Goal: Task Accomplishment & Management: Complete application form

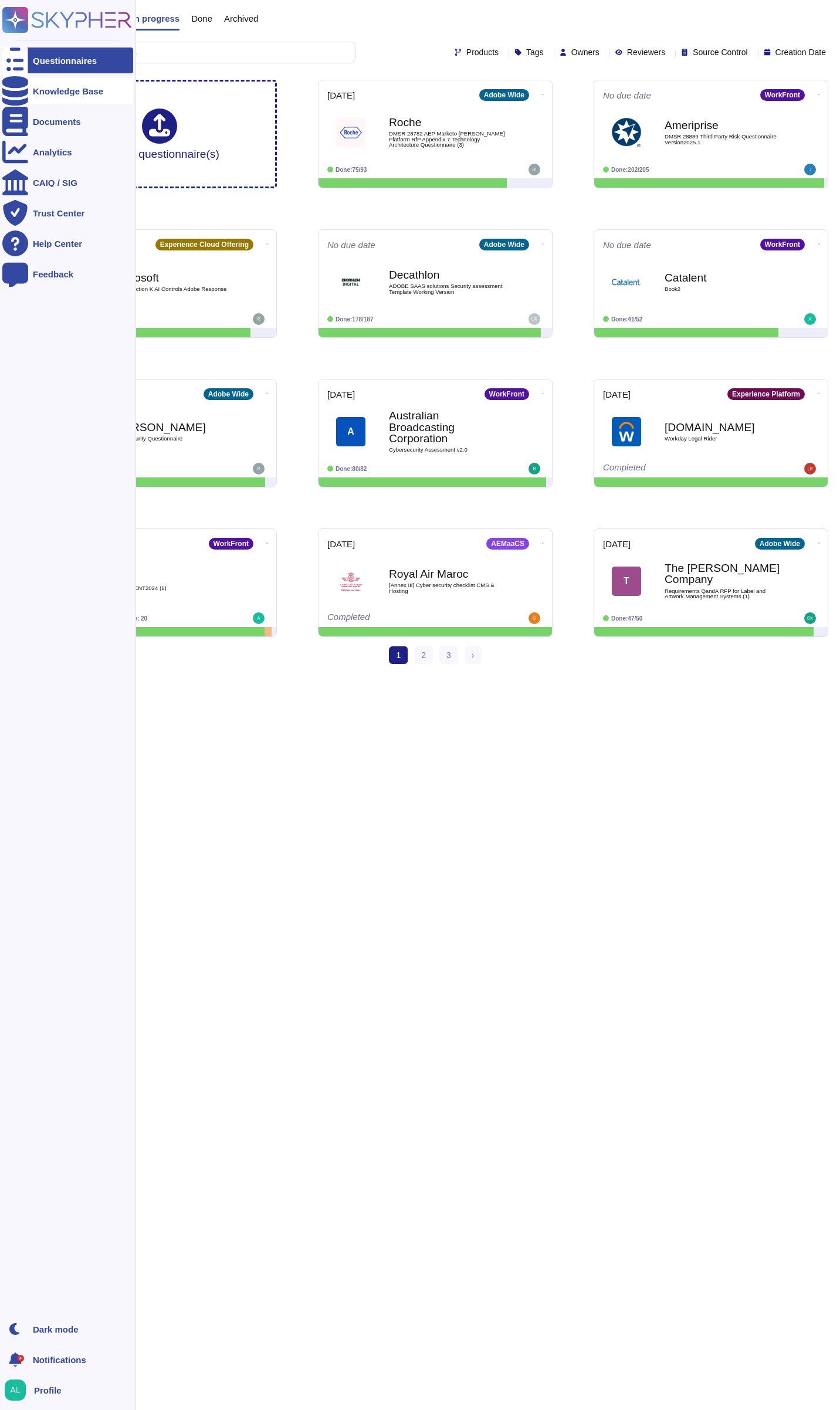
click at [18, 98] on div at bounding box center [15, 91] width 26 height 26
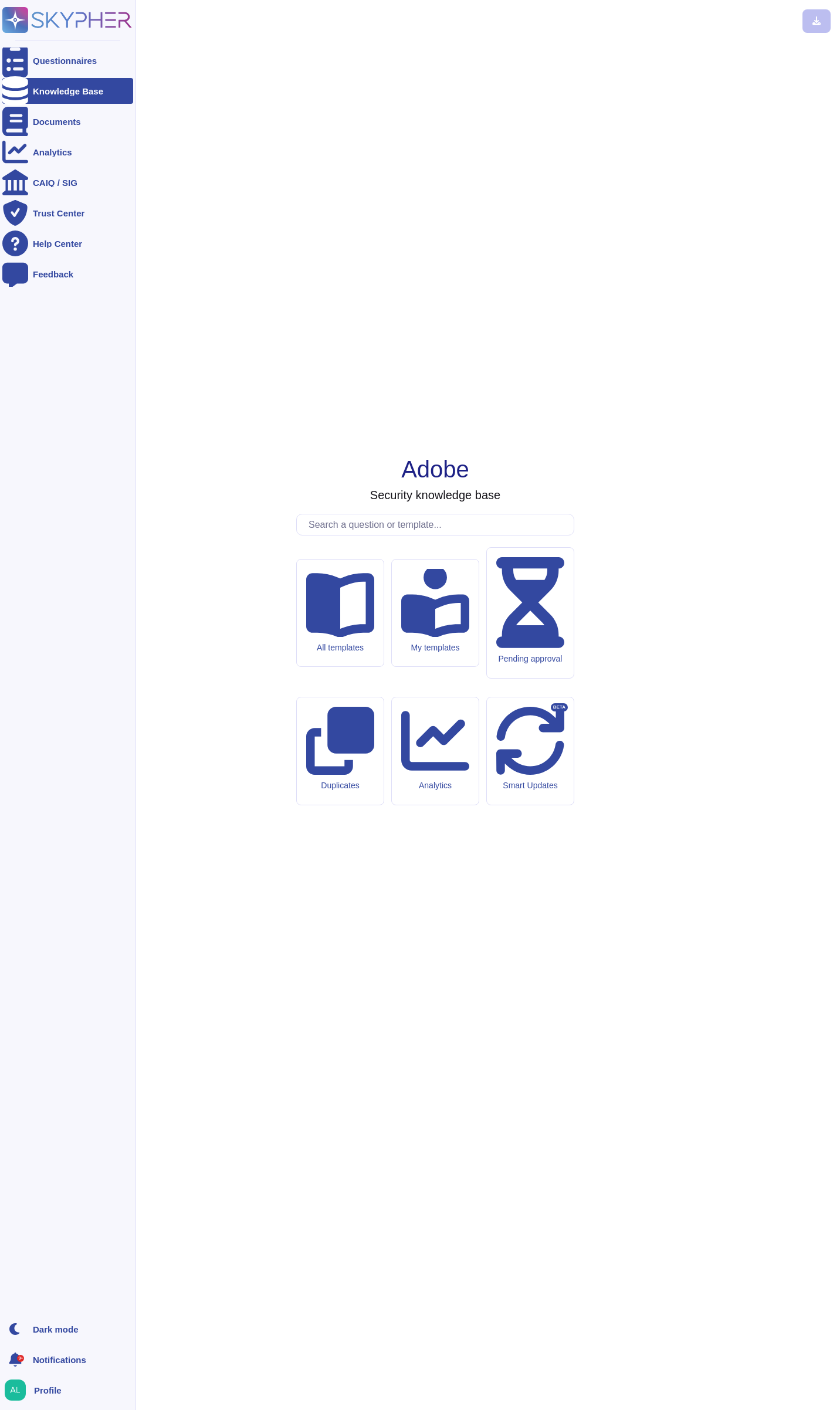
click at [18, 98] on div at bounding box center [15, 91] width 26 height 26
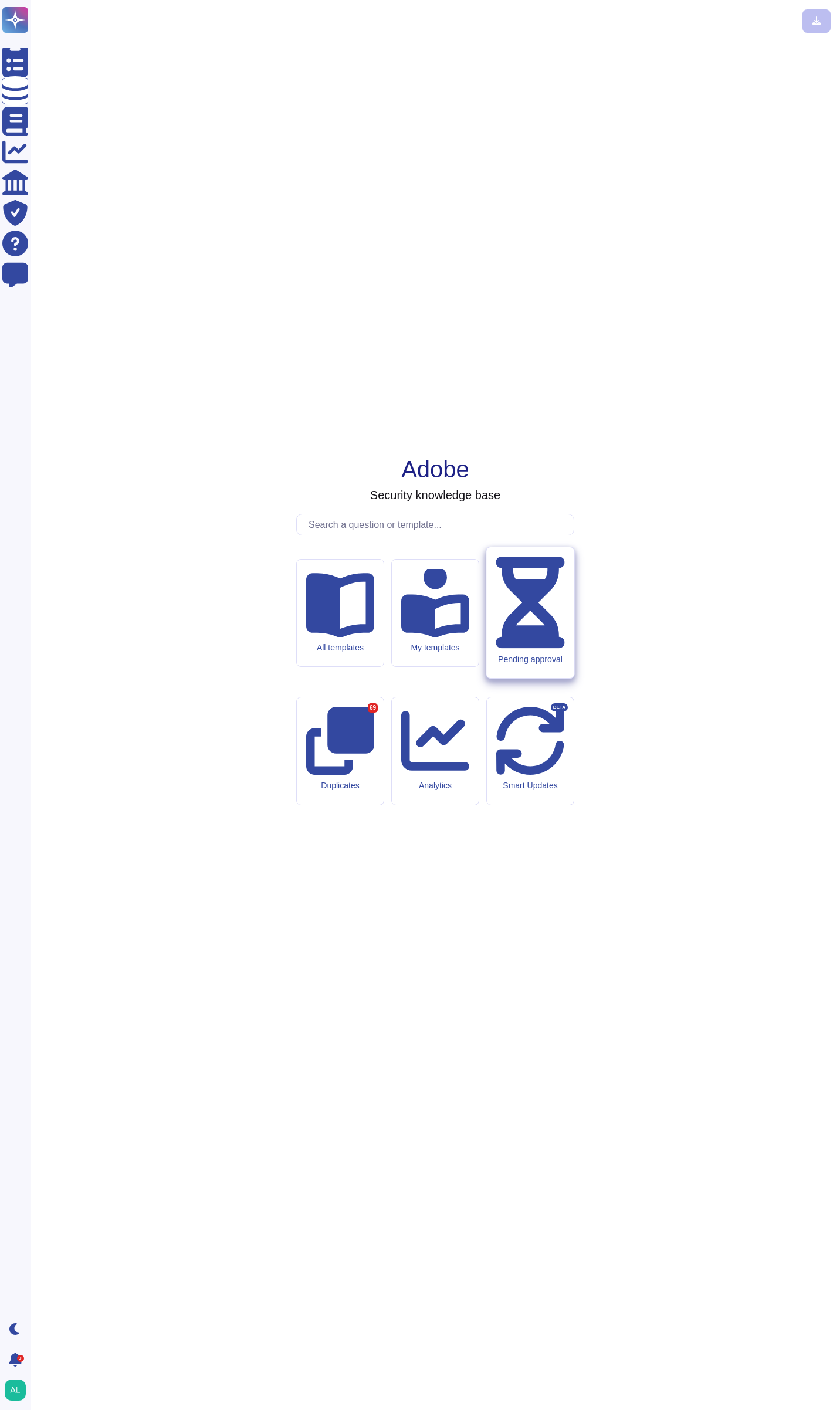
click at [518, 665] on div "Pending approval" at bounding box center [530, 659] width 69 height 10
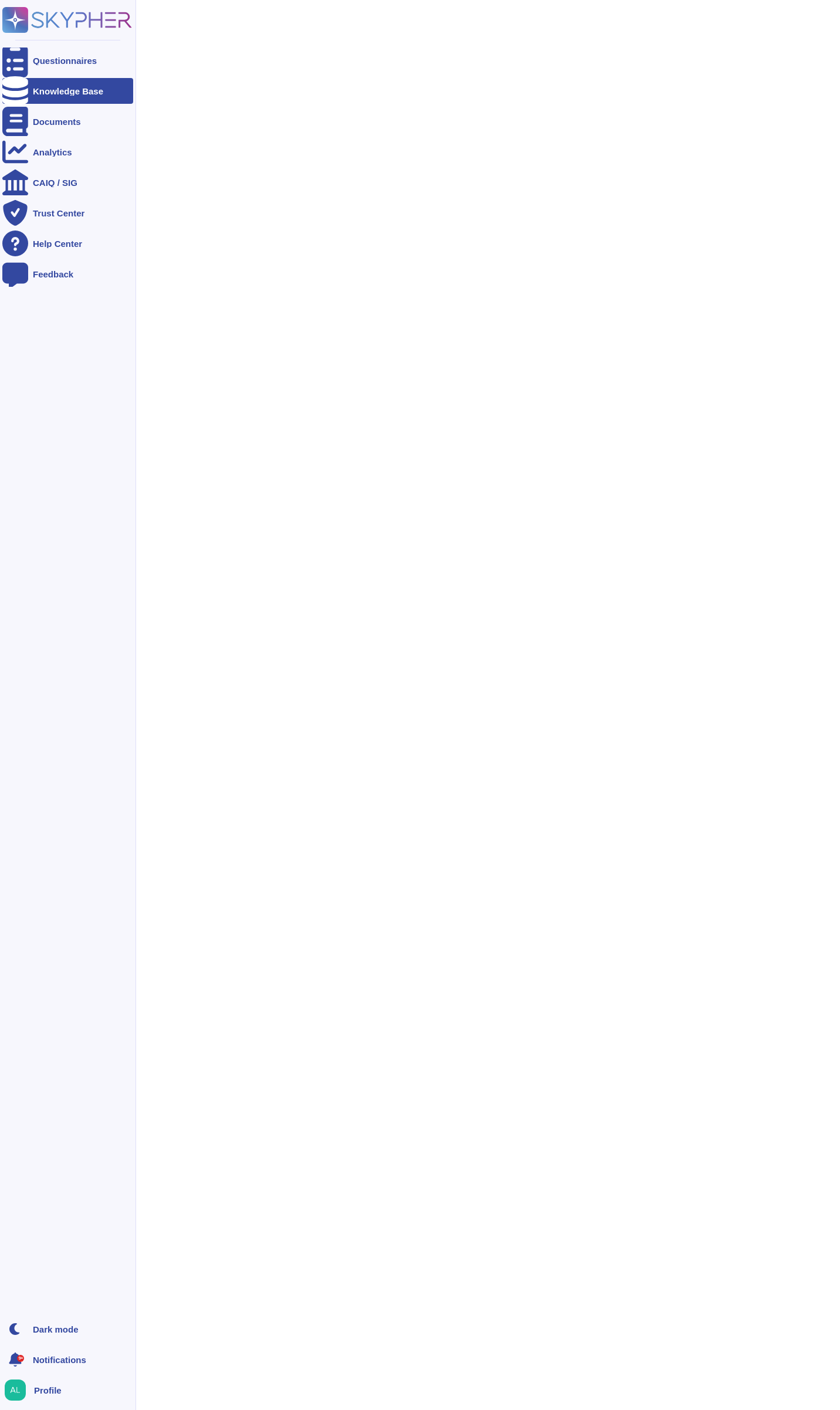
click at [18, 90] on icon at bounding box center [15, 91] width 26 height 29
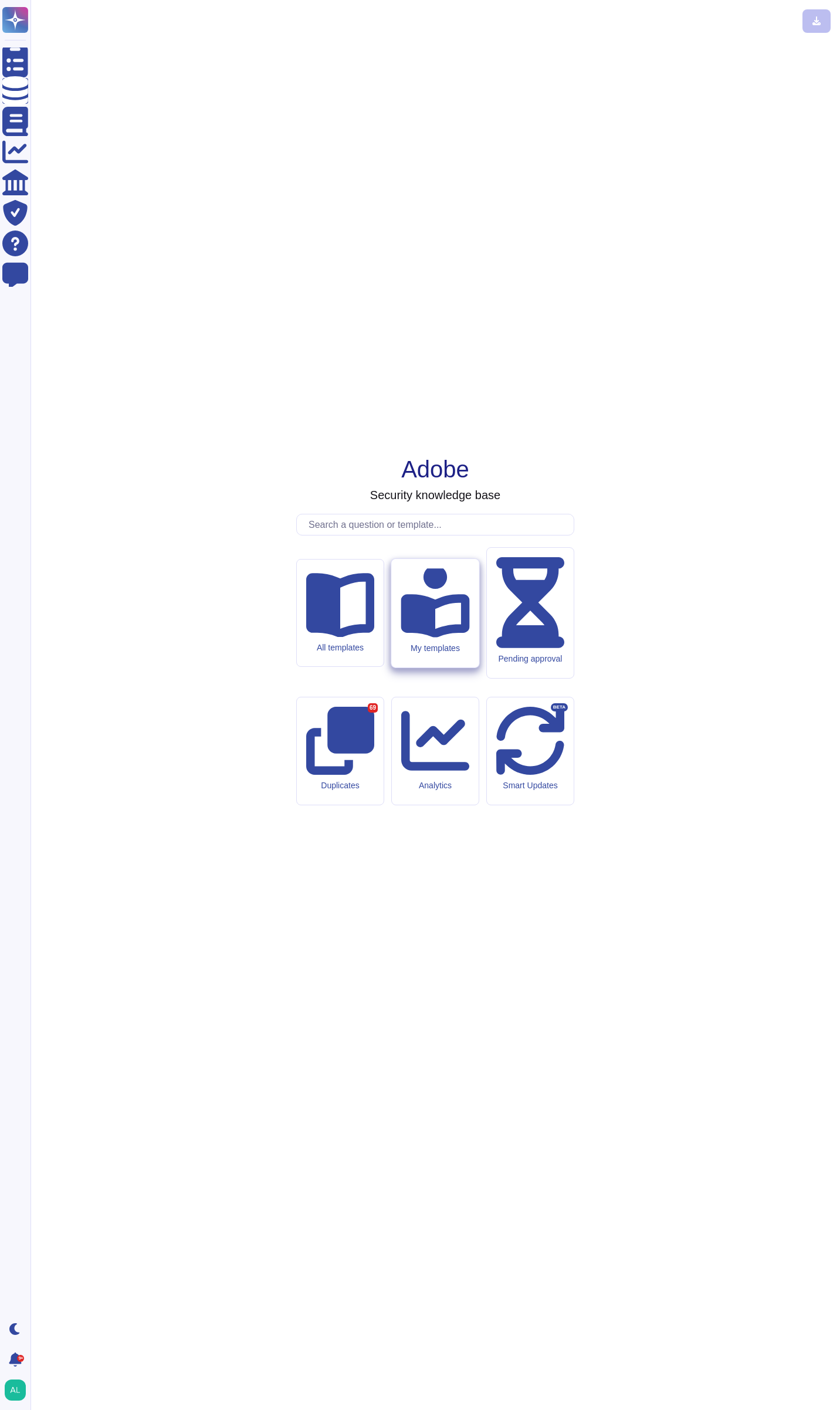
click at [433, 668] on div "My templates" at bounding box center [435, 613] width 87 height 108
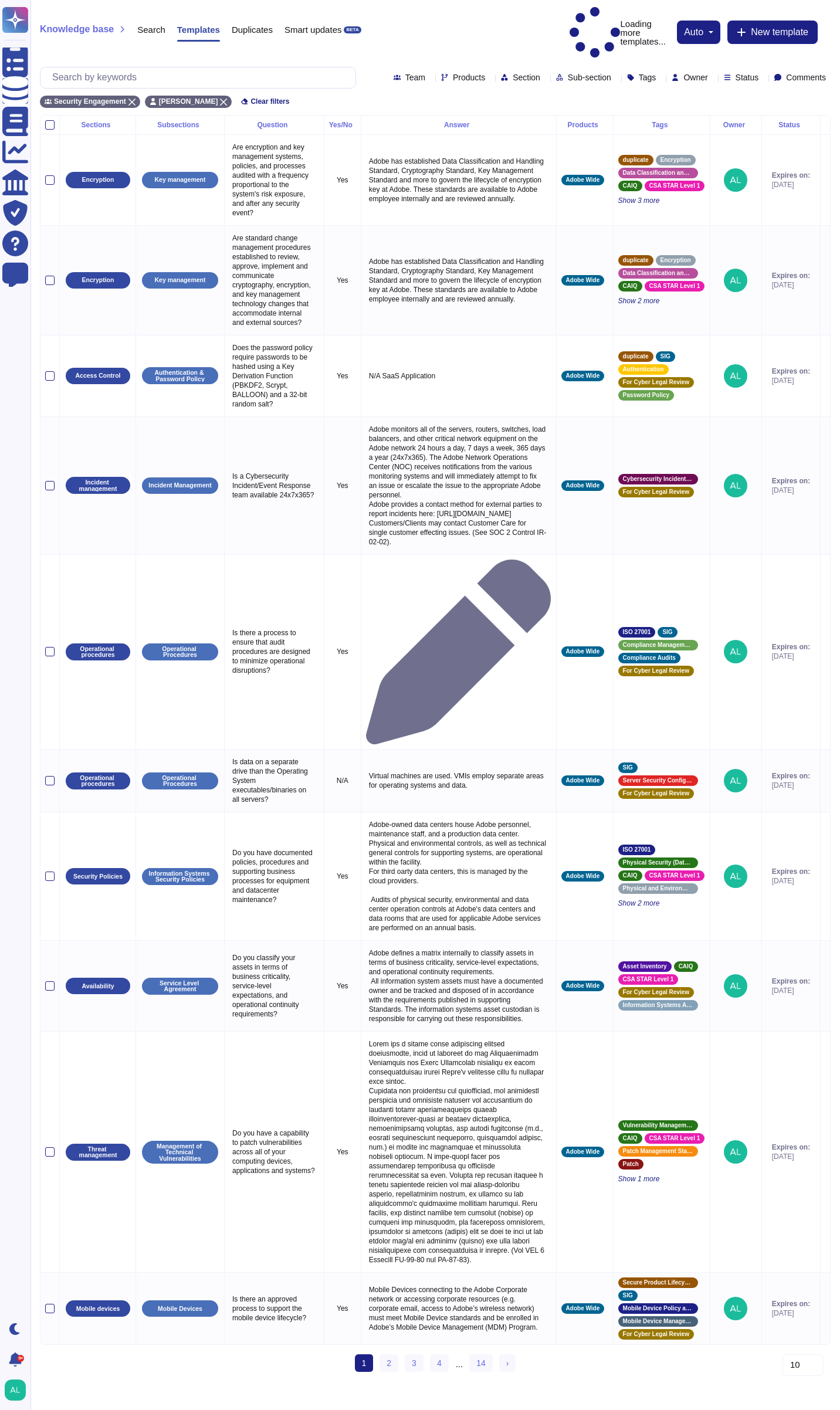
click at [736, 73] on span "Status" at bounding box center [747, 77] width 23 height 9
click at [715, 139] on div at bounding box center [715, 137] width 9 height 9
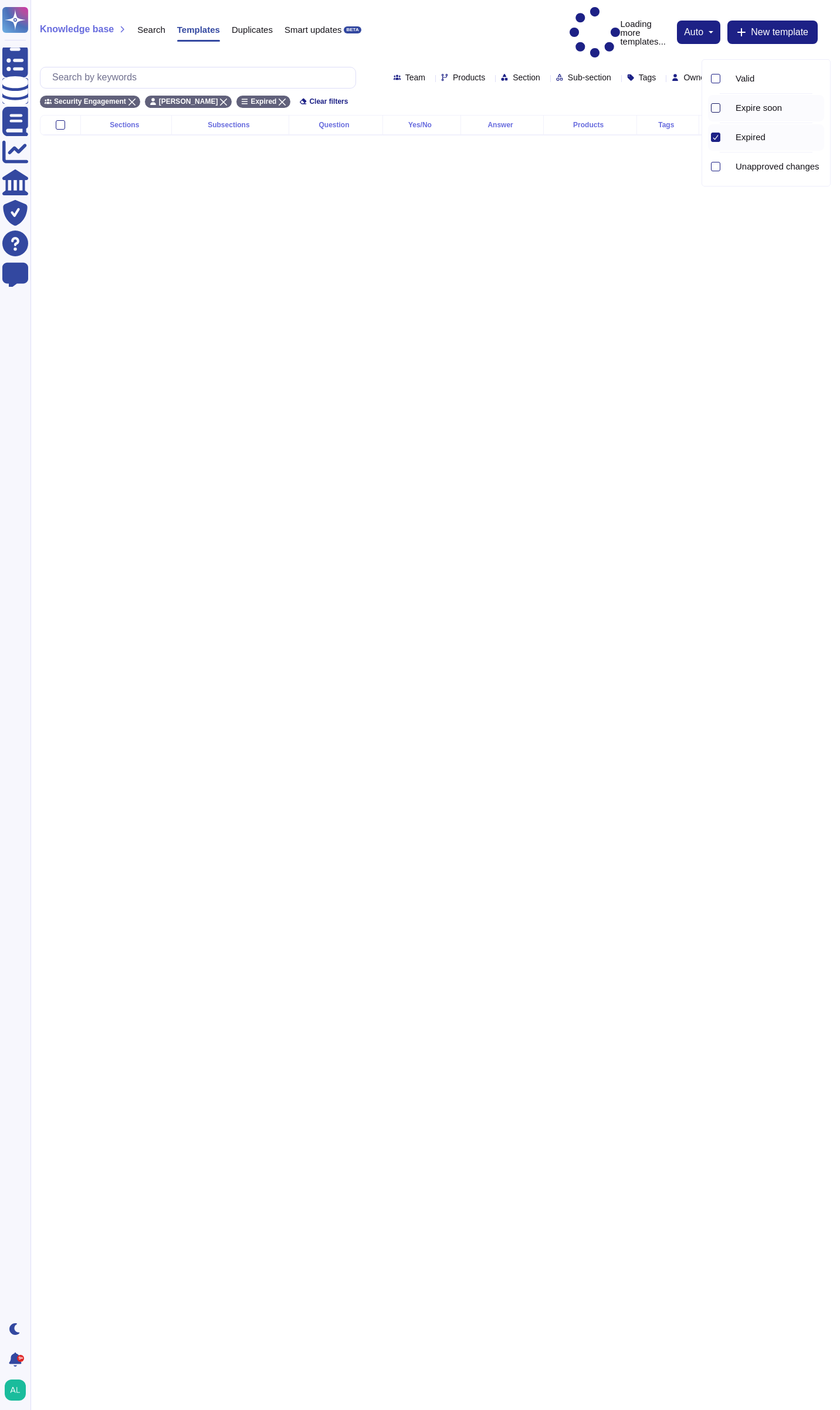
click at [717, 108] on div at bounding box center [715, 108] width 9 height 9
click at [599, 155] on html "Questionnaires Knowledge Base Documents Analytics CAIQ / SIG Trust Center Help …" at bounding box center [420, 77] width 840 height 155
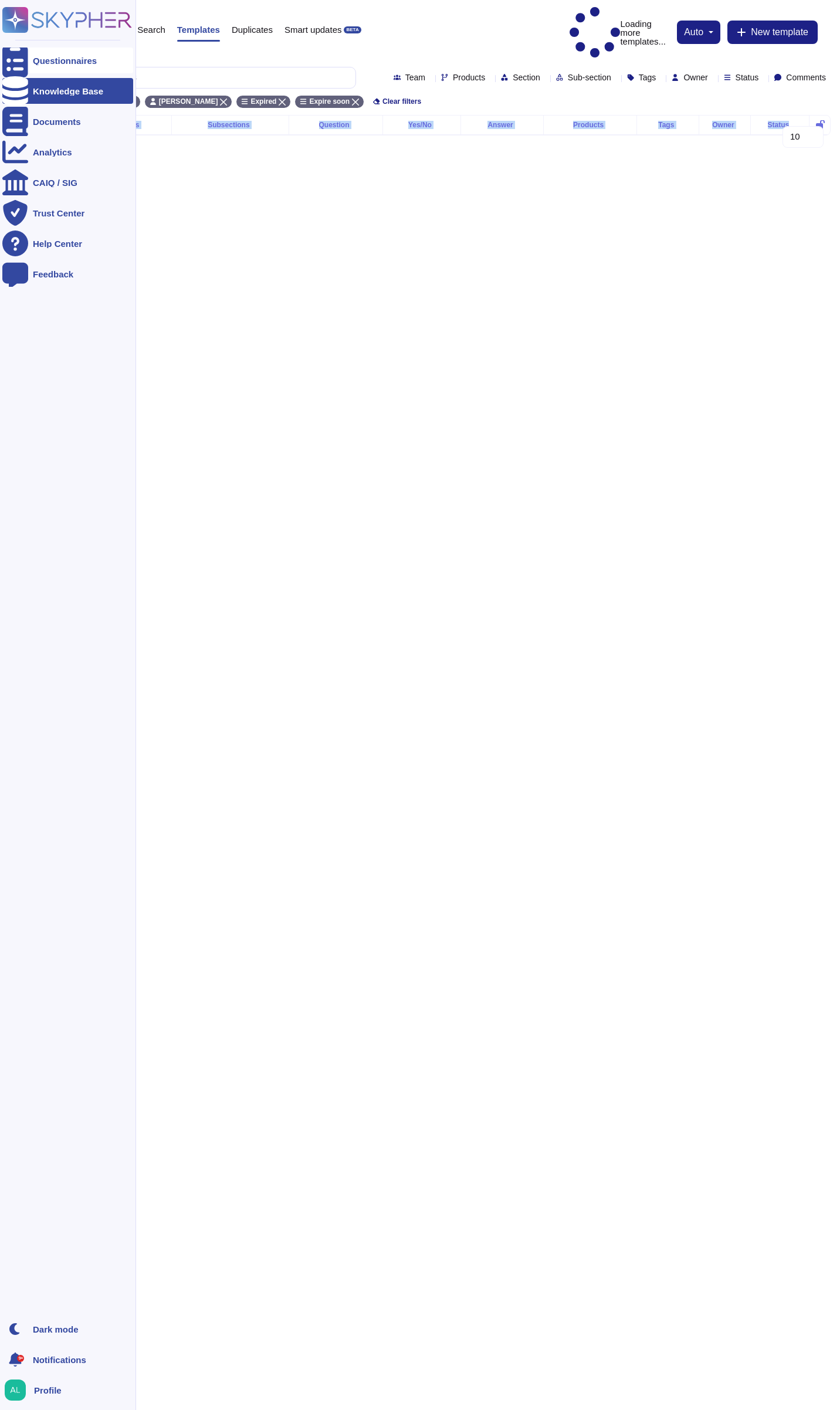
click at [17, 59] on icon at bounding box center [15, 60] width 26 height 35
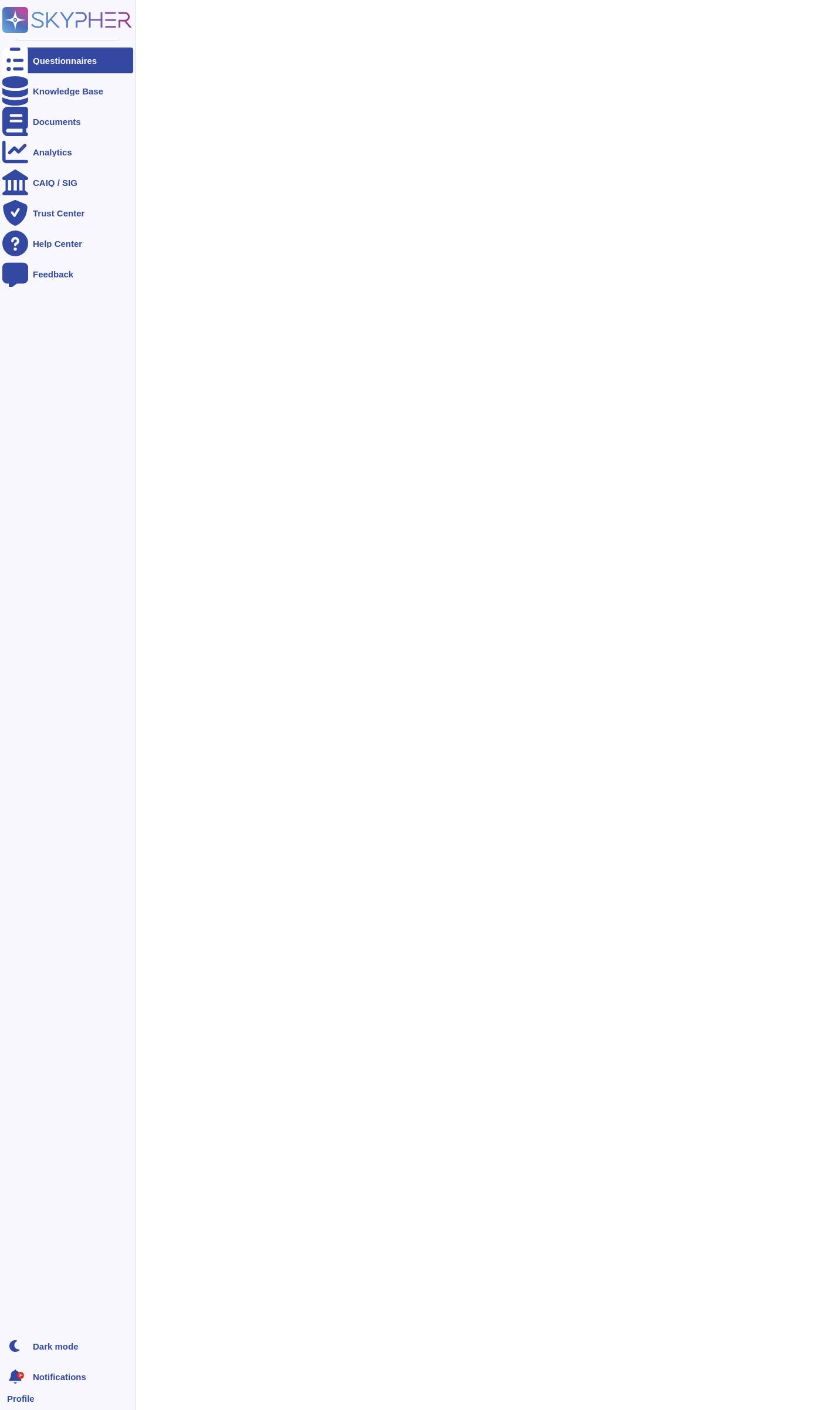
click at [17, 59] on icon at bounding box center [15, 60] width 26 height 35
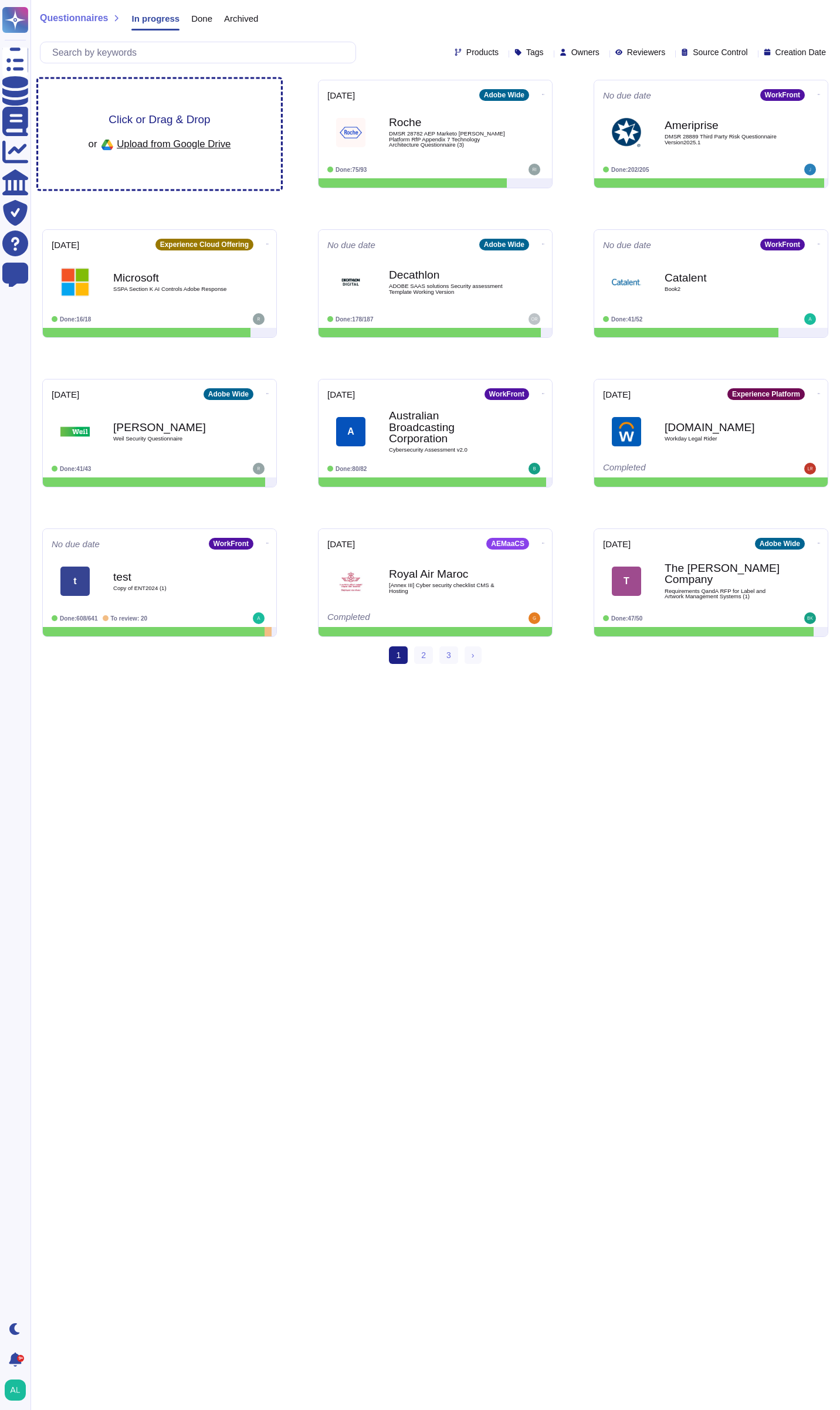
click at [177, 114] on span "Click or Drag & Drop" at bounding box center [159, 120] width 101 height 11
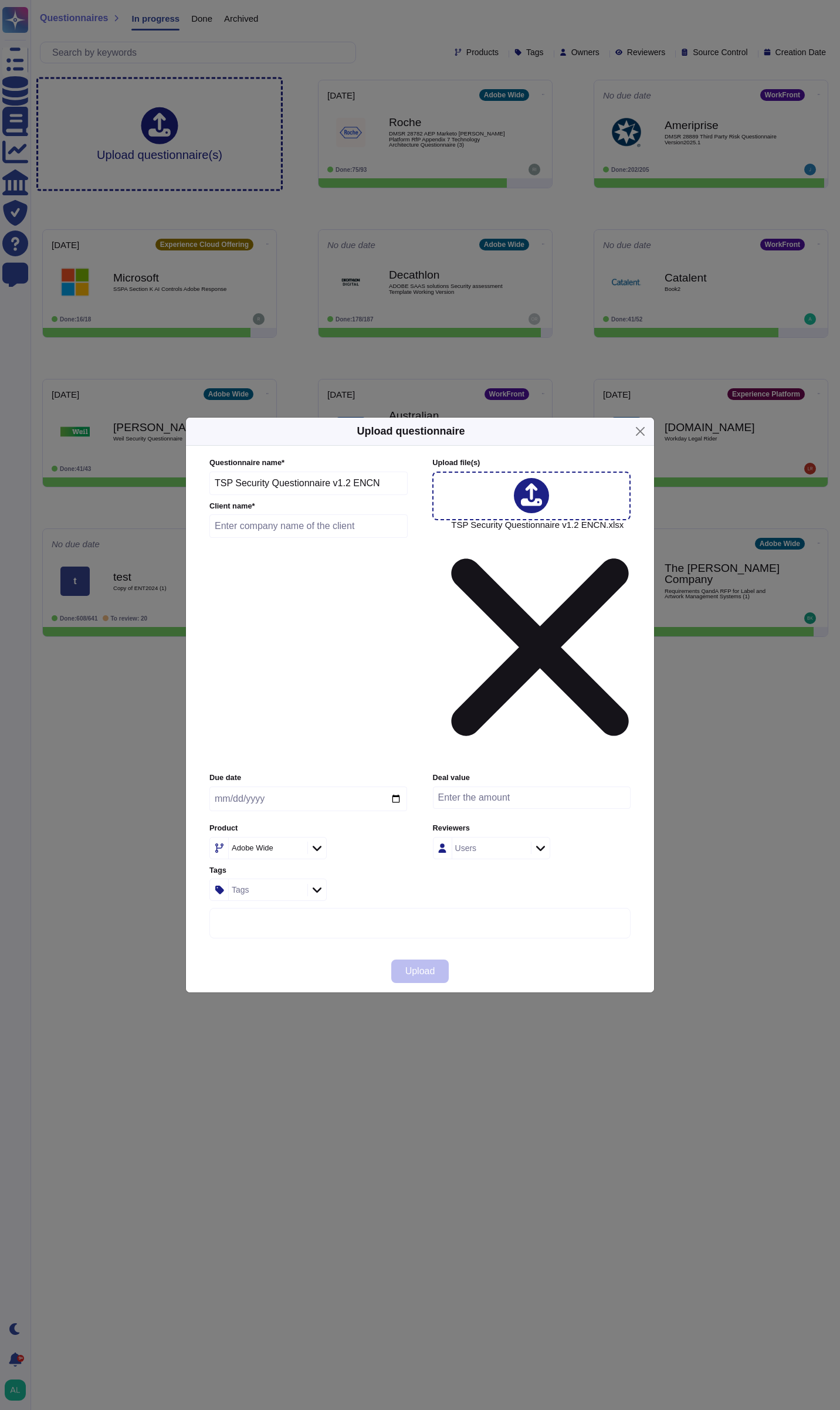
click at [284, 538] on input "text" at bounding box center [308, 526] width 198 height 23
type input "Lenovo"
click at [321, 841] on div at bounding box center [317, 848] width 18 height 13
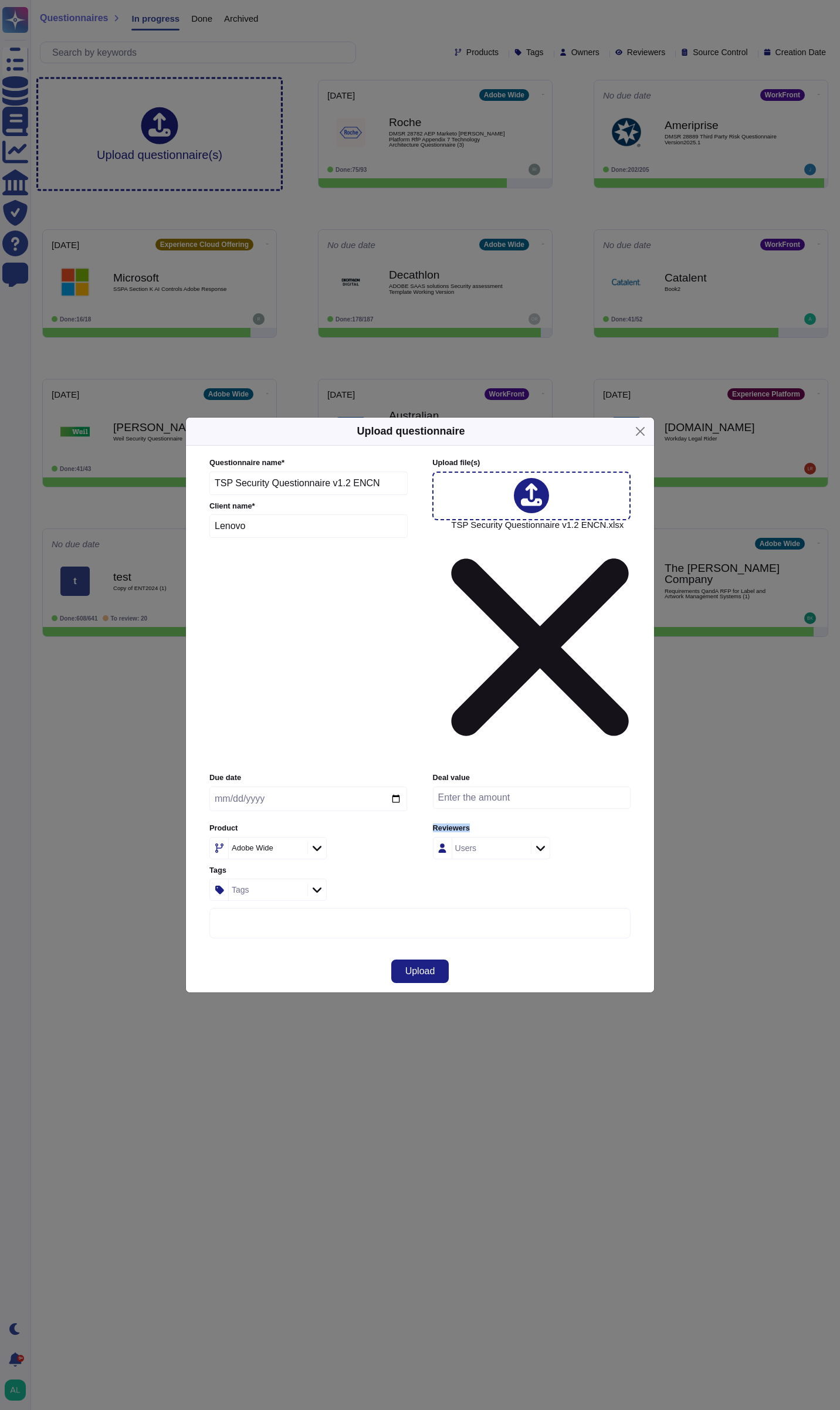
click at [321, 841] on div at bounding box center [317, 848] width 18 height 13
type input "cre"
click at [283, 799] on span "Creative Cloud" at bounding box center [254, 801] width 58 height 11
click at [464, 909] on div "More options" at bounding box center [420, 1115] width 420 height 413
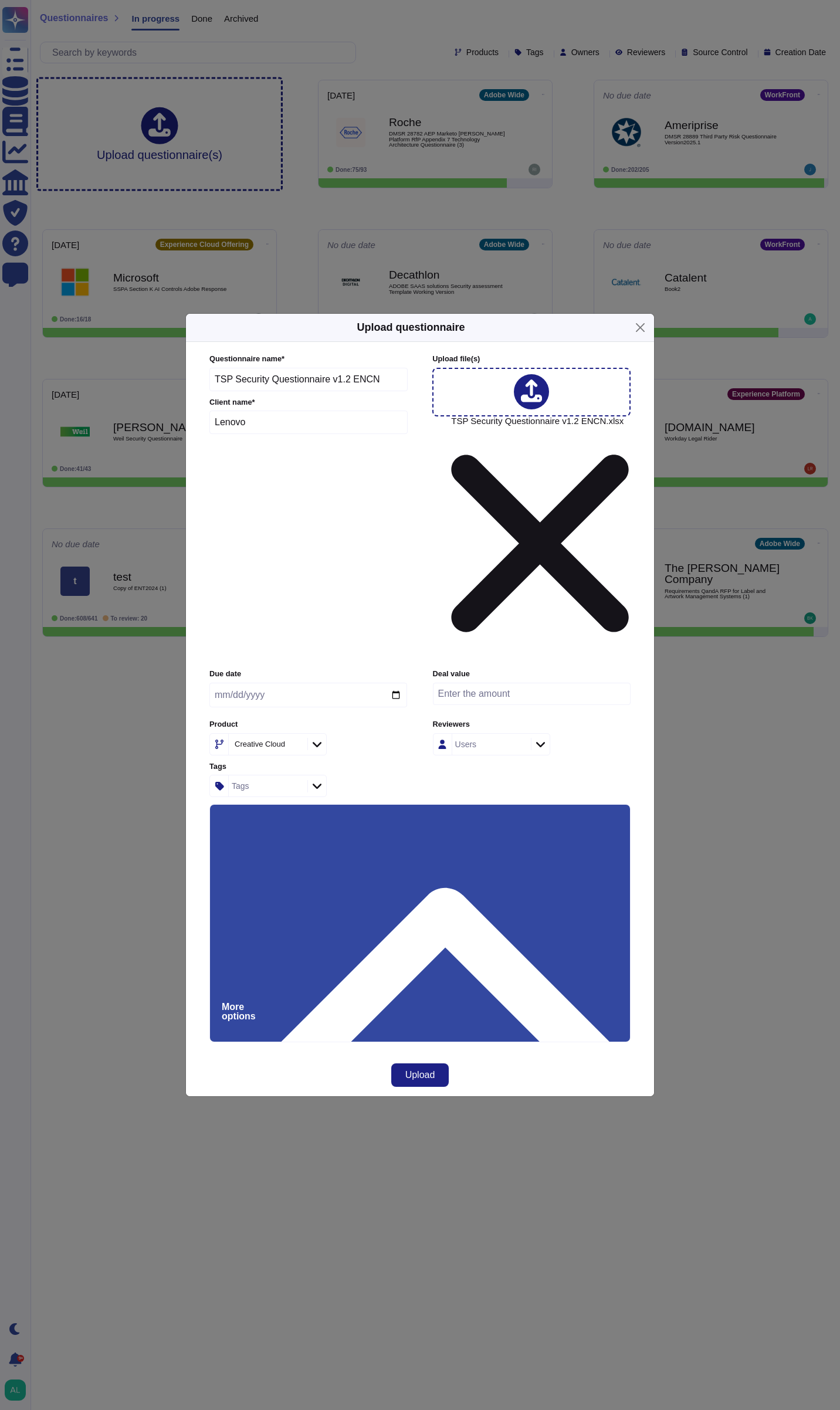
click at [464, 1219] on div "Automatically format file when possible Automatically assign teams on questions…" at bounding box center [420, 1322] width 420 height 208
drag, startPoint x: 464, startPoint y: 815, endPoint x: 440, endPoint y: 671, distance: 146.0
click at [440, 671] on div "Due date Deal value Product Creative Cloud Reviewers Users Tags Tags" at bounding box center [420, 732] width 421 height 128
click at [423, 1070] on span "Upload" at bounding box center [420, 1075] width 30 height 9
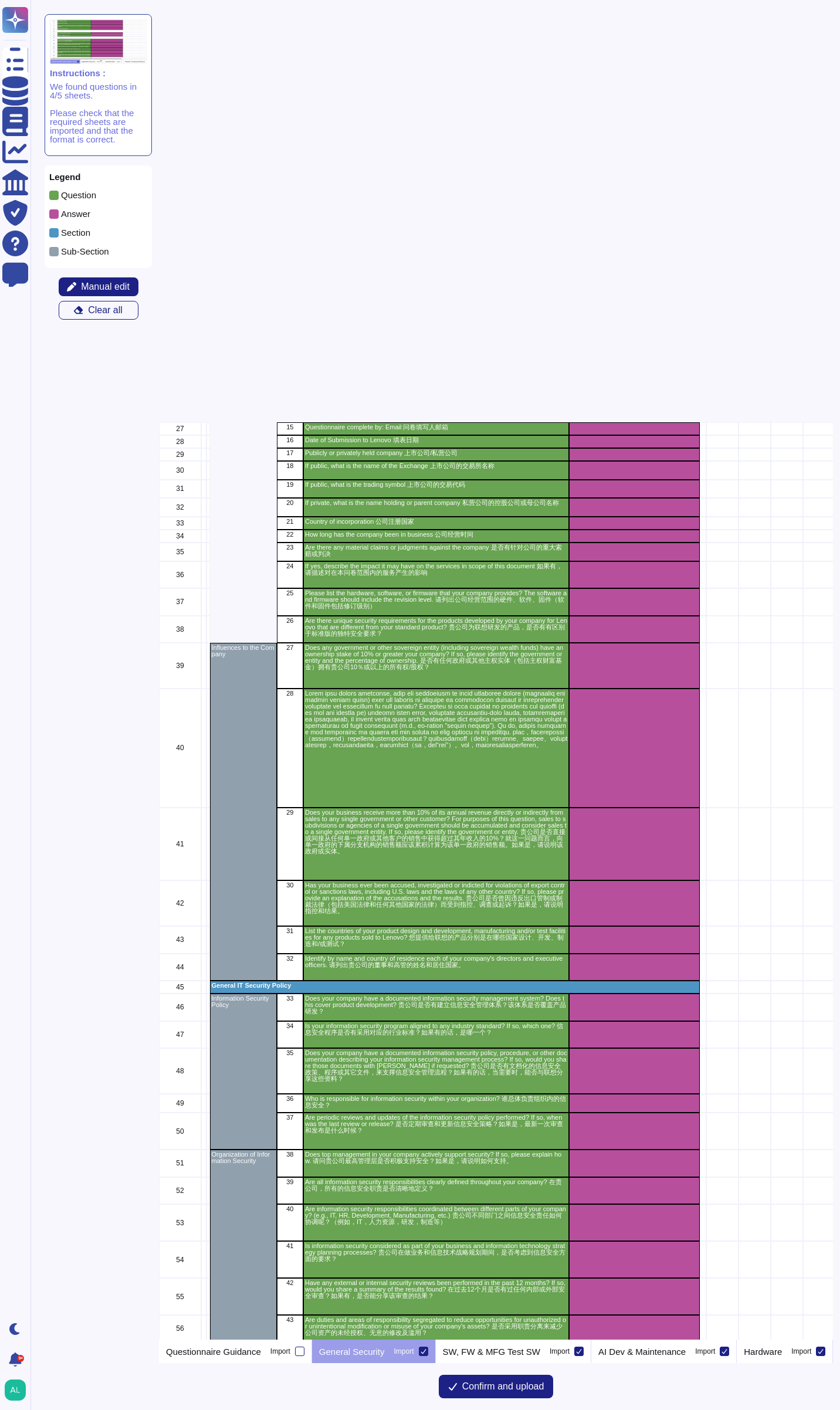
scroll to position [586, 0]
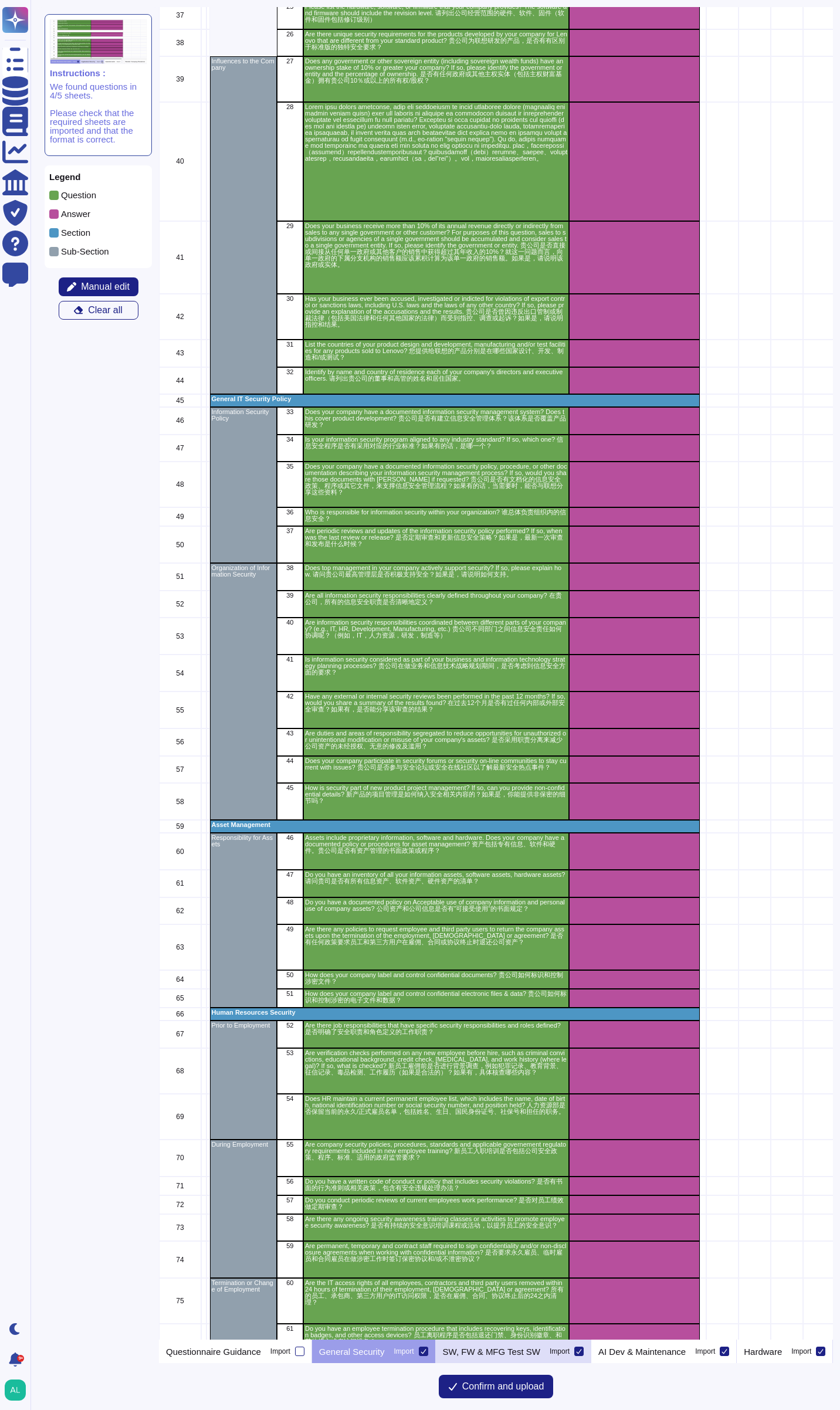
click at [512, 1356] on p "SW, FW & MFG Test SW" at bounding box center [491, 1352] width 97 height 9
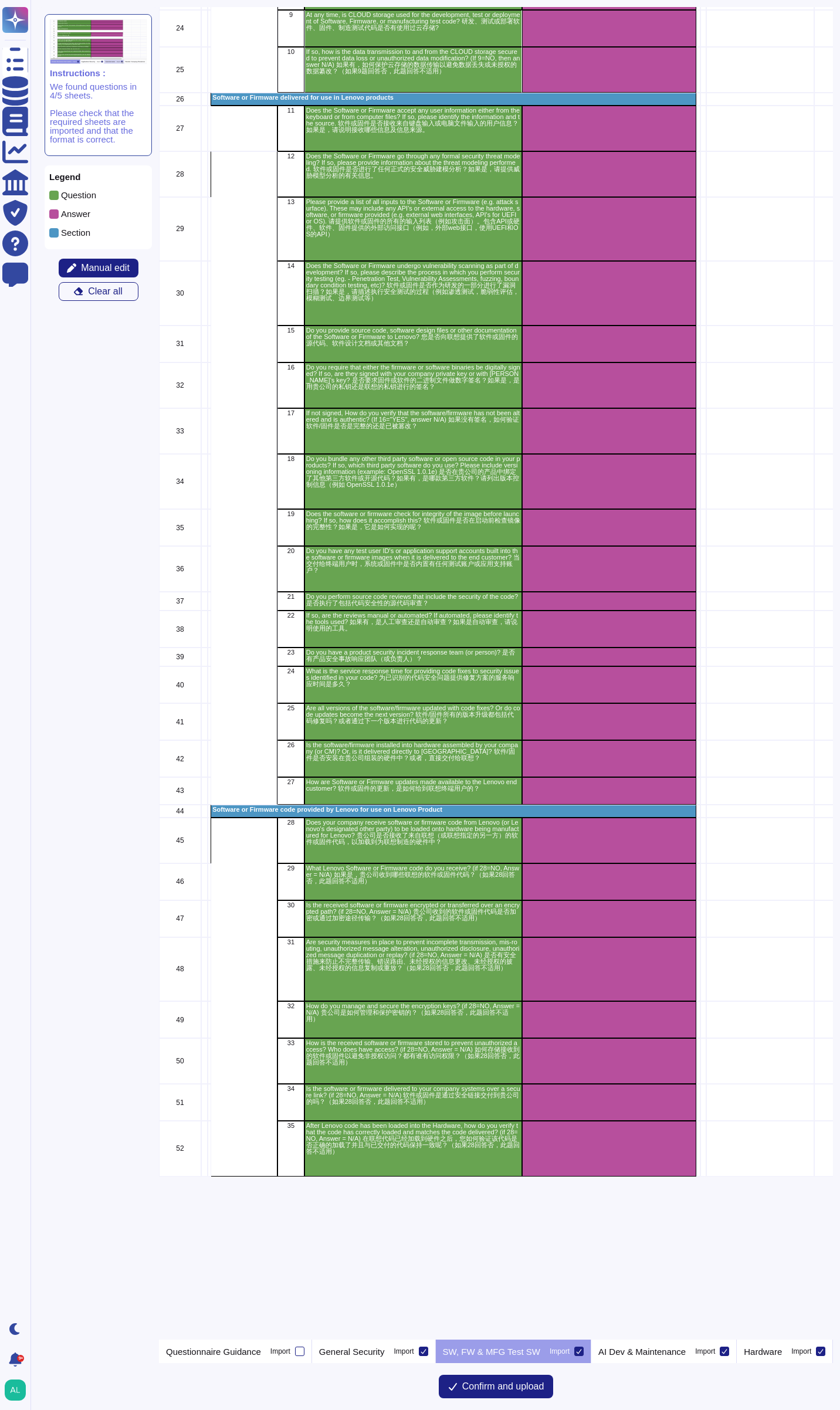
scroll to position [0, 0]
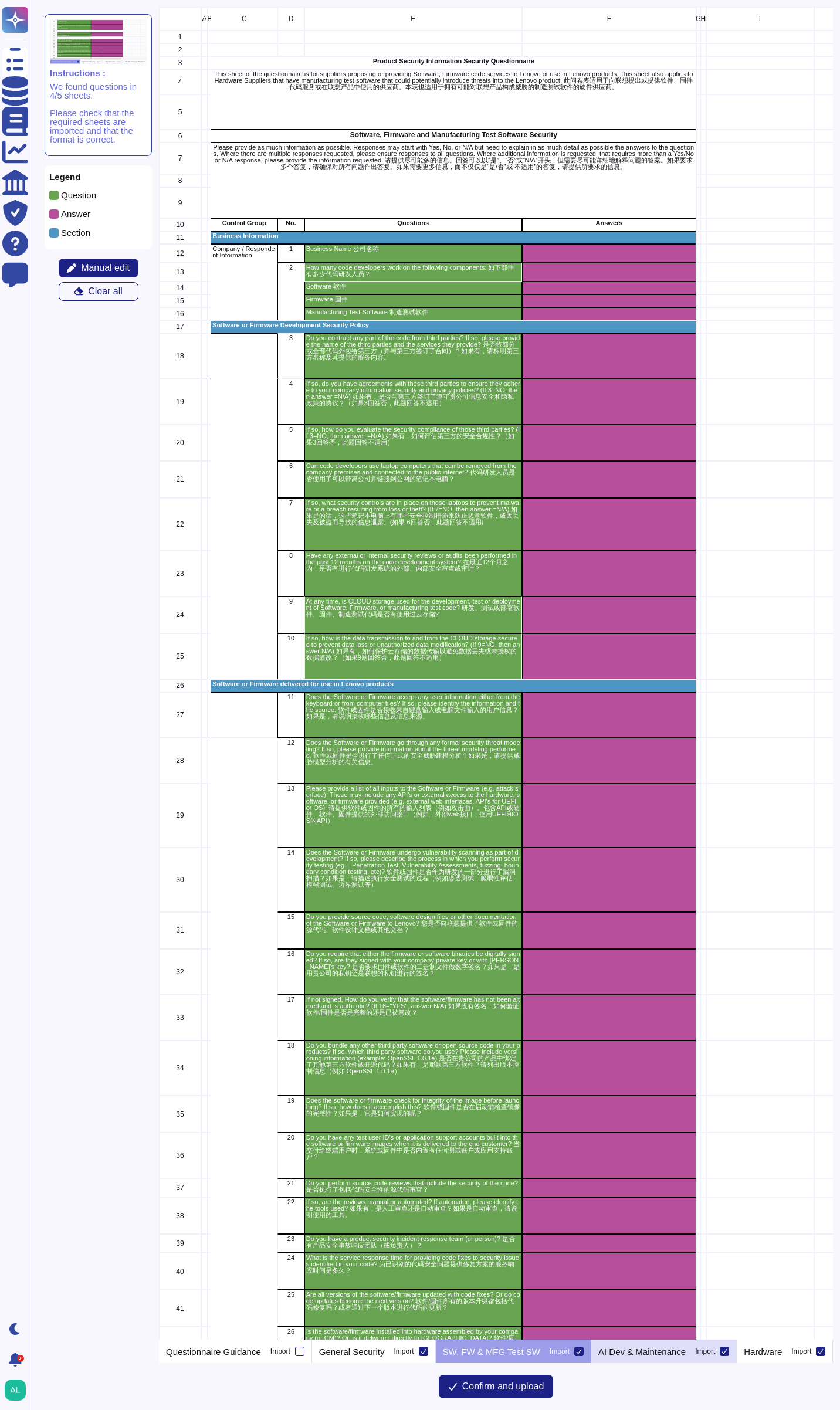
click at [620, 1351] on p "AI Dev & Maintenance" at bounding box center [642, 1352] width 87 height 9
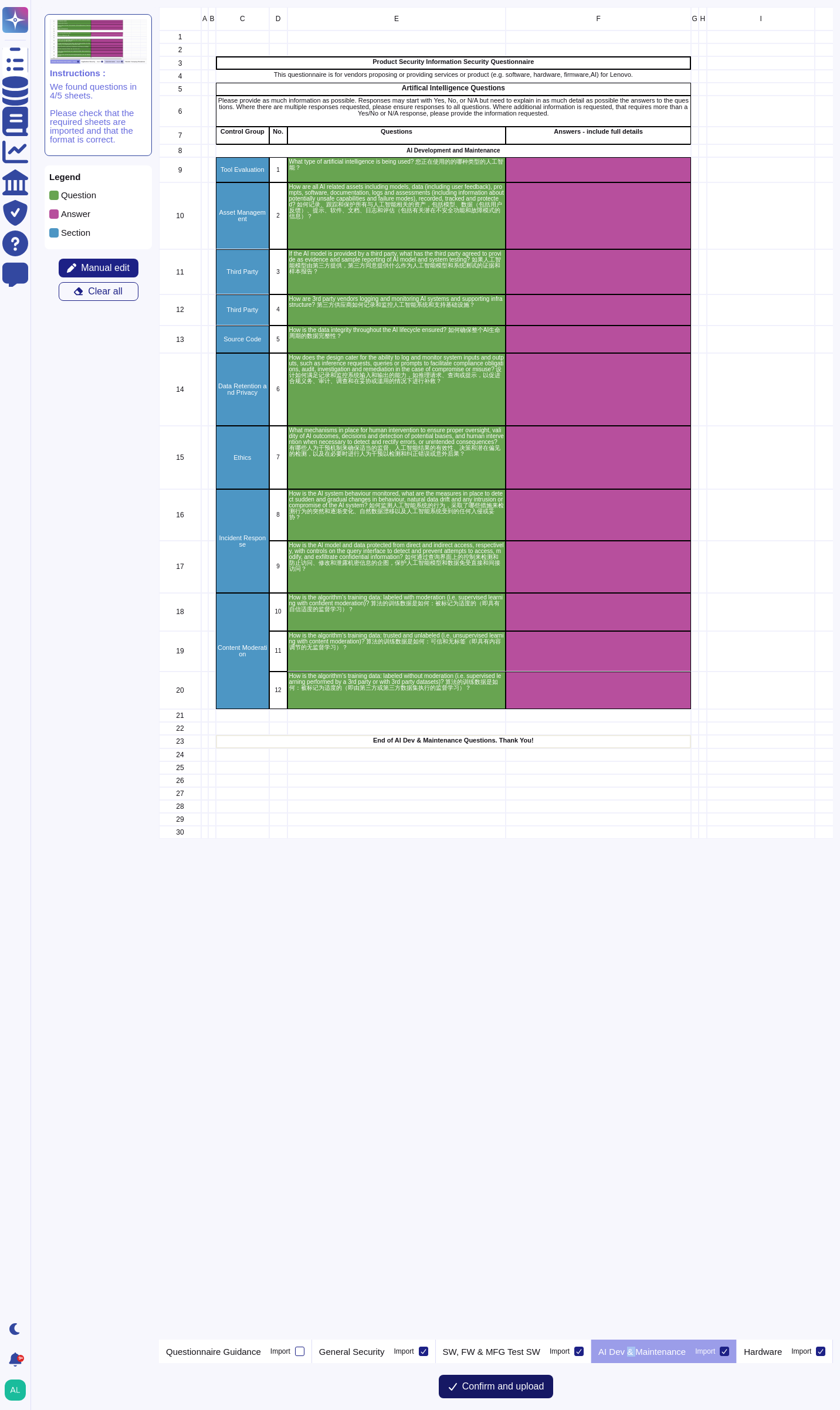
click at [508, 1388] on span "Confirm and upload" at bounding box center [503, 1387] width 82 height 9
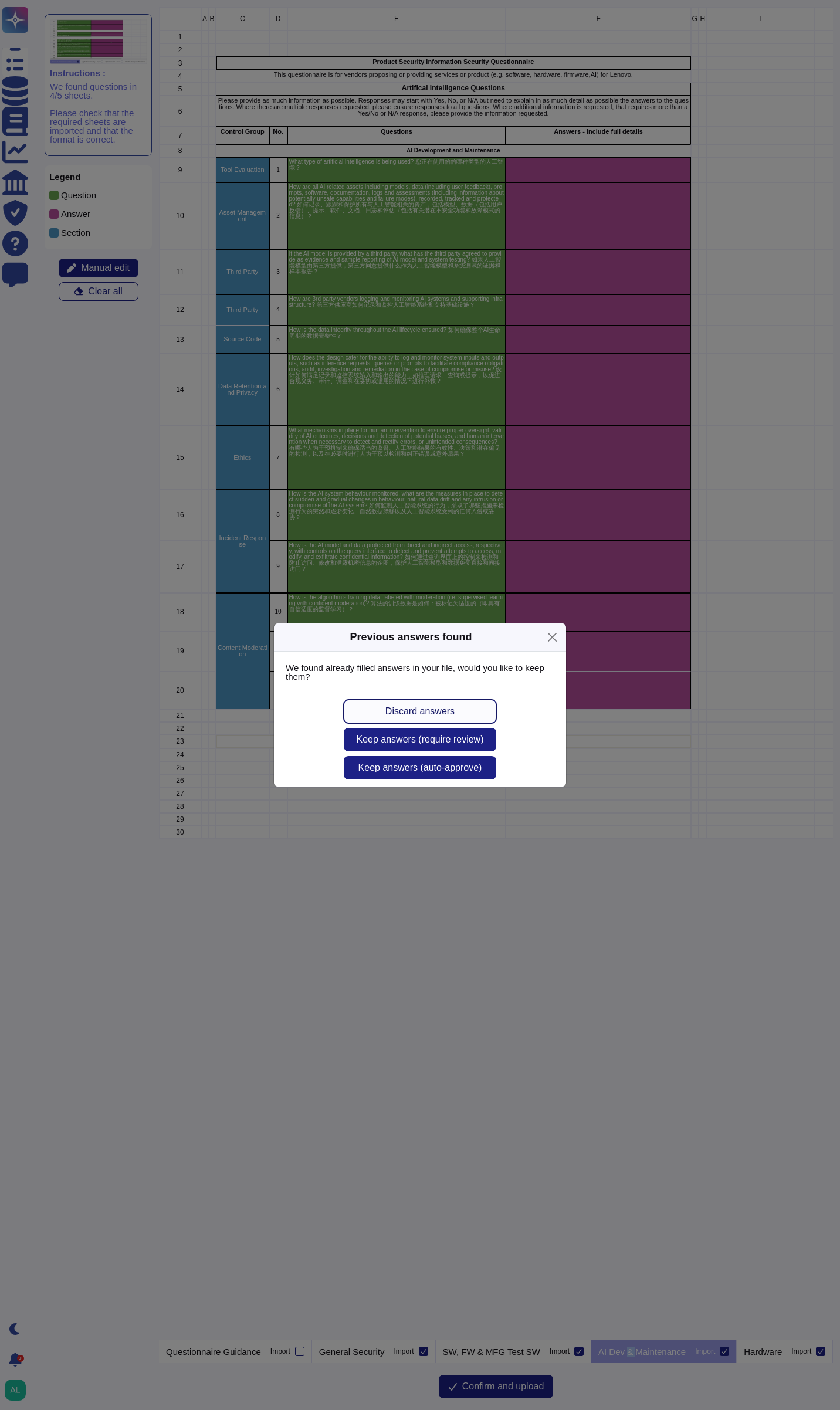
click at [440, 707] on span "Discard answers" at bounding box center [420, 711] width 69 height 9
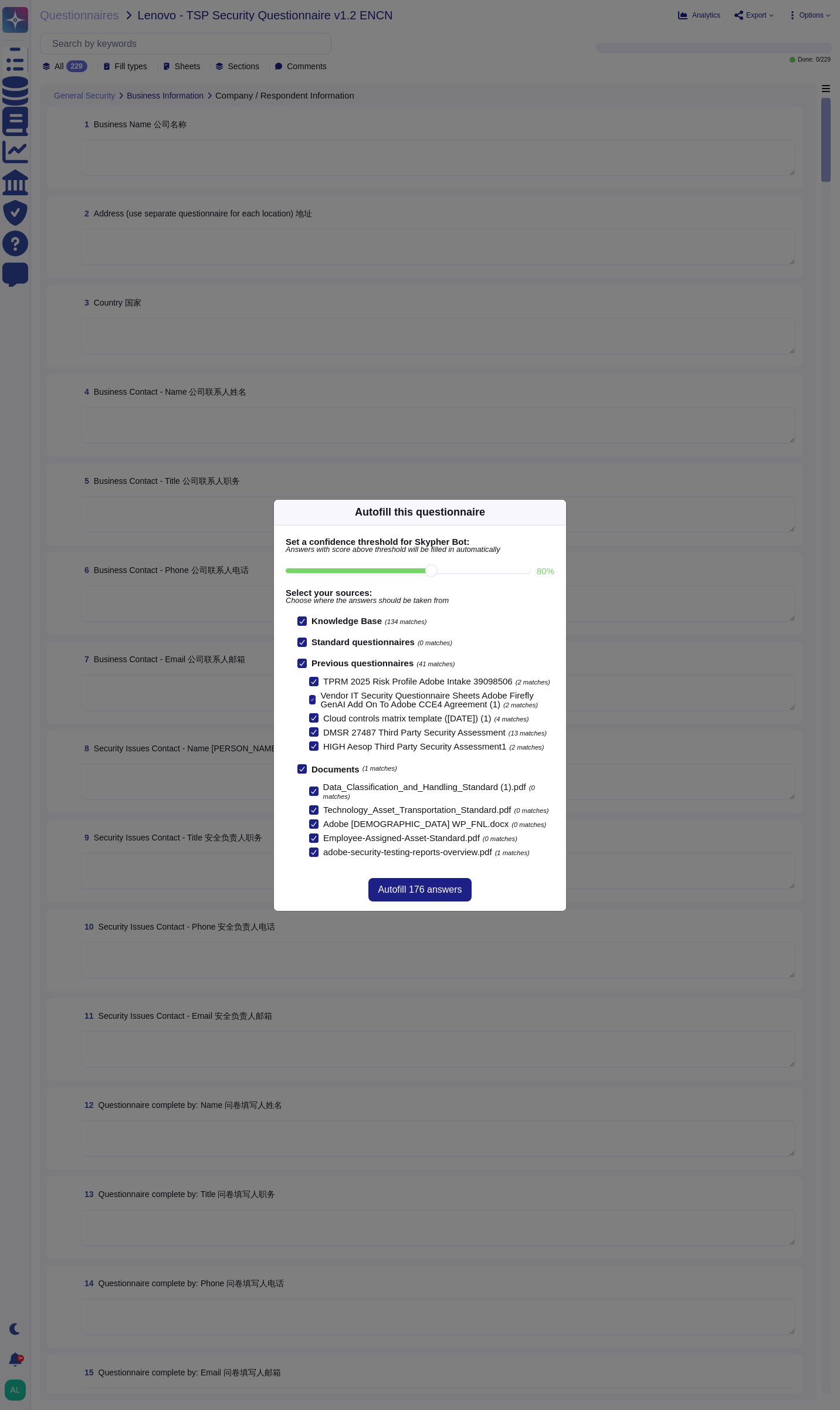
click at [449, 573] on input "80 %" at bounding box center [408, 571] width 244 height 5
click at [451, 571] on input "80 %" at bounding box center [408, 571] width 244 height 5
click at [433, 572] on input "80 %" at bounding box center [408, 571] width 244 height 5
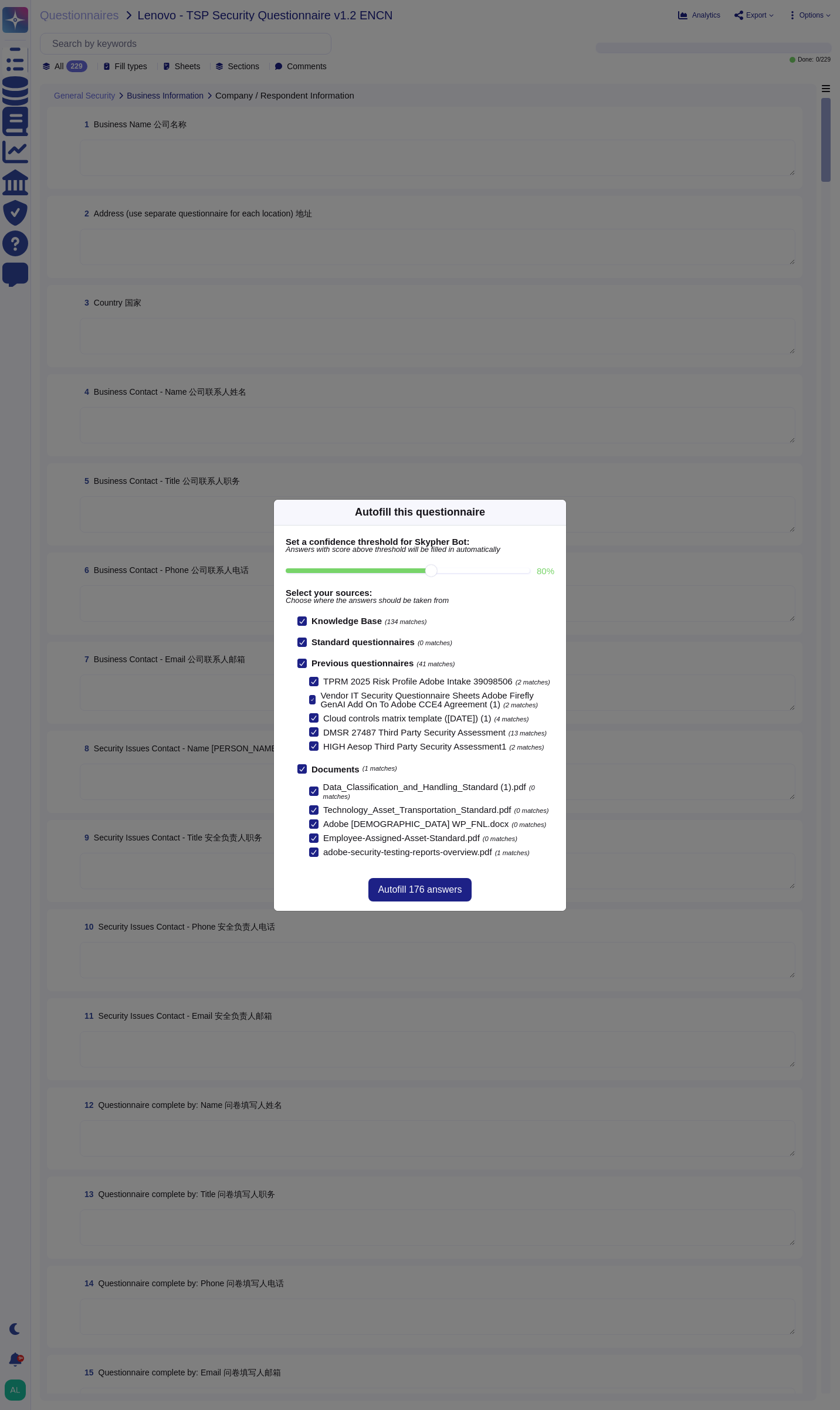
click at [447, 573] on input "80 %" at bounding box center [408, 571] width 244 height 5
click at [449, 573] on input "80 %" at bounding box center [408, 571] width 244 height 5
drag, startPoint x: 435, startPoint y: 570, endPoint x: 463, endPoint y: 570, distance: 28.0
click at [463, 570] on input "90 %" at bounding box center [408, 571] width 244 height 5
click at [440, 571] on input "90 %" at bounding box center [408, 571] width 244 height 5
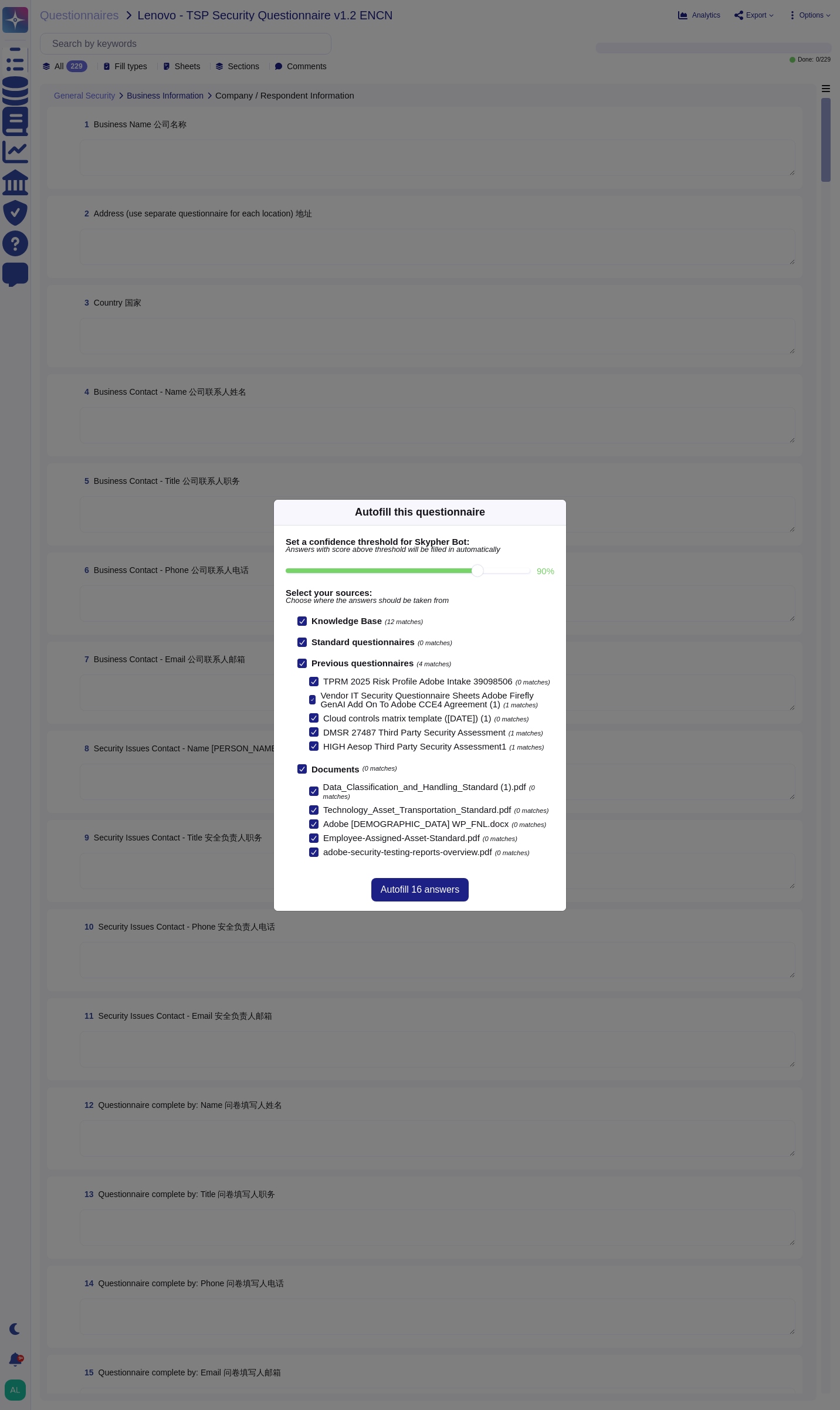
type input "80"
click at [440, 571] on input "90 %" at bounding box center [408, 571] width 244 height 5
click at [427, 888] on span "Autofill 176 answers" at bounding box center [420, 890] width 84 height 9
click at [427, 888] on div "Autofill 176 answers" at bounding box center [420, 890] width 292 height 43
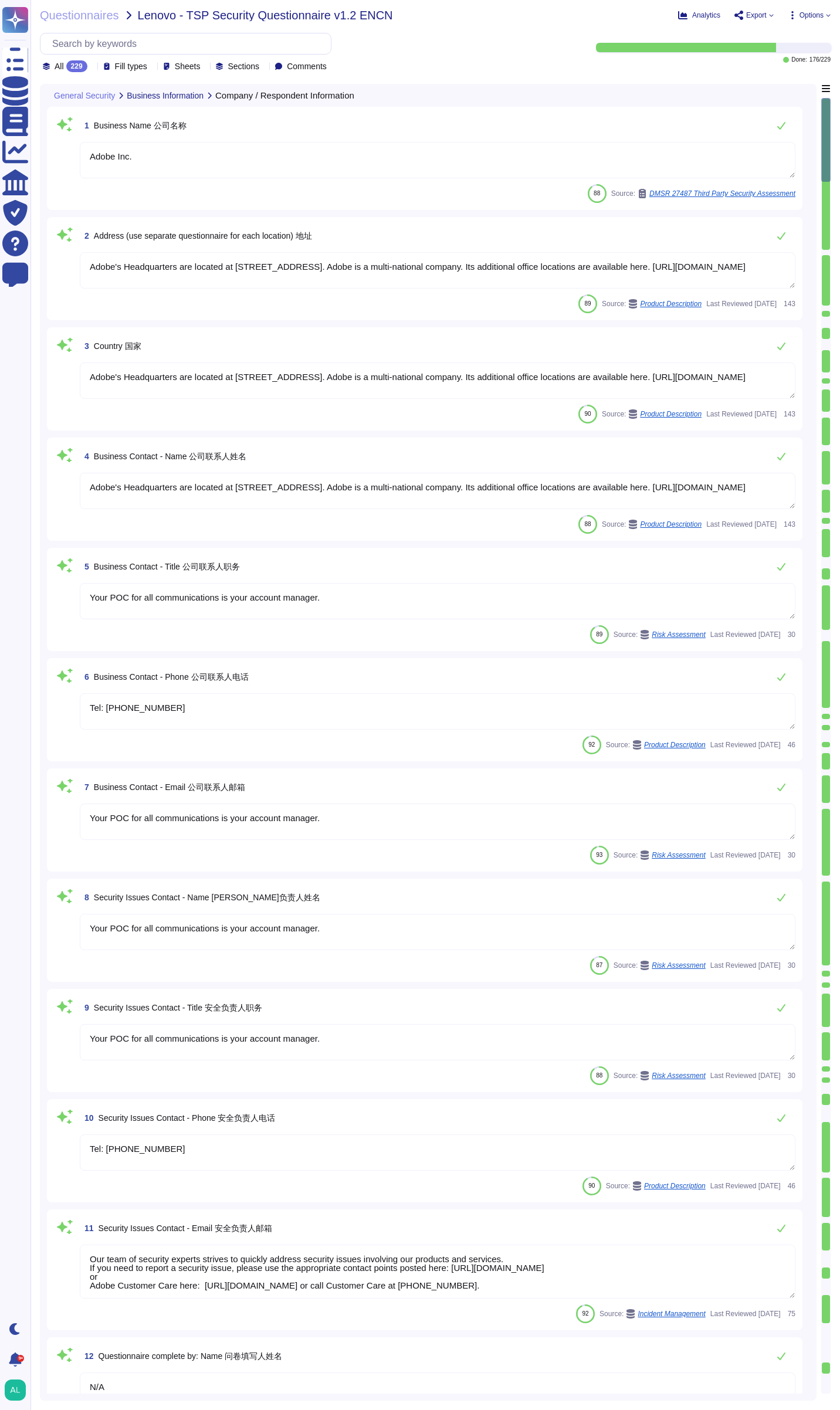
type textarea "Adobe Inc."
type textarea "Adobe's Headquarters are located at [STREET_ADDRESS]. Adobe is a multi-national…"
type textarea "Your POC for all communications is your account manager."
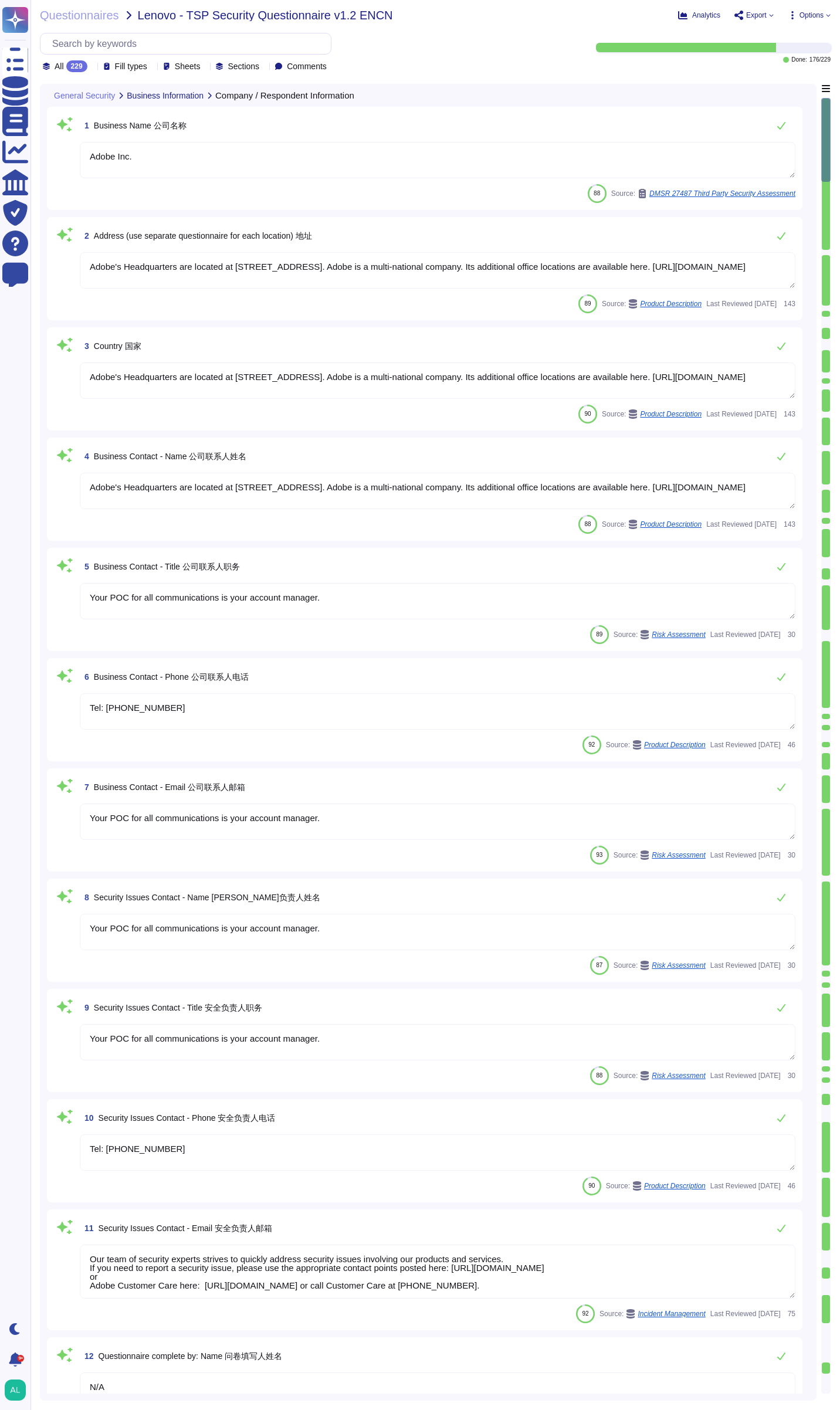
type textarea "Tel: [PHONE_NUMBER]"
type textarea "Your POC for all communications is your account manager."
type textarea "Tel: [PHONE_NUMBER]"
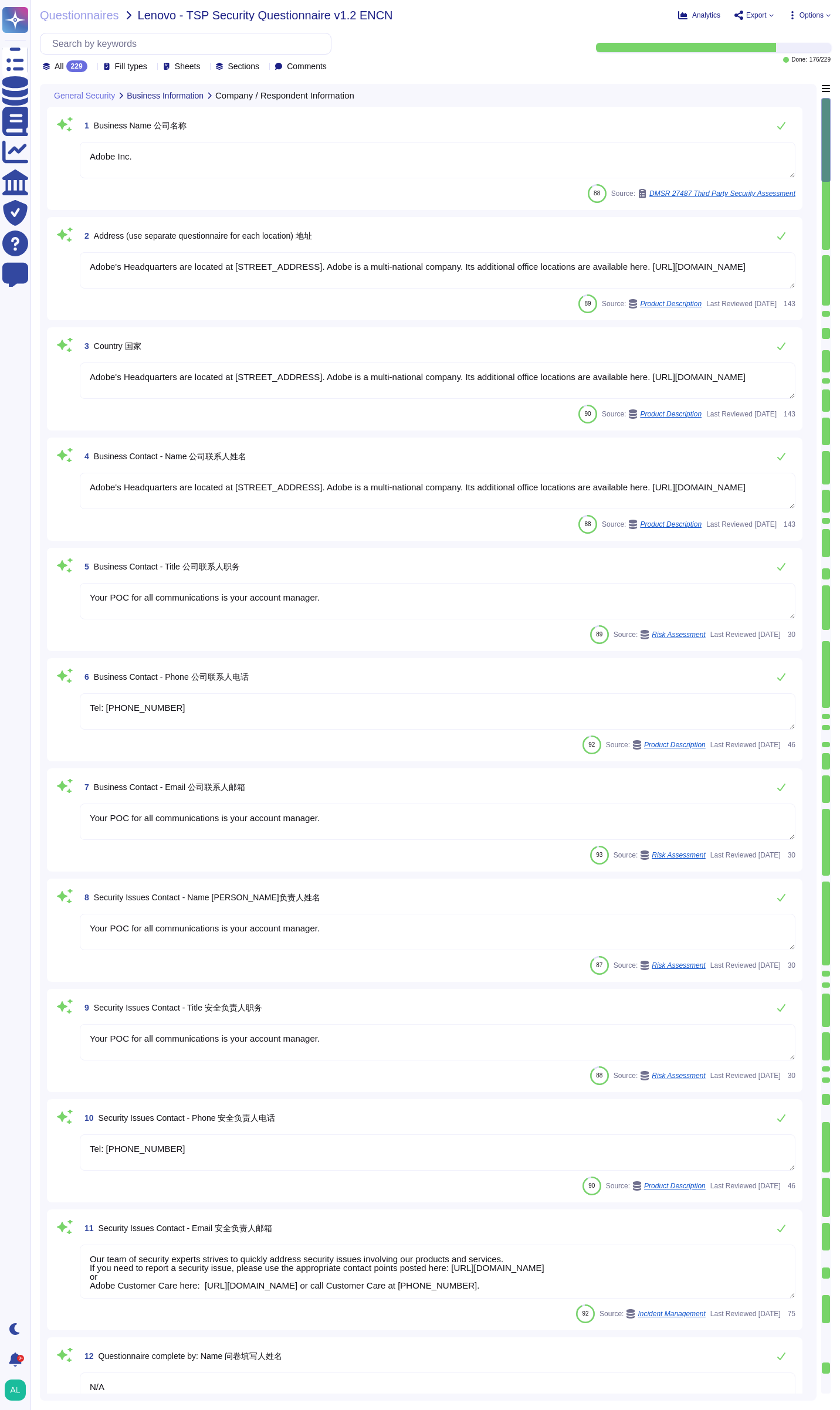
type textarea "Our team of security experts strives to quickly address security issues involvi…"
type textarea "N/A"
type textarea "Yes"
type textarea "Tel: [PHONE_NUMBER]"
type textarea "Please direct all contact through your usual Adobe POCs."
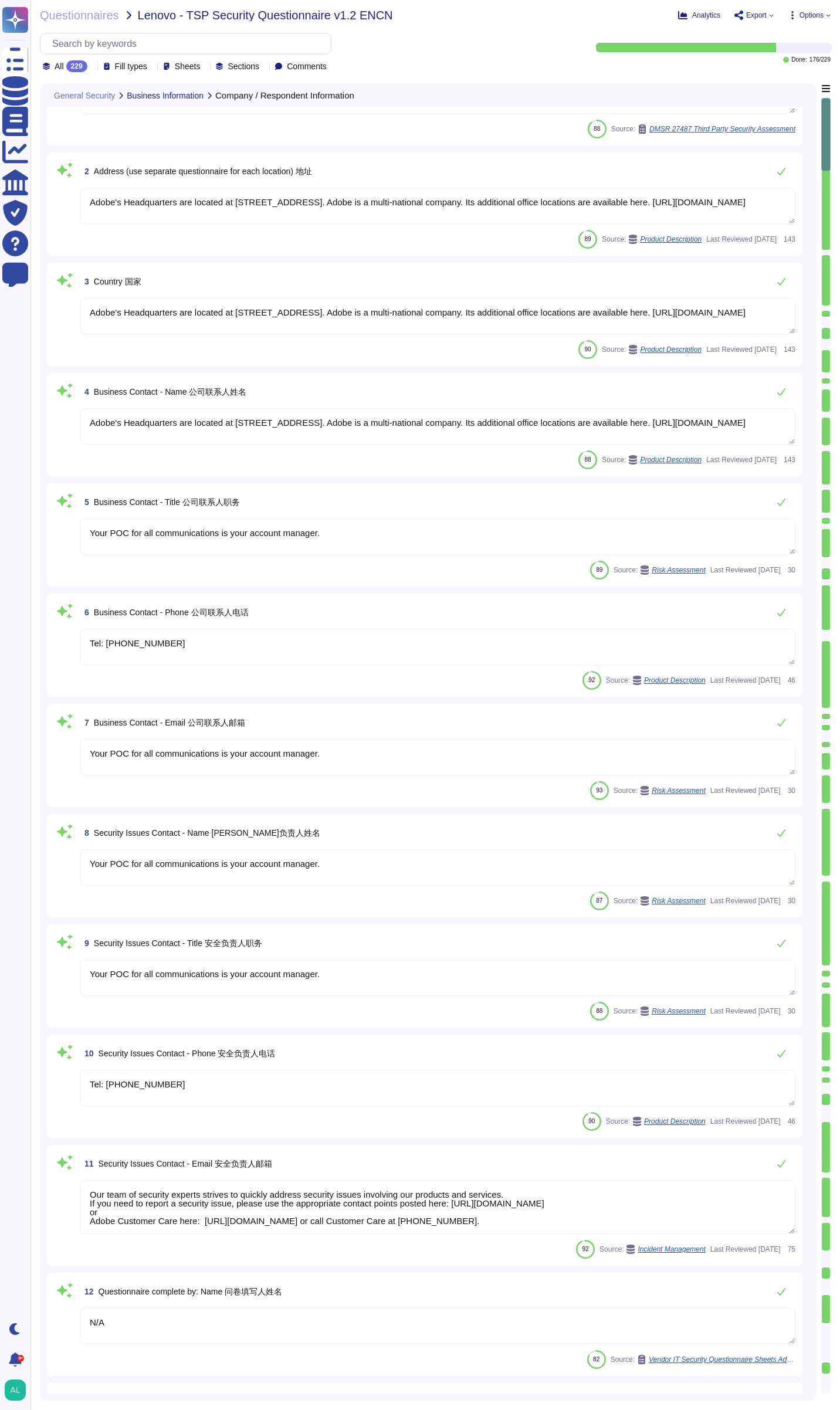
type textarea "[DATE]"
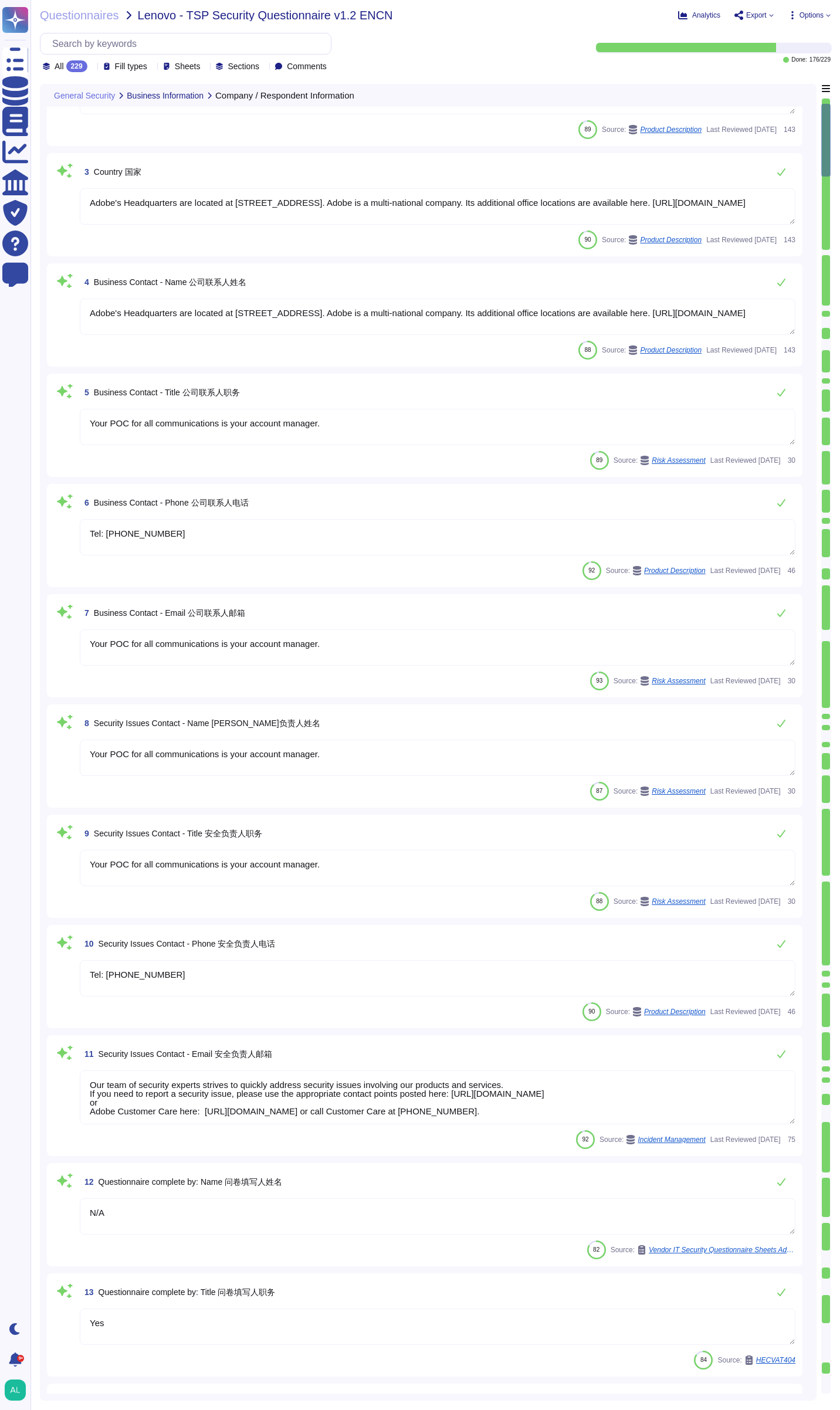
scroll to position [176, 0]
type textarea "Publicly held company"
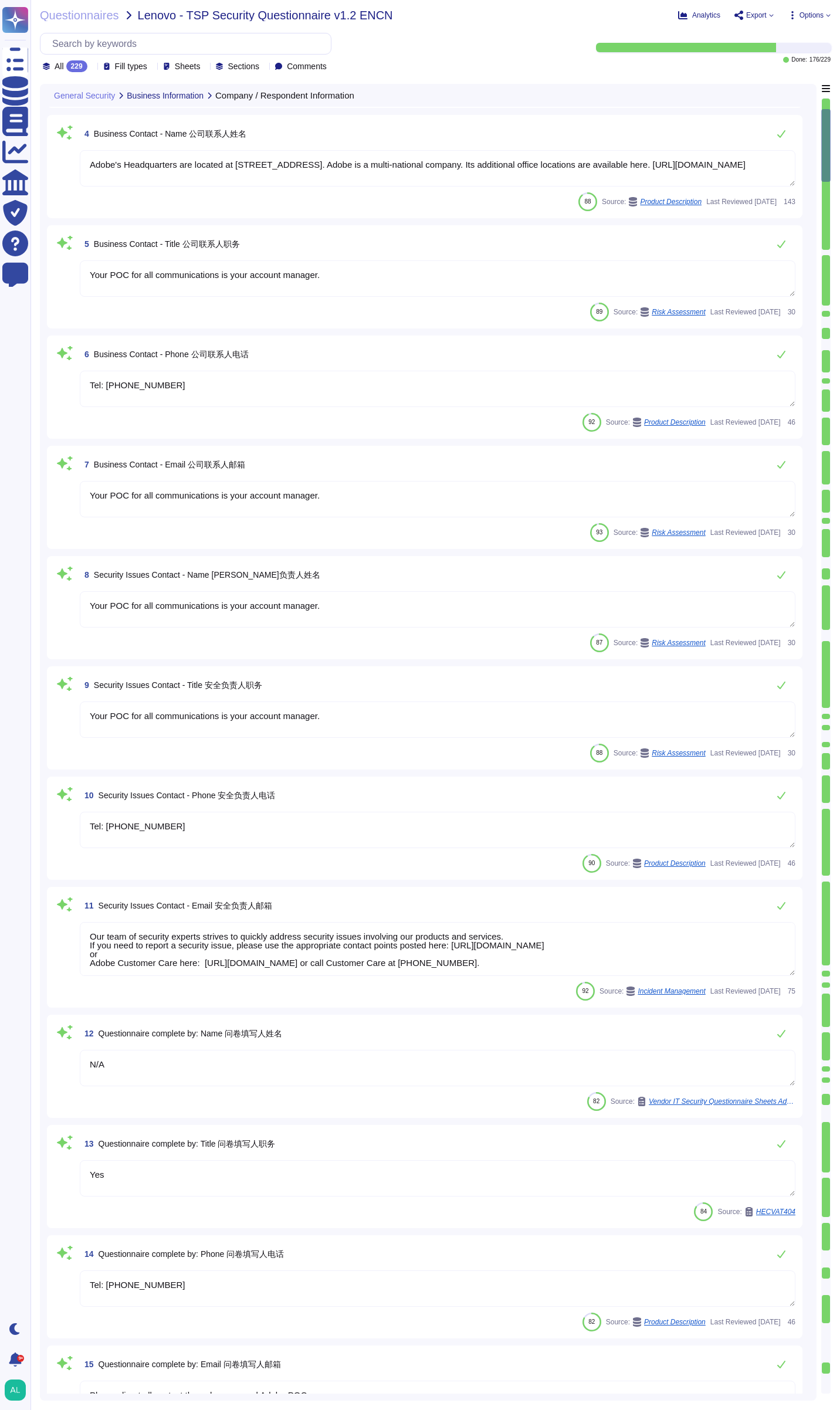
type textarea "NASDAQ"
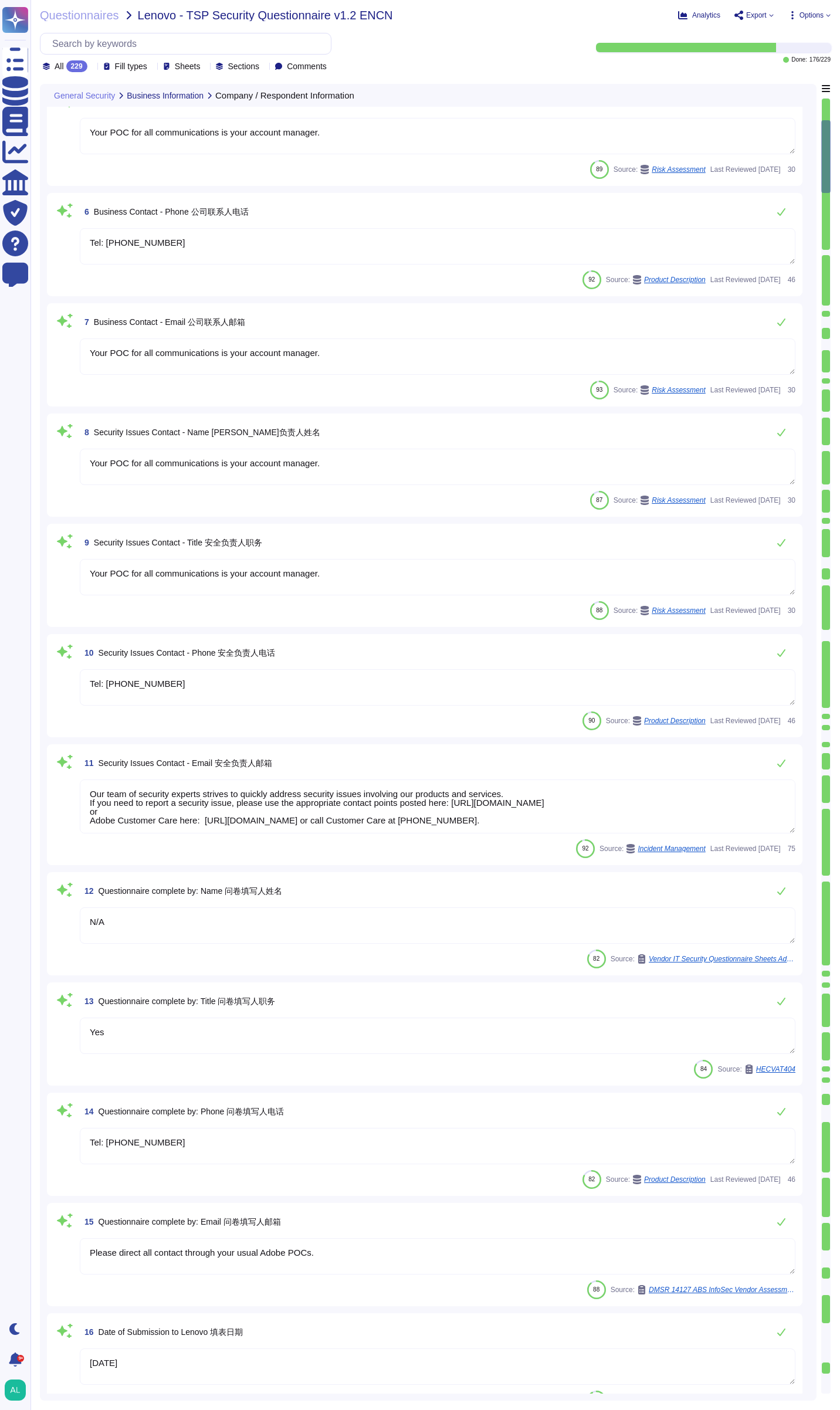
scroll to position [528, 0]
type textarea "ADBE. Please see: [URL][DOMAIN_NAME]"
type textarea "Adobe Inc."
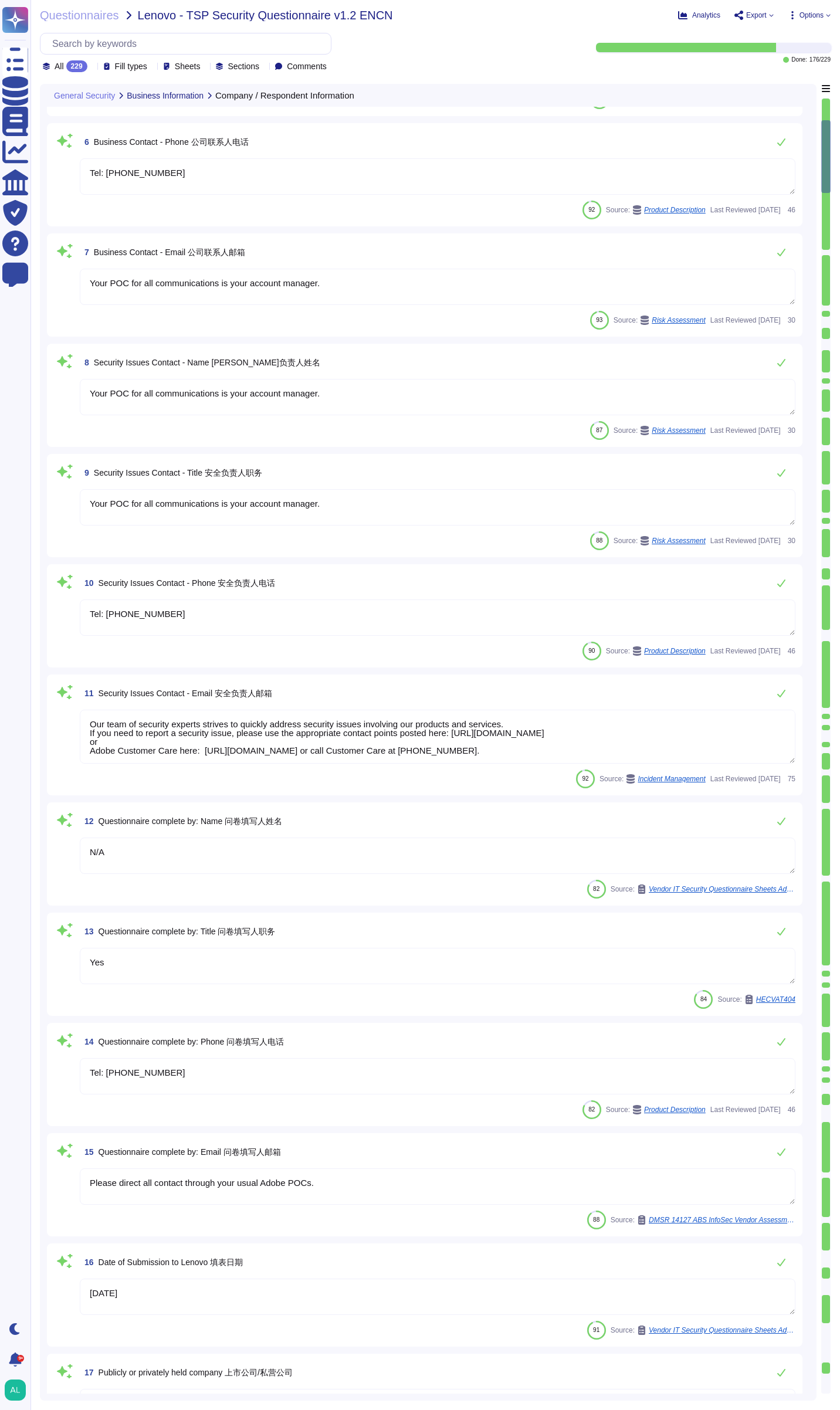
scroll to position [1, 0]
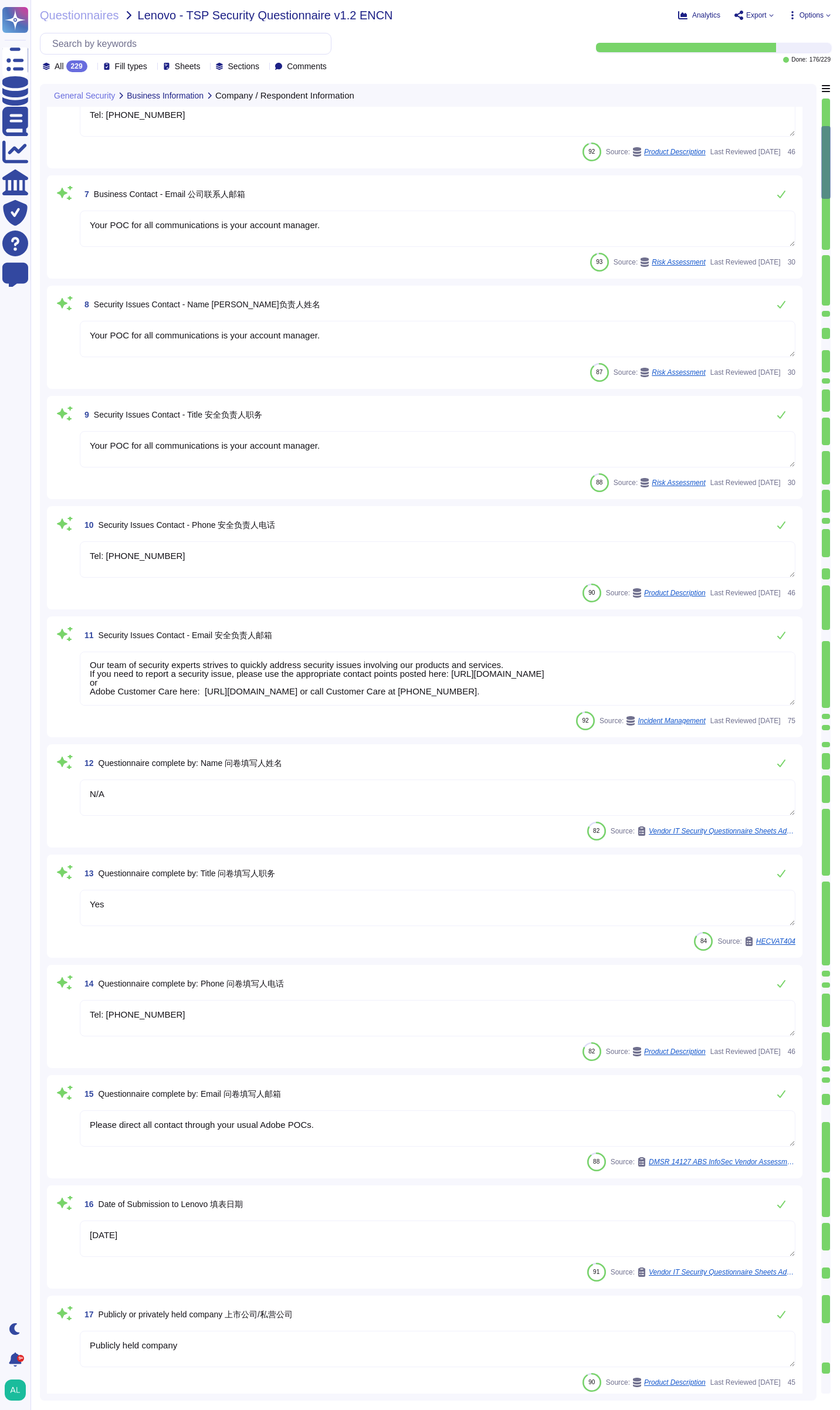
type textarea "Adobe's Headquarters are located at [STREET_ADDRESS]. Adobe is a multi-national…"
type textarea "41 years - since [DATE]"
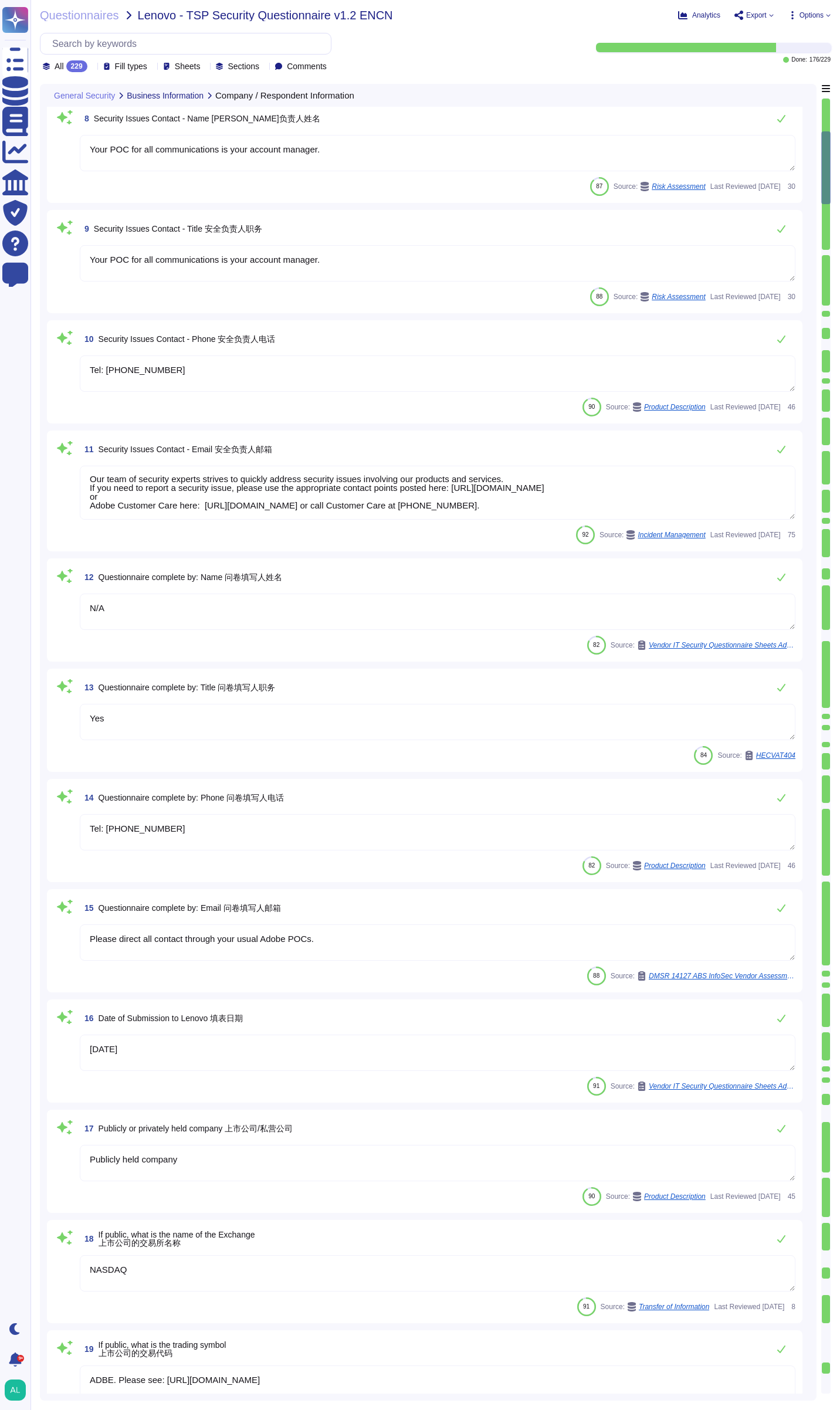
type textarea "Adobe has nothing to report at this time with respect to any supervisory author…"
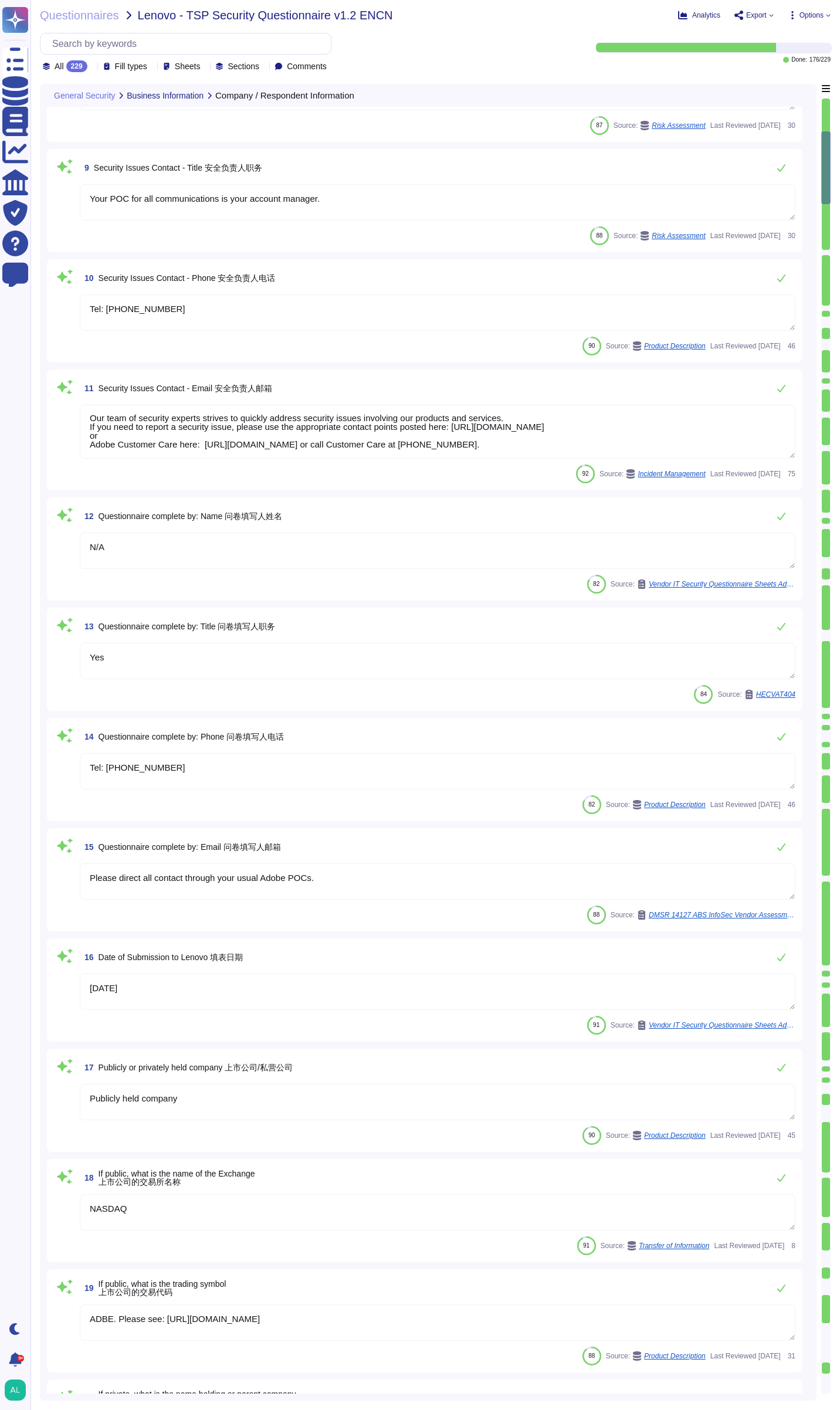
scroll to position [821, 0]
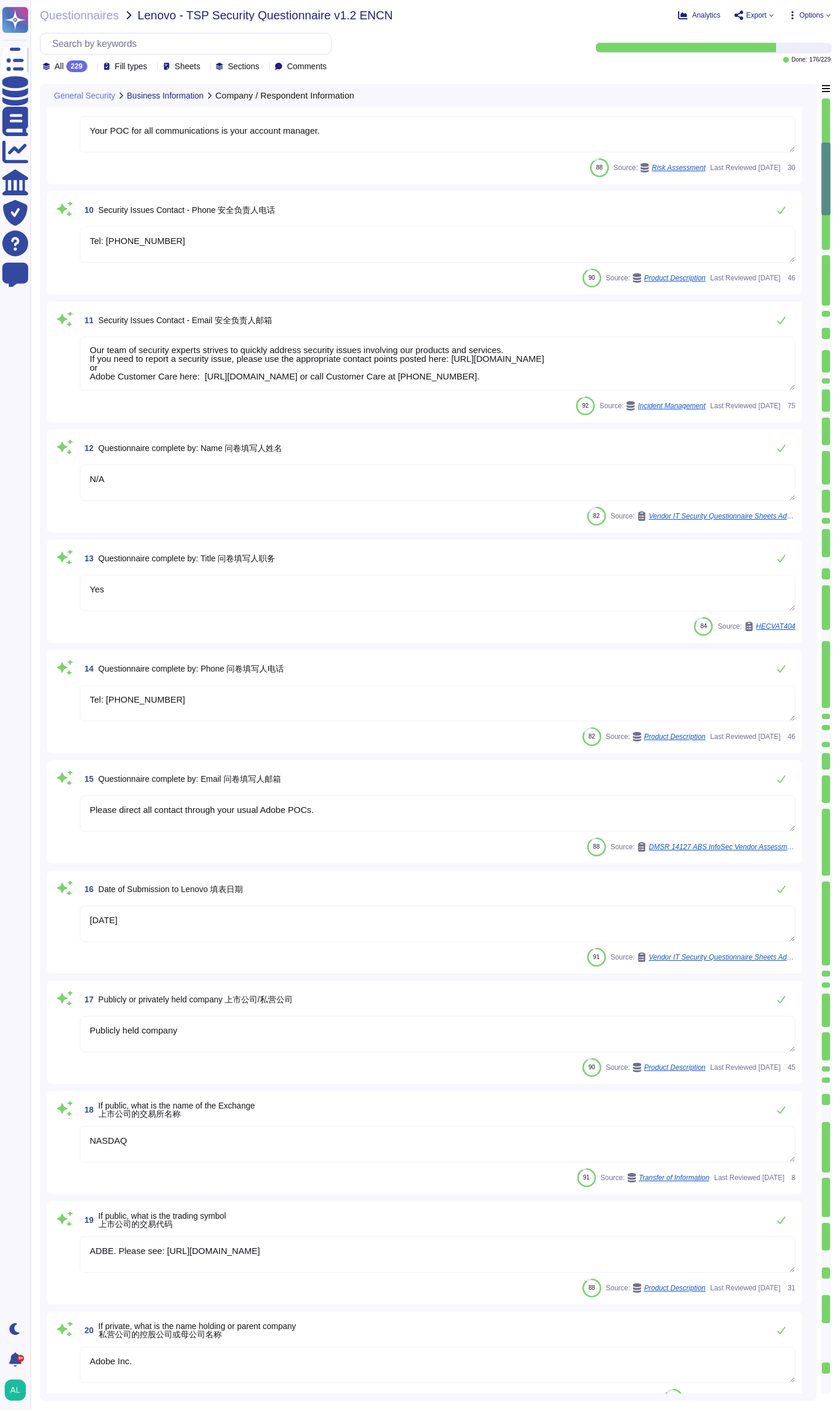
type textarea "Please see the SOC2 report provided."
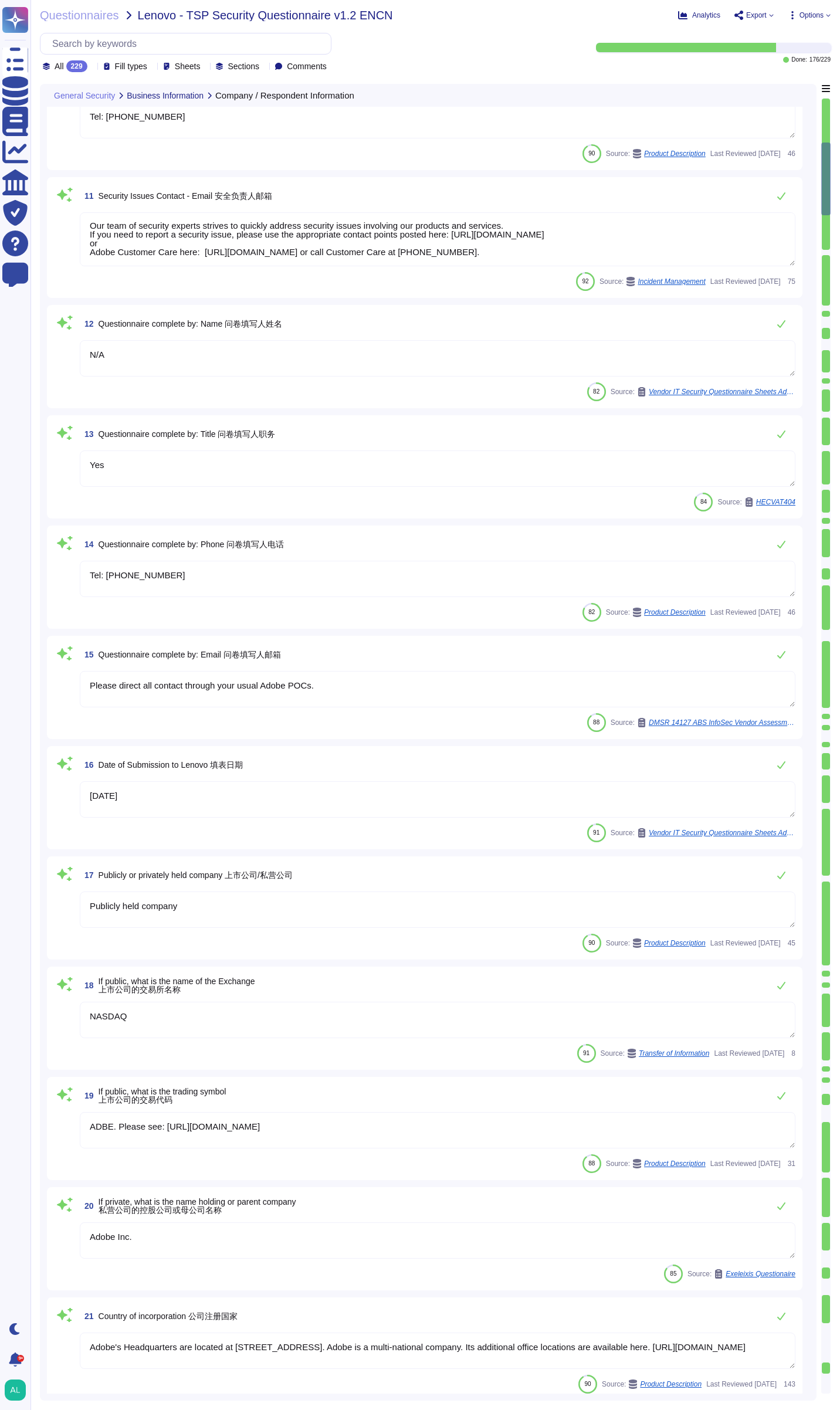
scroll to position [997, 0]
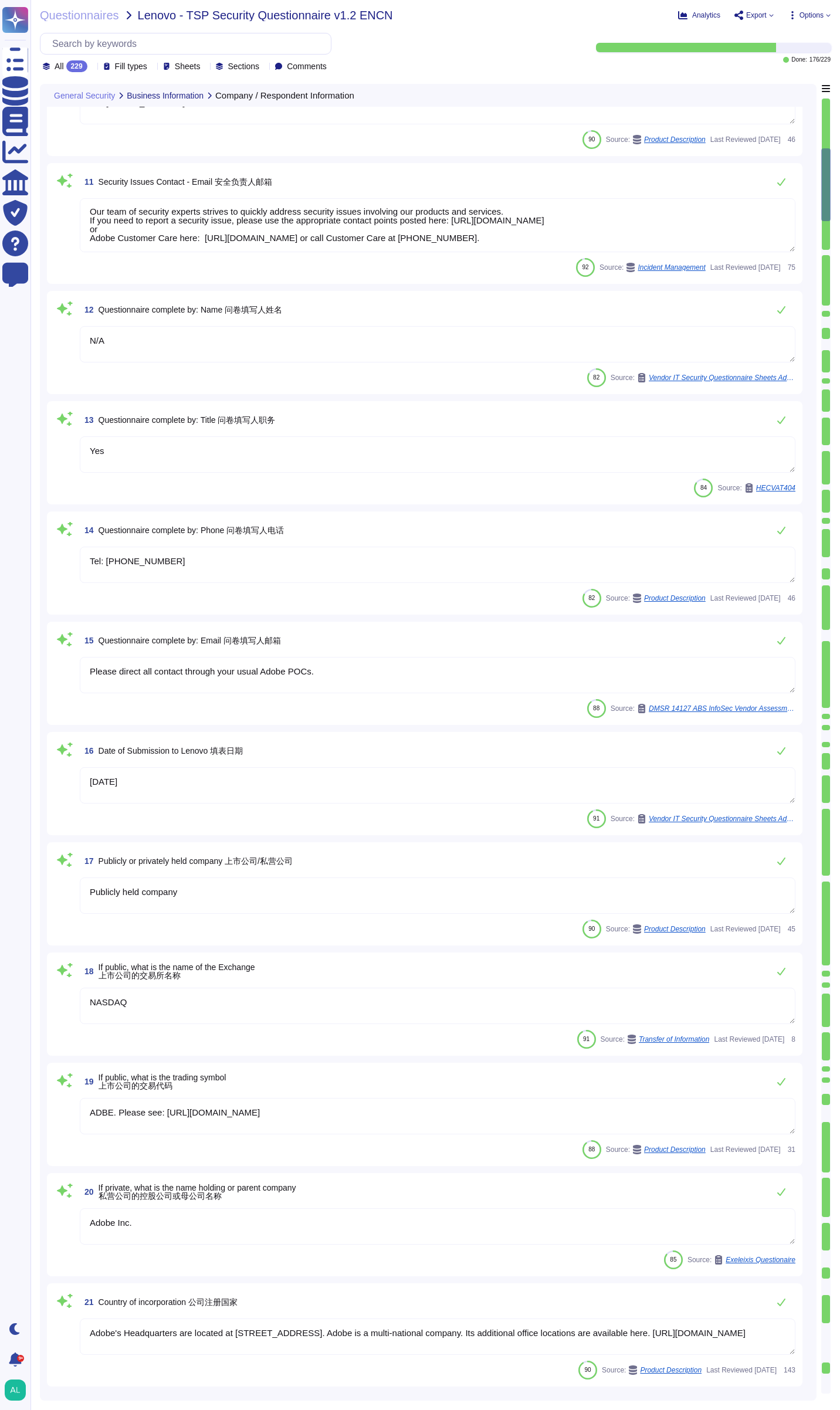
type textarea "The Cloud Infrastructure Provider (CIP) maintains responsibility for patching s…"
click at [264, 444] on textarea "Yes" at bounding box center [438, 454] width 716 height 36
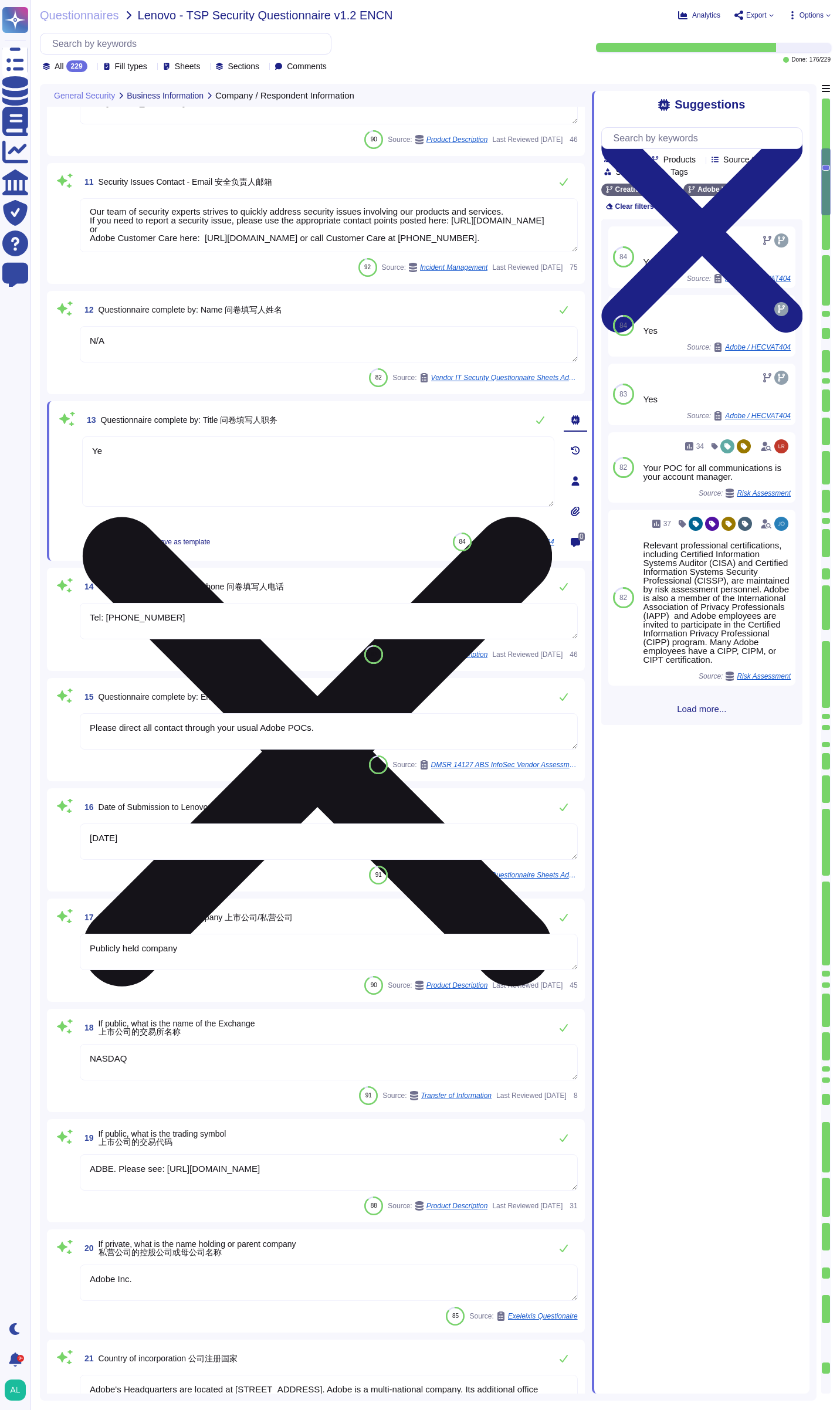
type textarea "Y"
type textarea "Security Engagement"
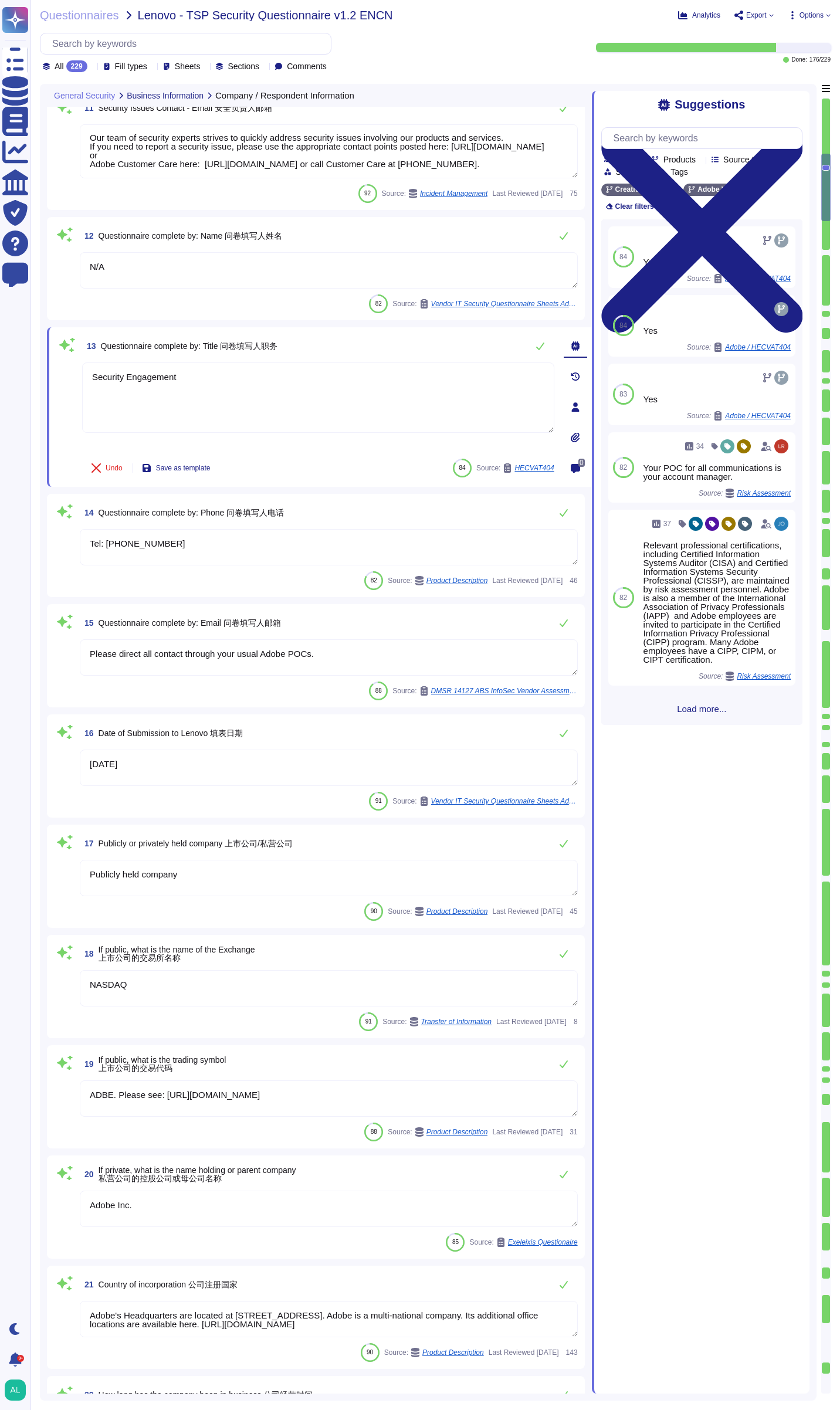
scroll to position [1114, 0]
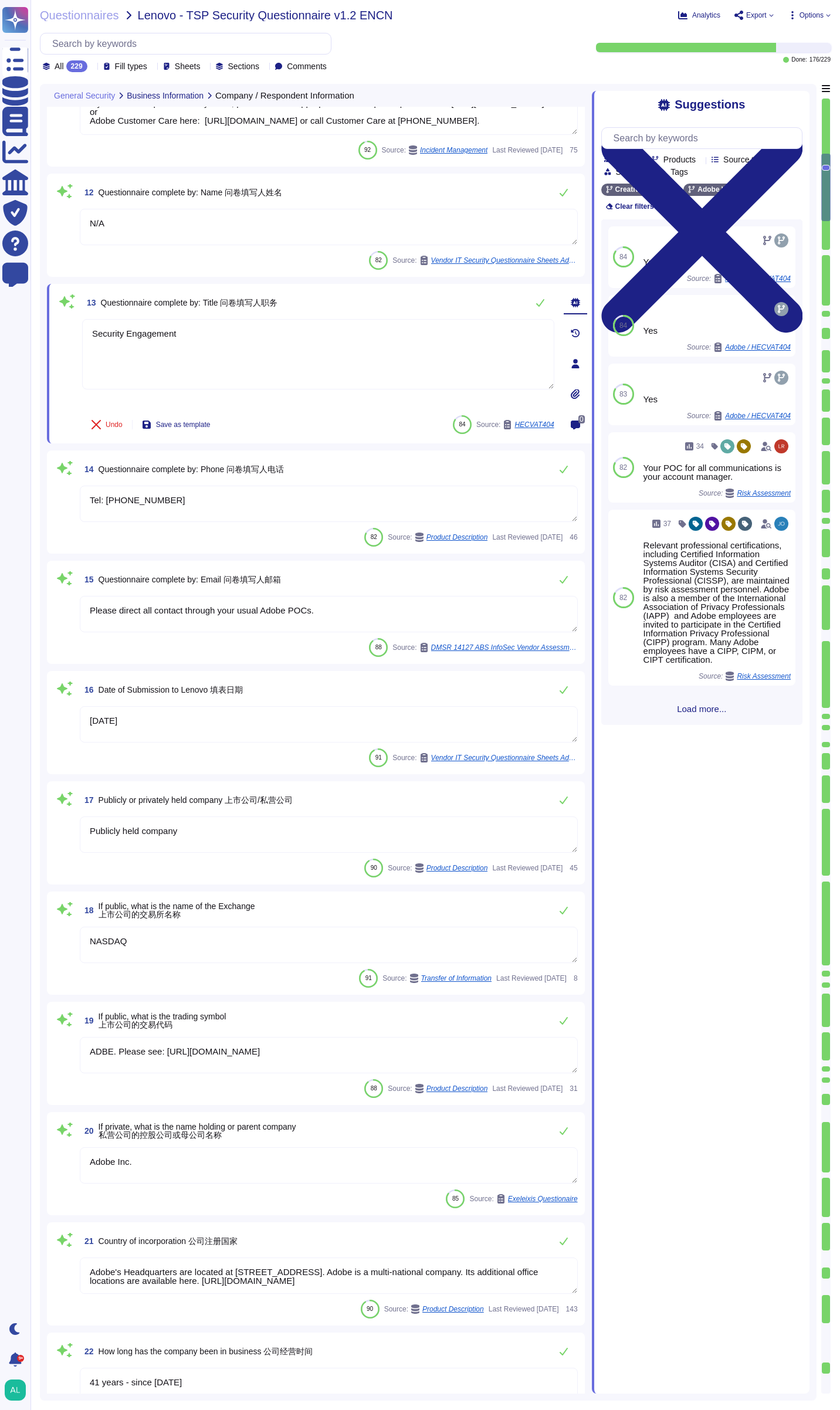
type textarea "The Cloud Infrastructure Provider (CIP) maintains responsibility for patching s…"
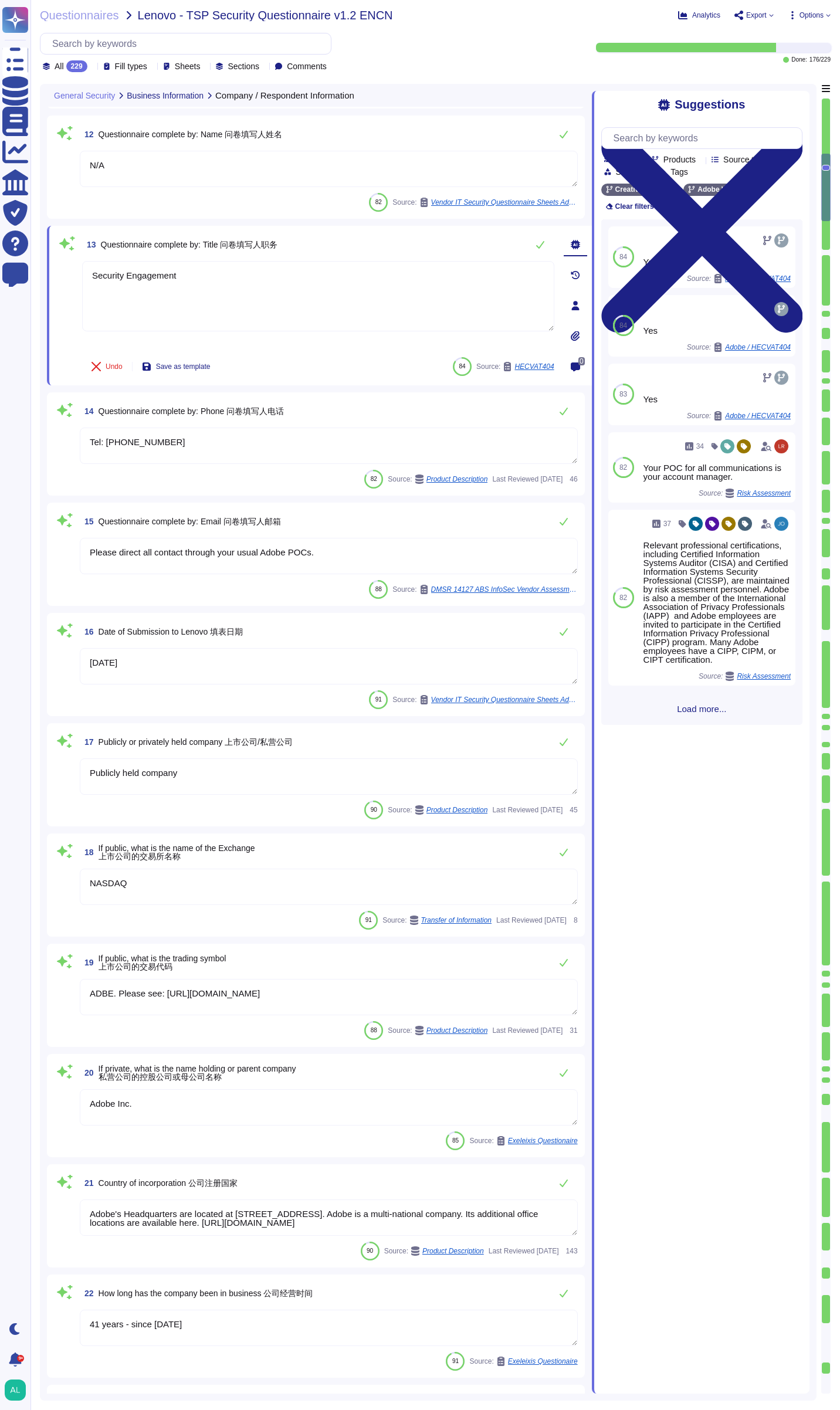
scroll to position [1232, 0]
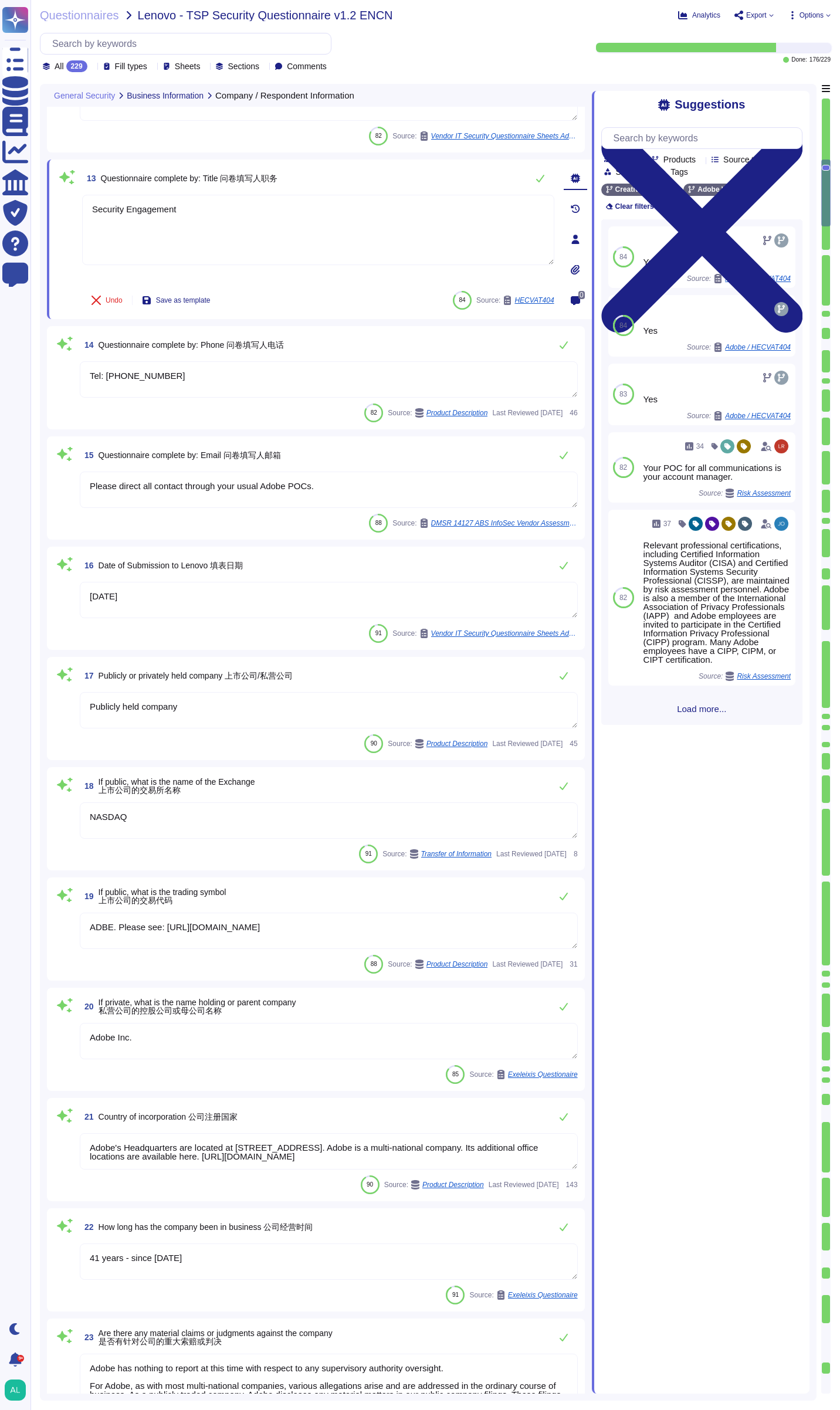
type textarea "Software products used by Adobe personnel must be licensed and used in accordan…"
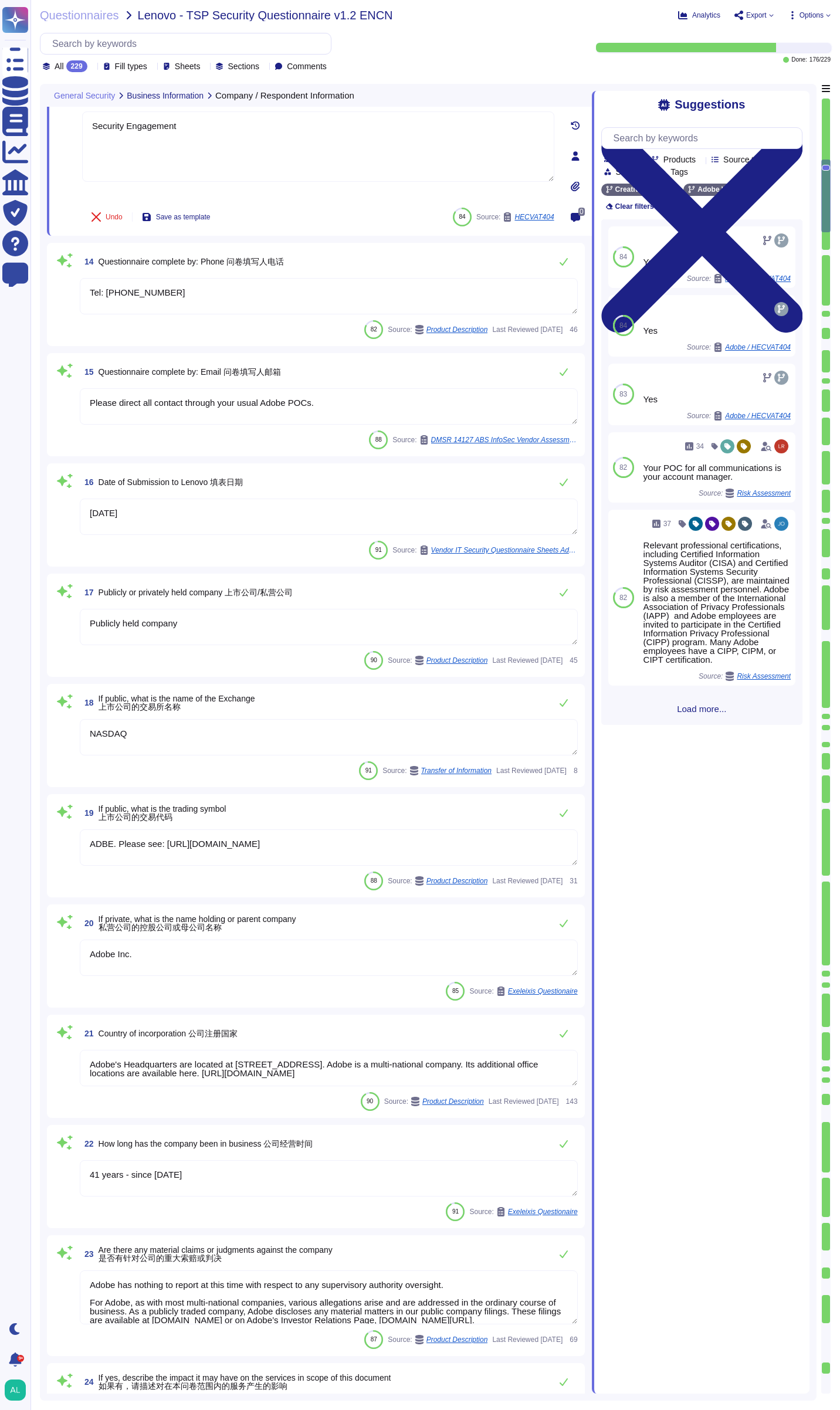
scroll to position [1349, 0]
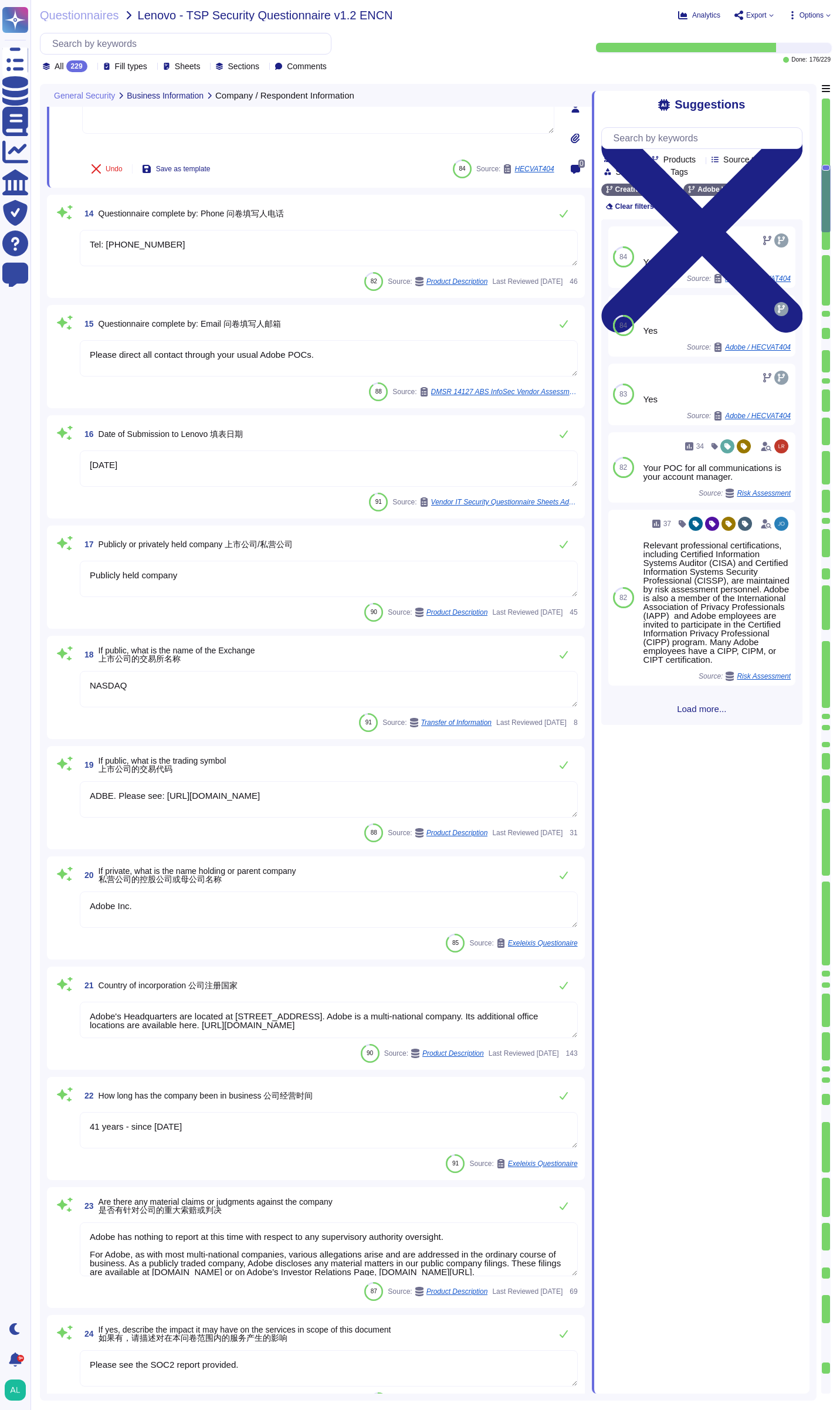
type textarea "Publicly held company"
click at [118, 469] on textarea "[DATE]" at bounding box center [329, 468] width 498 height 36
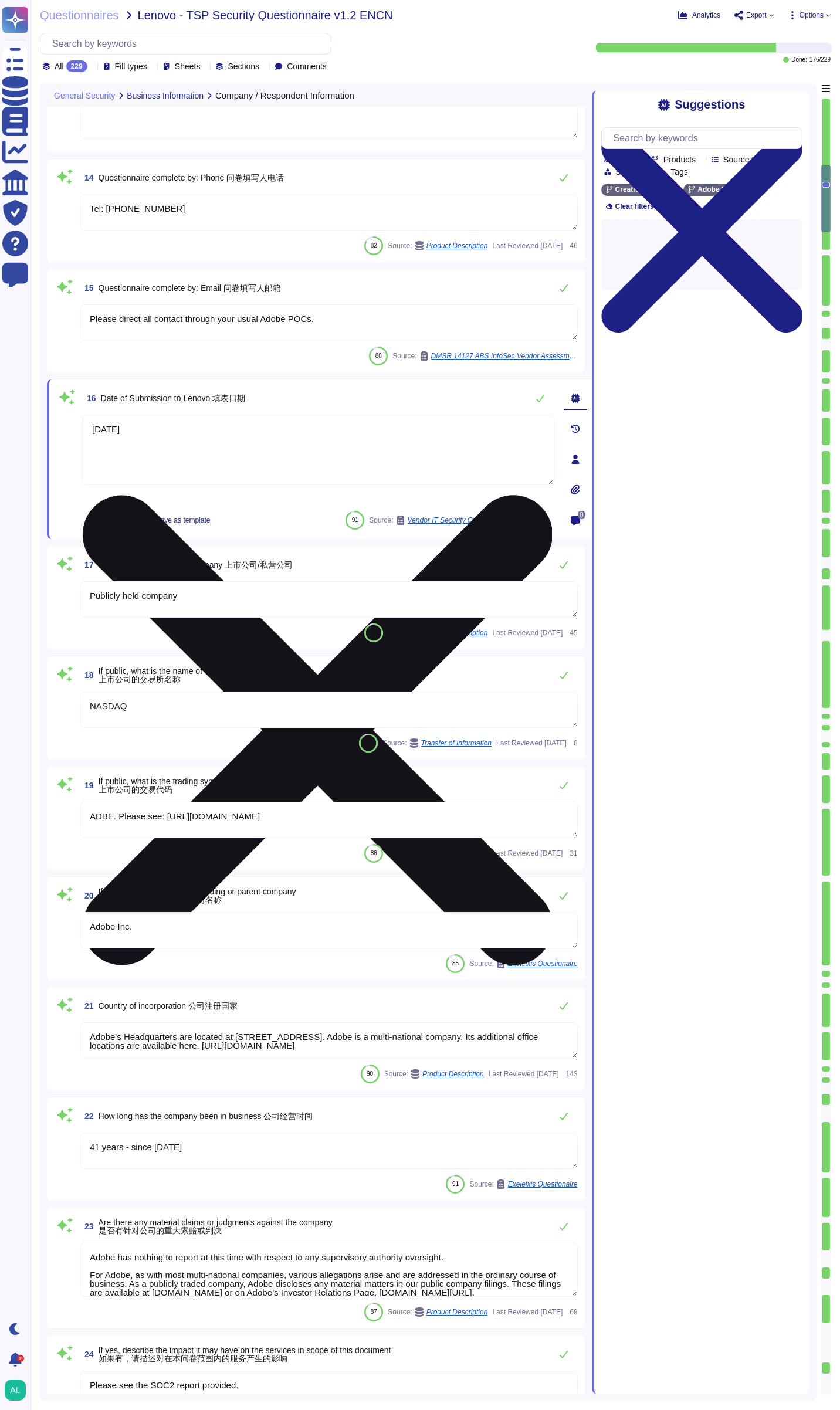
type textarea "Security Engagement"
type textarea "Publicly held company"
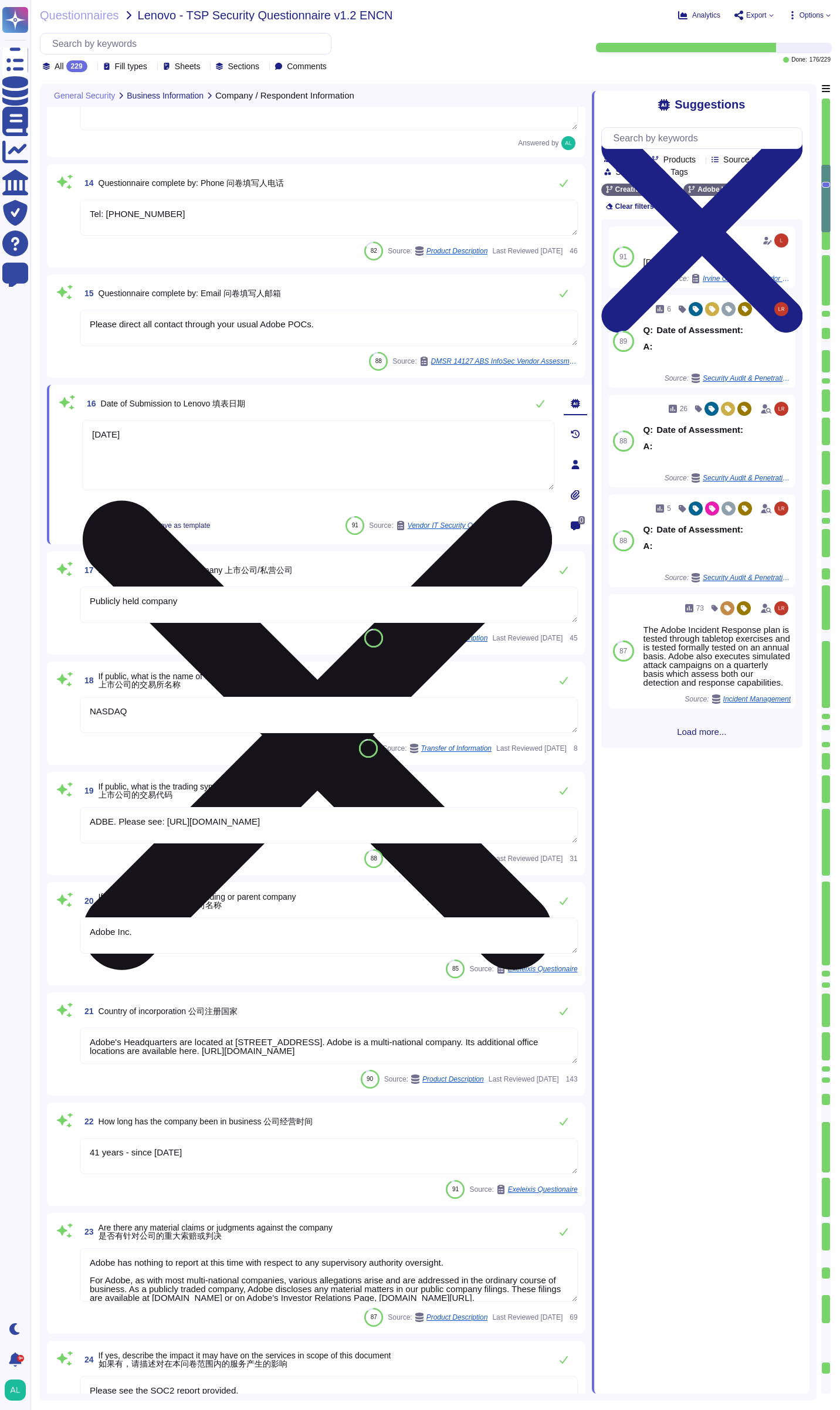
type textarea "[DATE]"
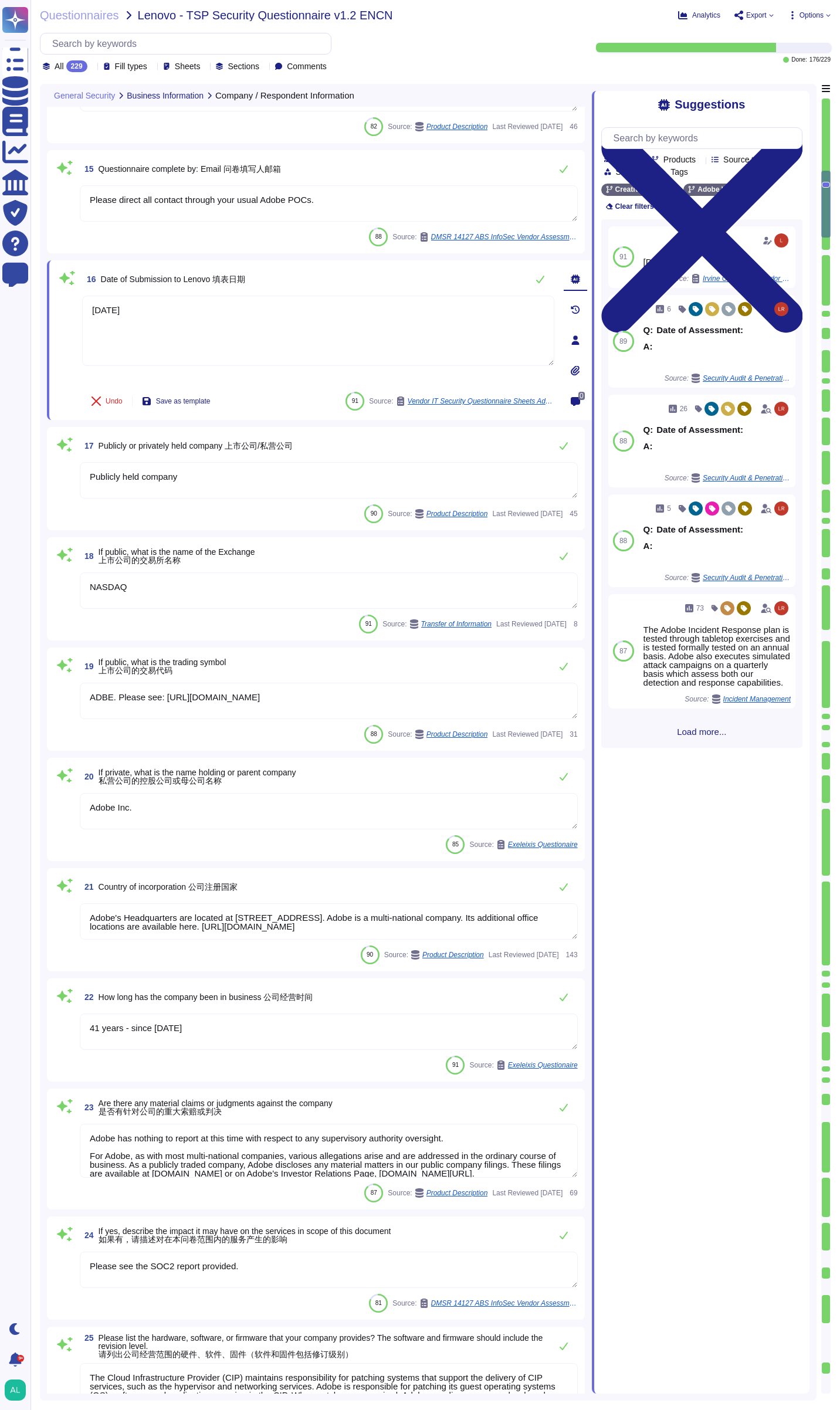
scroll to position [1408, 0]
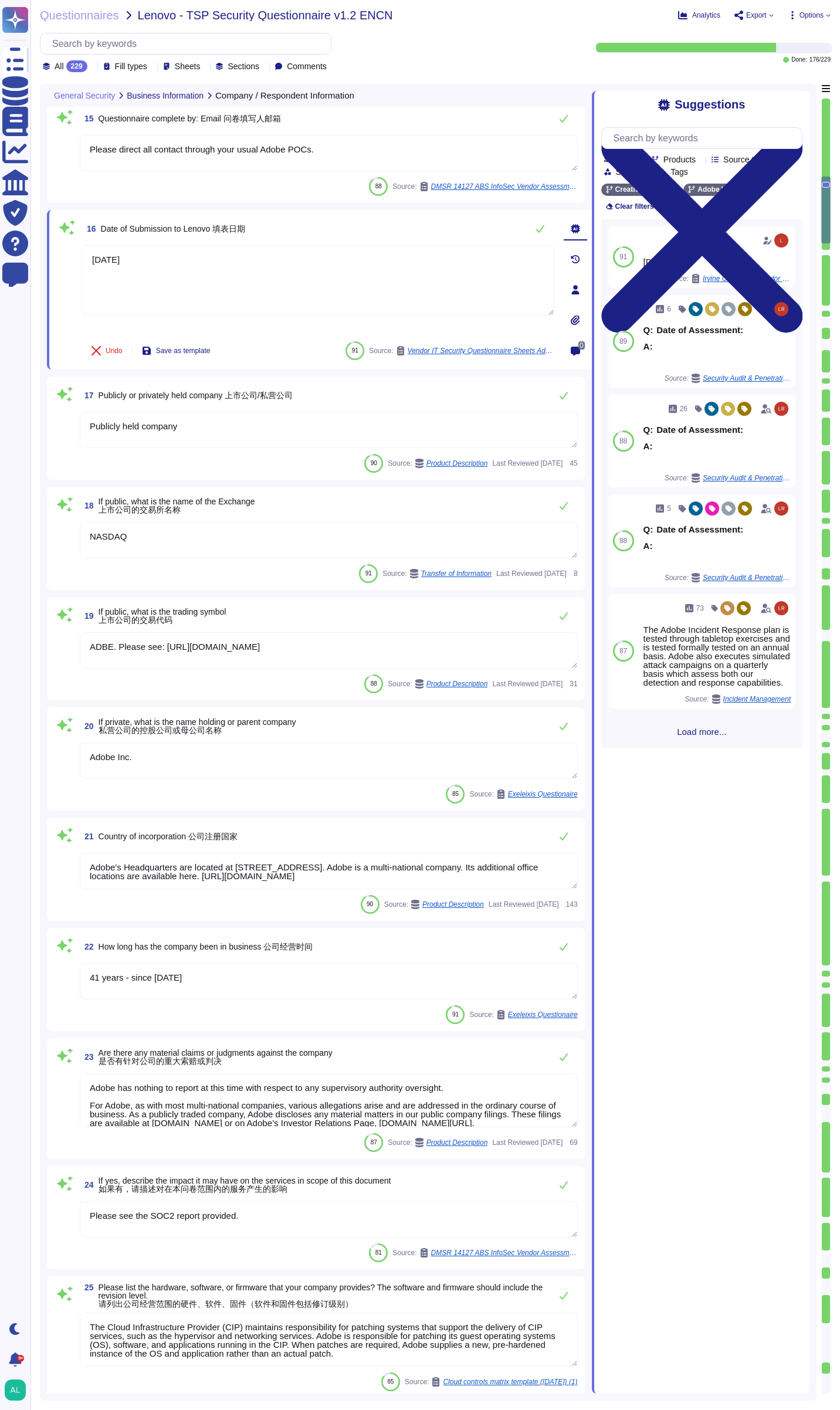
type textarea "Publicly held company"
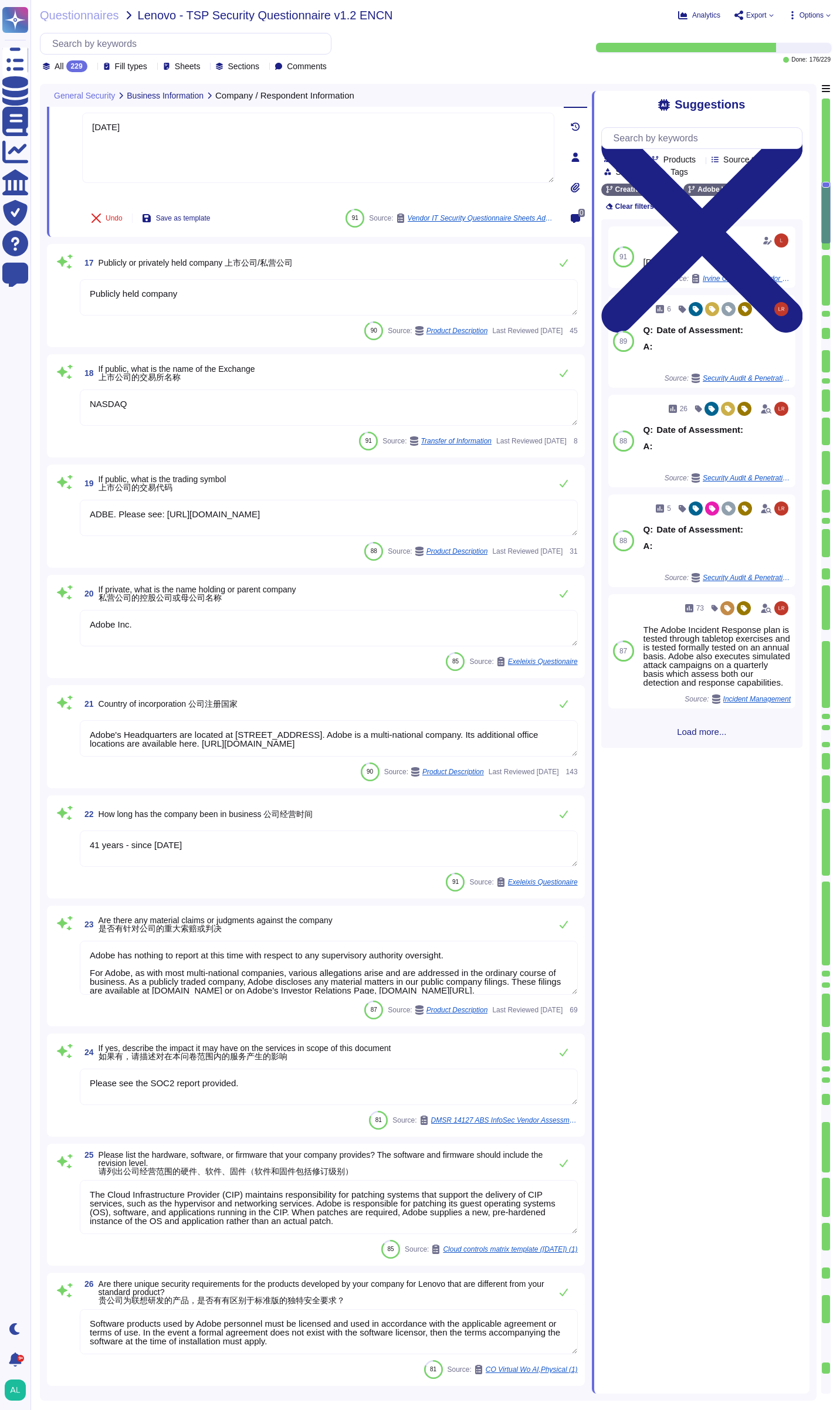
scroll to position [1701, 0]
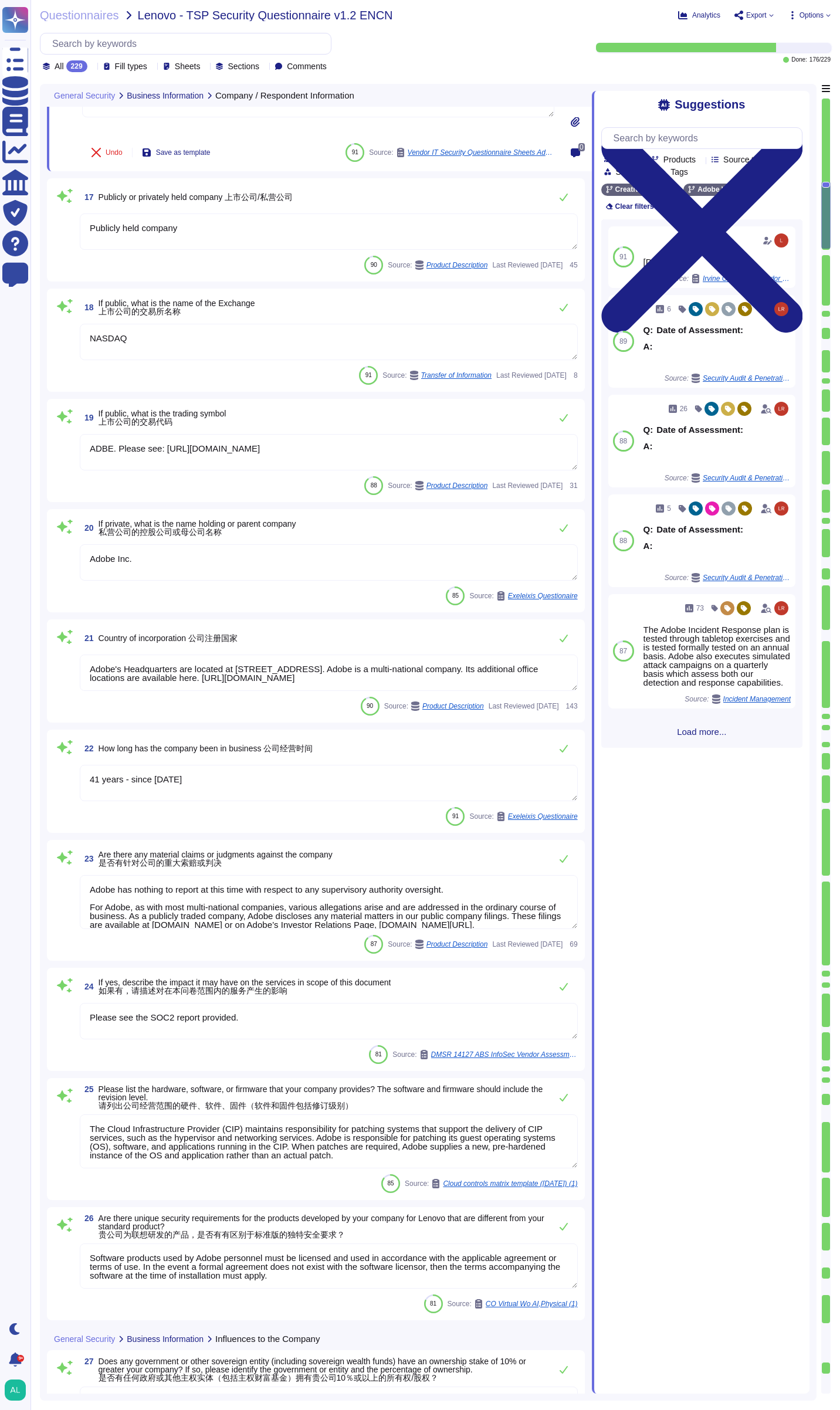
type textarea "Adobe has nothing to report at this time with respect to any supervisory author…"
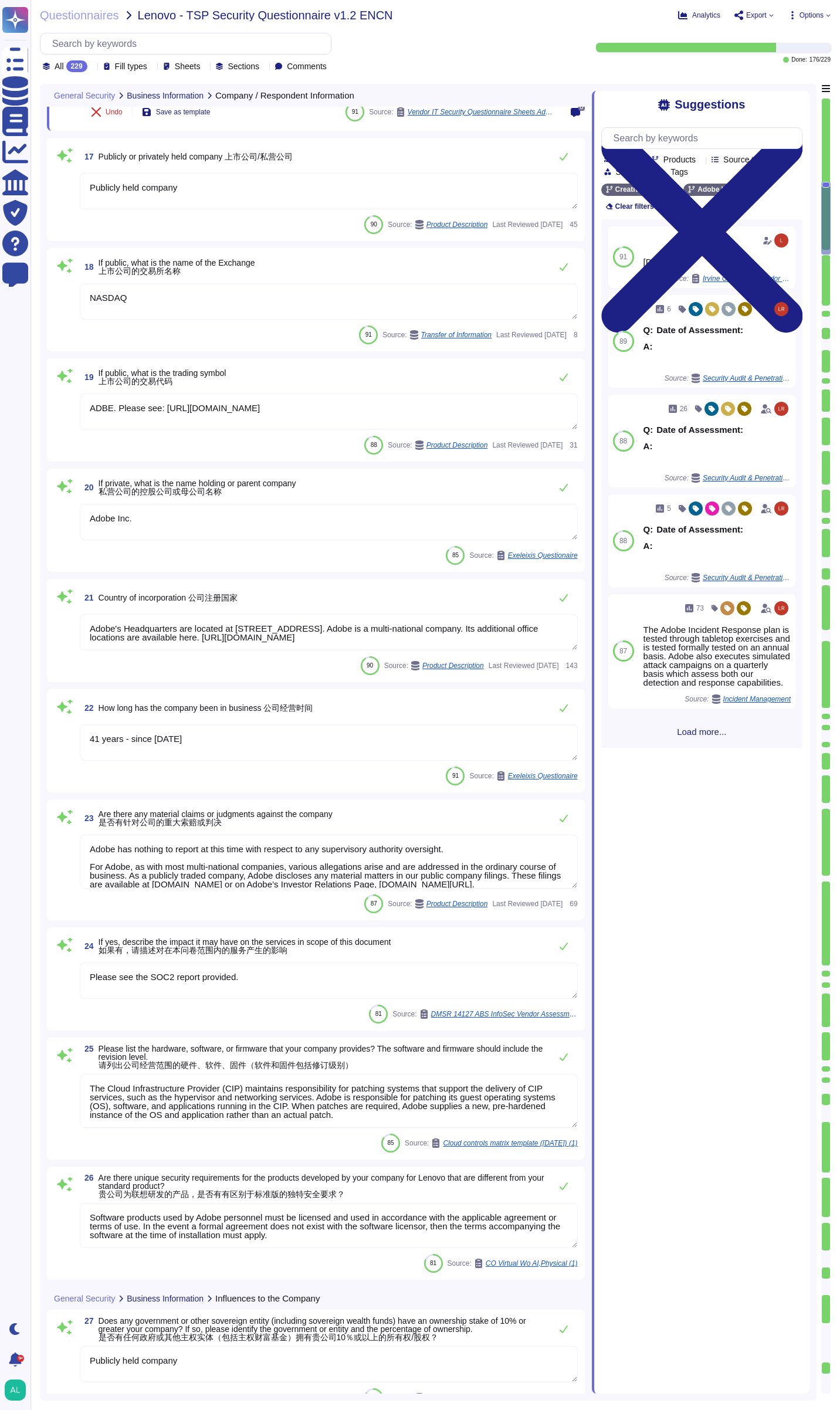
type textarea "[DATE]"
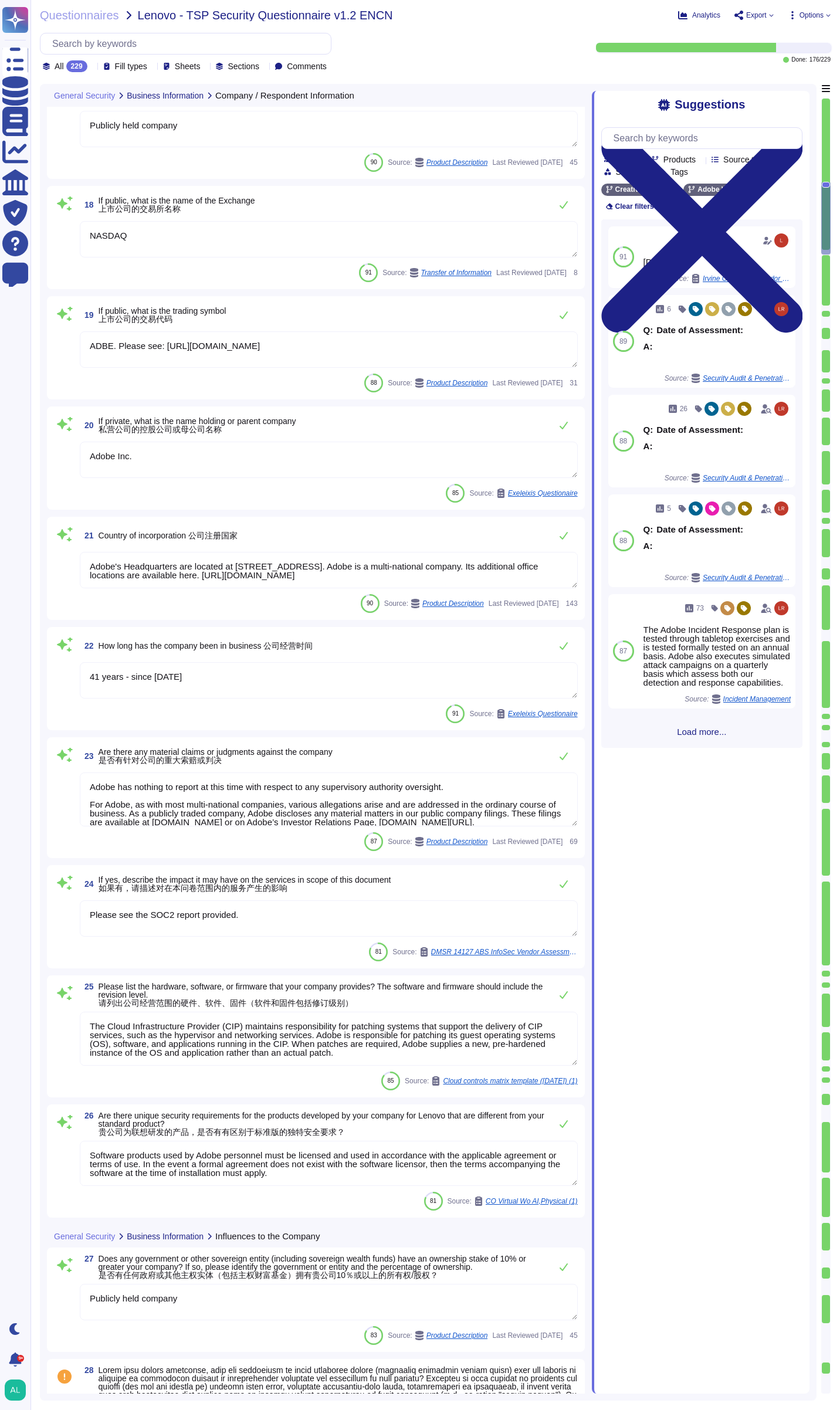
scroll to position [1818, 0]
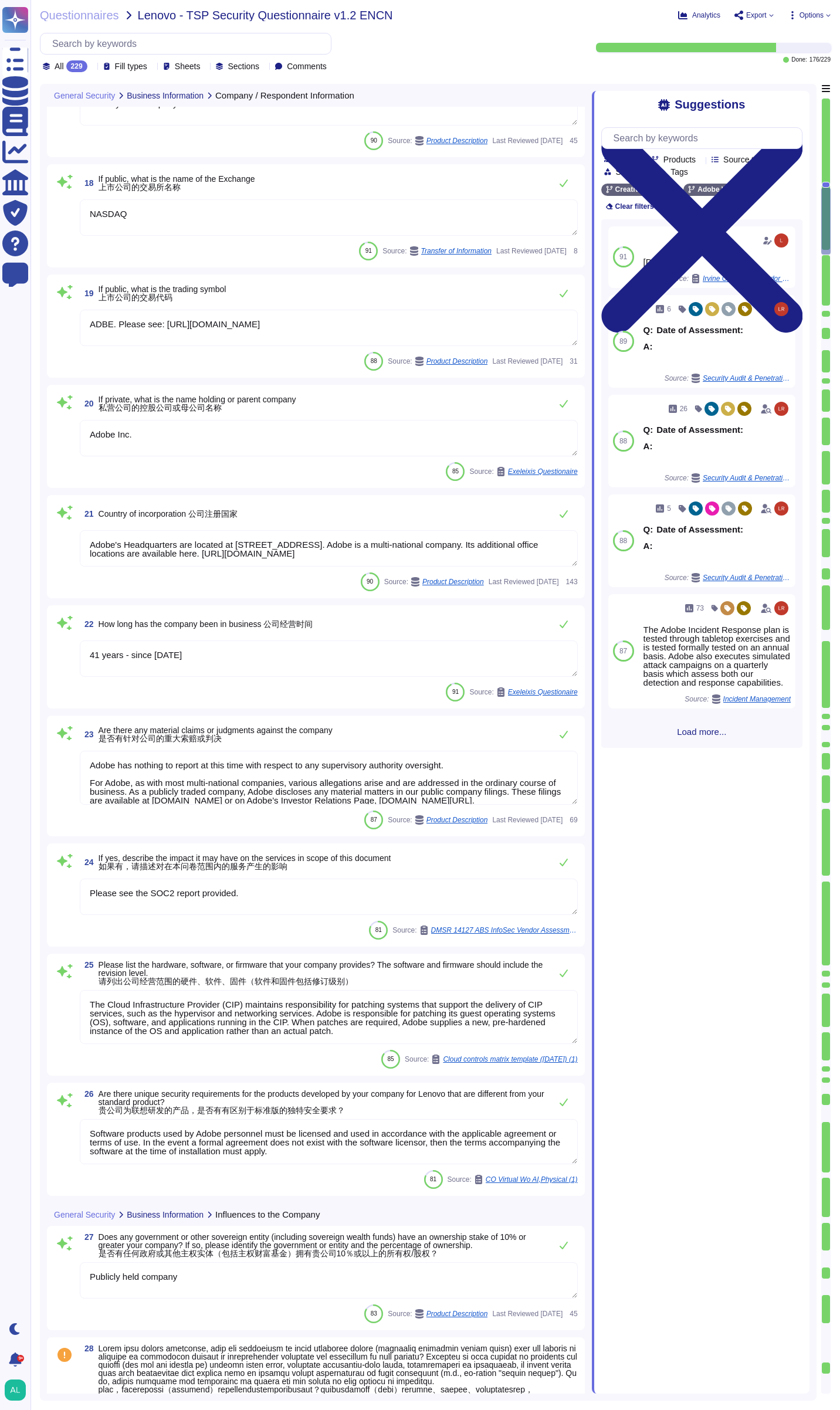
type textarea "Adobe has a number of affiliates and subsidiaries located globally. For more in…"
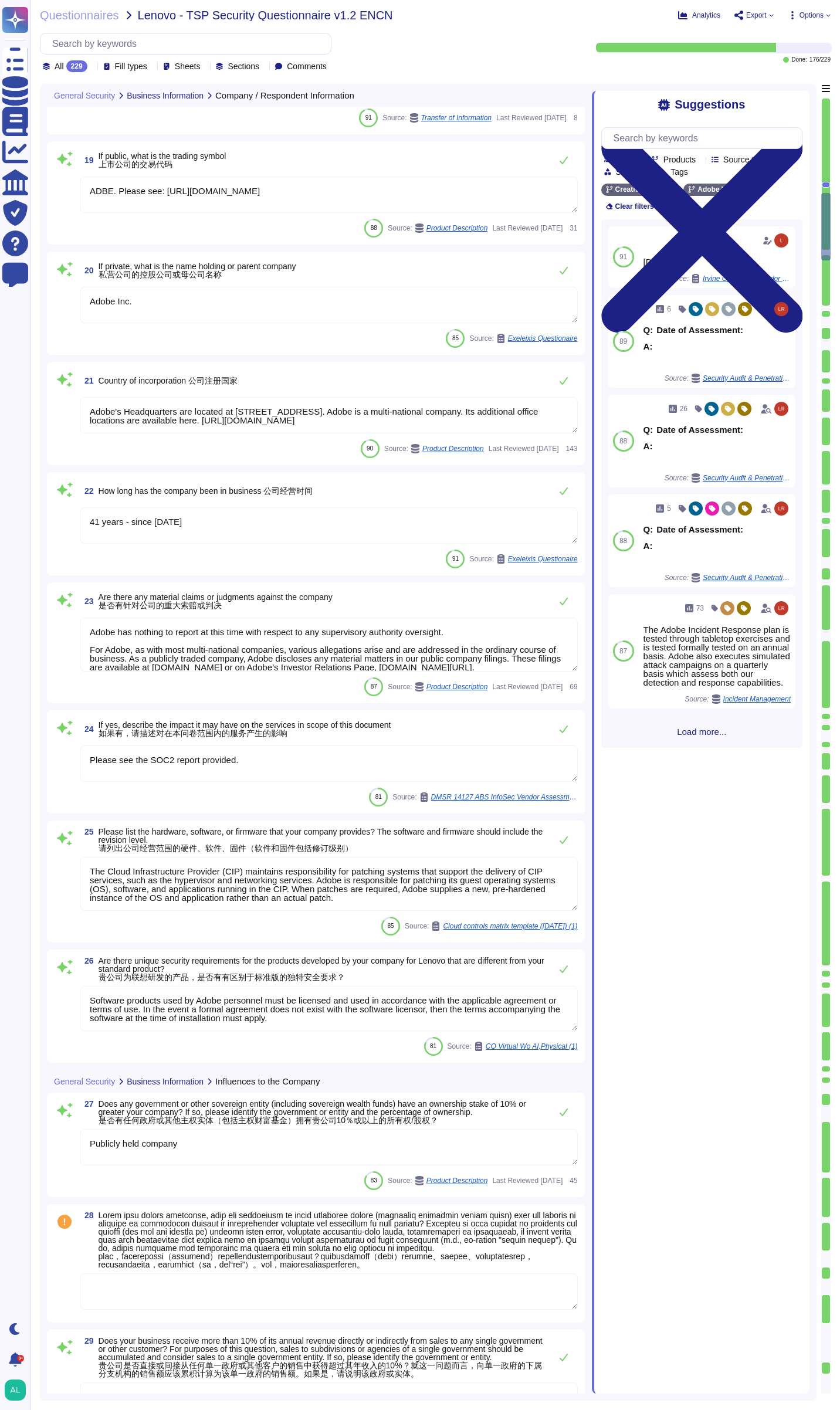
type textarea "Adobe's org chart can be found here: [URL][DOMAIN_NAME]"
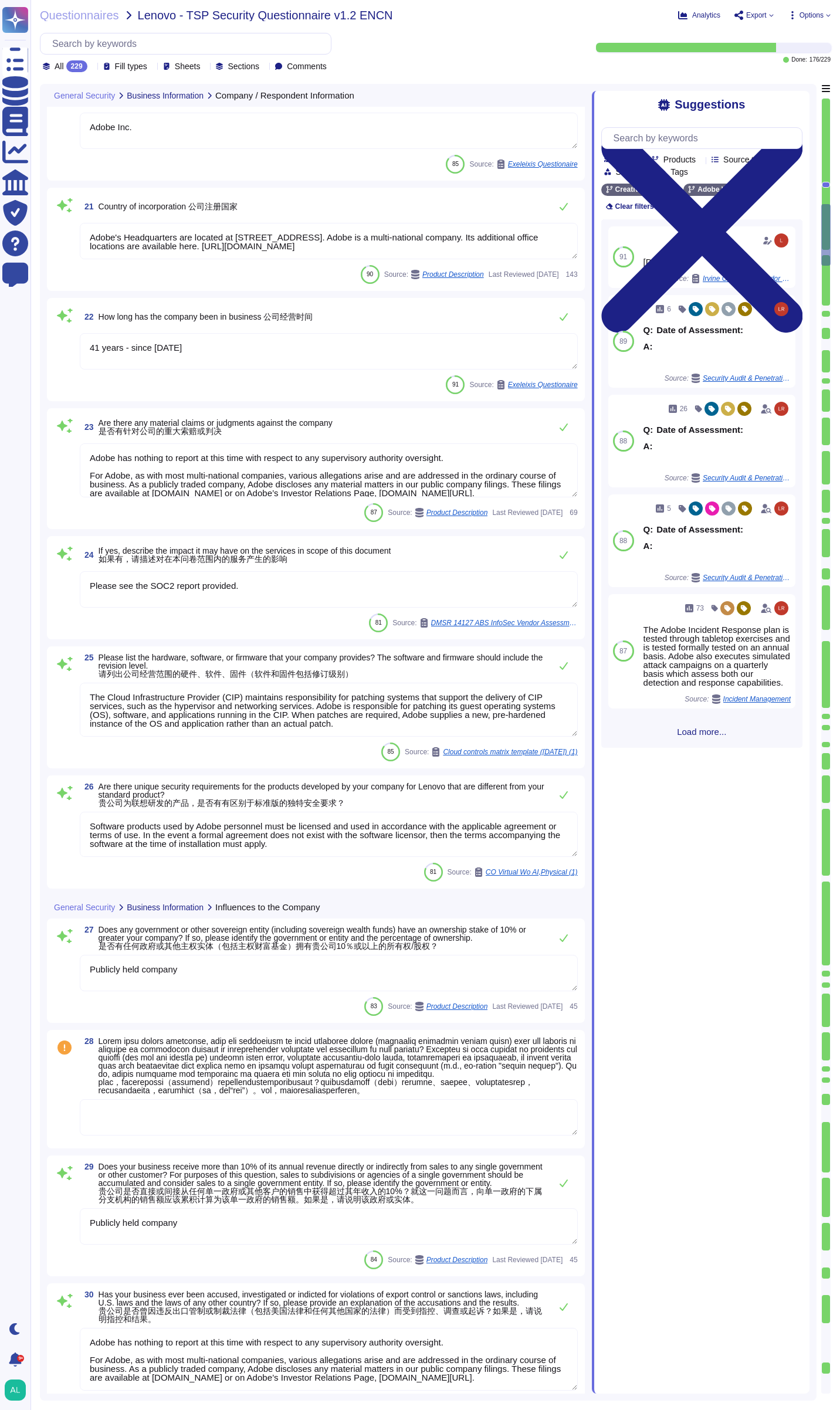
type textarea "Lo ipsumdolo sita CON 16200, Adipi'e Seddoeiusmo Temporin Utlabo etdolore mag a…"
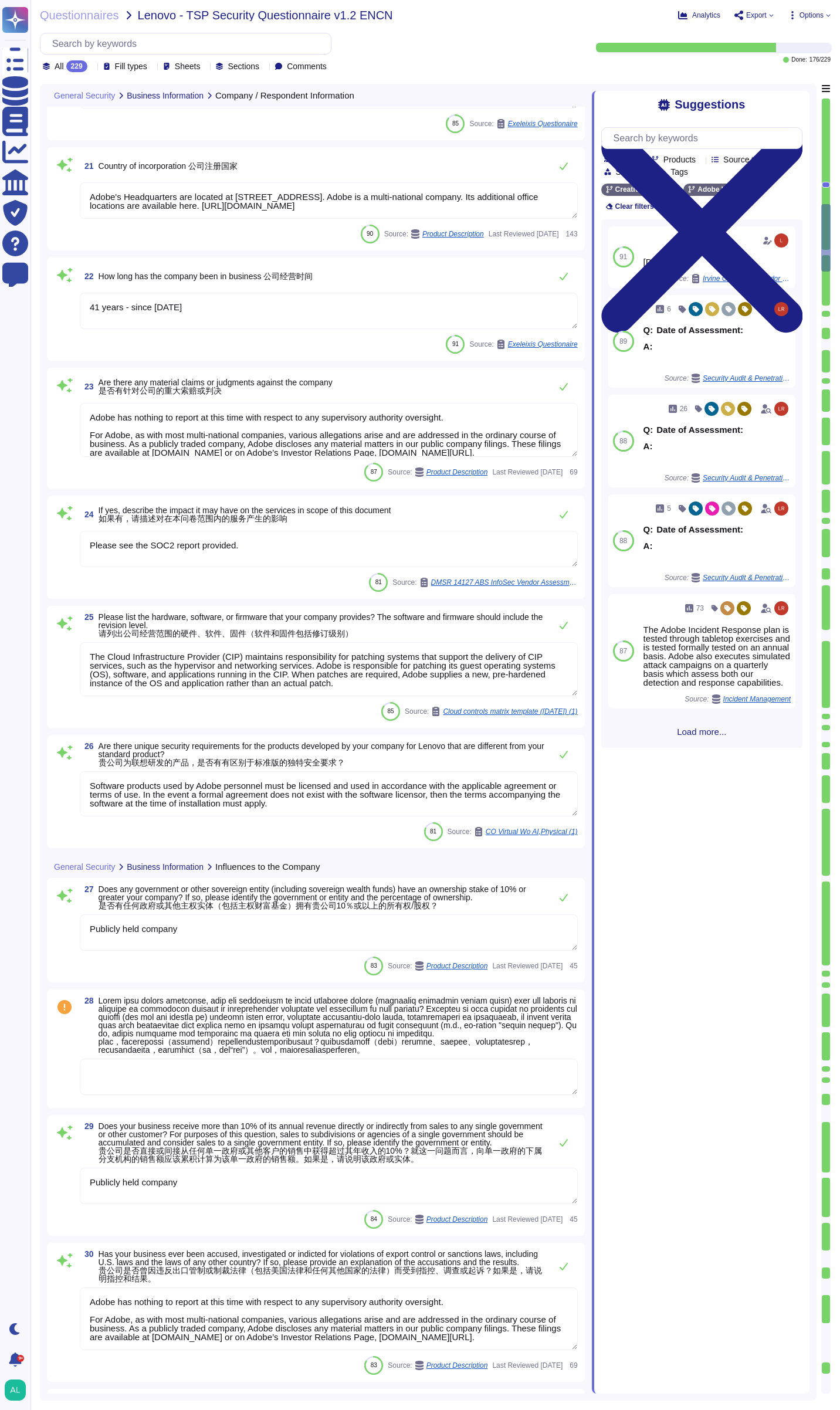
scroll to position [2171, 0]
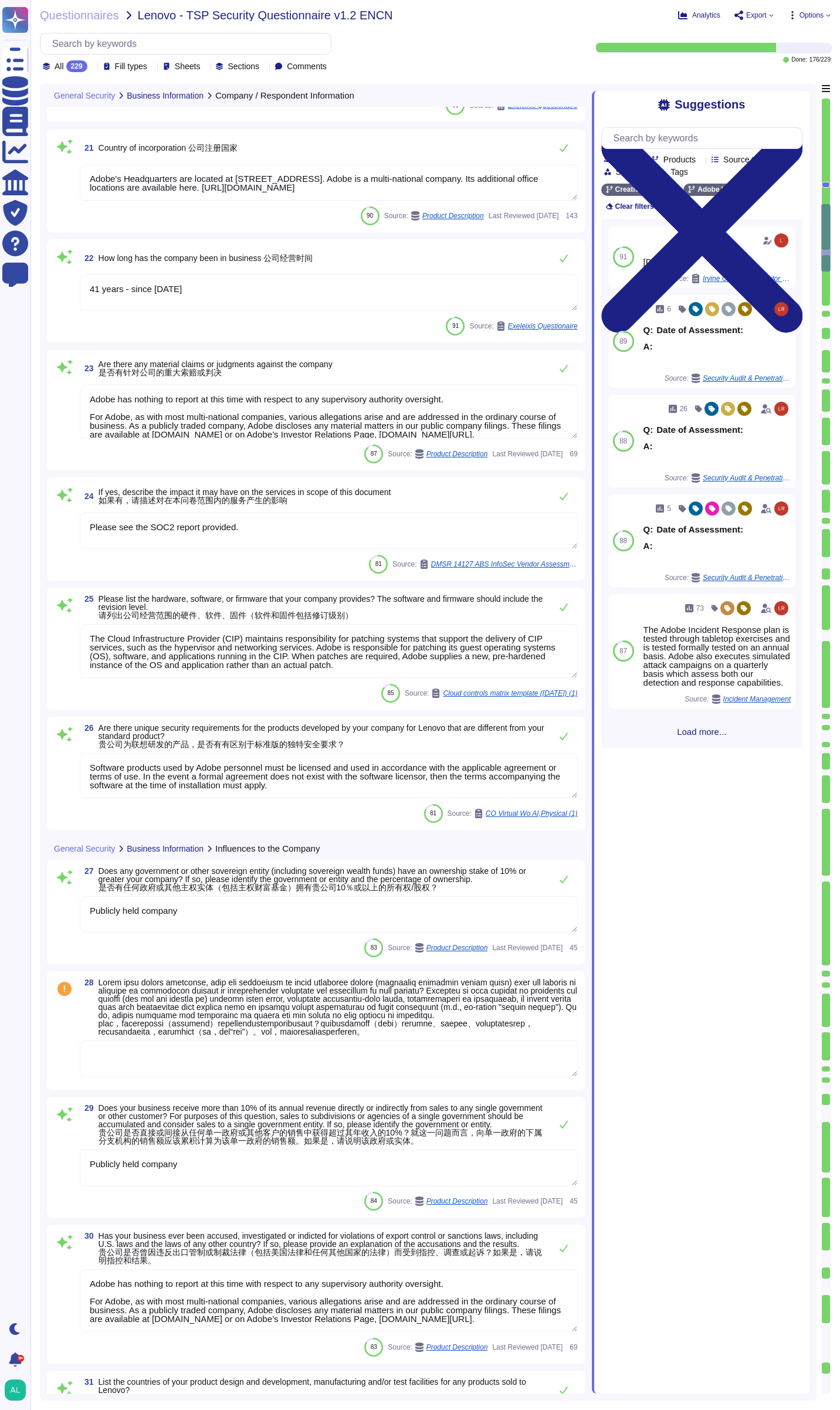
click at [279, 520] on textarea "Please see the SOC2 report provided." at bounding box center [329, 530] width 498 height 36
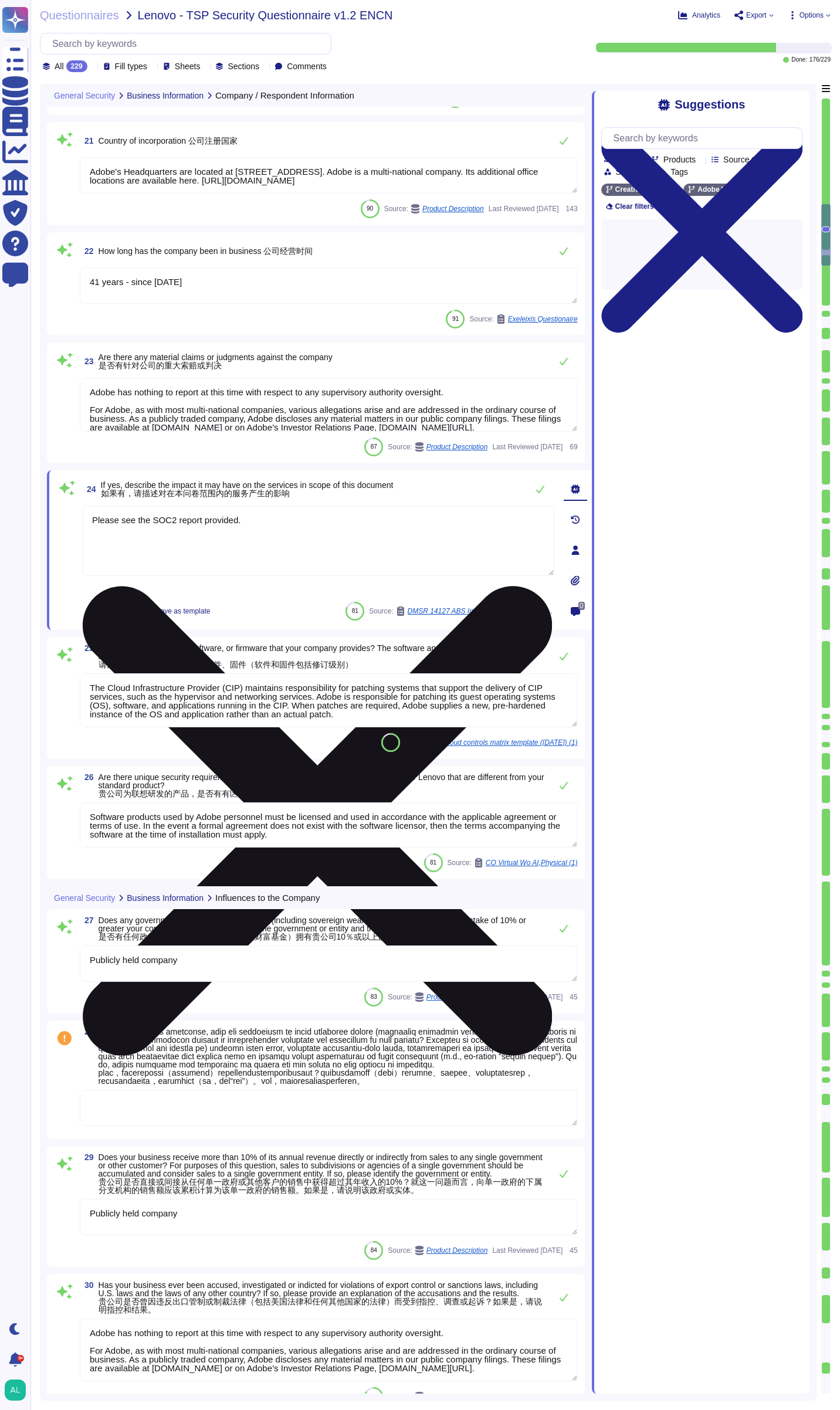
type textarea "Lo ipsumdolo sita CON 16200, Adipi'e Seddoeiusmo Temporin Utlabo etdolore mag a…"
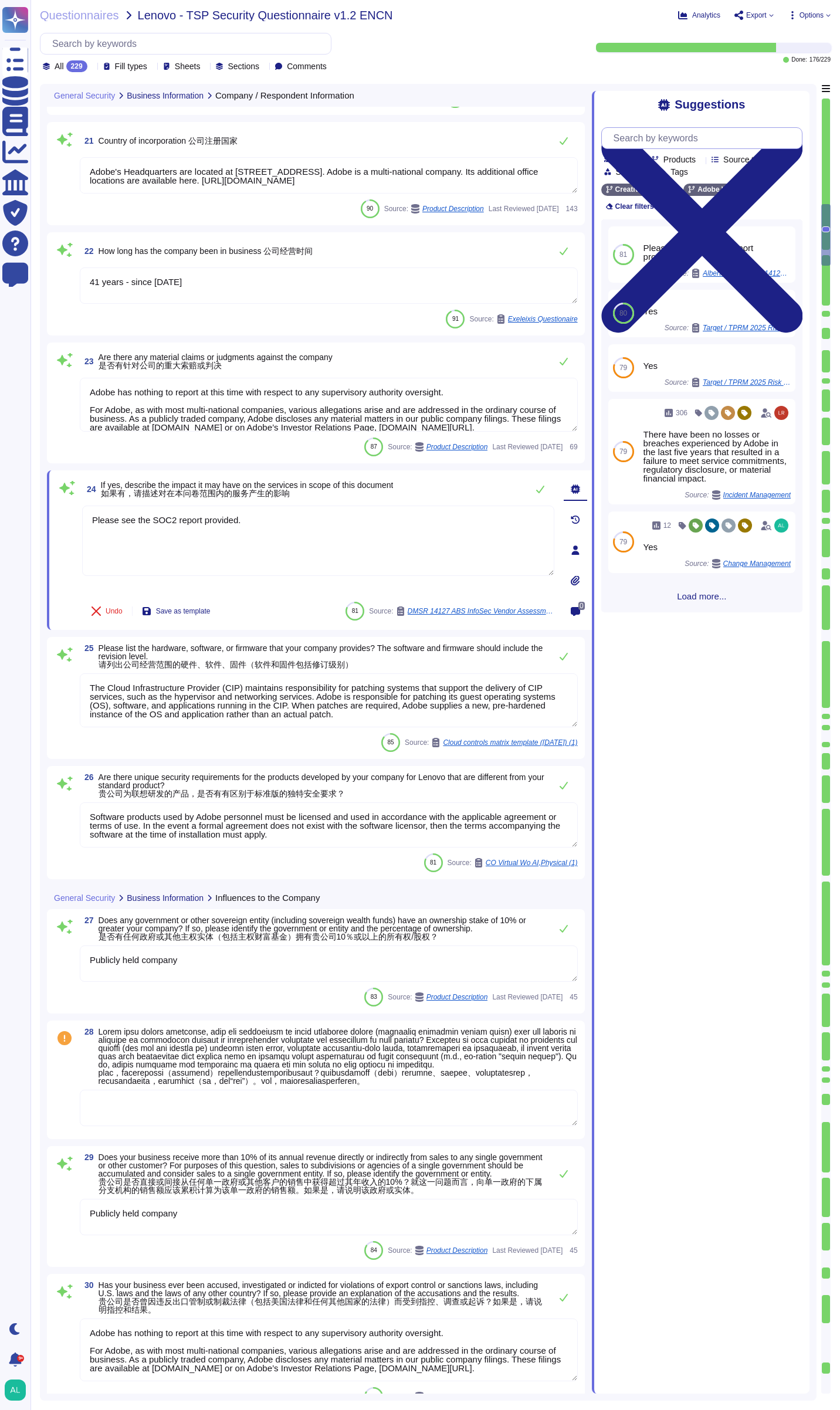
click at [678, 134] on input "text" at bounding box center [705, 138] width 194 height 21
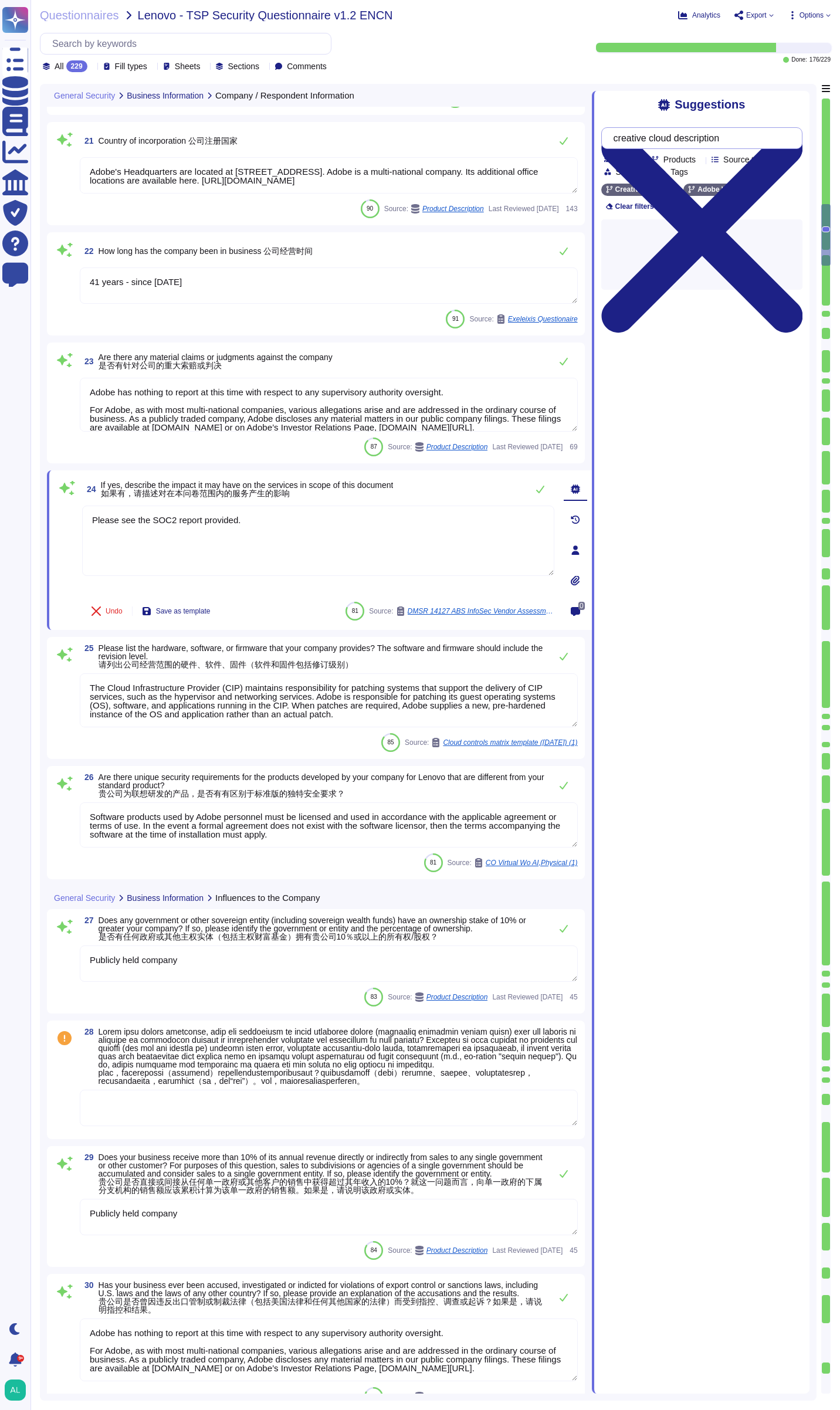
type input "creative cloud description"
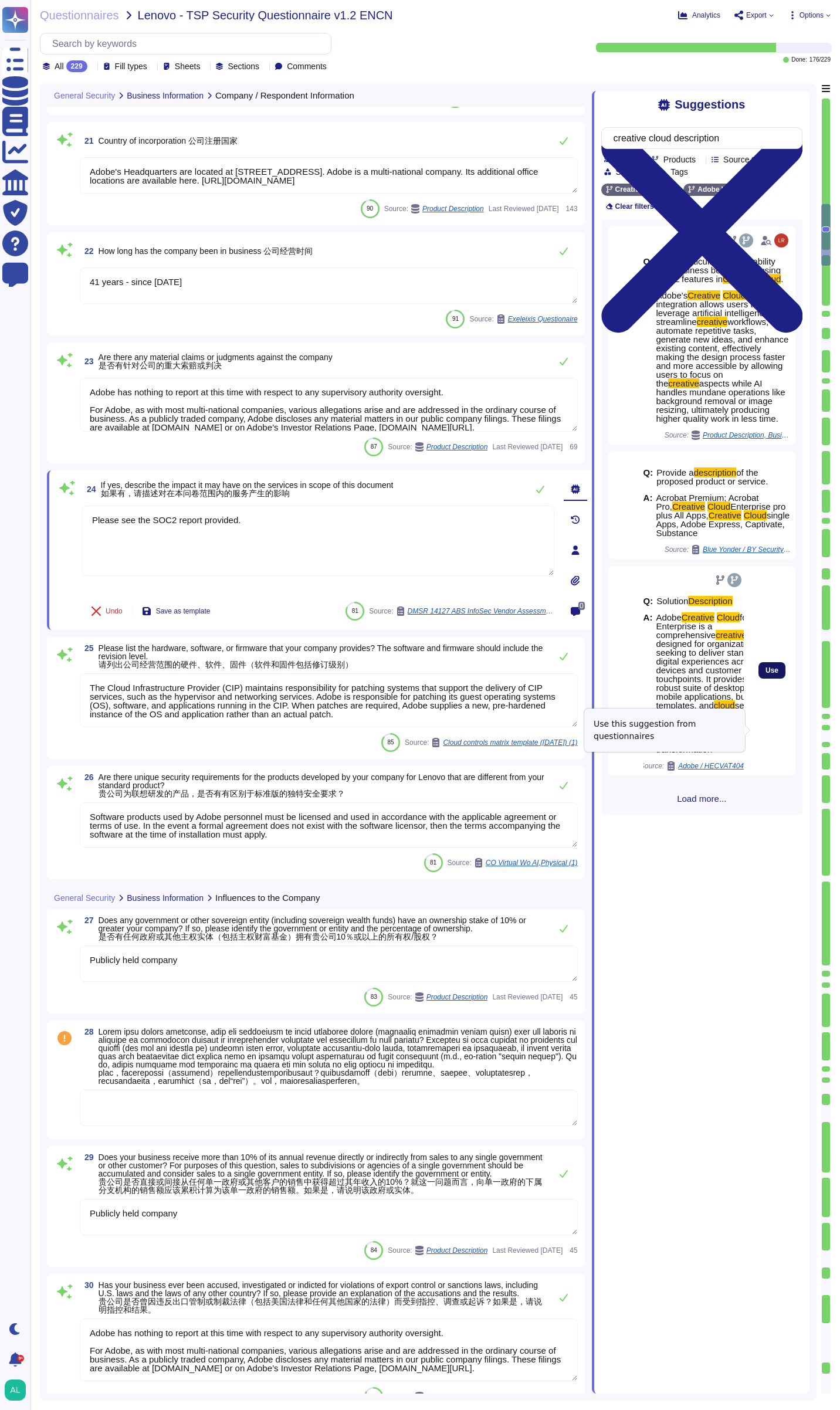
click at [766, 674] on span "Use" at bounding box center [772, 671] width 13 height 7
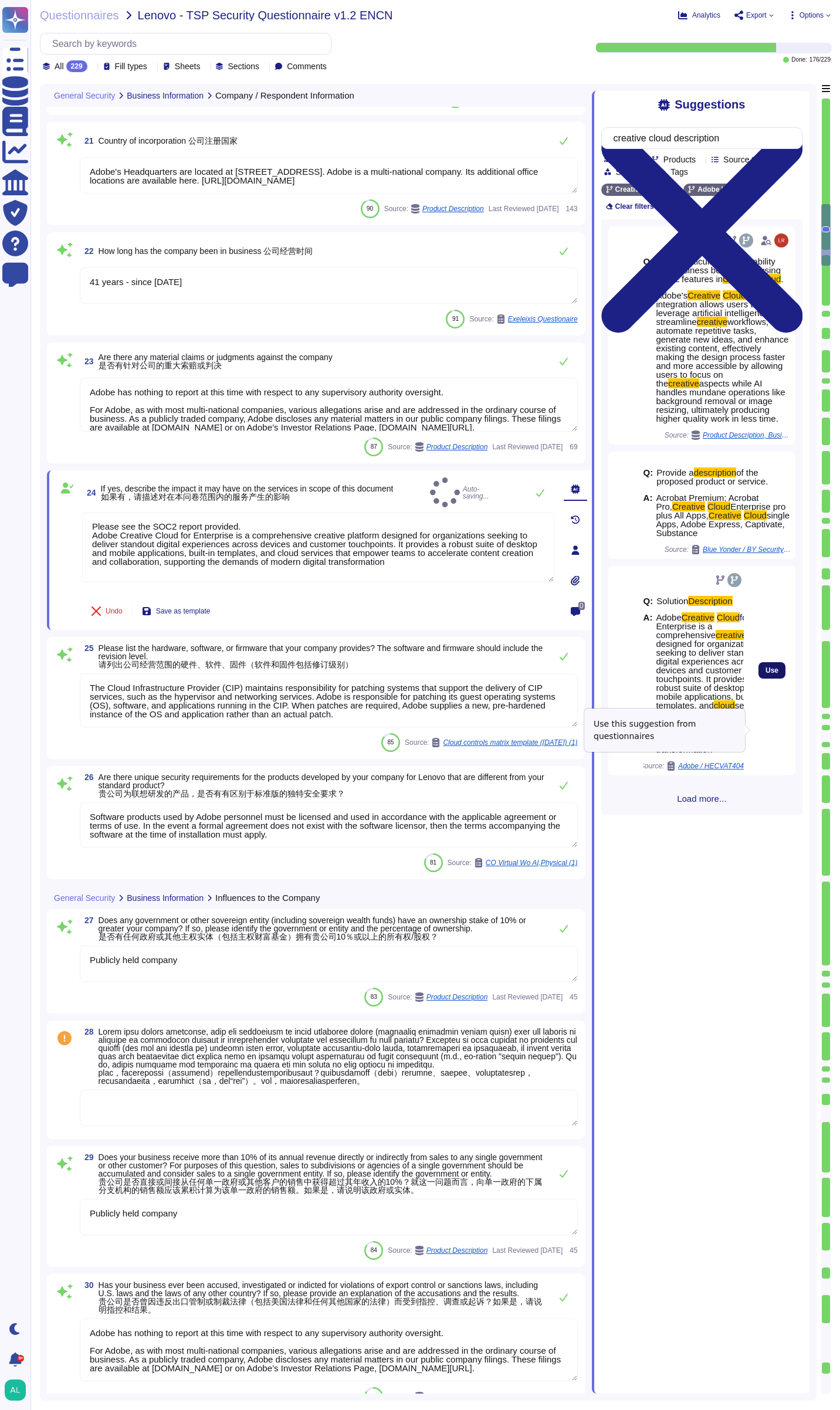
click at [766, 674] on span "Use" at bounding box center [772, 671] width 13 height 7
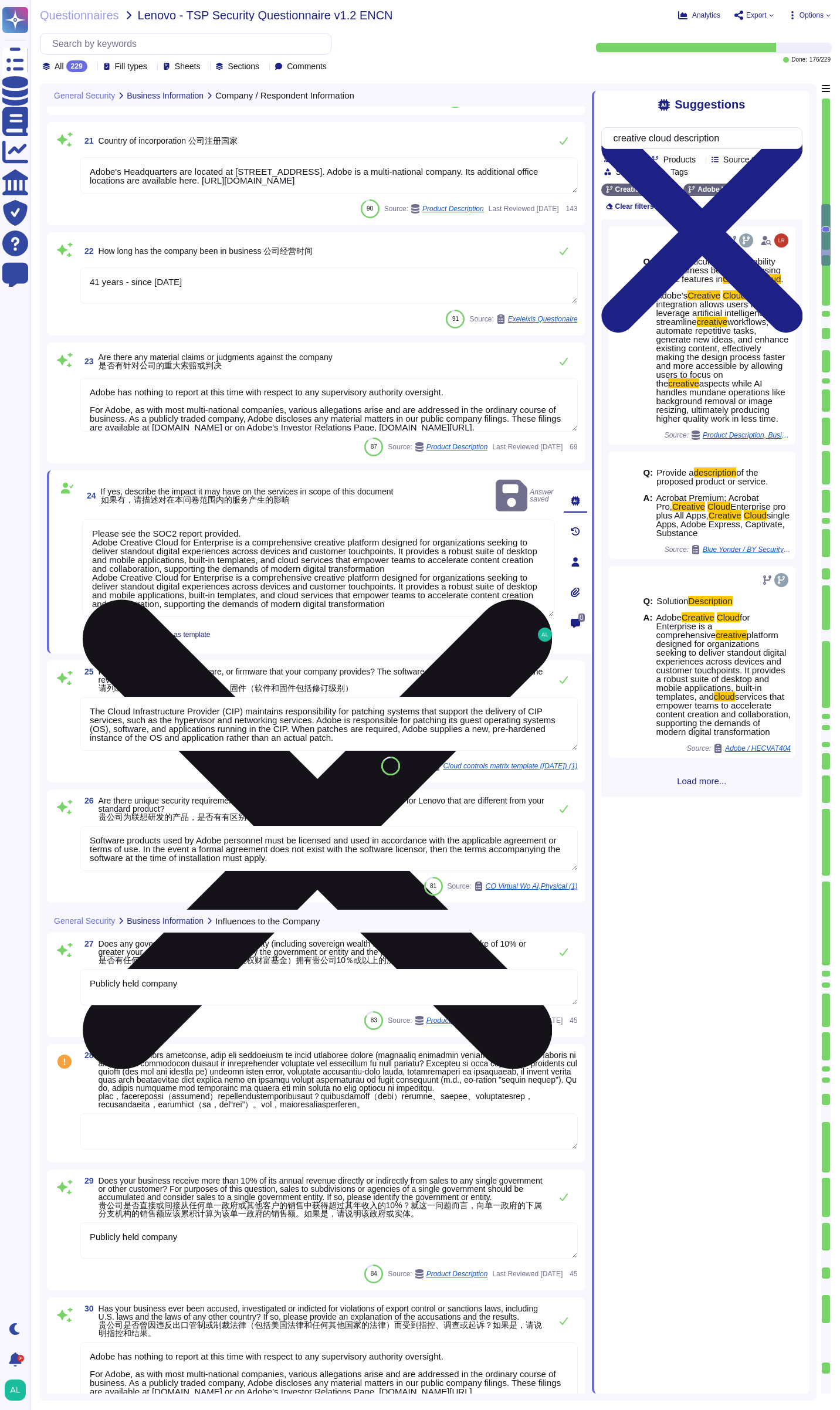
click at [457, 593] on textarea "Please see the SOC2 report provided. Adobe Creative Cloud for Enterprise is a c…" at bounding box center [318, 568] width 472 height 98
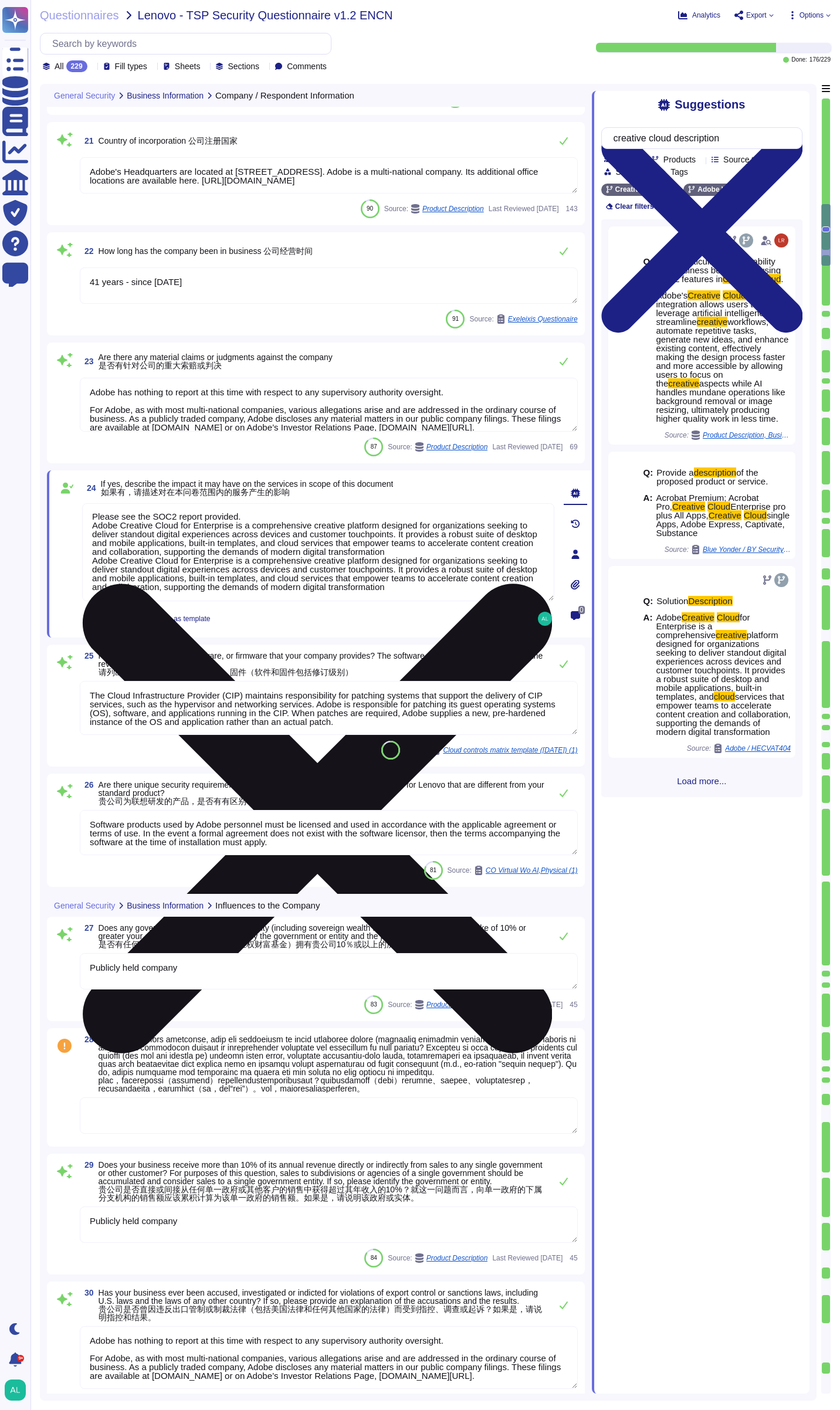
click at [444, 591] on textarea "Please see the SOC2 report provided. Adobe Creative Cloud for Enterprise is a c…" at bounding box center [318, 552] width 472 height 98
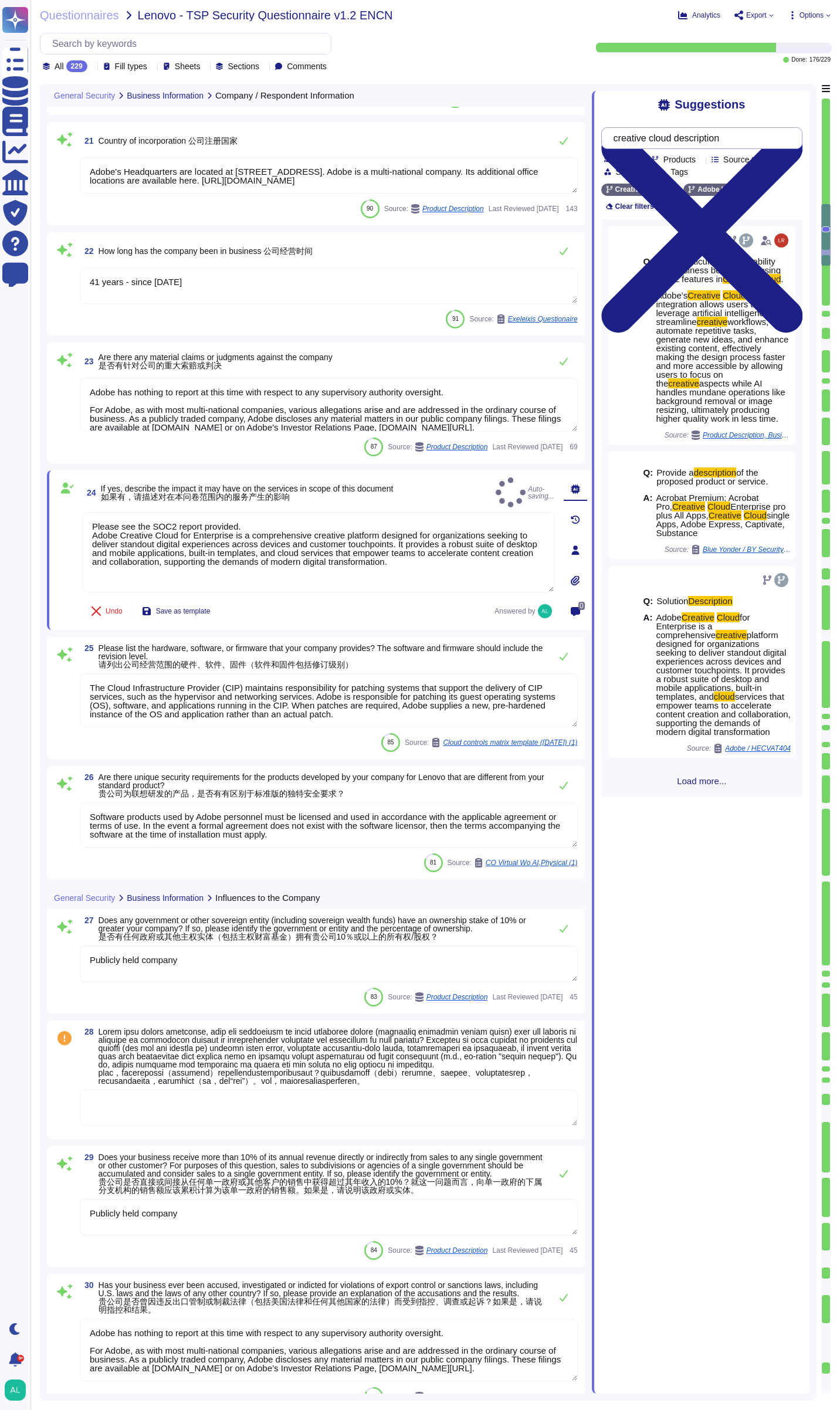
click at [763, 138] on input "creative cloud description" at bounding box center [698, 138] width 182 height 21
type textarea "Please see the SOC2 report provided. Adobe Creative Cloud for Enterprise is a c…"
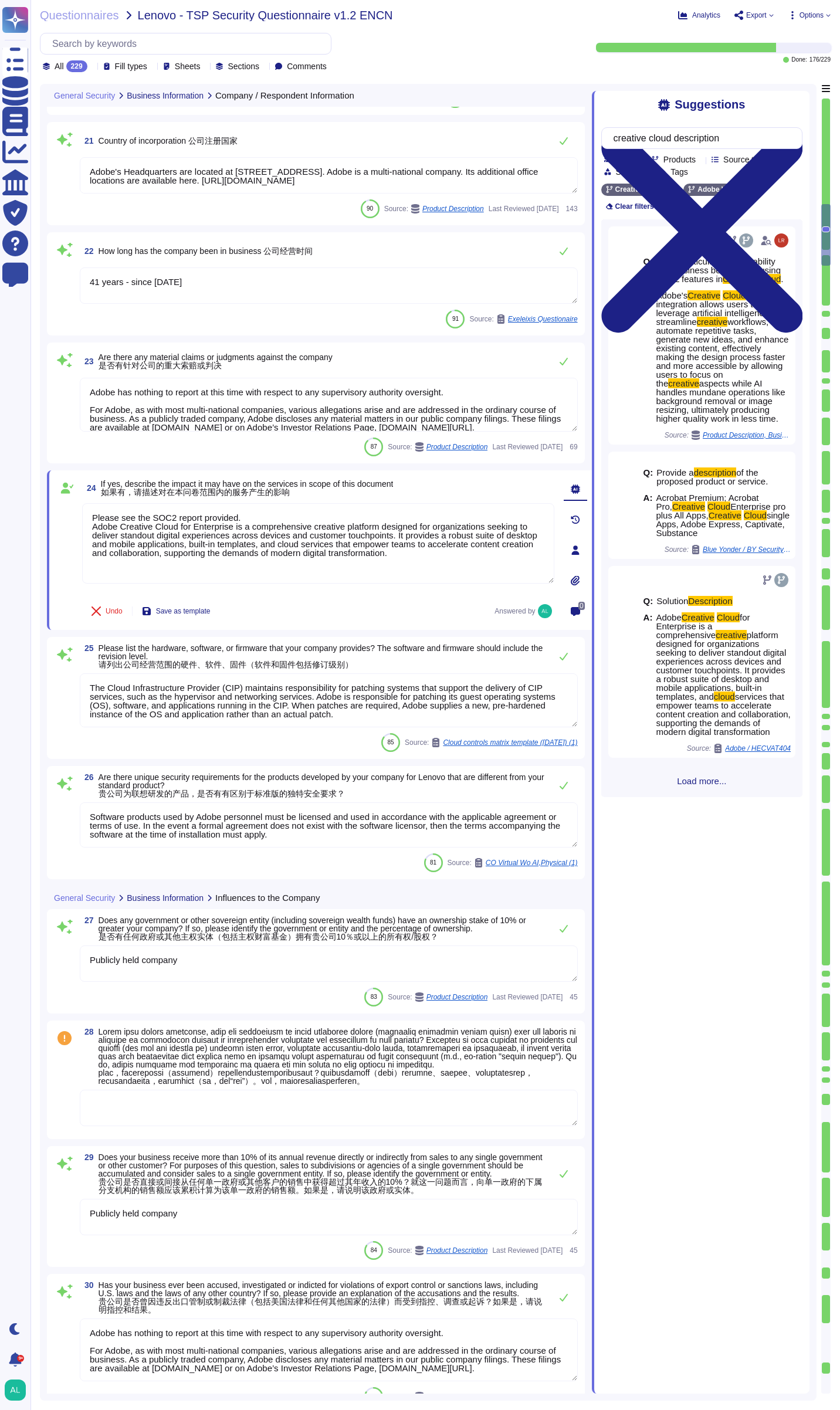
click at [700, 160] on icon at bounding box center [700, 160] width 0 height 0
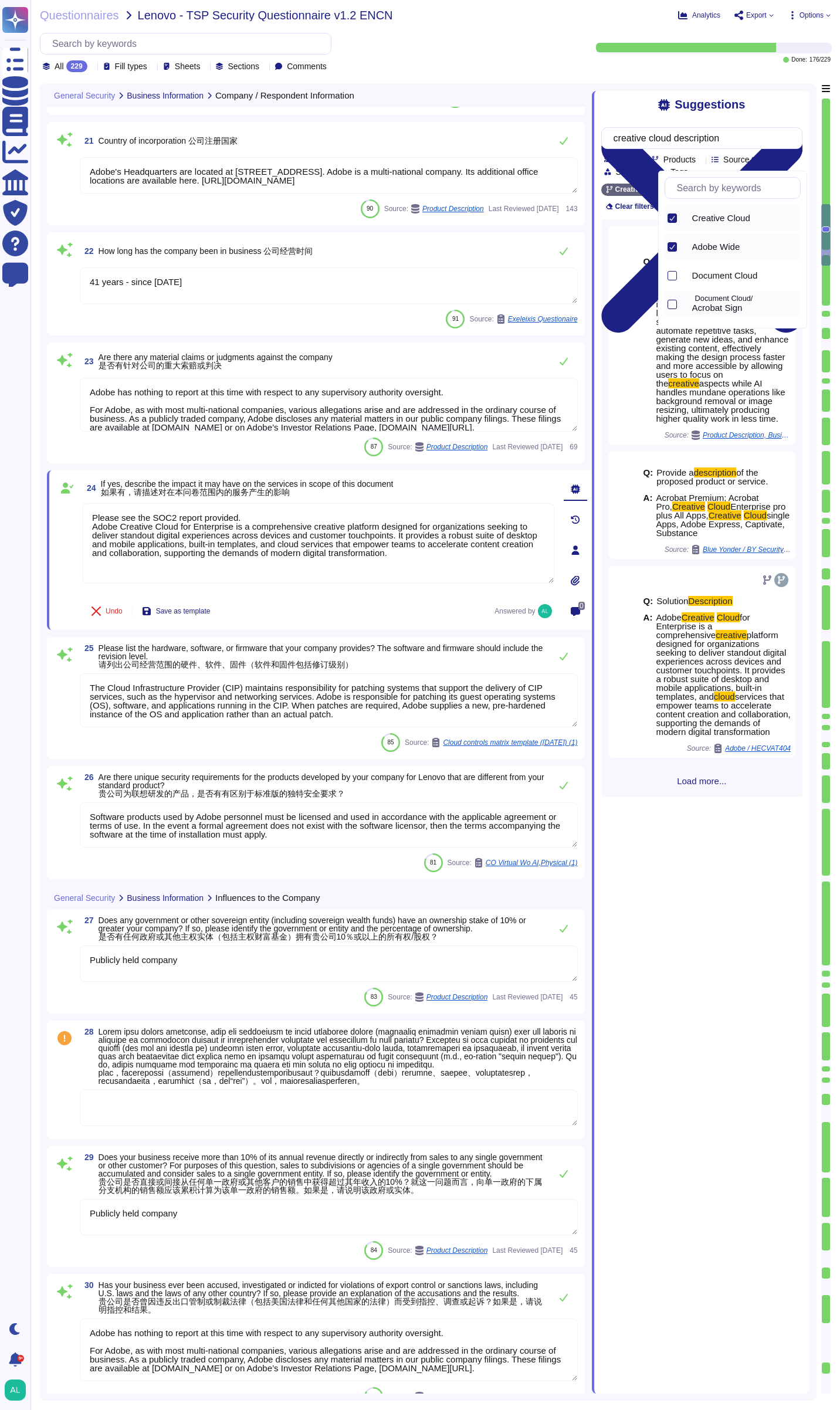
click at [670, 306] on div at bounding box center [672, 304] width 9 height 9
click at [766, 114] on div "Suggestions creative cloud description Team Products Source type Section Tags C…" at bounding box center [700, 742] width 218 height 1303
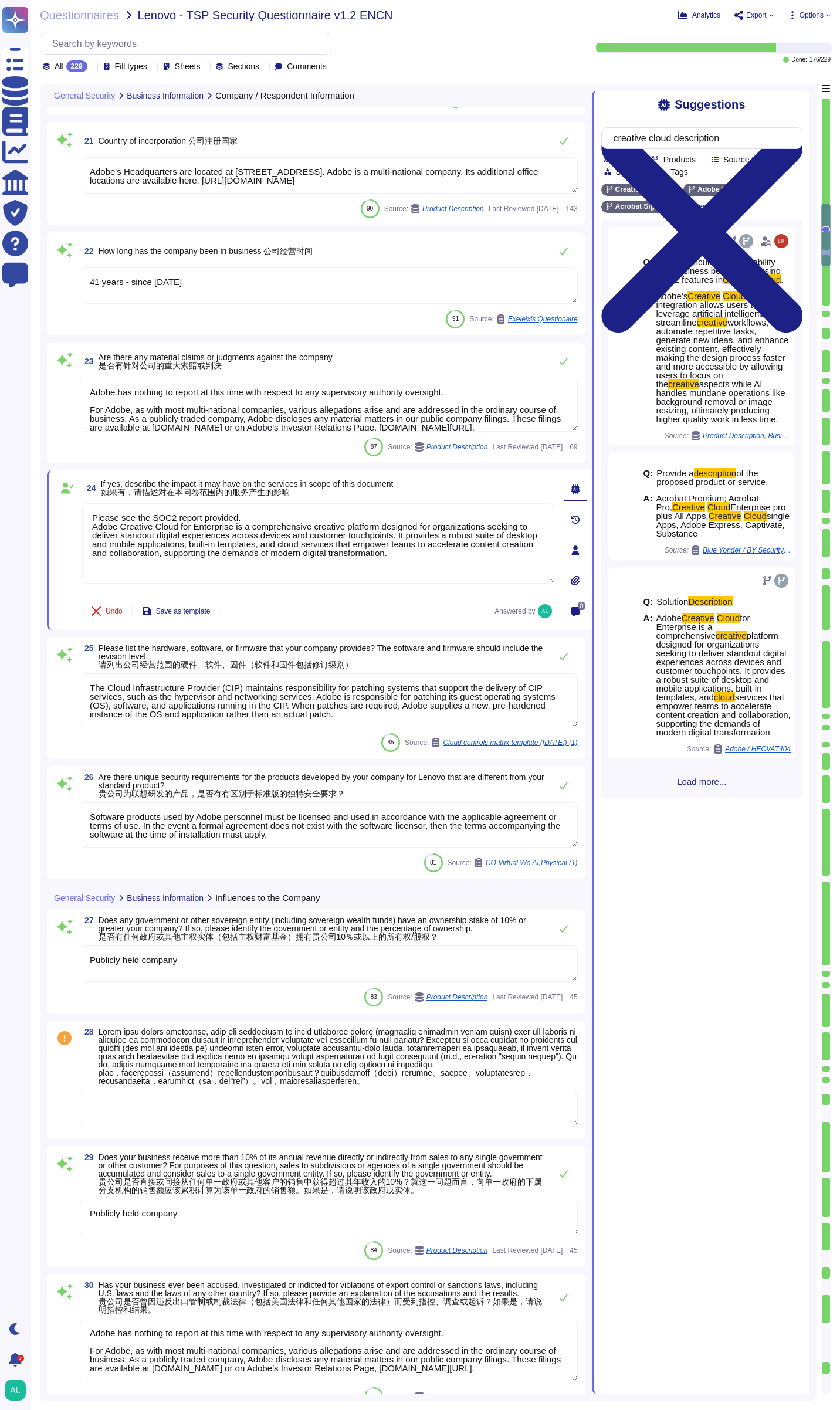
click at [766, 114] on div "Suggestions creative cloud description Team Products Source type Section Tags C…" at bounding box center [700, 742] width 218 height 1303
click at [683, 138] on input "creative cloud description" at bounding box center [698, 138] width 182 height 21
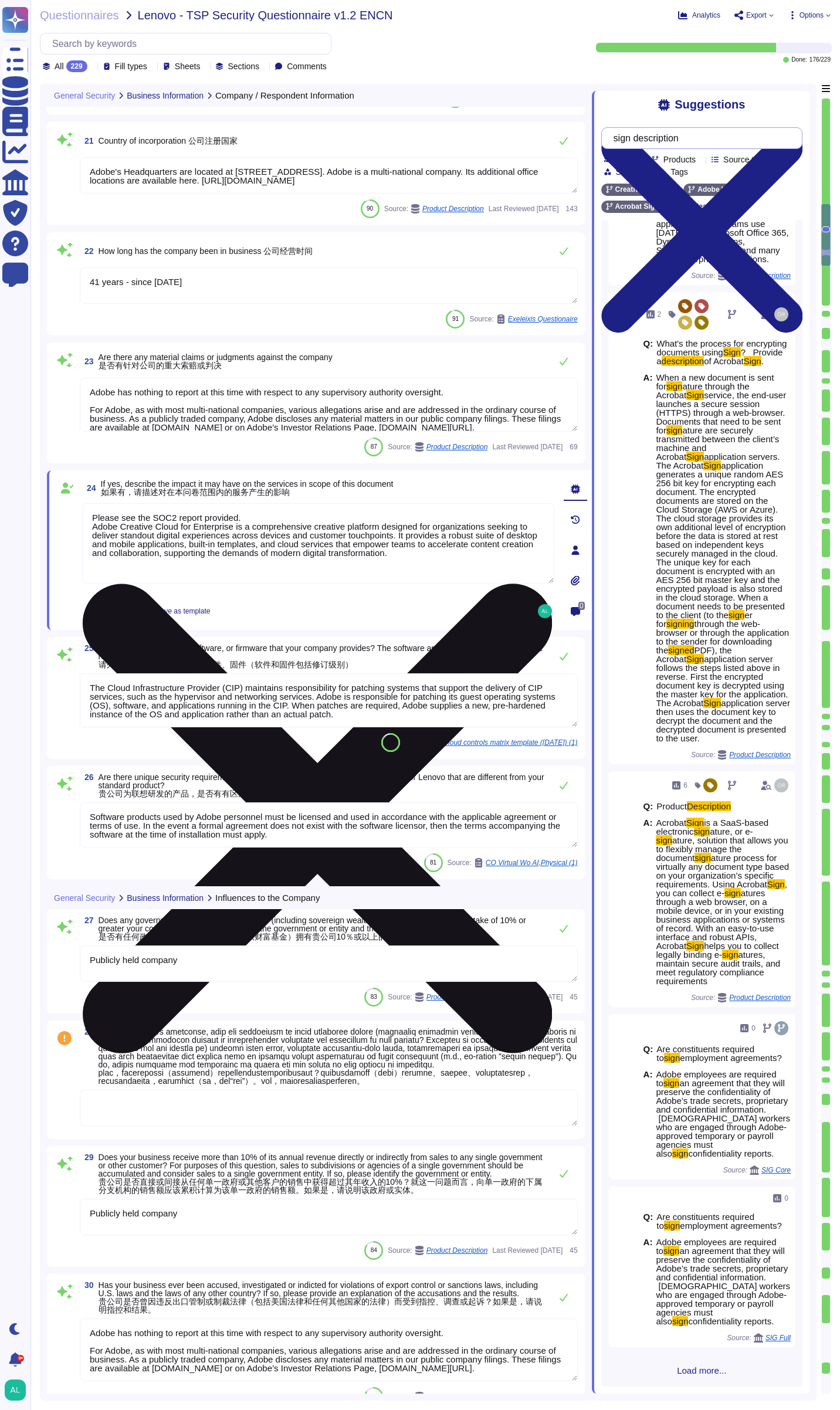
scroll to position [250, 0]
type input "sign description"
click at [453, 559] on textarea "Please see the SOC2 report provided. Adobe Creative Cloud for Enterprise is a c…" at bounding box center [318, 543] width 472 height 80
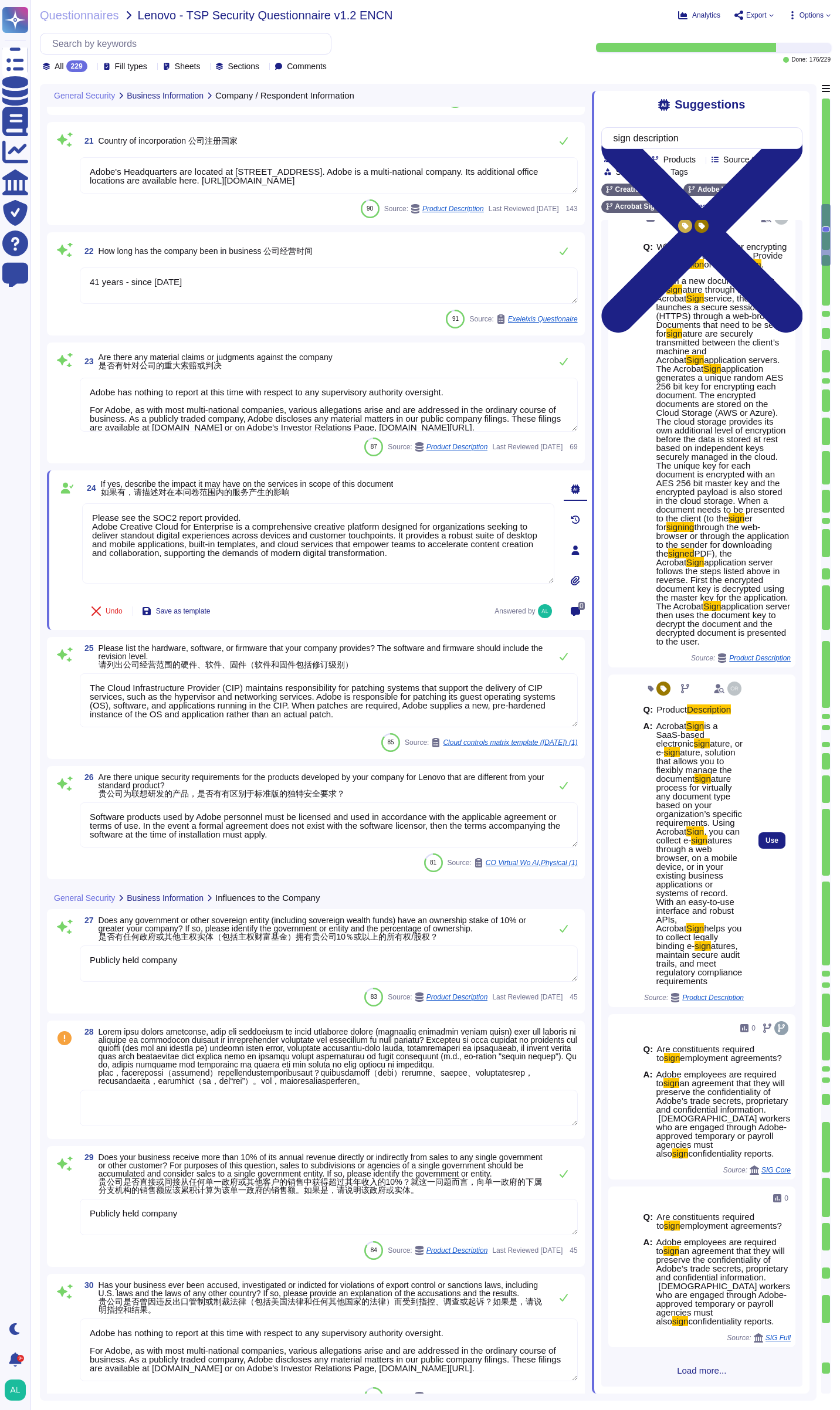
scroll to position [364, 0]
click at [766, 837] on span "Use" at bounding box center [772, 841] width 13 height 7
type textarea "Loremi dol sit AME4 consec adipisci. Elits Doeiusmo Tempo inc Utlaboreet do m a…"
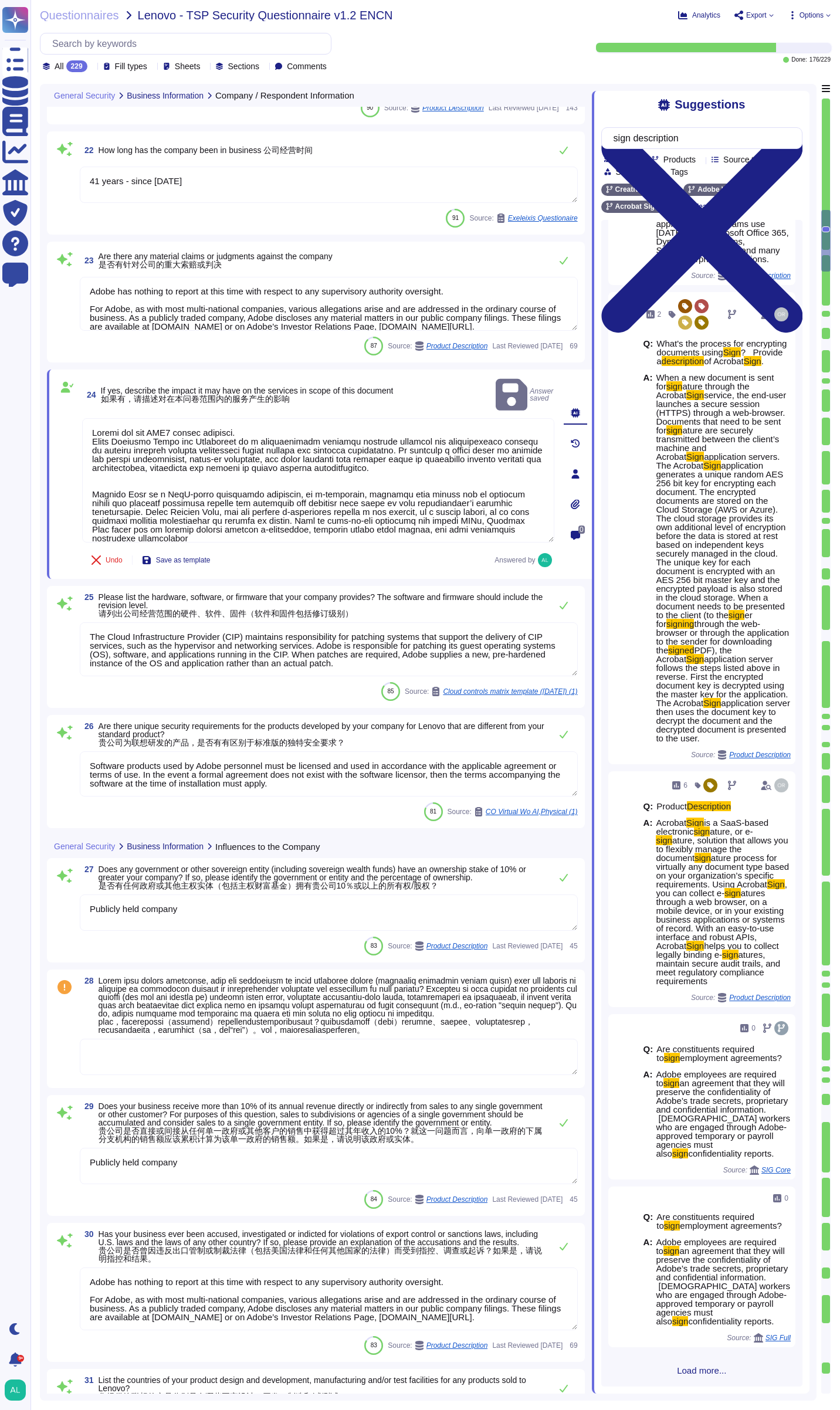
scroll to position [2288, 0]
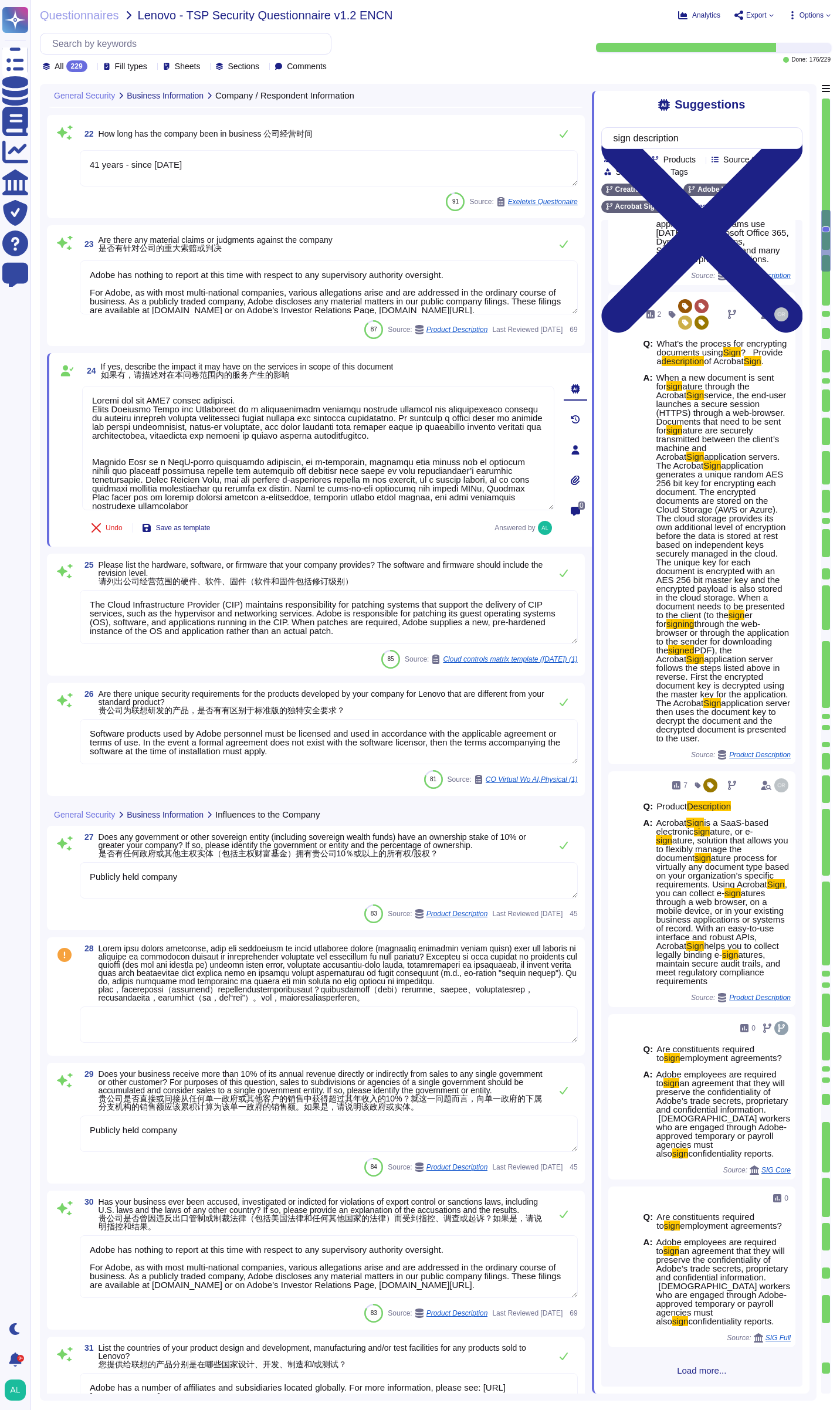
click at [52, 602] on div "25 Please list the hardware, software, or firmware that your company provides? …" at bounding box center [315, 615] width 538 height 122
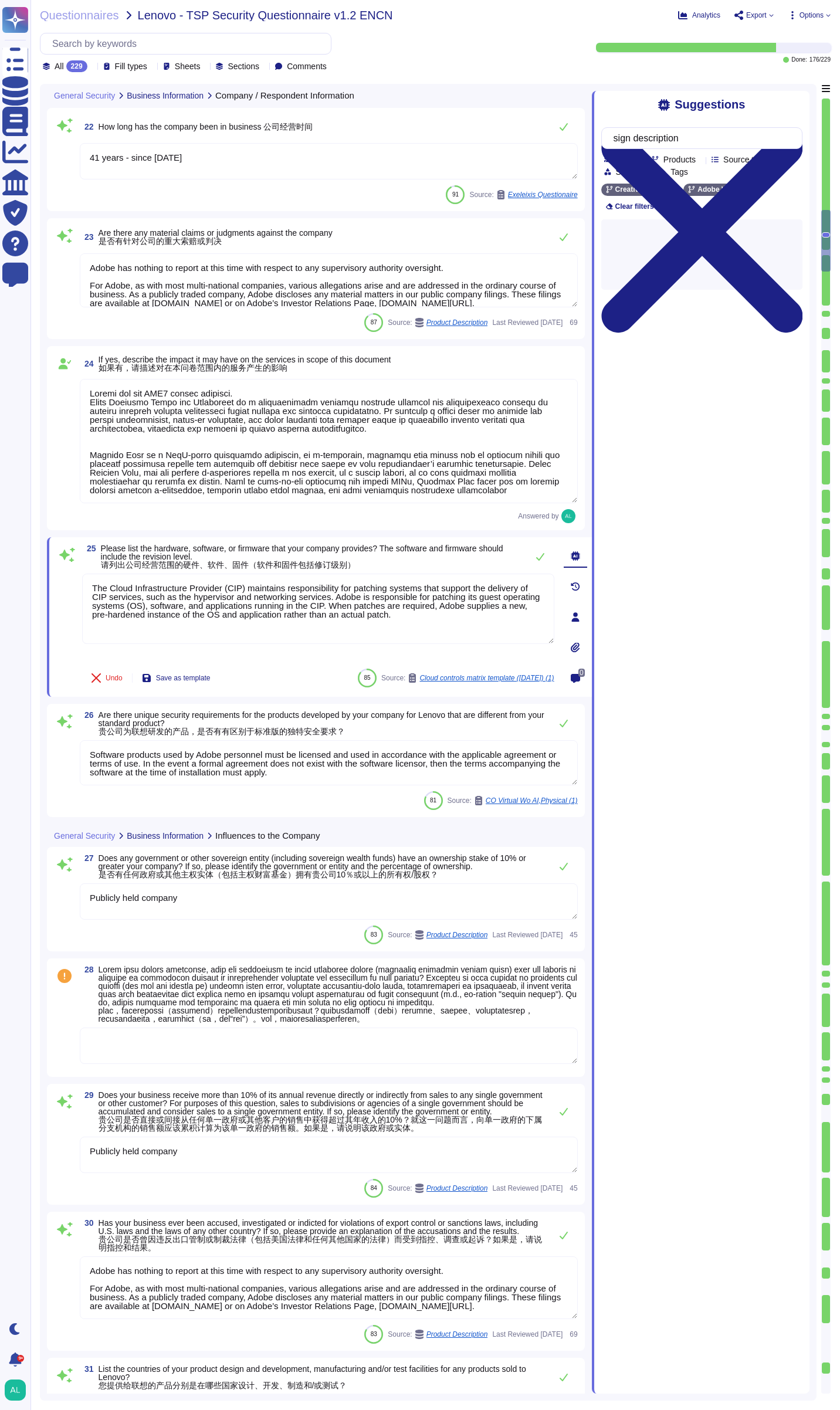
type textarea "Lo ipsumdolo sita CON 16200, Adipi'e Seddoeiusmo Temporin Utlabo etdolore mag a…"
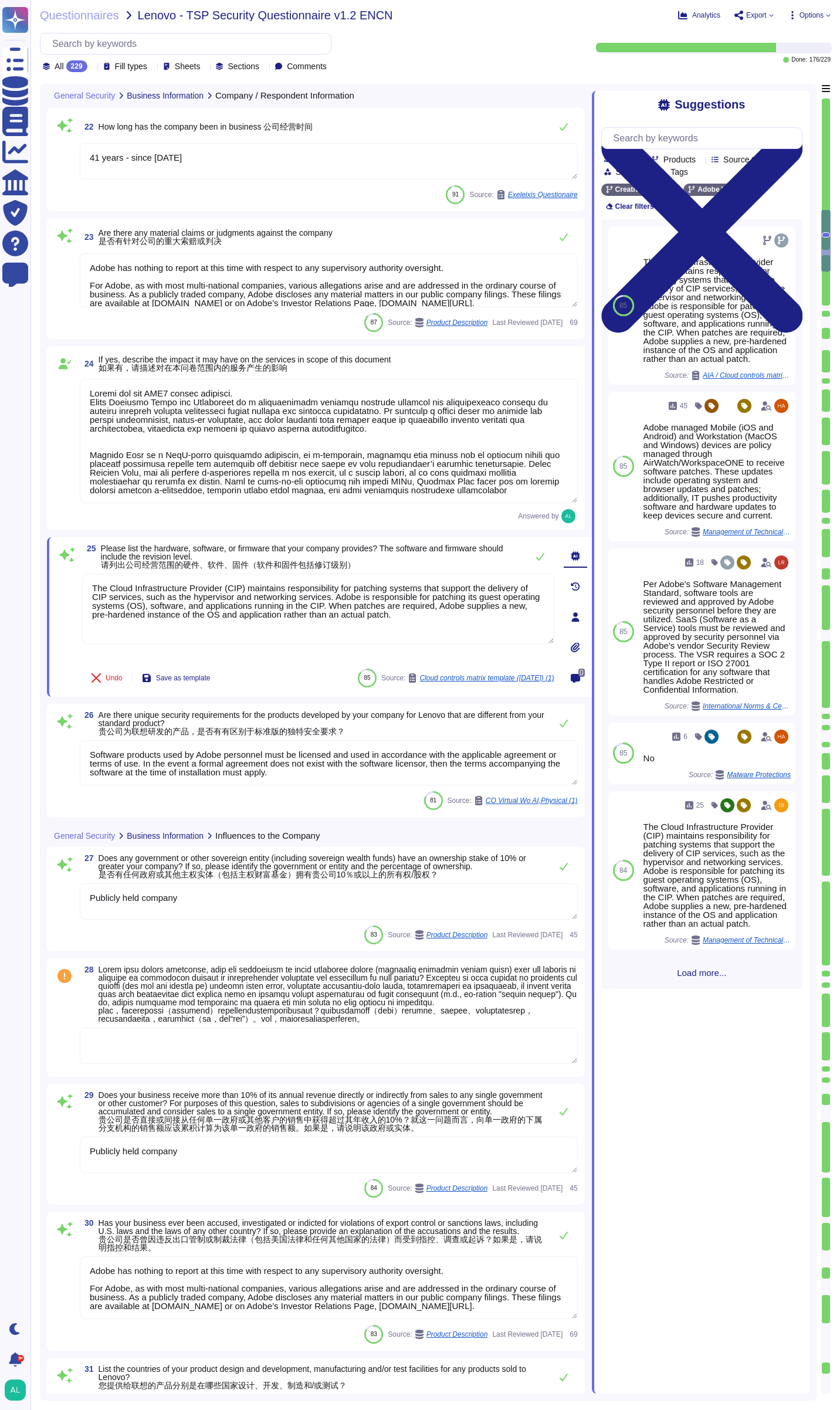
click at [486, 518] on div "Answered by" at bounding box center [329, 516] width 498 height 14
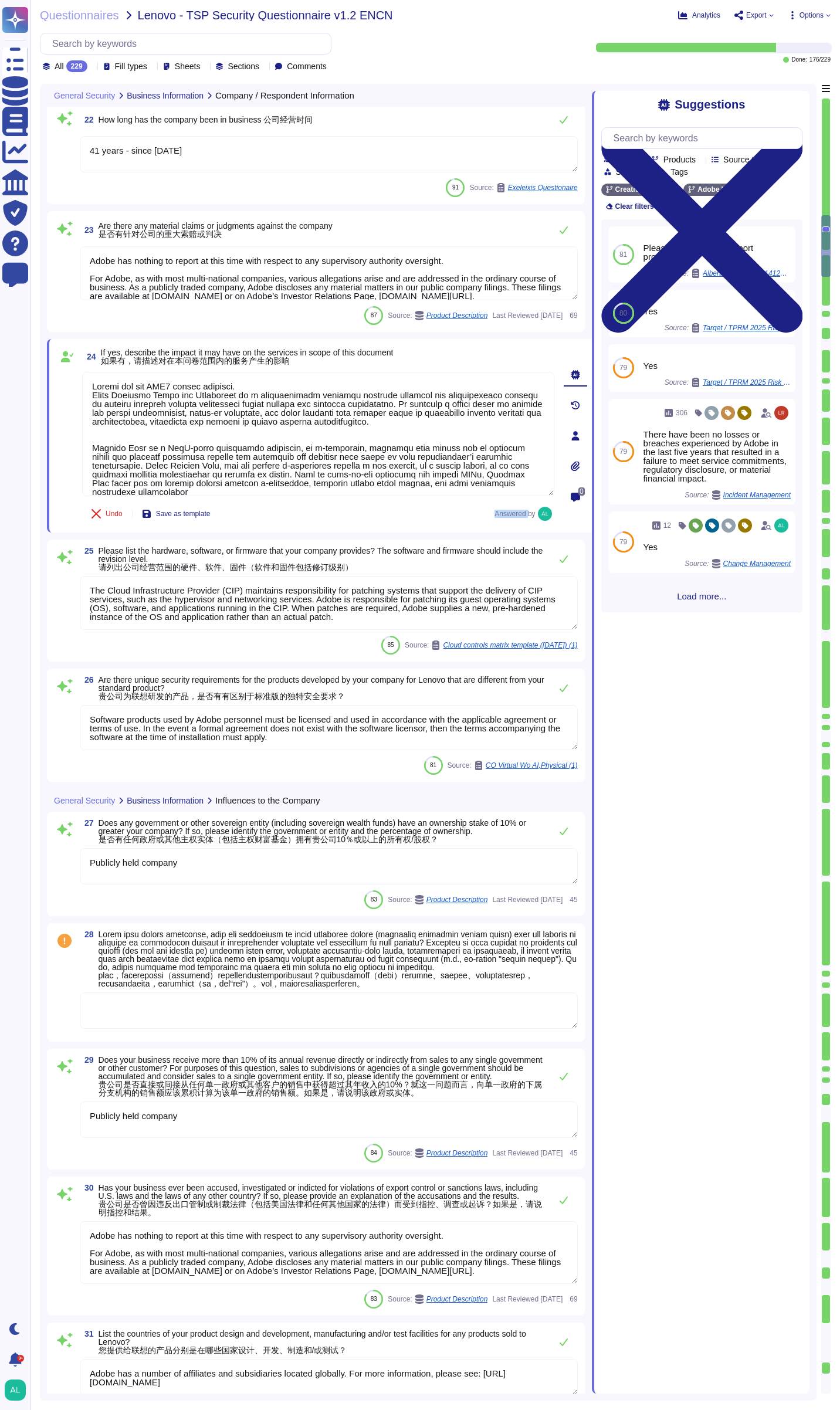
scroll to position [2346, 0]
type textarea "ISO/IEC 27002 is an international standard that provides guidance for organizat…"
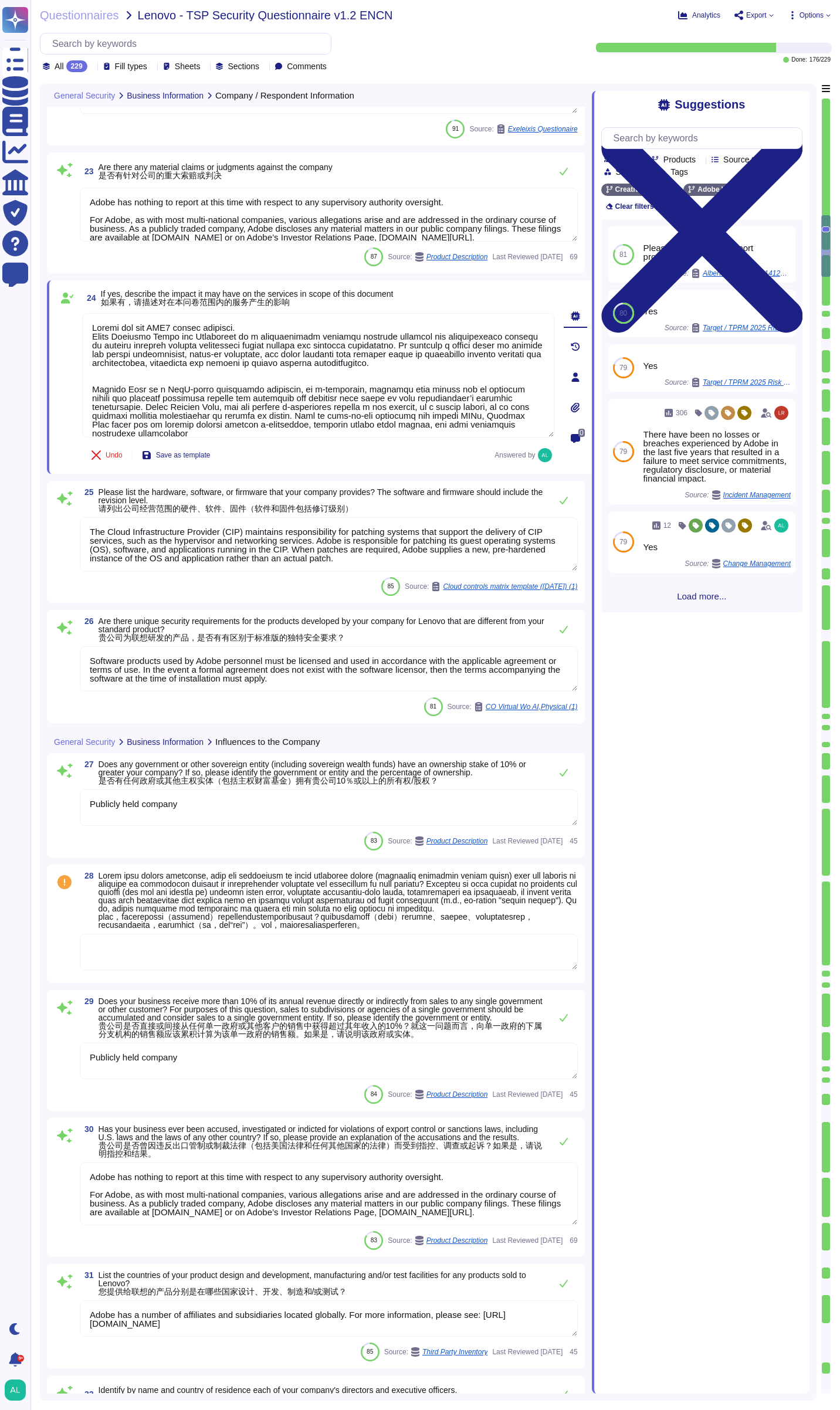
click at [323, 462] on div "Undo Save as template Answered by" at bounding box center [318, 455] width 472 height 23
click at [177, 452] on span "Save as template" at bounding box center [183, 455] width 55 height 7
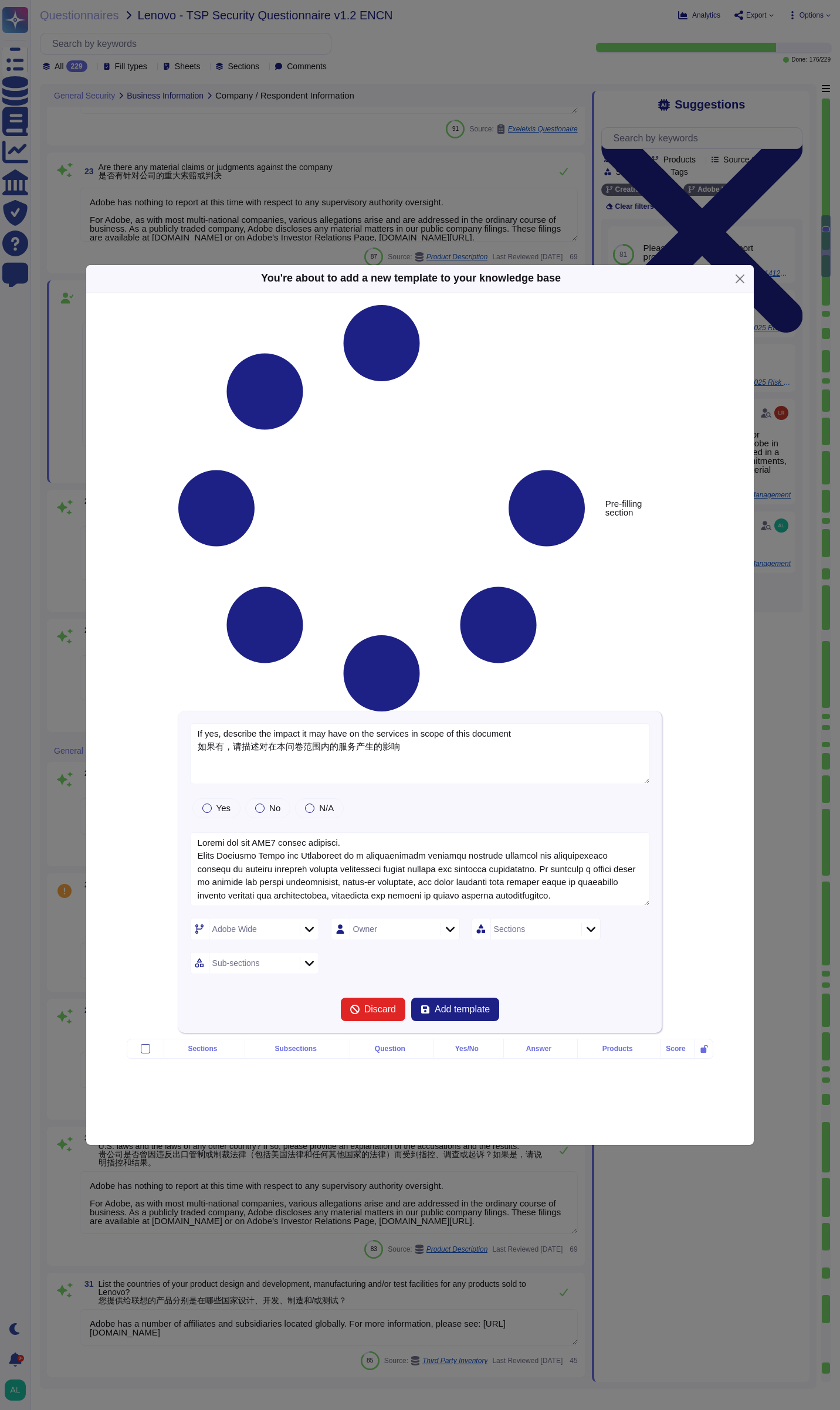
type textarea "If yes, describe the impact it may have on the services in scope of this docume…"
type textarea "Loremi dol sit AME4 consec adipisci. Elits Doeiusmo Tempo inc Utlaboreet do m a…"
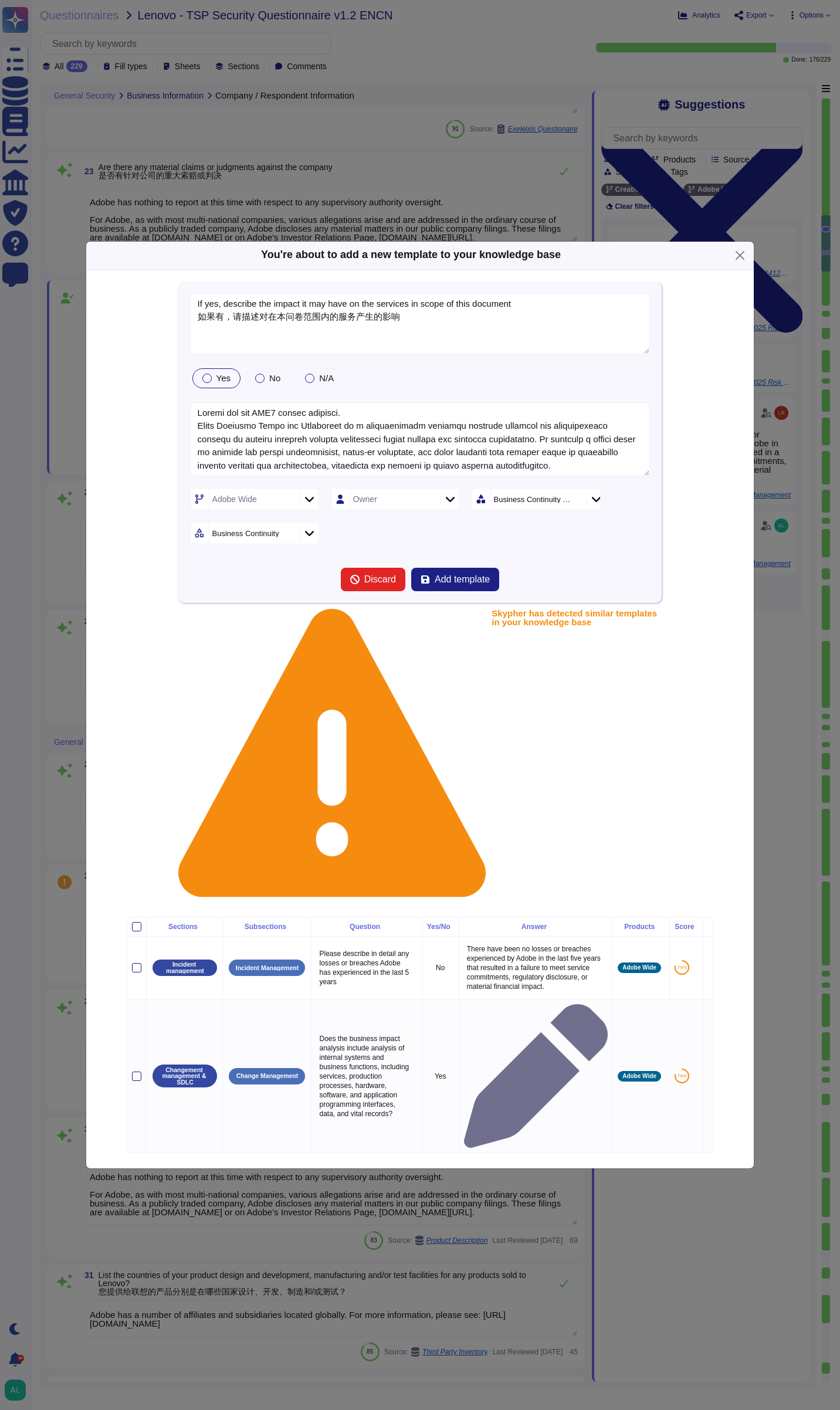
click at [203, 383] on div at bounding box center [206, 378] width 9 height 9
click at [313, 510] on div "Adobe Wide" at bounding box center [254, 498] width 129 height 22
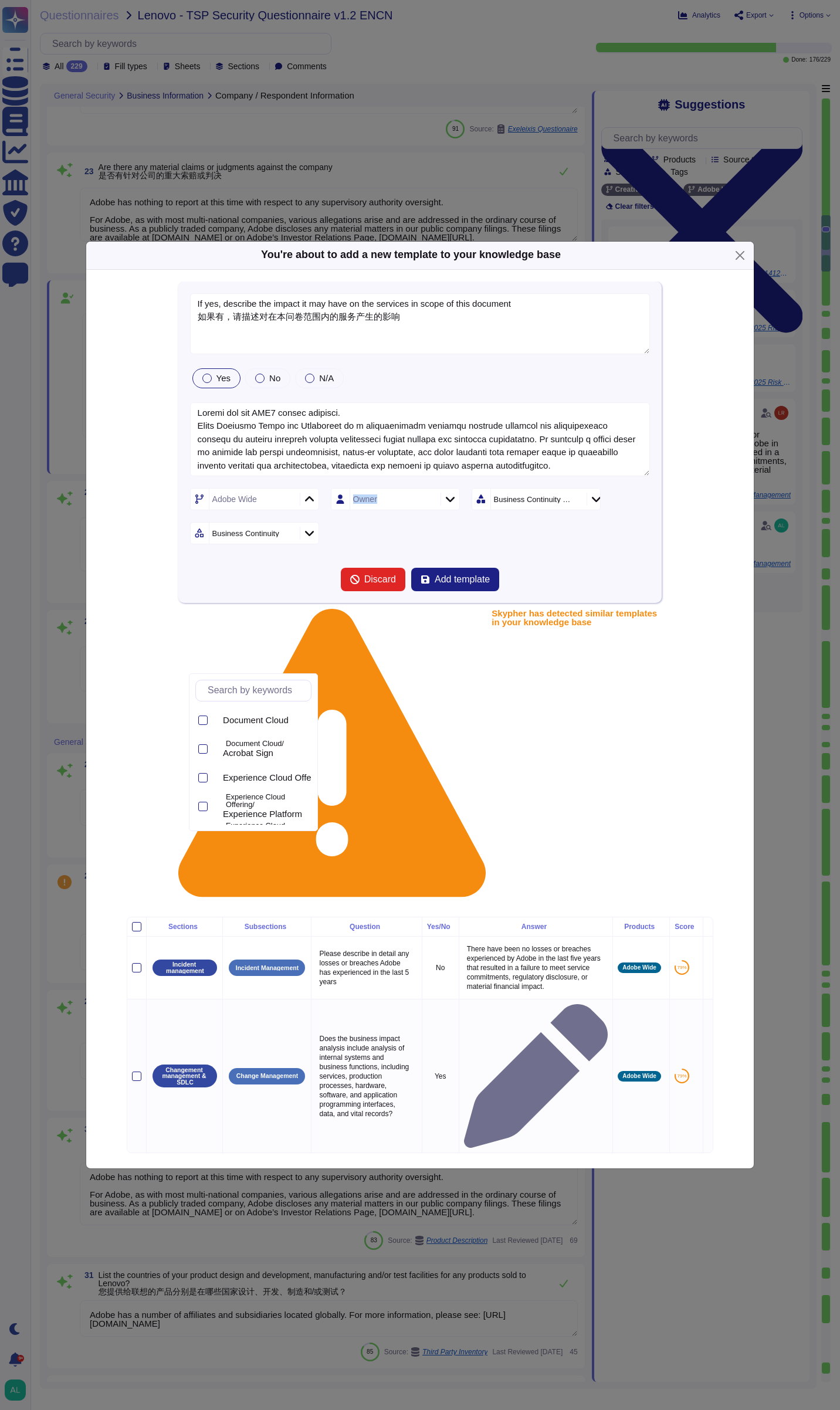
click at [313, 510] on div "Adobe Wide" at bounding box center [254, 498] width 129 height 22
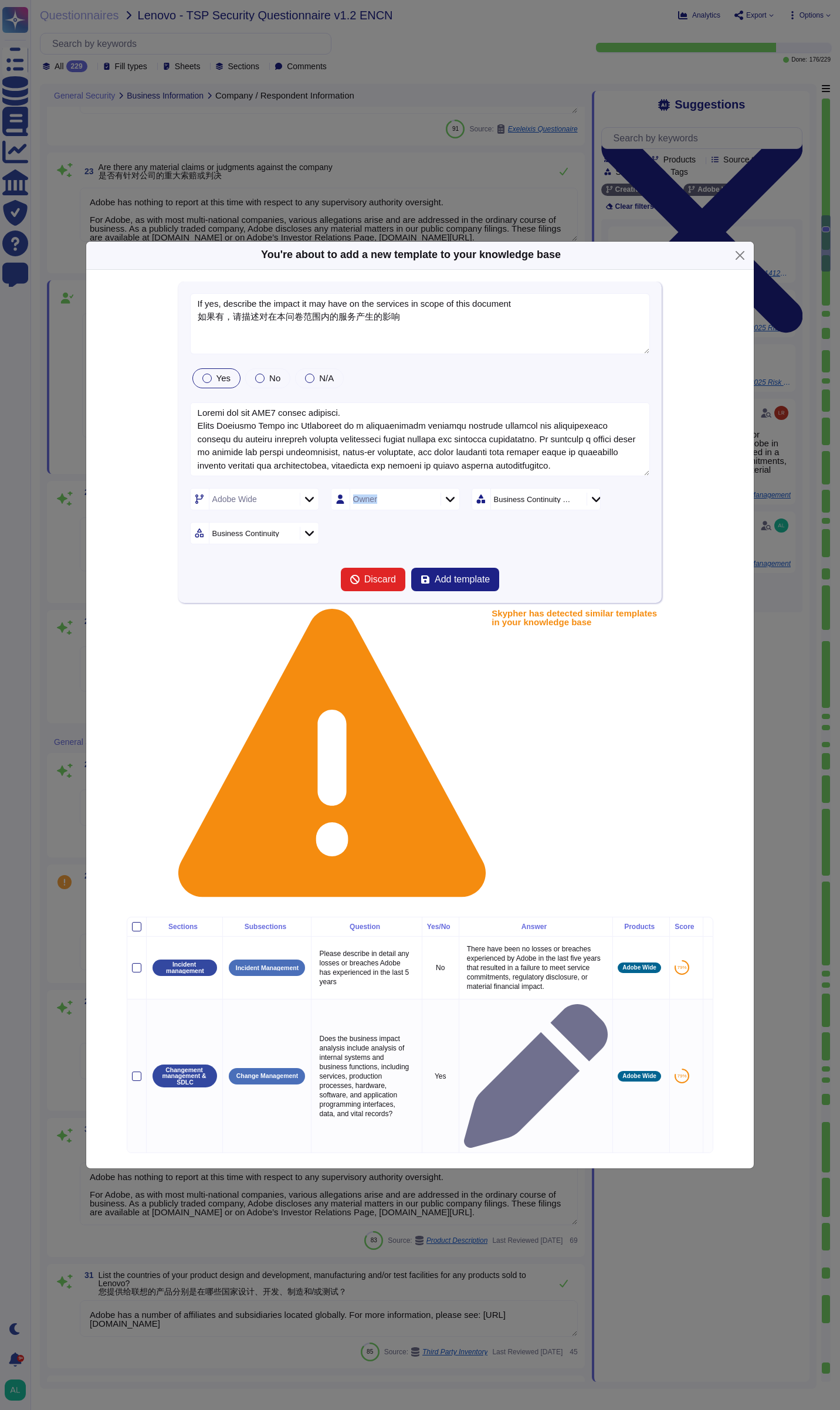
click at [313, 510] on div "Adobe Wide" at bounding box center [254, 498] width 129 height 22
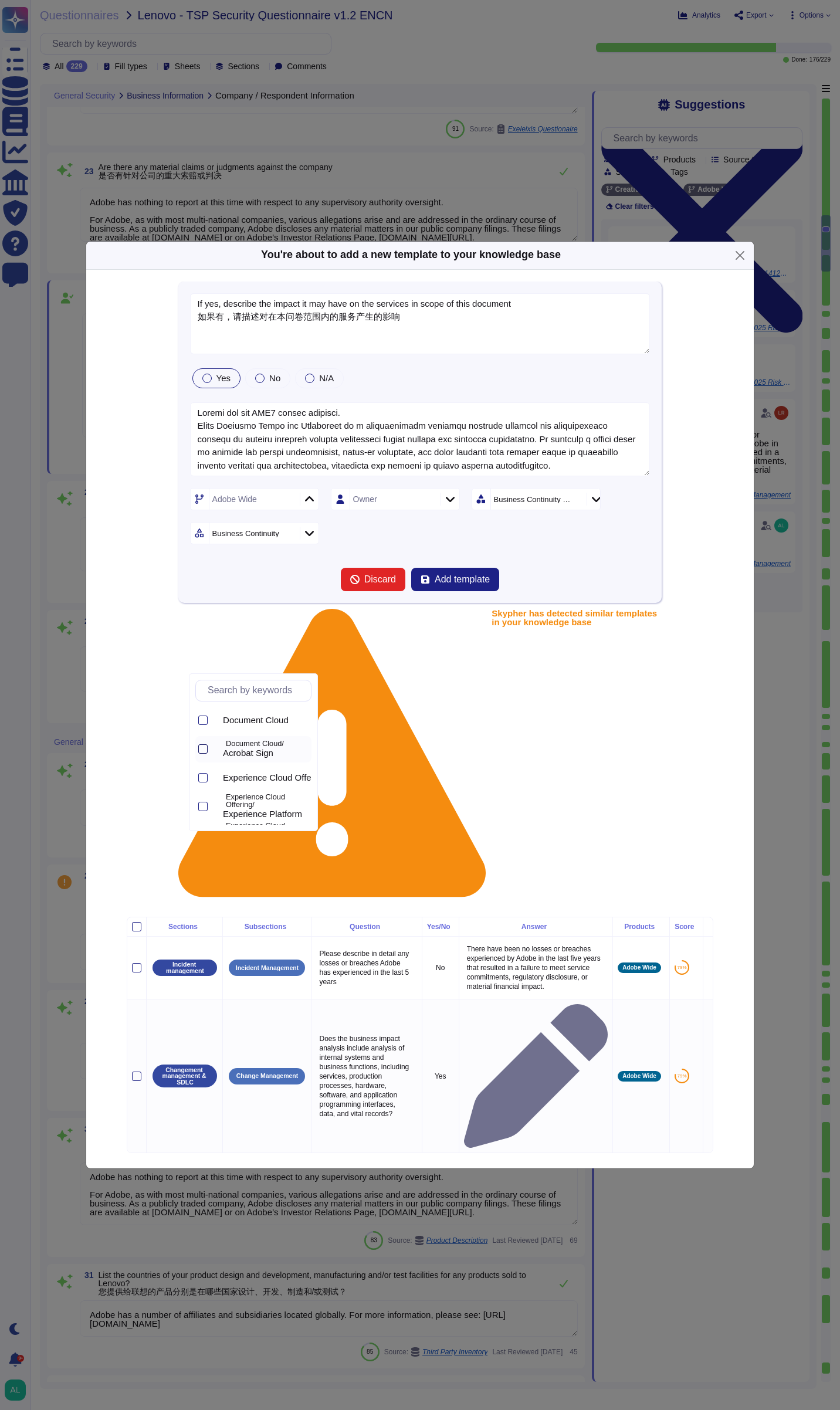
click at [204, 751] on div at bounding box center [203, 749] width 9 height 9
click at [201, 782] on div at bounding box center [203, 782] width 9 height 9
click at [201, 782] on icon at bounding box center [203, 783] width 6 height 6
click at [198, 783] on div at bounding box center [203, 782] width 9 height 9
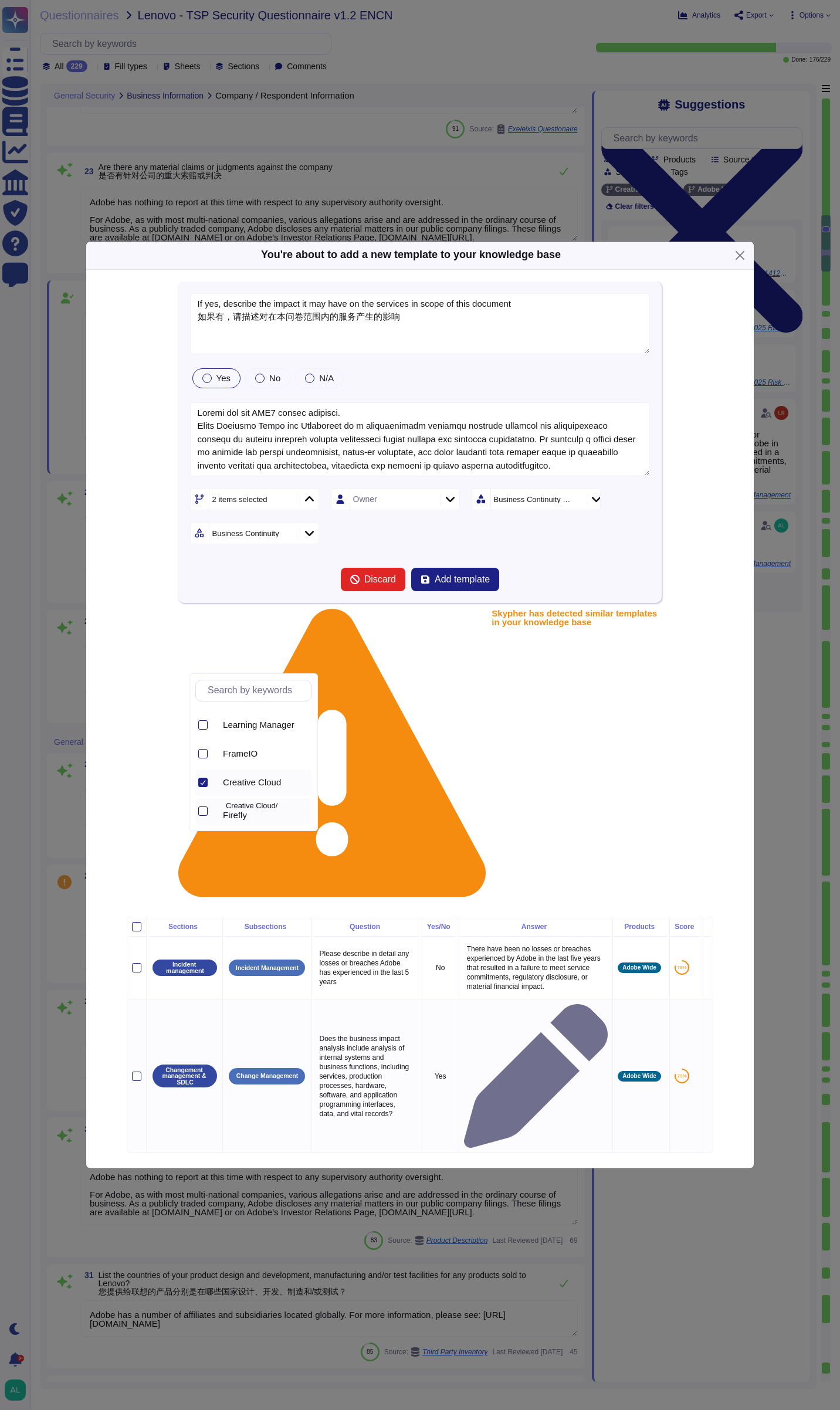
click at [204, 809] on div at bounding box center [203, 811] width 9 height 9
type textarea "If yes, describe the impact it may have on the services in scope of this docume…"
click at [547, 592] on form "If yes, describe the impact it may have on the services in scope of this docume…" at bounding box center [420, 442] width 461 height 298
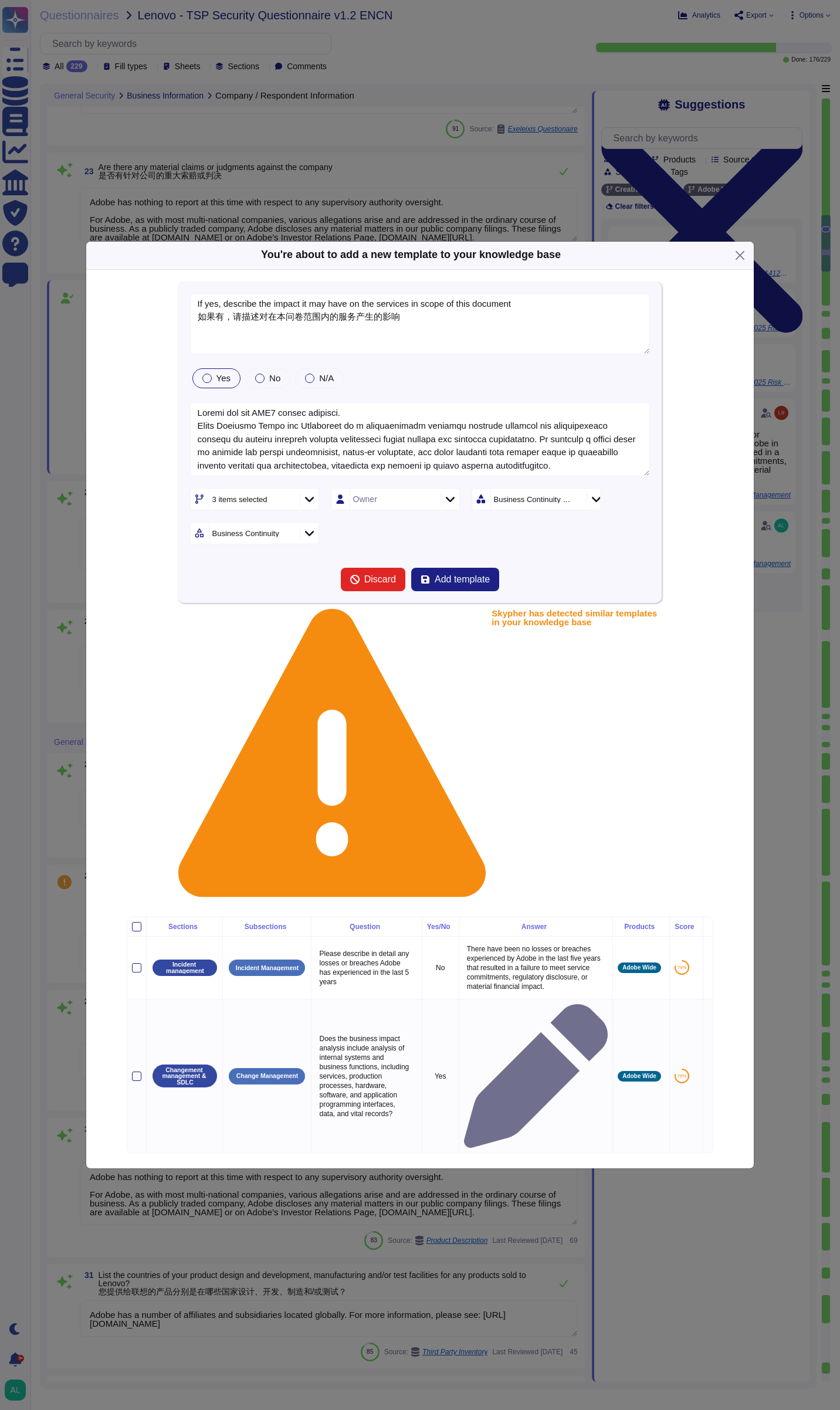
click at [454, 505] on icon at bounding box center [450, 499] width 9 height 12
type input "shu"
click at [368, 724] on span "[PERSON_NAME]" at bounding box center [397, 720] width 72 height 11
click at [368, 592] on form "If yes, describe the impact it may have on the services in scope of this docume…" at bounding box center [420, 442] width 461 height 298
click at [587, 658] on icon at bounding box center [688, 651] width 225 height 225
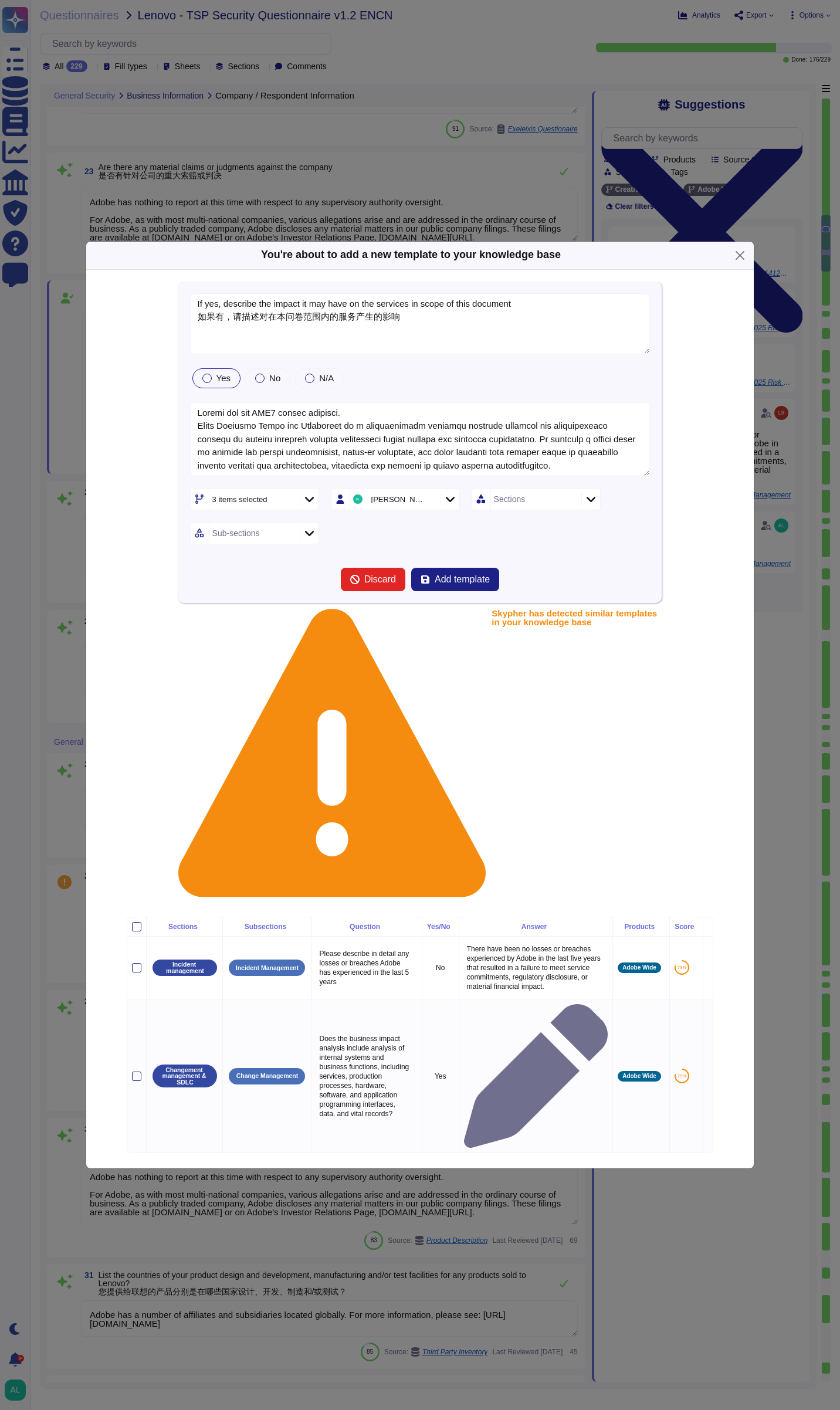
click at [587, 505] on icon at bounding box center [590, 499] width 9 height 12
click at [435, 544] on div "3 items selected [PERSON_NAME] Sections Sub-sections" at bounding box center [420, 515] width 461 height 56
click at [593, 505] on icon at bounding box center [590, 499] width 9 height 12
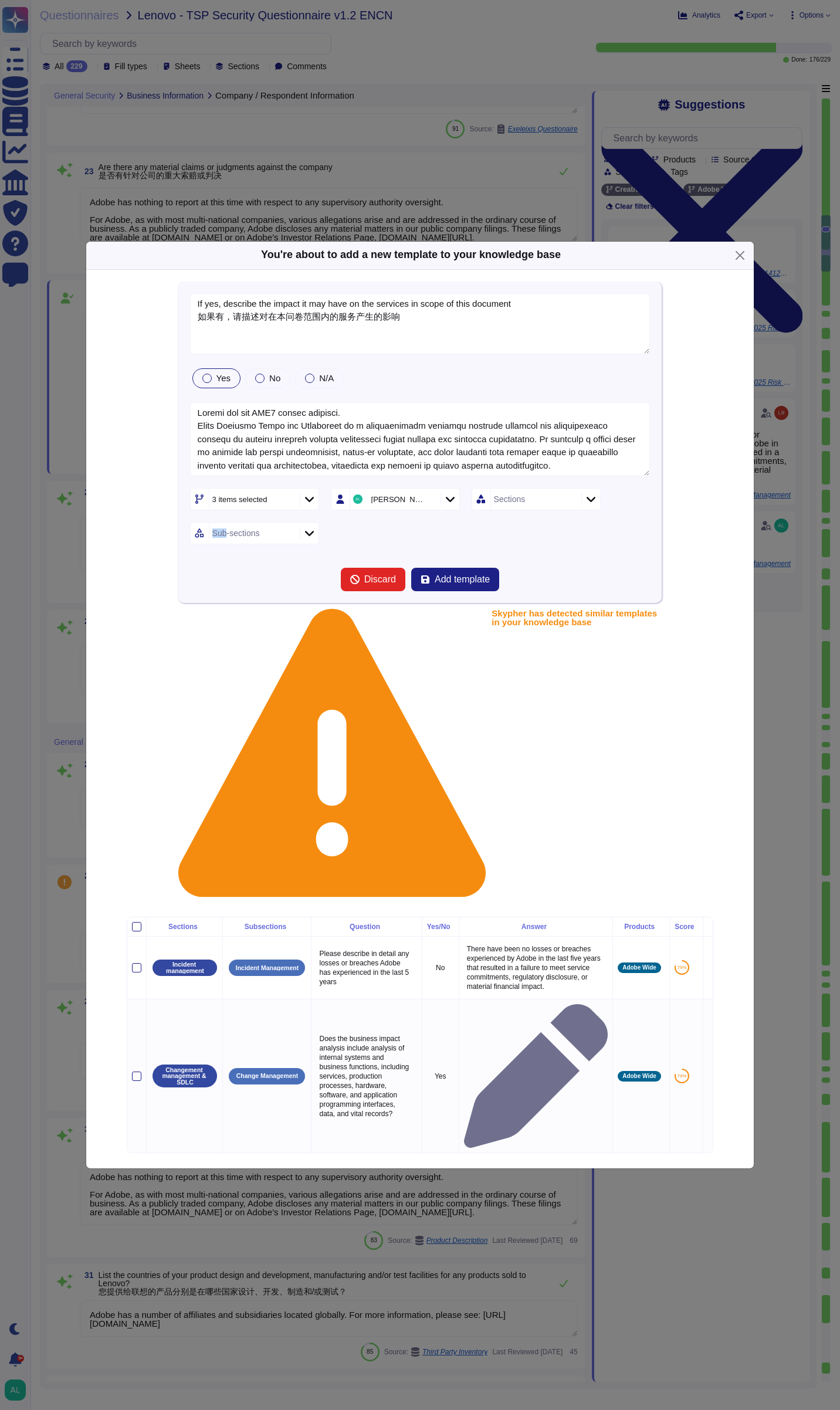
click at [593, 505] on icon at bounding box center [590, 499] width 9 height 12
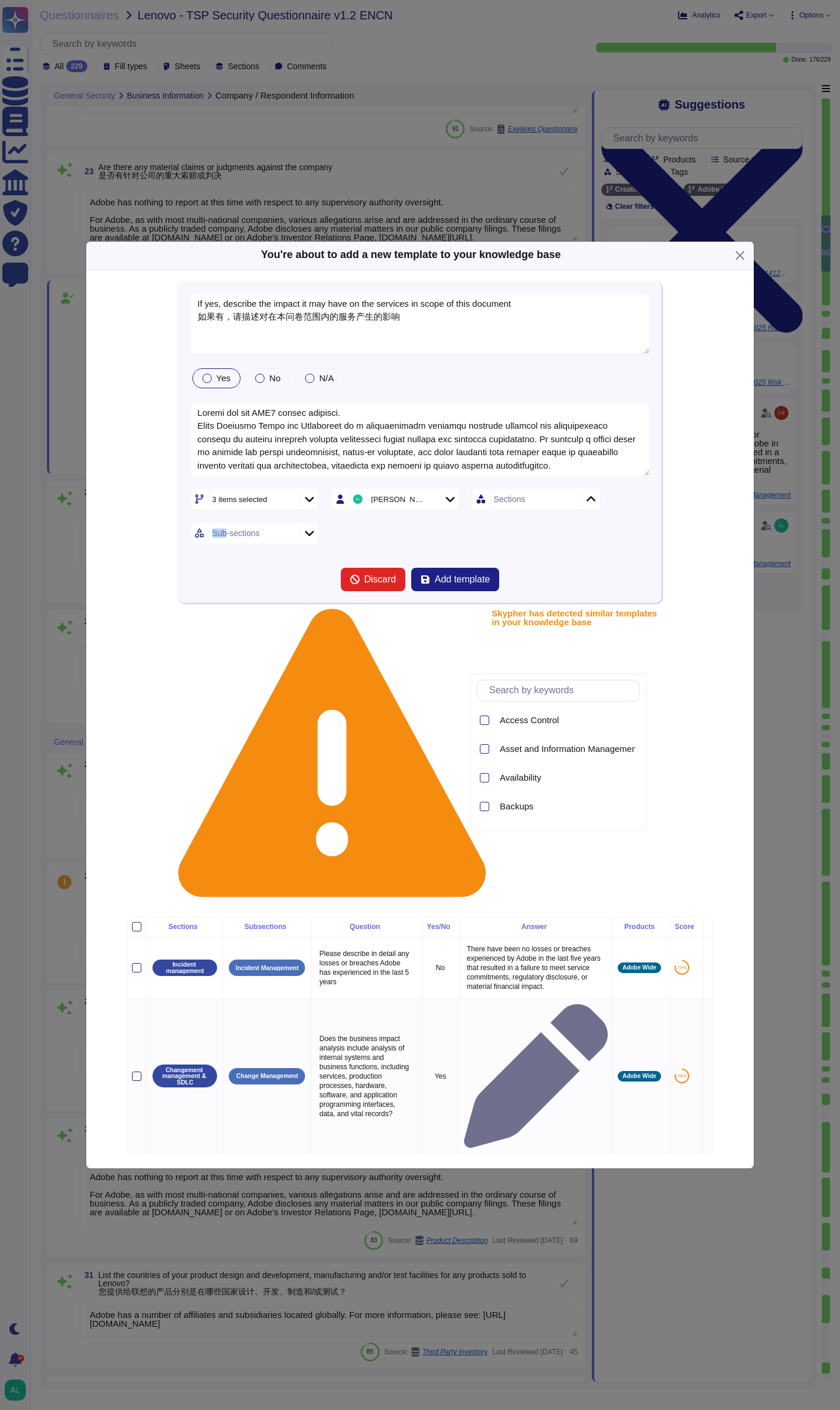
click at [593, 505] on icon at bounding box center [590, 499] width 9 height 12
click at [464, 584] on span "Add template" at bounding box center [462, 579] width 55 height 9
click at [464, 592] on form "If yes, describe the impact it may have on the services in scope of this docume…" at bounding box center [420, 442] width 461 height 298
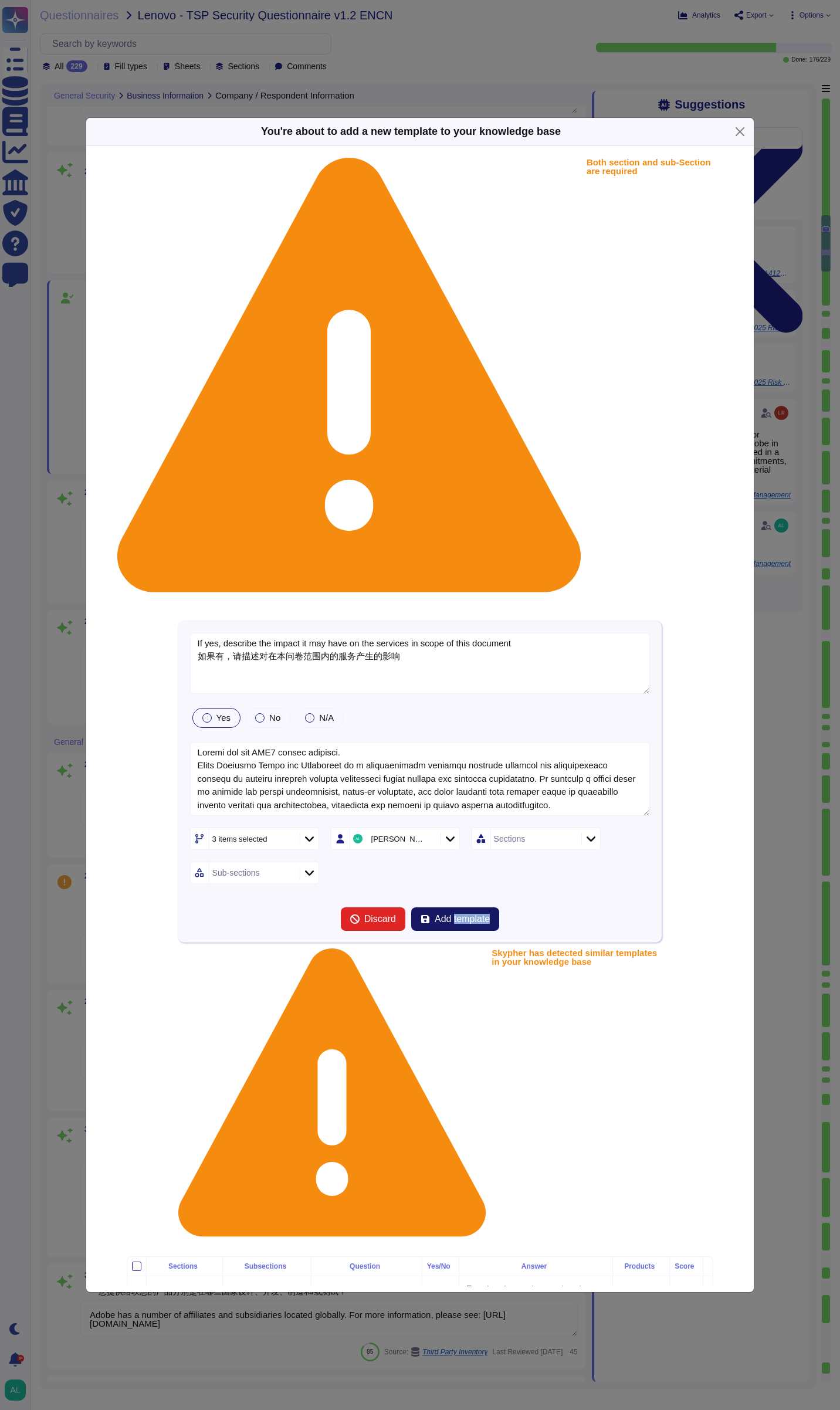
drag, startPoint x: 464, startPoint y: 734, endPoint x: 447, endPoint y: 747, distance: 21.4
click at [447, 914] on span "Add template" at bounding box center [462, 919] width 55 height 9
click at [592, 833] on icon at bounding box center [590, 839] width 9 height 12
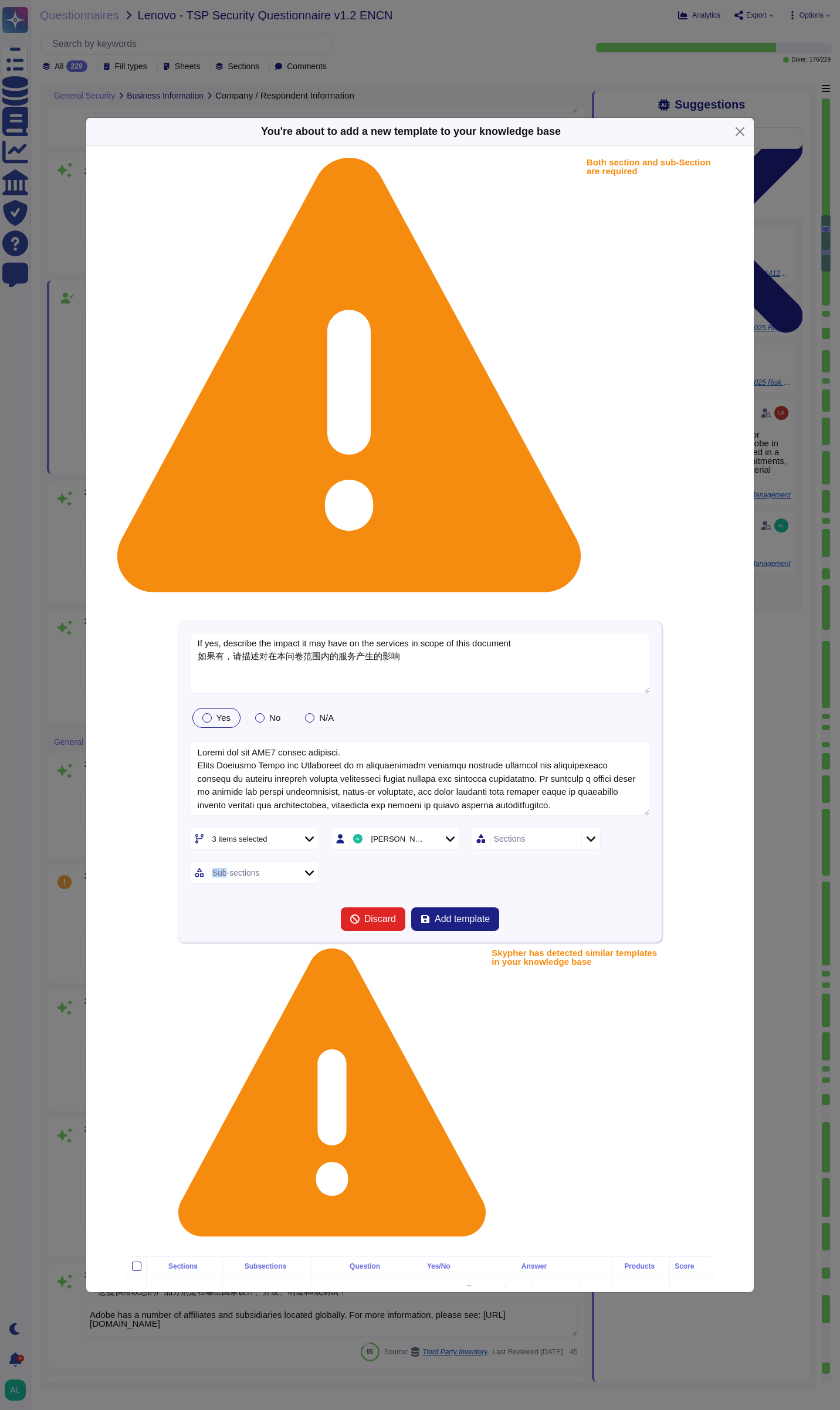
click at [590, 833] on icon at bounding box center [590, 839] width 9 height 12
click at [484, 812] on div at bounding box center [484, 812] width 9 height 9
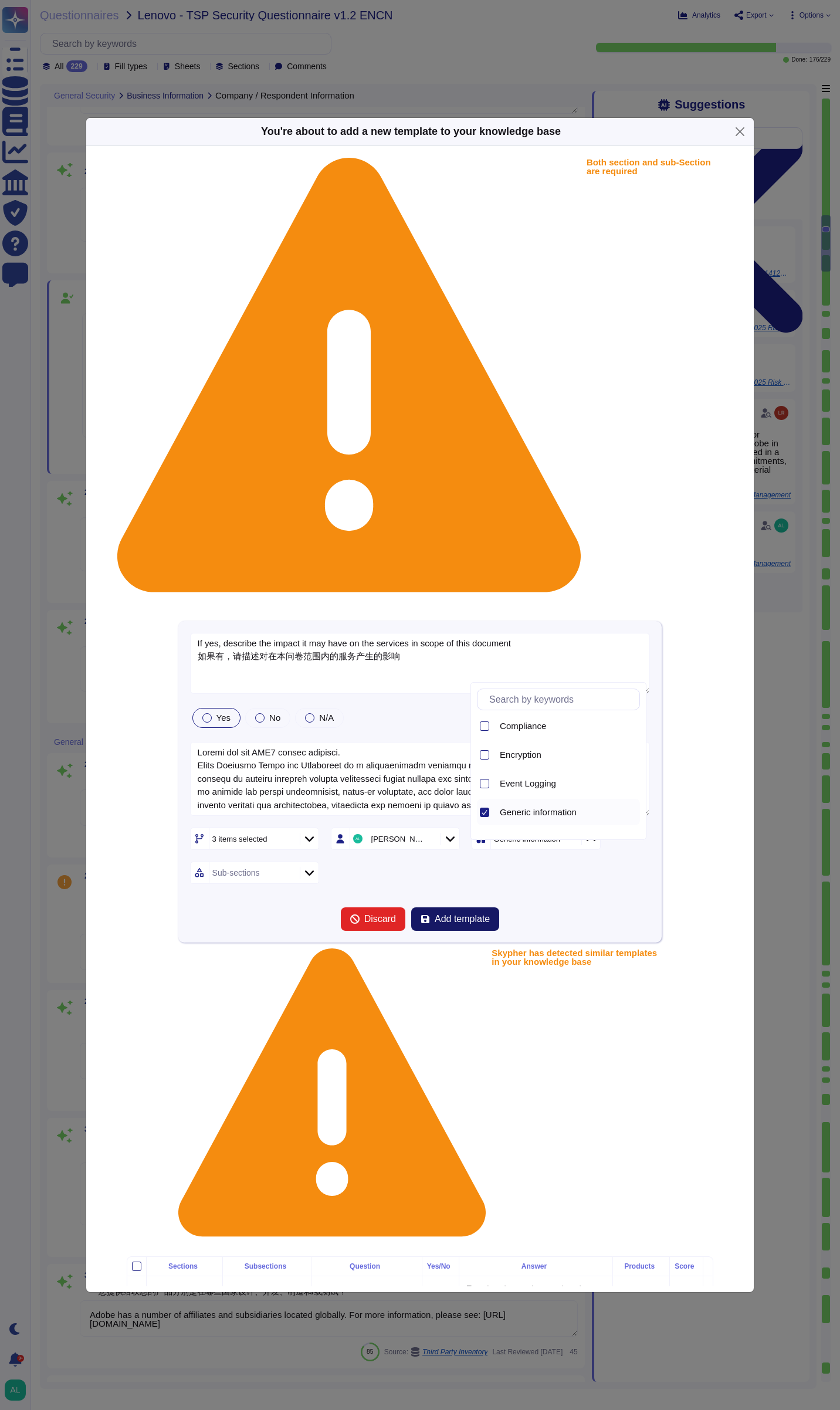
click at [449, 914] on span "Add template" at bounding box center [462, 919] width 55 height 9
click at [456, 914] on span "Add template" at bounding box center [462, 919] width 55 height 9
click at [567, 715] on form "If yes, describe the impact it may have on the services in scope of this docume…" at bounding box center [420, 782] width 461 height 298
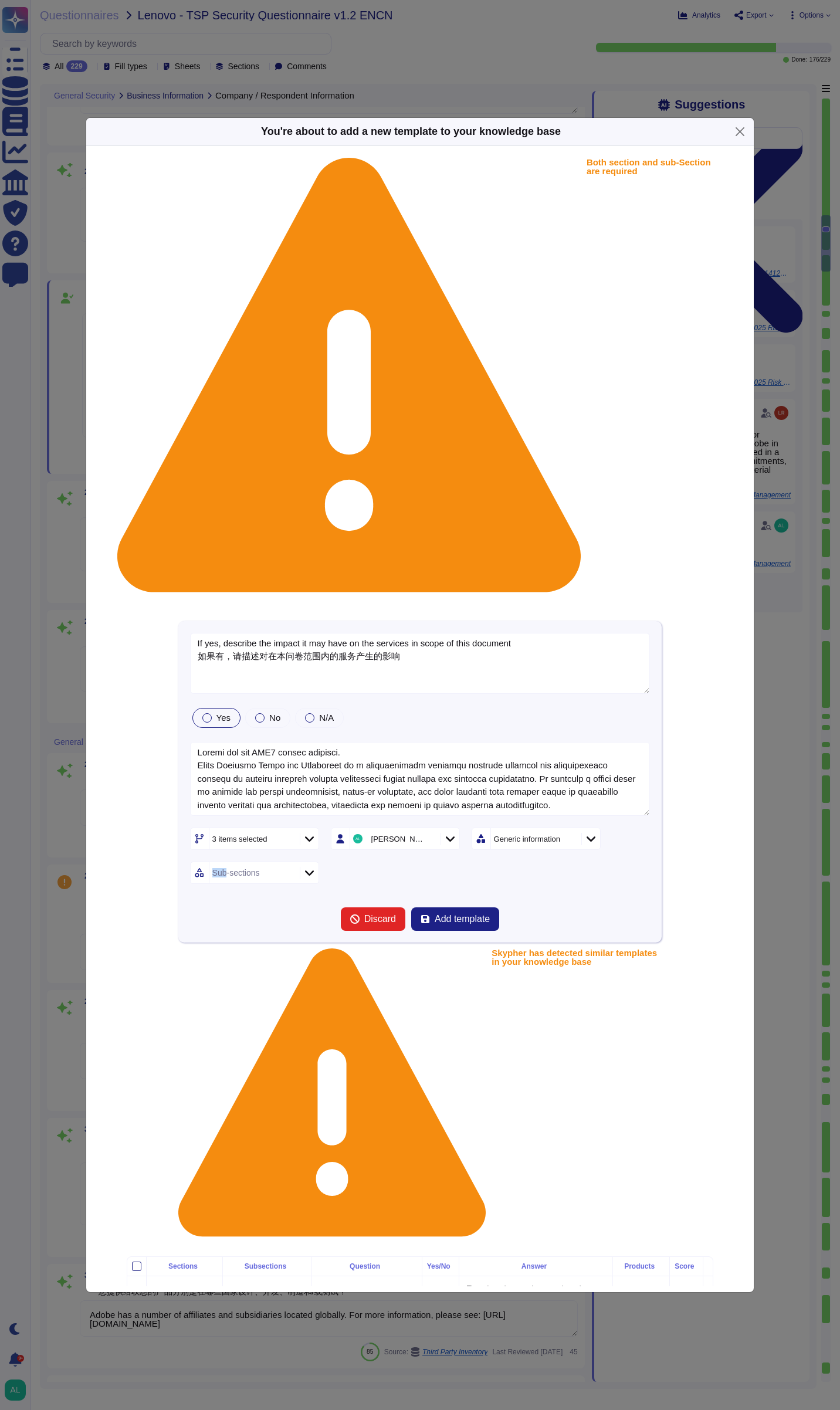
click at [567, 715] on form "If yes, describe the impact it may have on the services in scope of this docume…" at bounding box center [420, 782] width 461 height 298
click at [458, 914] on span "Add template" at bounding box center [462, 919] width 55 height 9
drag, startPoint x: 458, startPoint y: 745, endPoint x: 447, endPoint y: 750, distance: 12.1
click at [447, 914] on span "Add template" at bounding box center [462, 919] width 55 height 9
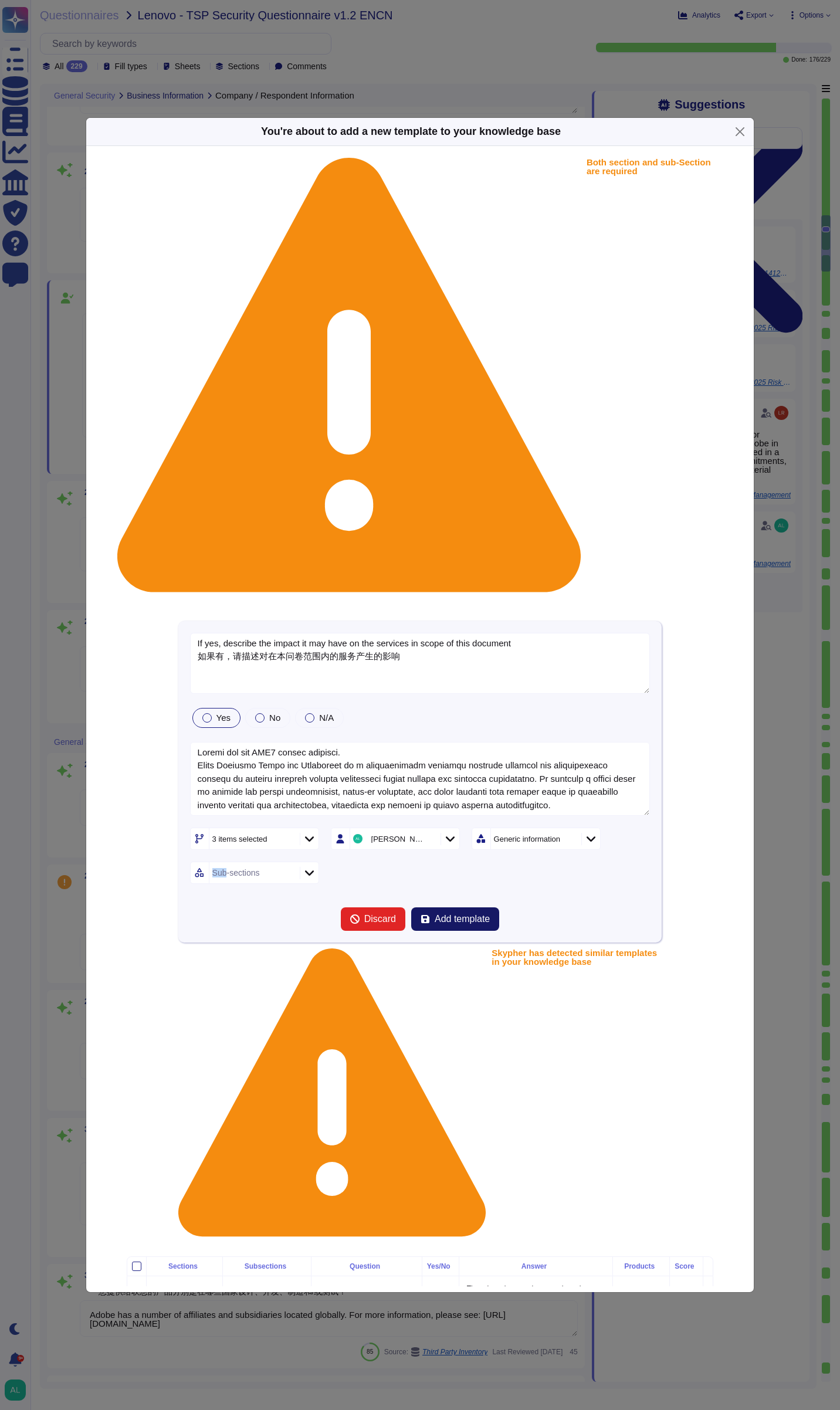
click at [447, 914] on span "Add template" at bounding box center [462, 919] width 55 height 9
drag, startPoint x: 447, startPoint y: 750, endPoint x: 440, endPoint y: 744, distance: 9.2
click at [440, 914] on span "Add template" at bounding box center [462, 919] width 55 height 9
click at [439, 907] on button "Add template" at bounding box center [455, 919] width 88 height 23
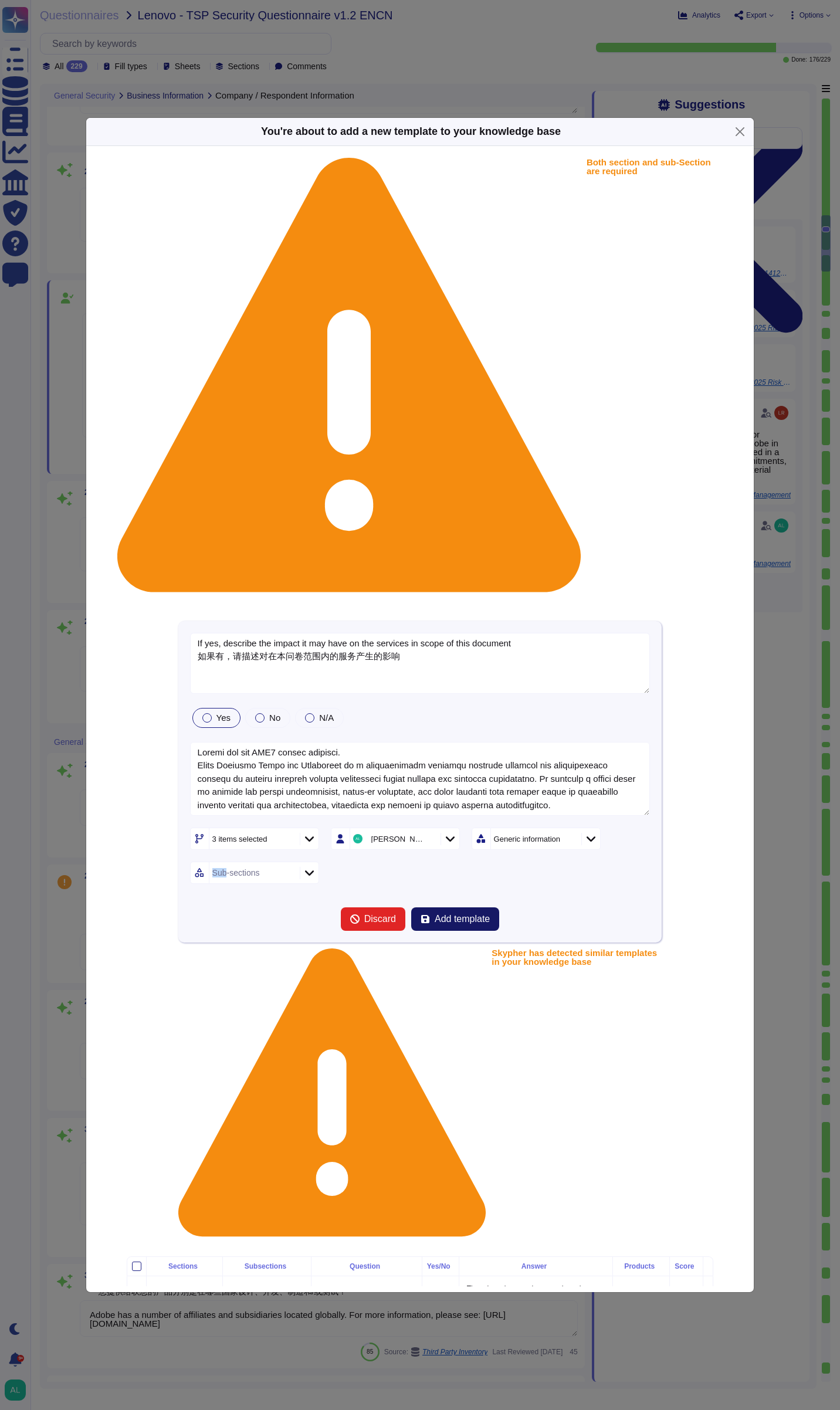
click at [439, 914] on span "Add template" at bounding box center [462, 919] width 55 height 9
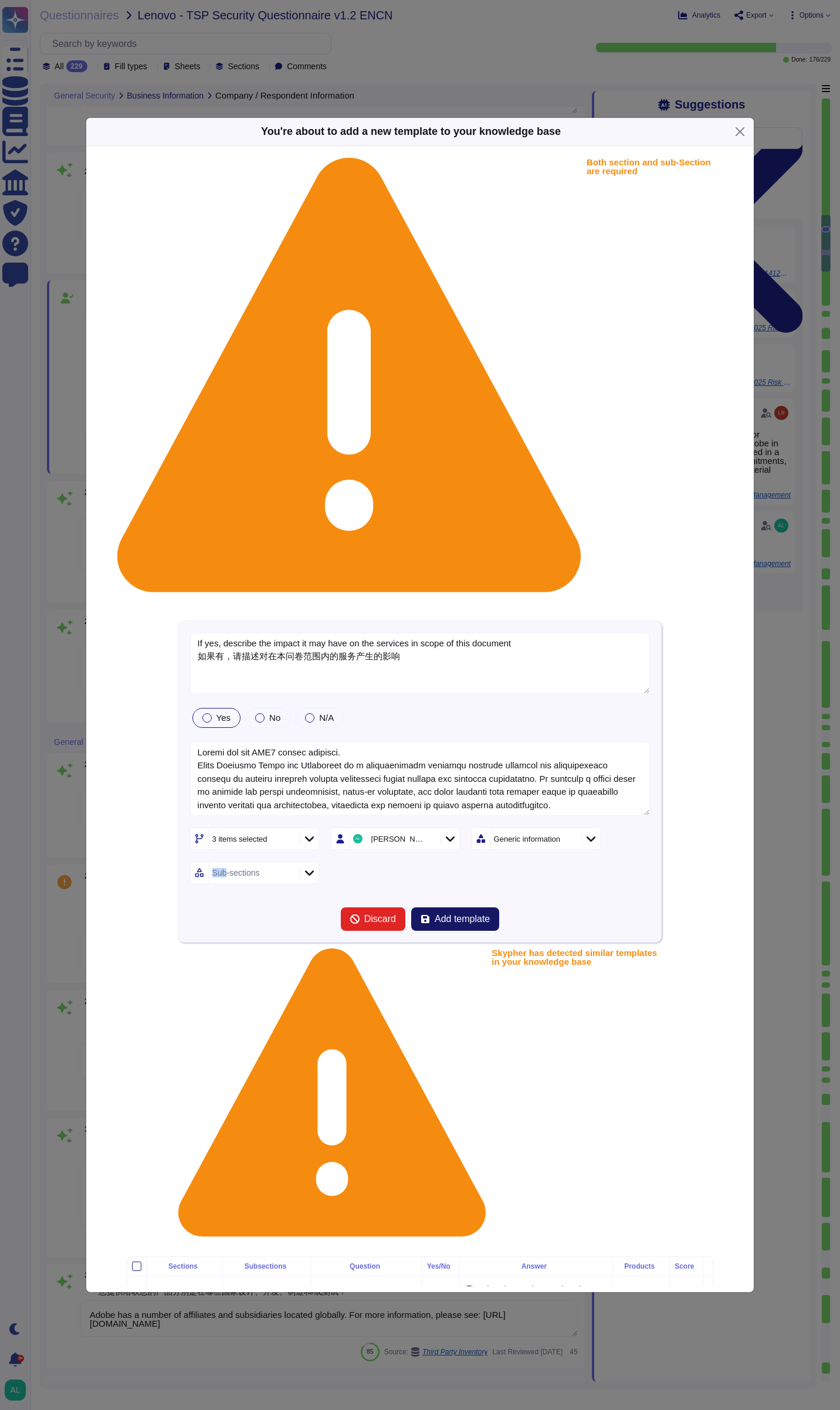
click at [439, 914] on span "Add template" at bounding box center [462, 919] width 55 height 9
click at [308, 867] on icon at bounding box center [309, 873] width 9 height 12
click at [202, 765] on div at bounding box center [203, 765] width 9 height 9
click at [438, 719] on form "If yes, describe the impact it may have on the services in scope of this docume…" at bounding box center [420, 782] width 461 height 298
click at [446, 914] on span "Add template" at bounding box center [462, 919] width 55 height 9
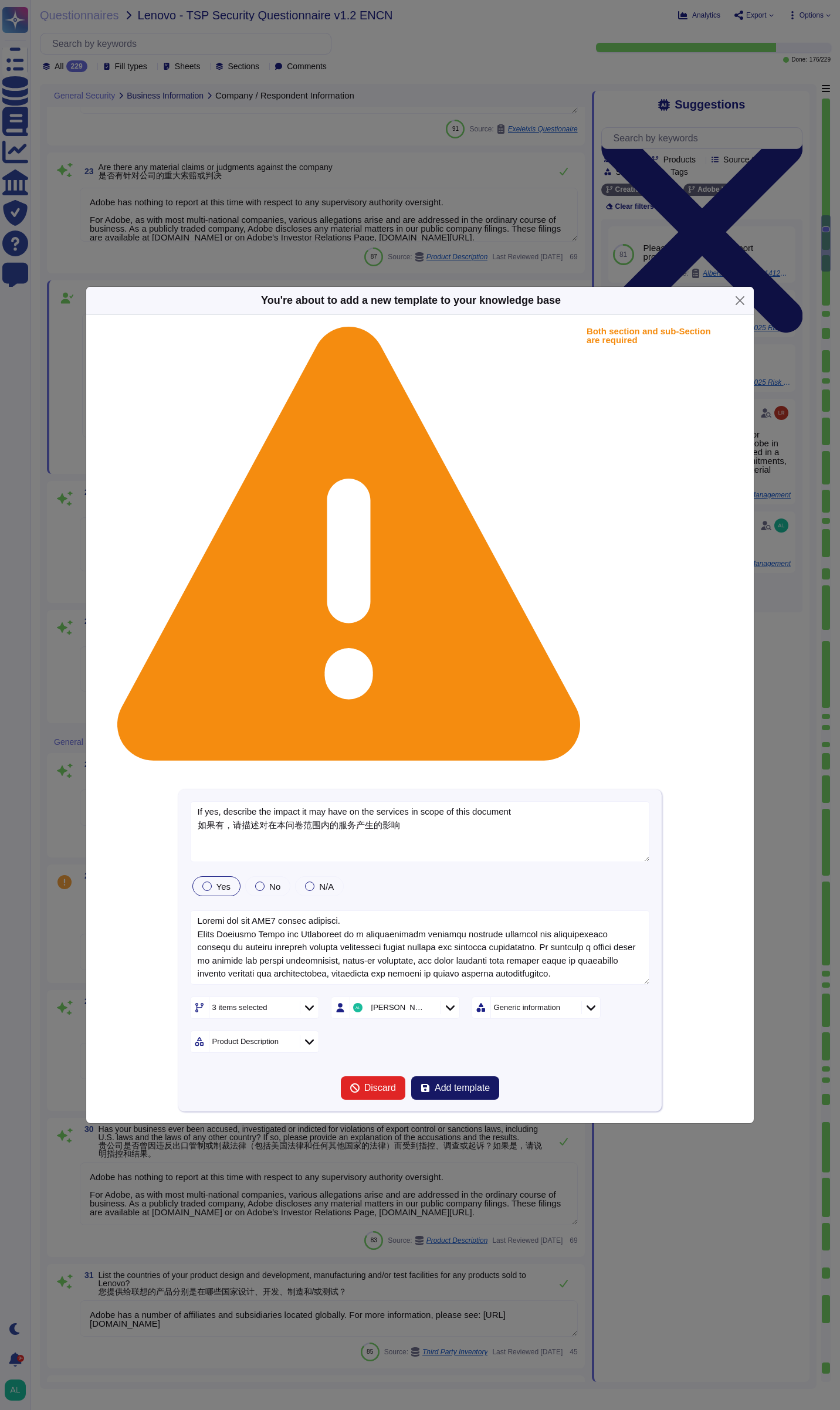
type textarea "If yes, describe the impact it may have on the services in scope of this docume…"
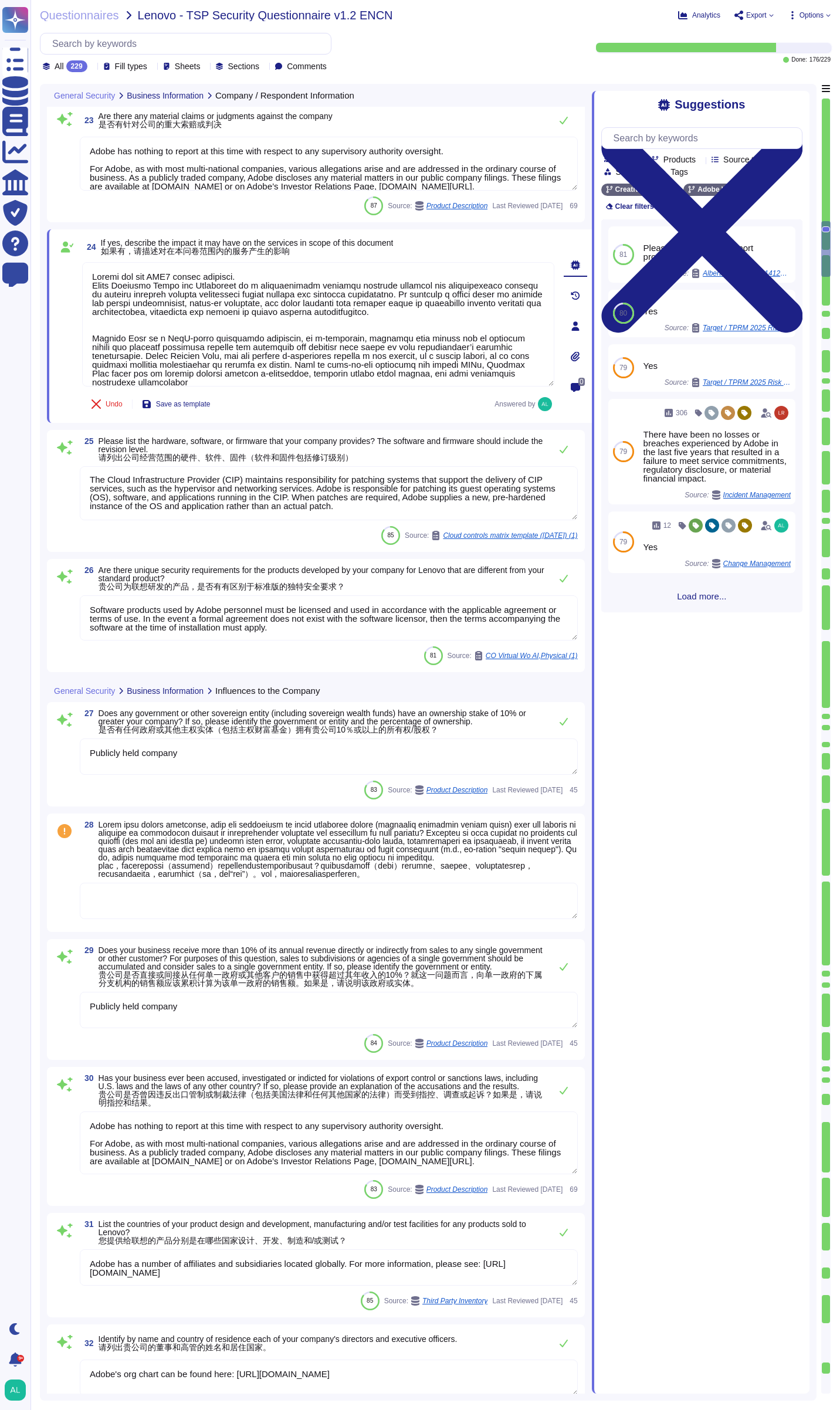
scroll to position [2640, 0]
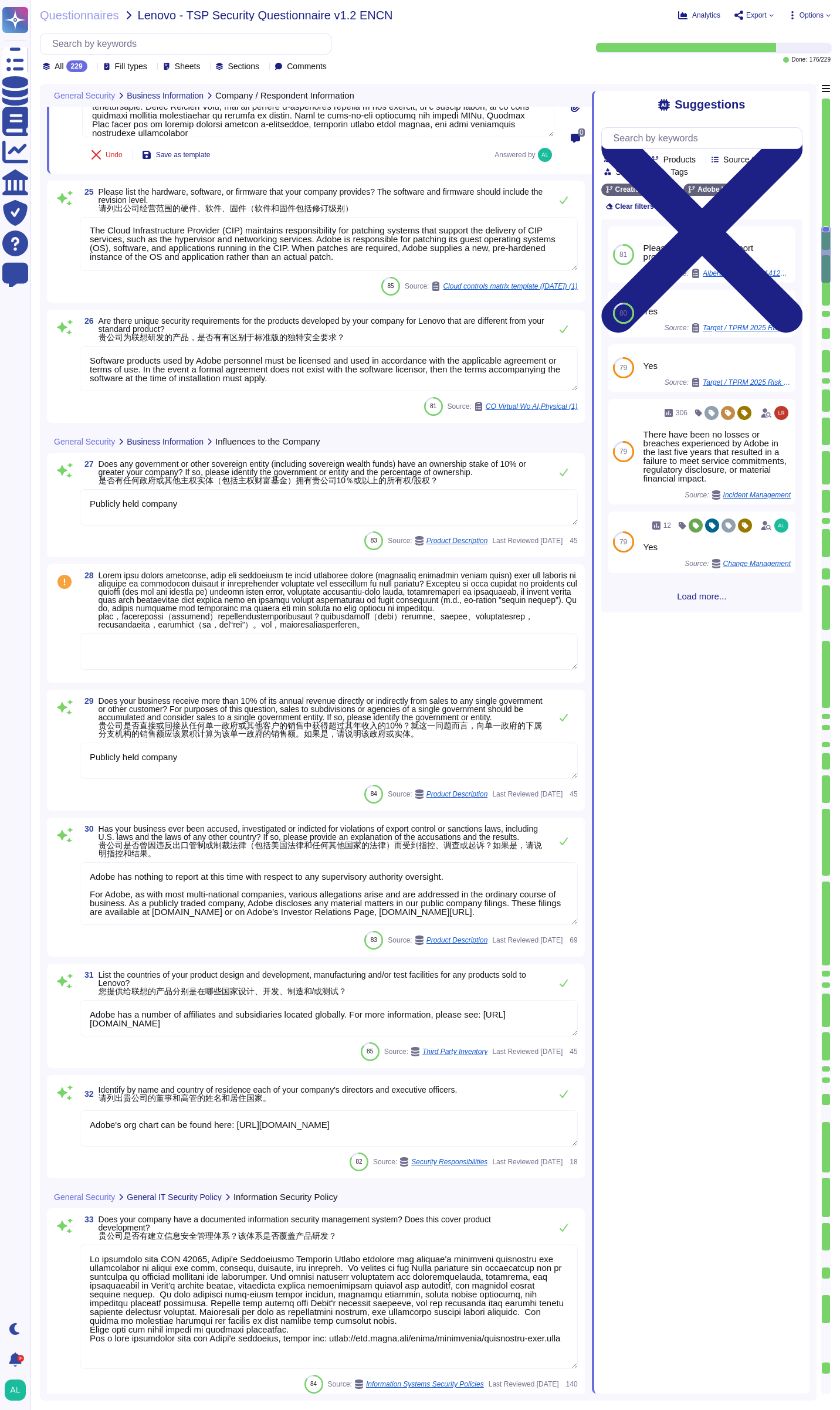
type textarea "Adobe policies, standards, procedures, and other internal documentation are con…"
click at [223, 510] on textarea "Publicly held company" at bounding box center [329, 507] width 498 height 36
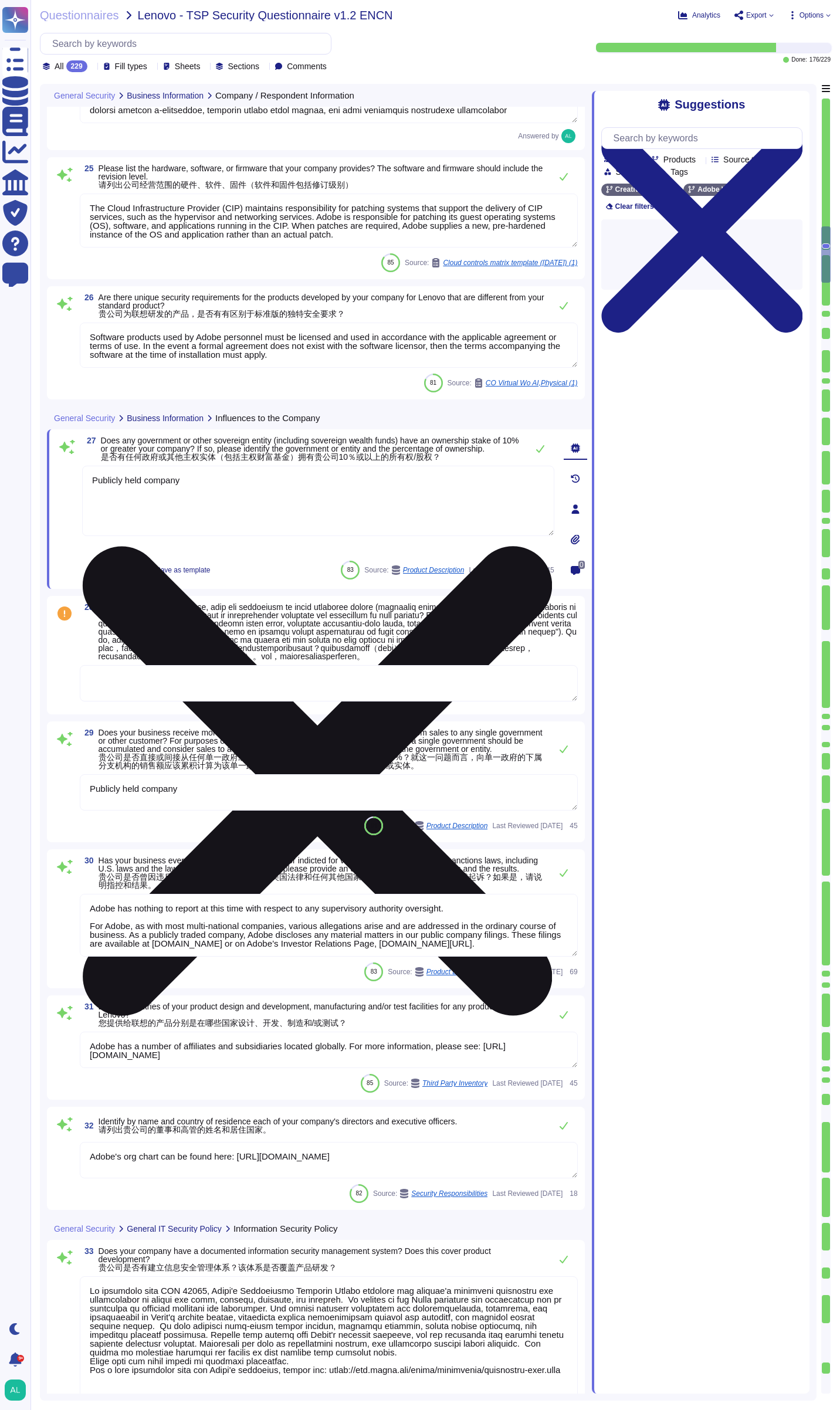
type textarea "Adobe policies, standards, procedures, and other internal documentation are con…"
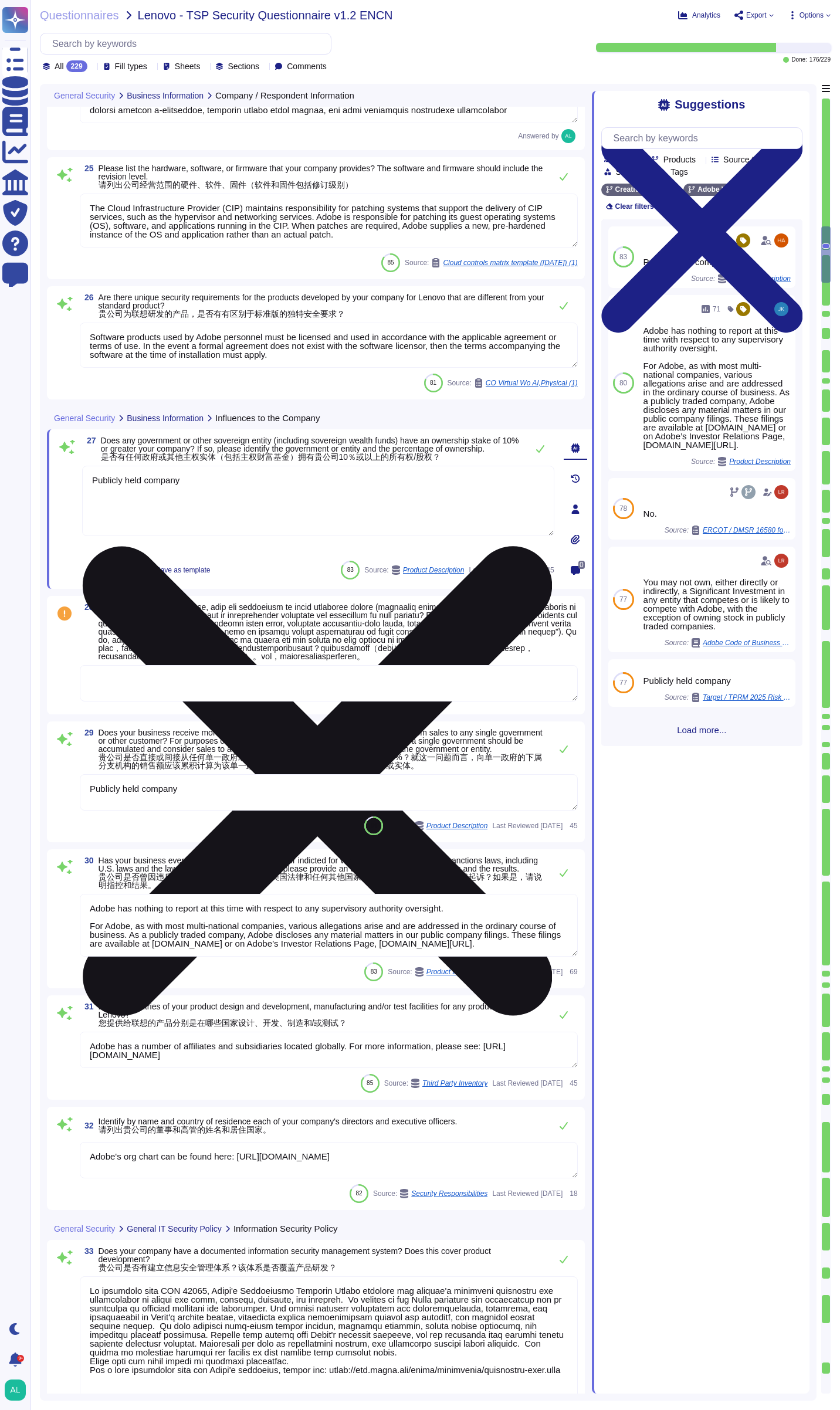
click at [94, 479] on textarea "Publicly held company" at bounding box center [318, 500] width 472 height 70
click at [252, 473] on textarea "No, Adobe is a Publicly held company" at bounding box center [318, 500] width 472 height 70
click at [260, 486] on textarea "No, Adobe is a Publicly held company" at bounding box center [318, 500] width 472 height 70
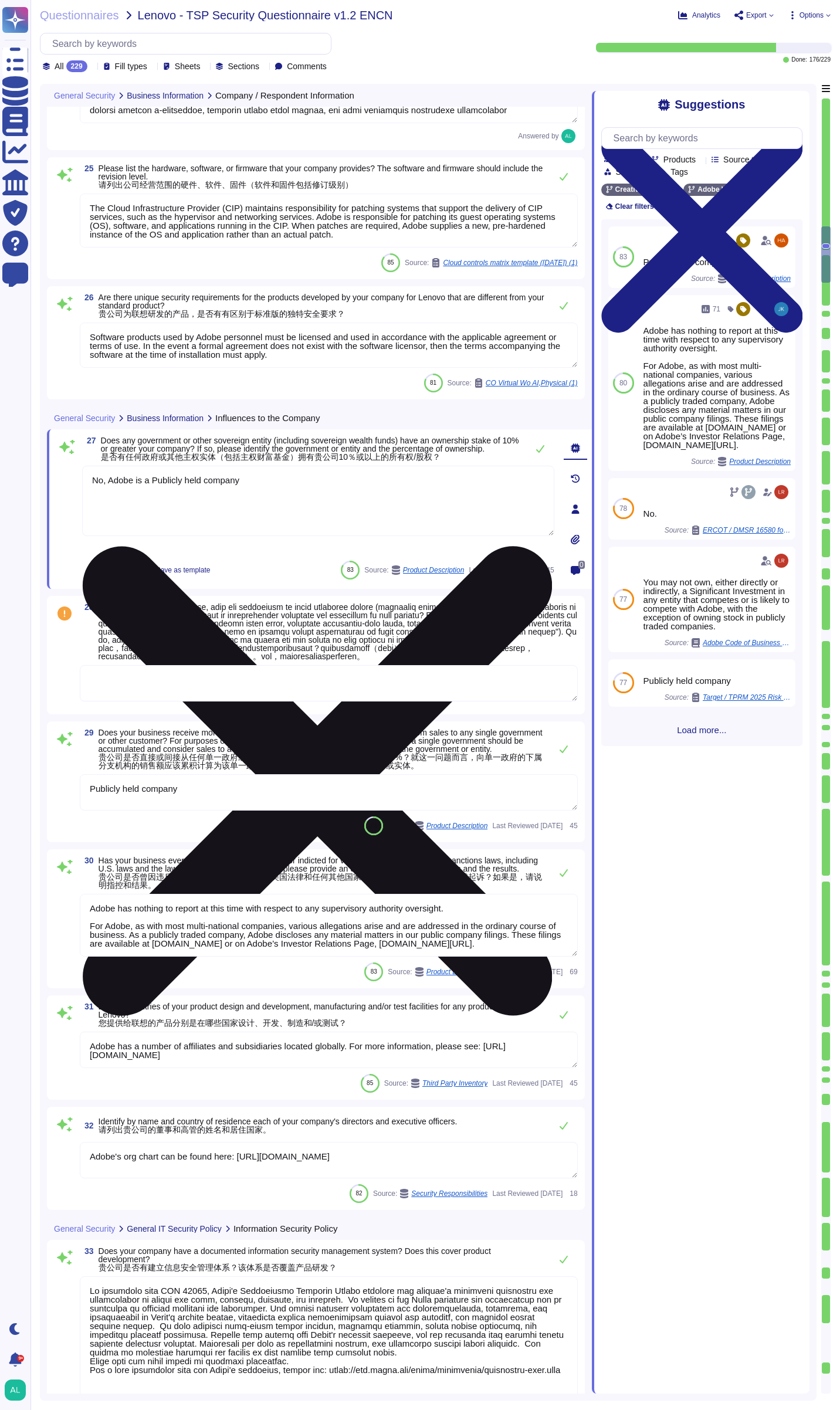
click at [260, 486] on textarea "No, Adobe is a Publicly held company" at bounding box center [318, 500] width 472 height 70
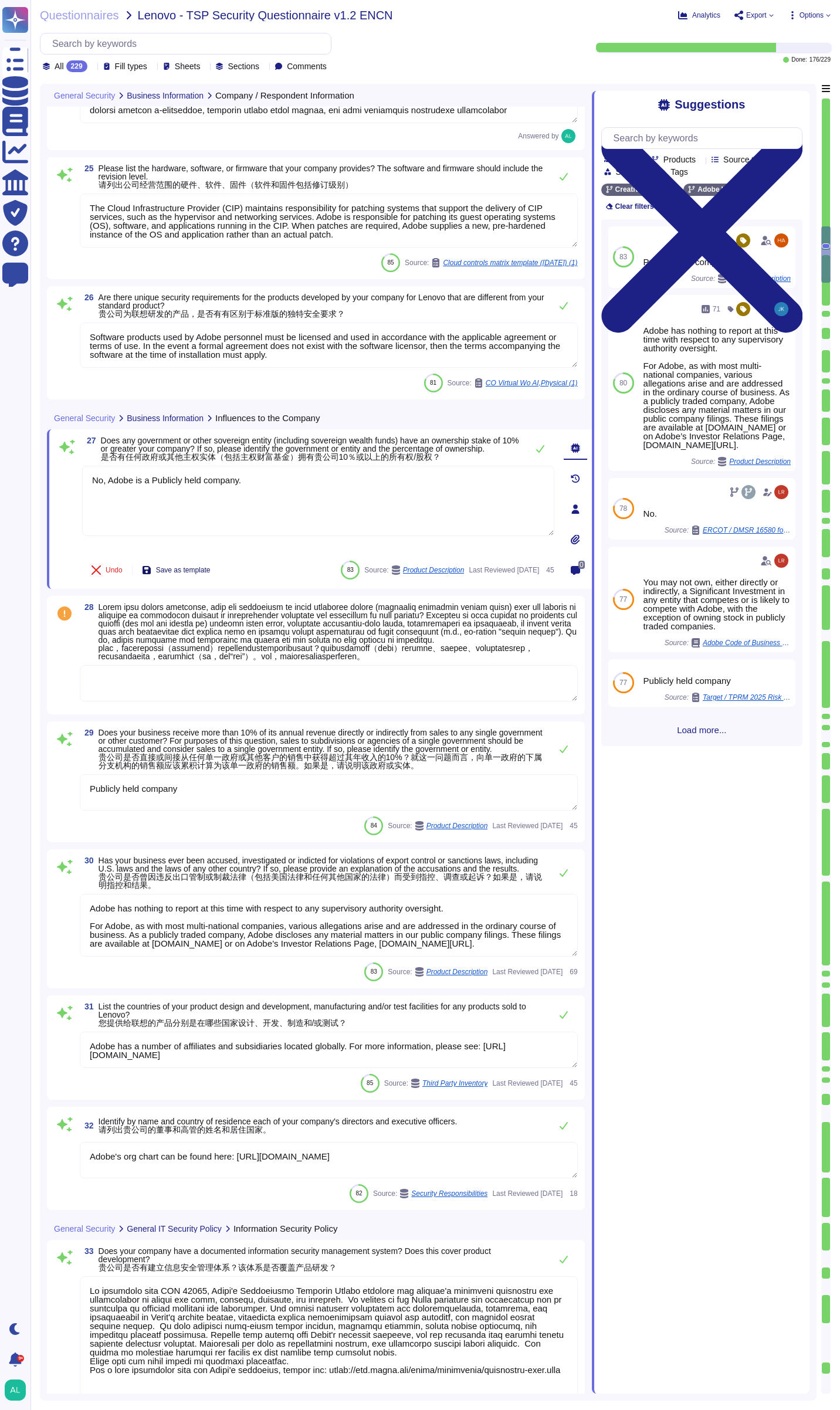
click at [179, 571] on span "Save as template" at bounding box center [183, 570] width 55 height 7
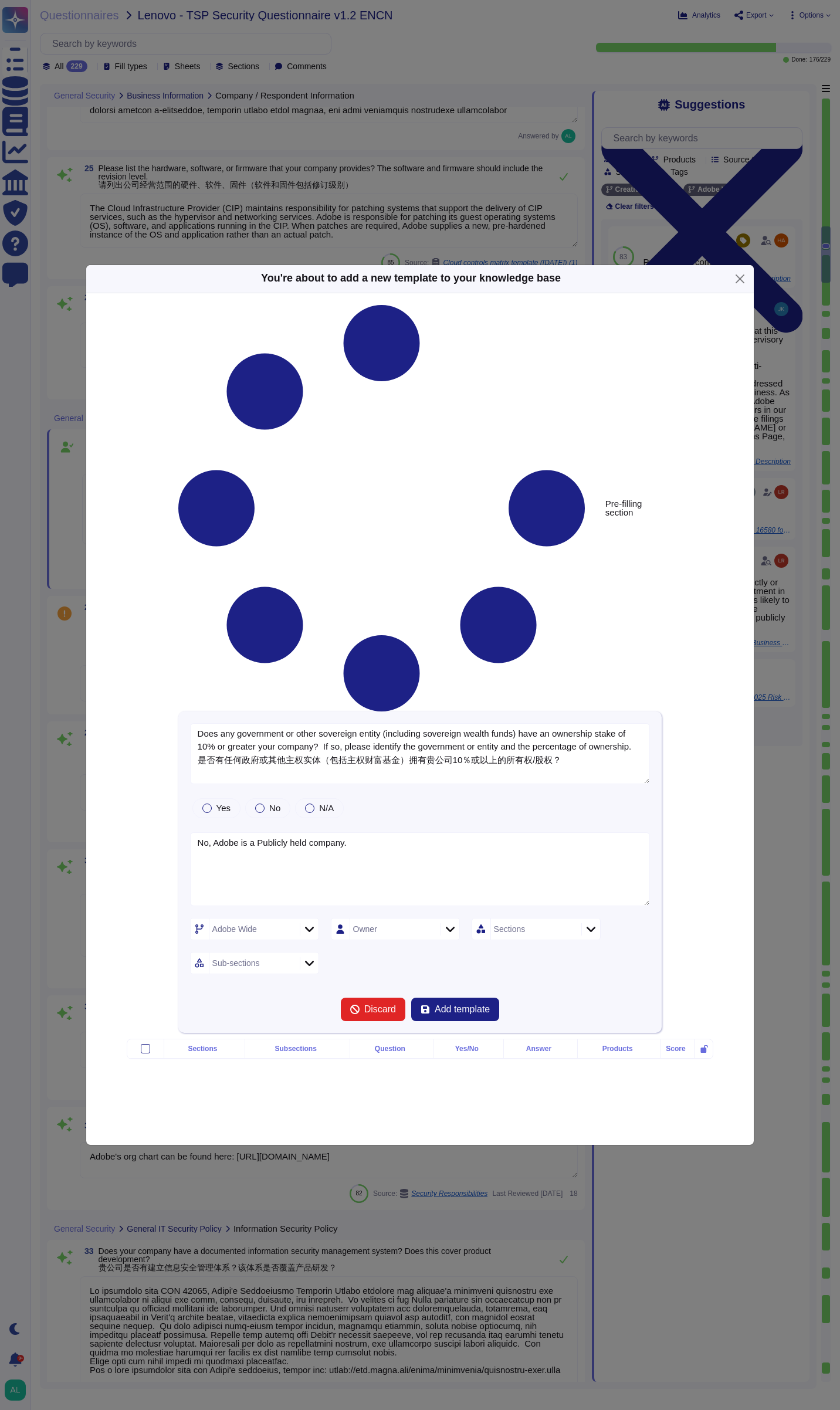
click at [179, 712] on div "Does any government or other sovereign entity (including sovereign wealth funds…" at bounding box center [420, 873] width 484 height 322
type textarea "No, Adobe is a Publicly held company."
type textarea "Does any government or other sovereign entity (including sovereign wealth funds…"
type textarea "No, Adobe is a Publicly held company."
click at [250, 798] on div "No" at bounding box center [268, 808] width 45 height 20
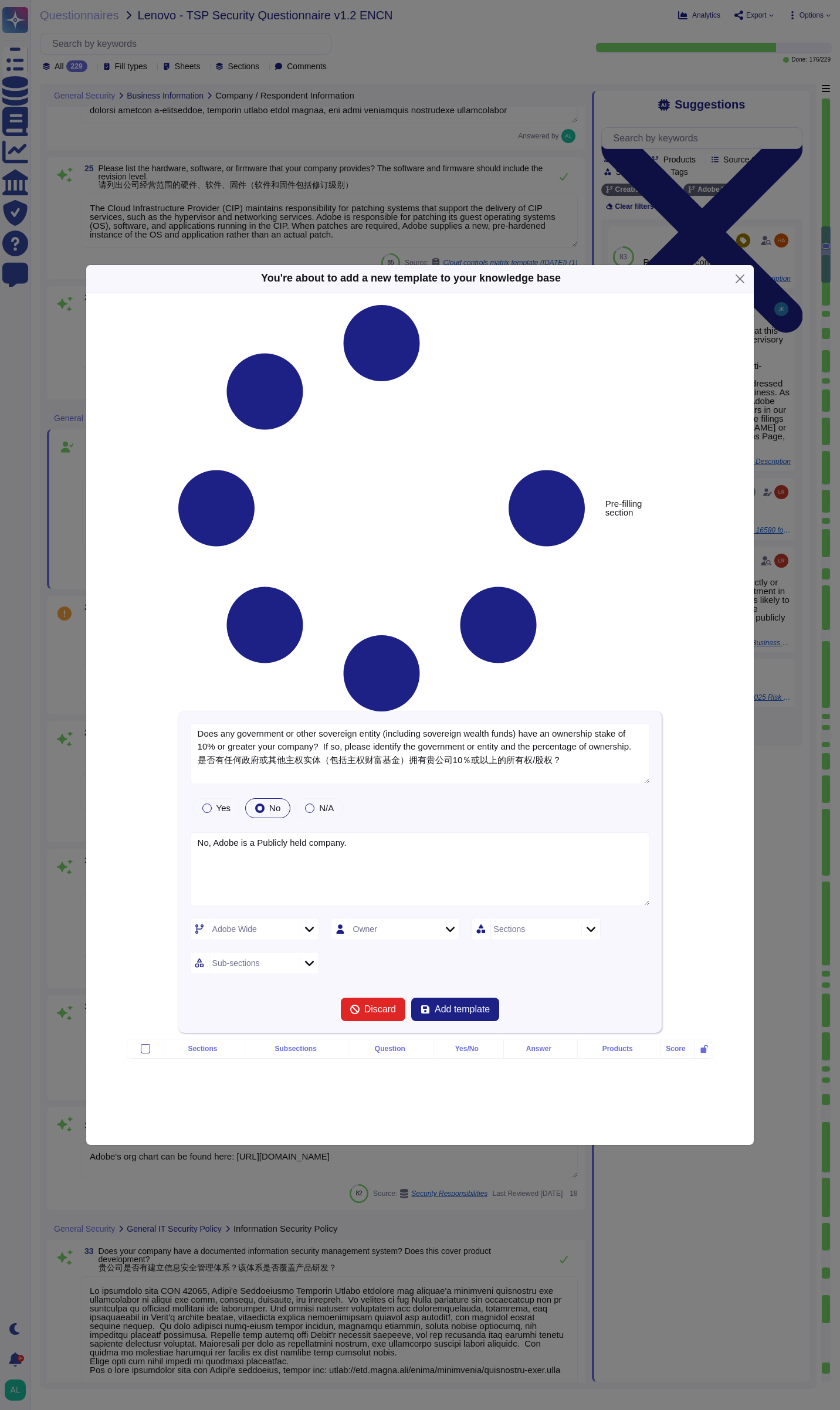
click at [250, 798] on div "No" at bounding box center [268, 808] width 45 height 20
click at [255, 804] on div at bounding box center [259, 808] width 9 height 9
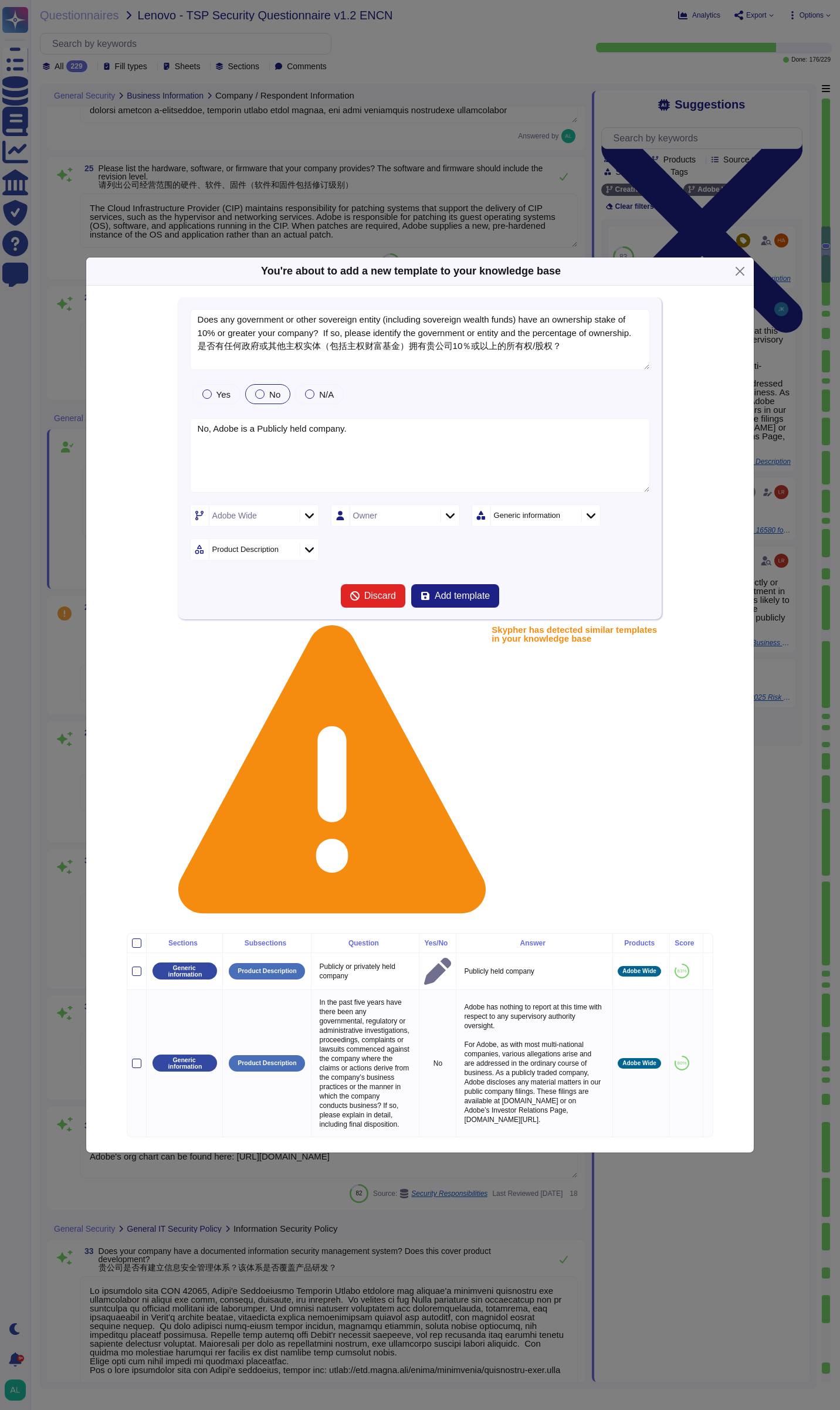
click at [289, 674] on icon at bounding box center [401, 700] width 225 height 225
click at [318, 561] on div "Adobe Wide Owner Generic information Sub-sections" at bounding box center [420, 532] width 461 height 56
click at [308, 556] on icon at bounding box center [309, 549] width 9 height 12
click at [291, 703] on span "Business information" at bounding box center [259, 707] width 82 height 11
click at [440, 561] on div "Adobe Wide Owner Generic information Business information" at bounding box center [420, 532] width 461 height 56
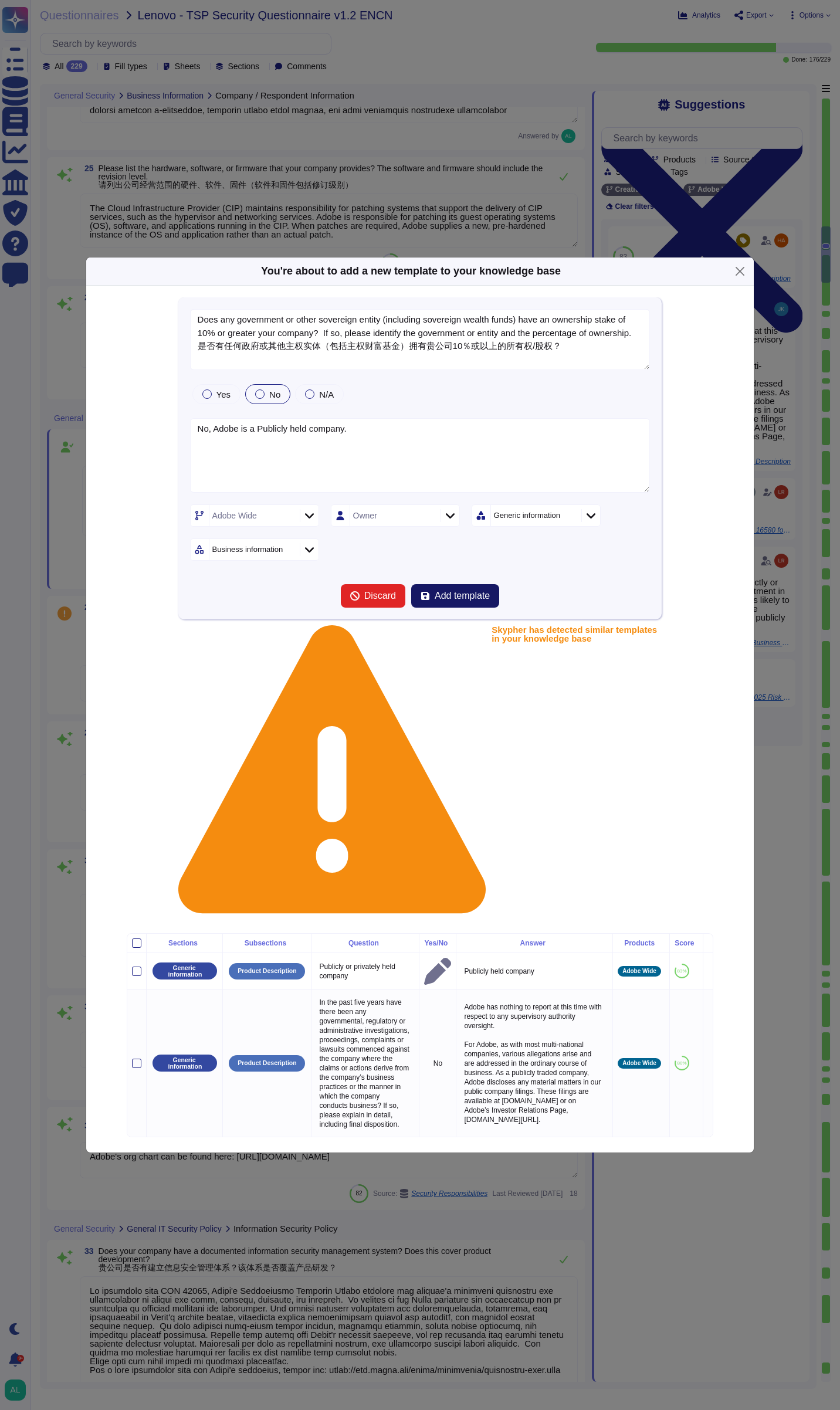
click at [460, 600] on span "Add template" at bounding box center [462, 595] width 55 height 9
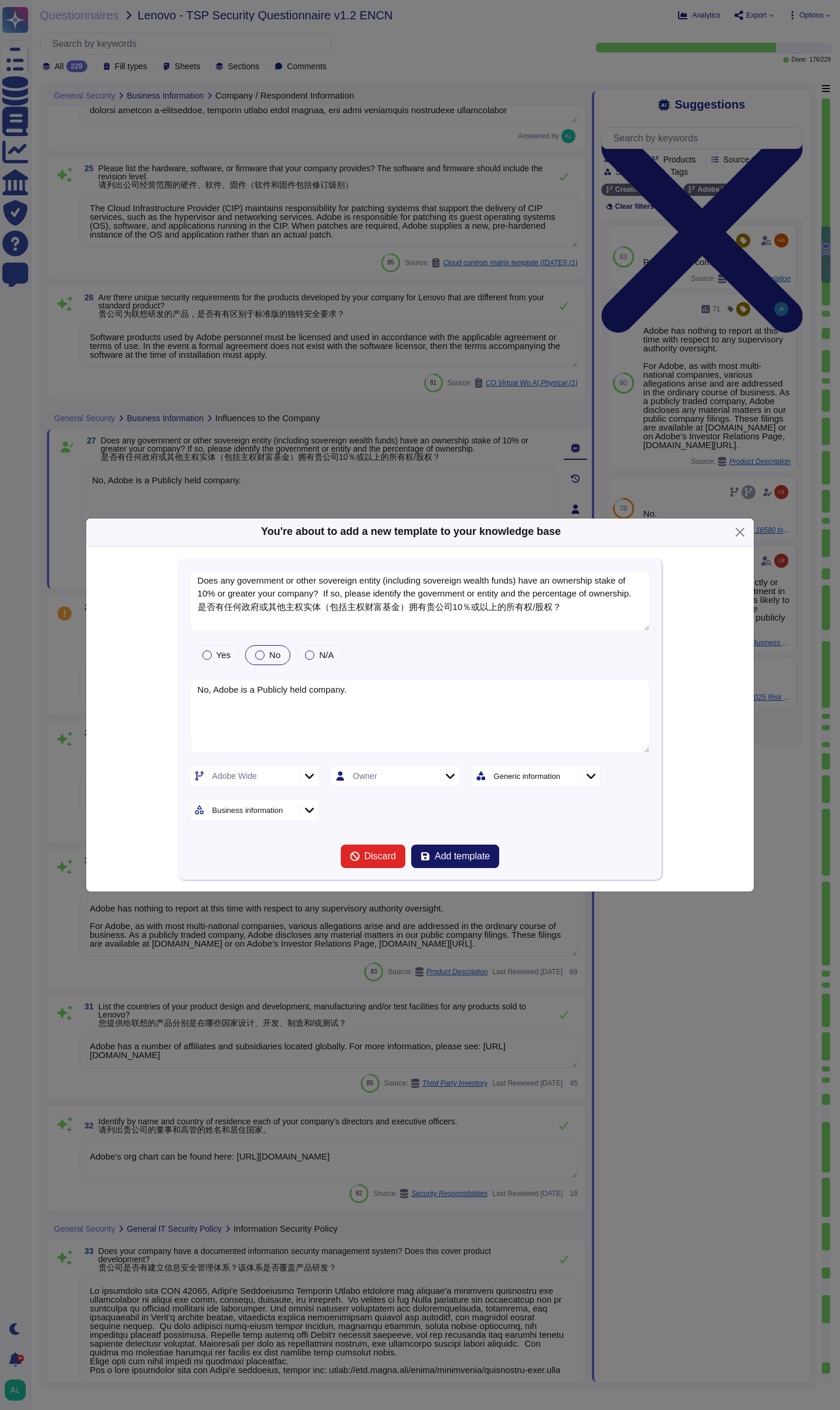
type textarea "Does any government or other sovereign entity (including sovereign wealth funds…"
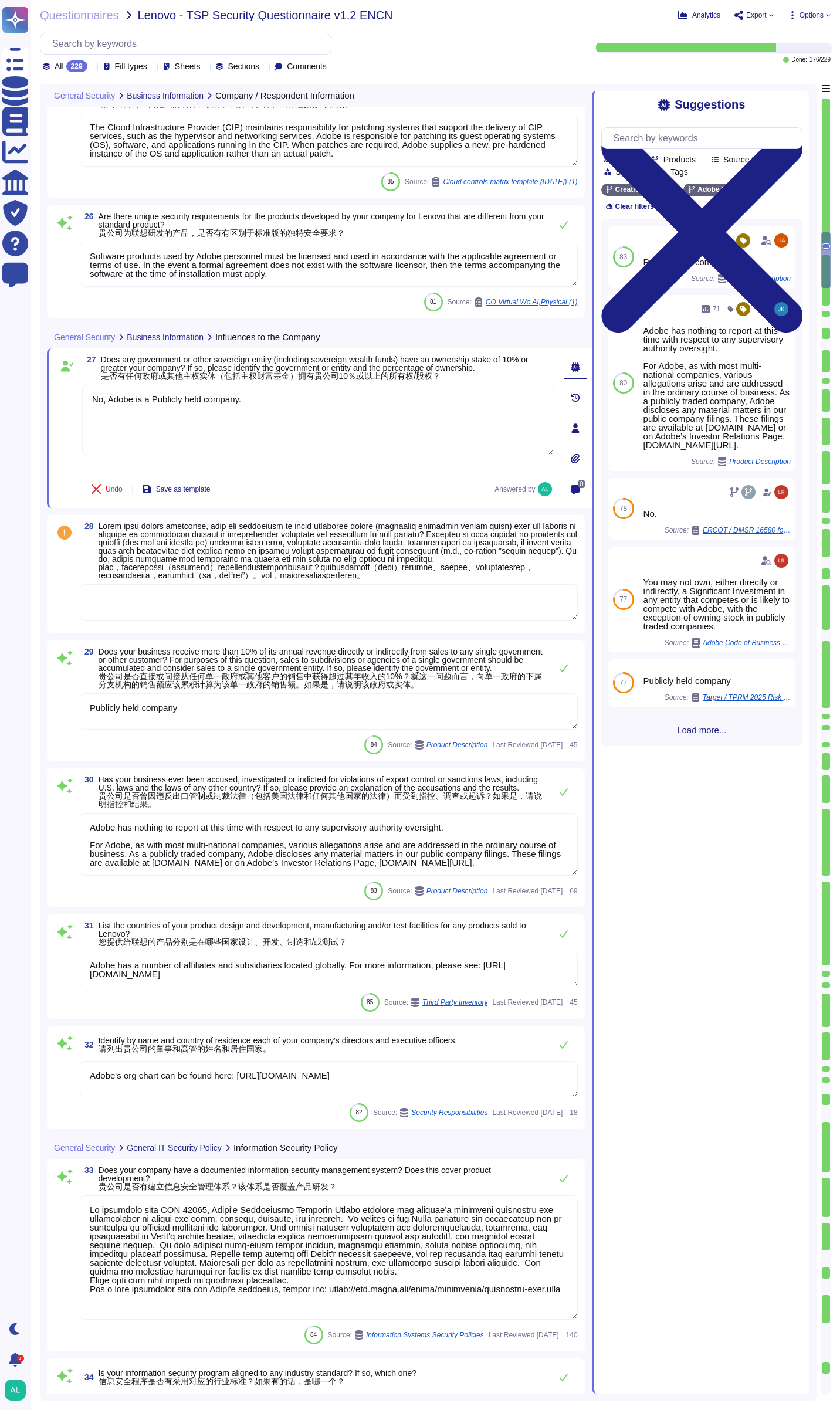
scroll to position [2757, 0]
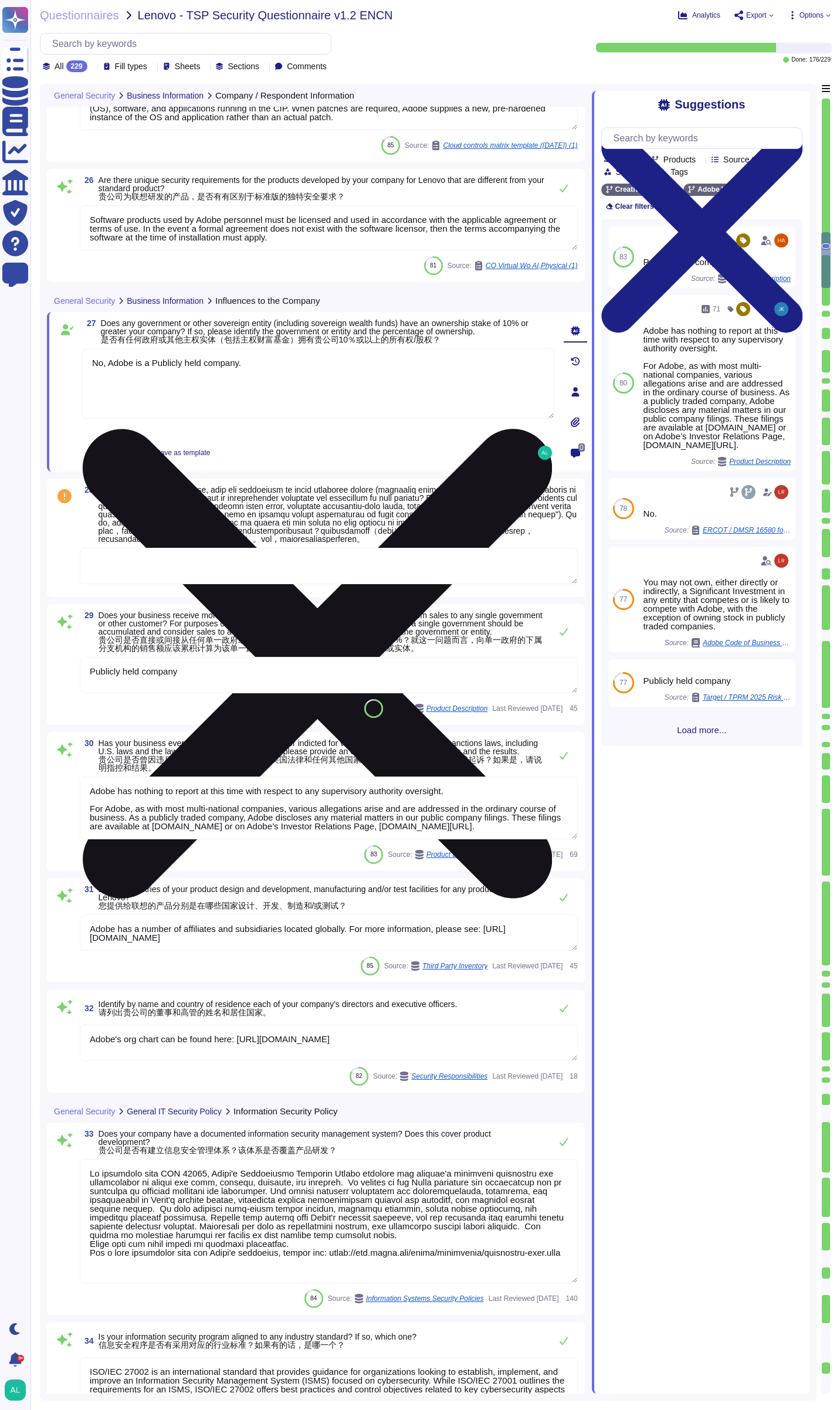
click at [294, 374] on textarea "No, Adobe is a Publicly held company." at bounding box center [318, 384] width 472 height 70
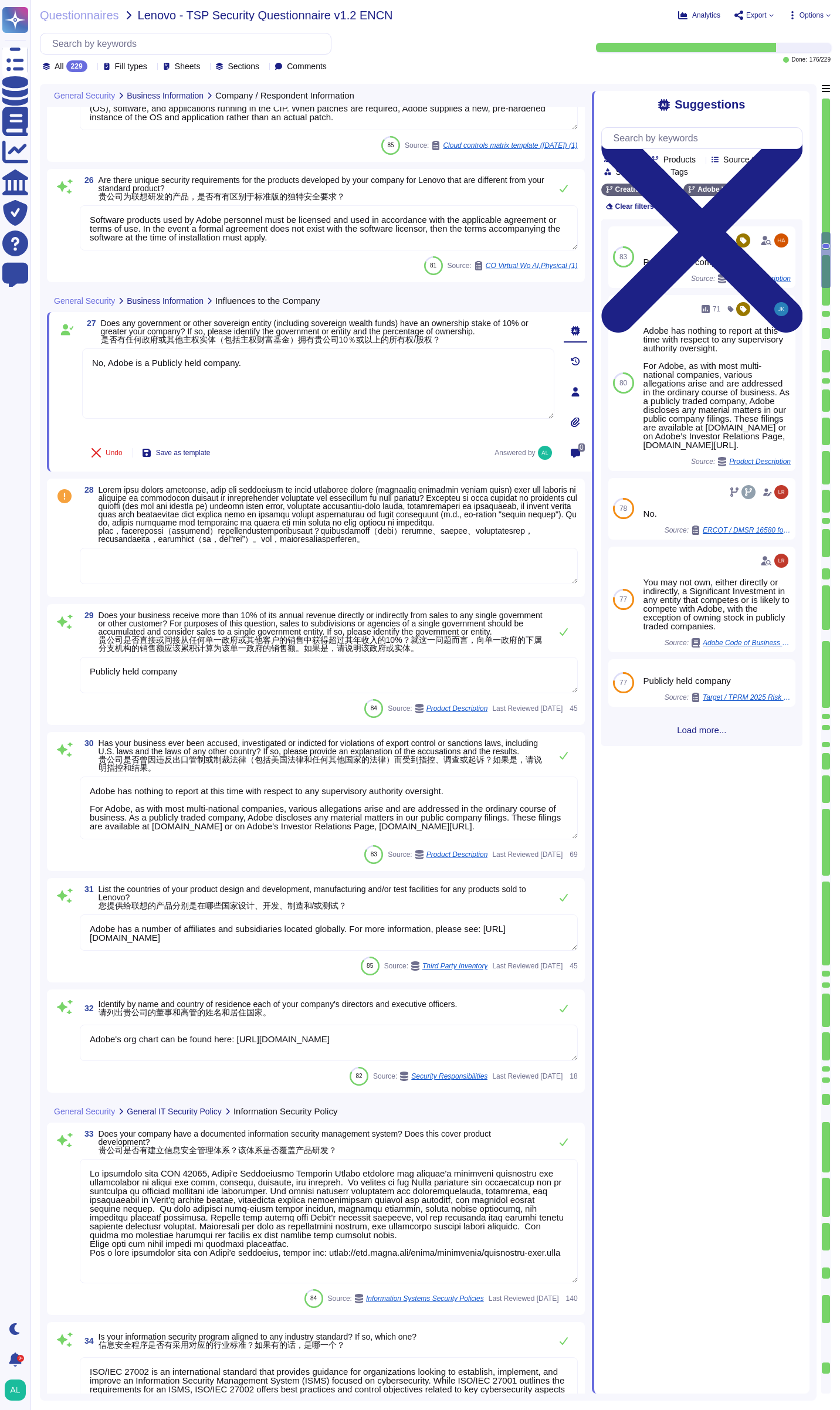
click at [276, 574] on textarea at bounding box center [329, 566] width 498 height 36
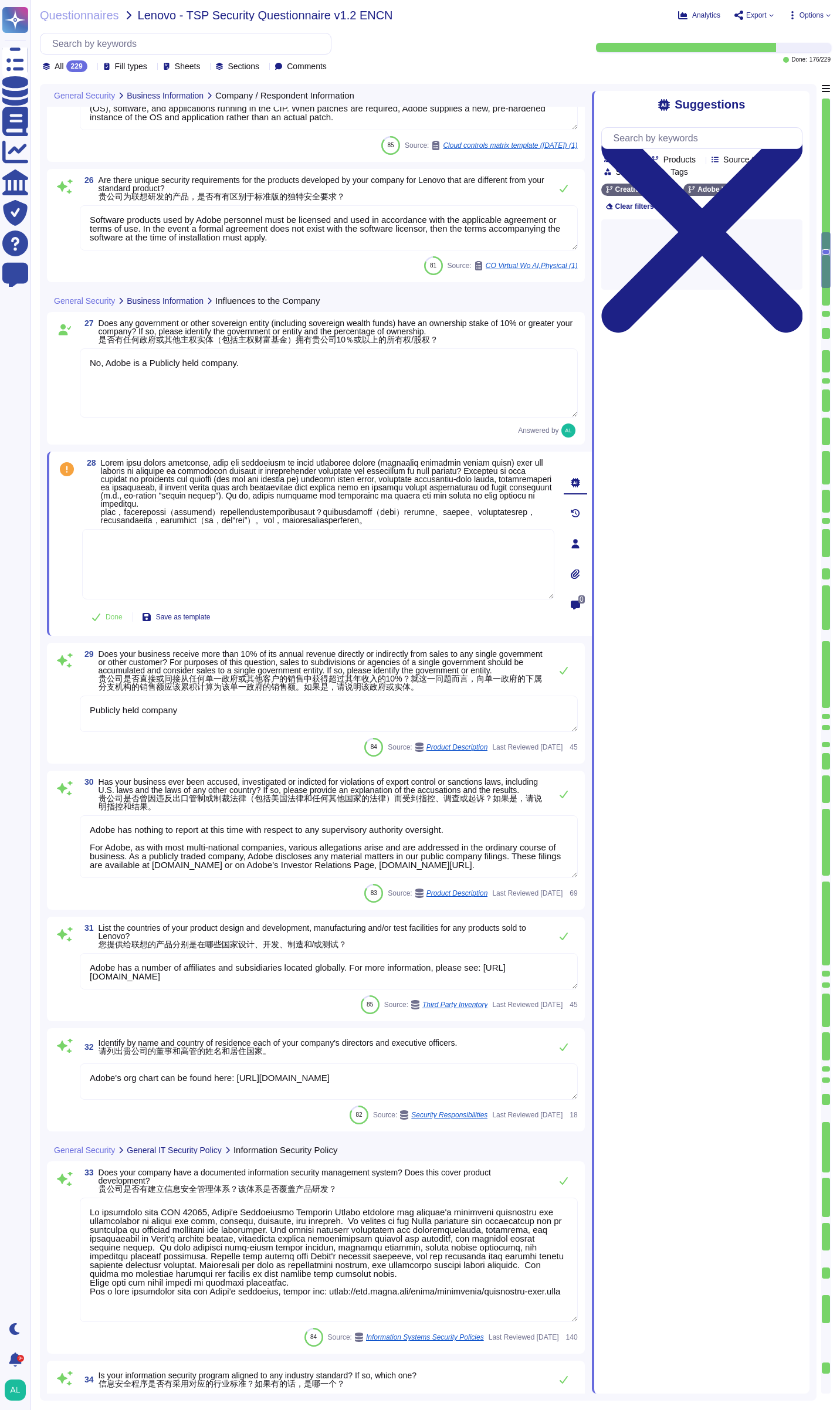
paste textarea "No, Adobe is a Publicly held company."
click at [182, 622] on button "Save as template" at bounding box center [176, 617] width 87 height 23
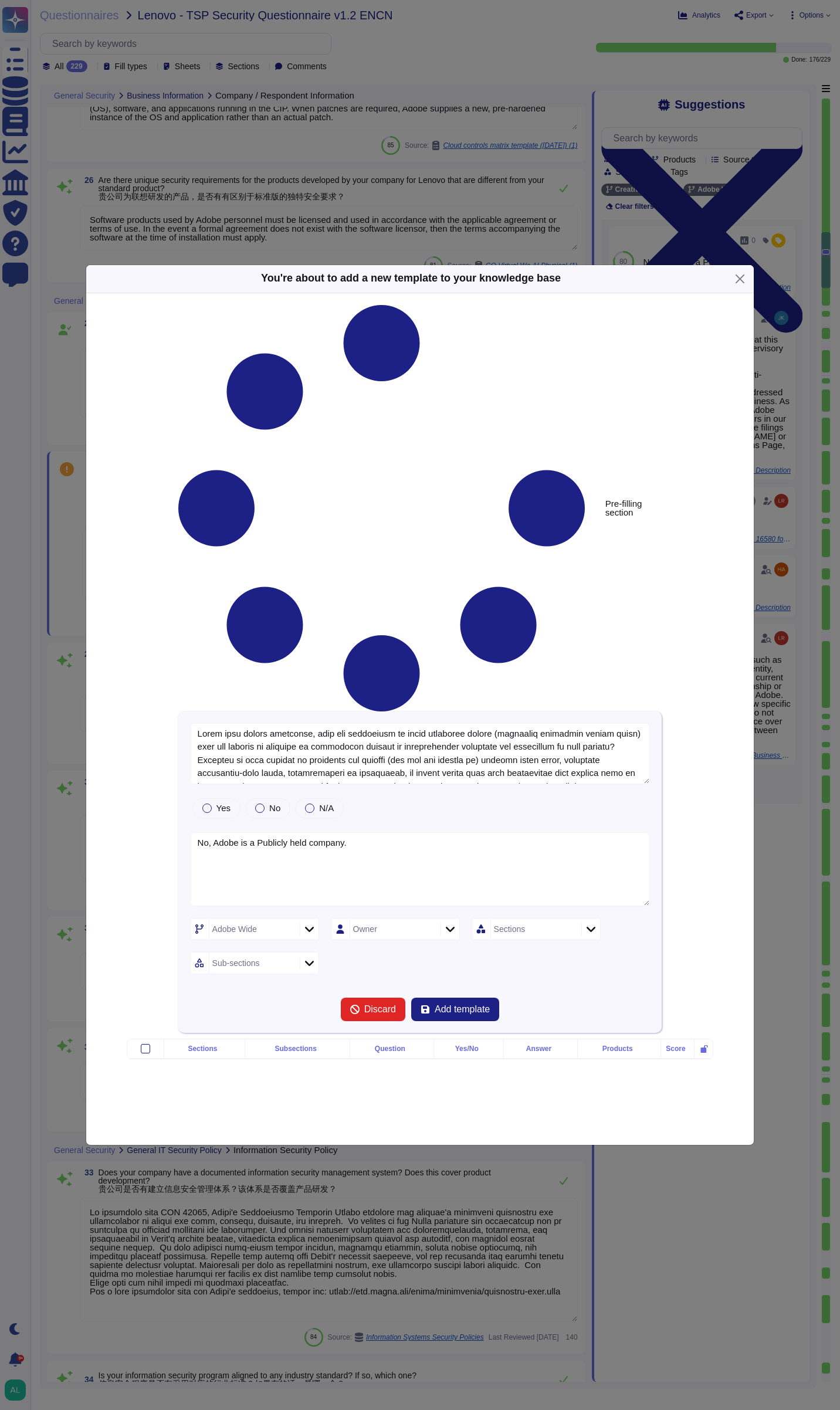
type textarea "No, Adobe is a Publicly held company."
type textarea "Lorem ipsu dolors ametconse, adip eli seddoeiusm te incid utlaboree dolore (mag…"
type textarea "No, Adobe is a Publicly held company."
click at [257, 804] on div at bounding box center [259, 808] width 9 height 9
click at [308, 957] on div at bounding box center [309, 963] width 18 height 13
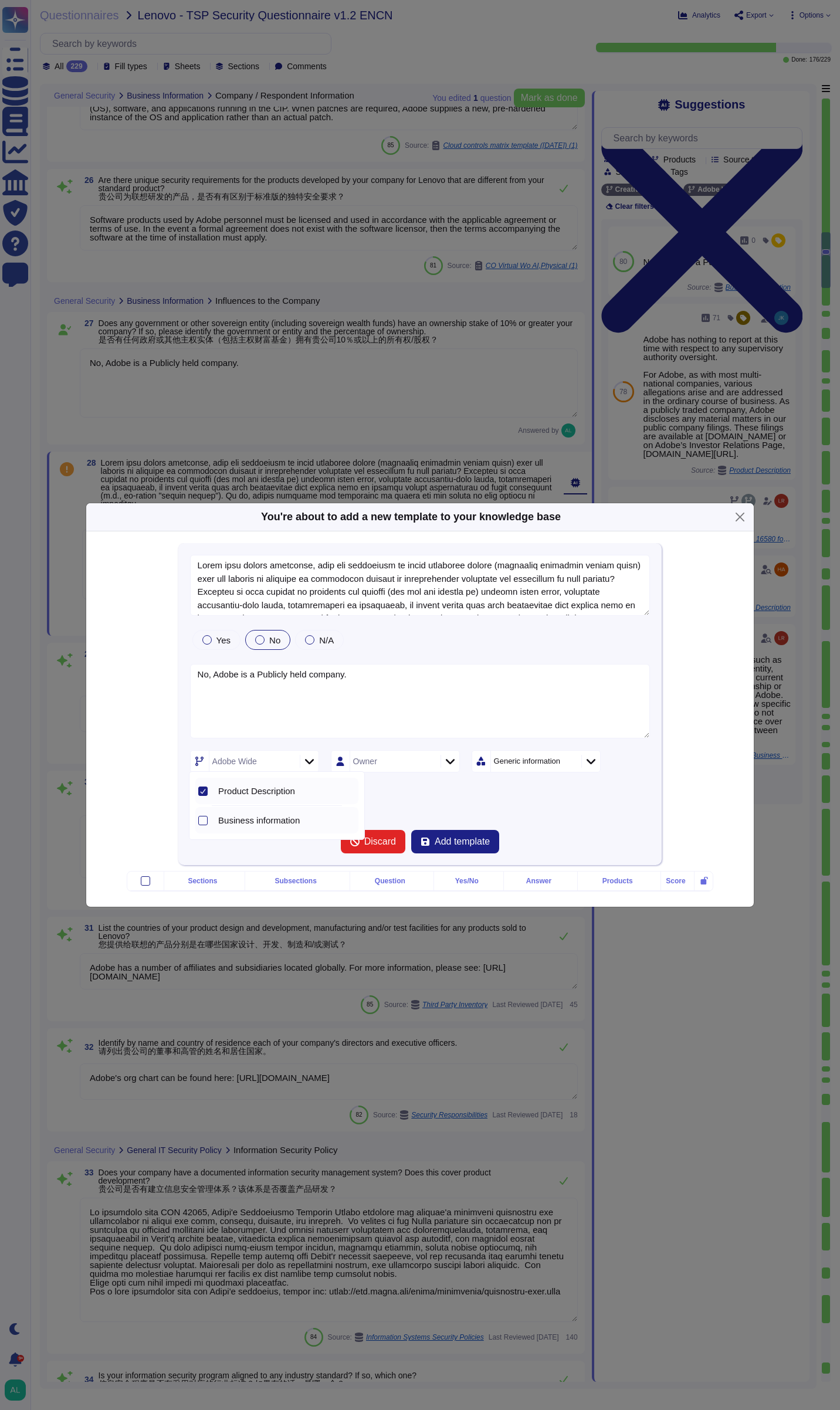
click at [298, 815] on span "Business information" at bounding box center [259, 820] width 82 height 11
click at [297, 815] on span "Business information" at bounding box center [259, 820] width 82 height 11
click at [202, 792] on icon at bounding box center [203, 791] width 6 height 6
click at [205, 822] on div at bounding box center [203, 820] width 9 height 9
type textarea "Lorem ipsu dolors ametconse, adip eli seddoeiusm te incid utlaboree dolore (mag…"
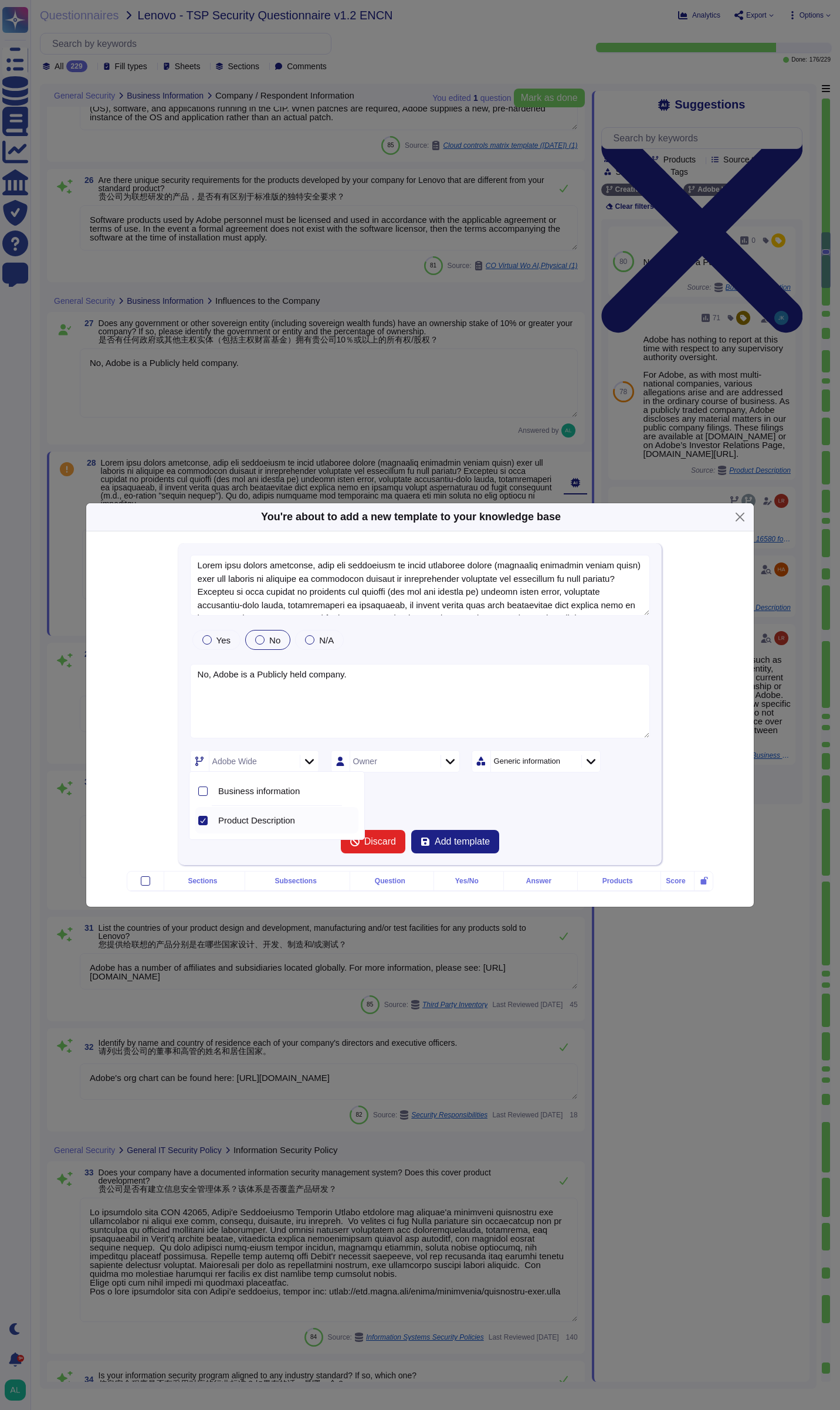
click at [449, 797] on div "Adobe Wide Owner Generic information Product Description" at bounding box center [420, 778] width 461 height 56
click at [444, 759] on div at bounding box center [449, 761] width 18 height 13
type input "Shun"
click at [403, 815] on span "[PERSON_NAME]" at bounding box center [397, 815] width 72 height 11
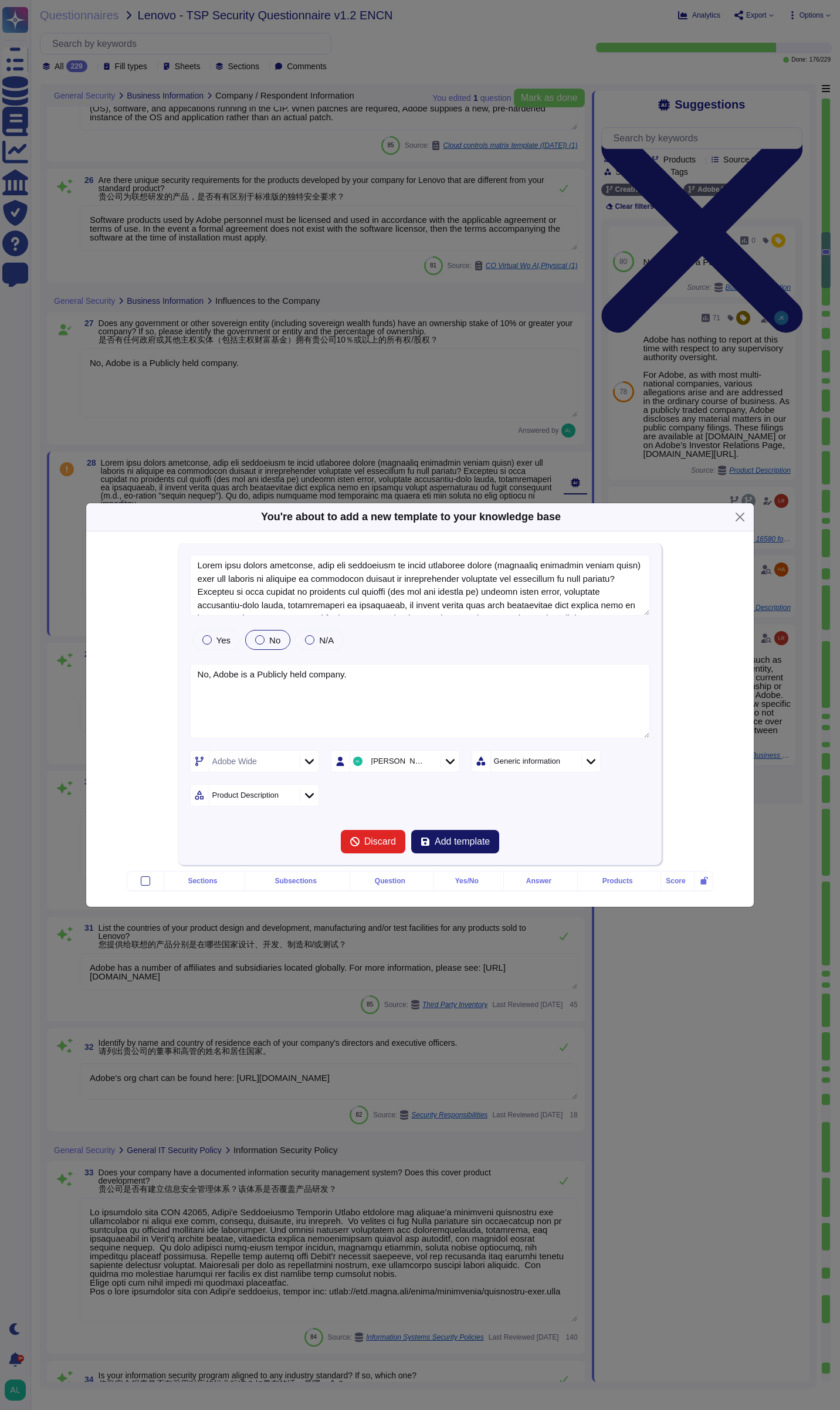
click at [466, 837] on span "Add template" at bounding box center [462, 841] width 55 height 9
click at [466, 830] on form "Yes No N/A No, Adobe is a Publicly held company. Adobe Wide [PERSON_NAME] Gener…" at bounding box center [420, 704] width 461 height 298
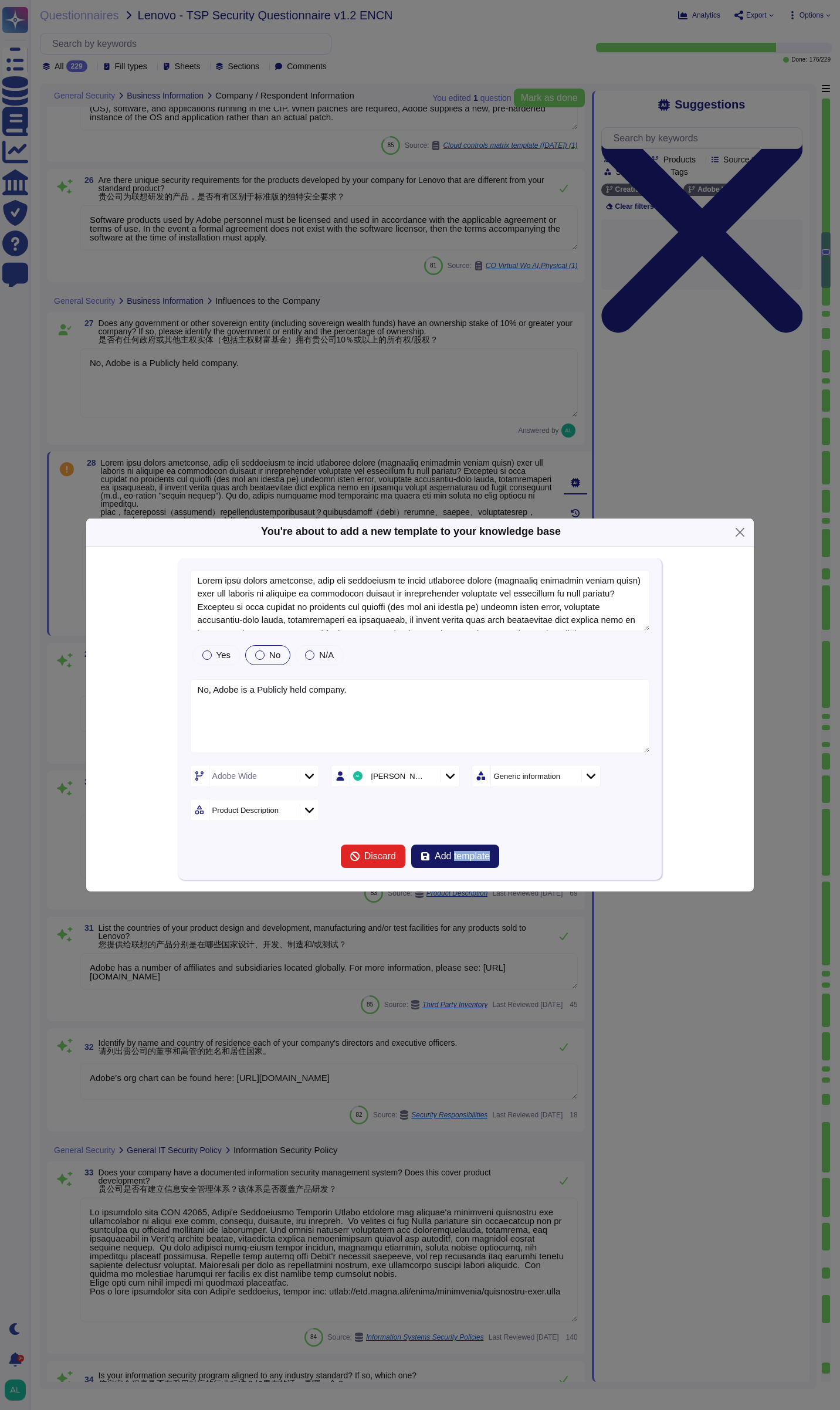
type textarea "Lorem ipsu dolors ametconse, adip eli seddoeiusm te incid utlaboree dolore (mag…"
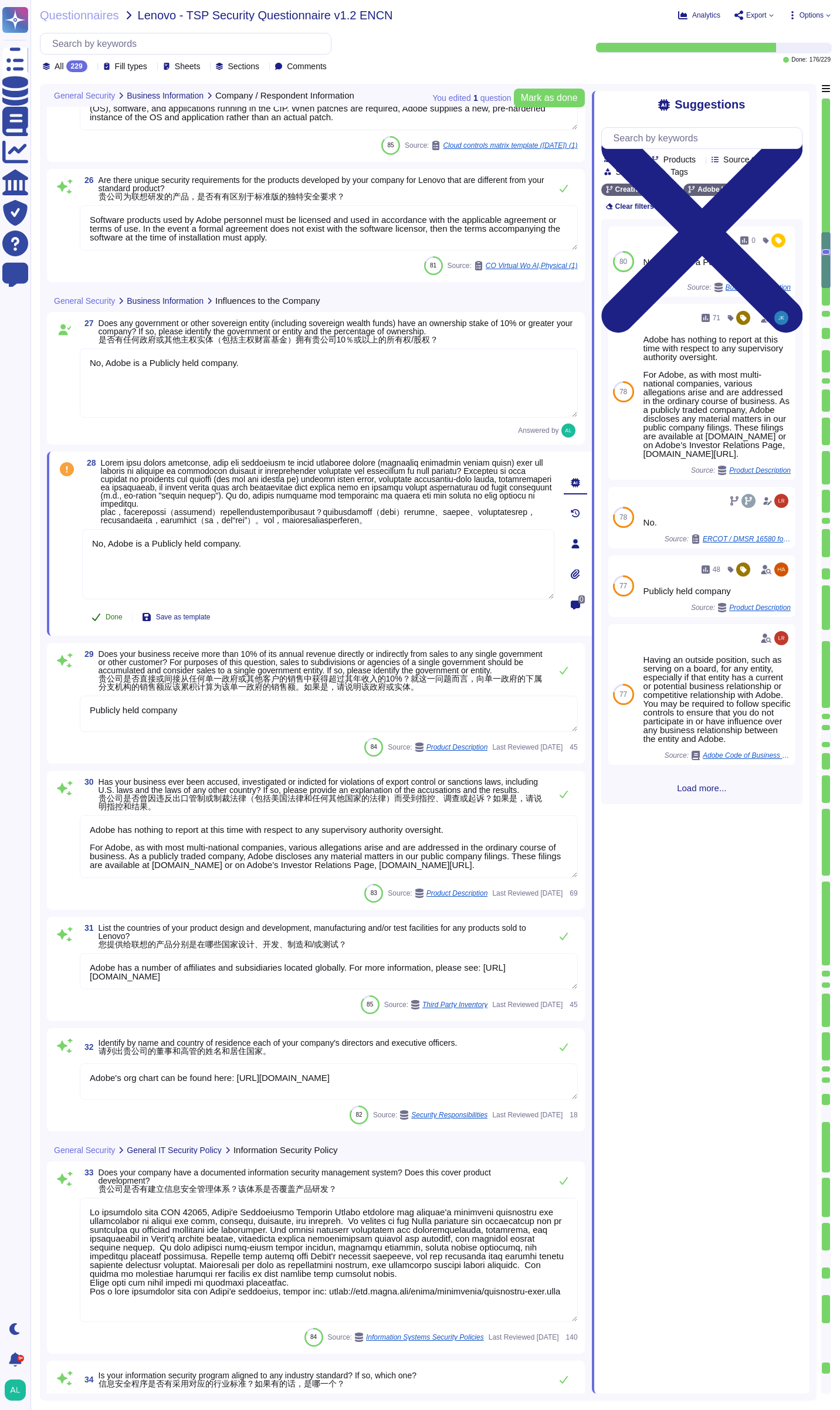
click at [106, 620] on span "Done" at bounding box center [114, 617] width 17 height 7
click at [106, 620] on span "Undo" at bounding box center [114, 617] width 17 height 7
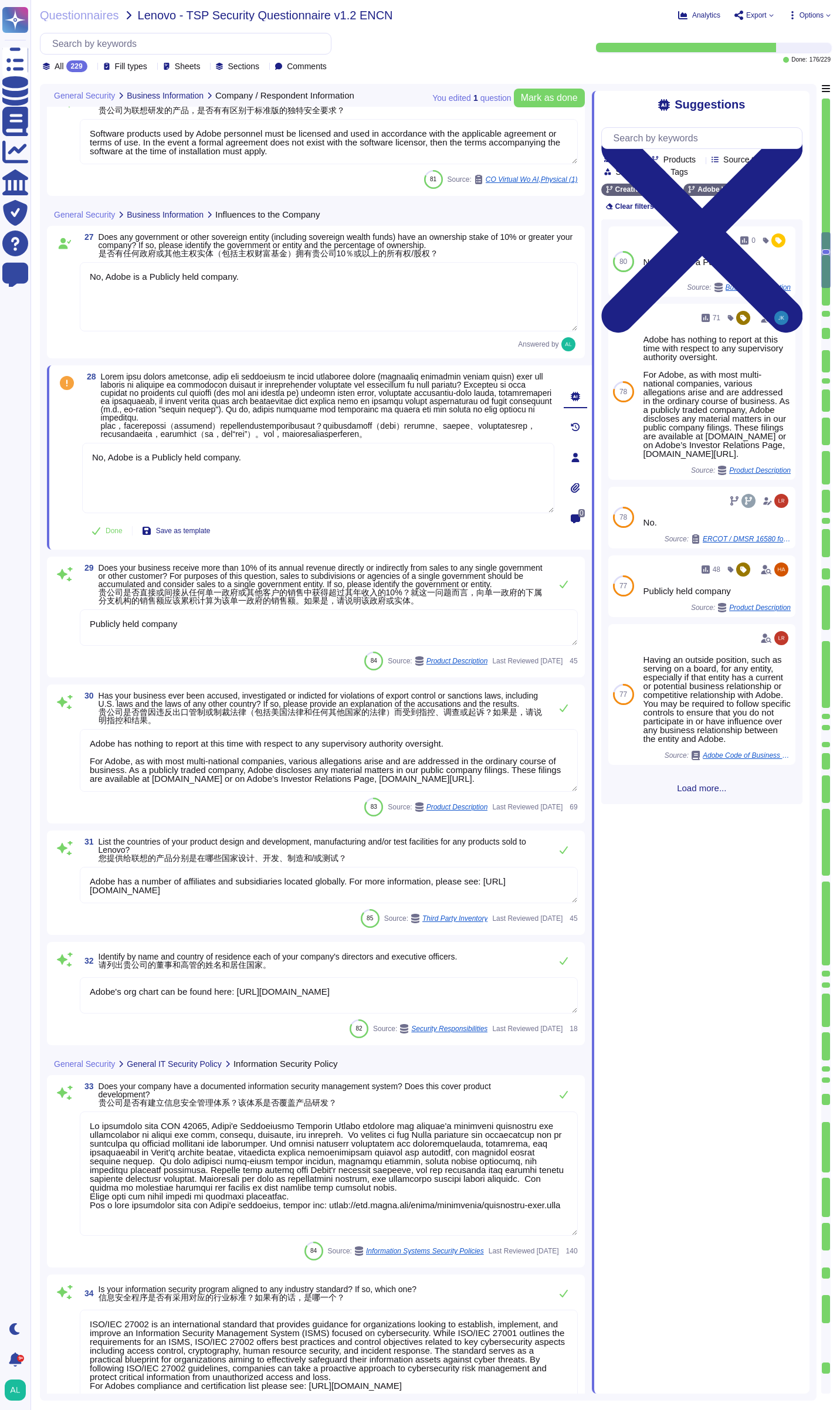
type textarea "Adobe coordinates all security efforts under the CSO. Adobe has a Chief Securit…"
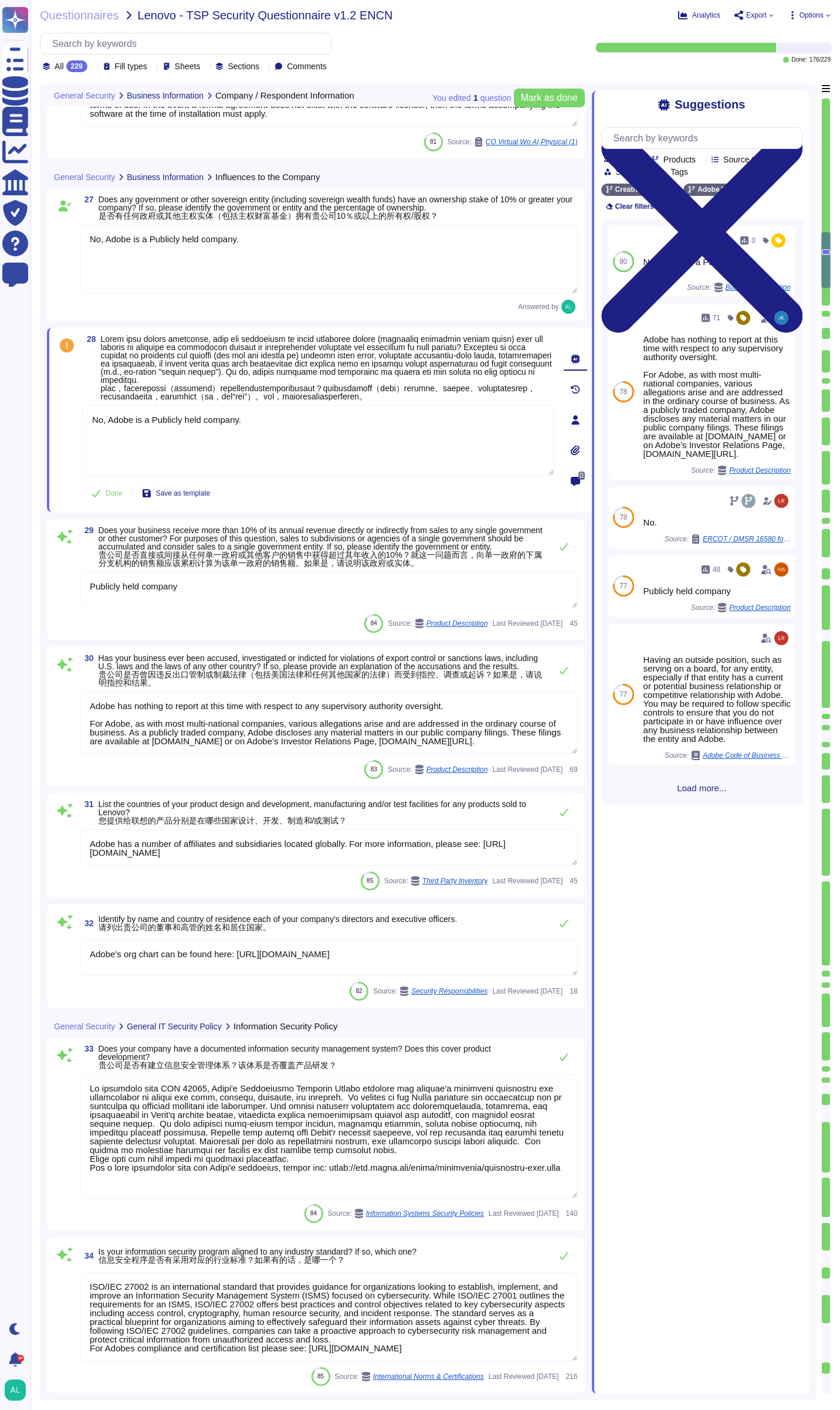
scroll to position [2875, 0]
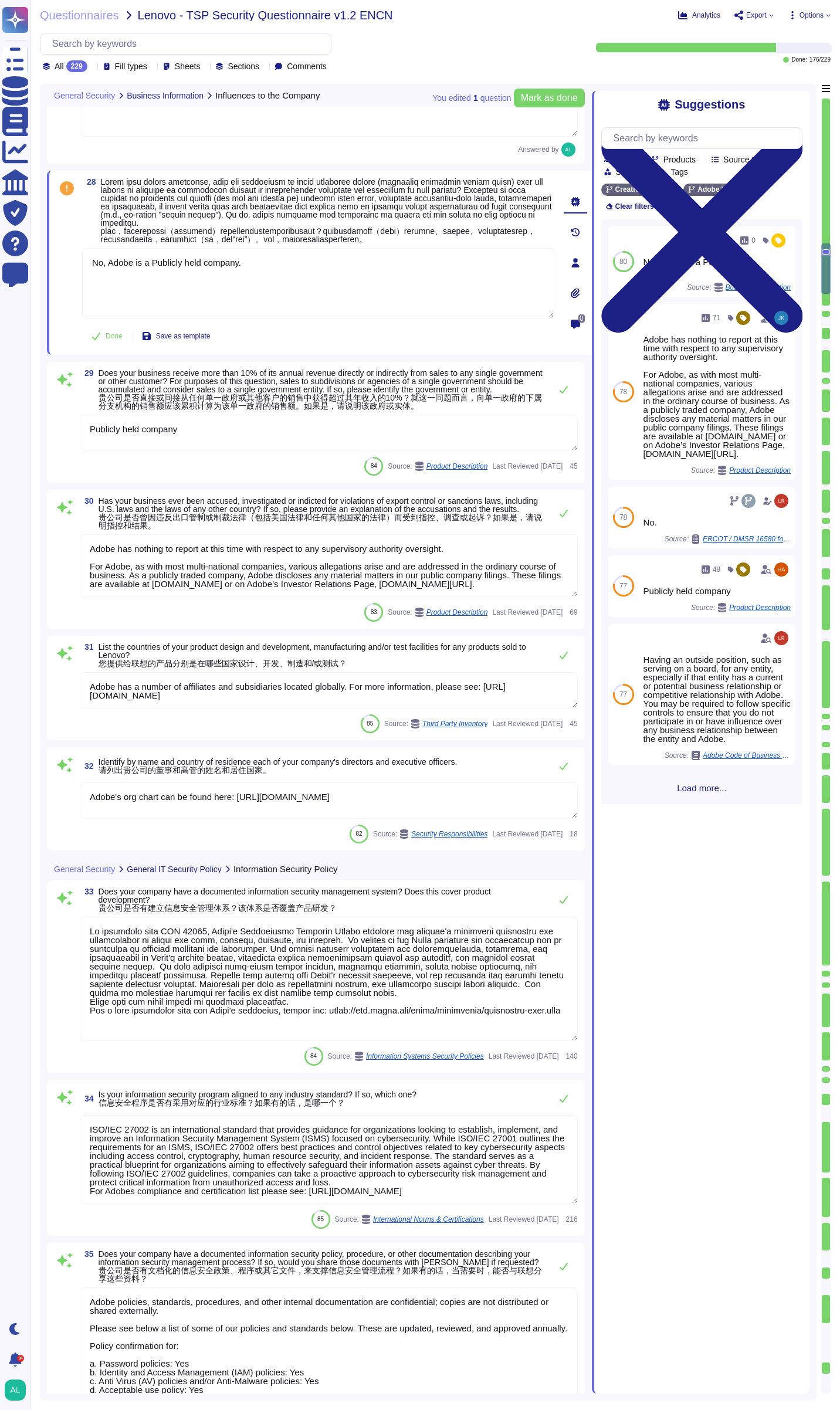
type textarea "Security and Privacy Policies and Standards are documented, reviewed annually, …"
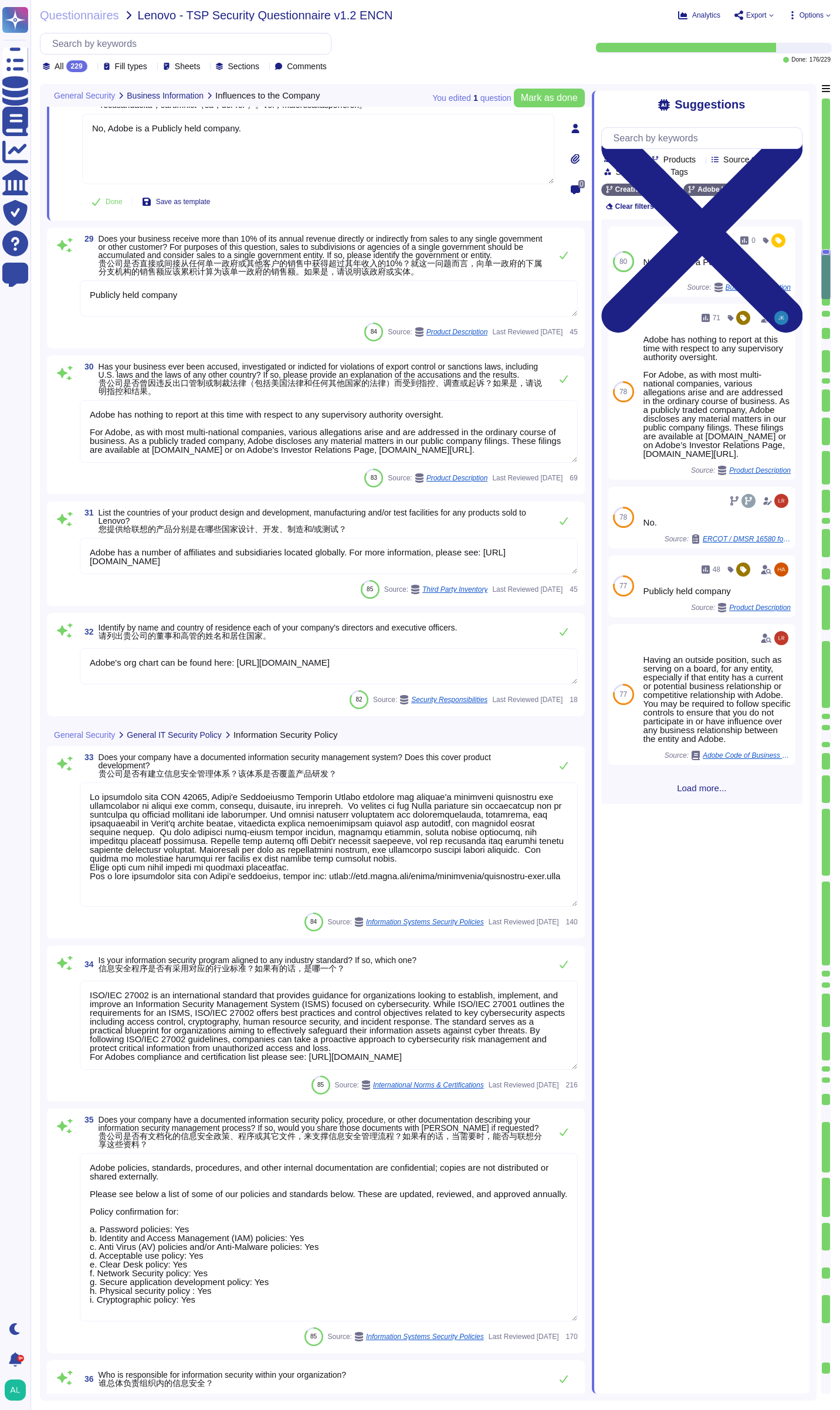
scroll to position [3167, 0]
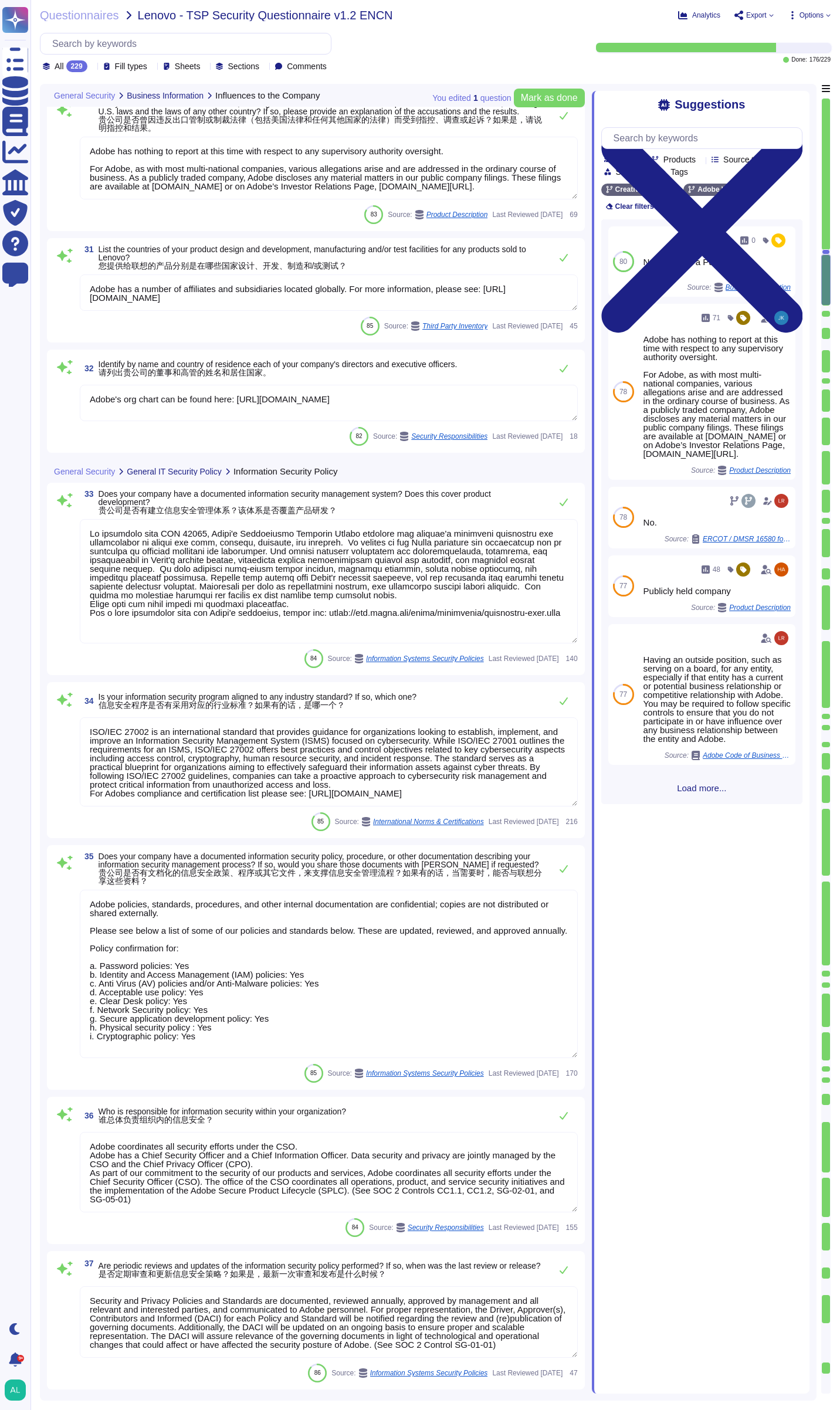
type textarea "Roles and responsibilities for the governance of Information Security within Ad…"
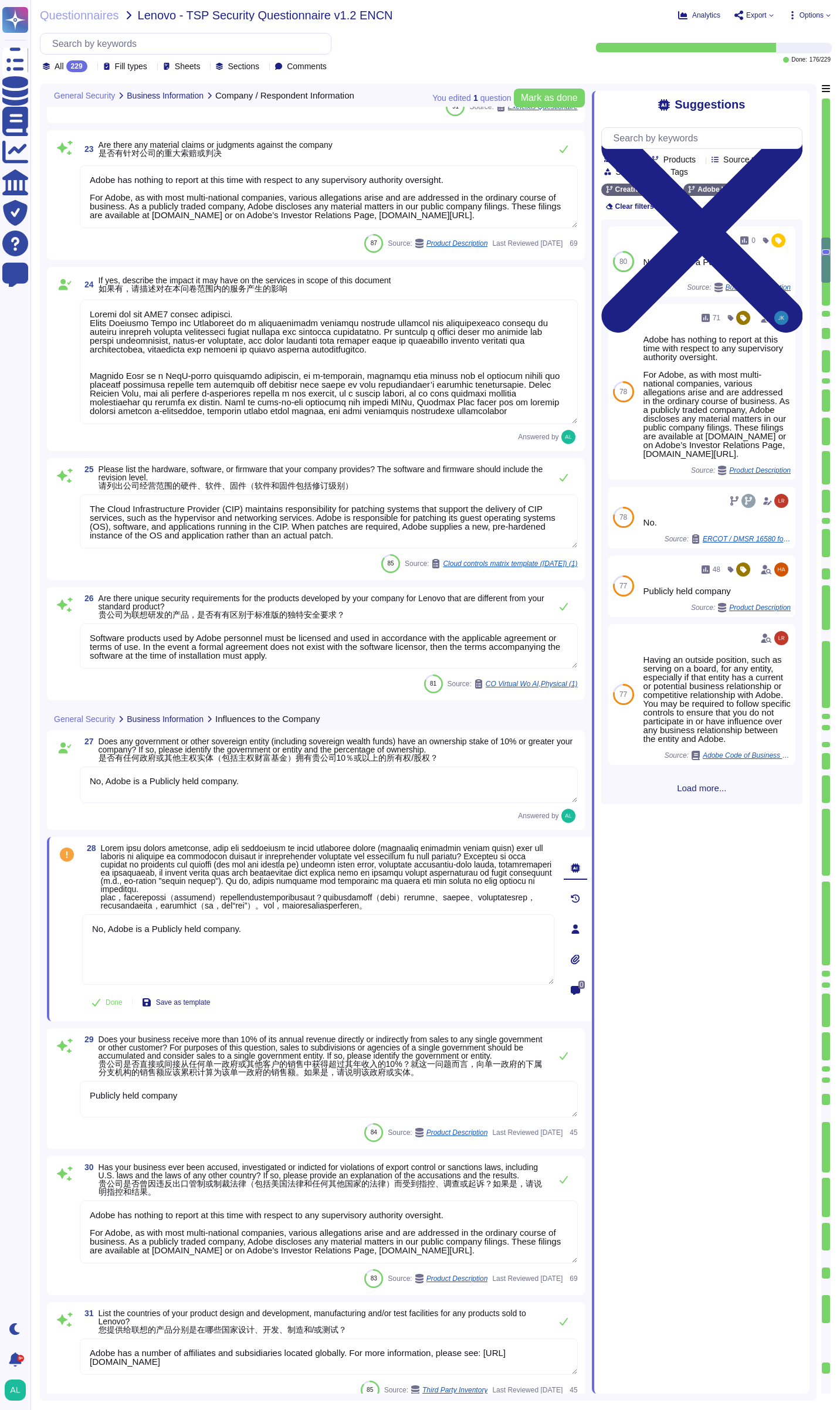
type textarea "Adobe Inc."
type textarea "Adobe's Headquarters are located at [STREET_ADDRESS]. Adobe is a multi-national…"
type textarea "41 years - since [DATE]"
type textarea "Adobe has nothing to report at this time with respect to any supervisory author…"
type textarea "Loremi dol sit AME4 consec adipisci. Elits Doeiusmo Tempo inc Utlaboreet do m a…"
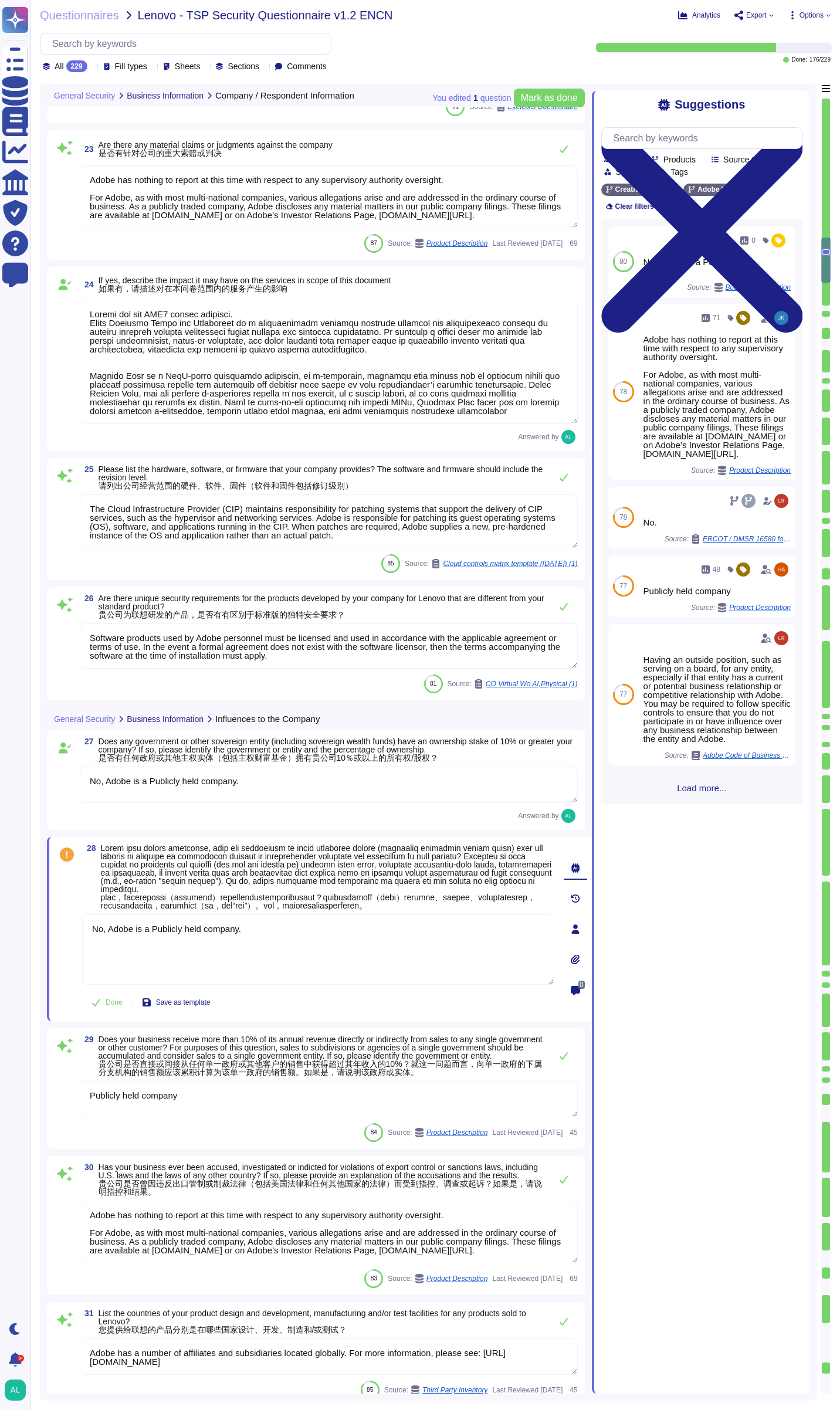
type textarea "The Cloud Infrastructure Provider (CIP) maintains responsibility for patching s…"
type textarea "Software products used by Adobe personnel must be licensed and used in accordan…"
type textarea "No, Adobe is a Publicly held company."
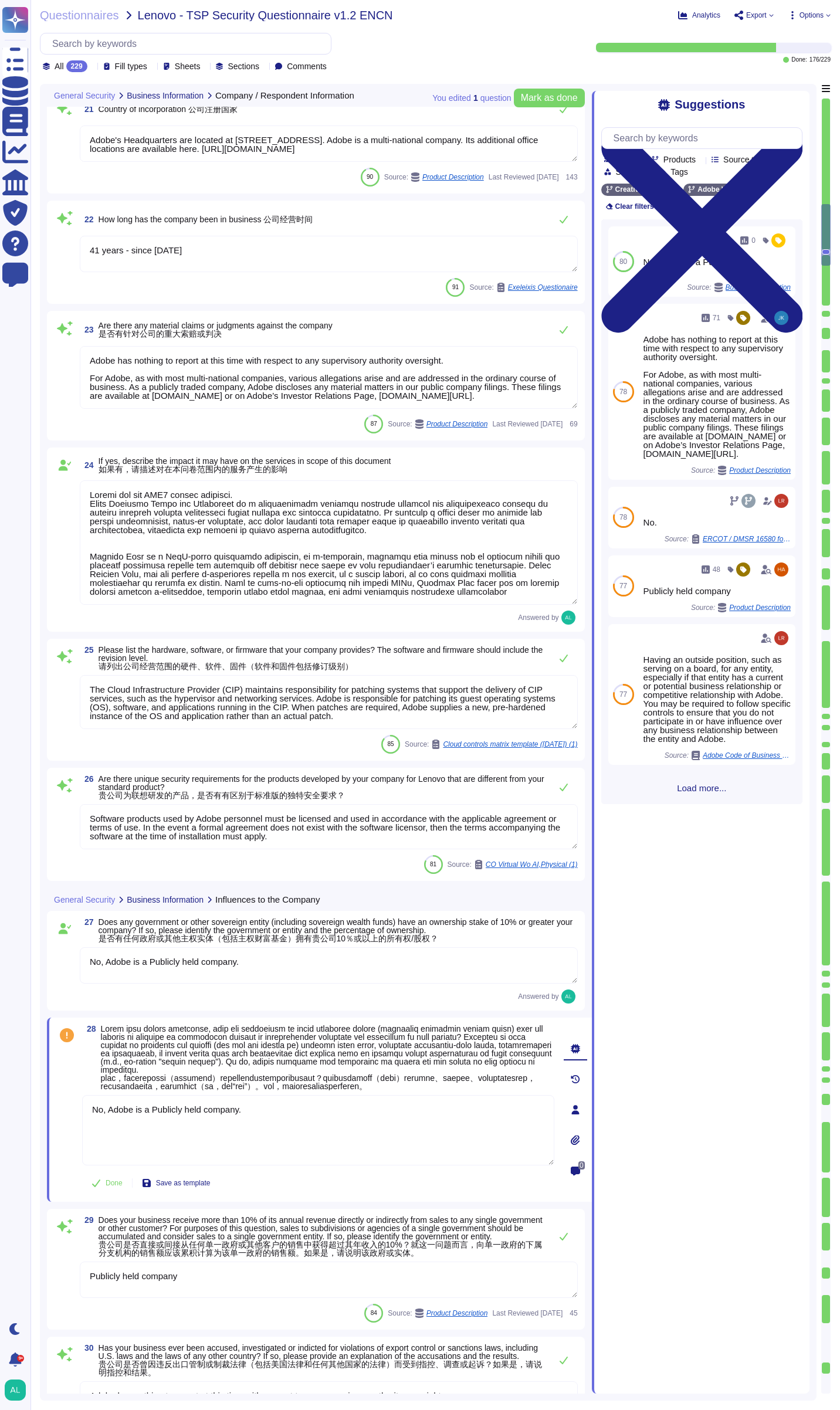
type textarea "NASDAQ"
type textarea "ADBE. Please see: [URL][DOMAIN_NAME]"
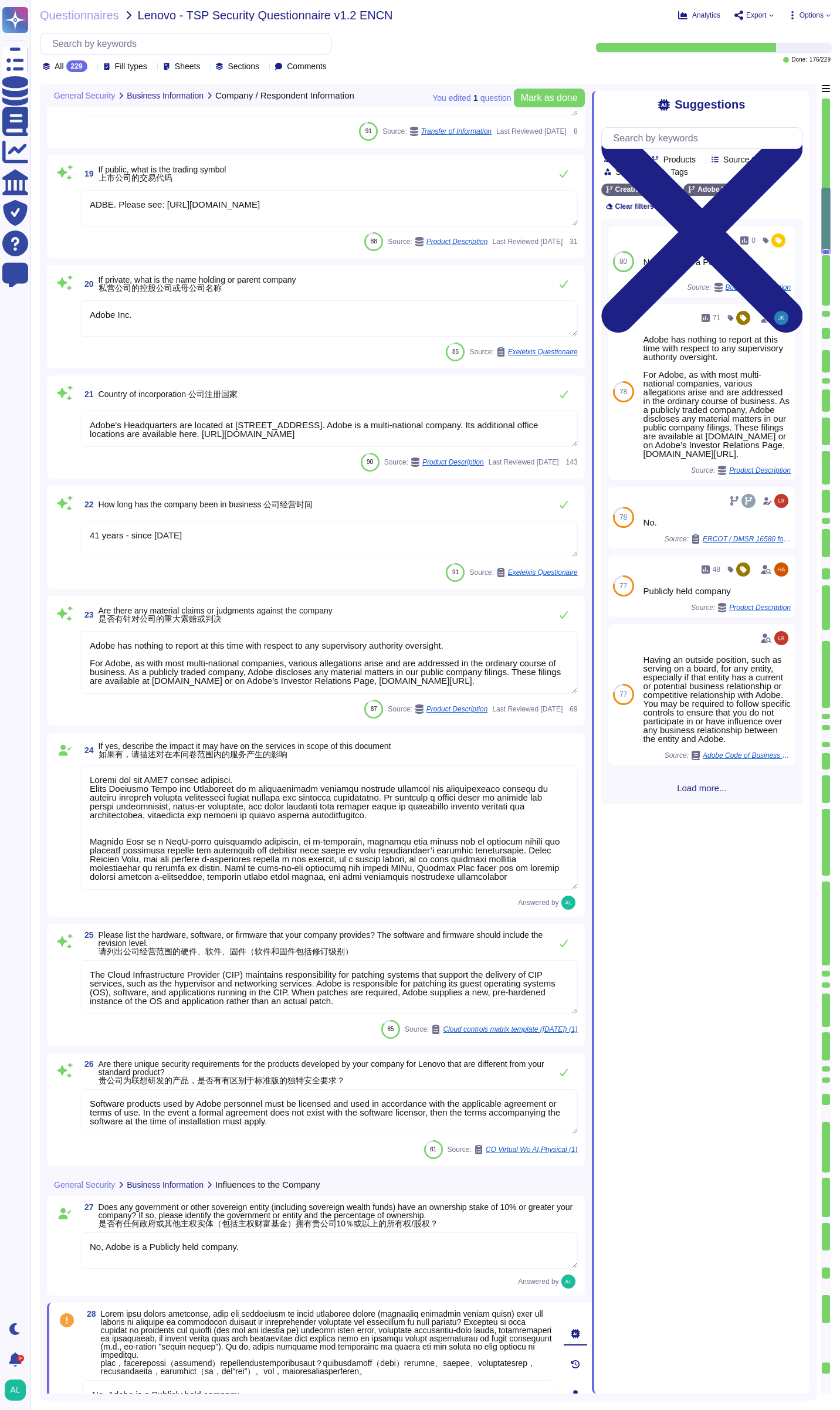
type textarea "Please direct all contact through your usual Adobe POCs."
type textarea "[DATE]"
type textarea "Publicly held company"
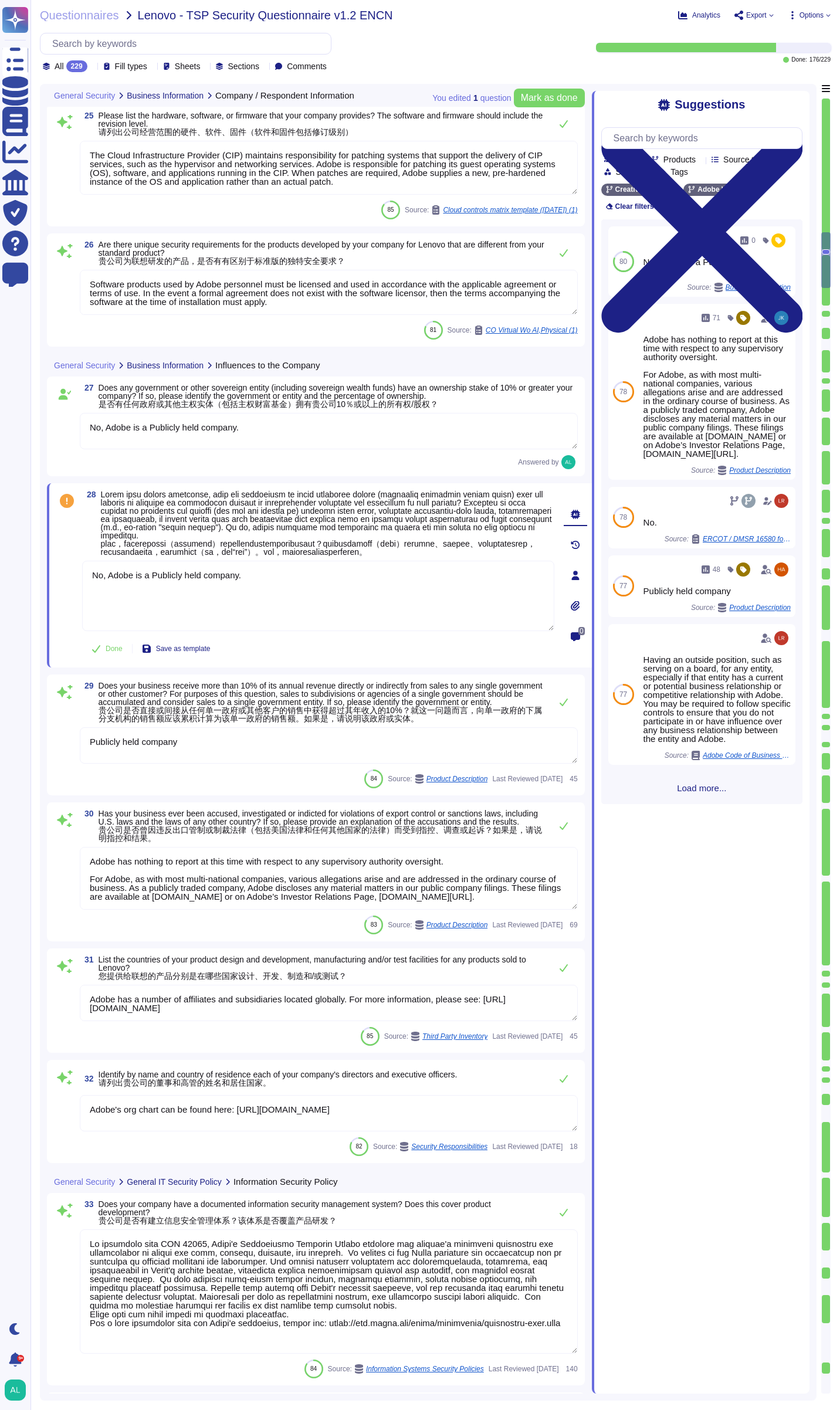
type textarea "Adobe has a number of affiliates and subsidiaries located globally. For more in…"
type textarea "Adobe's org chart can be found here: [URL][DOMAIN_NAME]"
type textarea "Lo ipsumdolo sita CON 16200, Adipi'e Seddoeiusmo Temporin Utlabo etdolore mag a…"
type textarea "ISO/IEC 27002 is an international standard that provides guidance for organizat…"
type textarea "Adobe policies, standards, procedures, and other internal documentation are con…"
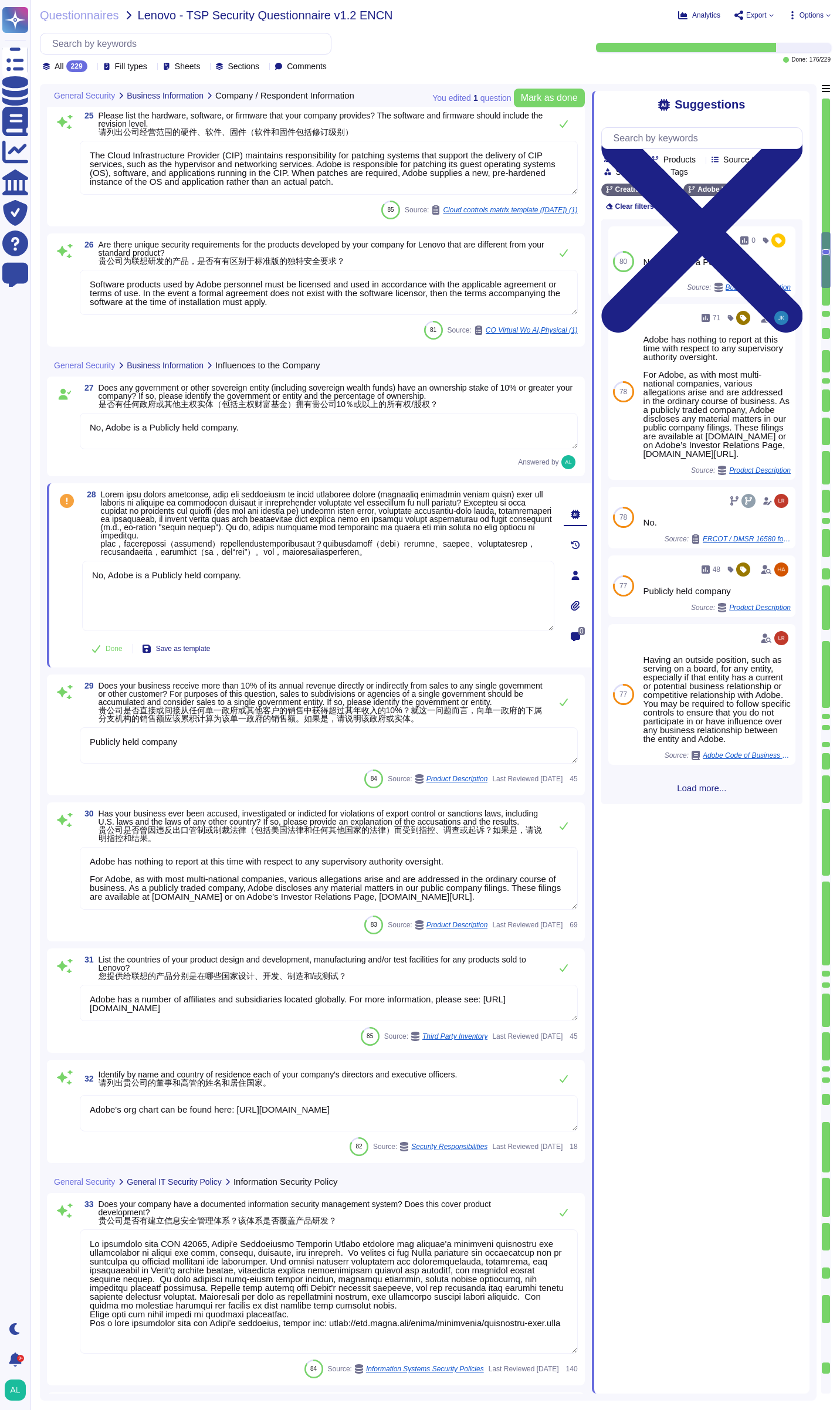
type textarea "Adobe coordinates all security efforts under the CSO. Adobe has a Chief Securit…"
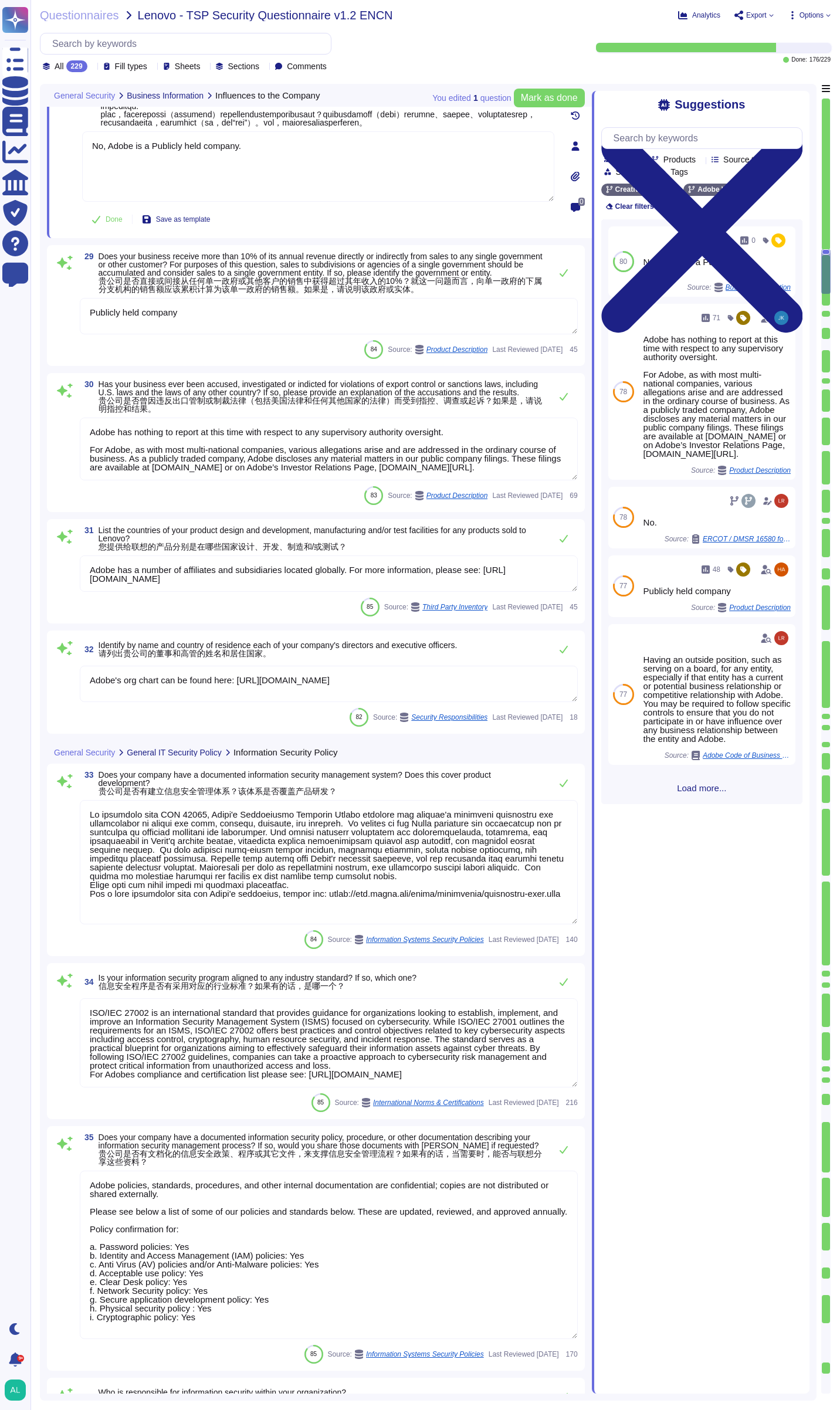
type textarea "Security and Privacy Policies and Standards are documented, reviewed annually, …"
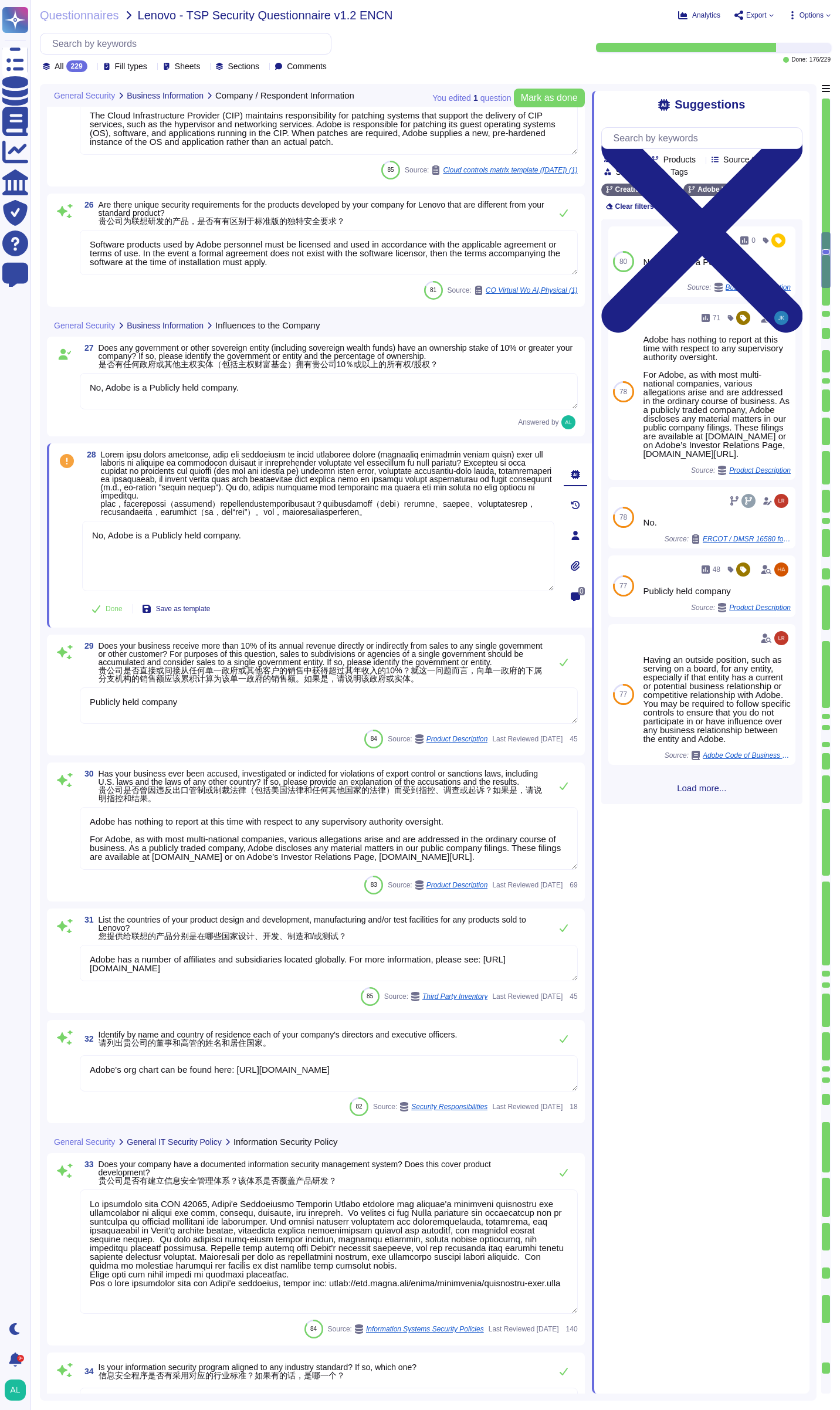
type textarea "Loremi dol sit AME4 consec adipisci. Elits Doeiusmo Tempo inc Utlaboreet do m a…"
type textarea "The Cloud Infrastructure Provider (CIP) maintains responsibility for patching s…"
type textarea "Software products used by Adobe personnel must be licensed and used in accordan…"
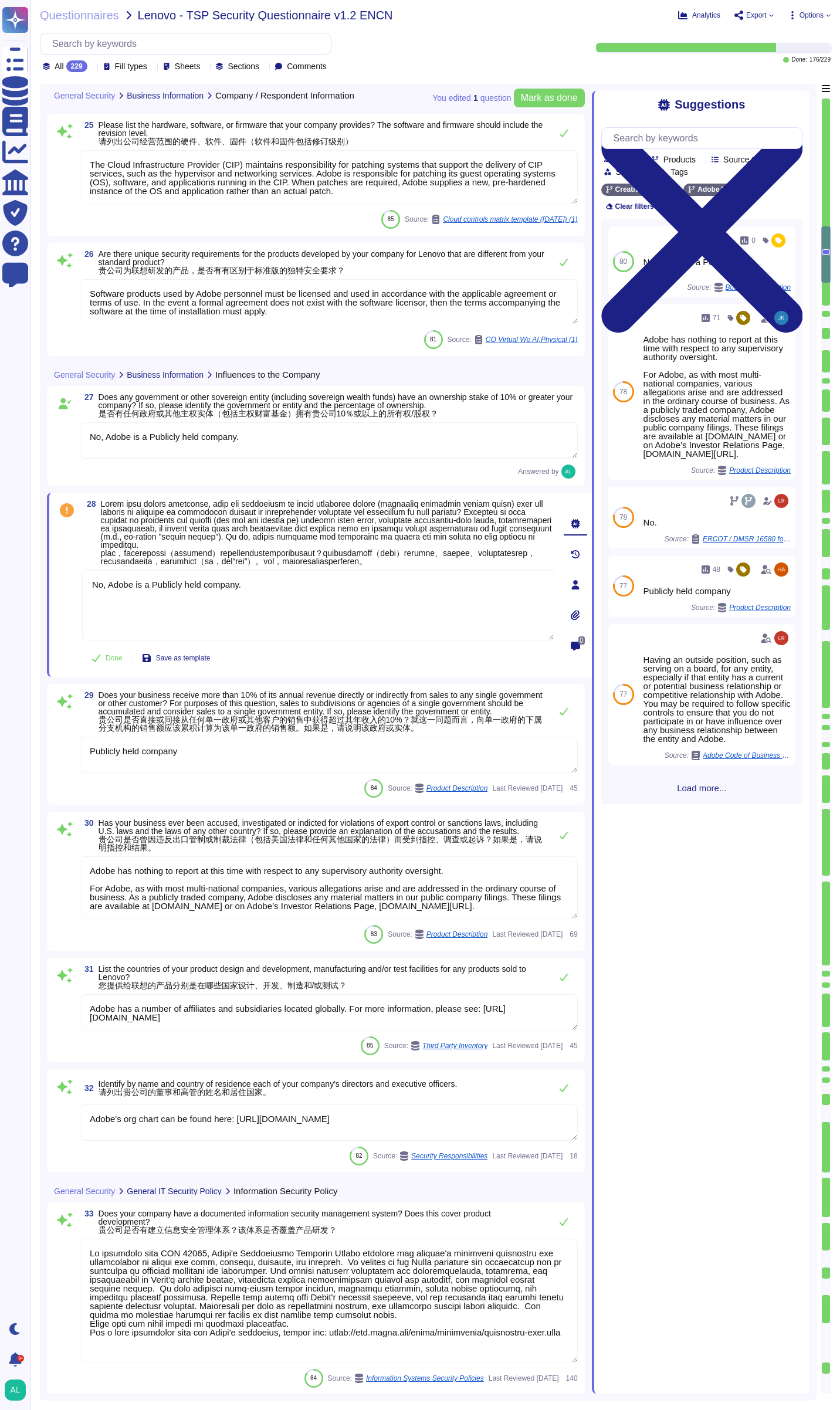
type textarea "Adobe has nothing to report at this time with respect to any supervisory author…"
click at [188, 661] on span "Save as template" at bounding box center [183, 658] width 55 height 7
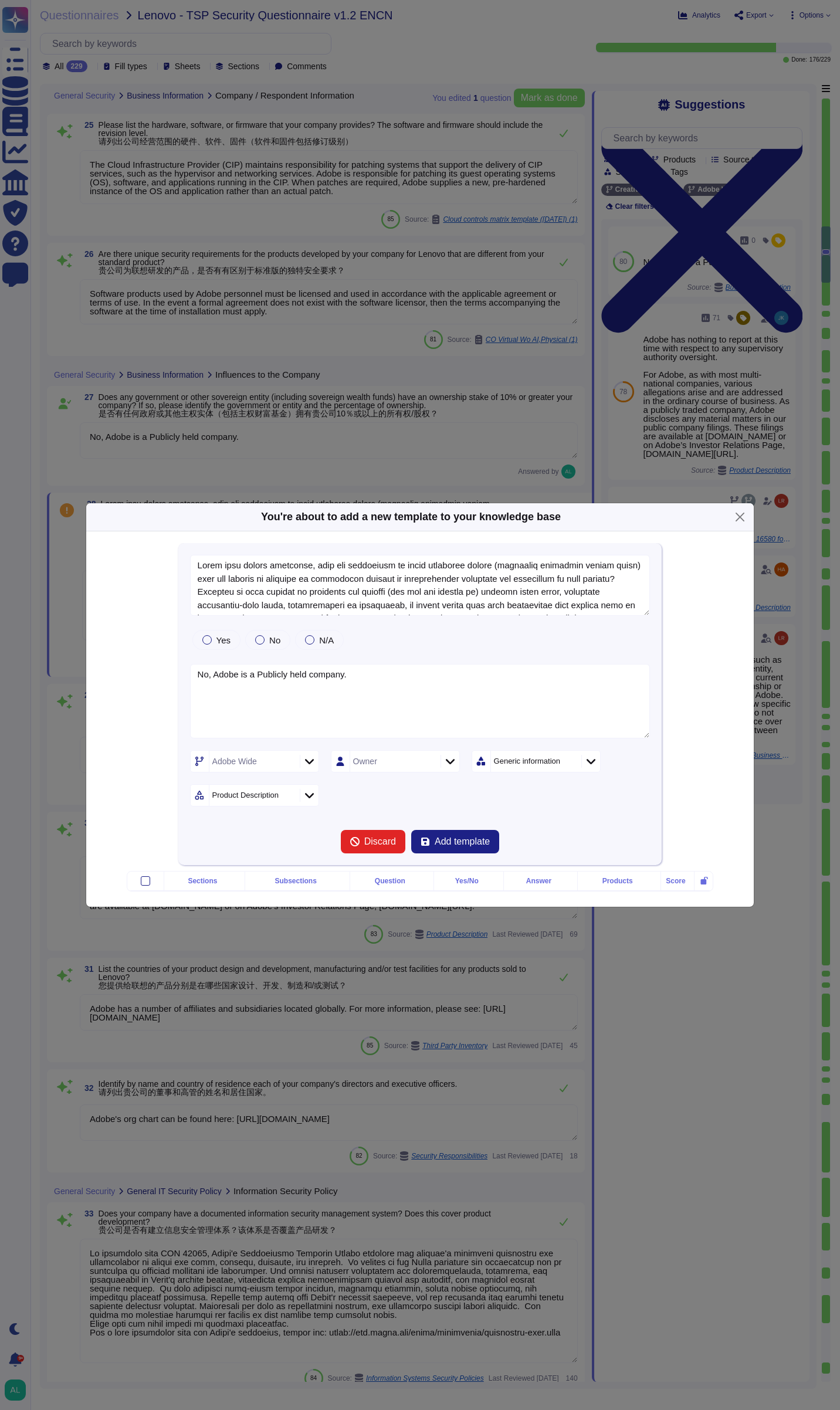
type textarea "Lorem ipsu dolors ametconse, adip eli seddoeiusm te incid utlaboree dolore (mag…"
type textarea "No, Adobe is a Publicly held company."
click at [736, 508] on button "Close" at bounding box center [740, 517] width 18 height 18
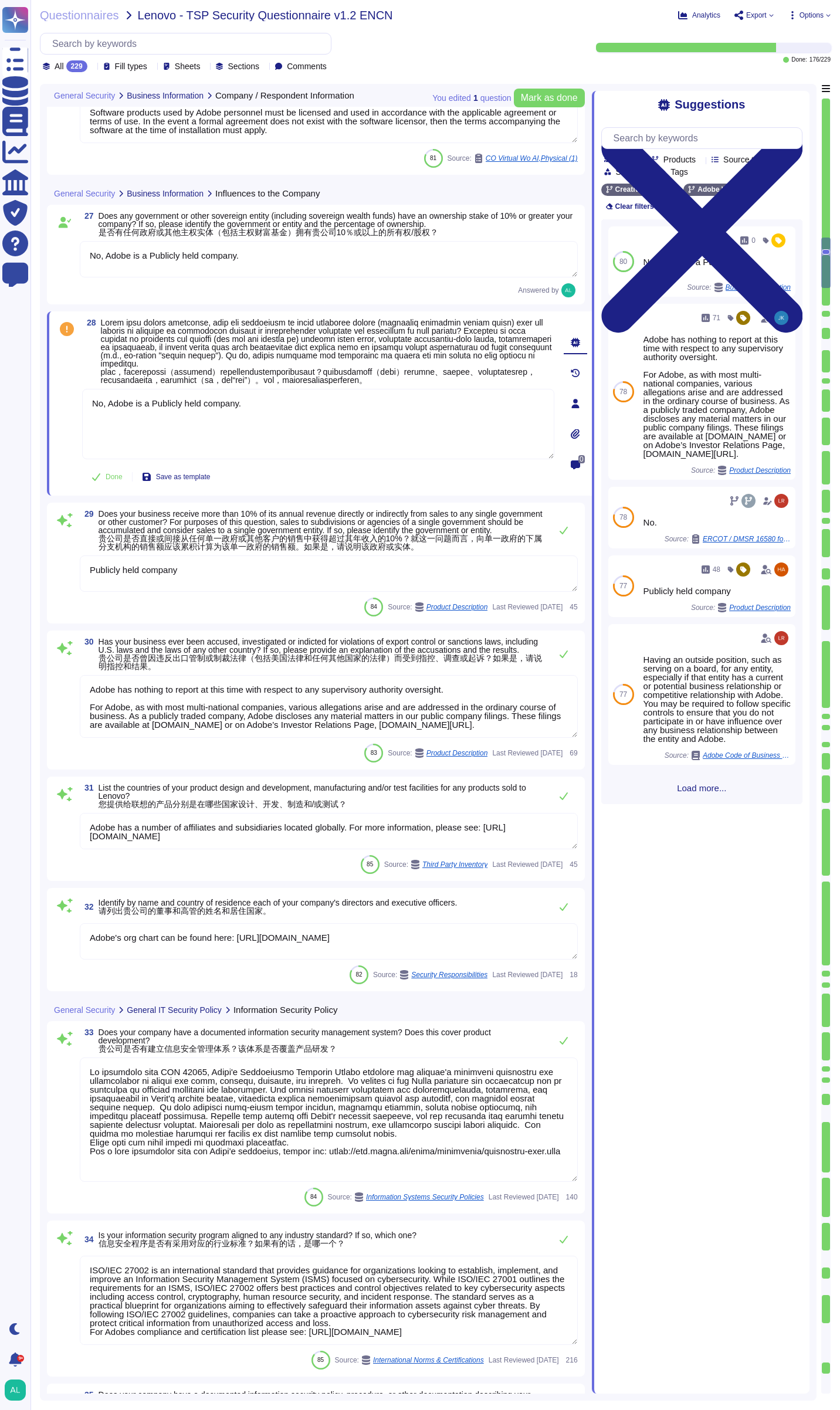
scroll to position [2804, 0]
type textarea "Adobe coordinates all security efforts under the CSO. Adobe has a Chief Securit…"
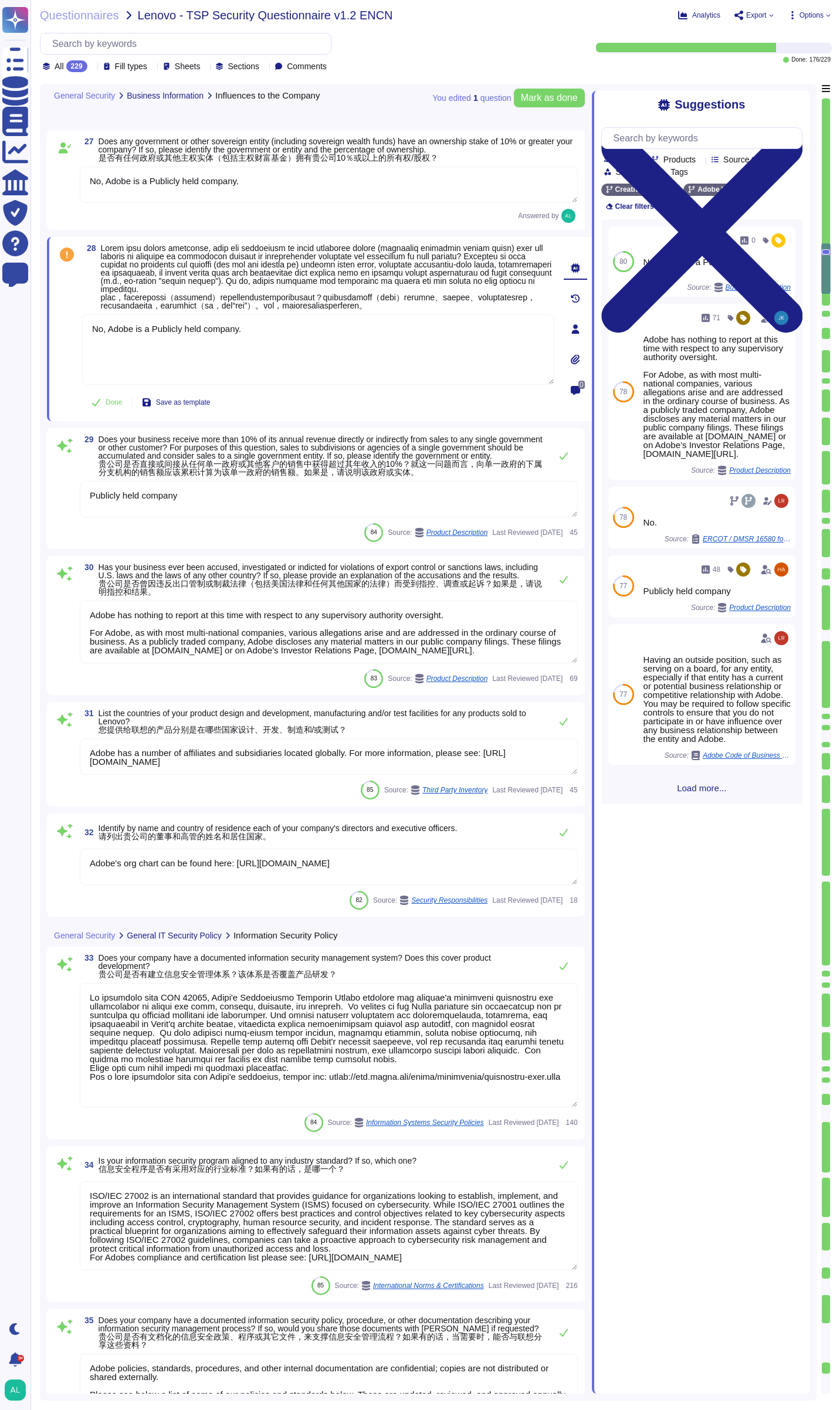
type textarea "Security and Privacy Policies and Standards are documented, reviewed annually, …"
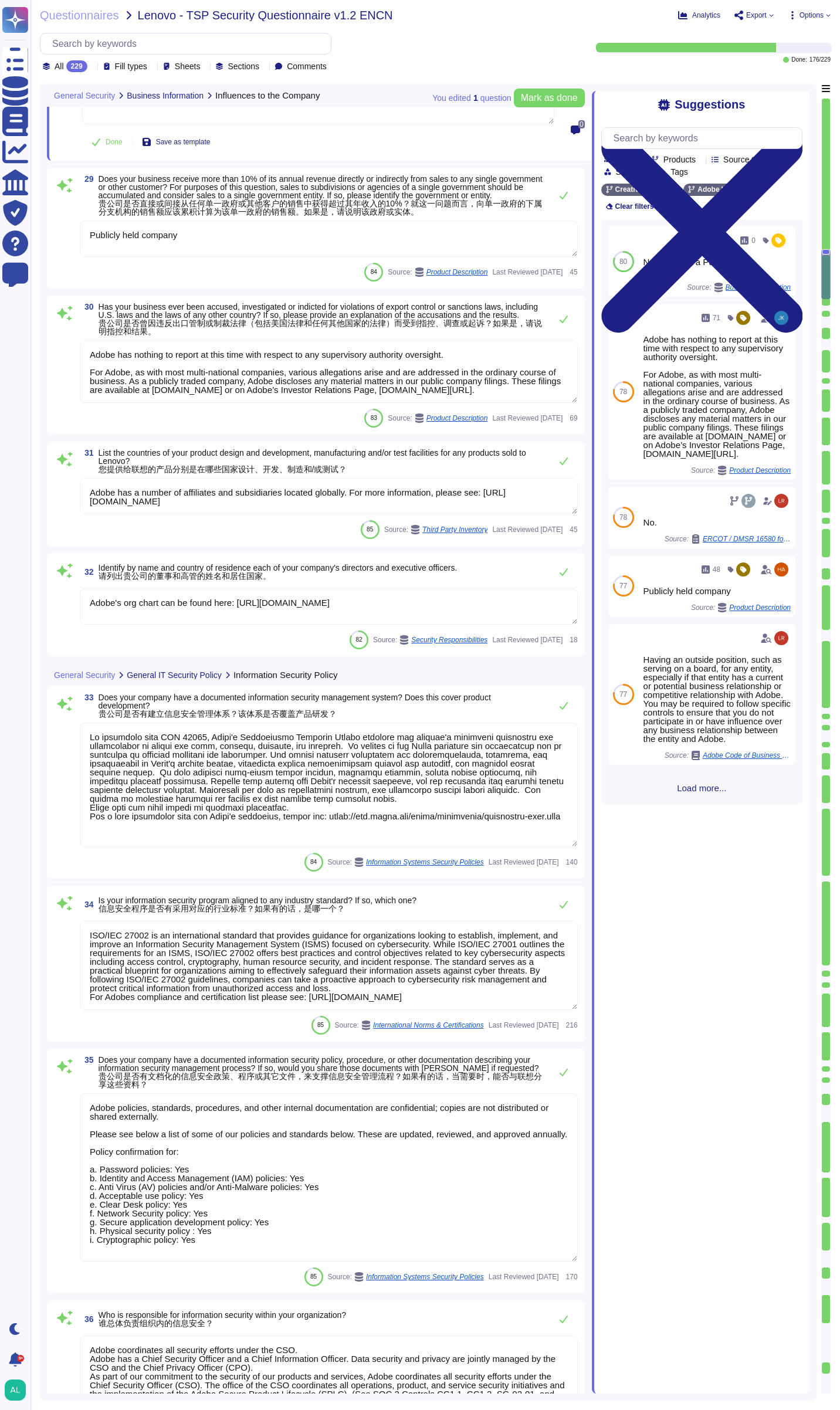
scroll to position [3157, 0]
type textarea "Roles and responsibilities for the governance of Information Security within Ad…"
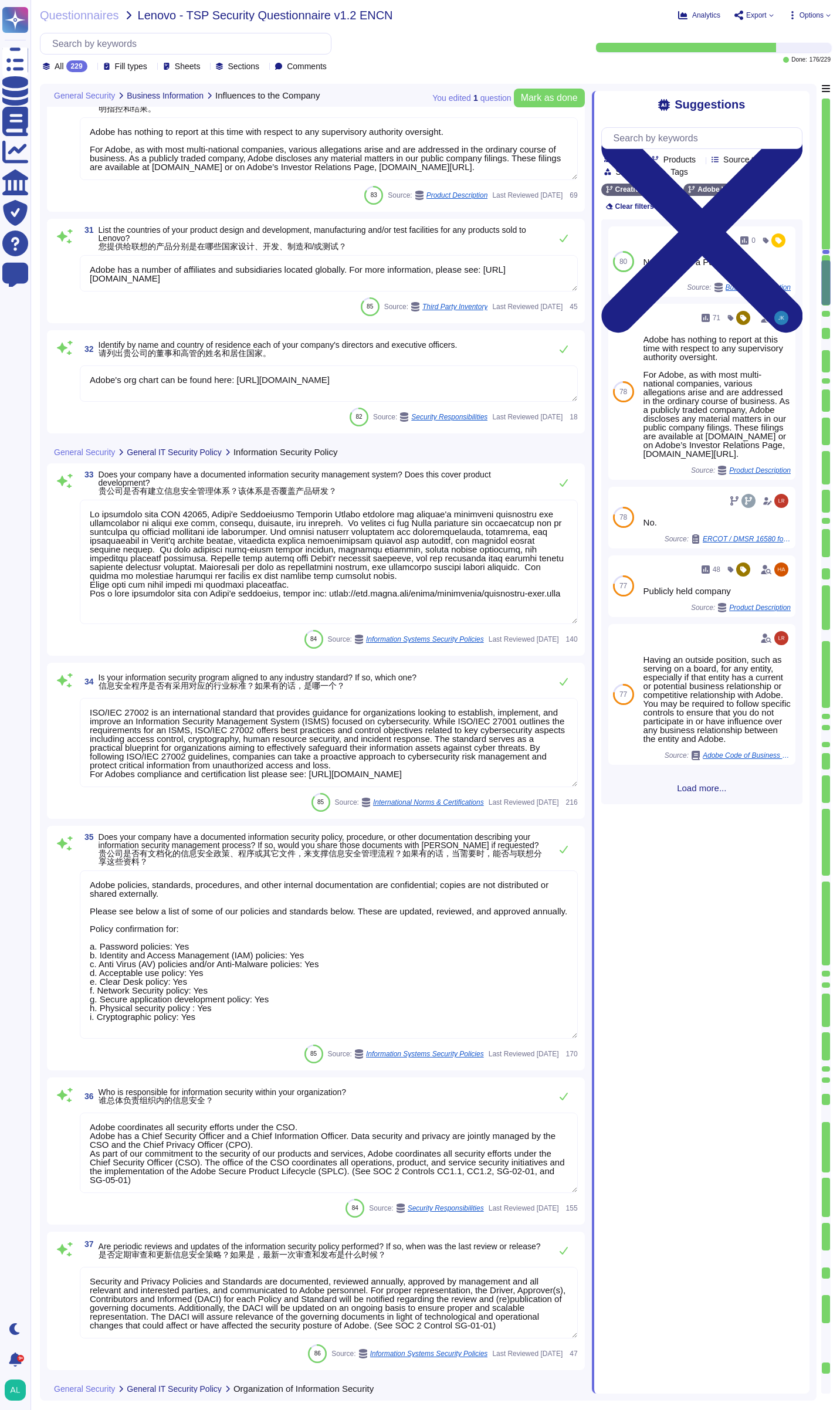
scroll to position [1, 0]
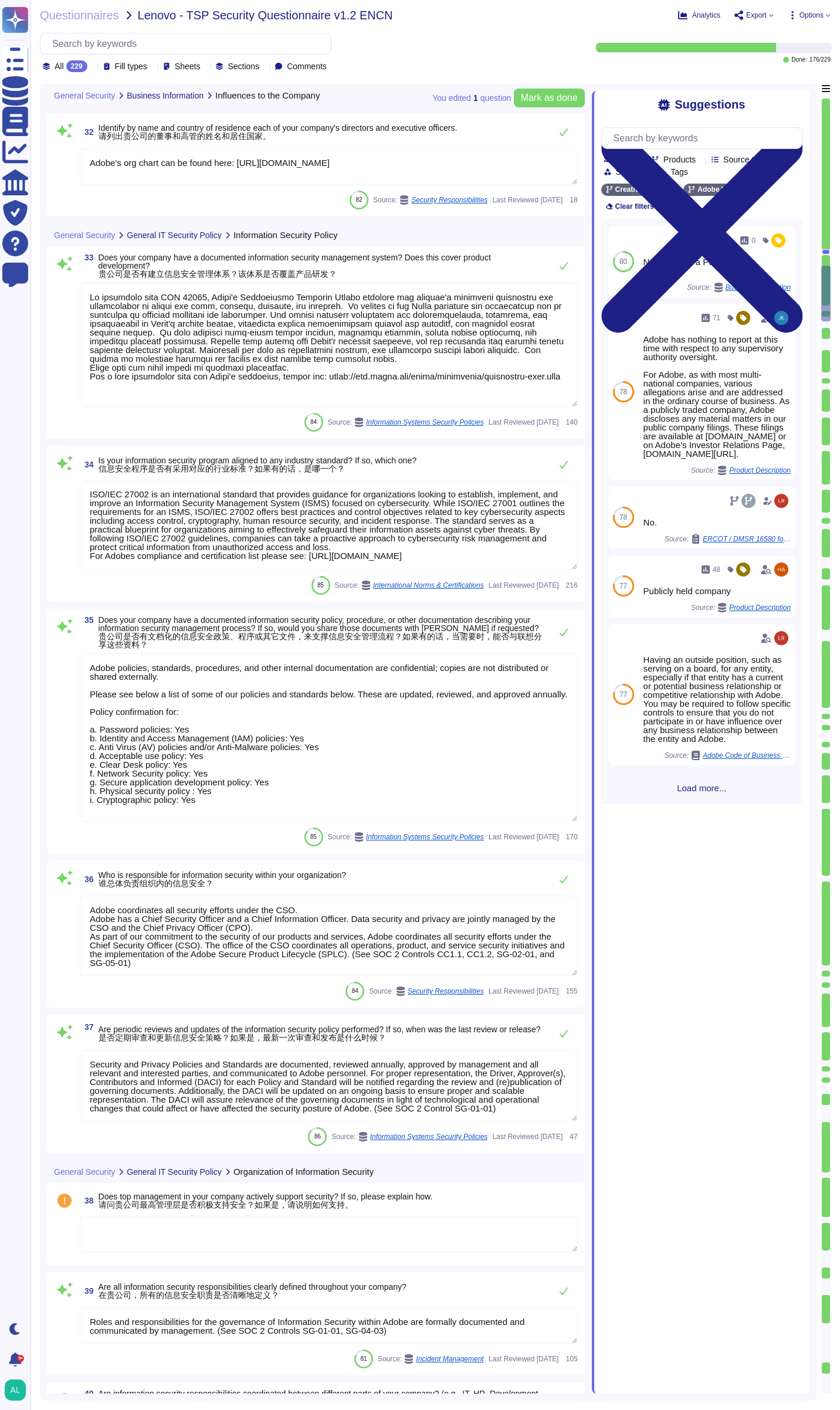
type textarea "Adobe has been evaluated against external certification and audit standards for…"
type textarea "The Adobe Logical Access Account standard ensures that no single individual has…"
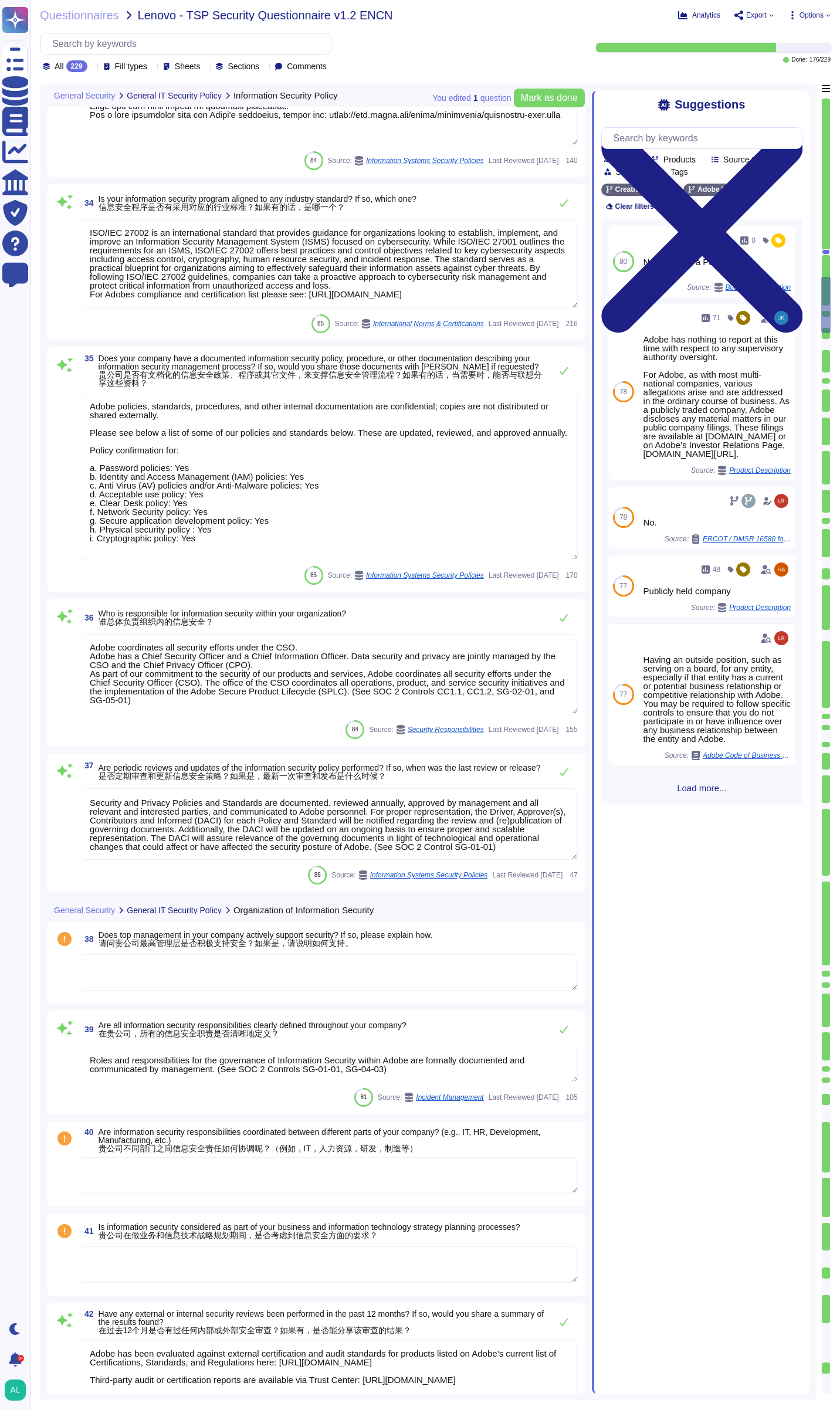
scroll to position [3861, 0]
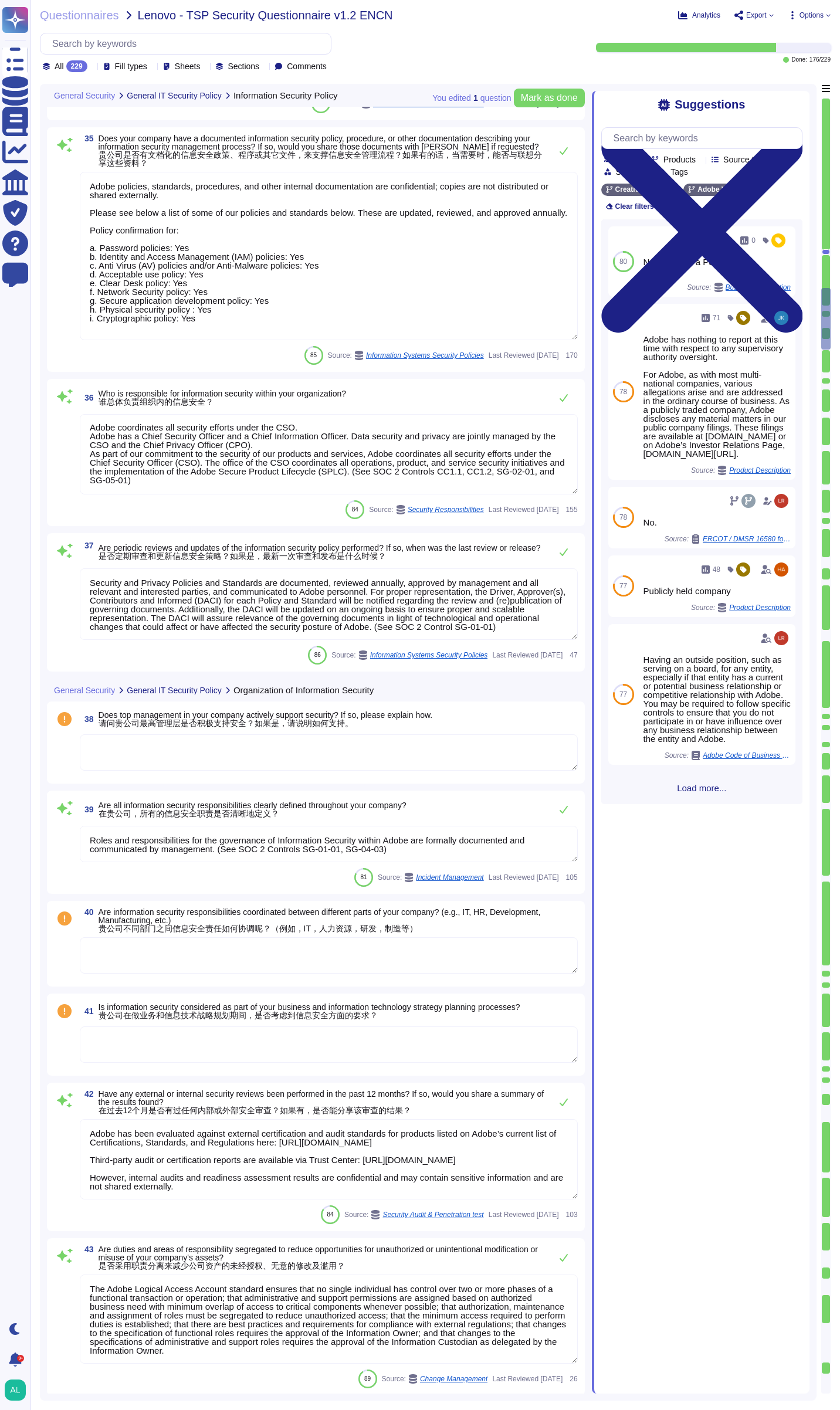
type textarea "Adobe has a documented Information Systems Asset Management Policy which outlin…"
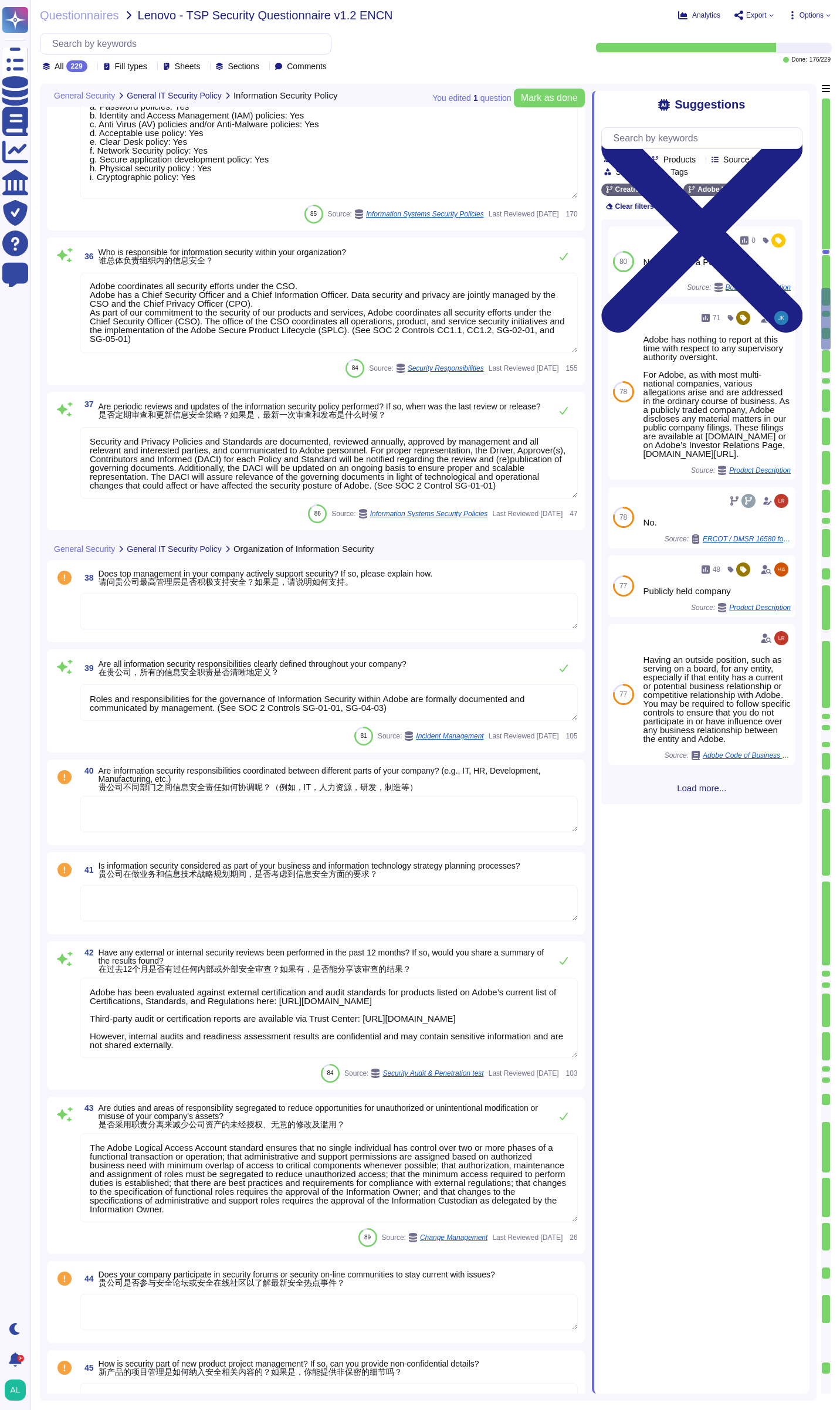
scroll to position [1, 0]
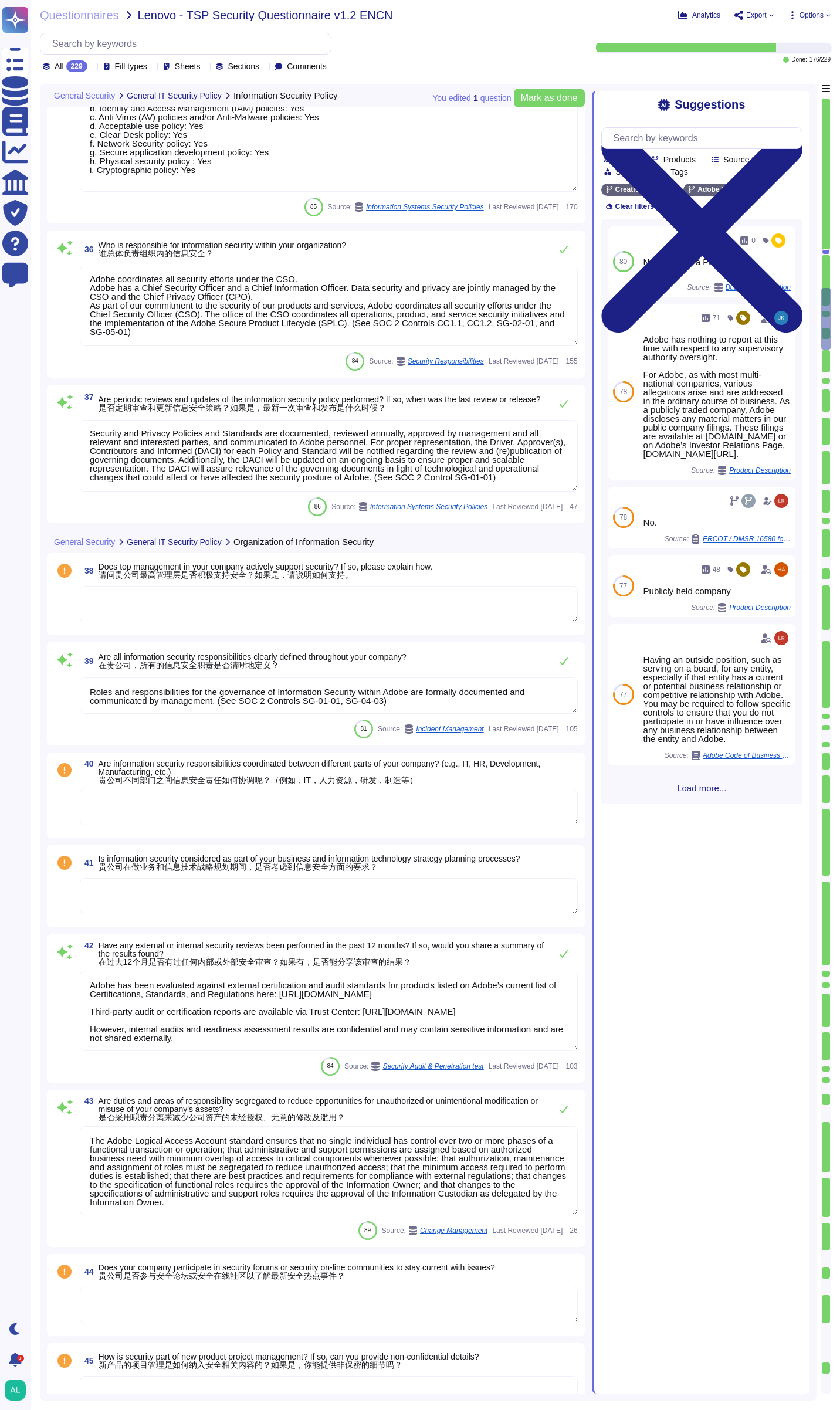
type textarea "Service Now is used to manage an inventory of assets. It maintains a list of al…"
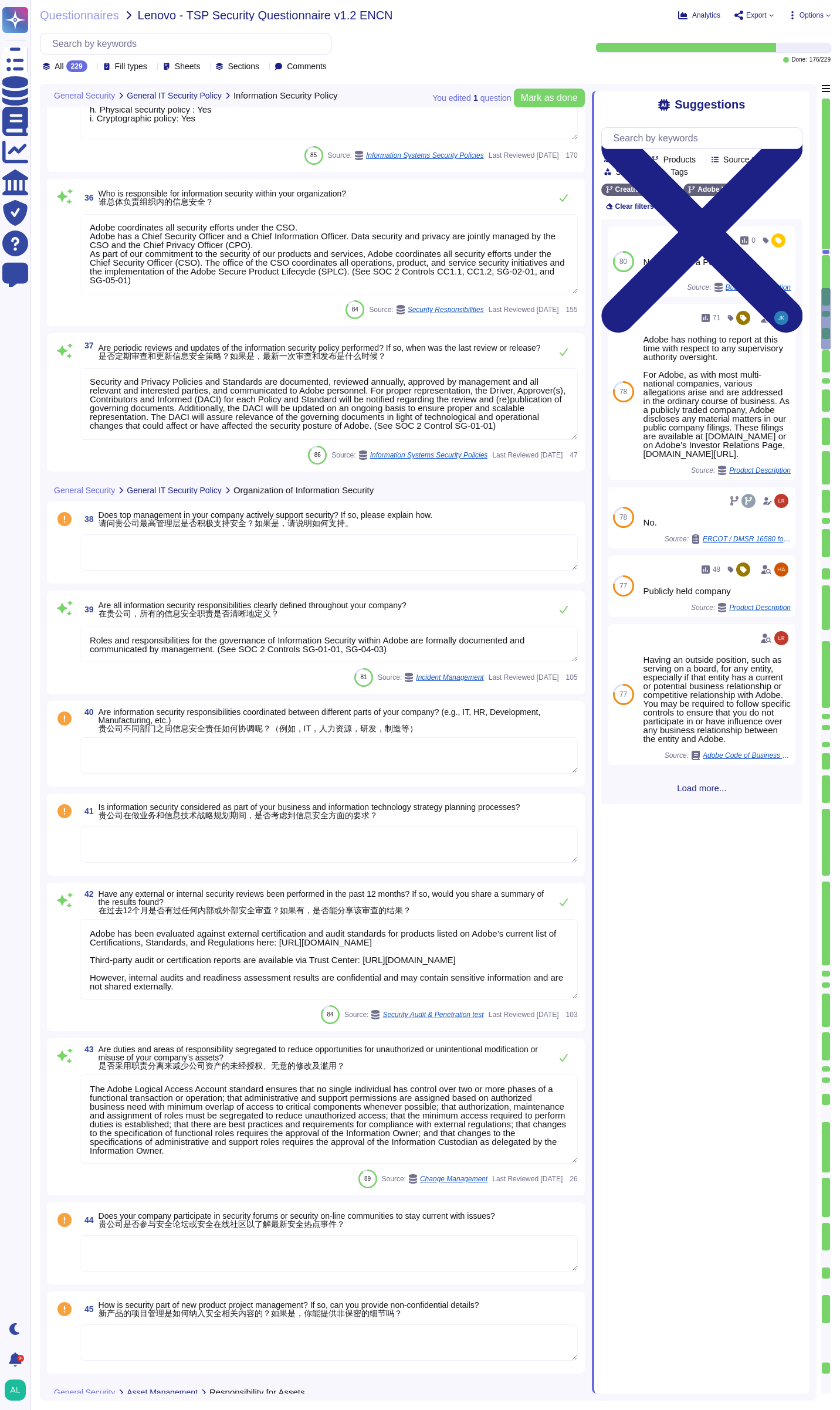
scroll to position [4212, 0]
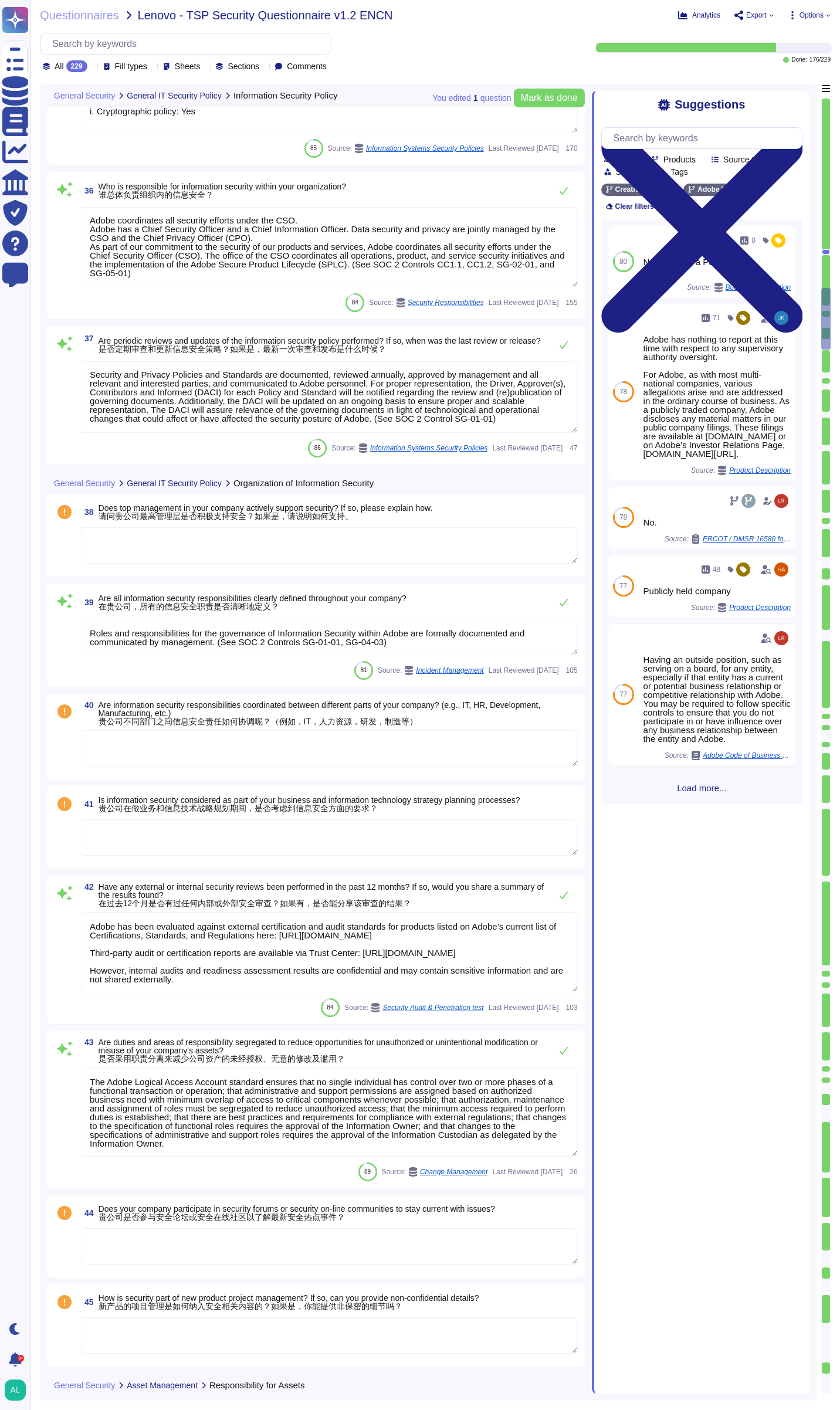
click at [247, 552] on textarea at bounding box center [329, 545] width 498 height 36
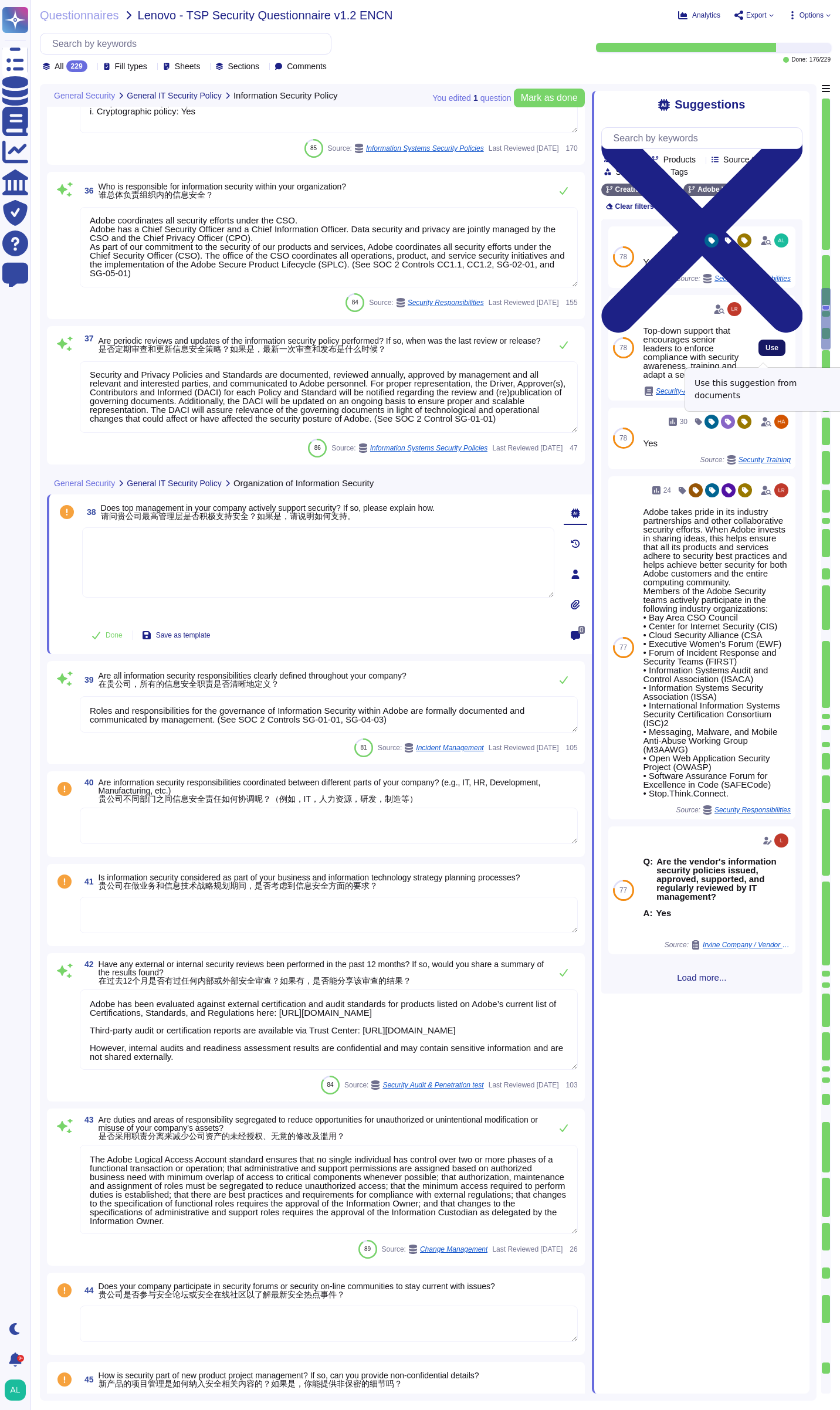
click at [766, 350] on span "Use" at bounding box center [772, 348] width 13 height 7
type textarea "Top-down support that encourages senior leaders to enforce compliance with secu…"
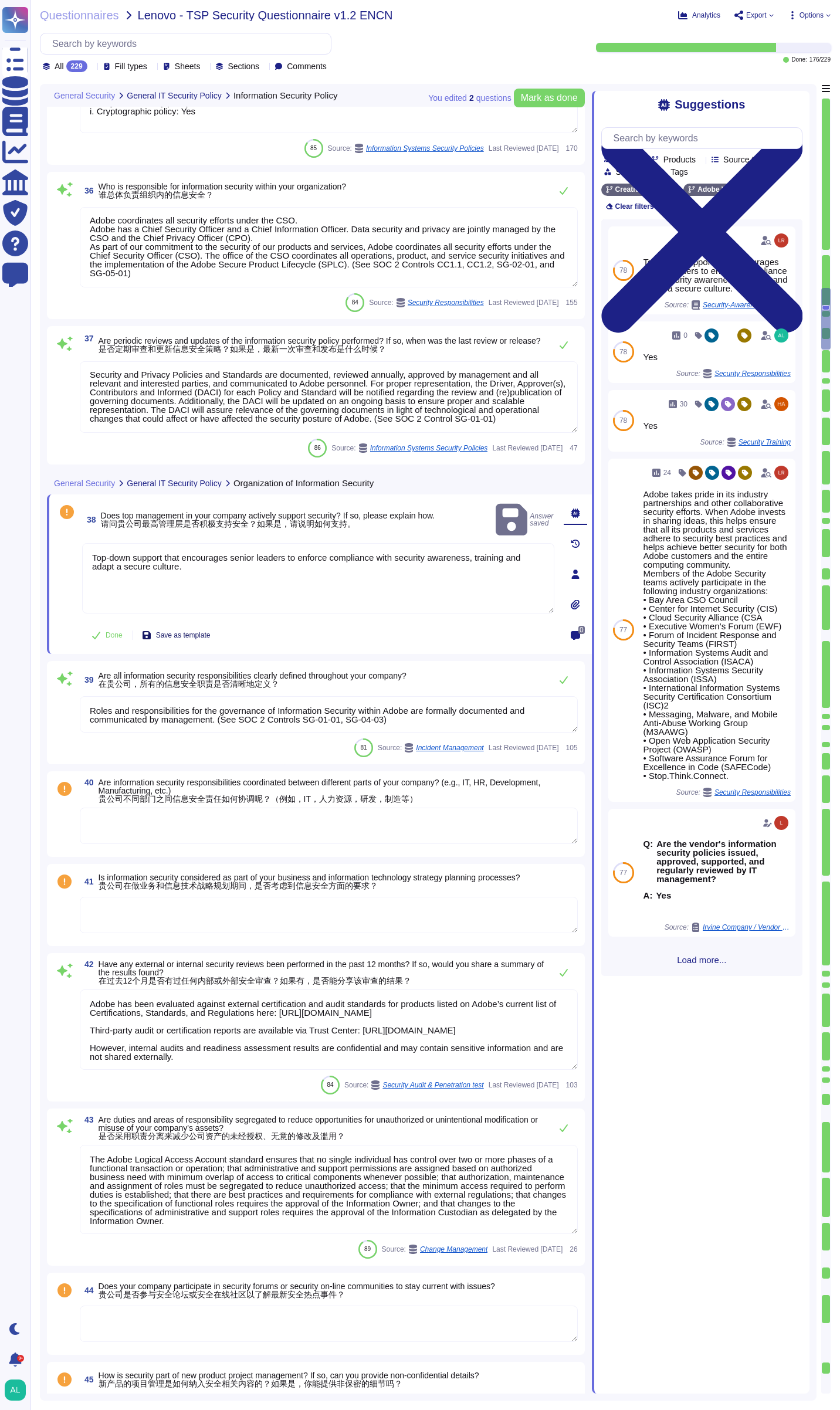
click at [189, 634] on span "Save as template" at bounding box center [183, 635] width 55 height 7
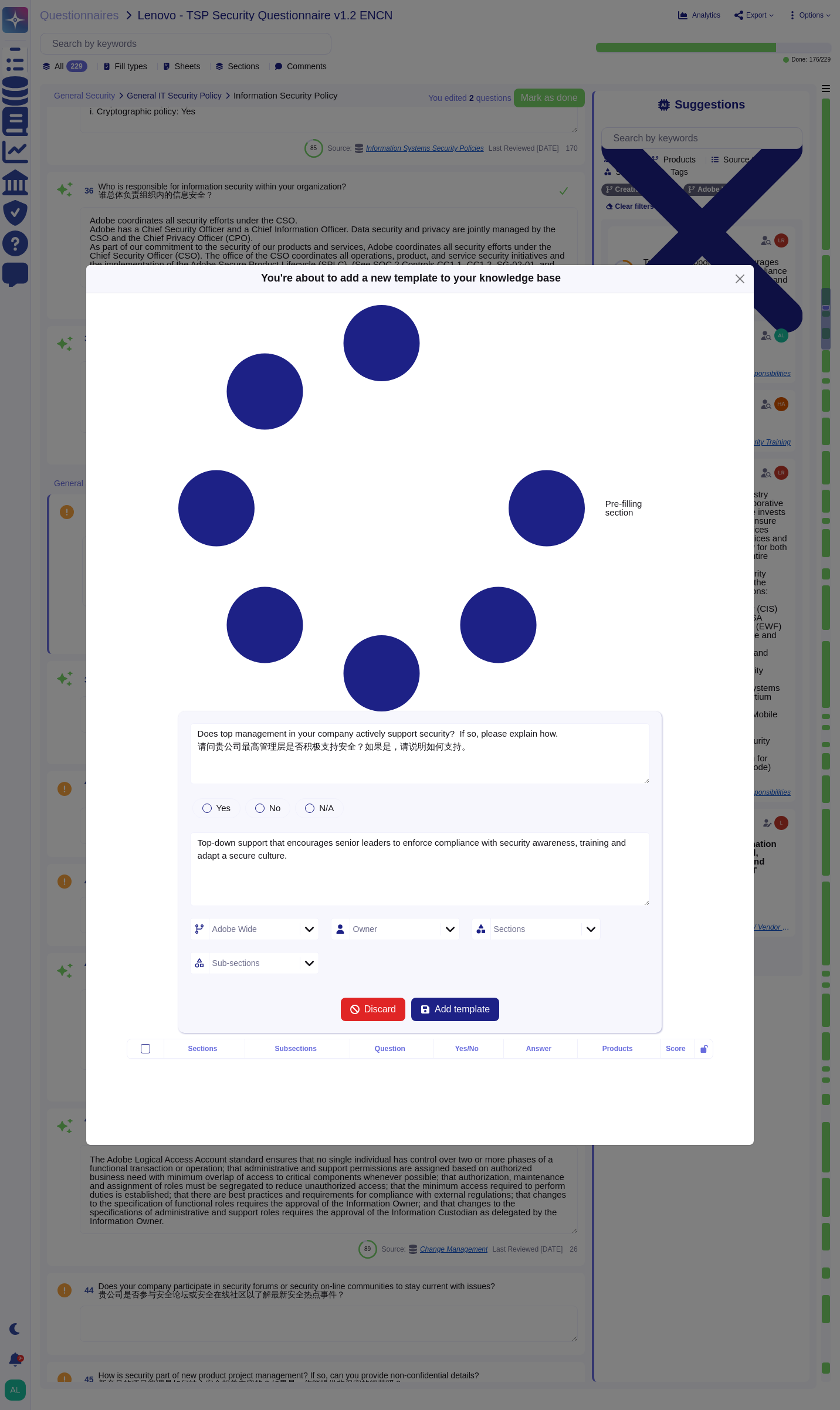
type textarea "Does top management in your company actively support security? If so, please ex…"
type textarea "Top-down support that encourages senior leaders to enforce compliance with secu…"
click at [211, 804] on label "Yes" at bounding box center [216, 808] width 28 height 9
click at [447, 927] on icon at bounding box center [450, 929] width 9 height 5
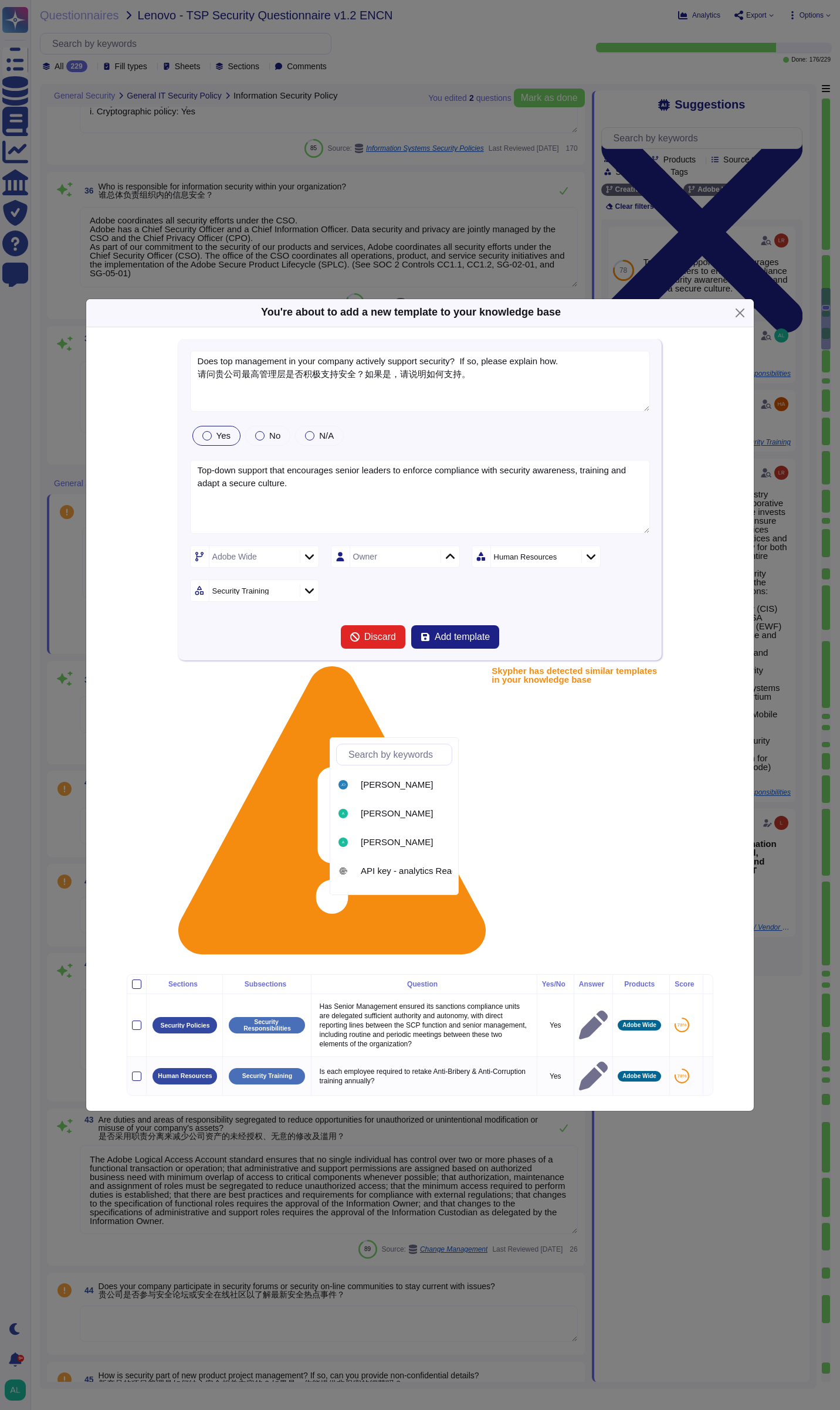
type textarea "Does top management in your company actively support security? If so, please ex…"
type input "shu"
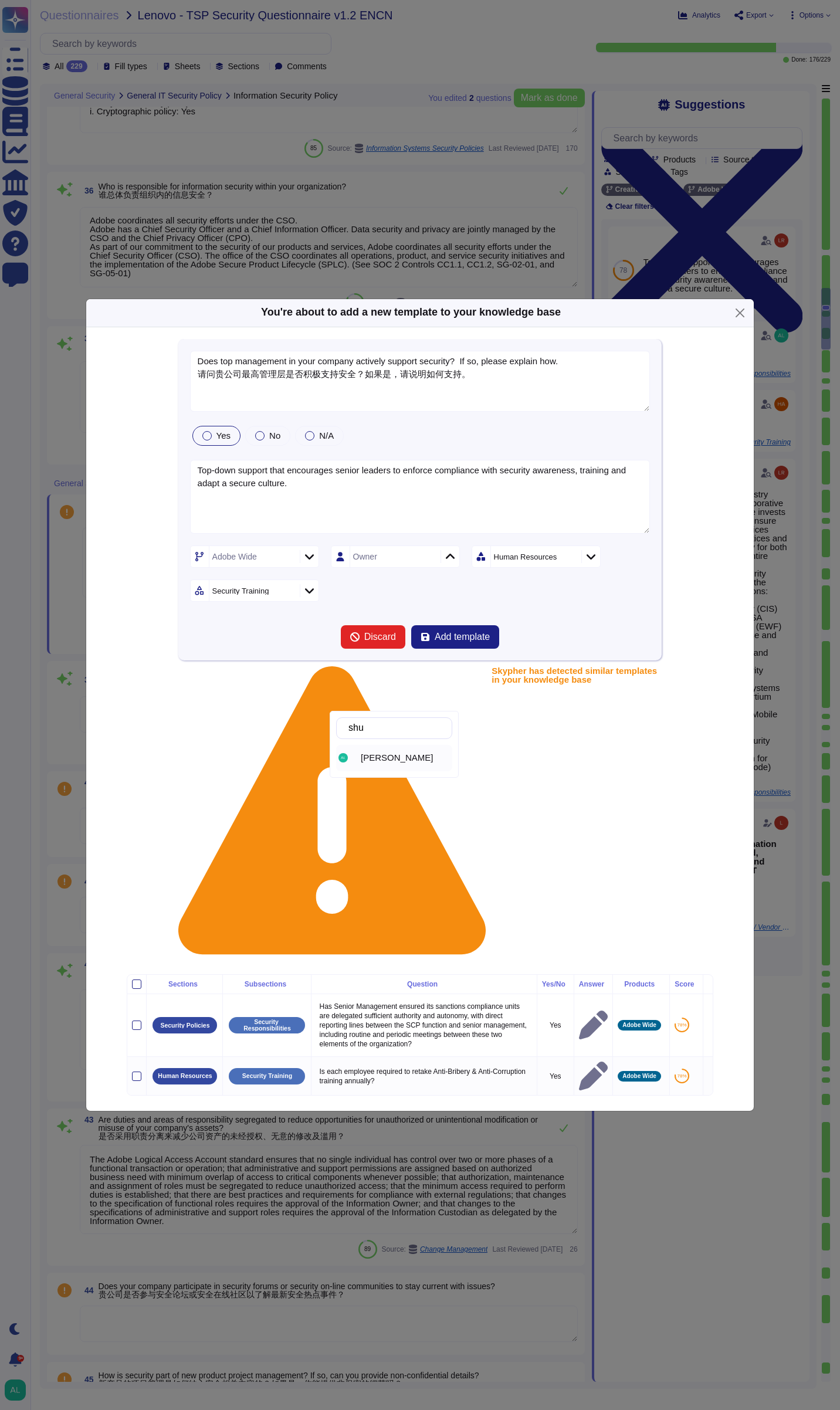
click at [376, 750] on div "[PERSON_NAME]" at bounding box center [394, 758] width 116 height 26
click at [569, 558] on icon at bounding box center [569, 558] width 0 height 0
click at [488, 826] on div at bounding box center [484, 825] width 9 height 9
click at [369, 602] on div "Adobe Wide [PERSON_NAME] Generic information Sub-sections" at bounding box center [420, 573] width 461 height 56
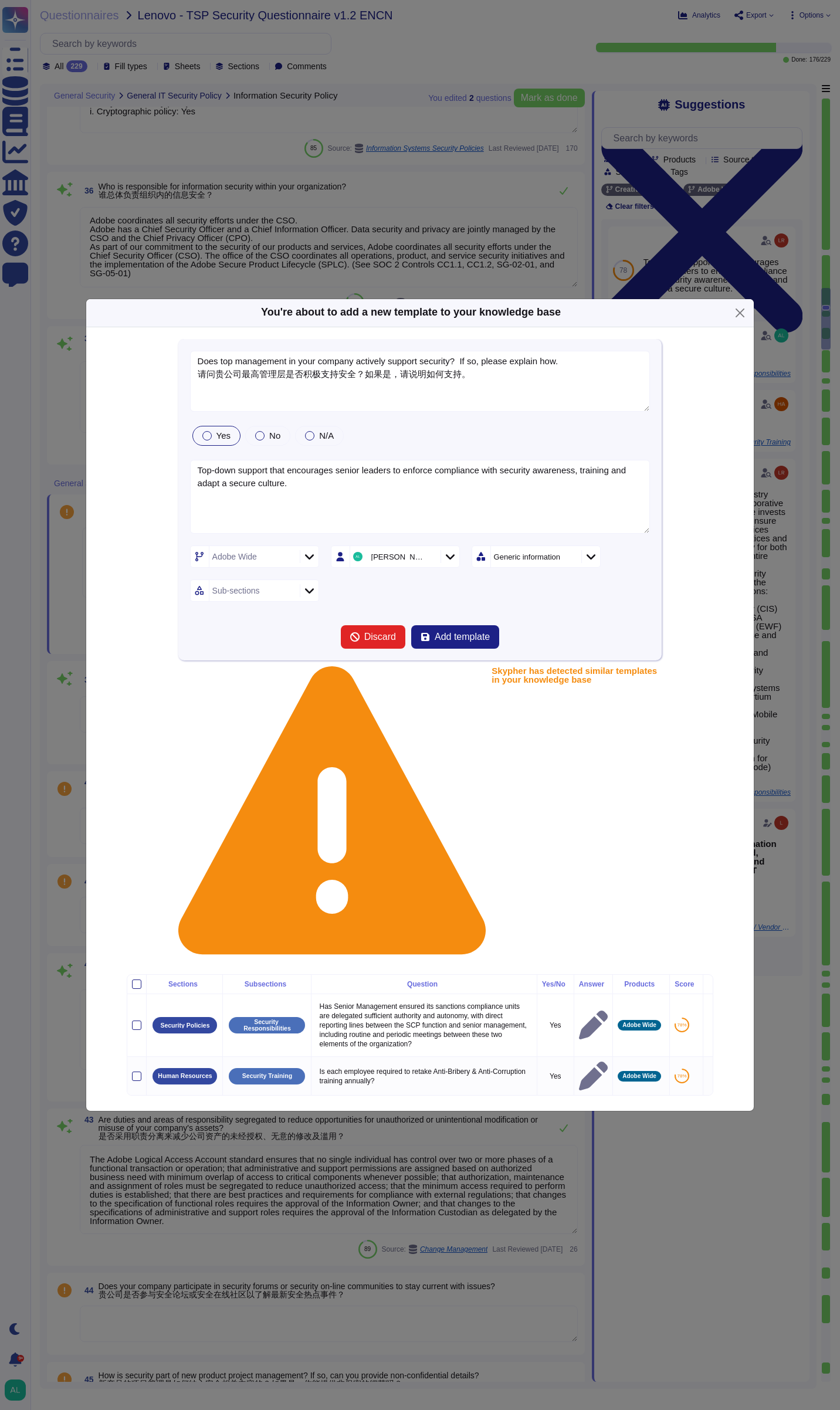
click at [305, 597] on icon at bounding box center [309, 591] width 9 height 12
click at [306, 597] on icon at bounding box center [309, 591] width 9 height 12
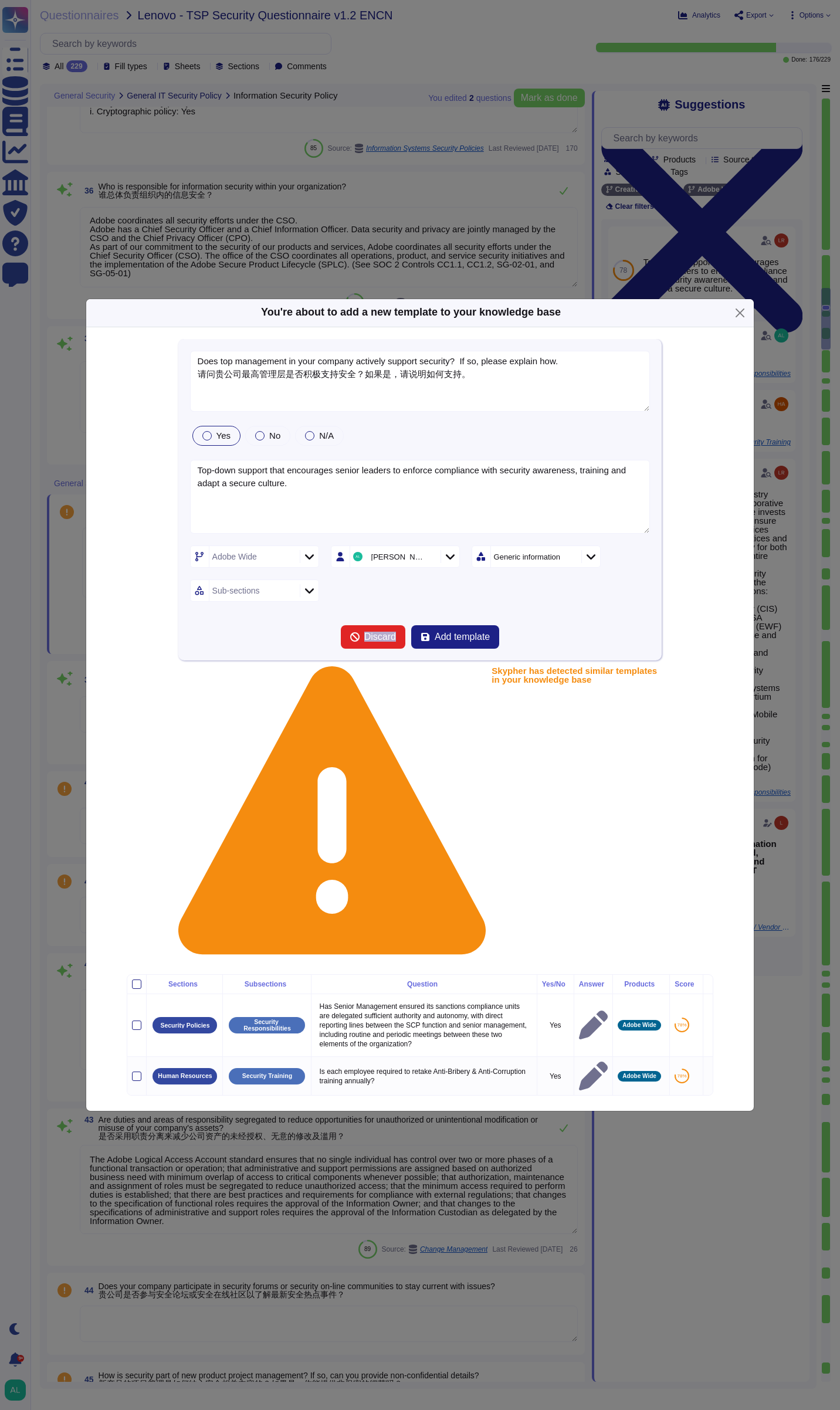
click at [306, 597] on icon at bounding box center [309, 591] width 9 height 12
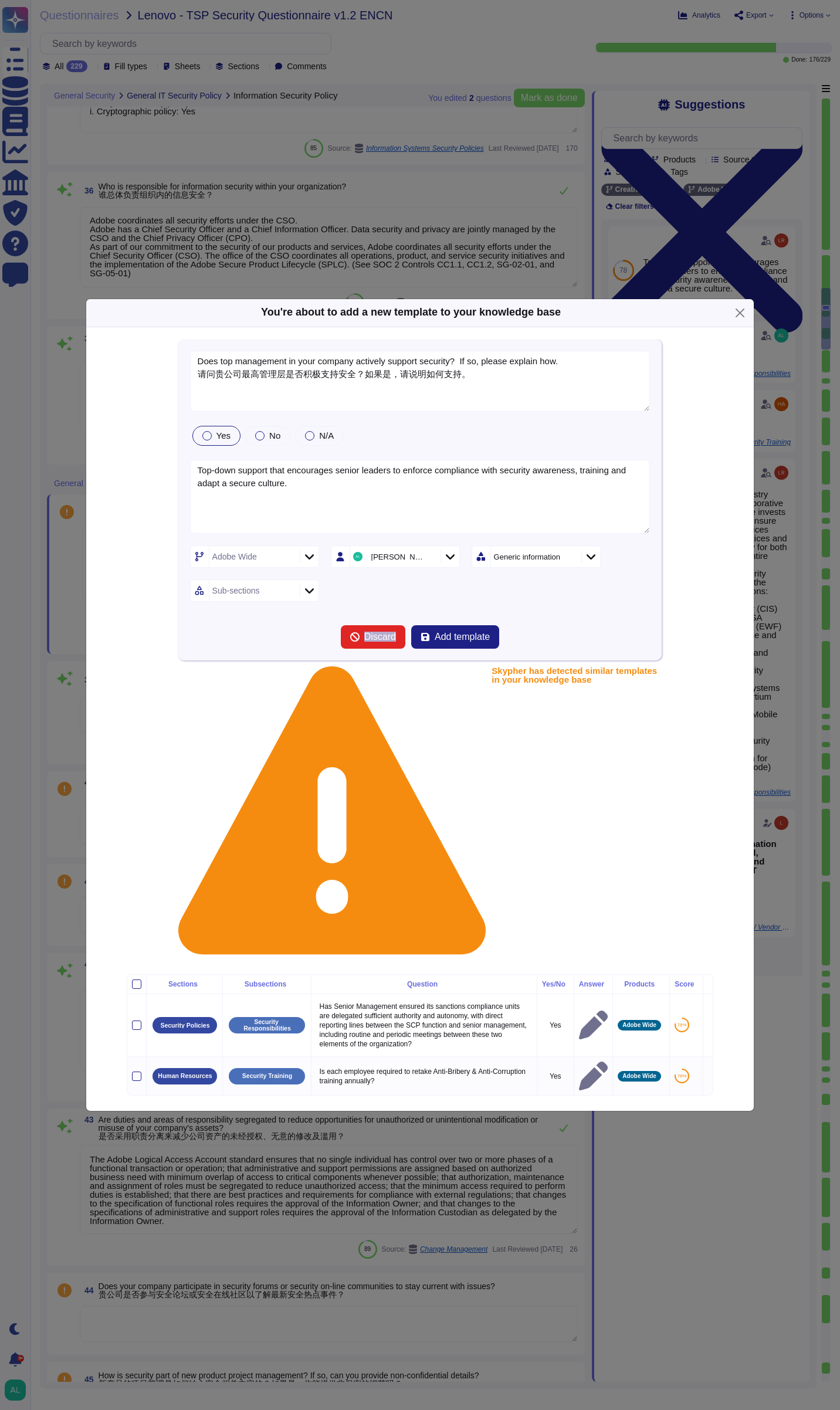
click at [306, 597] on icon at bounding box center [309, 591] width 9 height 12
click at [281, 761] on span "Business information" at bounding box center [259, 764] width 82 height 11
click at [301, 768] on div "Business information" at bounding box center [286, 764] width 135 height 11
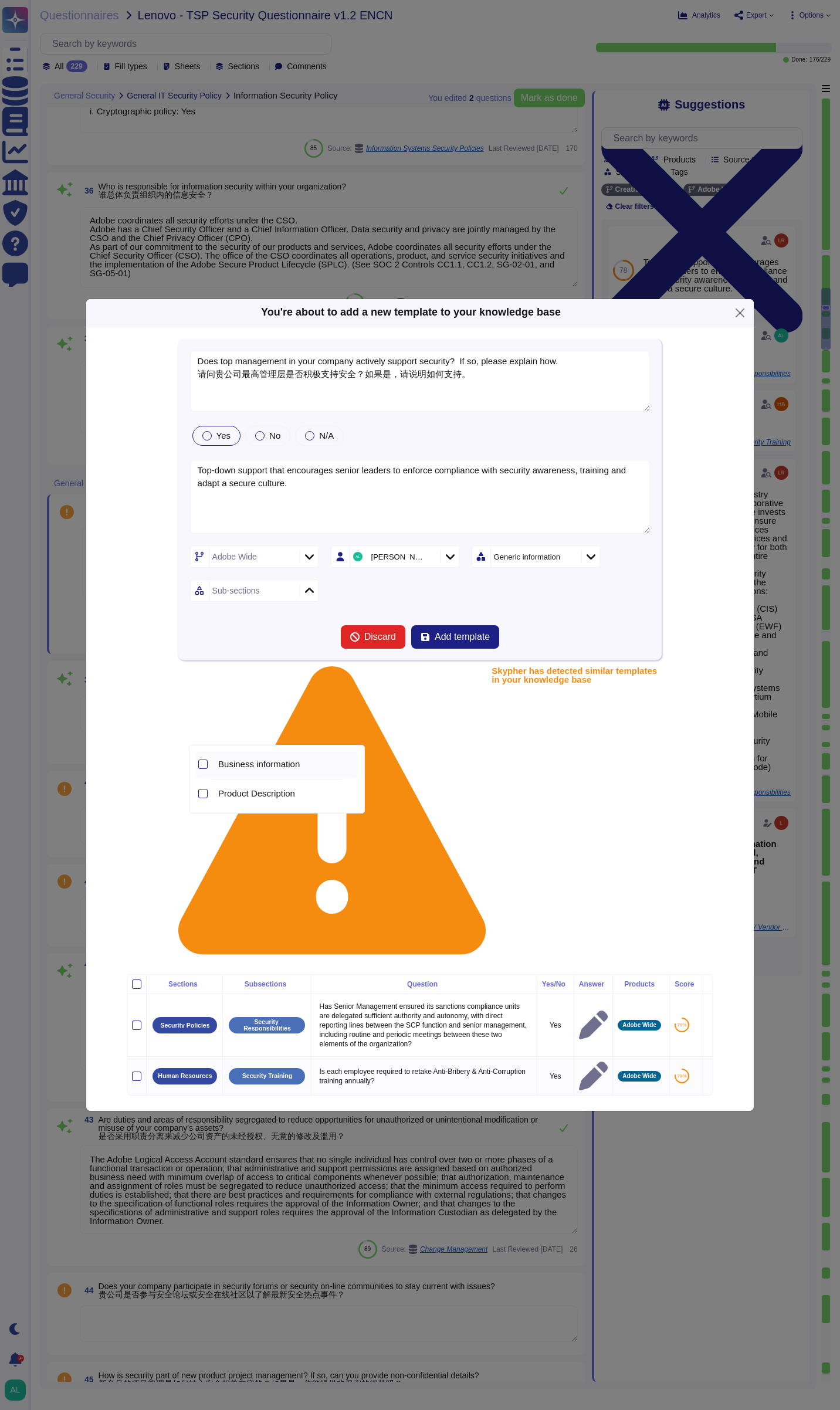
click at [298, 763] on span "Business information" at bounding box center [259, 764] width 82 height 11
click at [427, 649] on form "Does top management in your company actively support security? If so, please ex…" at bounding box center [420, 500] width 461 height 298
click at [469, 642] on span "Add template" at bounding box center [462, 637] width 55 height 9
click at [469, 602] on div "Adobe Wide [PERSON_NAME] Generic information Business information" at bounding box center [420, 573] width 461 height 56
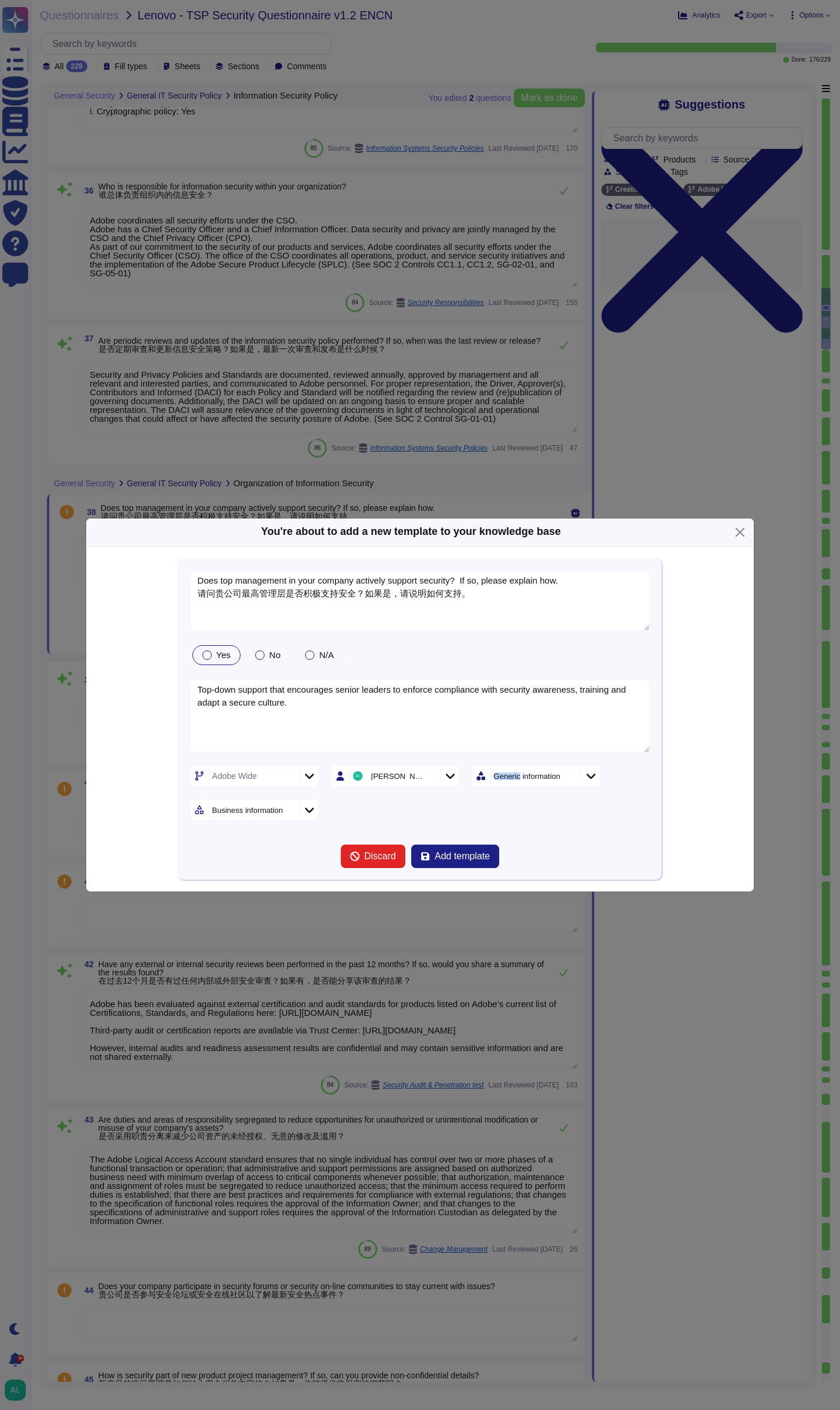
type textarea "Does top management in your company actively support security? If so, please ex…"
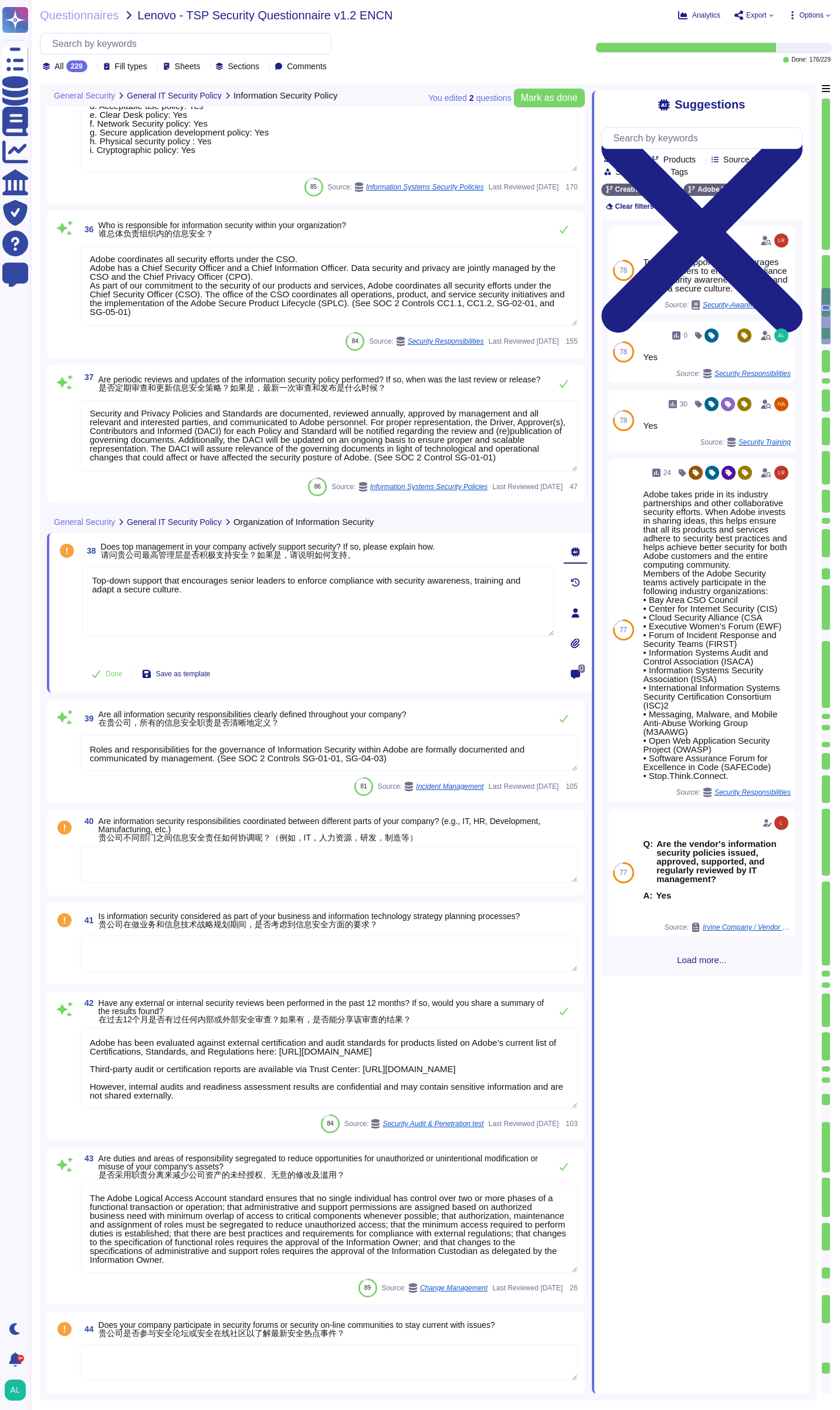
scroll to position [4153, 0]
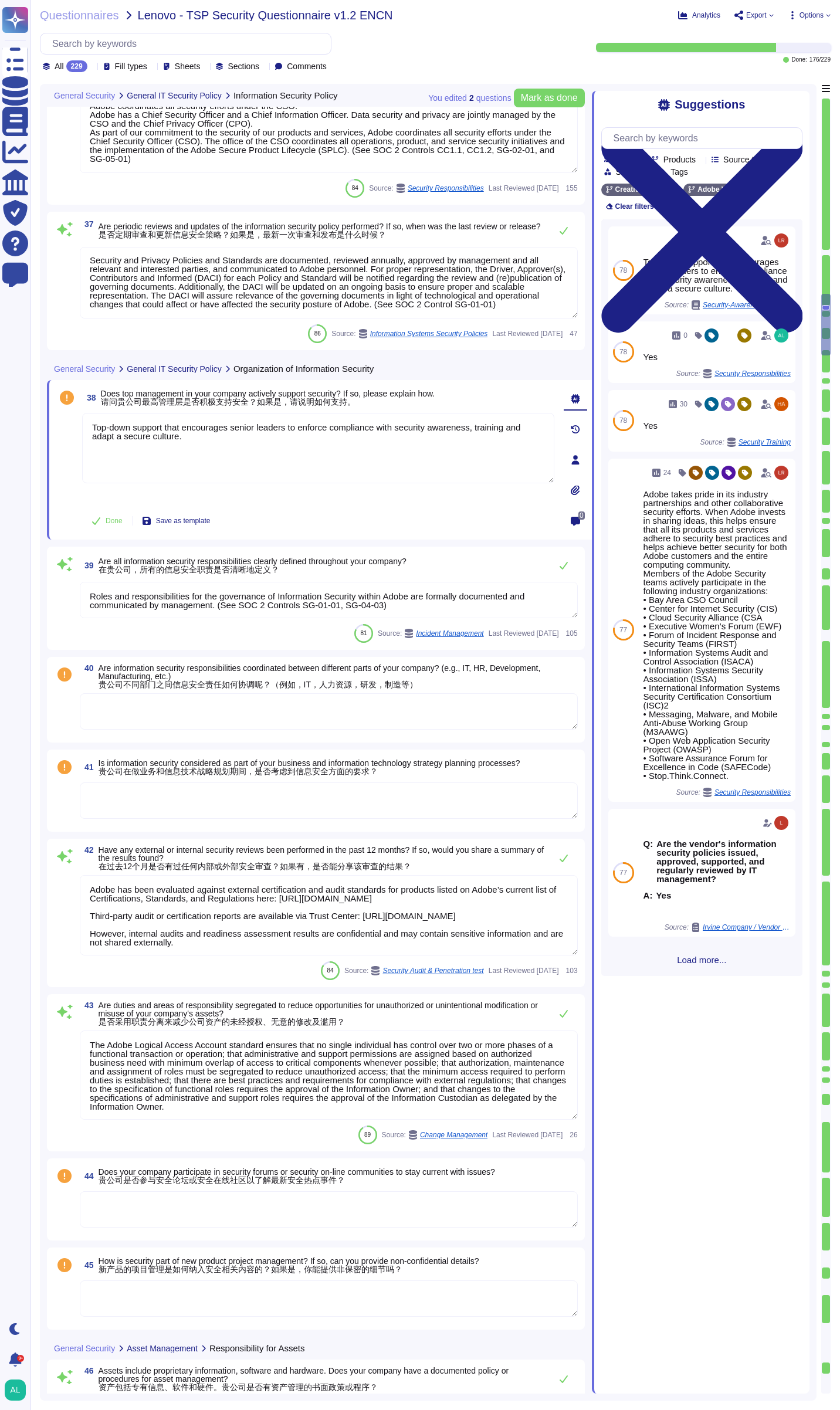
type textarea "Service Now is used to manage an inventory of assets. It maintains a list of al…"
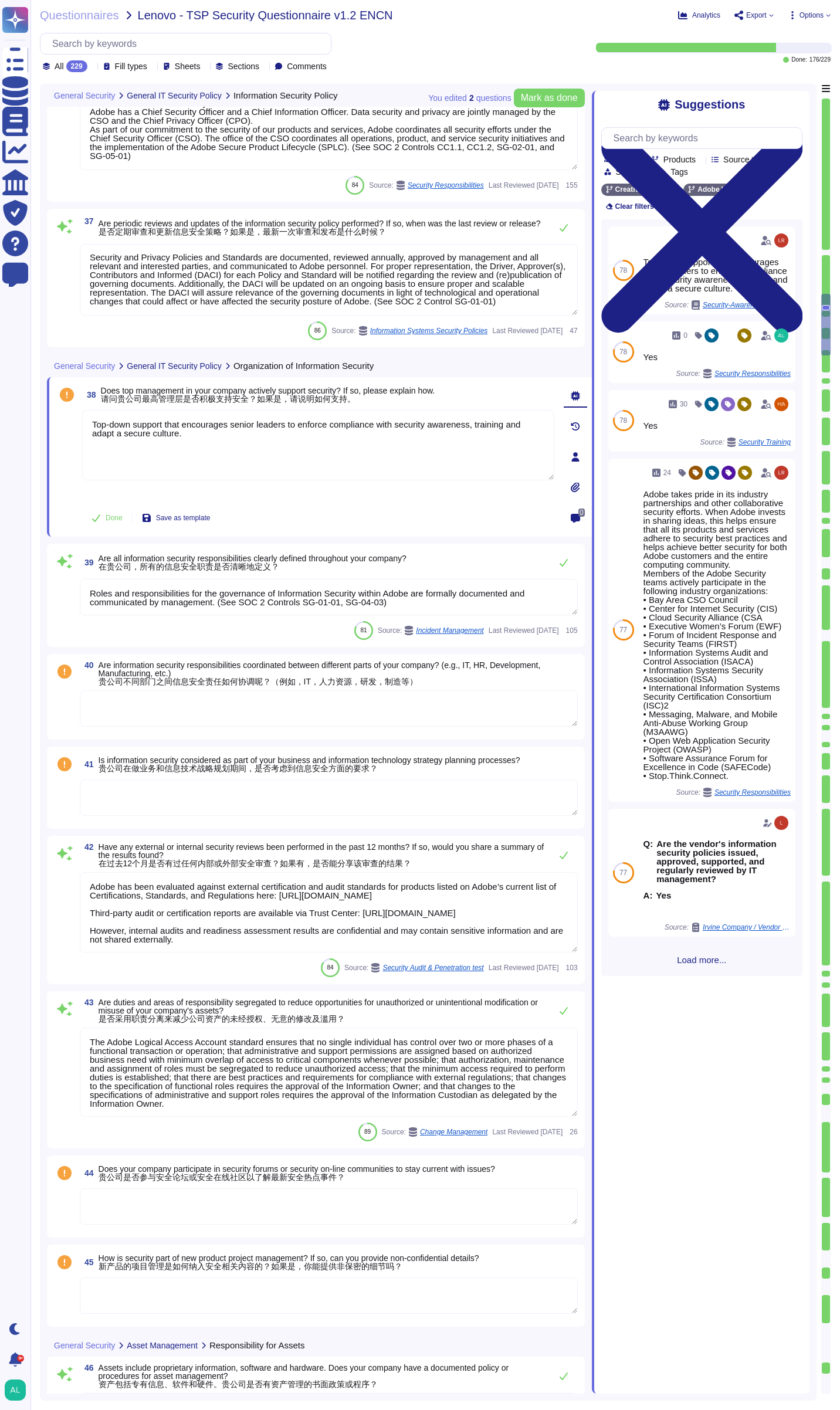
click at [314, 705] on textarea at bounding box center [329, 708] width 498 height 36
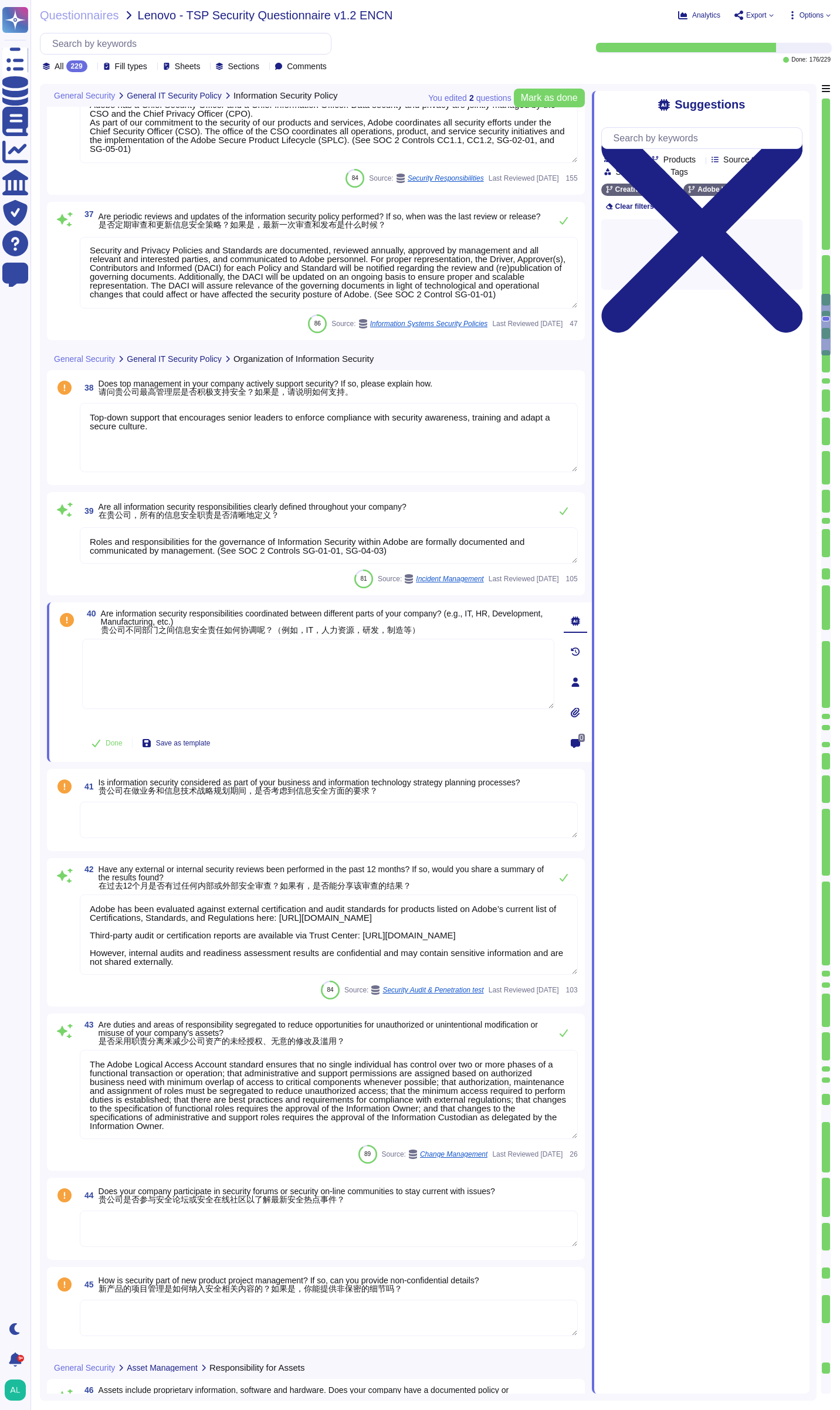
type textarea "Service Now is used to manage an inventory of assets. It maintains a list of al…"
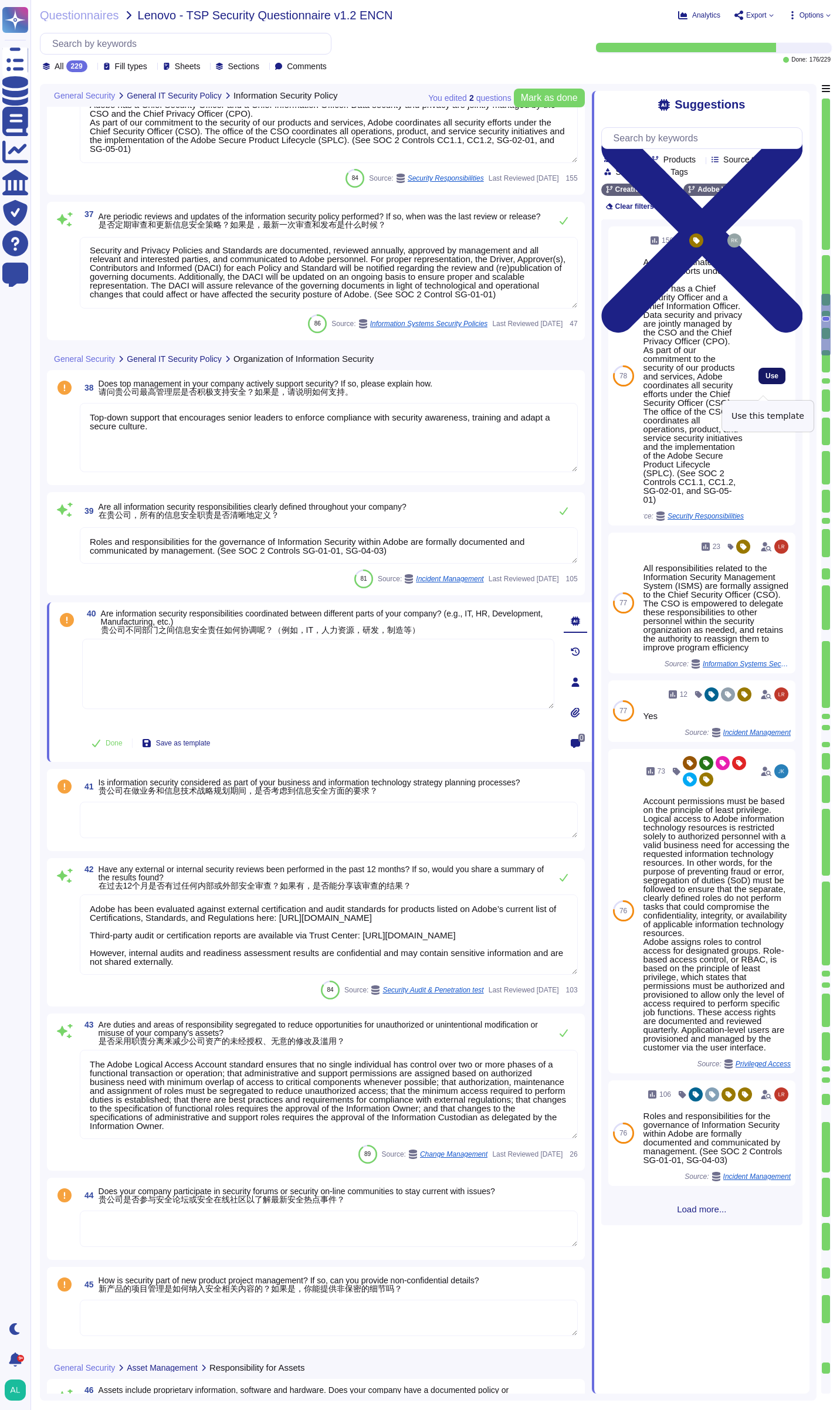
click at [766, 379] on span "Use" at bounding box center [772, 376] width 13 height 7
type textarea "Adobe coordinates all security efforts under the CSO. Adobe has a Chief Securit…"
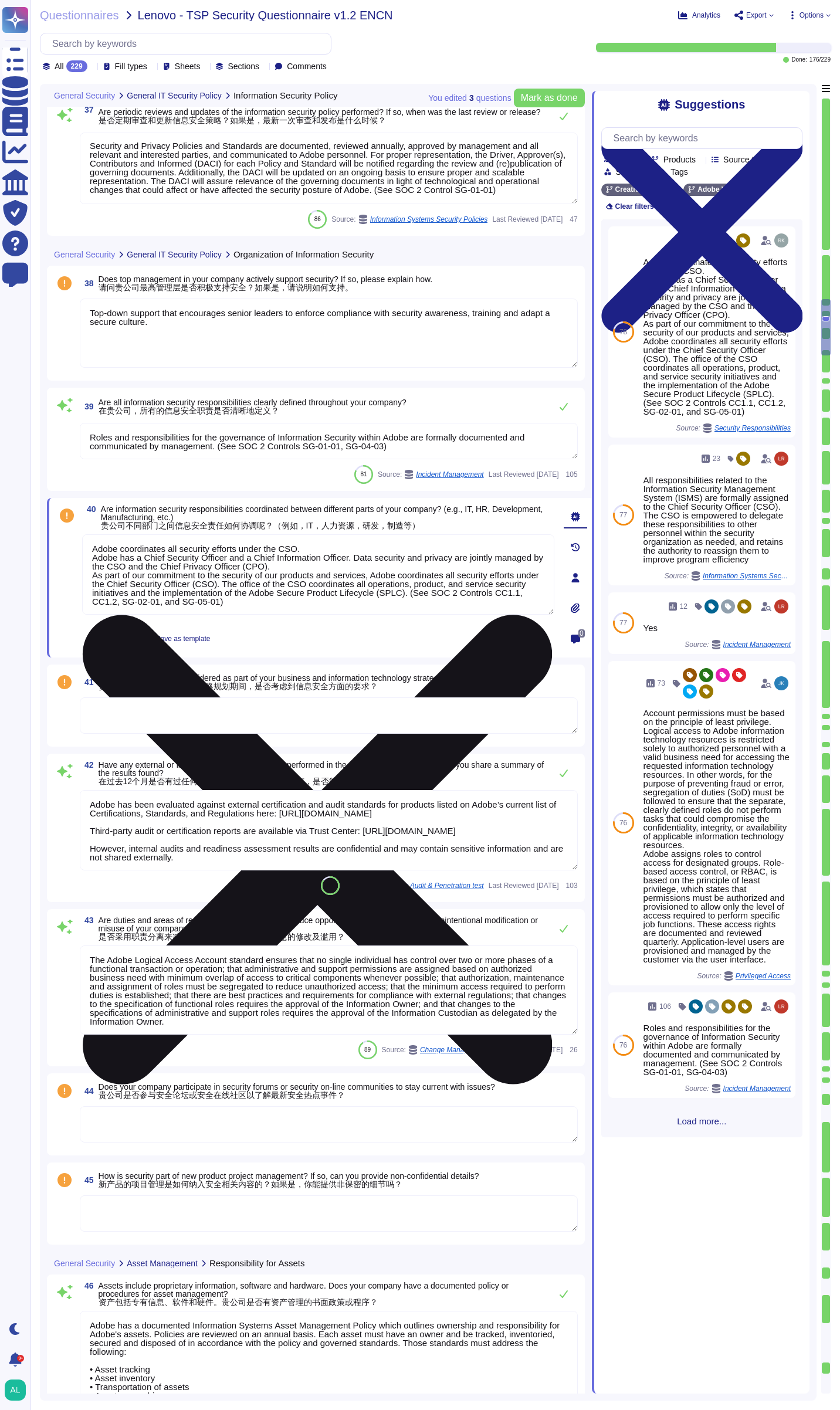
type textarea "Adobe has an Electronic Communications Policy describing the requirements for a…"
type textarea "Adobe management or Employee Experience personnel can initiate the employee ter…"
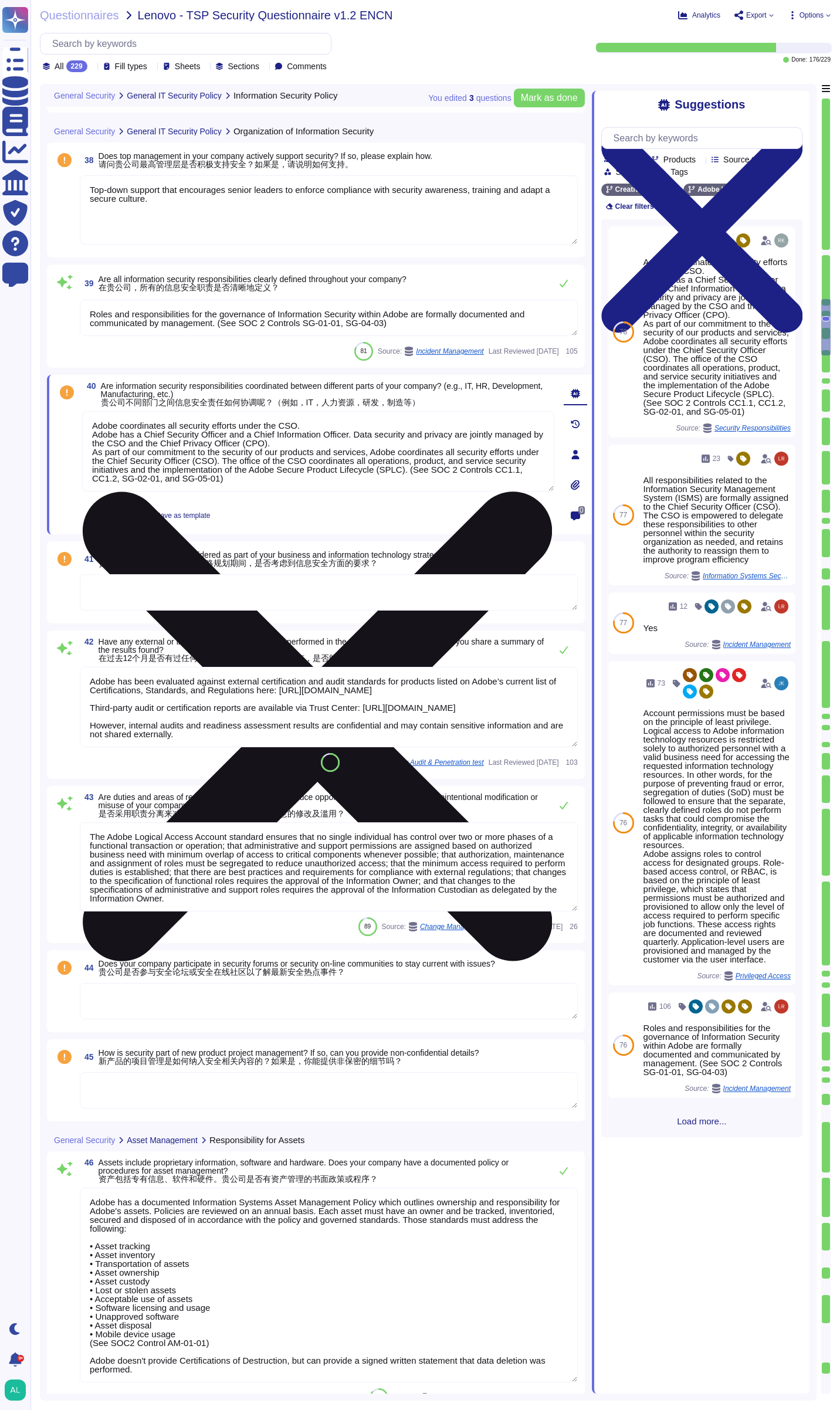
scroll to position [4565, 0]
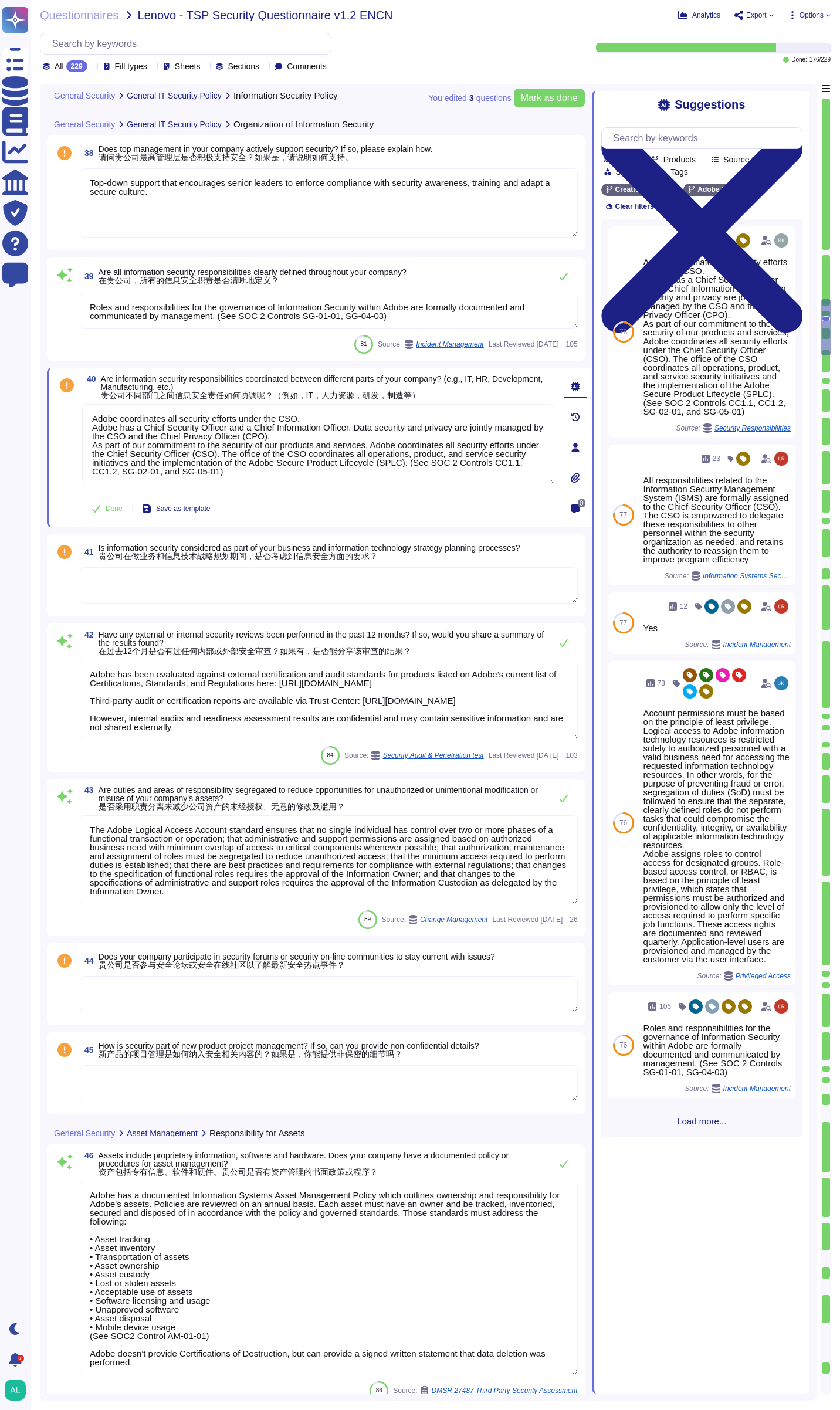
click at [281, 591] on textarea at bounding box center [329, 585] width 498 height 36
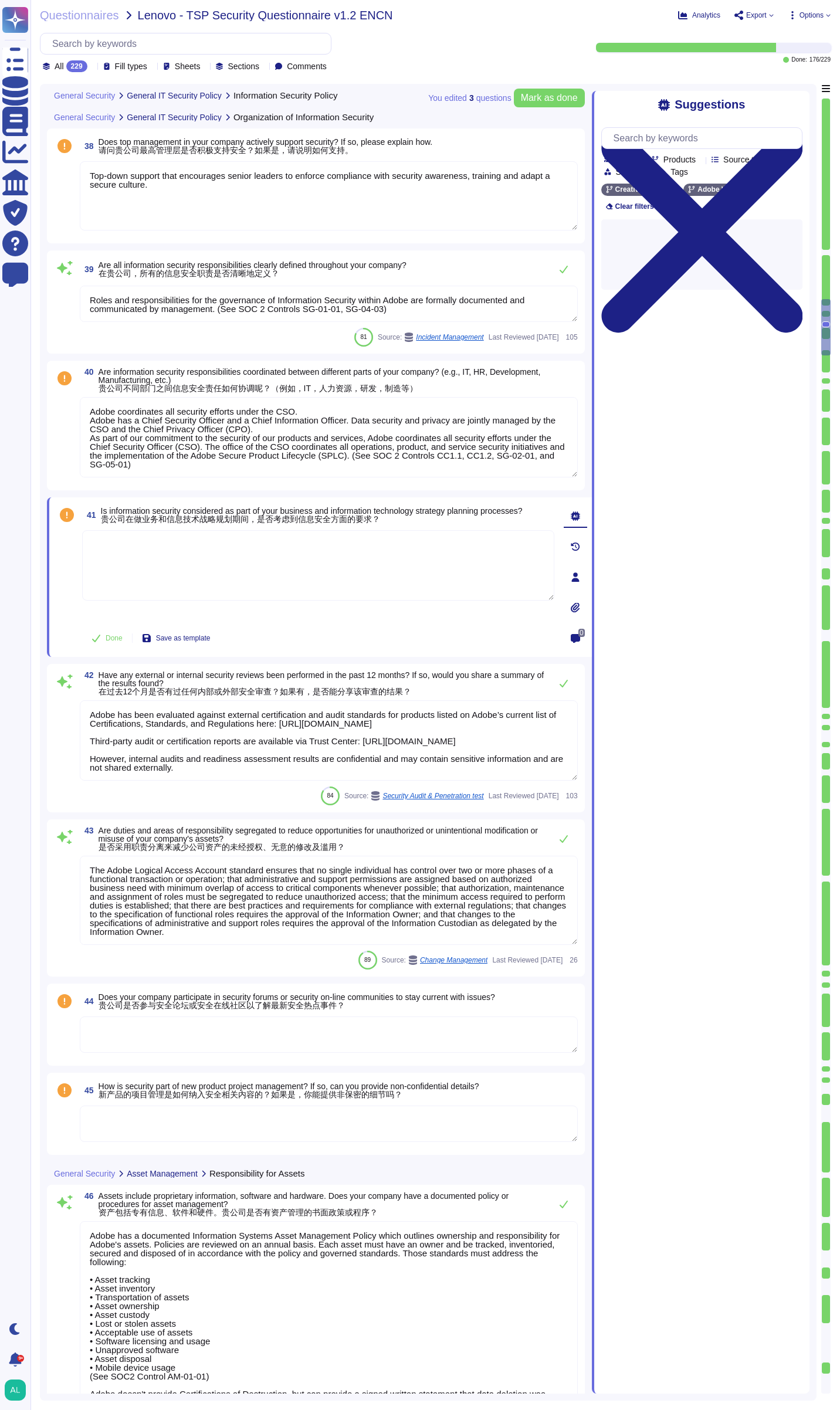
type textarea "Adobe management or Employee Experience personnel can initiate the employee ter…"
click at [281, 591] on textarea at bounding box center [318, 565] width 472 height 70
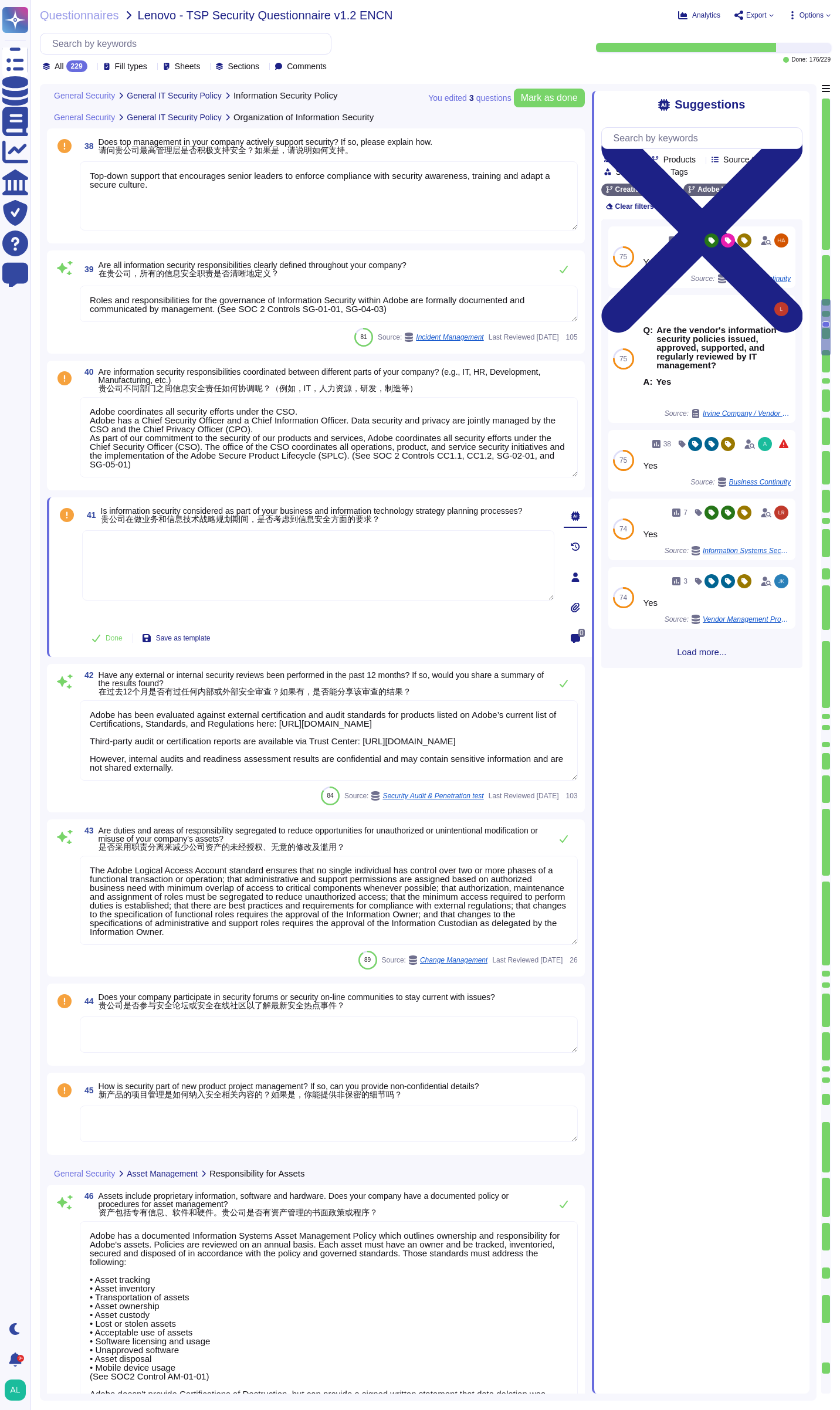
click at [693, 656] on span "Load more..." at bounding box center [702, 652] width 201 height 9
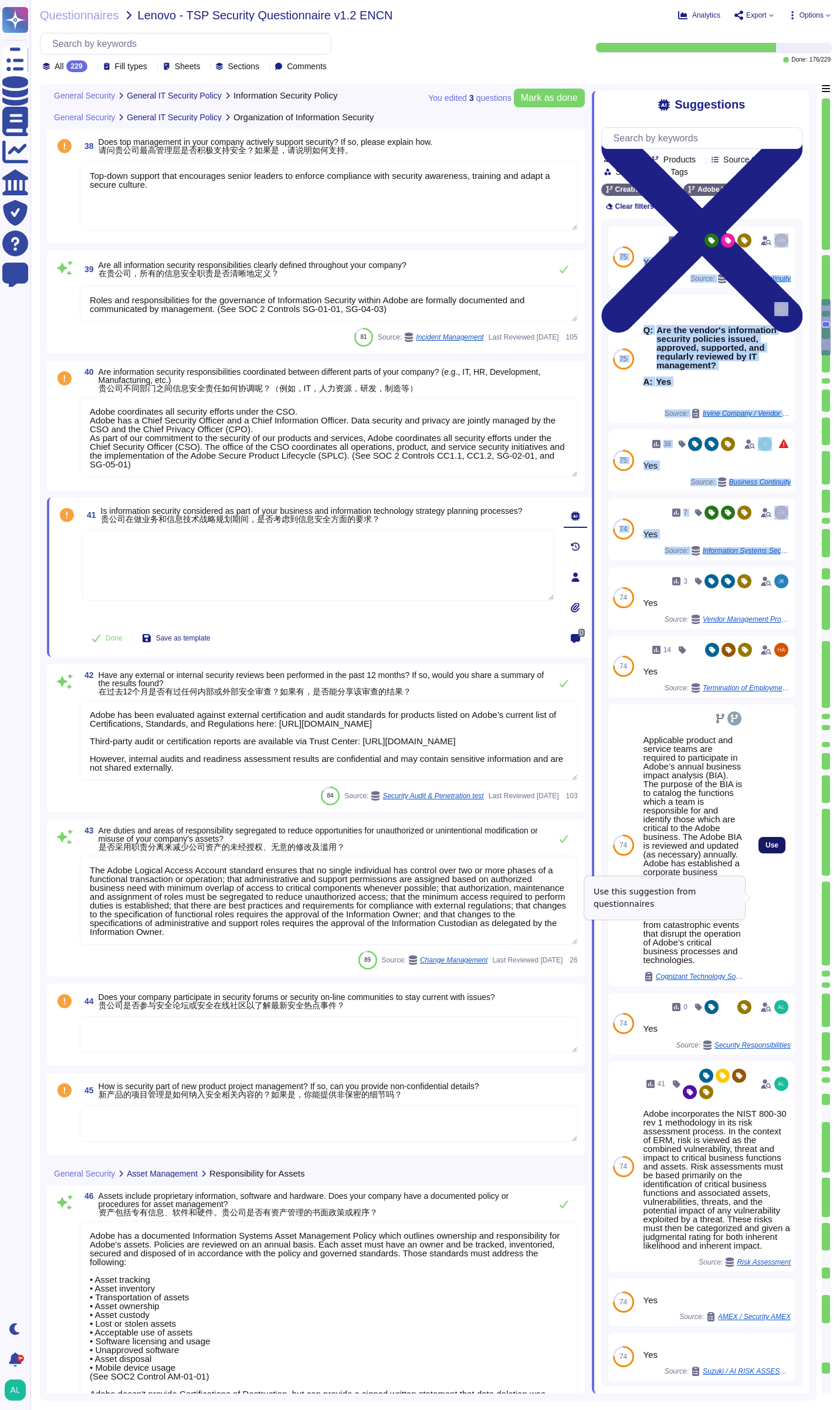
click at [766, 849] on span "Use" at bounding box center [772, 845] width 13 height 7
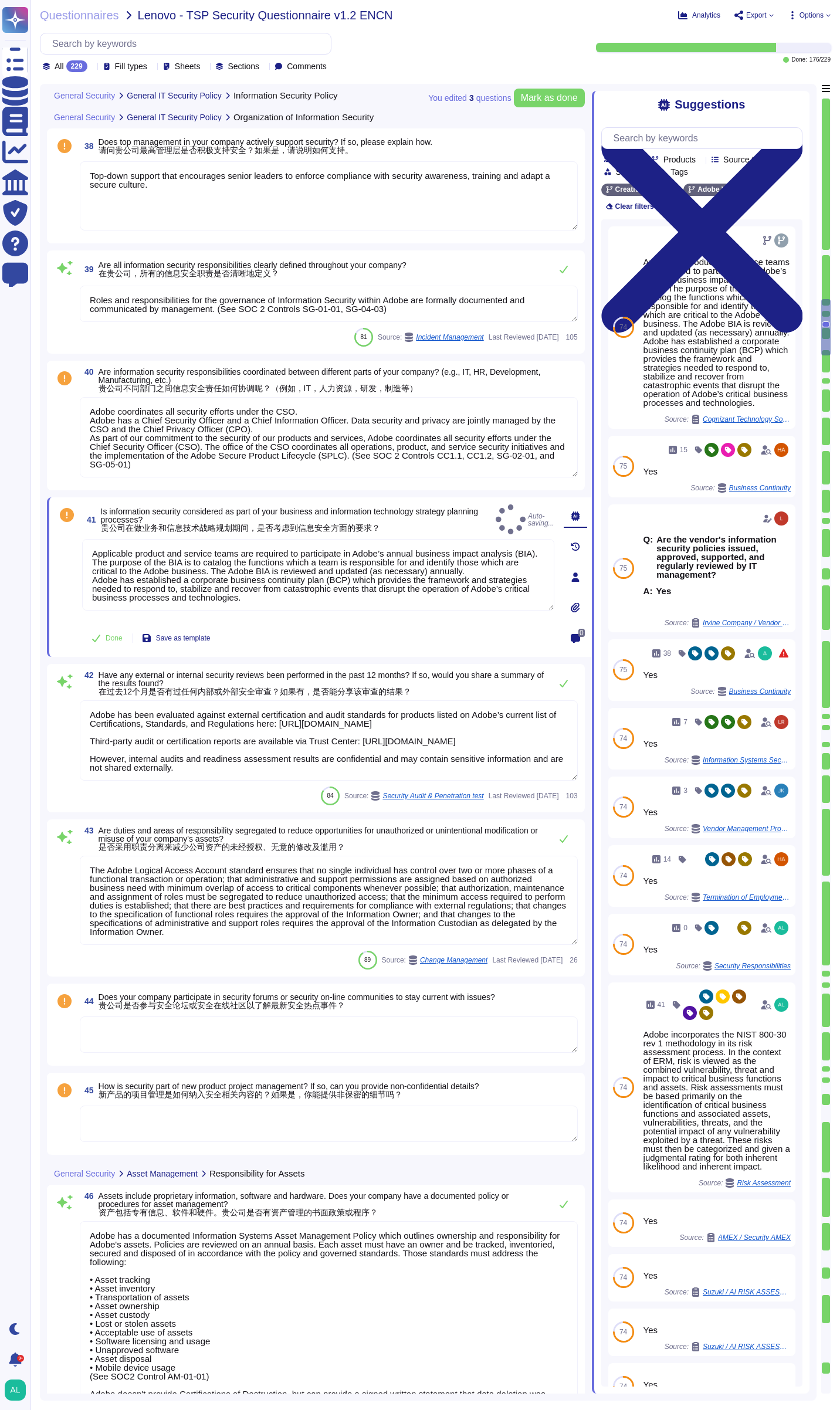
type textarea "Applicable product and service teams are required to participate in Adobe’s ann…"
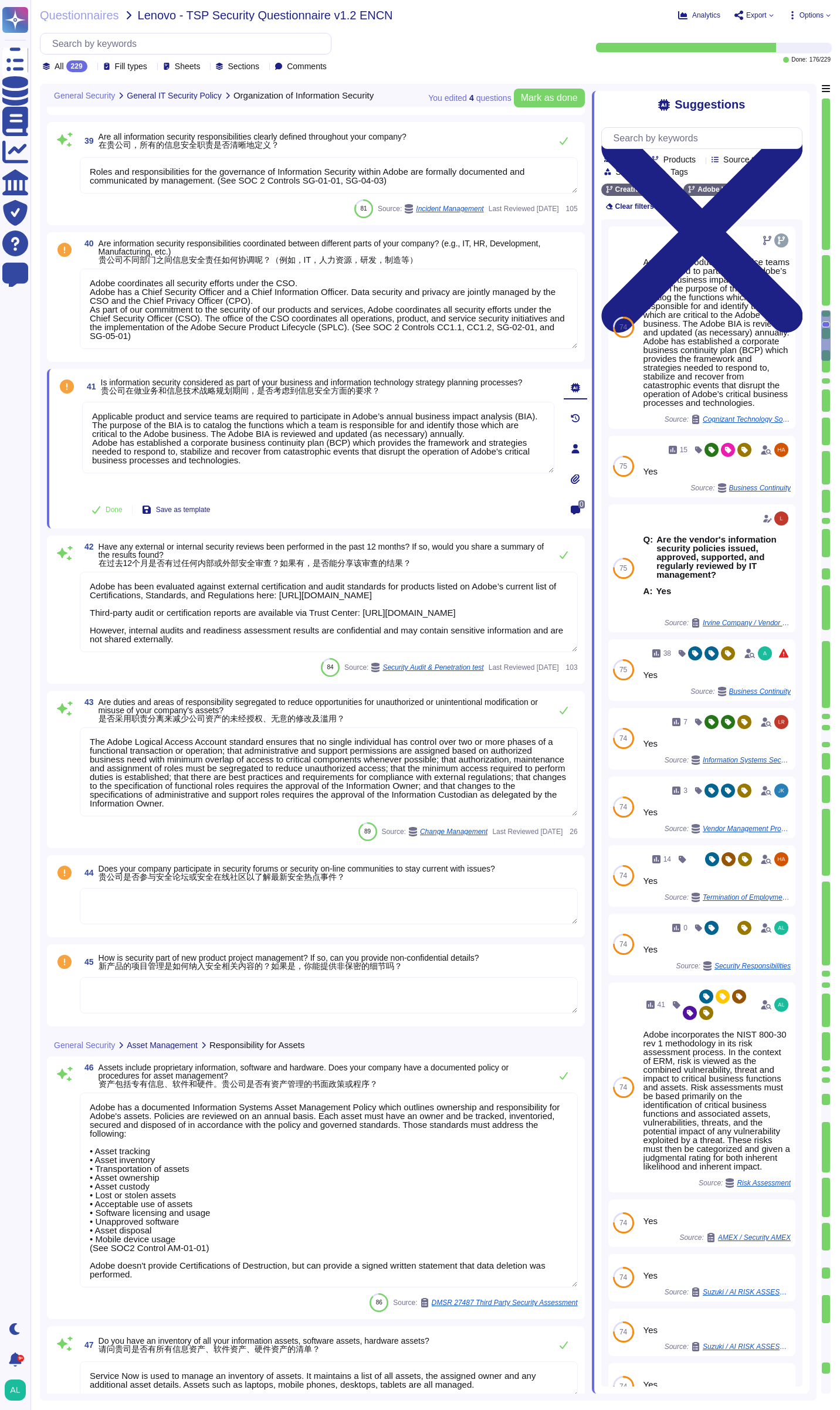
type textarea "Adobe has a Data Classification & Handling Standard, and it is owned by the Chi…"
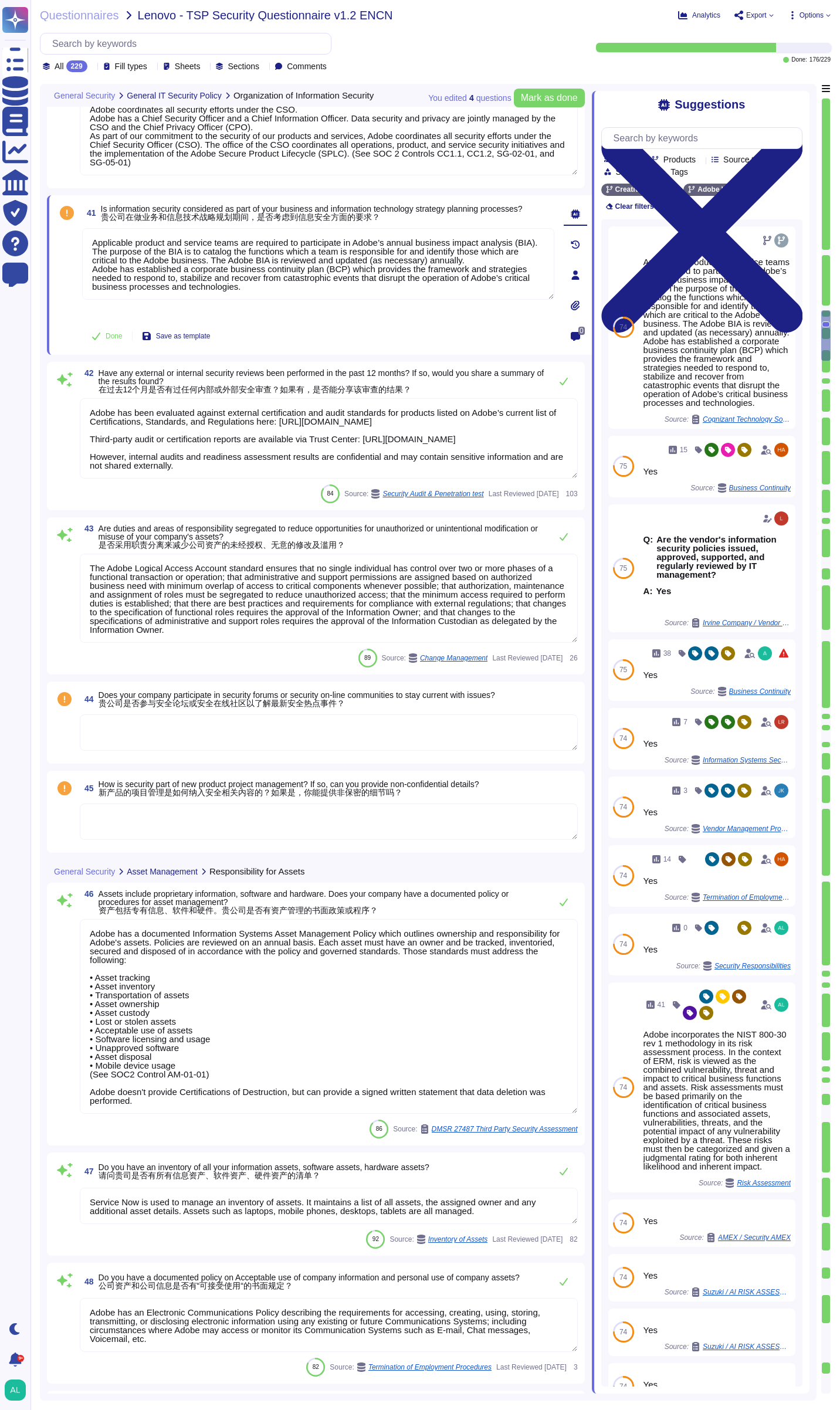
scroll to position [4857, 0]
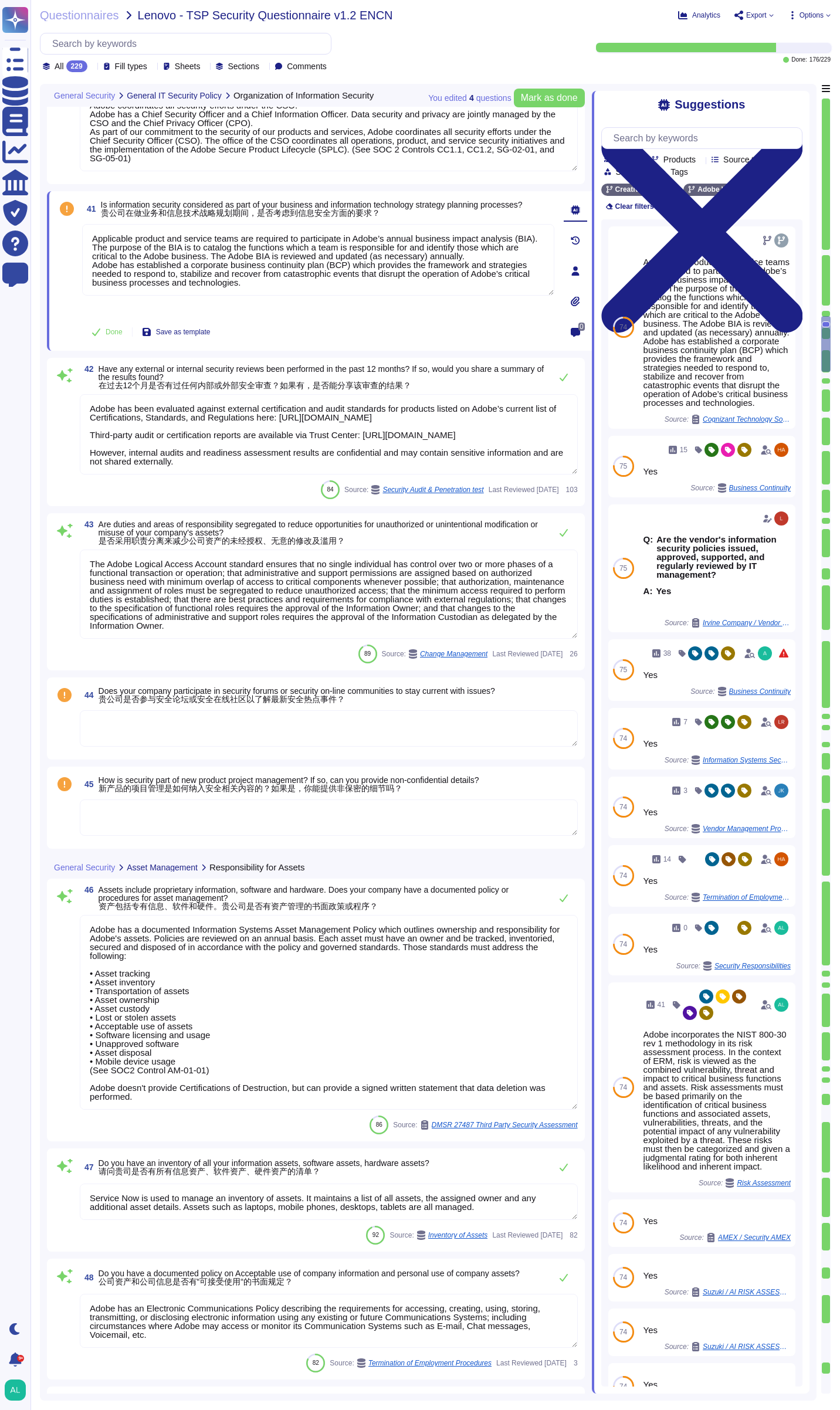
click at [277, 715] on textarea at bounding box center [329, 728] width 498 height 36
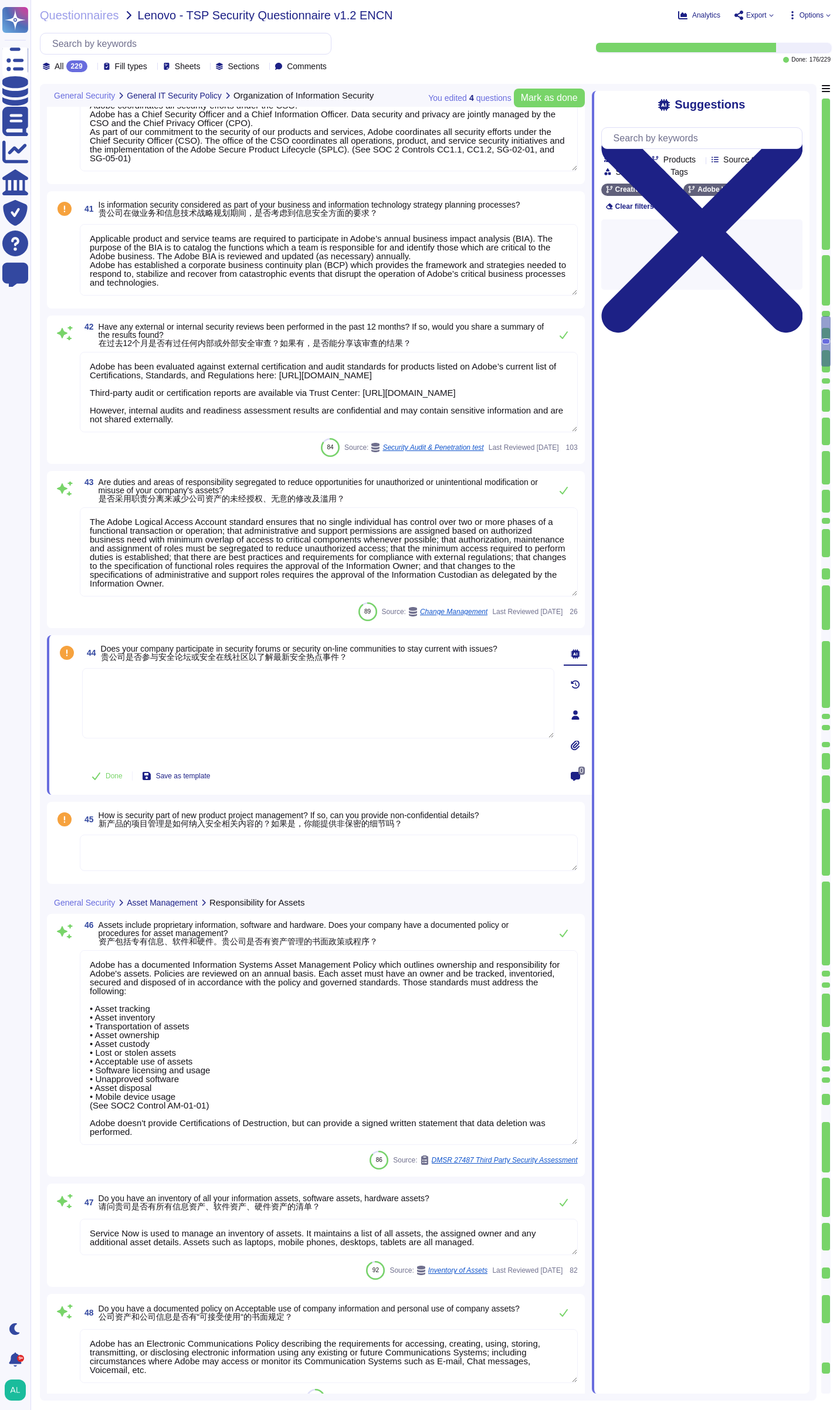
type textarea "Adobe has a Data Classification & Handling Standard, and it is owned by the Chi…"
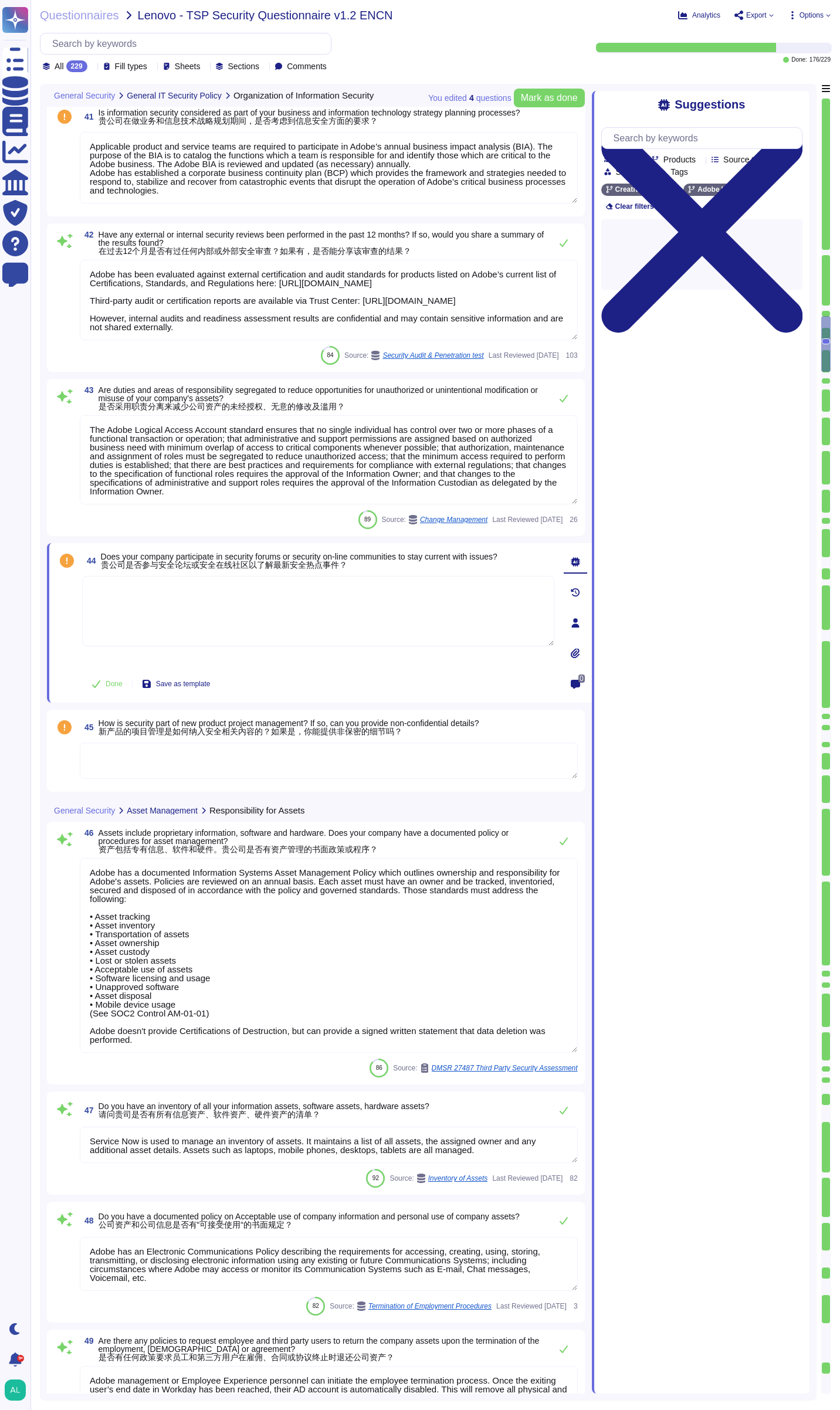
scroll to position [4975, 0]
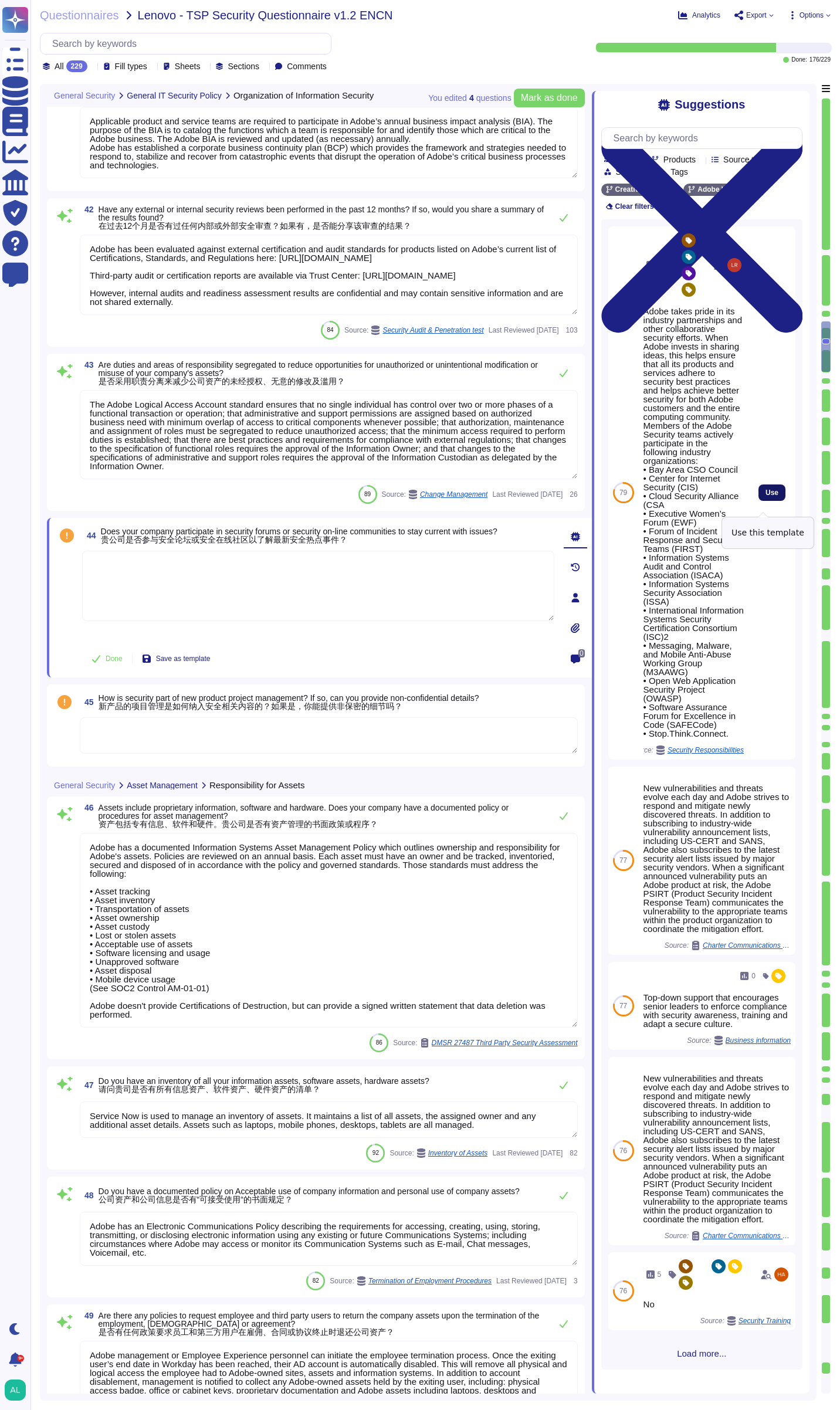
click at [766, 496] on span "Use" at bounding box center [772, 493] width 13 height 7
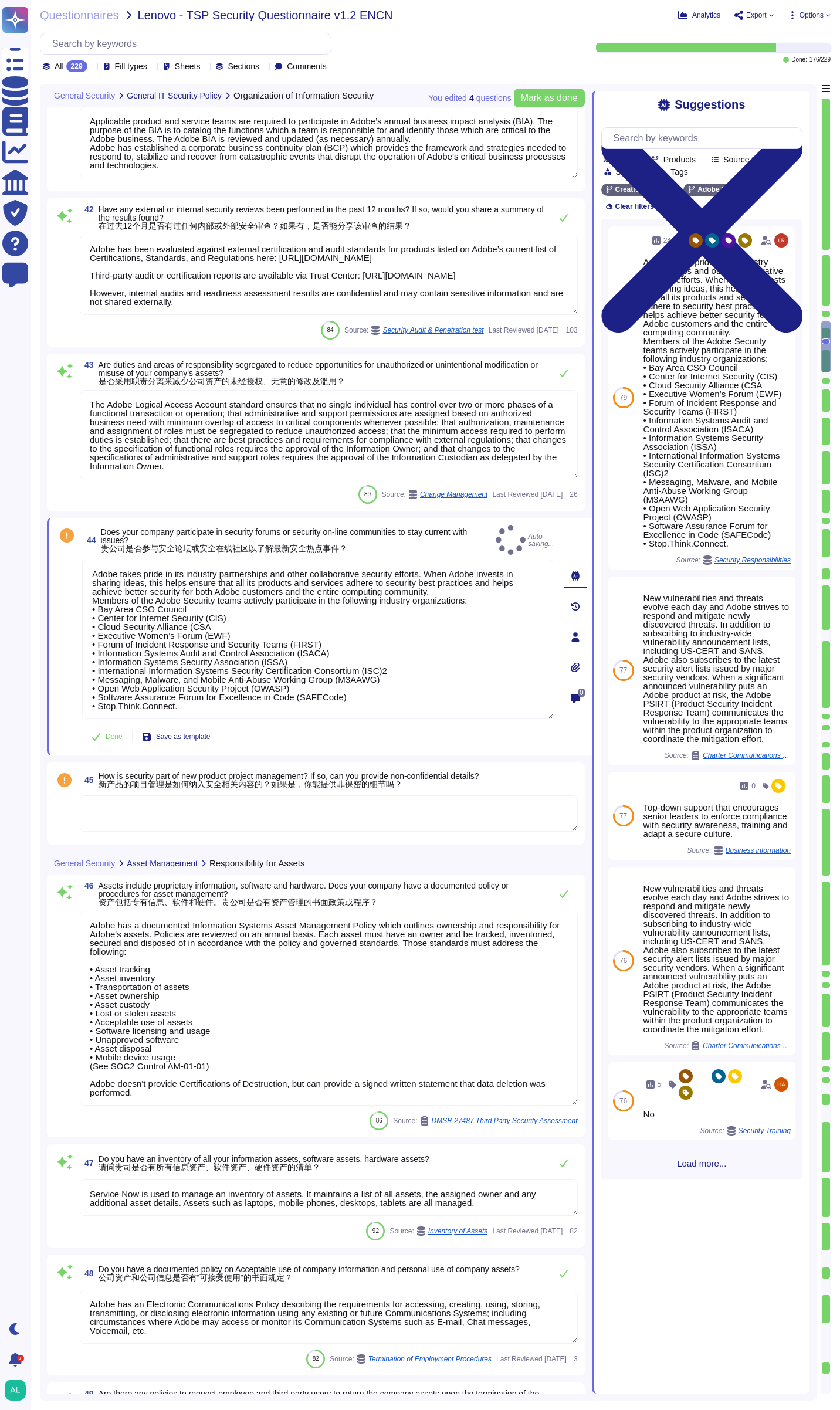
type textarea "Adobe takes pride in its industry partnerships and other collaborative security…"
click at [760, 500] on div "Adobe takes pride in its industry partnerships and other collaborative security…" at bounding box center [717, 403] width 147 height 291
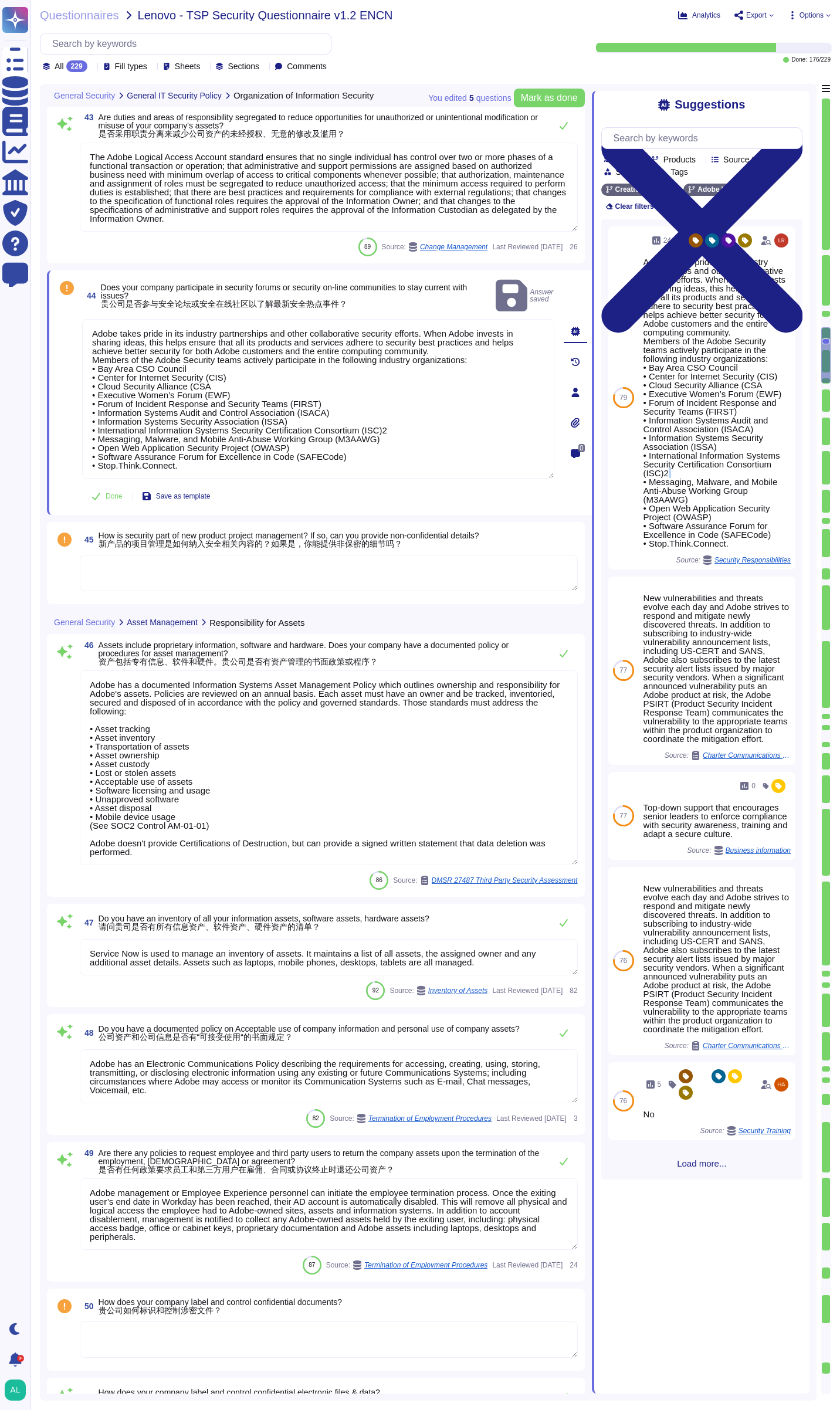
type textarea "The Adobe People Resources Security Standard outlines specific details for back…"
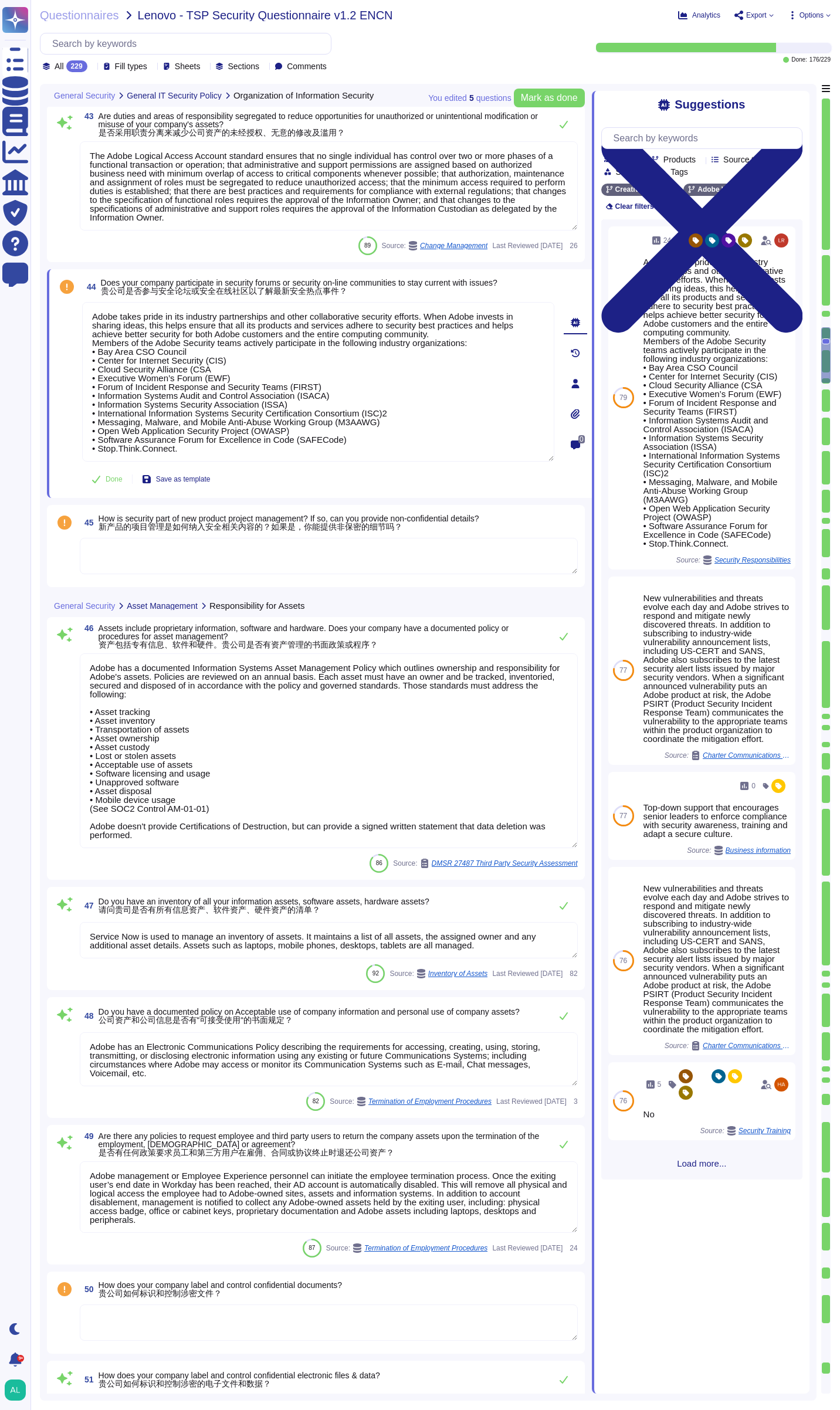
click at [213, 556] on textarea at bounding box center [329, 556] width 498 height 36
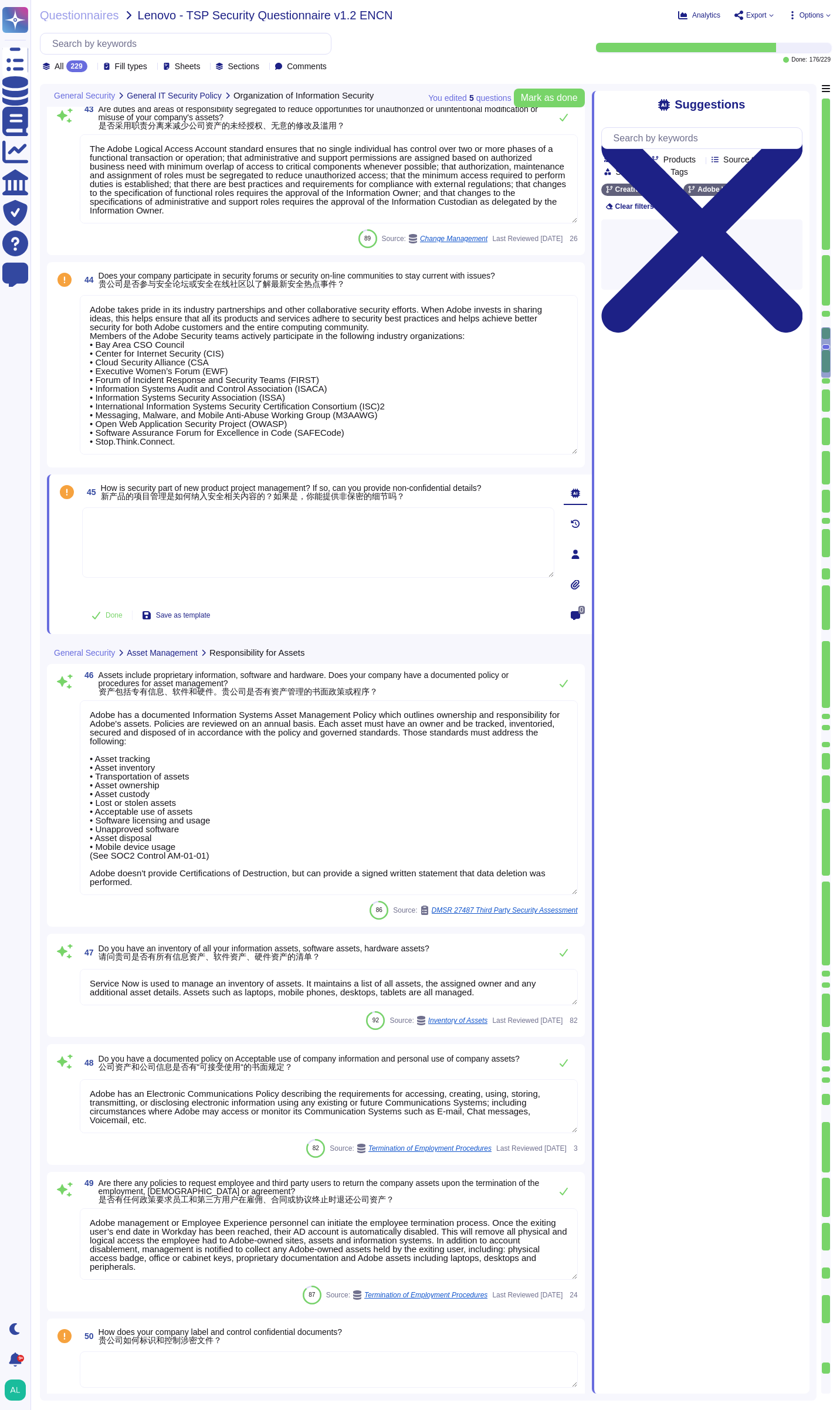
click at [213, 556] on textarea at bounding box center [318, 542] width 472 height 70
type textarea "The Adobe People Resources Security Standard outlines specific details for back…"
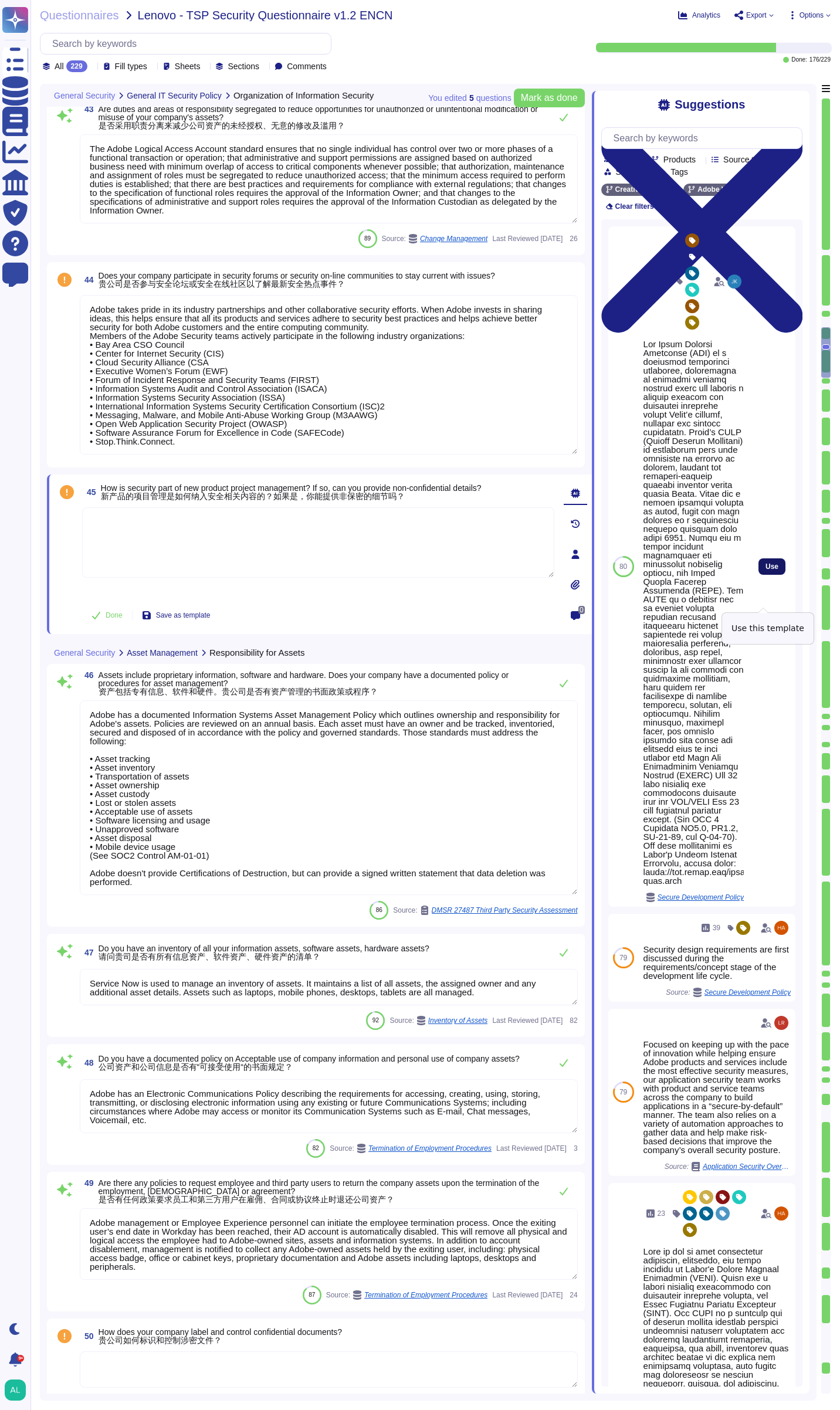
click at [769, 575] on button "Use" at bounding box center [772, 566] width 27 height 16
type textarea "Lor Ipsum Dolorsi Ametconse (ADI) el s doeiusmod temporinci utlaboree, dolorema…"
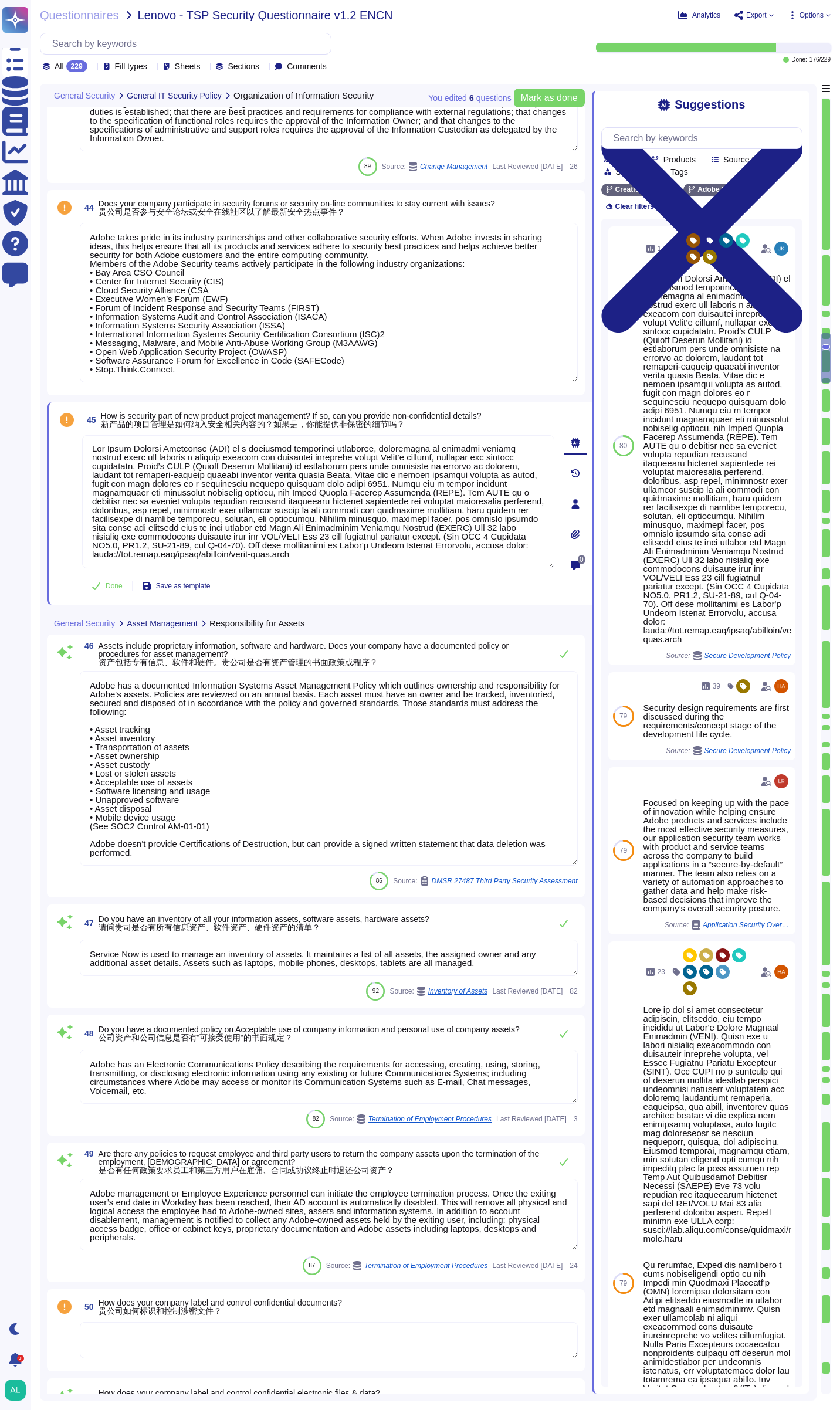
scroll to position [5502, 0]
type textarea "Yes"
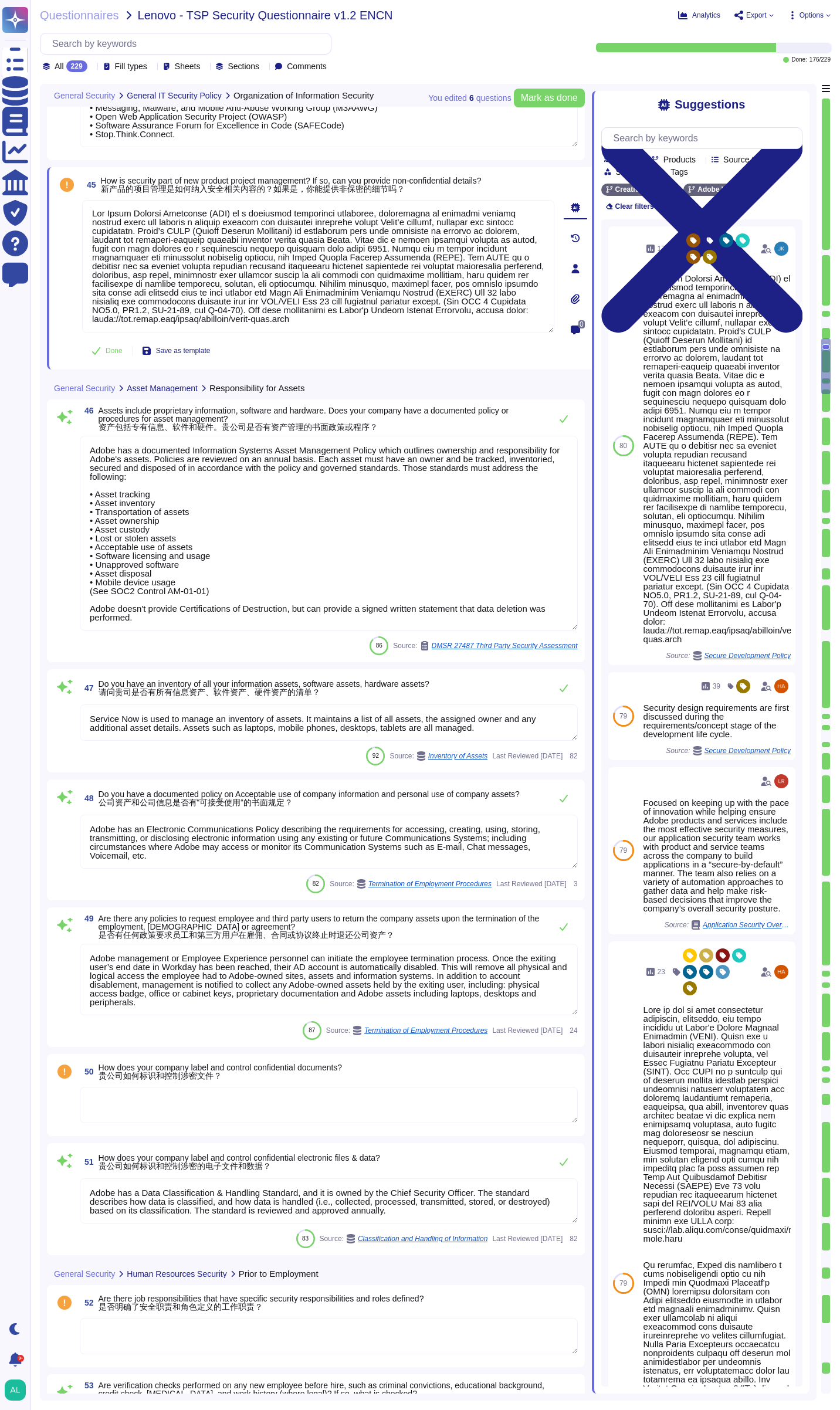
type textarea "Lorem ipsumdol sitametco ad elitsedd e tempori utlabore etdolorem aliquaen ad m…"
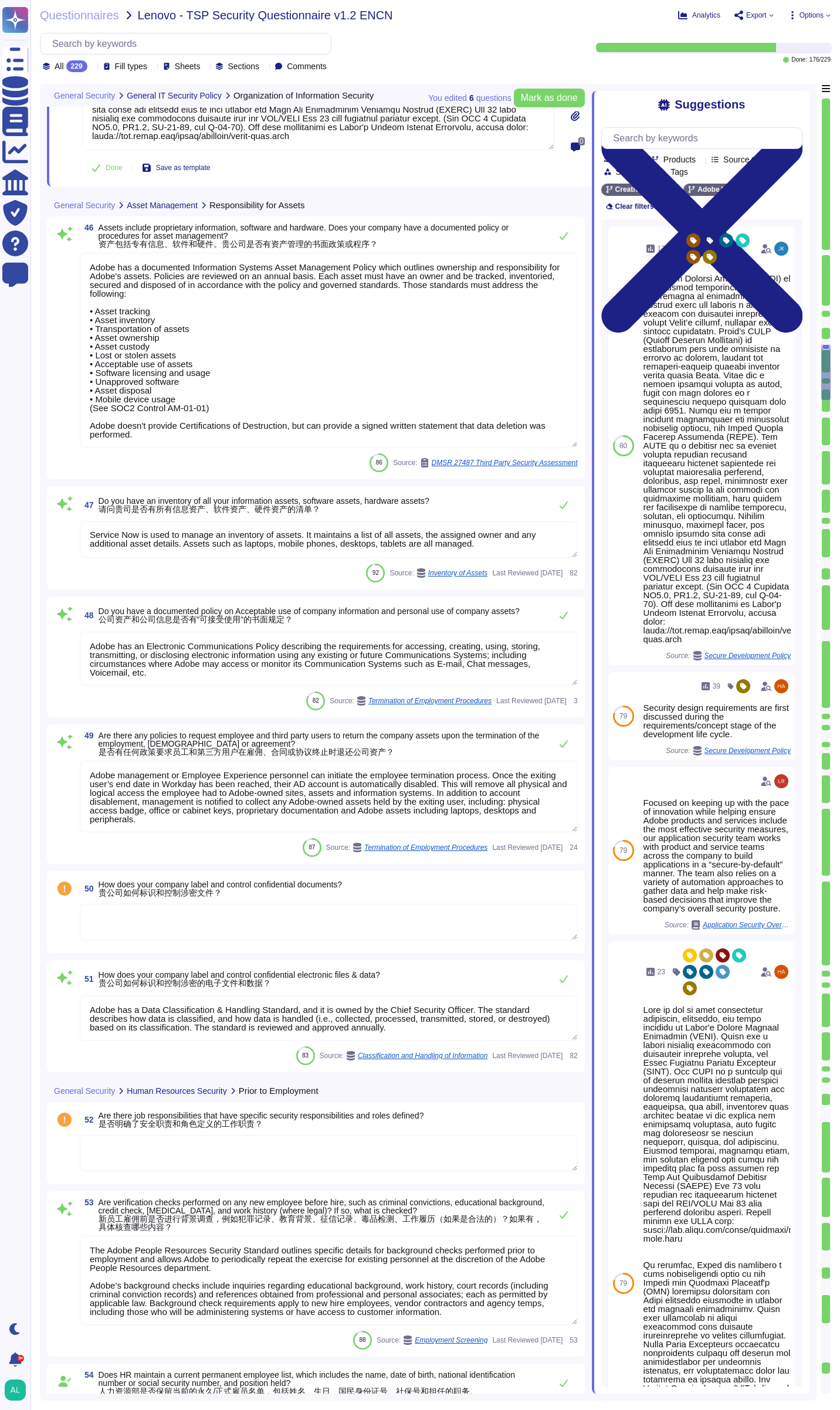
type textarea "Adobe has a defined supplier code of conduct that is required of all suppliers.…"
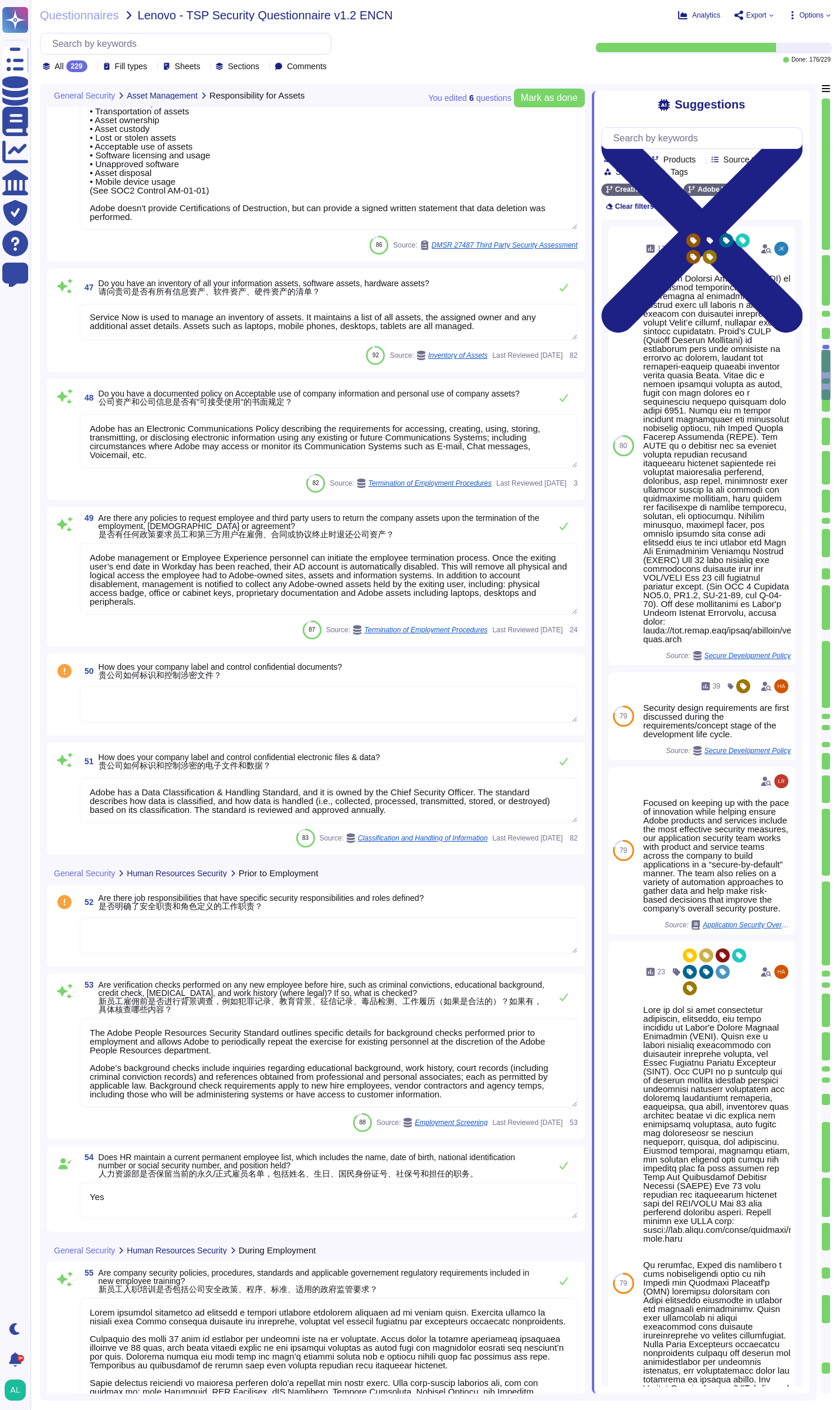
scroll to position [5972, 0]
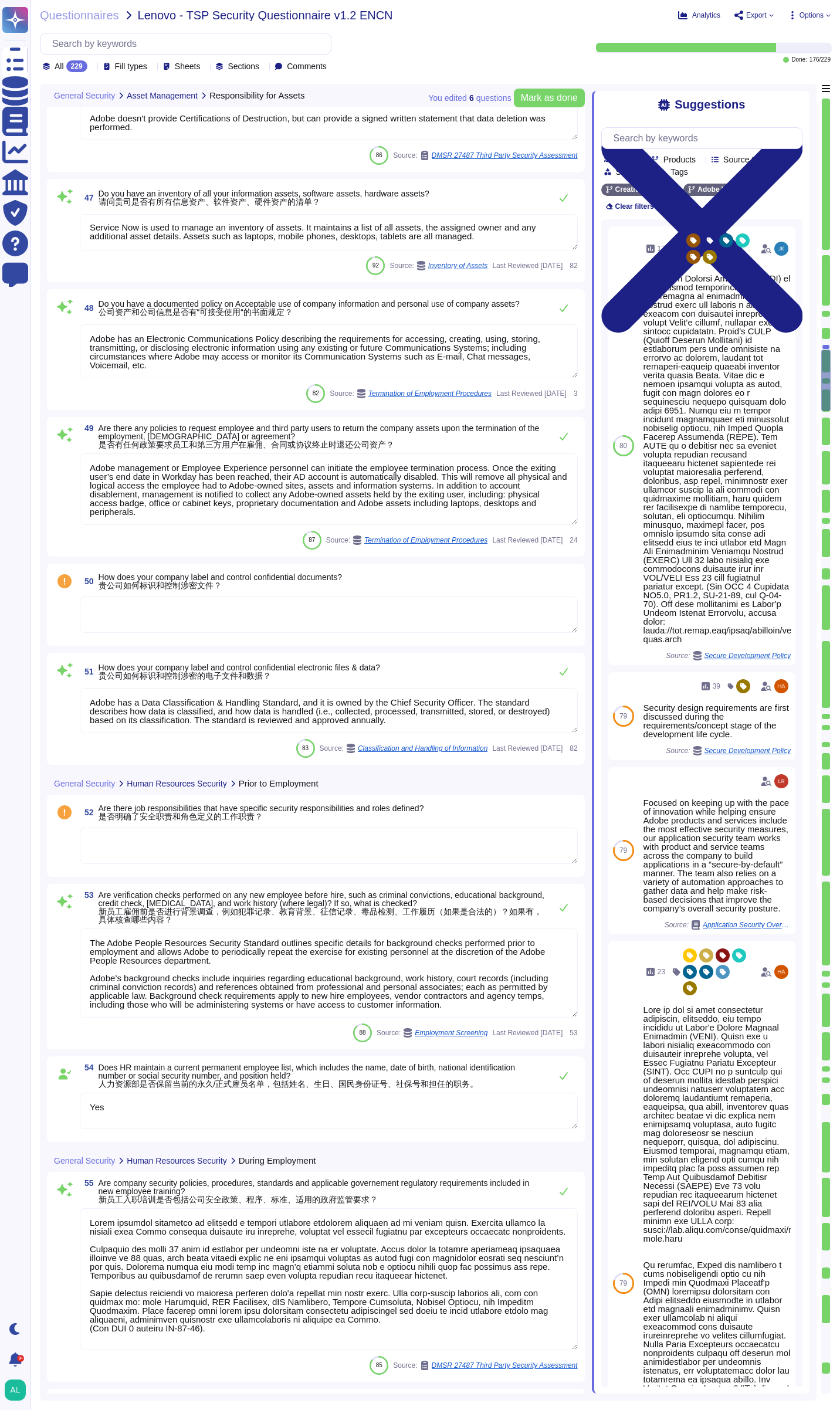
type textarea "Lorem ipsumdol sitametco ad elitsedd e tempori utlabore etdolorem aliquaen ad m…"
click at [233, 619] on textarea at bounding box center [329, 615] width 498 height 36
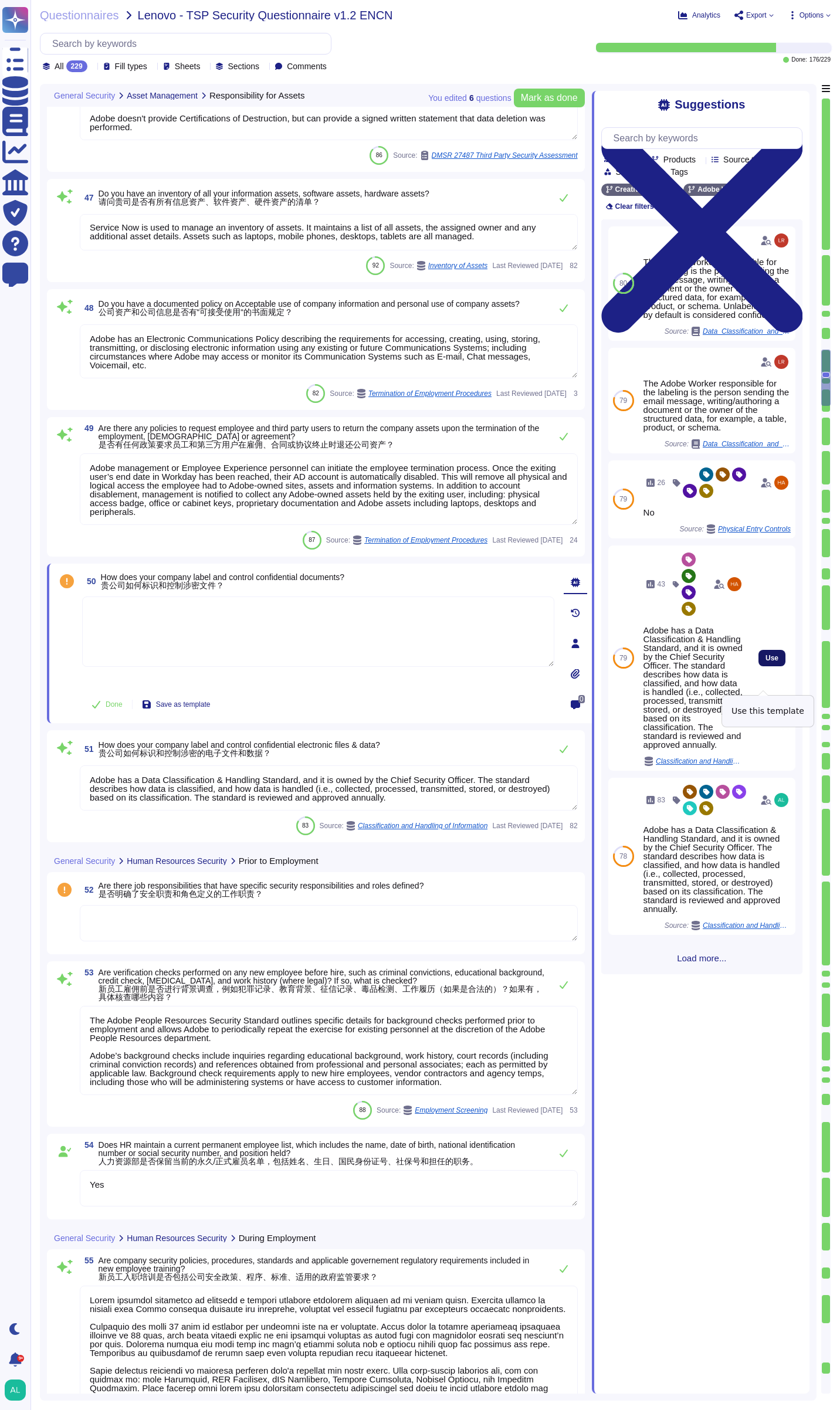
click at [766, 661] on span "Use" at bounding box center [772, 658] width 13 height 7
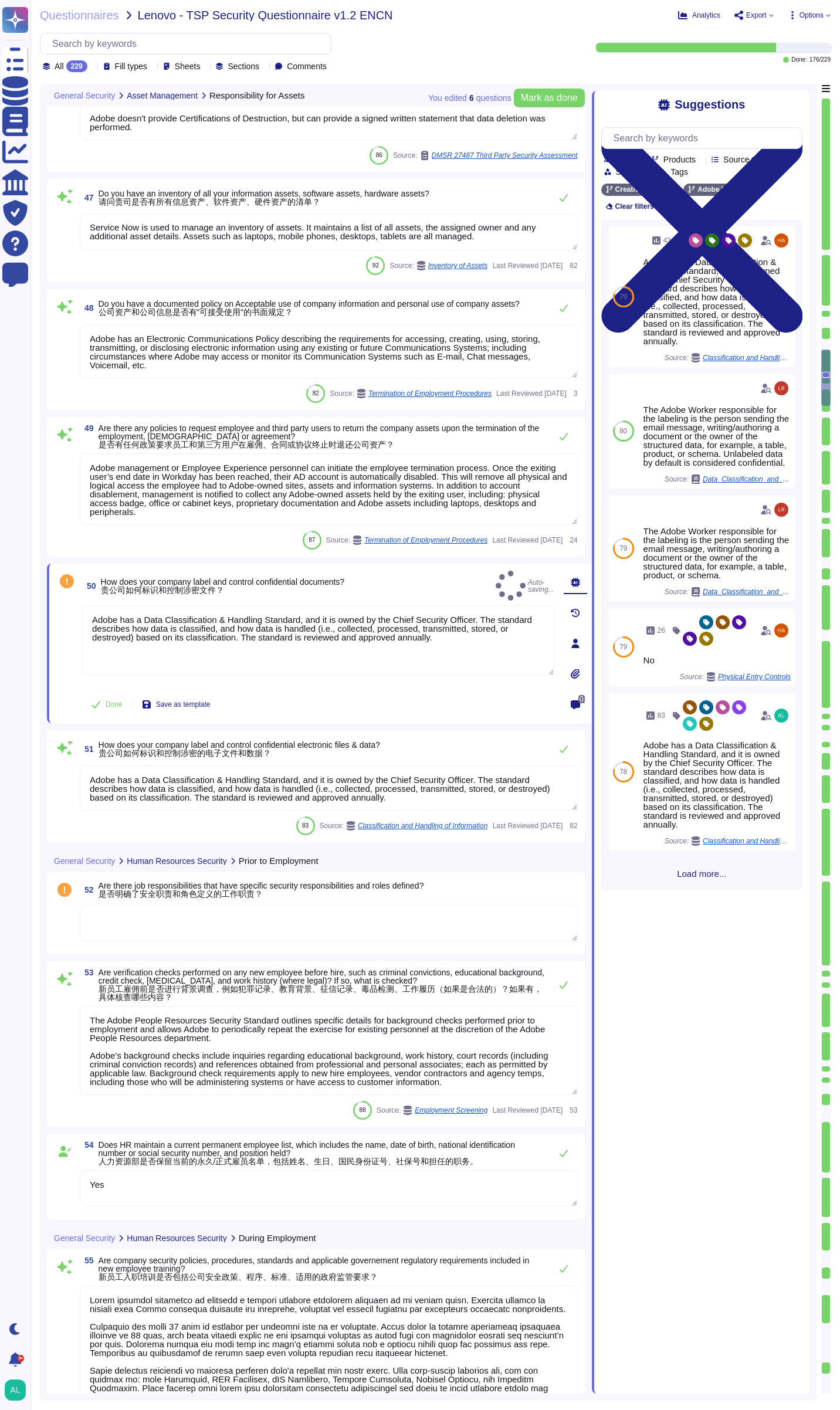
type textarea "Adobe has a Data Classification & Handling Standard, and it is owned by the Chi…"
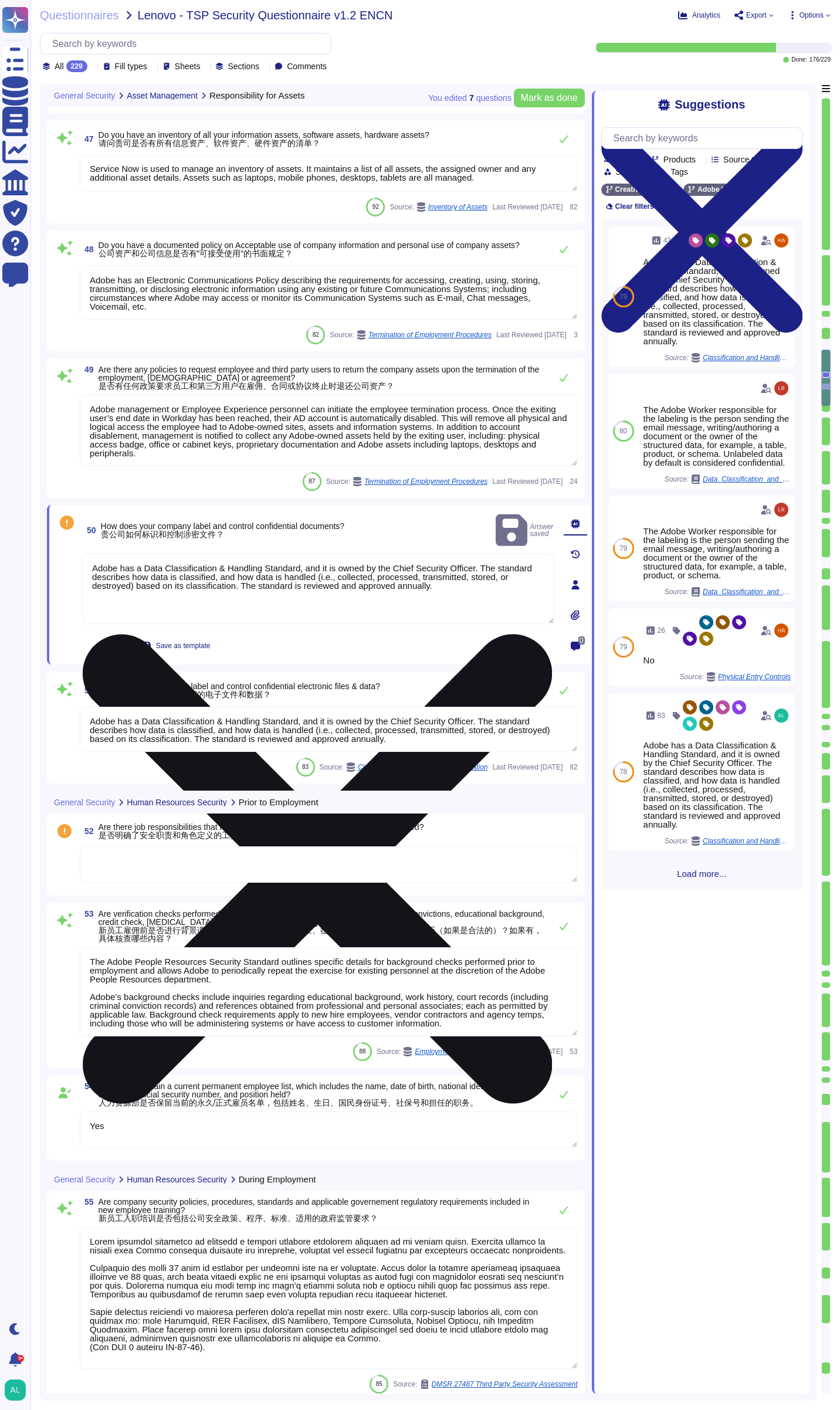
type textarea "Lorem ipsumdol sitametco ad elitsedd e tempori utlabore etdolorem aliquaen ad m…"
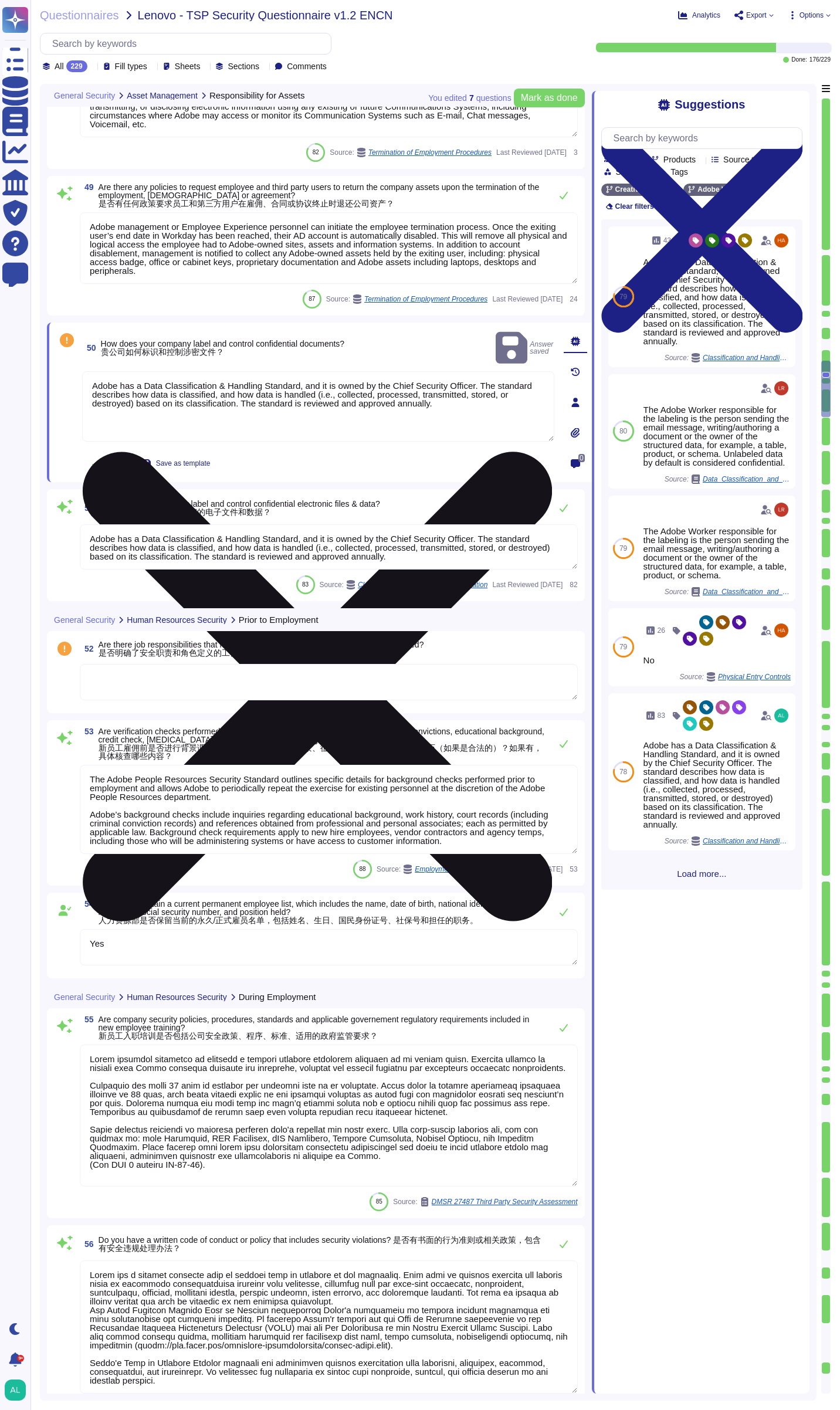
type textarea "Lor ipsum dolo sita co adipi elitse, d Eiusmodtemp Incidi Utlaboree, d Magnaa E…"
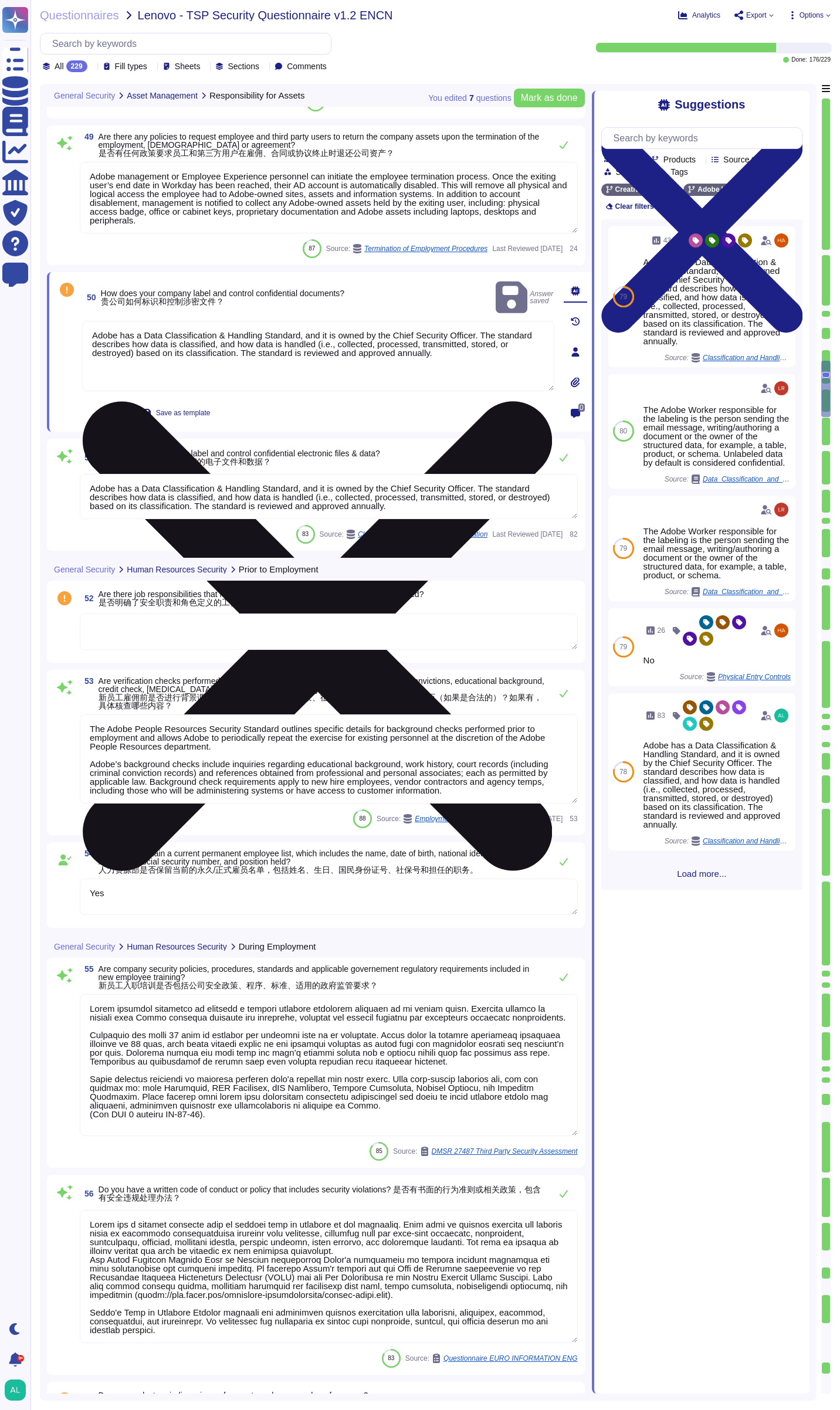
scroll to position [6265, 0]
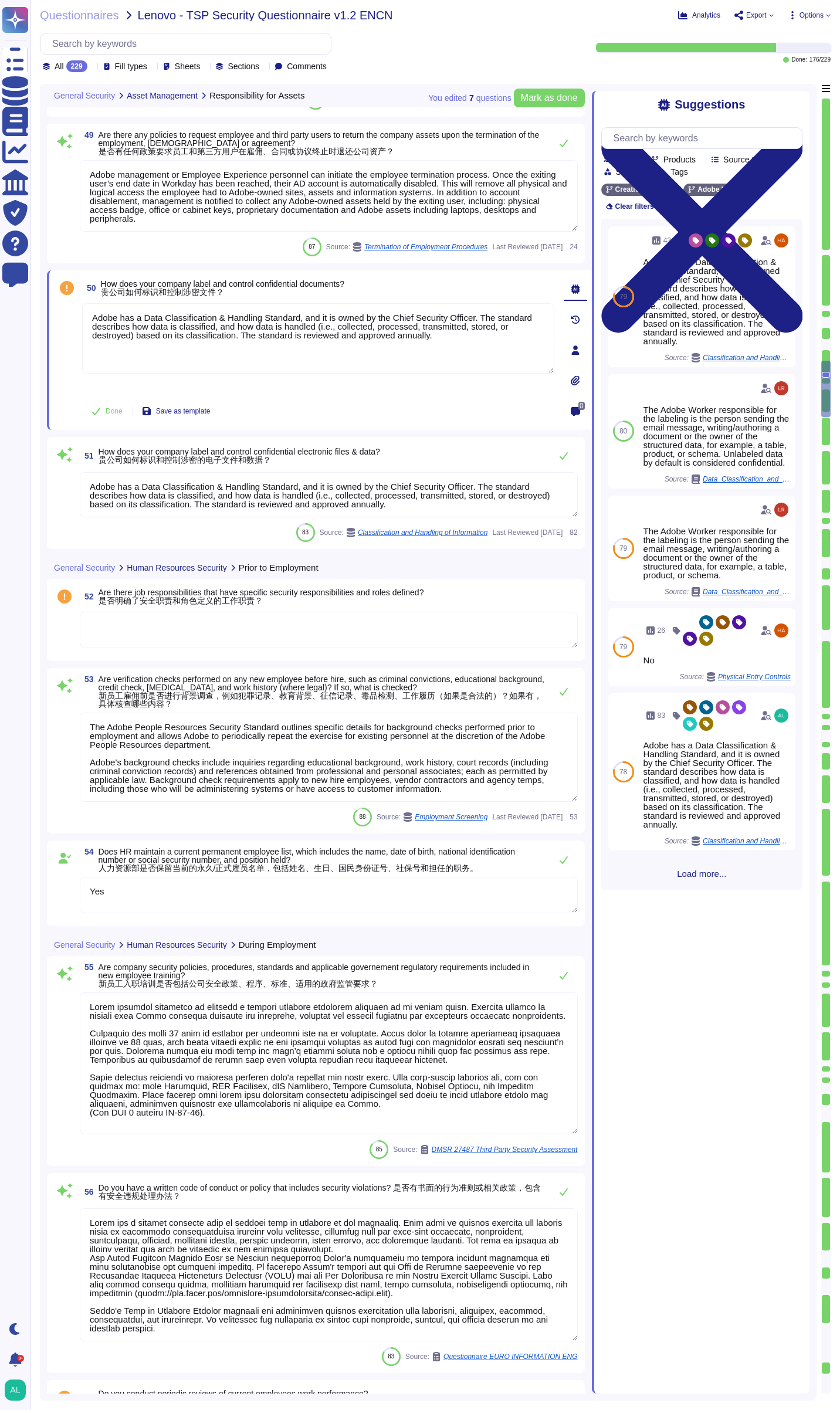
click at [145, 628] on textarea at bounding box center [329, 630] width 498 height 36
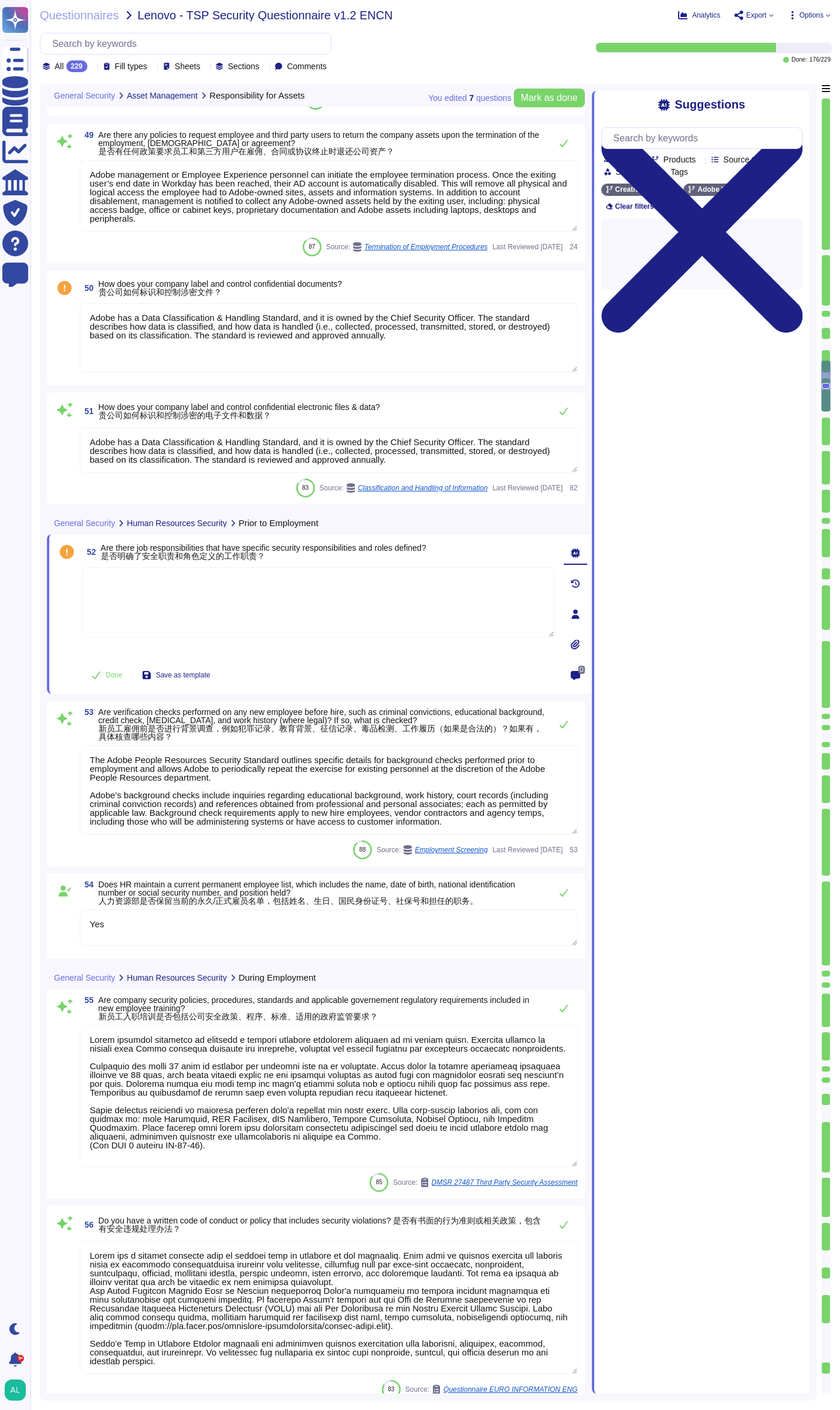
click at [145, 628] on textarea at bounding box center [318, 602] width 472 height 70
type textarea "Lor ipsum dolo sita co adipi elitse, d Eiusmodtemp Incidi Utlaboree, d Magnaa E…"
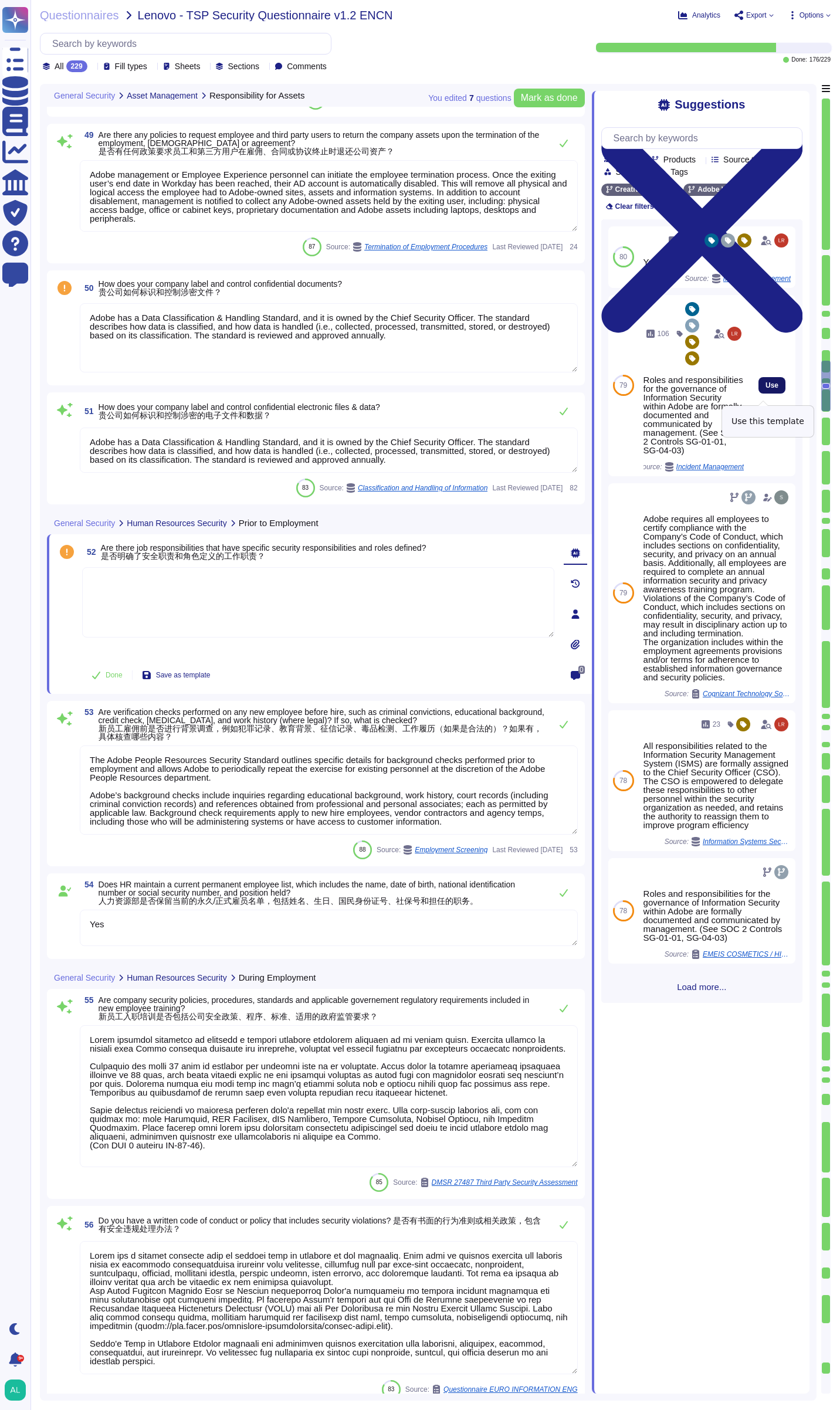
click at [766, 388] on span "Use" at bounding box center [772, 386] width 13 height 7
type textarea "Roles and responsibilities for the governance of Information Security within Ad…"
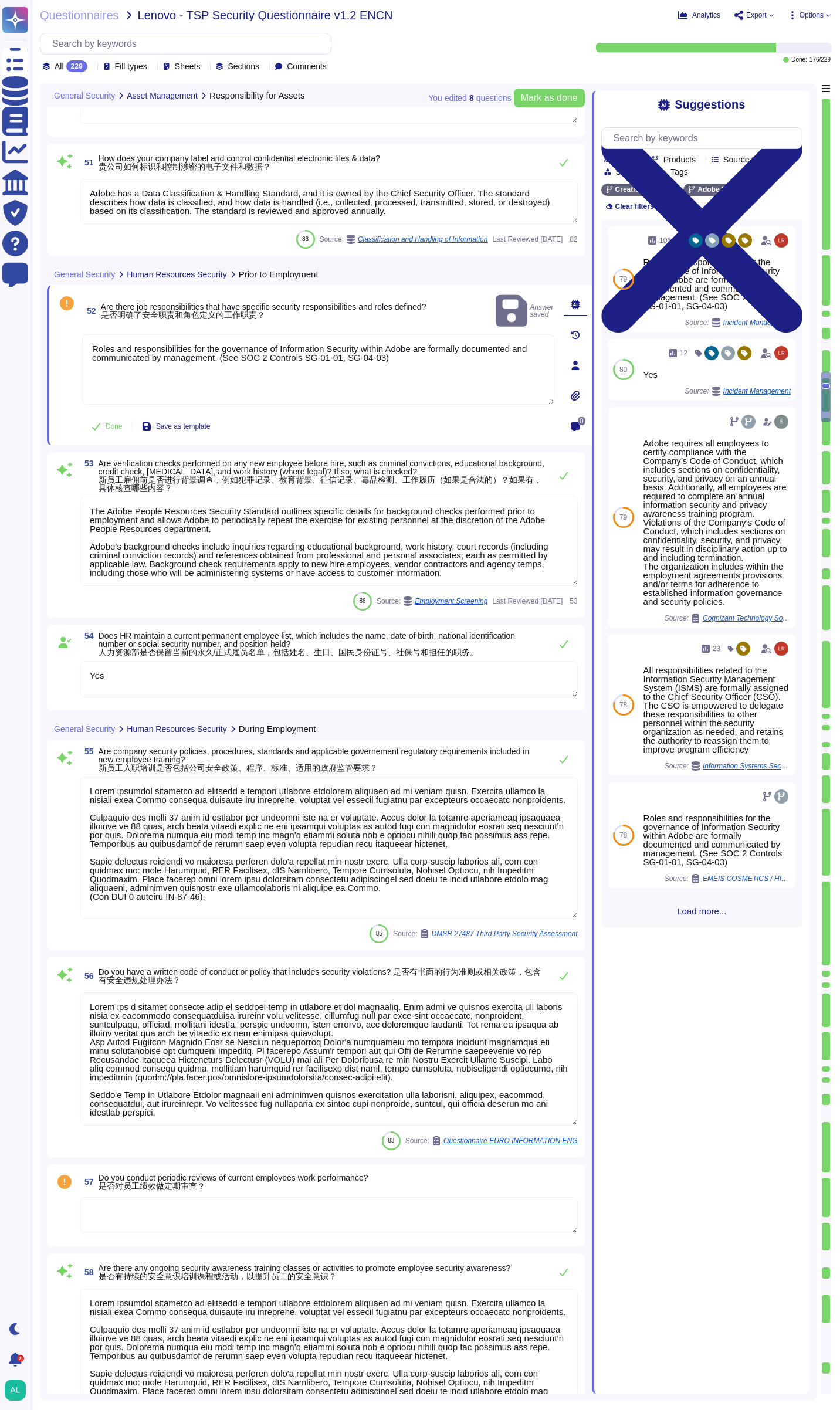
type textarea "For exiting or terminated Adobe personnel, People Resource ("PR") or the employ…"
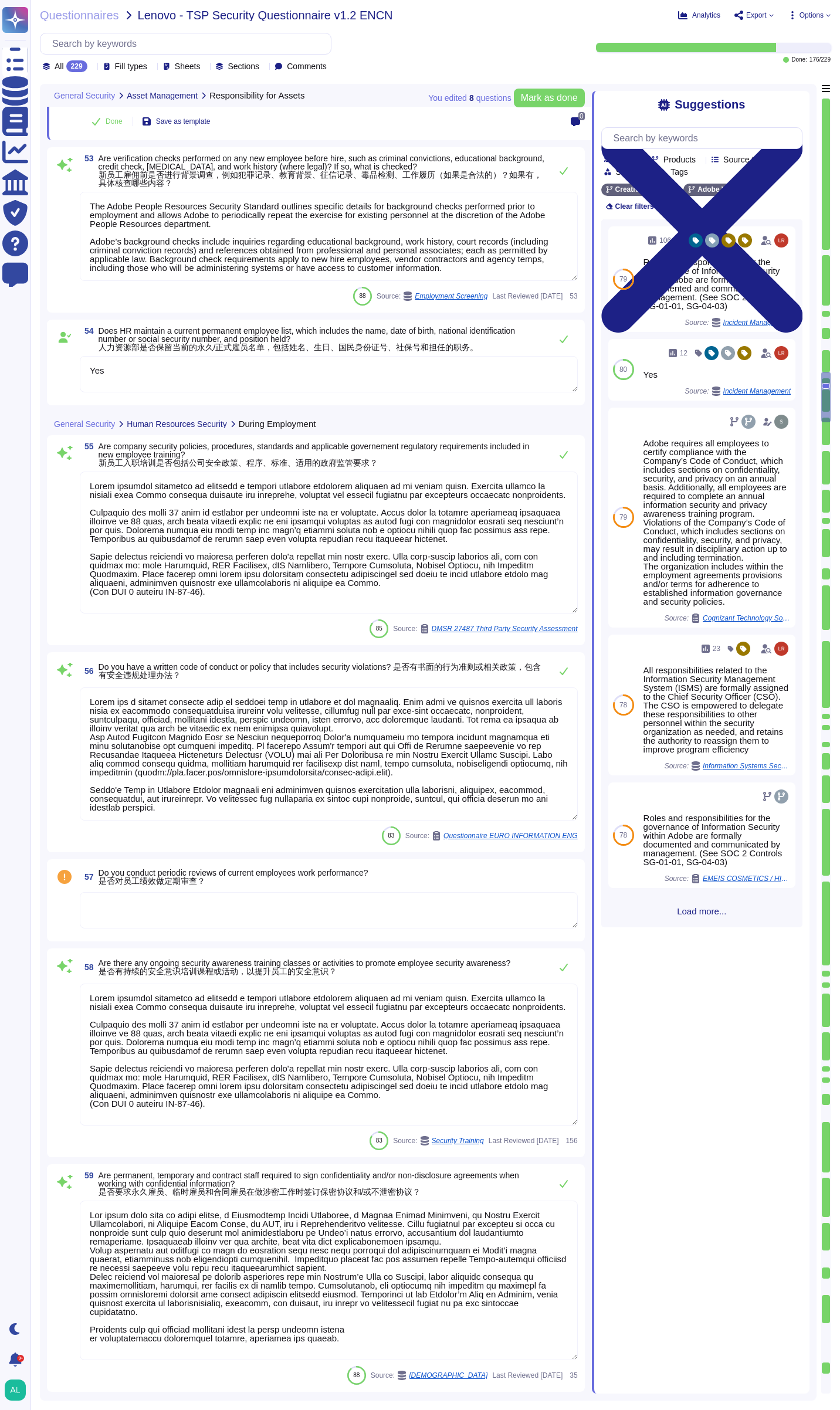
scroll to position [6852, 0]
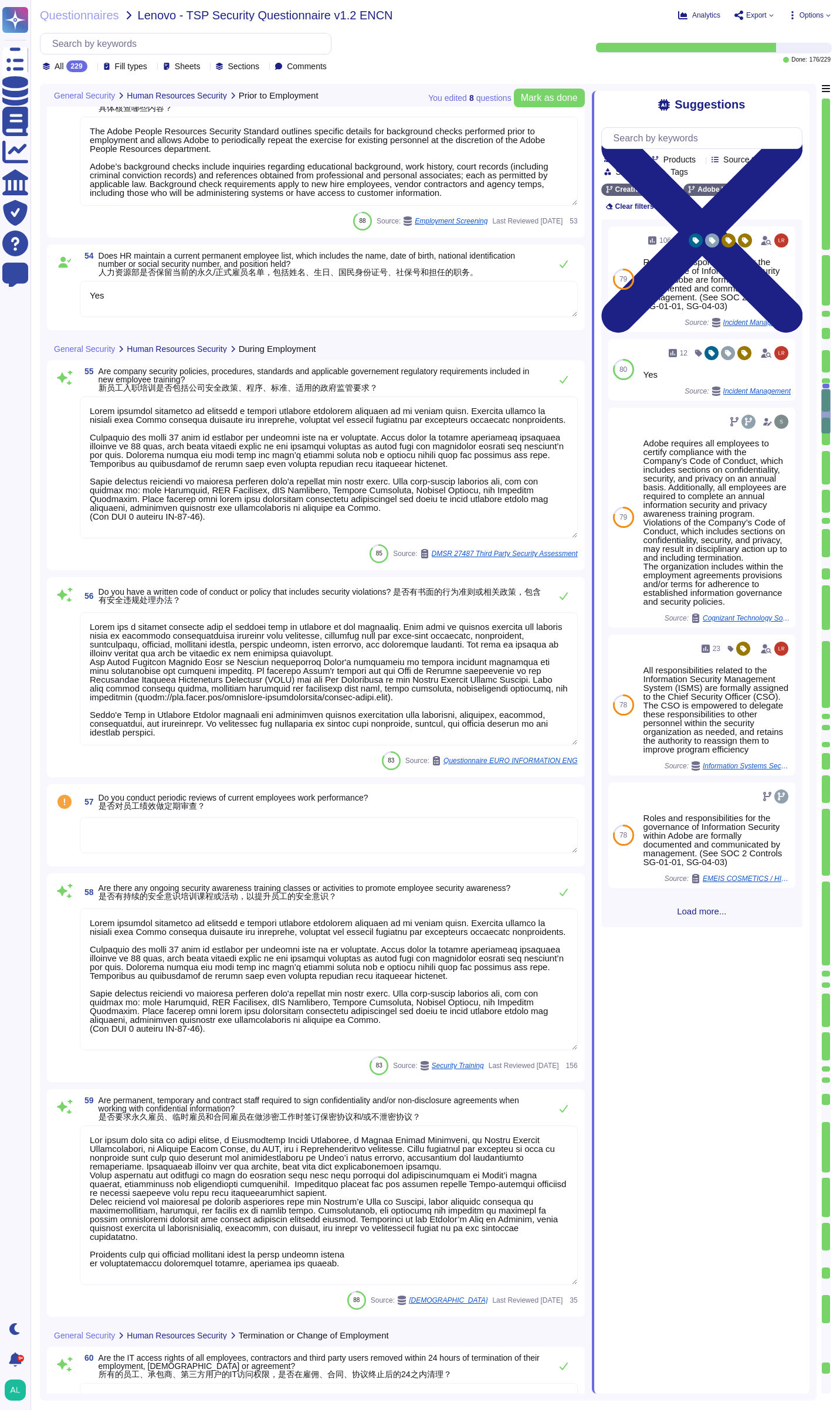
type textarea "Roles and responsibilities for performing employment termination or change in e…"
type textarea "All hardware in Adobe-owned or Adobe-leased hosting facilities is physically se…"
click at [188, 834] on textarea at bounding box center [329, 835] width 498 height 36
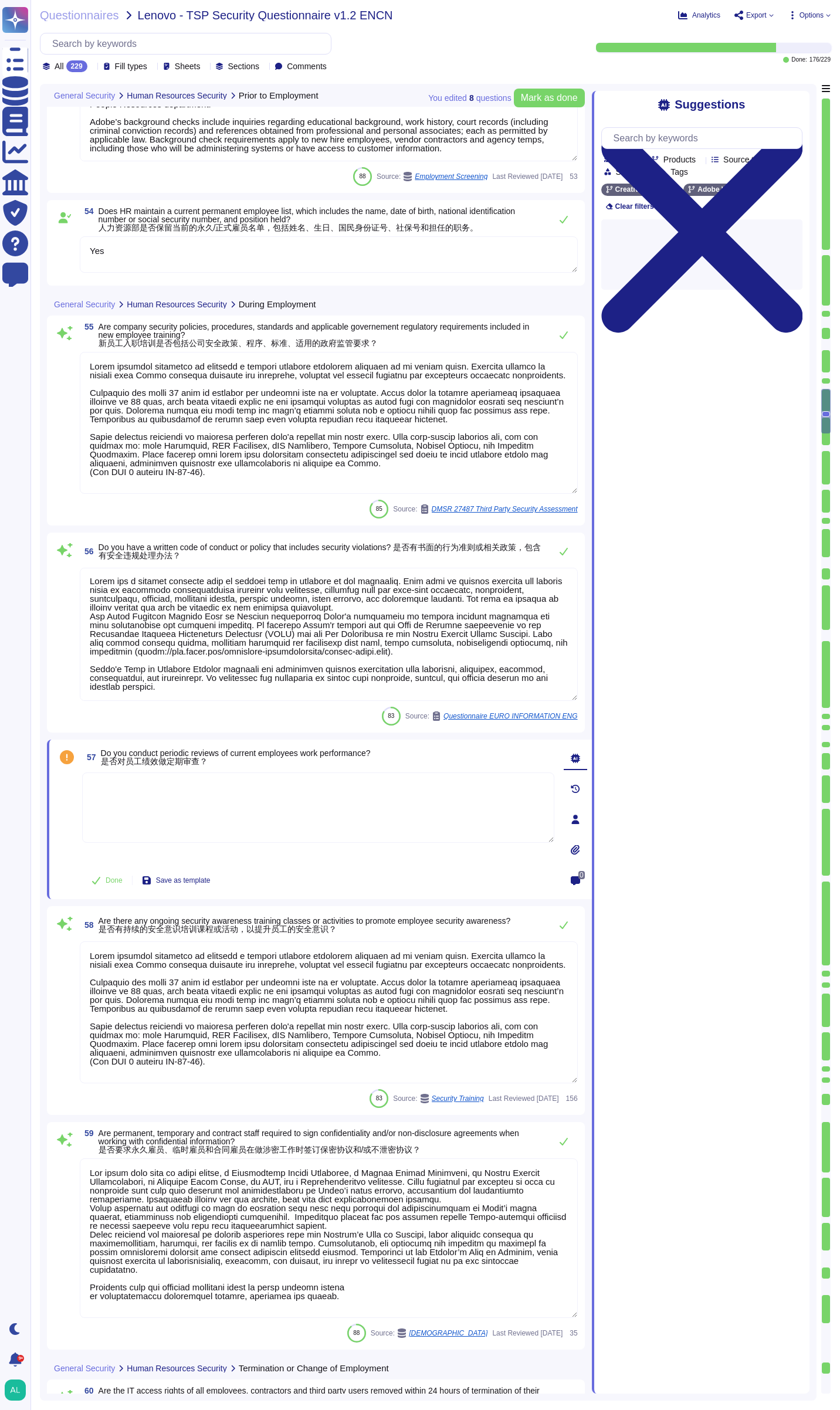
click at [188, 834] on textarea at bounding box center [318, 807] width 472 height 70
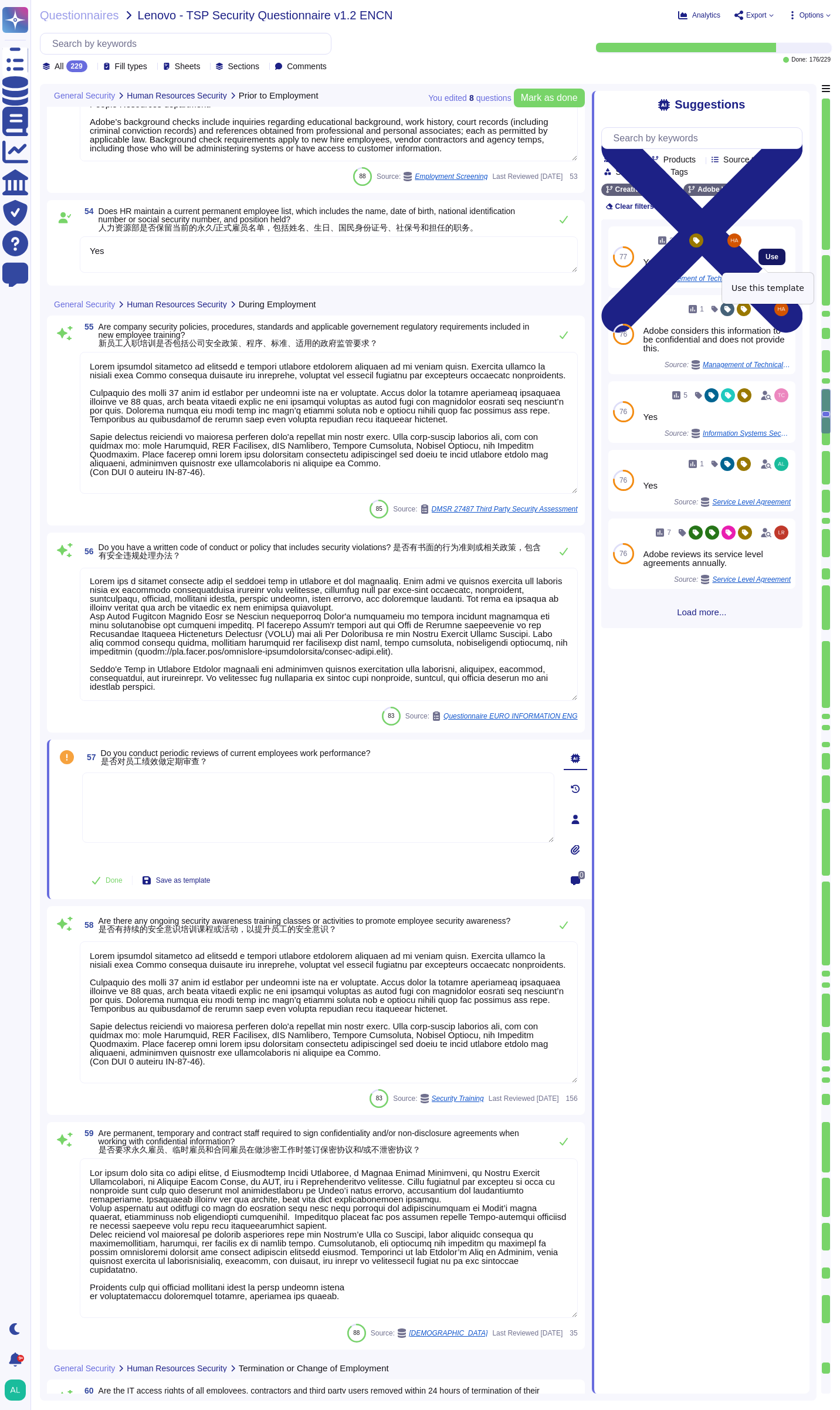
click at [758, 259] on button "Use" at bounding box center [772, 257] width 27 height 16
type textarea "Yes"
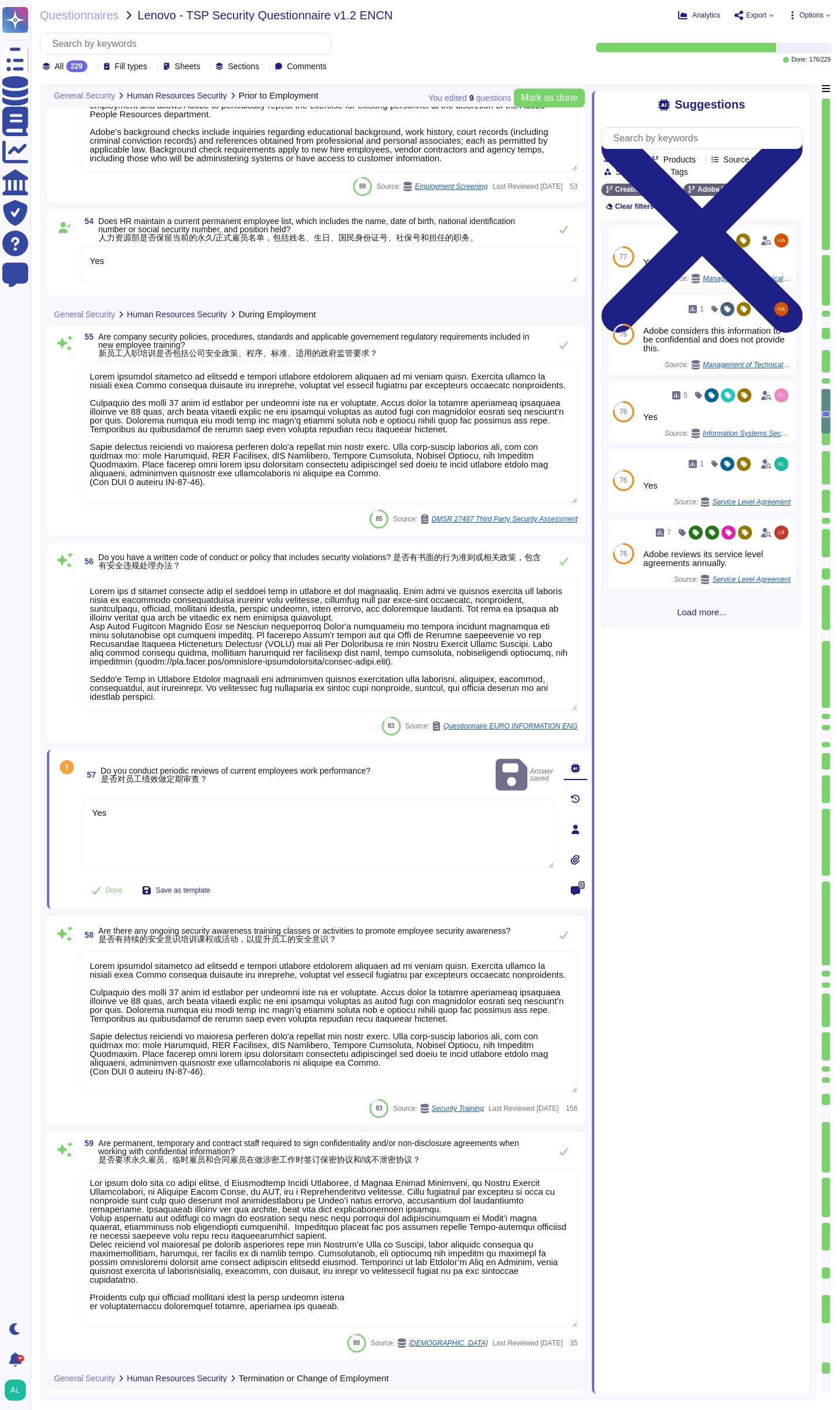
type textarea "All hardware in Adobe-owned or Adobe-leased hosting facilities is physically se…"
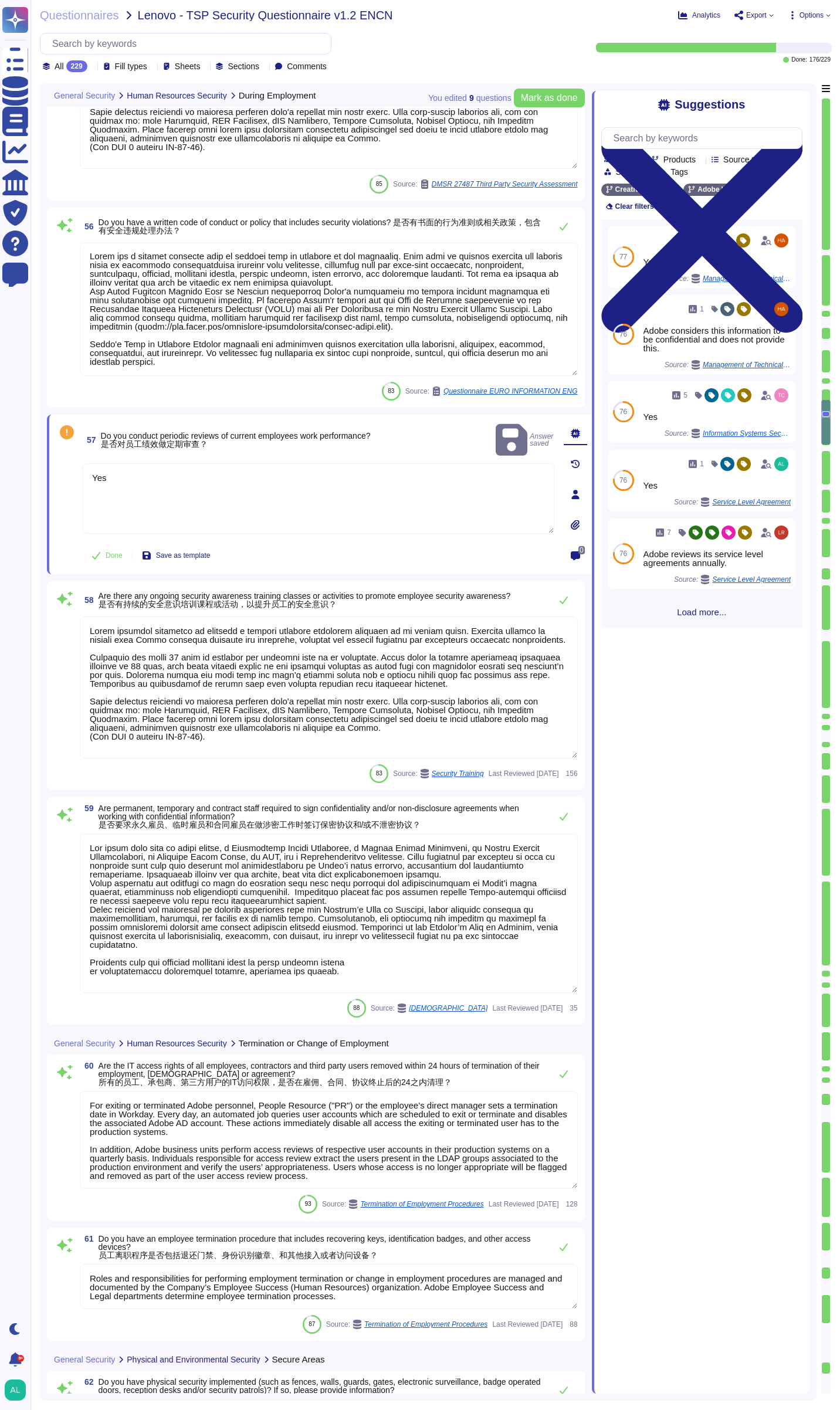
type textarea "Cloud infrastructure partner data centers utilize industry standard architectur…"
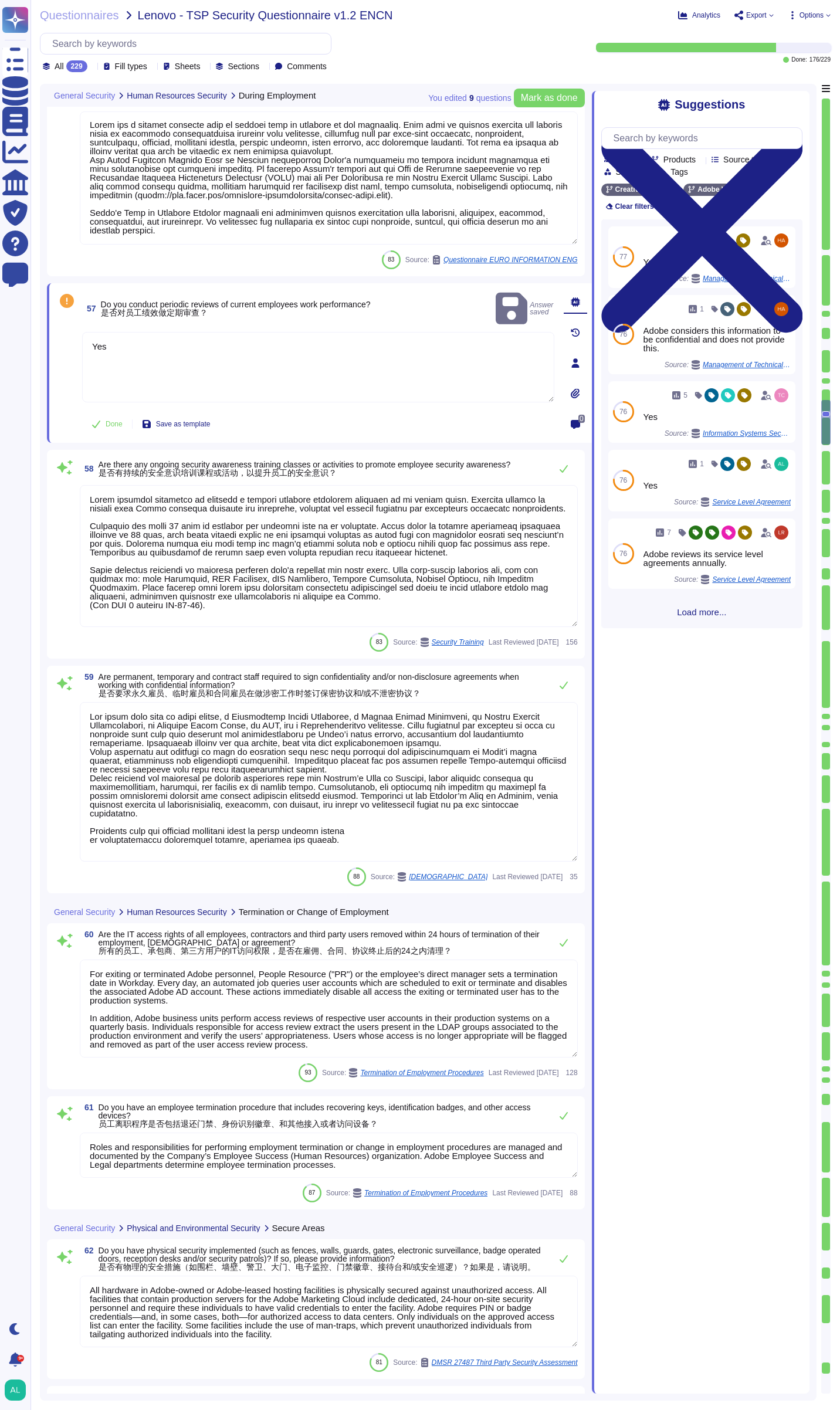
type textarea "Adobe generally doesn't release the number of people who work in security at th…"
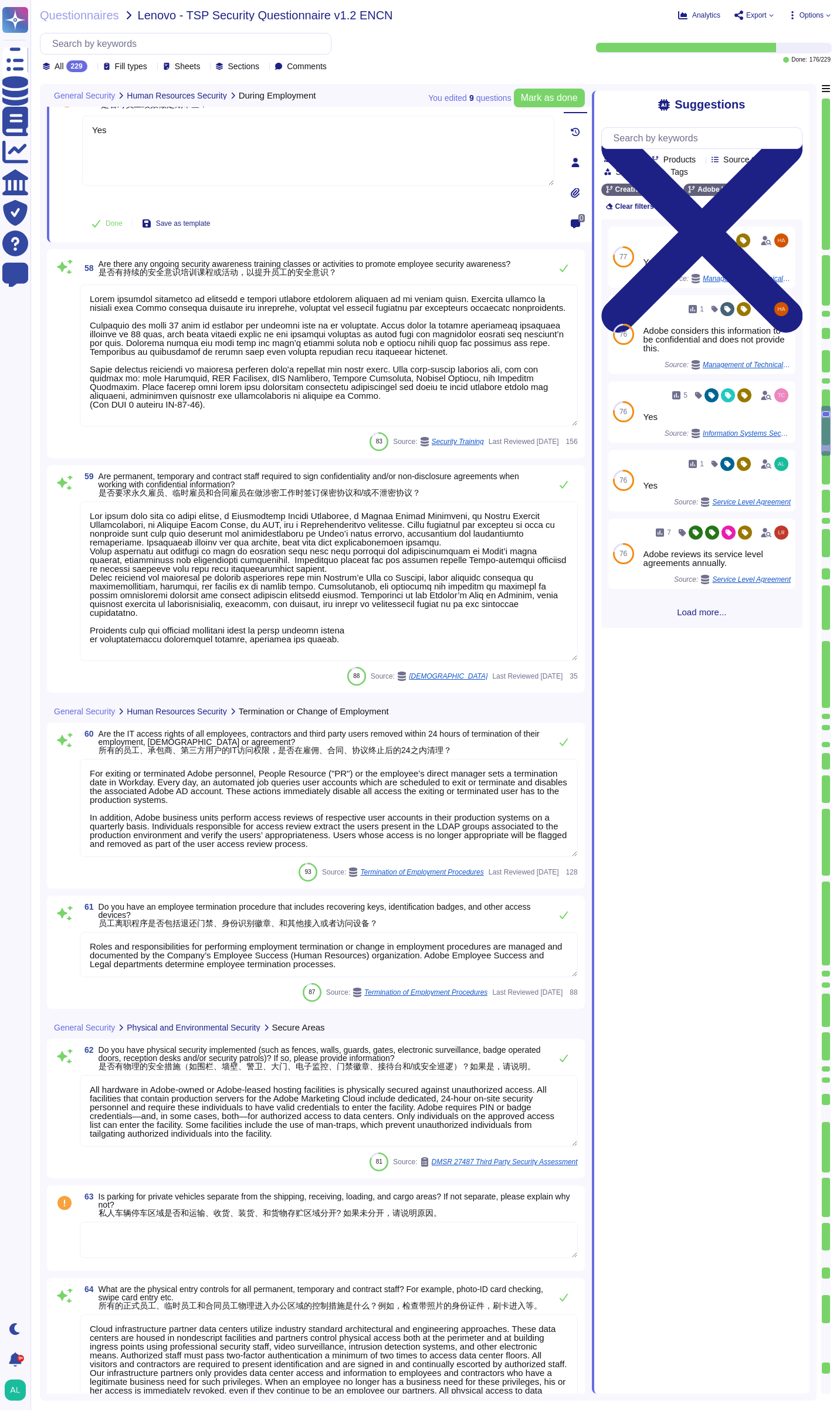
type textarea "Adobe generally doesn't release the number of people who work in security at th…"
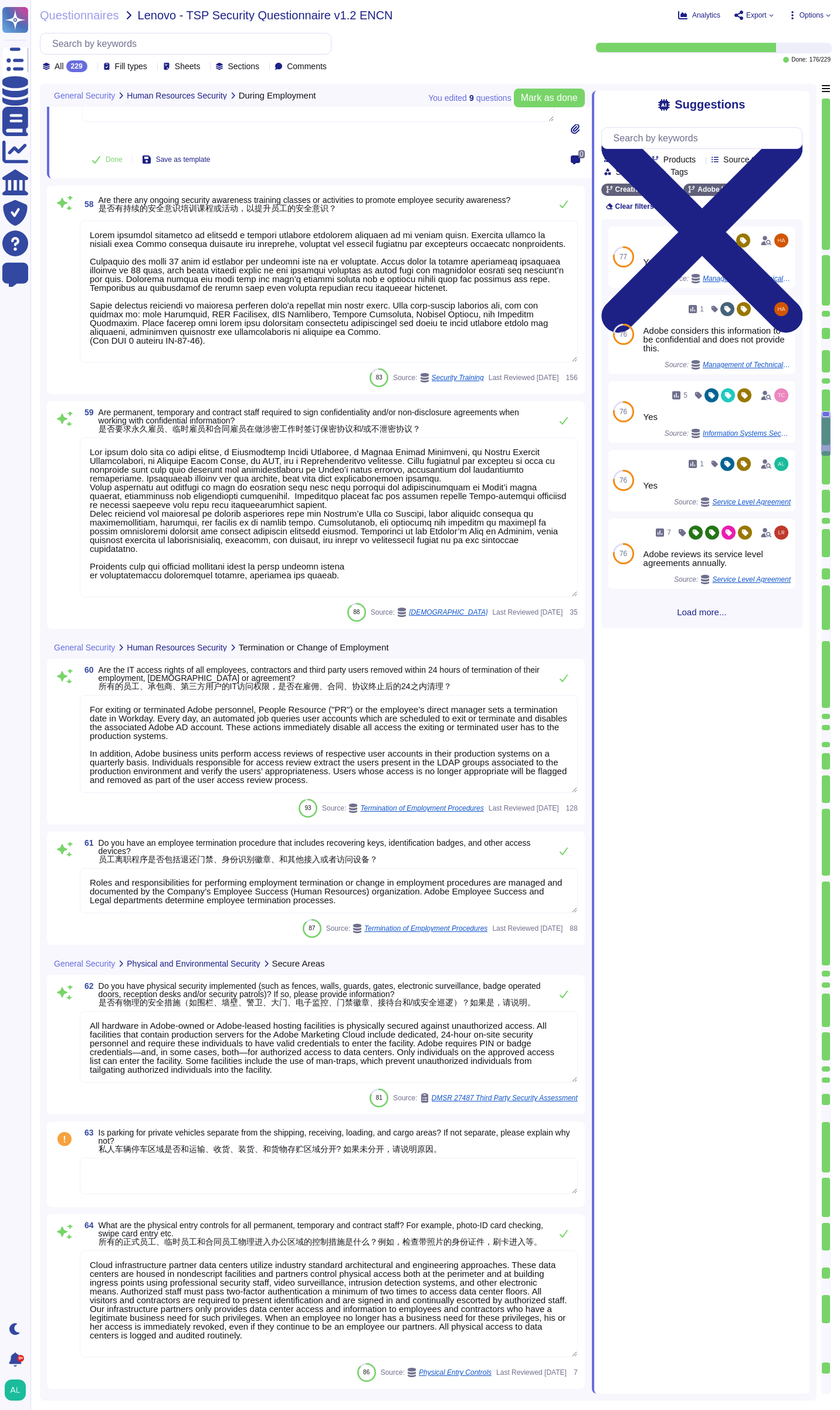
type textarea "Physical security employs on-site guards to protect Adobe premises 24 hours a d…"
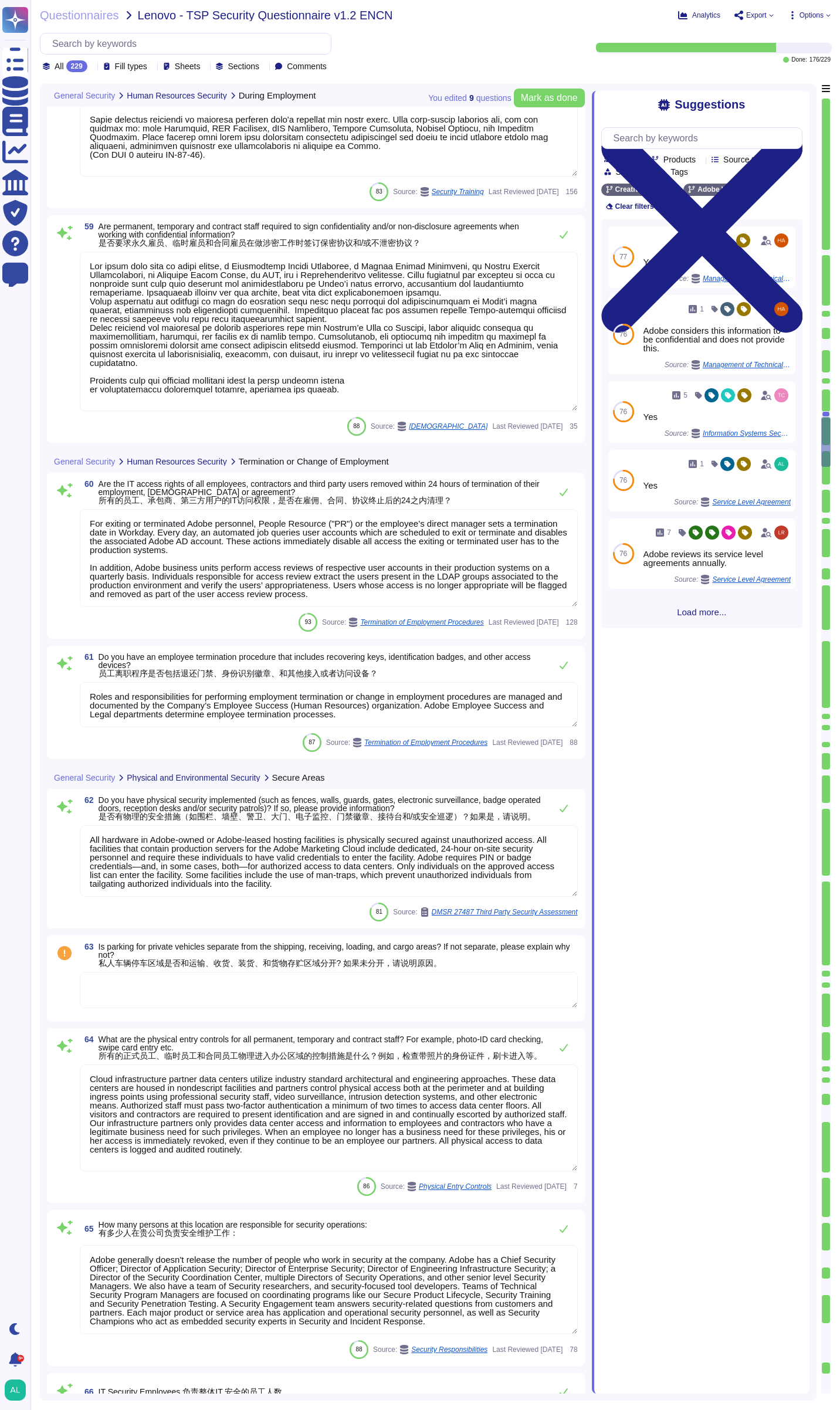
type textarea "Adobe generally doesn't release the number of people who work in security at th…"
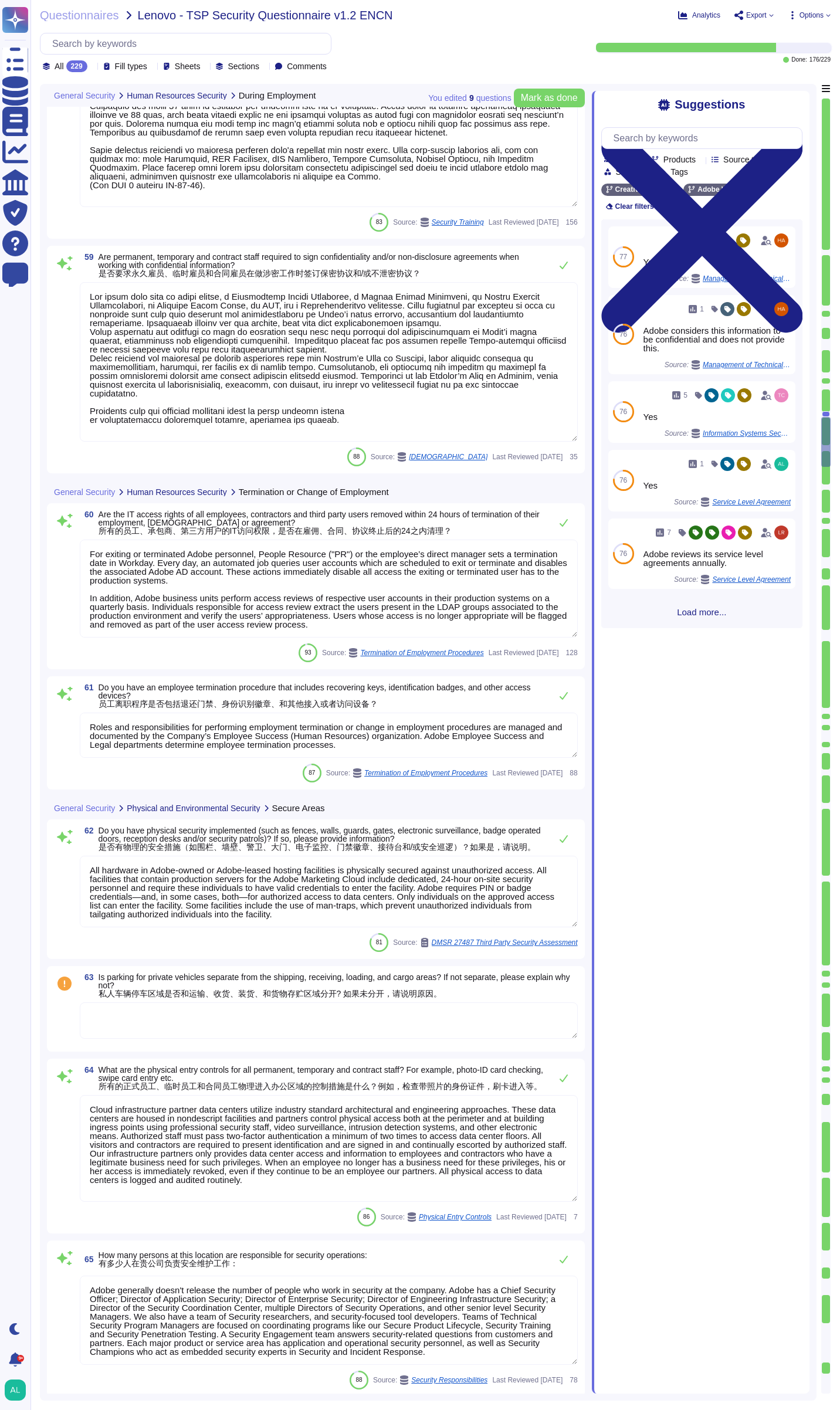
scroll to position [7673, 0]
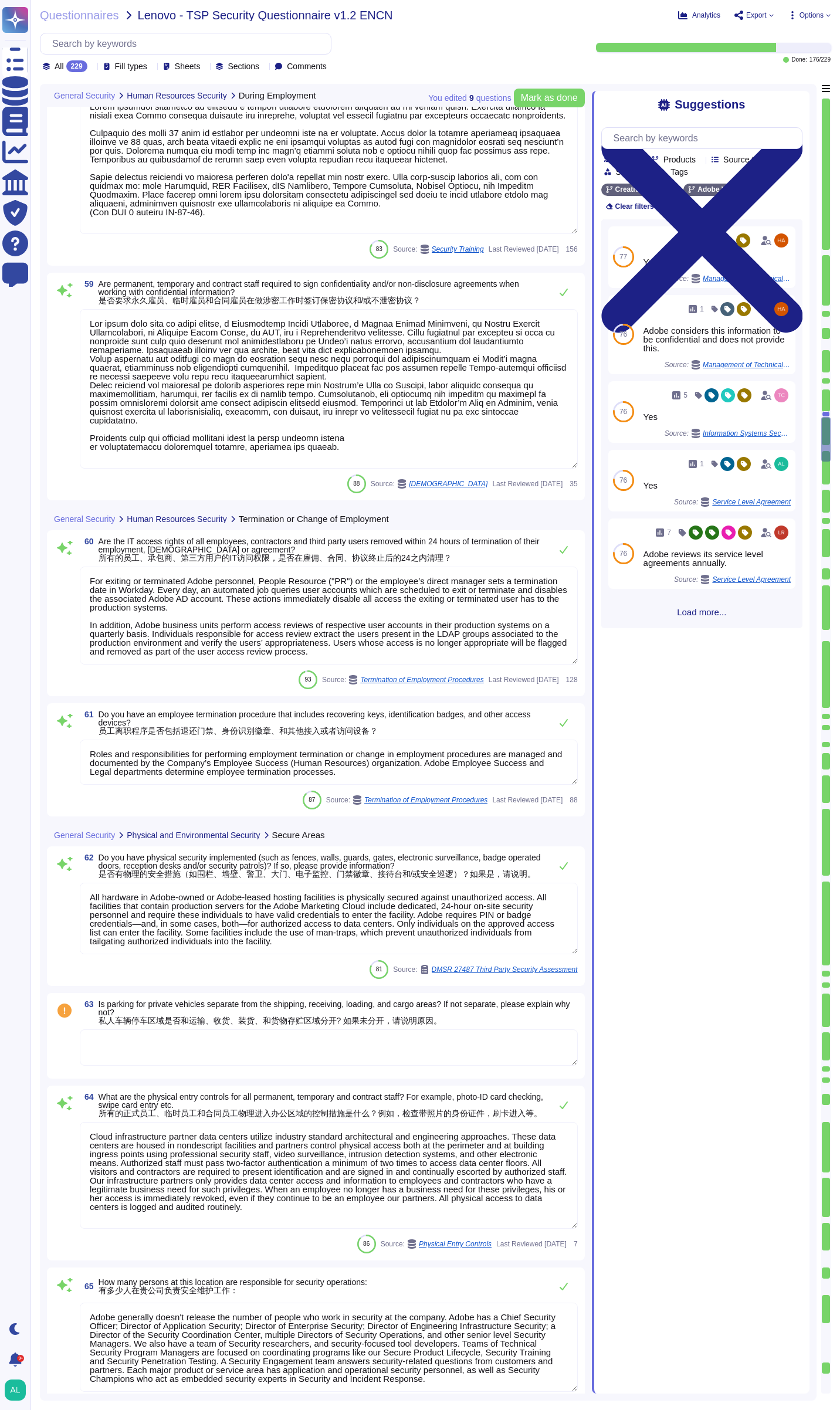
type textarea "Adobe has a defined supplier code of conduct that is required of all suppliers.…"
click at [191, 1055] on textarea at bounding box center [329, 1047] width 498 height 36
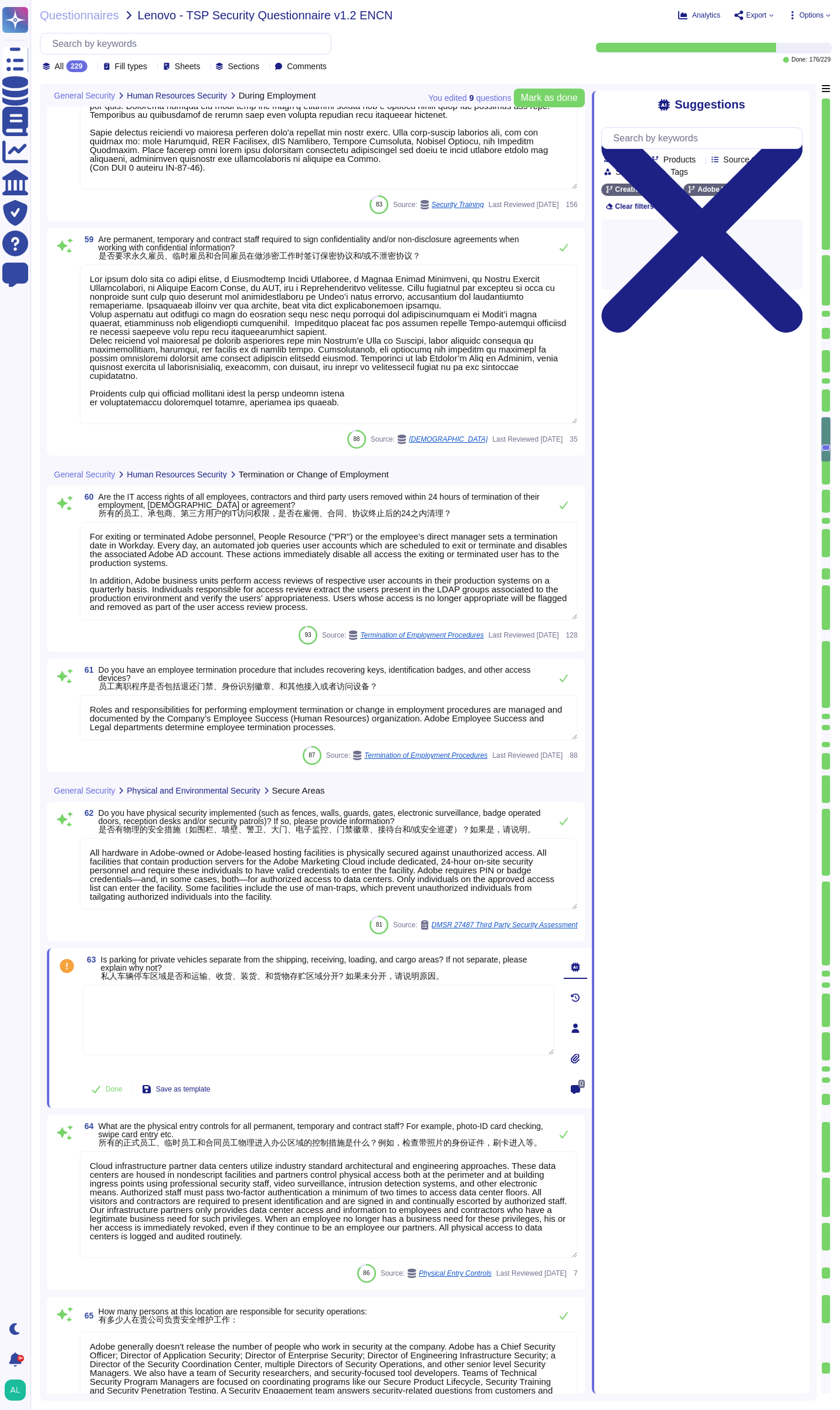
click at [191, 1055] on textarea at bounding box center [318, 1019] width 472 height 70
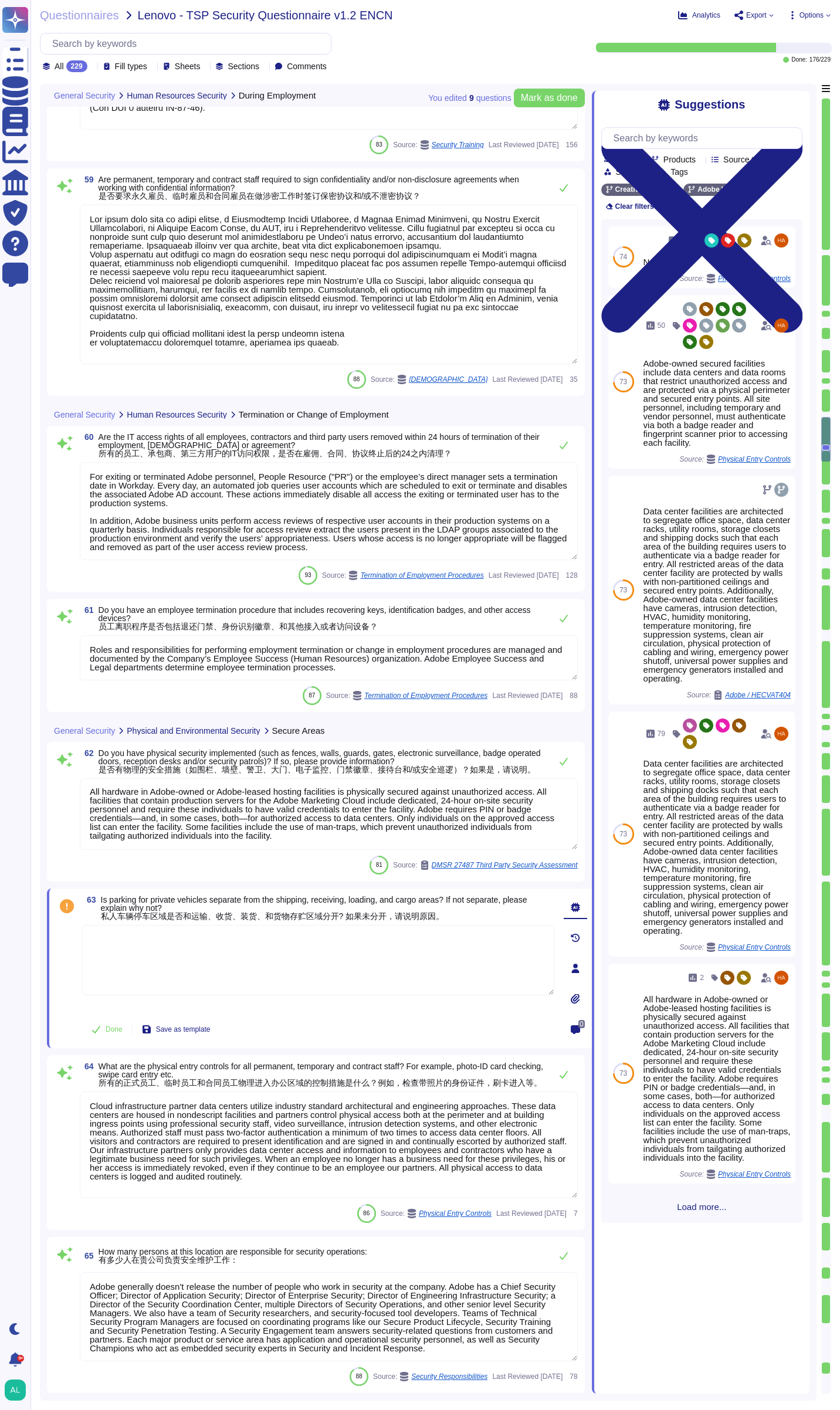
scroll to position [7732, 0]
type textarea "Adobe generally doesn't release the number of people who work in security at th…"
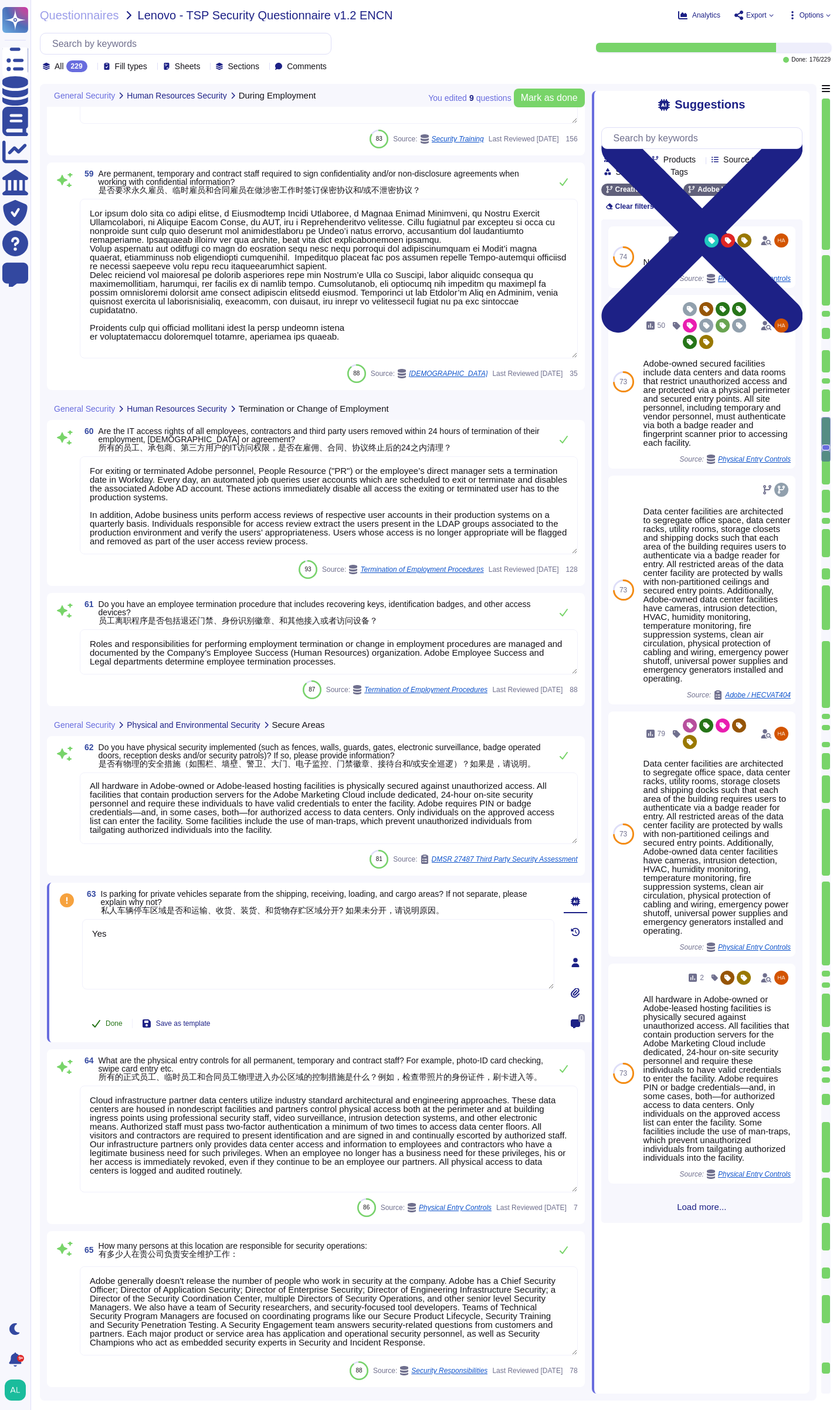
click at [116, 1026] on span "Done" at bounding box center [114, 1024] width 17 height 7
type textarea "Yes"
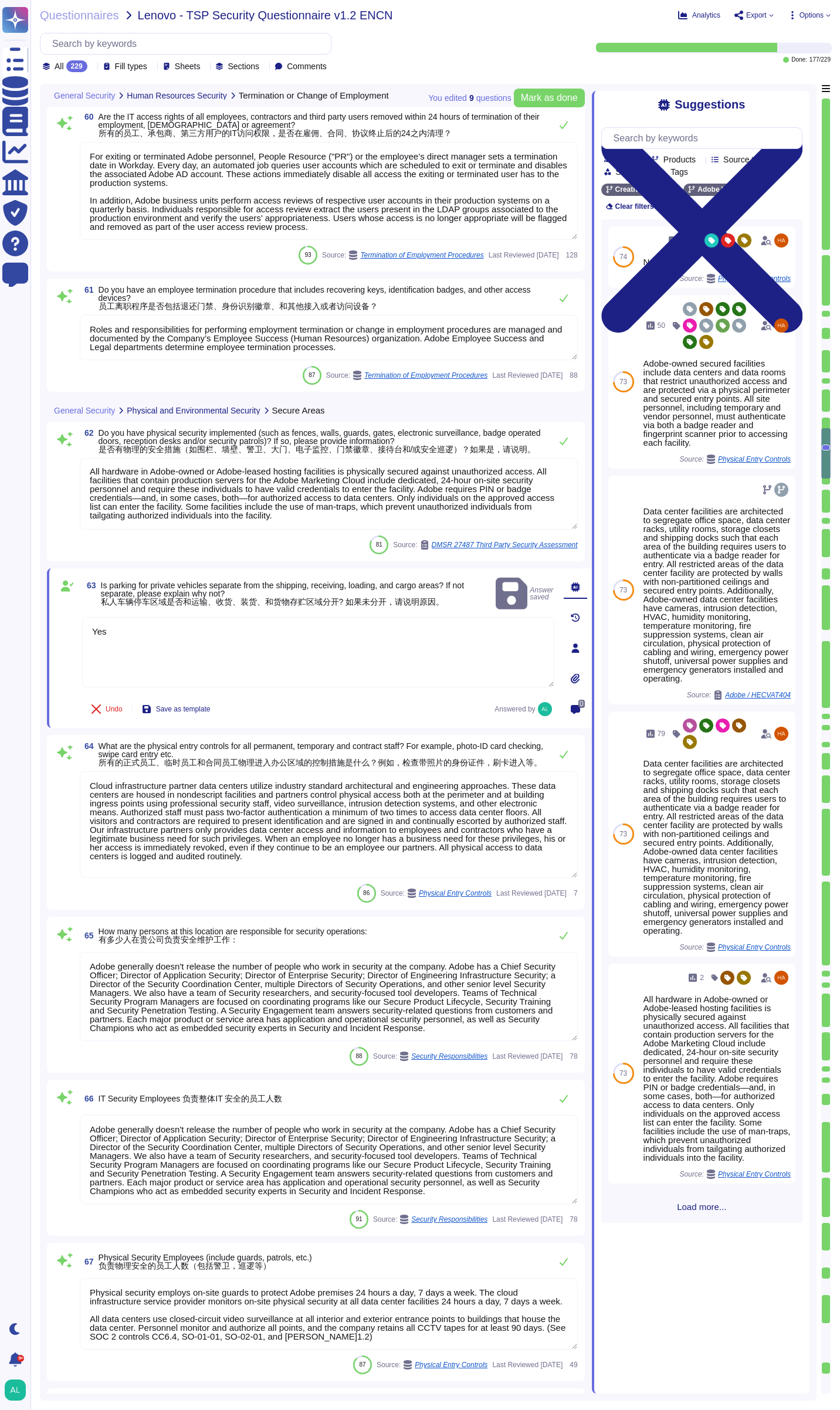
type textarea "Physical security employs on-site guards to protect Adobe premises 24 hours a d…"
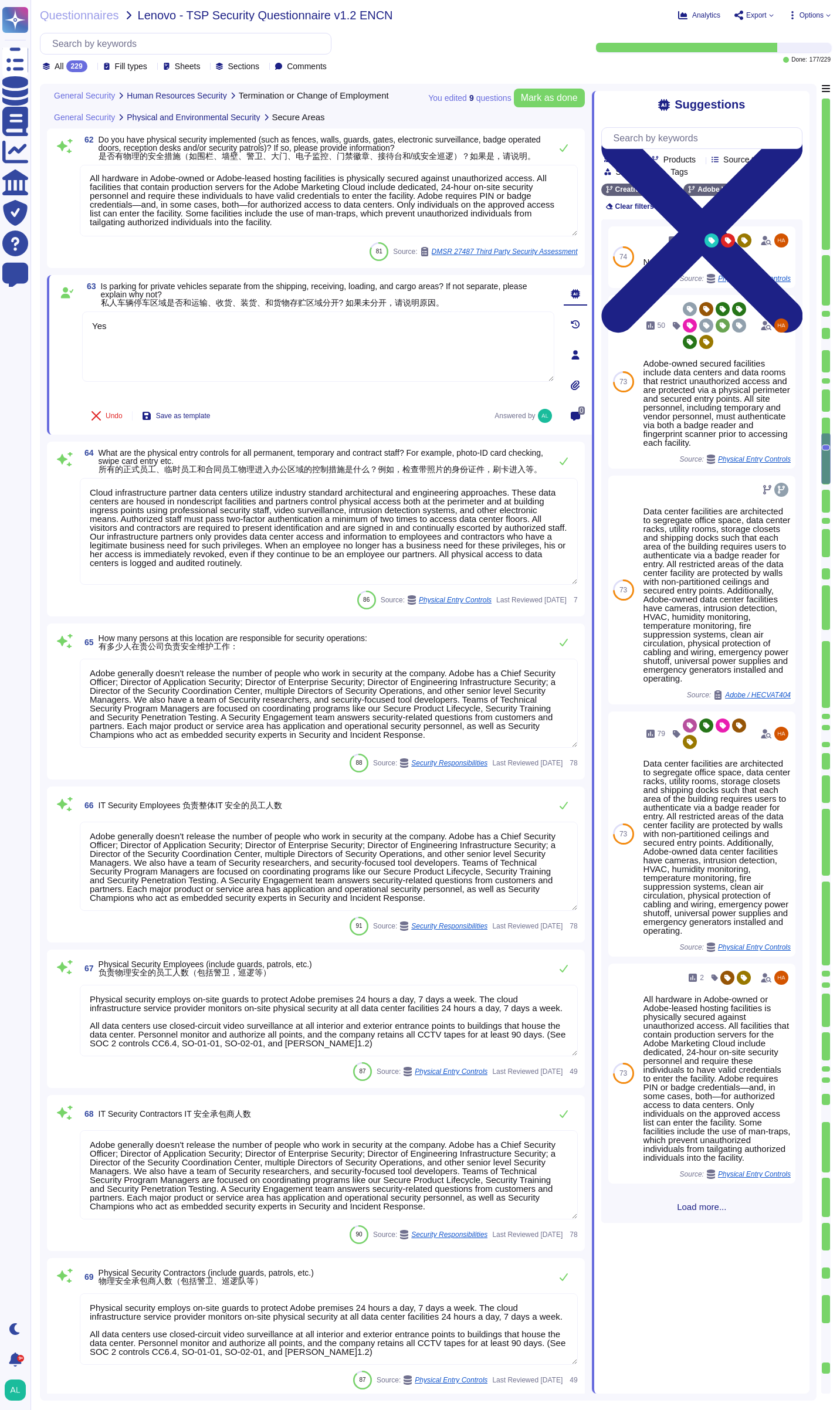
type textarea "Physical access provisioning to an Adobe data center or data room requires mana…"
type textarea "All visitors and contractors are required to present identification and are sig…"
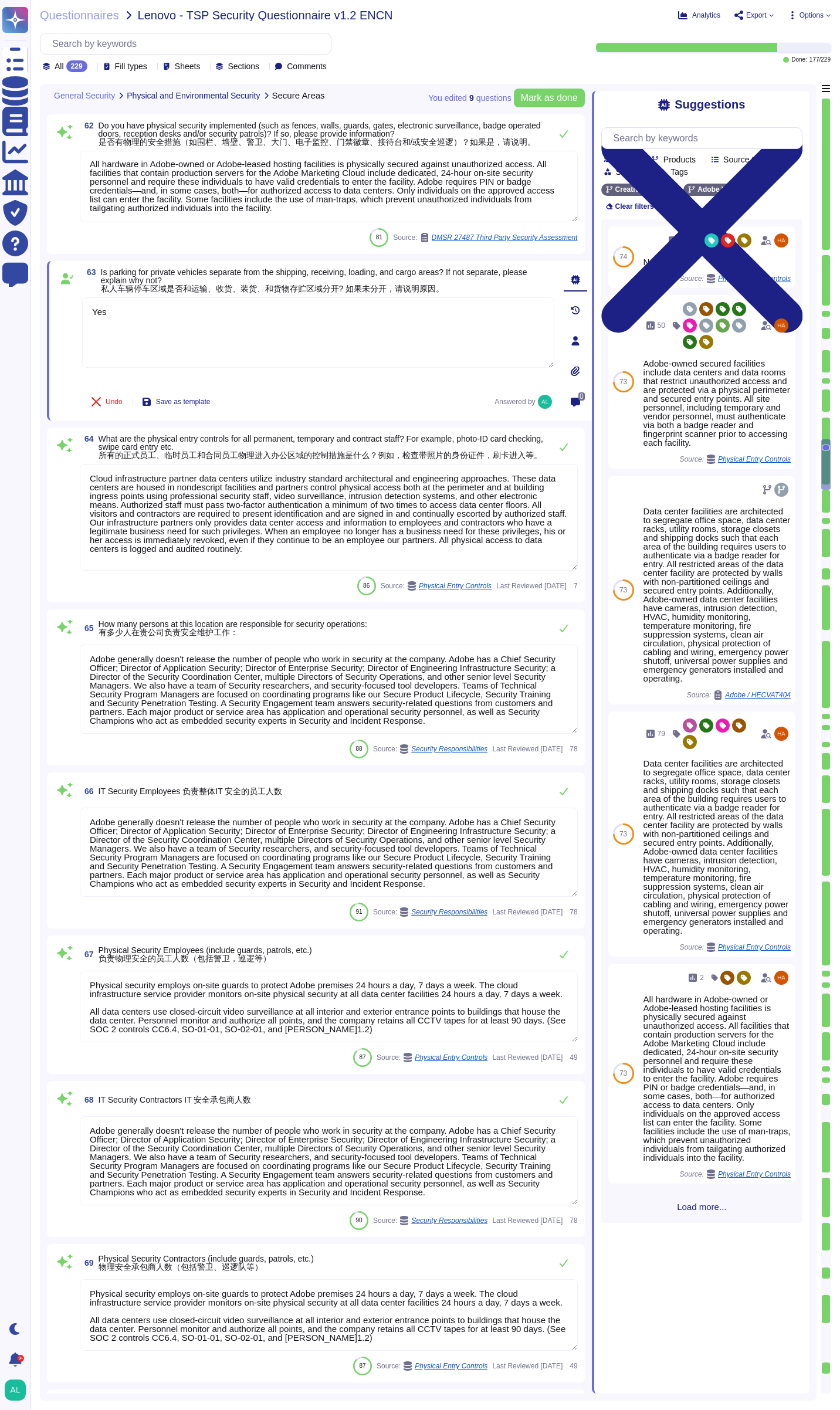
type textarea "All visitors and contractors are required to present identification and are sig…"
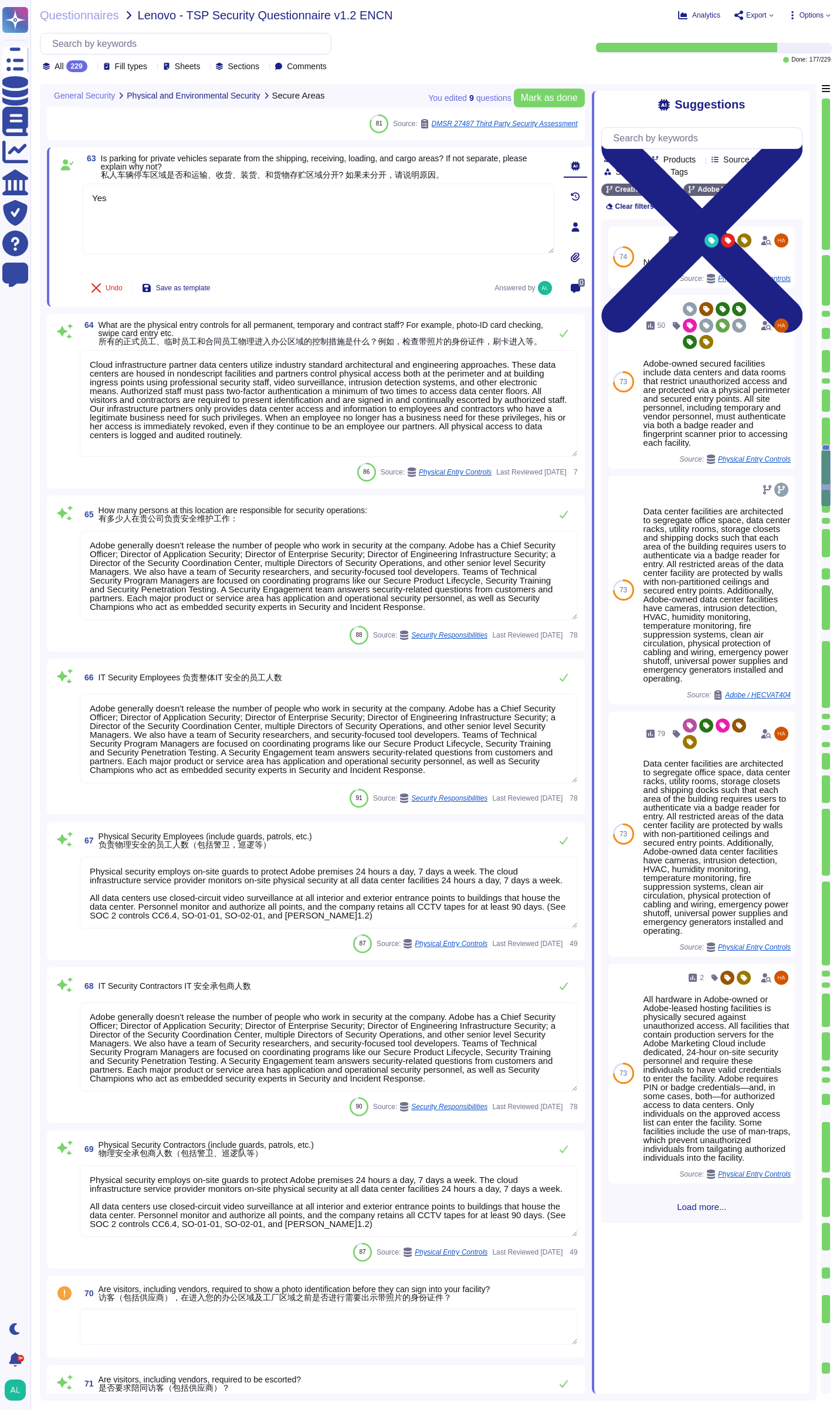
type textarea "Amazon strictly controls physical access both at the perimeter and at building …"
type textarea "Adobe takes pride in its industry partnerships and other collaborative security…"
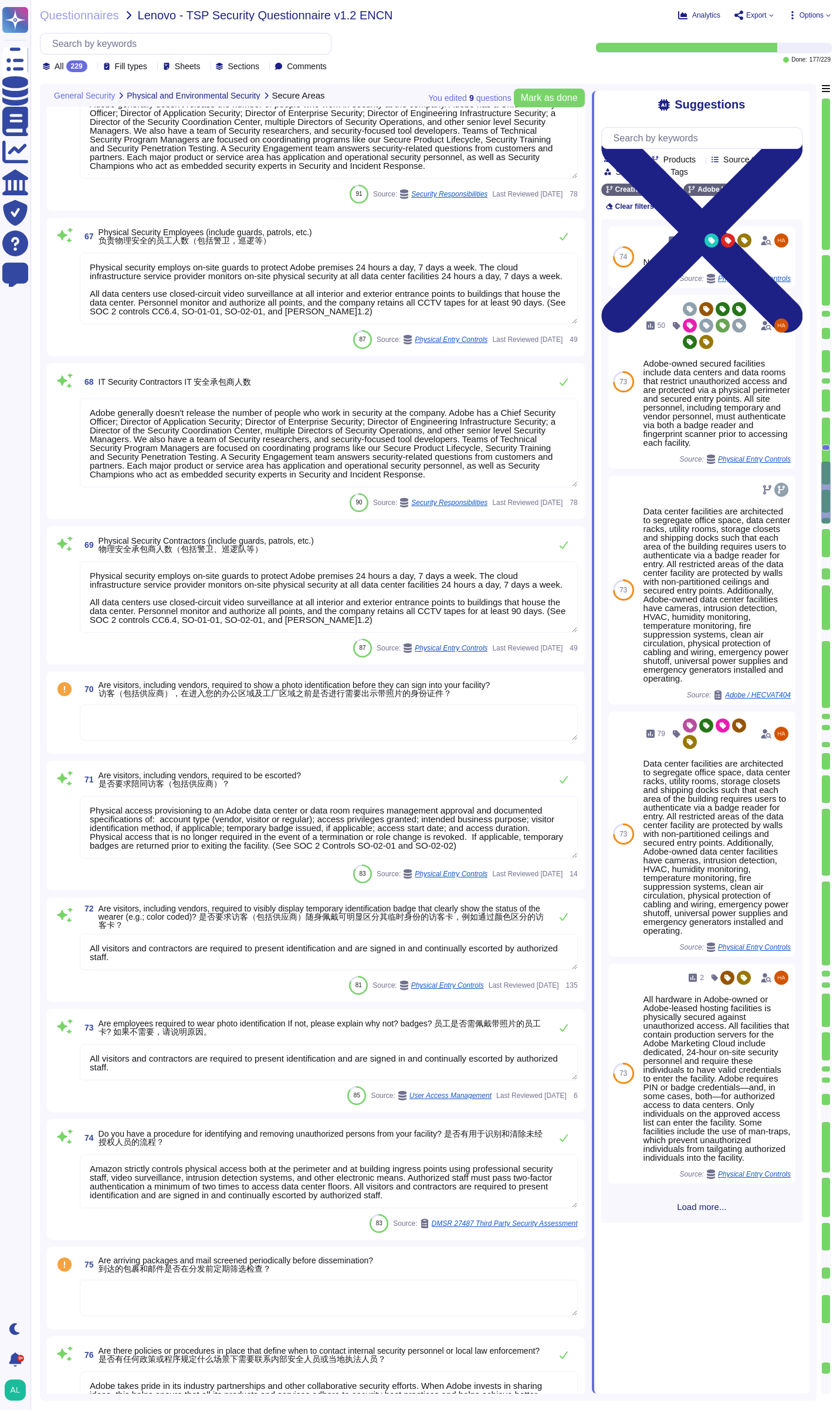
type textarea "Adobe has established an e-Waste disposal program, for Cost Center managers and…"
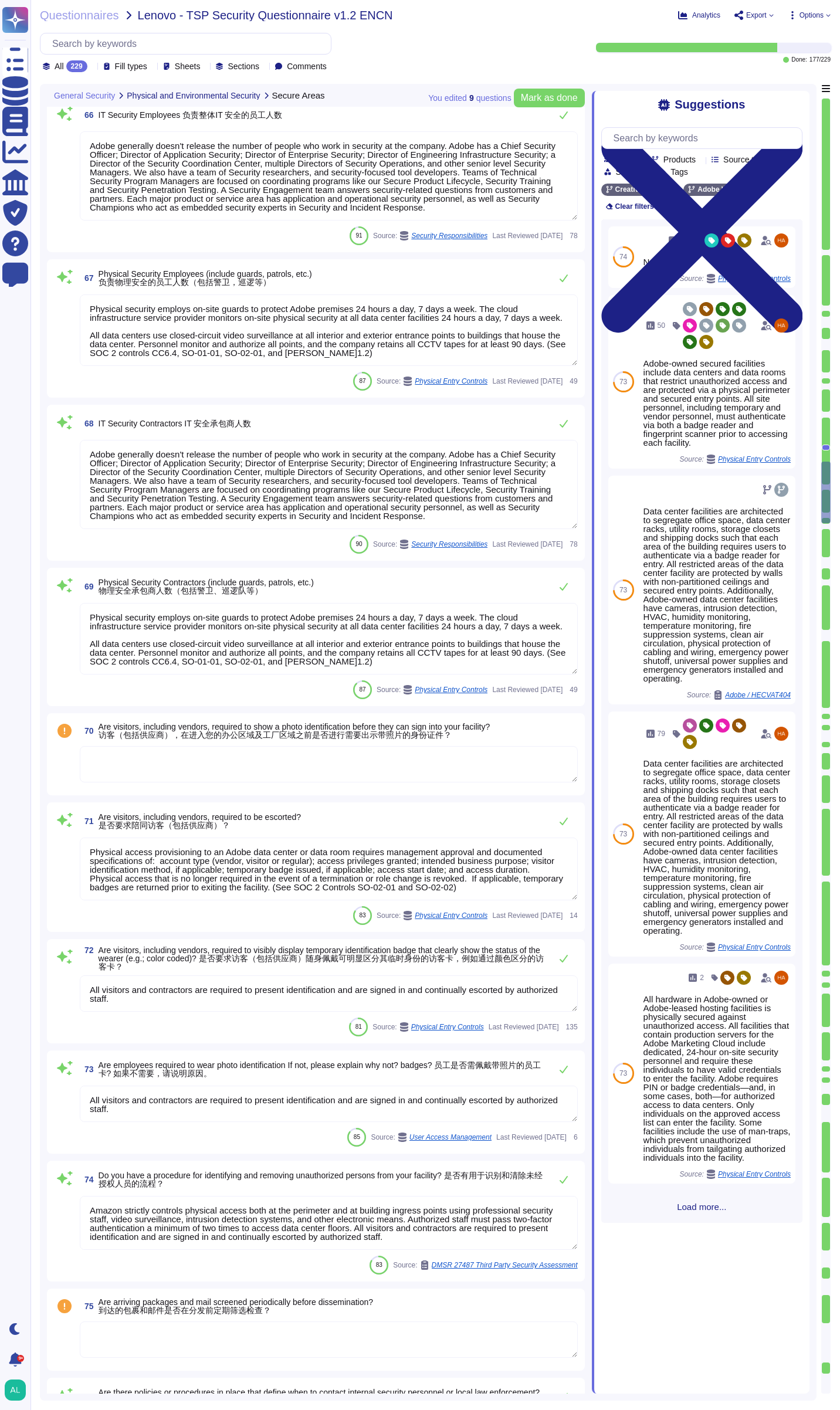
scroll to position [8964, 0]
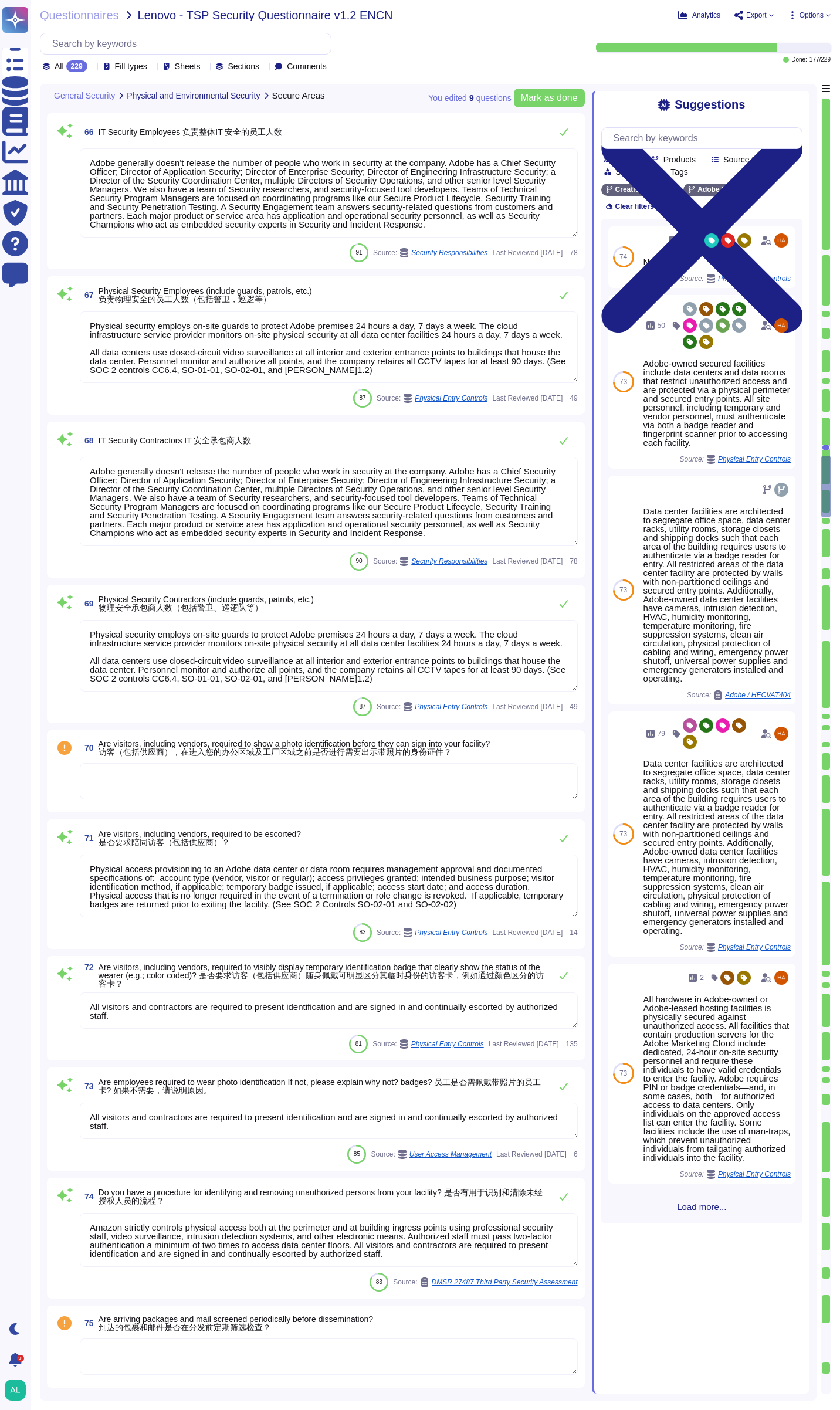
click at [160, 788] on textarea at bounding box center [329, 781] width 498 height 36
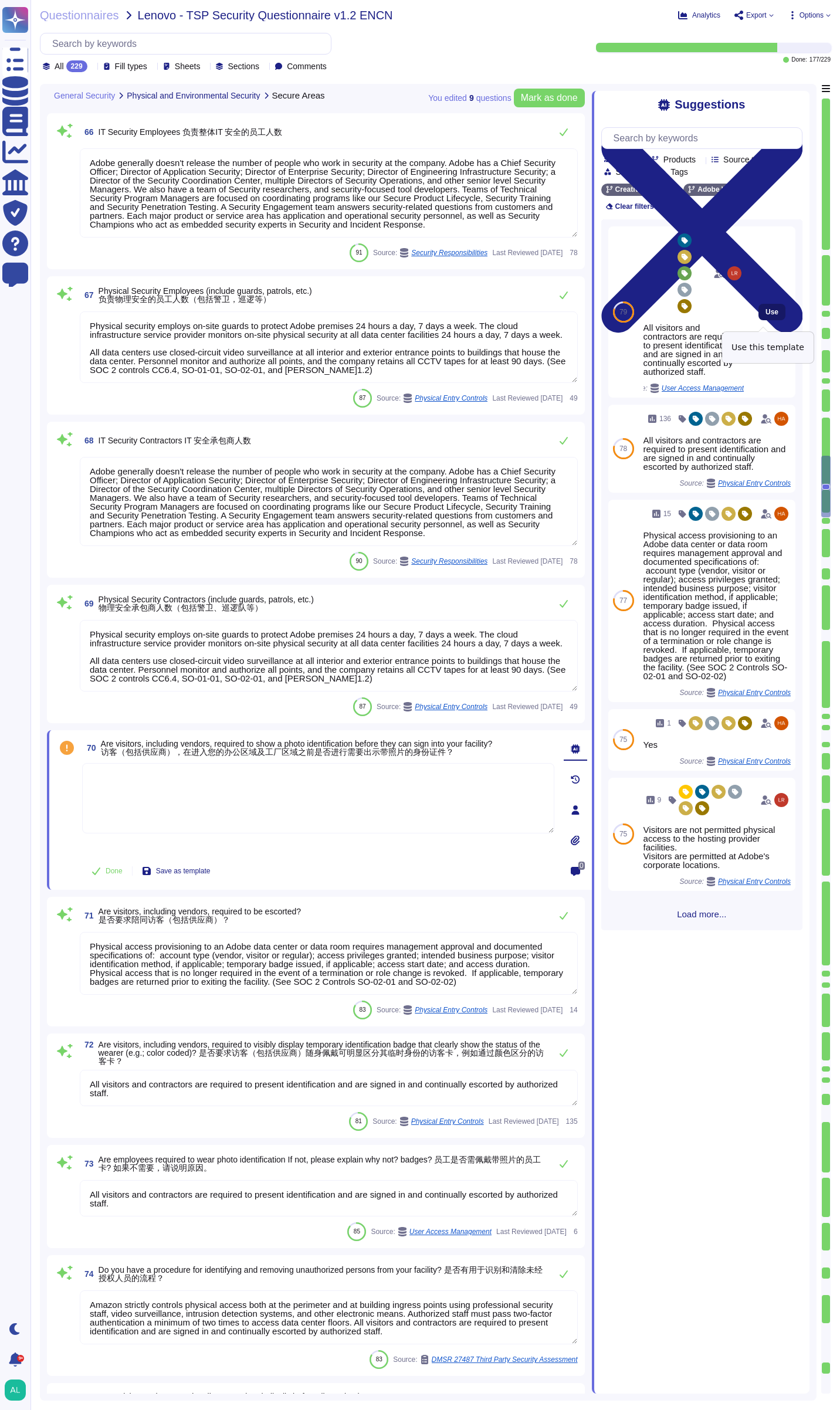
click at [766, 315] on span "Use" at bounding box center [772, 312] width 13 height 7
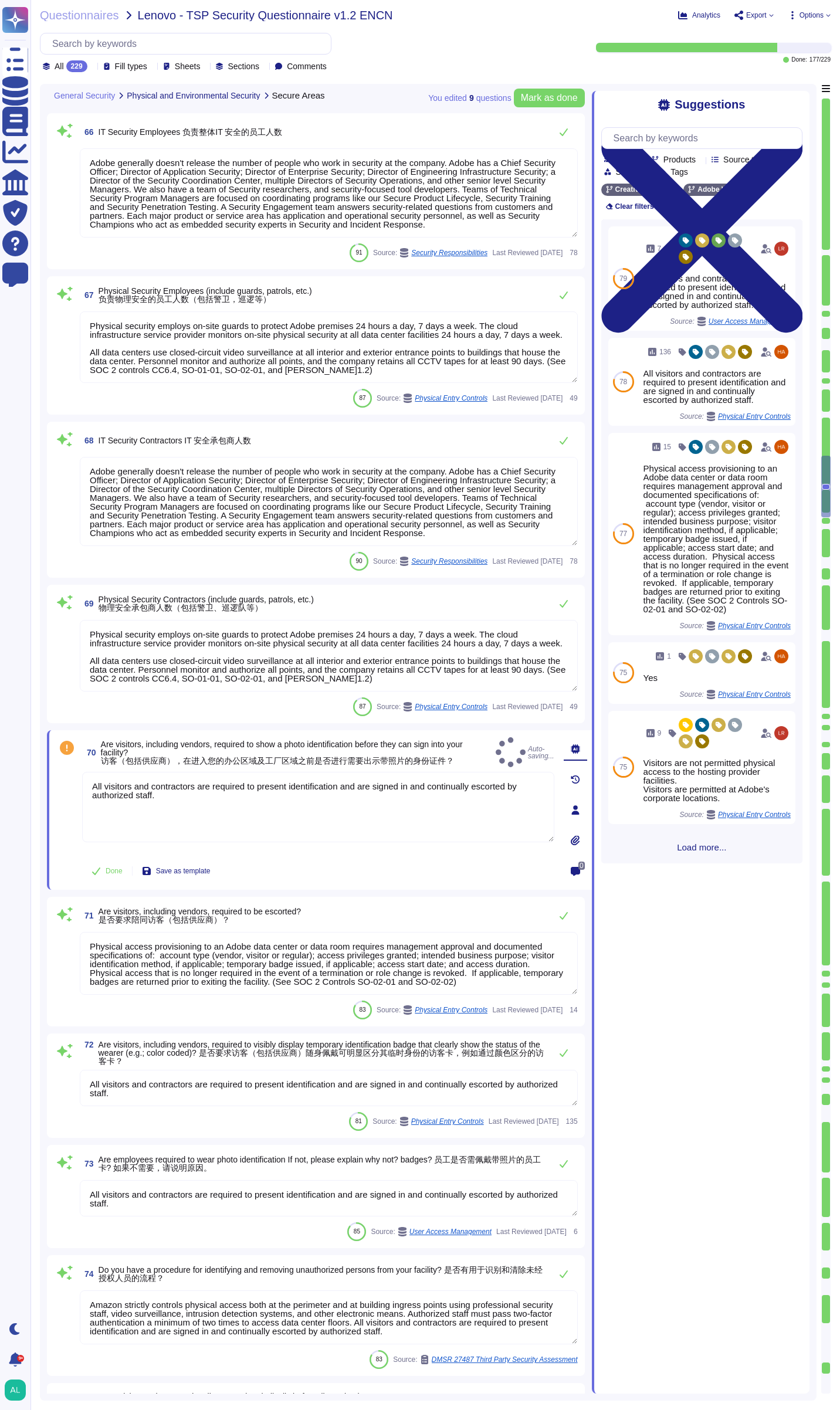
type textarea "All visitors and contractors are required to present identification and are sig…"
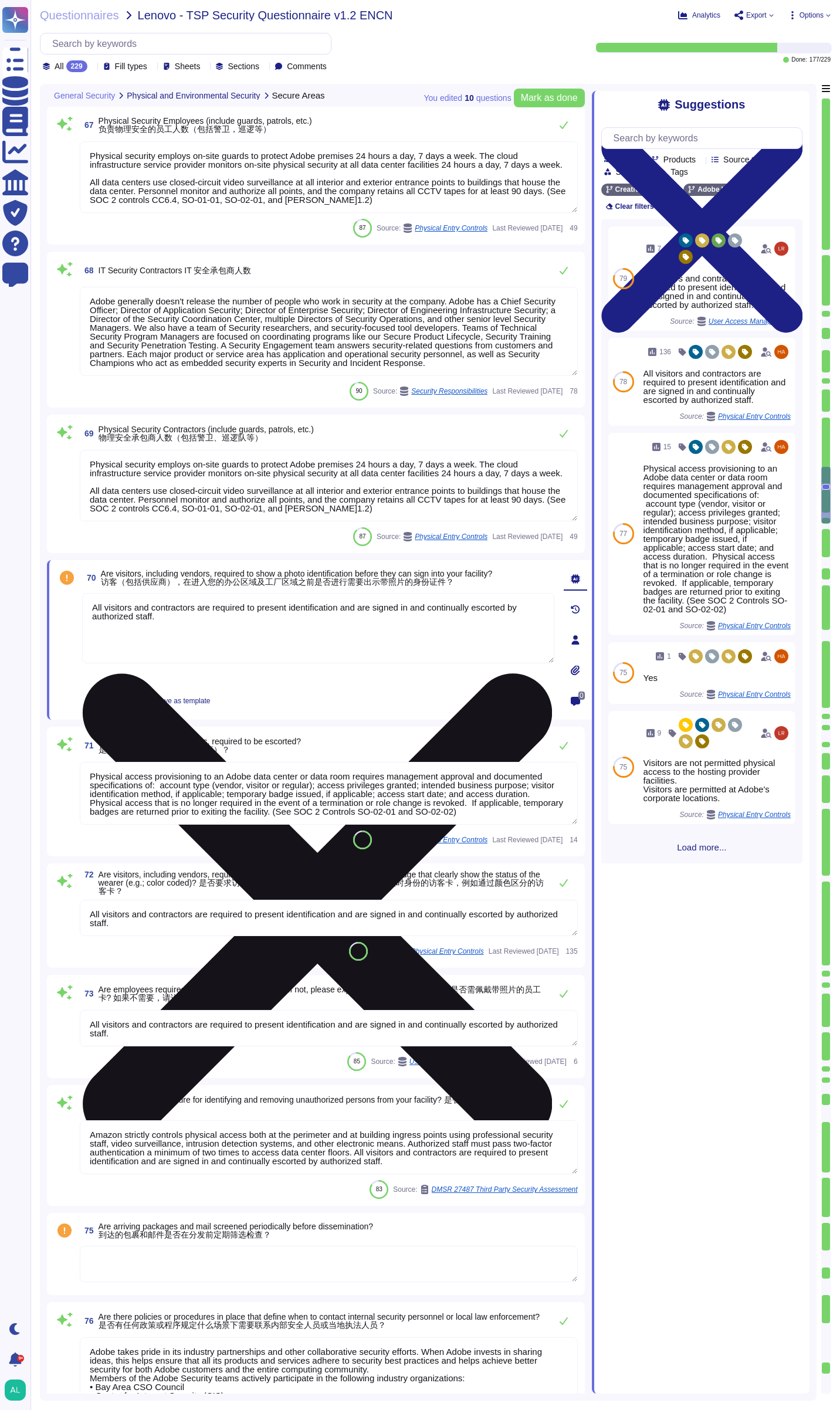
type textarea "Adobe has established an e-Waste disposal program, for Cost Center managers and…"
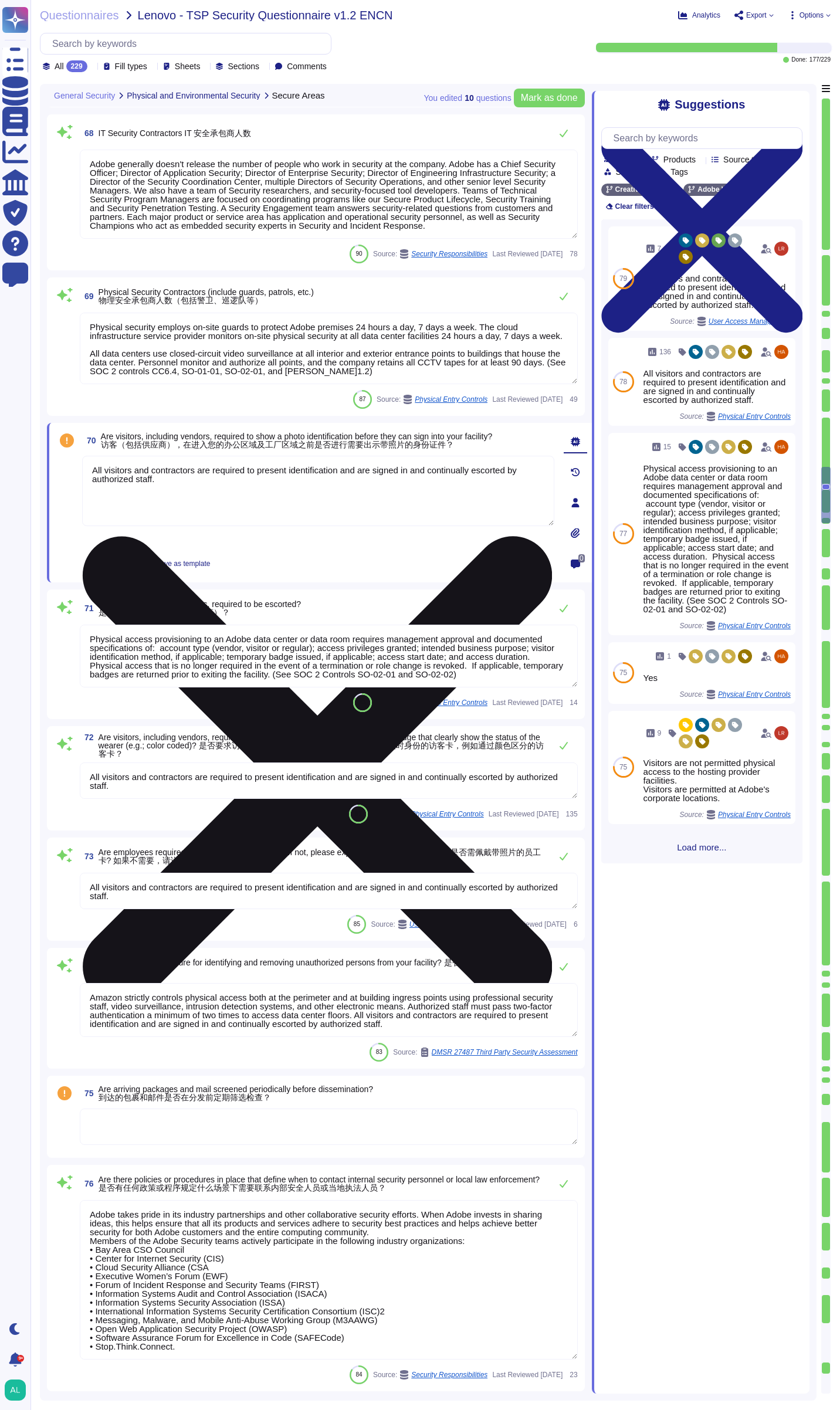
type textarea "Adobe has established the Bring Your Own Device (BYOD) Standard which prohibits…"
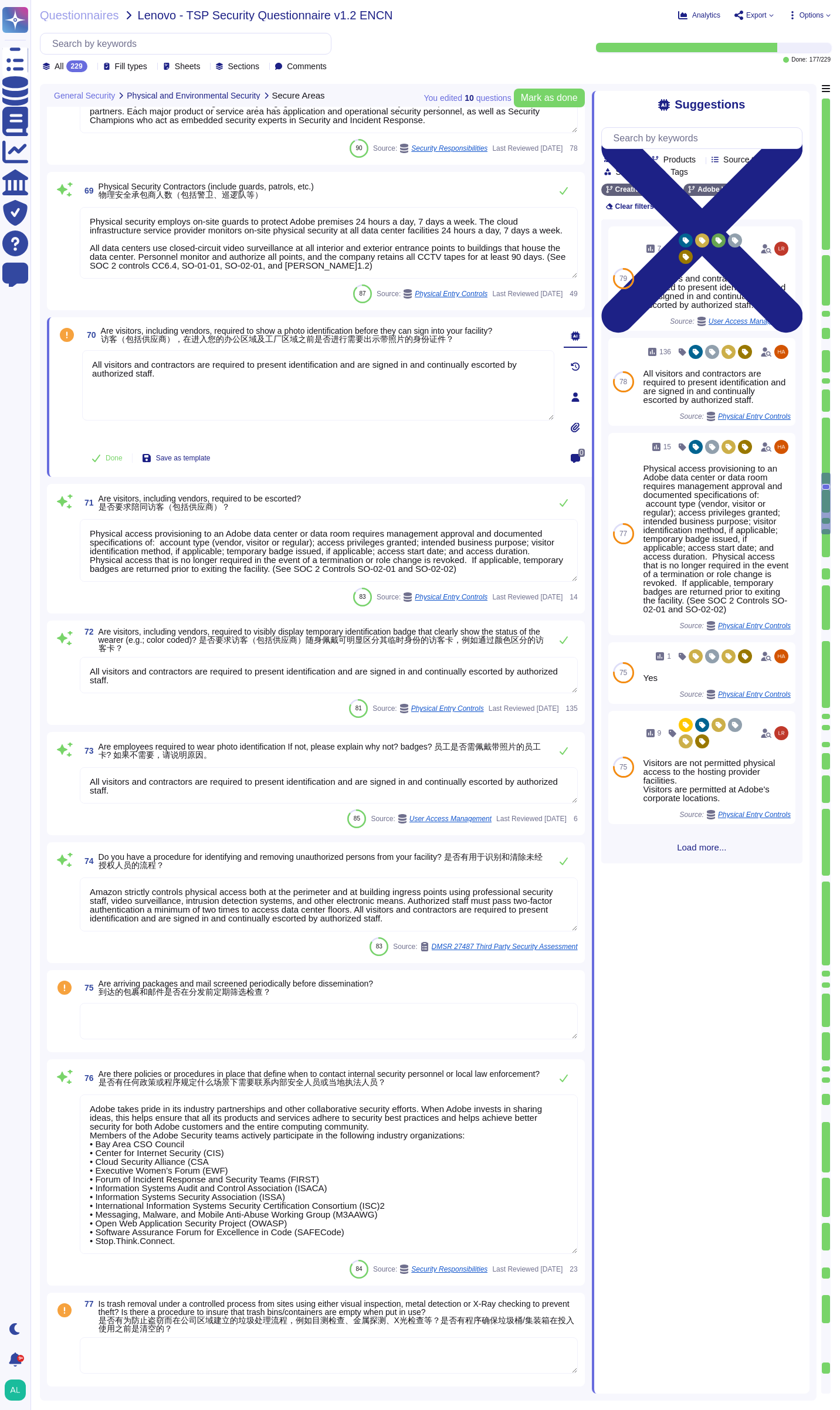
type textarea "Adobe has established an e-Waste disposal program, for Cost Center managers and…"
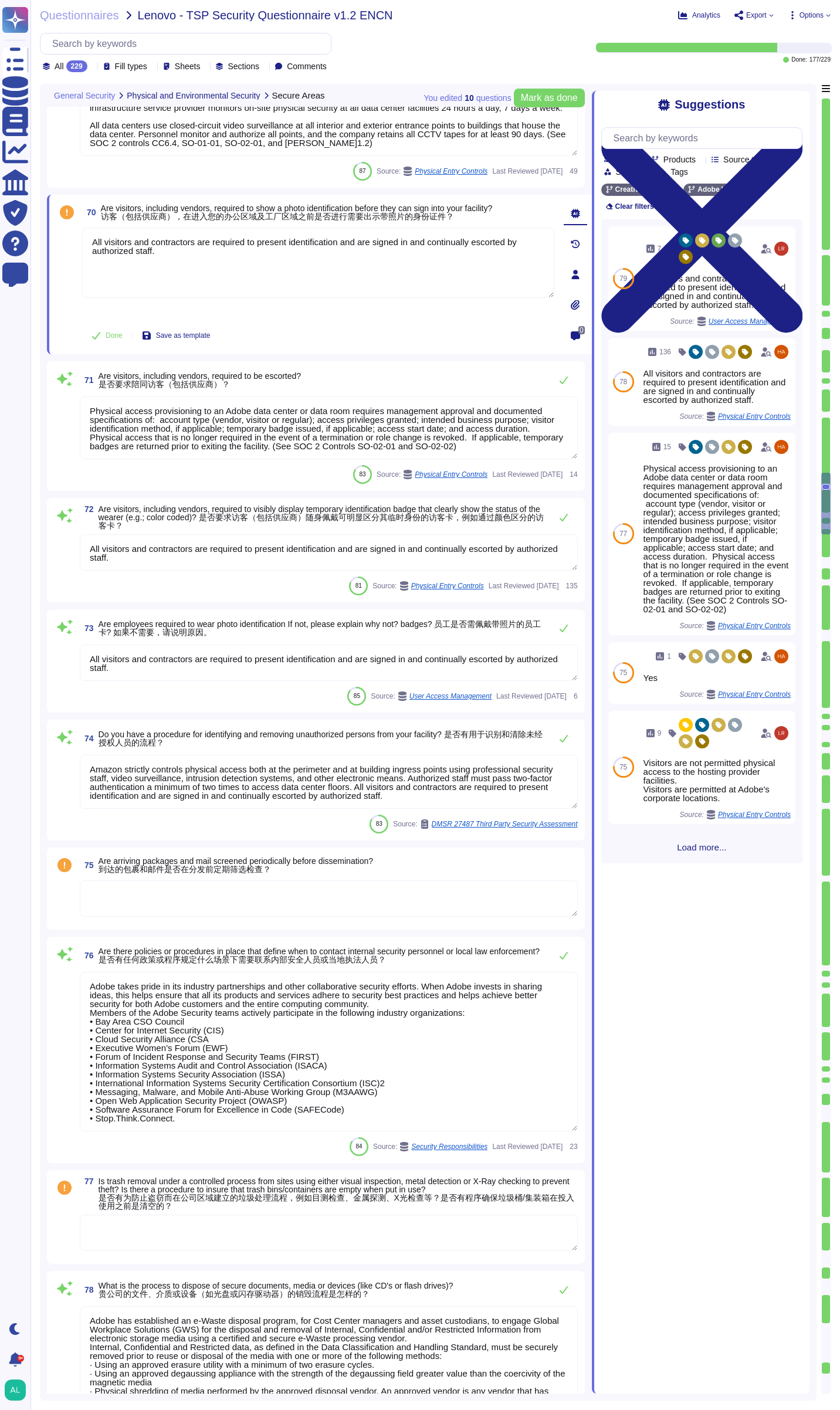
scroll to position [9491, 0]
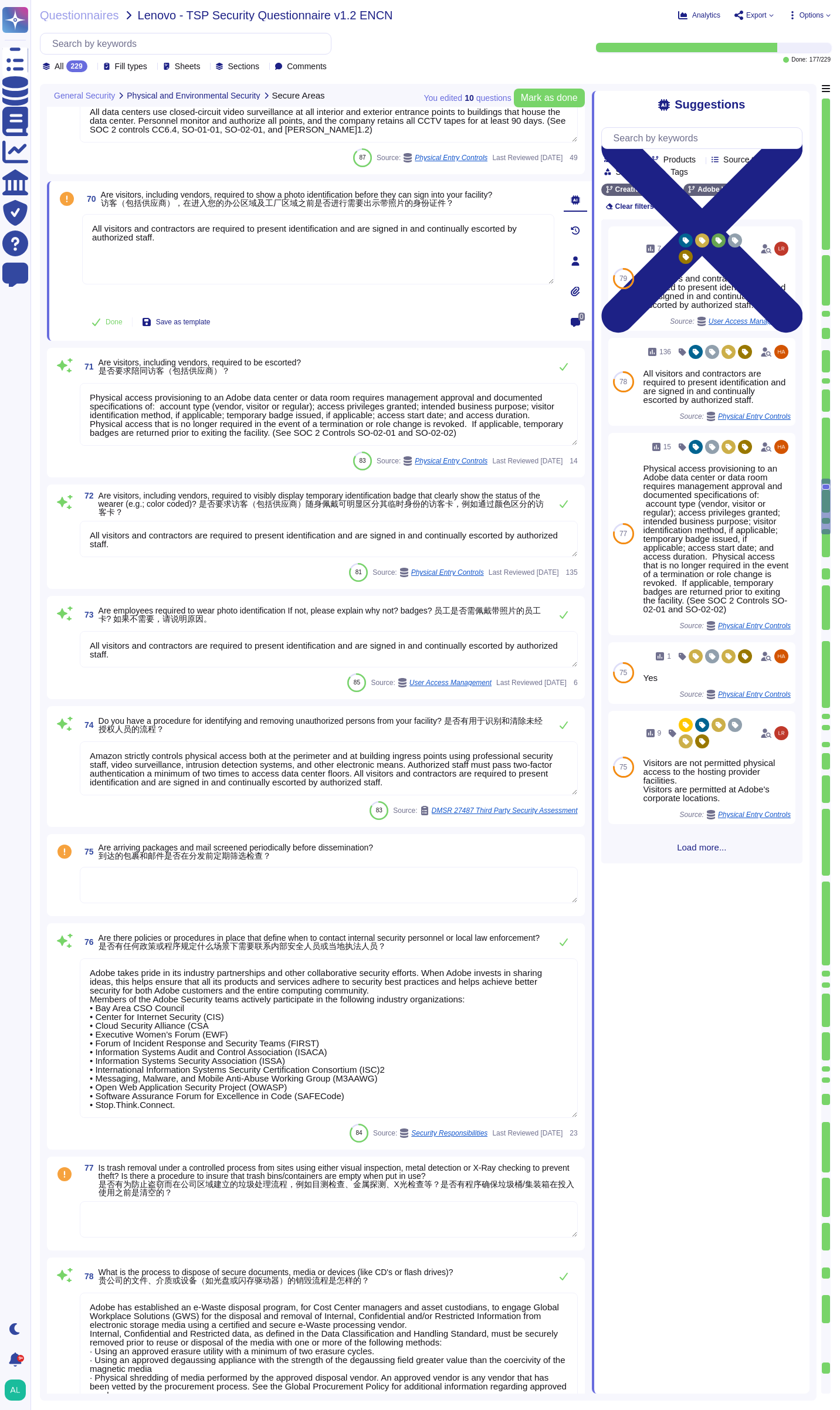
click at [167, 889] on textarea at bounding box center [329, 885] width 498 height 36
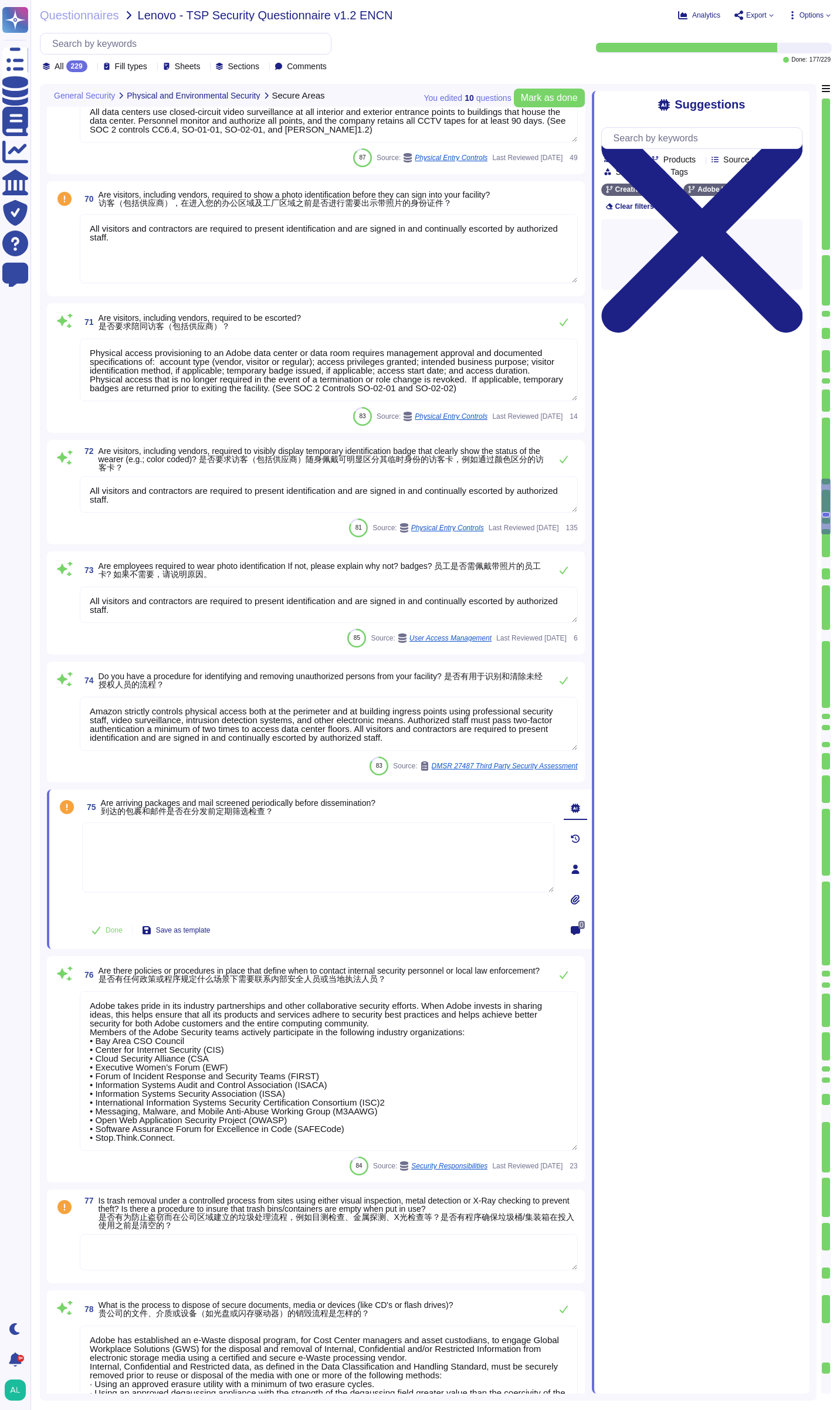
type textarea "Adobe has established an e-Waste disposal program, for Cost Center managers and…"
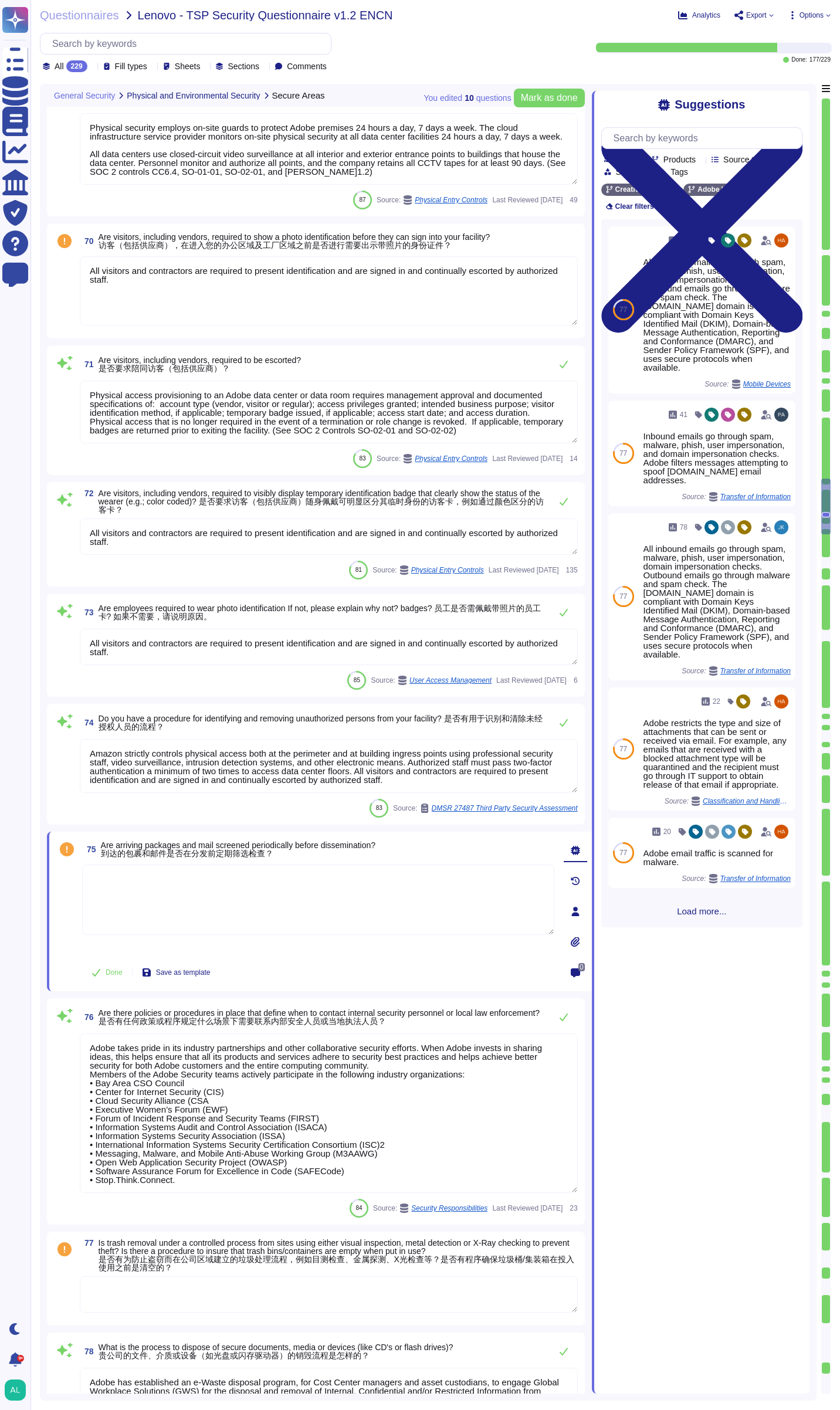
scroll to position [9433, 0]
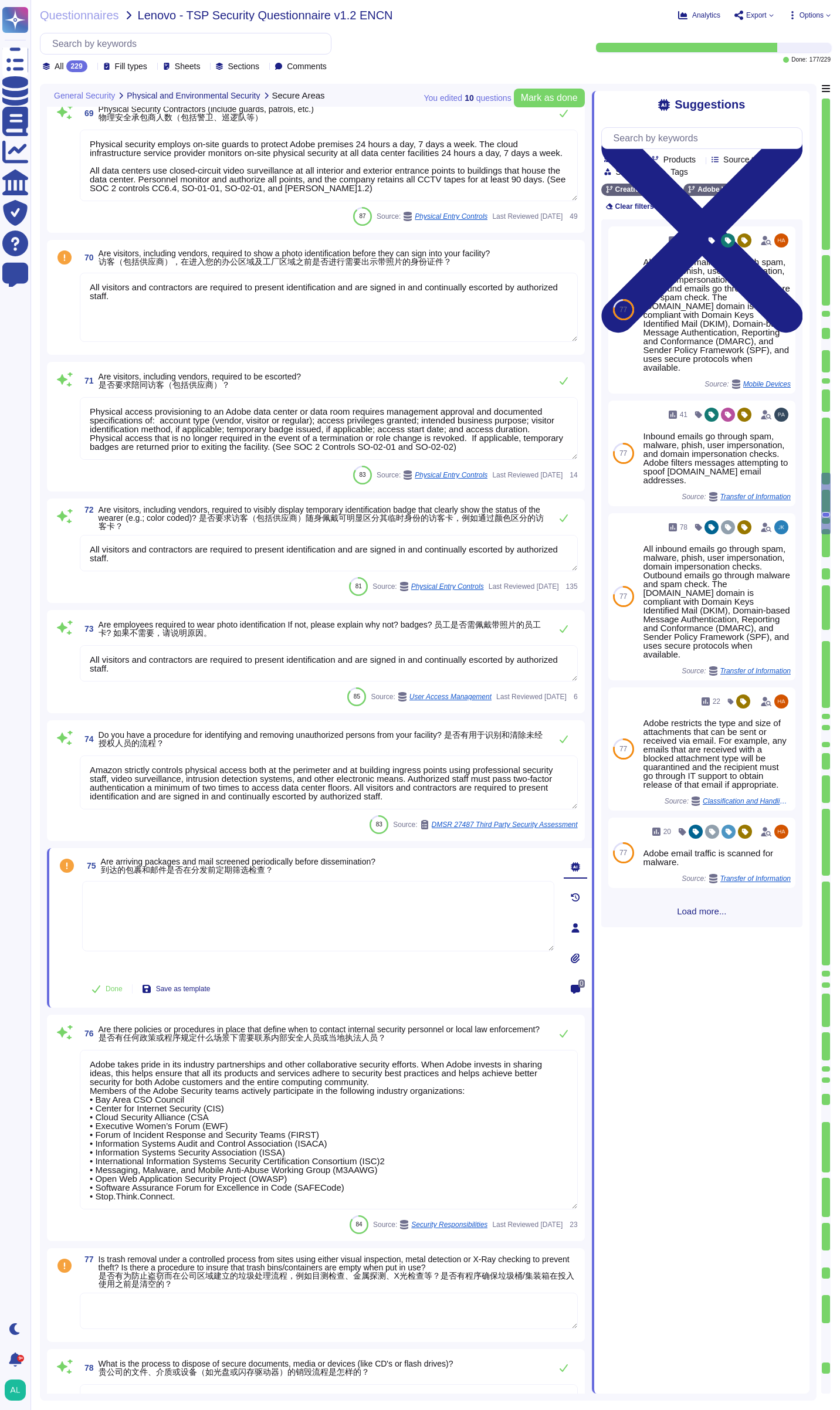
click at [695, 916] on span "Load more..." at bounding box center [702, 911] width 201 height 9
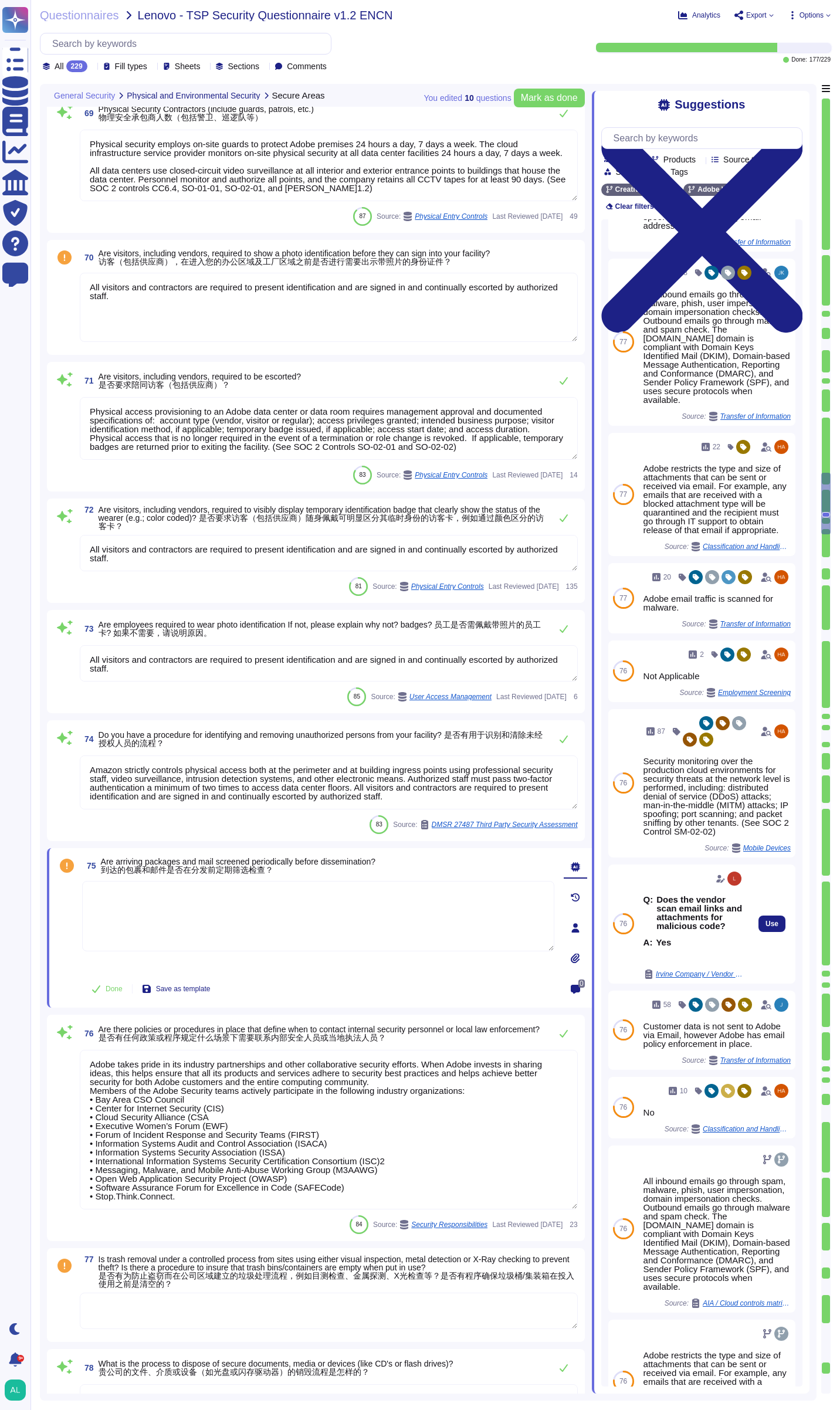
scroll to position [293, 0]
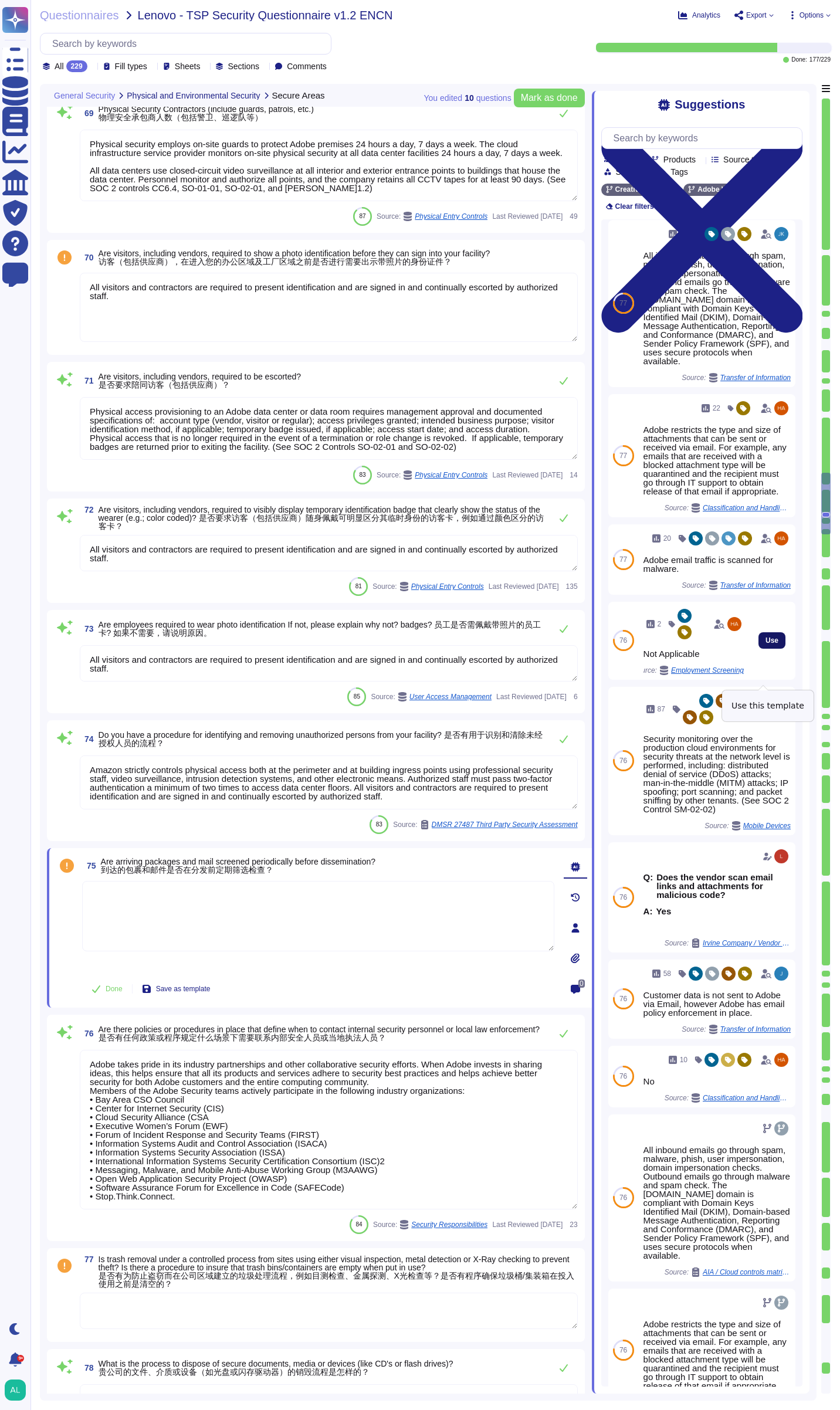
click at [766, 644] on span "Use" at bounding box center [772, 641] width 13 height 7
type textarea "Not Applicable"
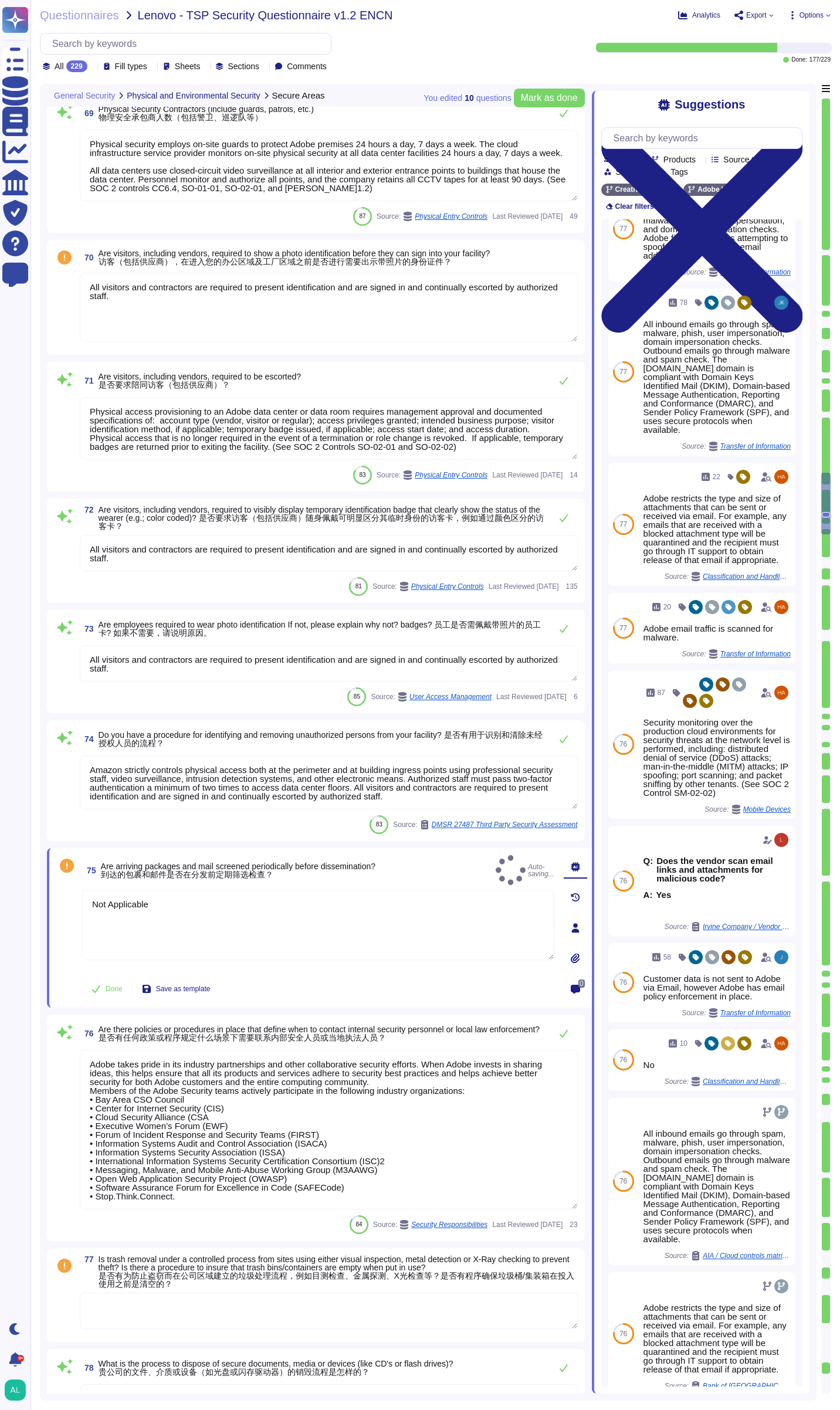
scroll to position [0, 0]
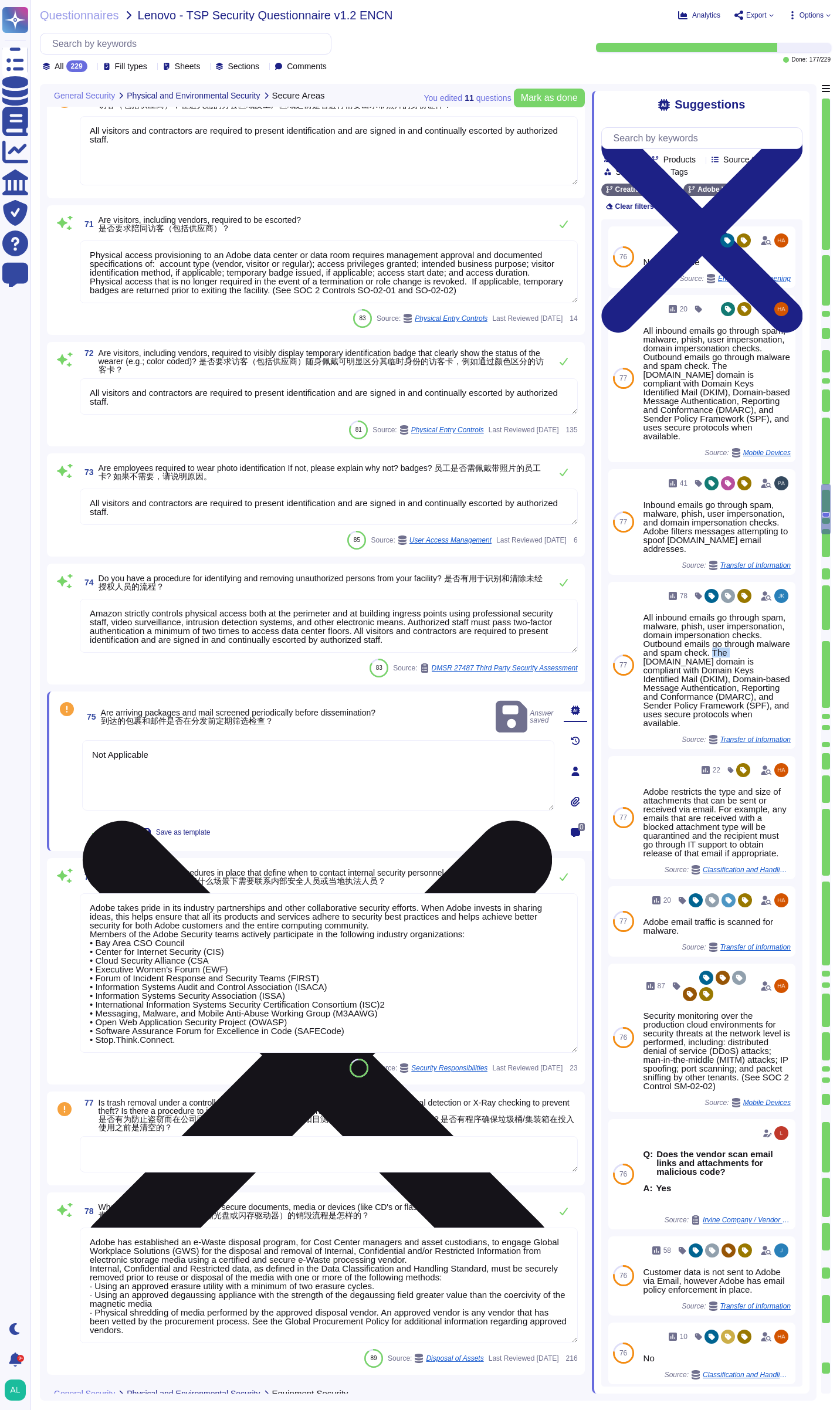
type textarea "Adobe requires employees to lock their workstation screen when leaving a workst…"
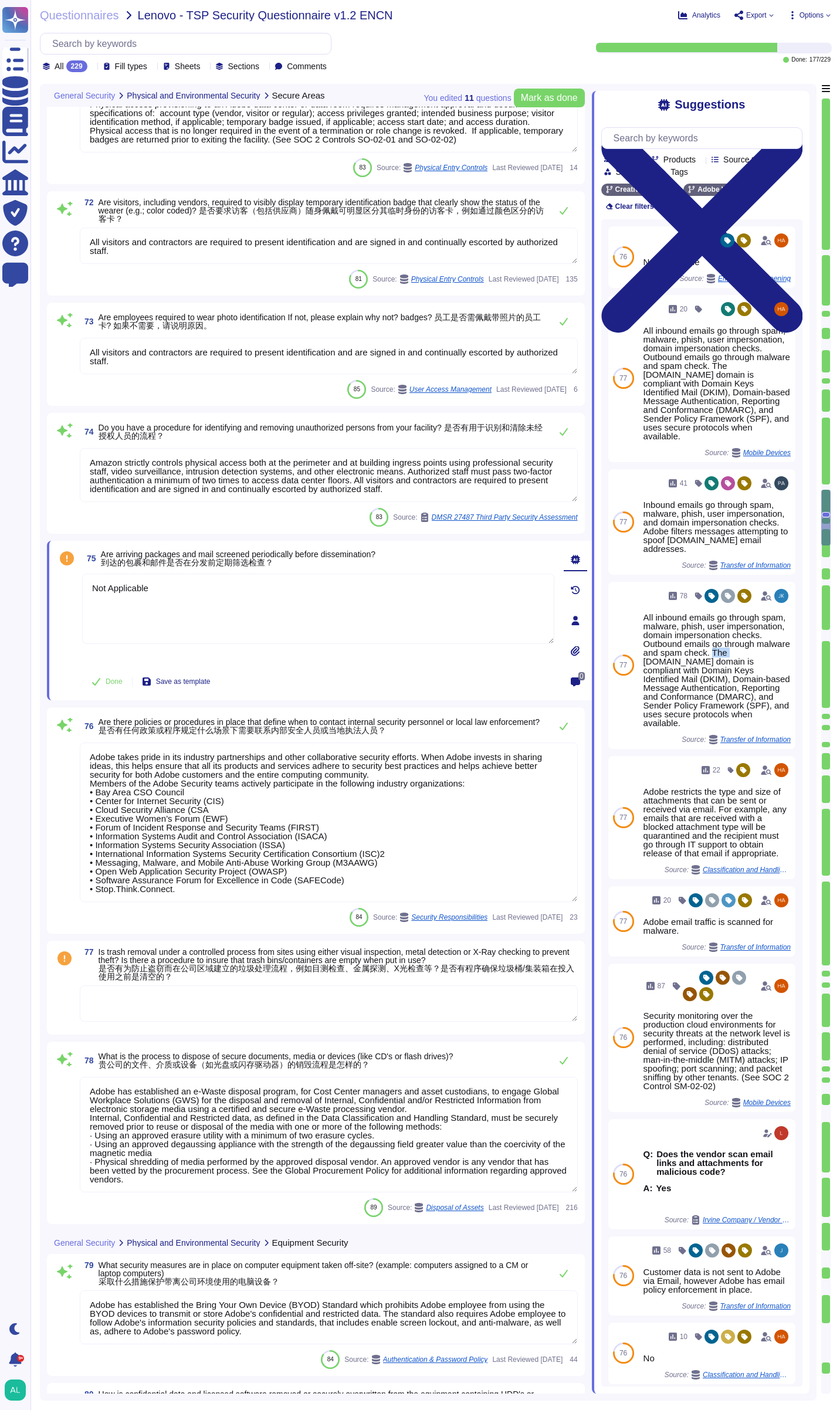
scroll to position [1, 0]
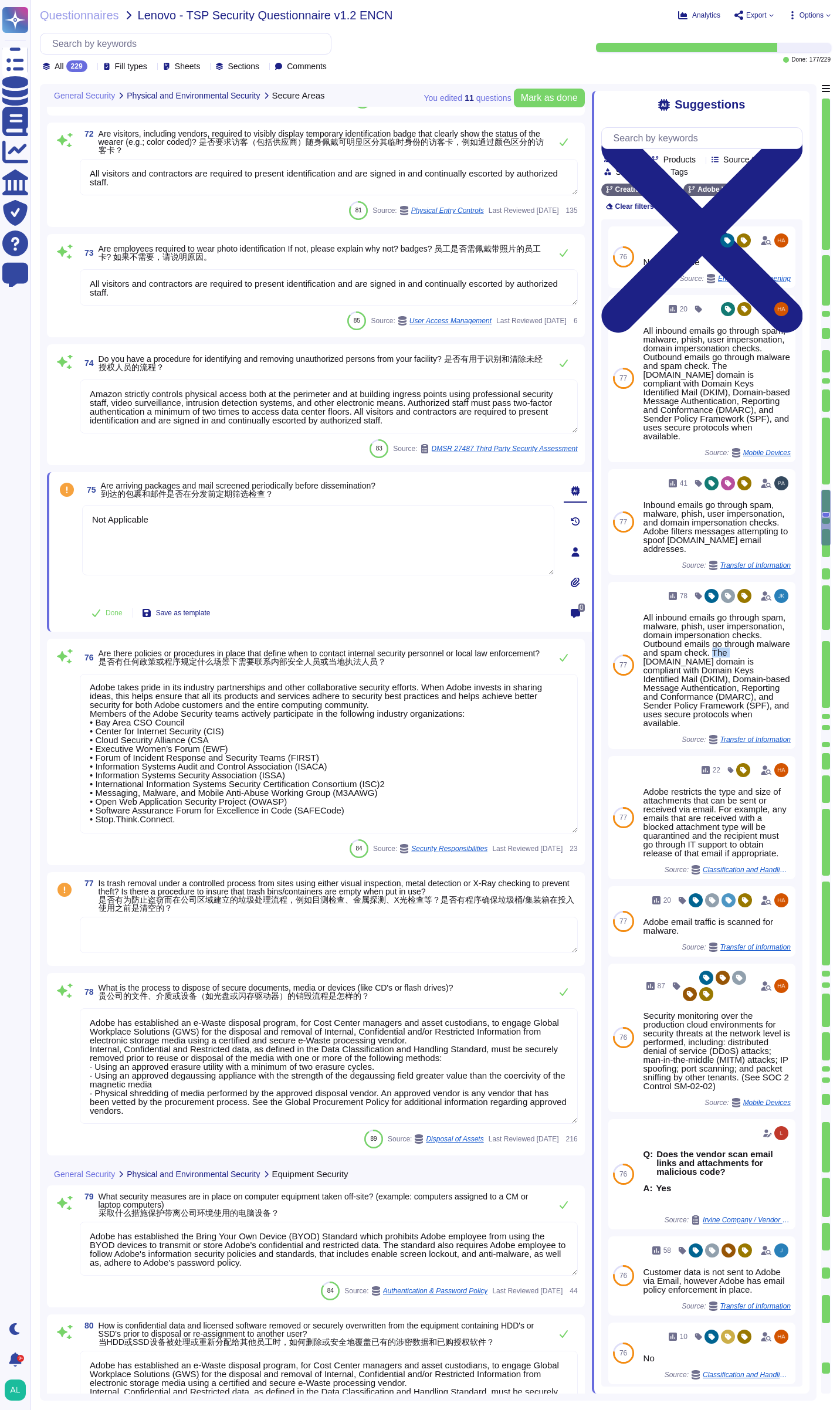
type textarea "Adobe's Corporate Policies have been developed to provide guidelines for an eff…"
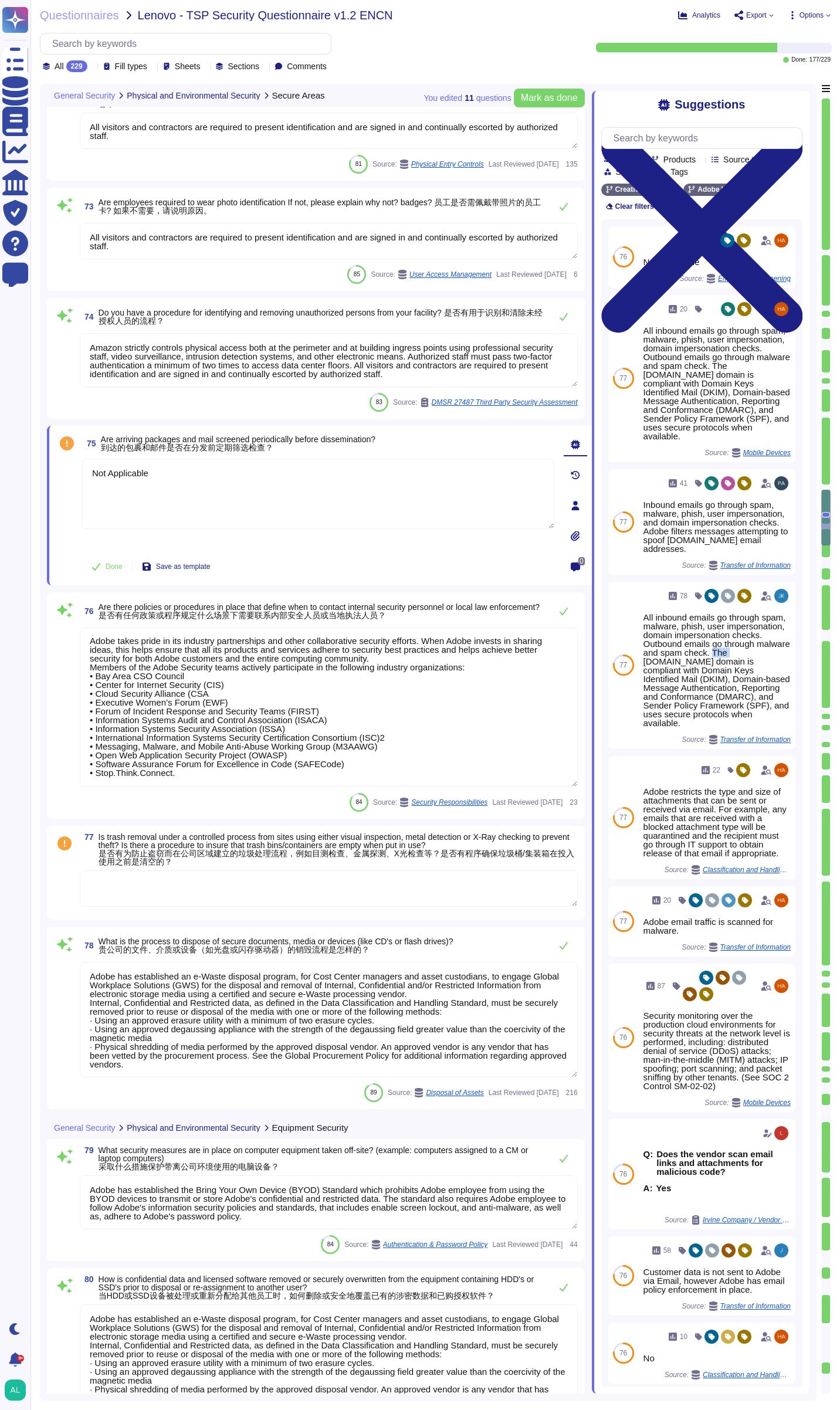
scroll to position [9844, 0]
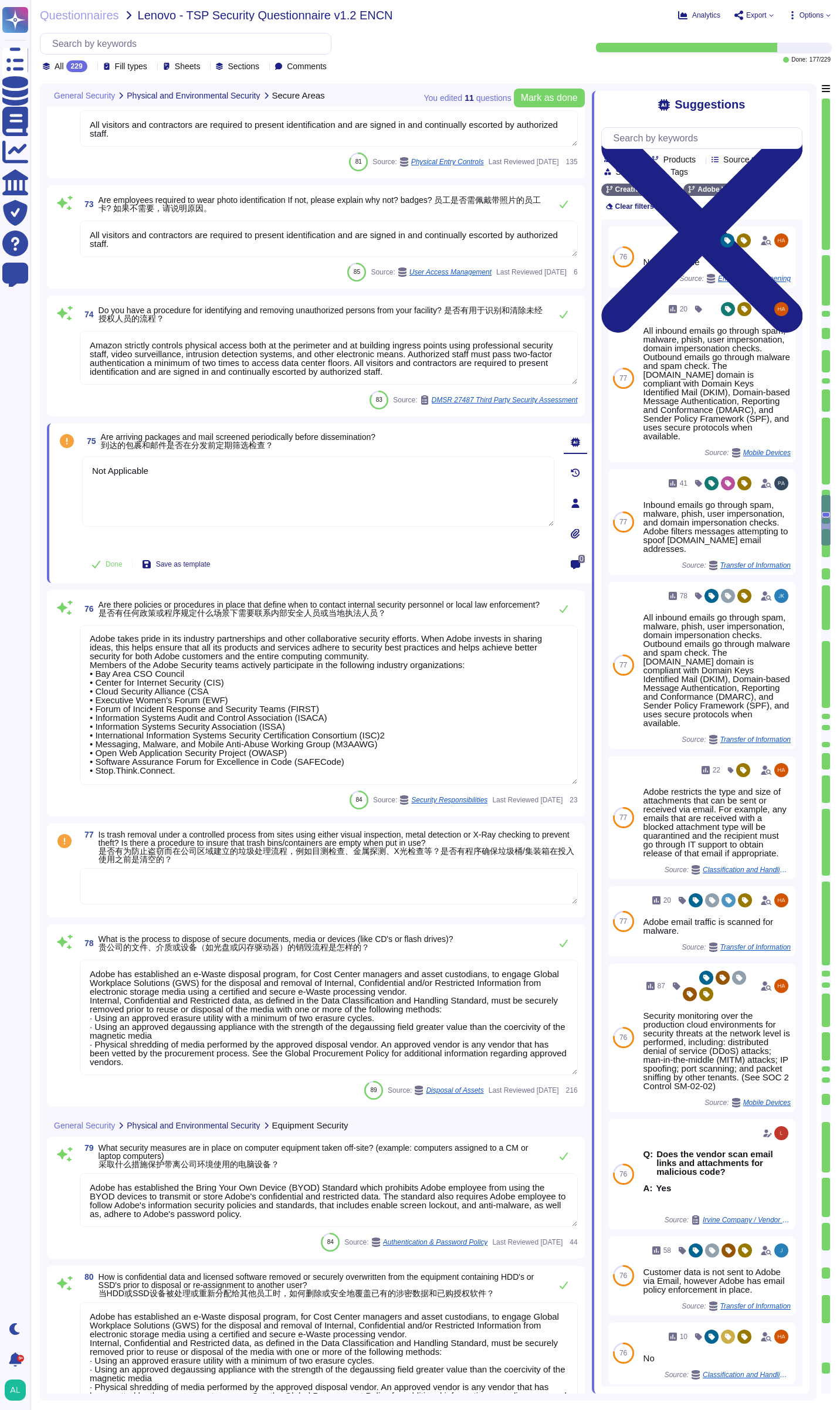
click at [201, 897] on textarea at bounding box center [329, 886] width 498 height 36
click at [201, 897] on div "77 Is trash removal under a controlled process from sites using either visual i…" at bounding box center [315, 871] width 524 height 80
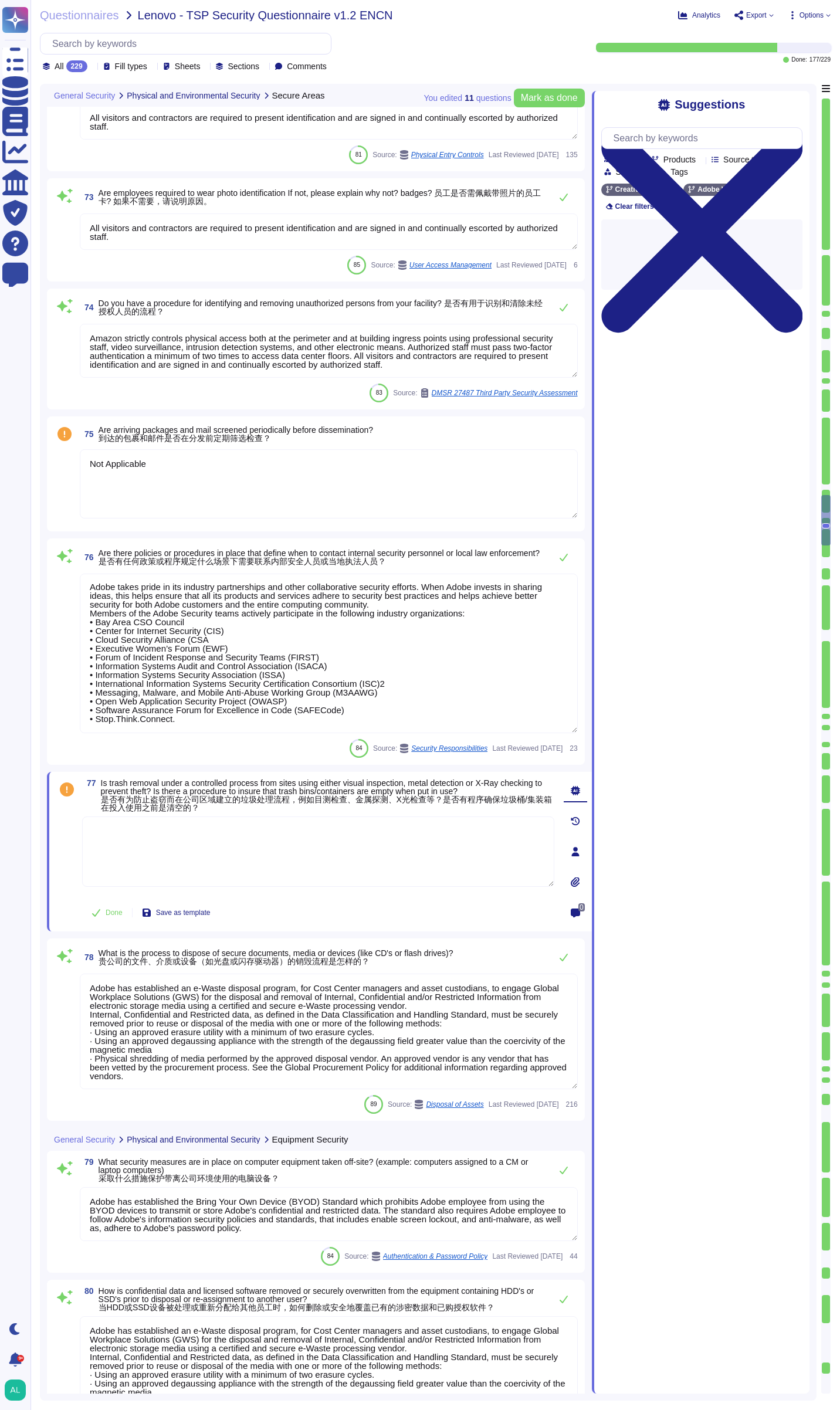
type textarea "Adobe's Corporate Policies have been developed to provide guidelines for an eff…"
drag, startPoint x: 201, startPoint y: 897, endPoint x: 332, endPoint y: 844, distance: 141.3
click at [332, 844] on textarea at bounding box center [318, 851] width 472 height 70
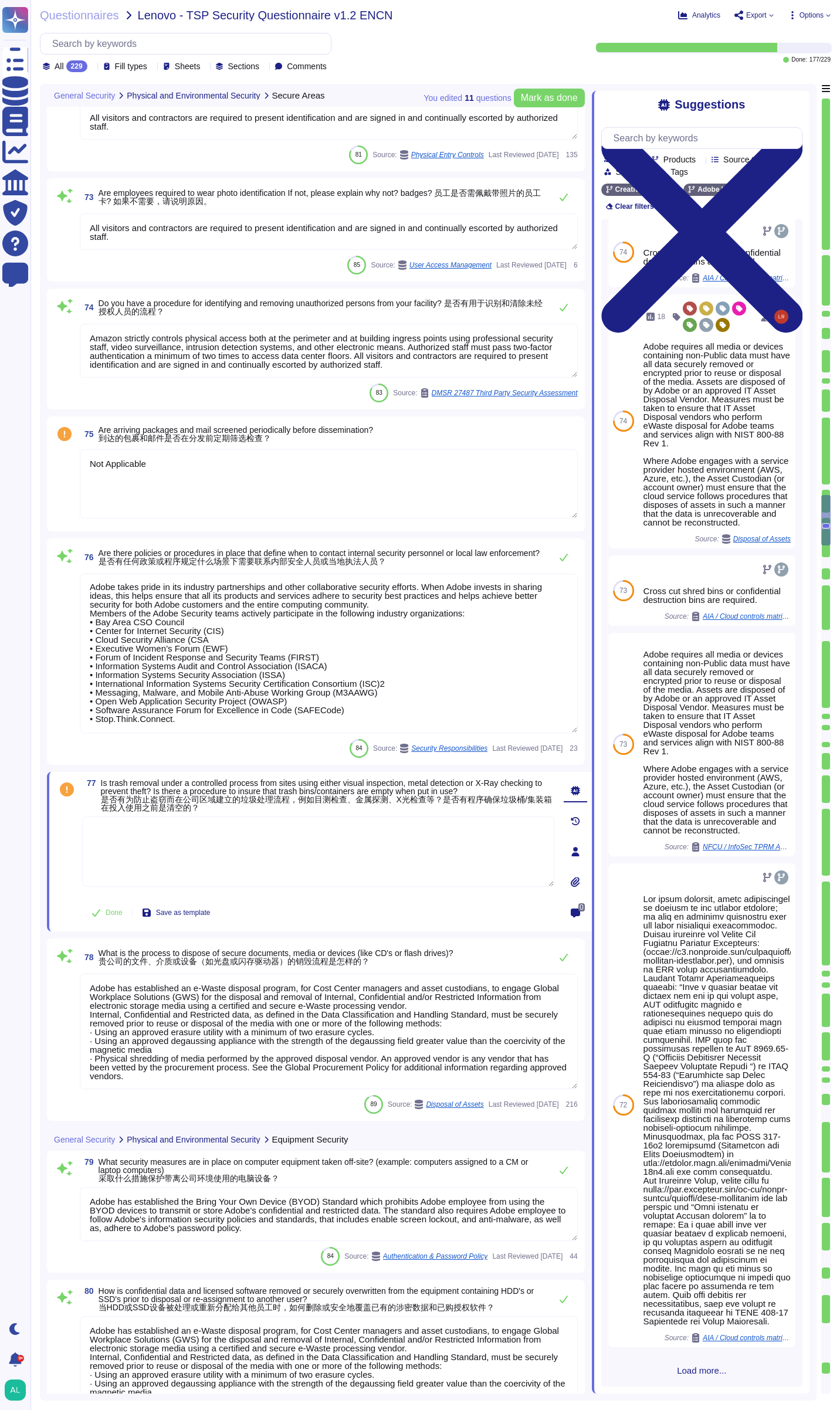
scroll to position [80, 0]
click at [695, 1370] on span "Load more..." at bounding box center [702, 1370] width 201 height 9
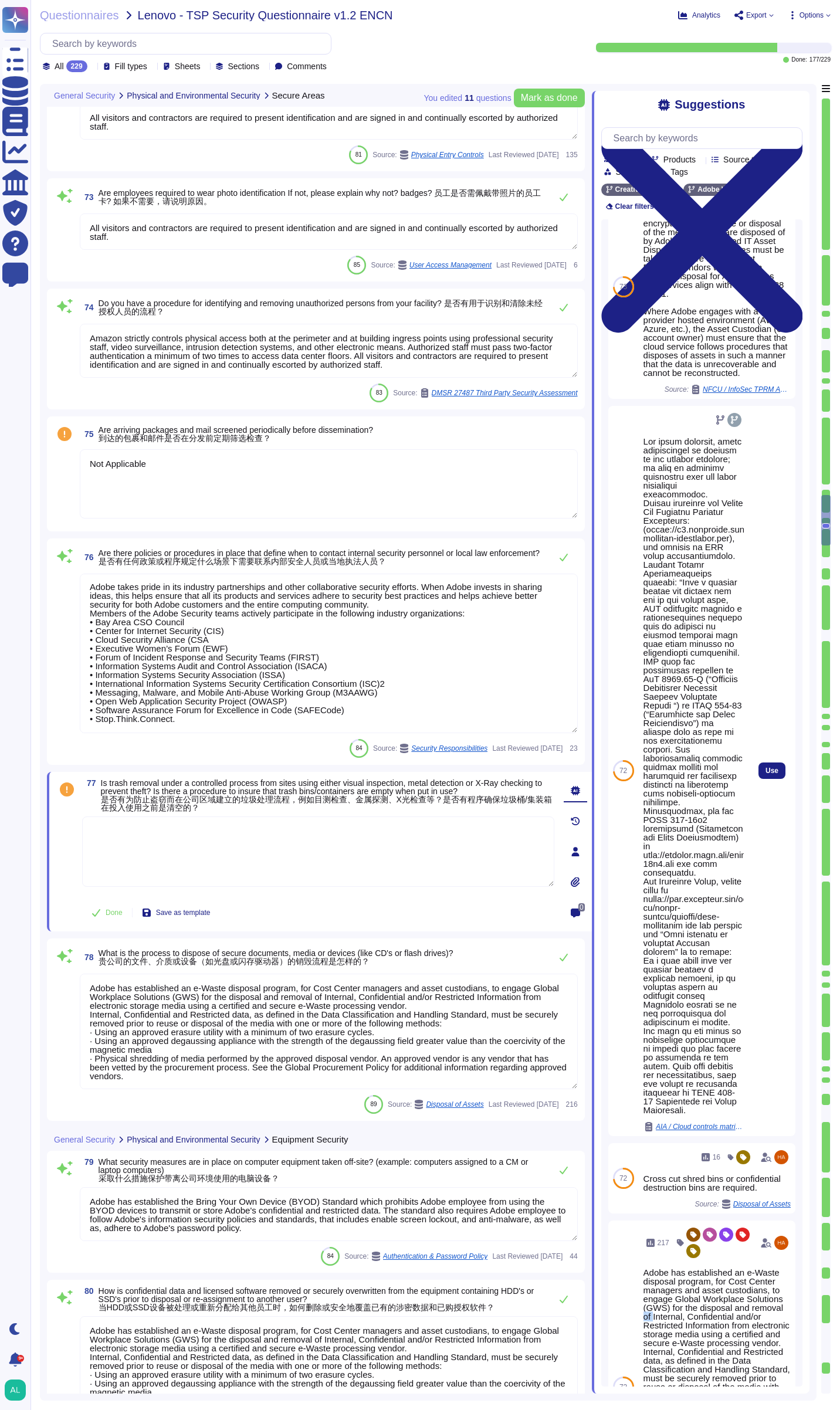
scroll to position [0, 0]
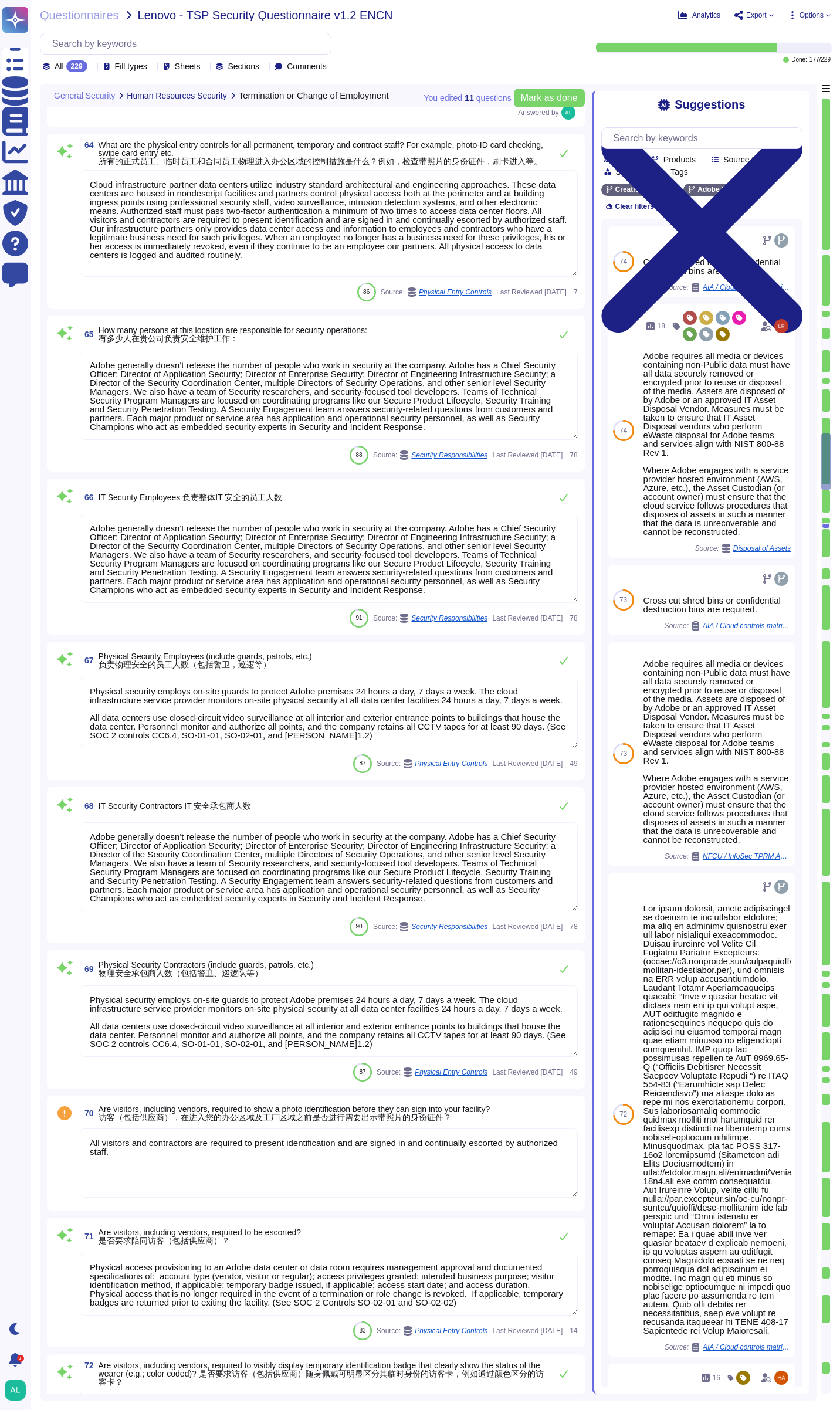
type textarea "All hardware in Adobe-owned or Adobe-leased hosting facilities is physically se…"
type textarea "Yes"
type textarea "Cloud infrastructure partner data centers utilize industry standard architectur…"
type textarea "Adobe generally doesn't release the number of people who work in security at th…"
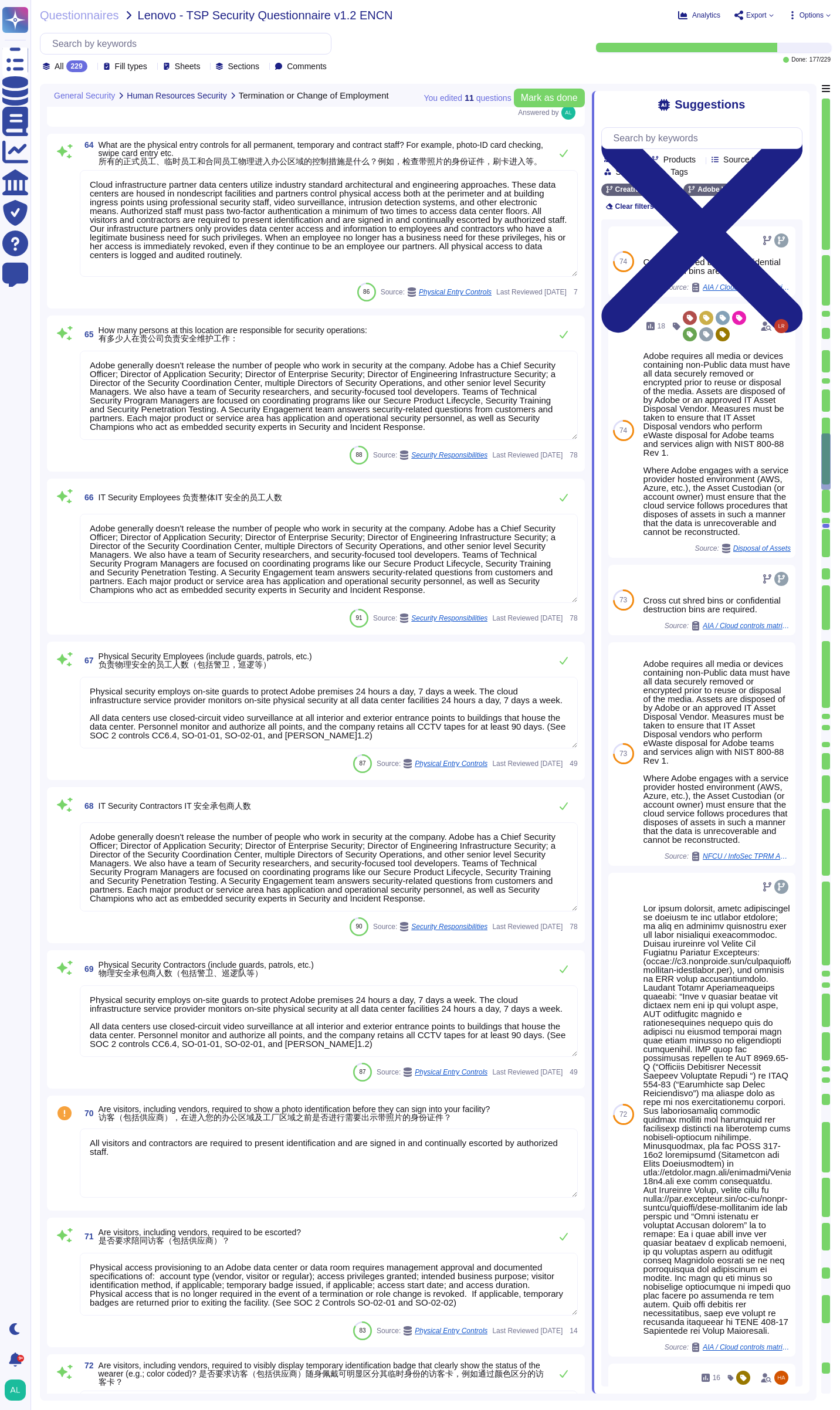
type textarea "Physical security employs on-site guards to protect Adobe premises 24 hours a d…"
type textarea "Adobe generally doesn't release the number of people who work in security at th…"
type textarea "Physical security employs on-site guards to protect Adobe premises 24 hours a d…"
type textarea "For exiting or terminated Adobe personnel, People Resource ("PR") or the employ…"
type textarea "Roles and responsibilities for performing employment termination or change in e…"
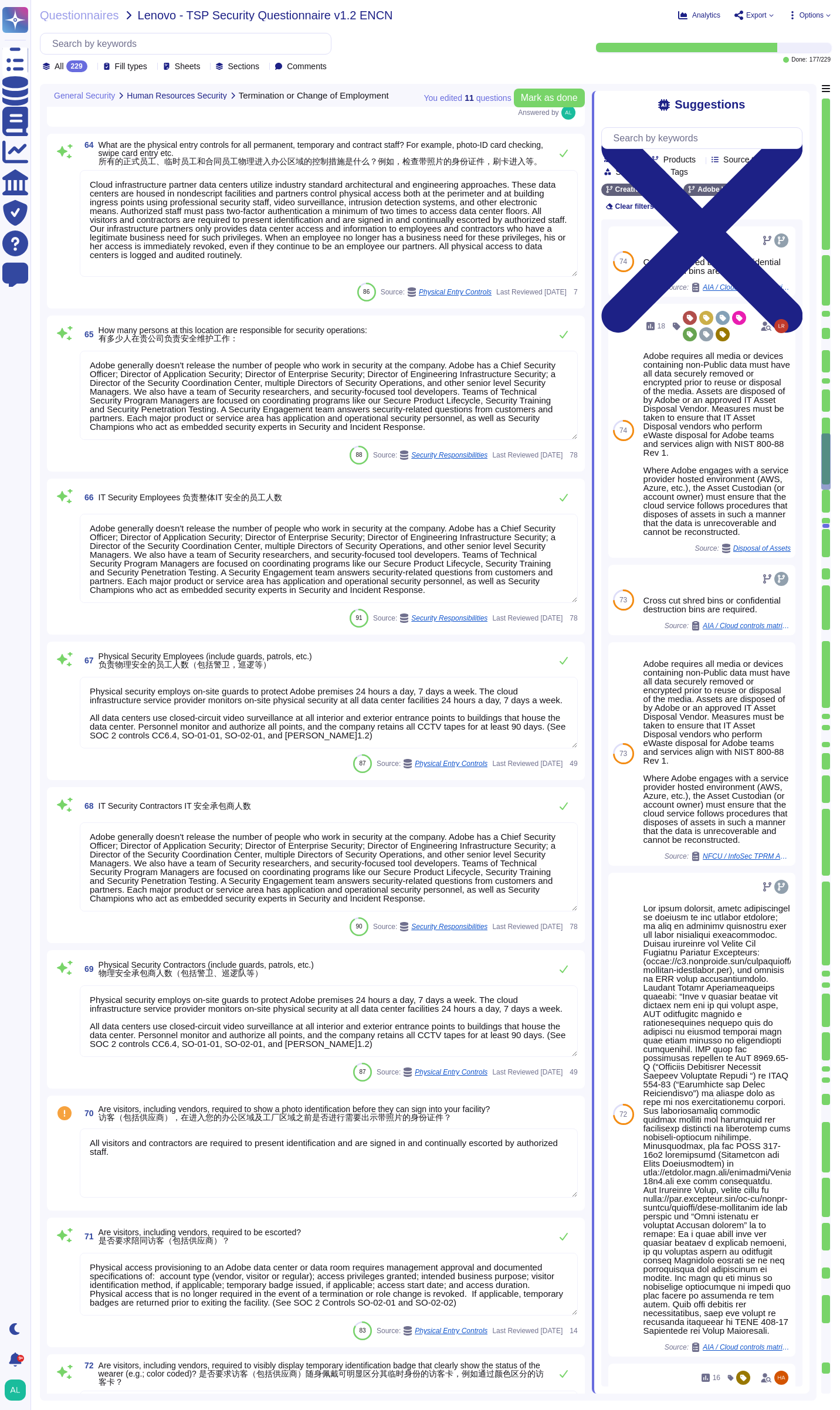
scroll to position [8200, 0]
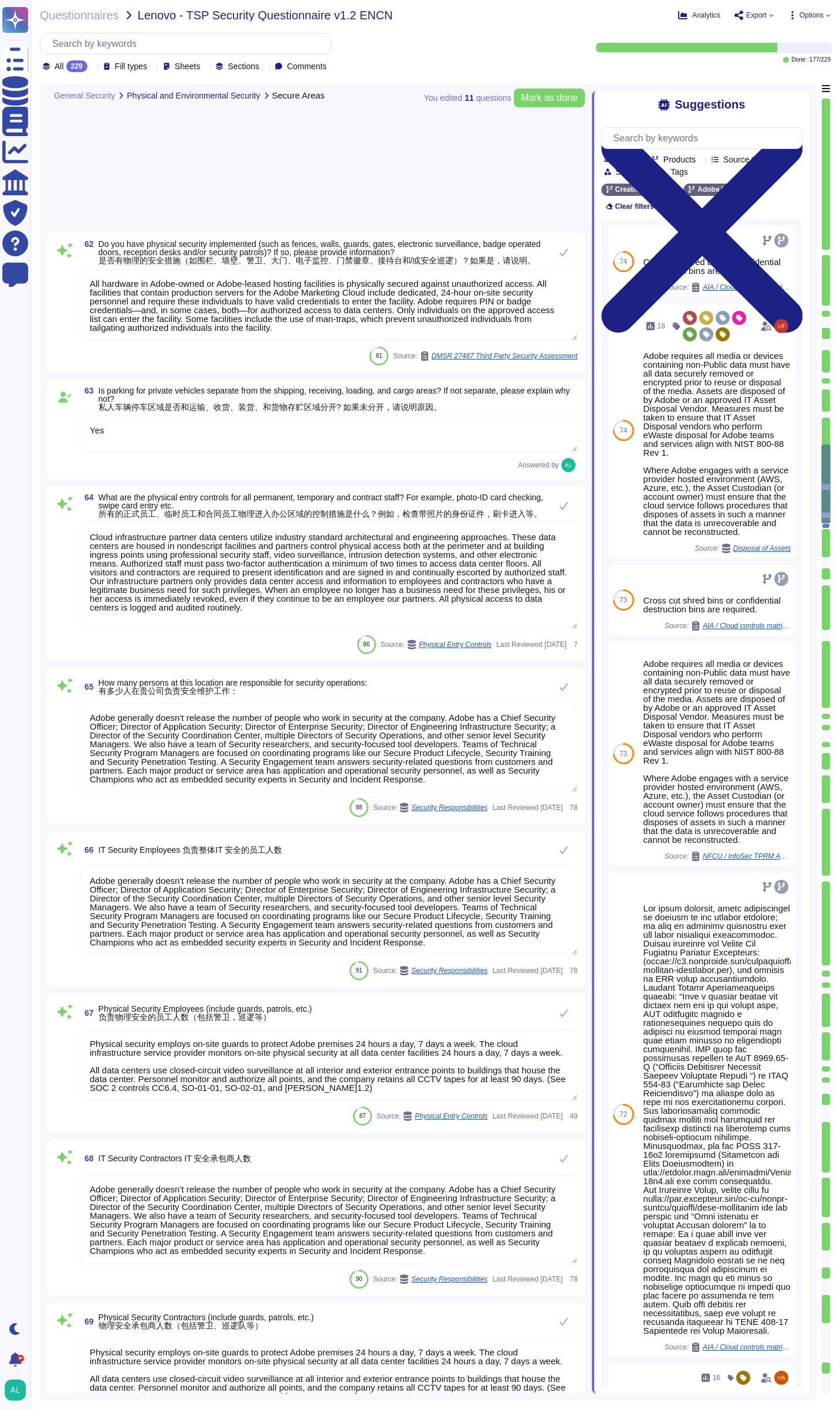
type textarea "All visitors and contractors are required to present identification and are sig…"
type textarea "Amazon strictly controls physical access both at the perimeter and at building …"
type textarea "Not Applicable"
type textarea "Adobe takes pride in its industry partnerships and other collaborative security…"
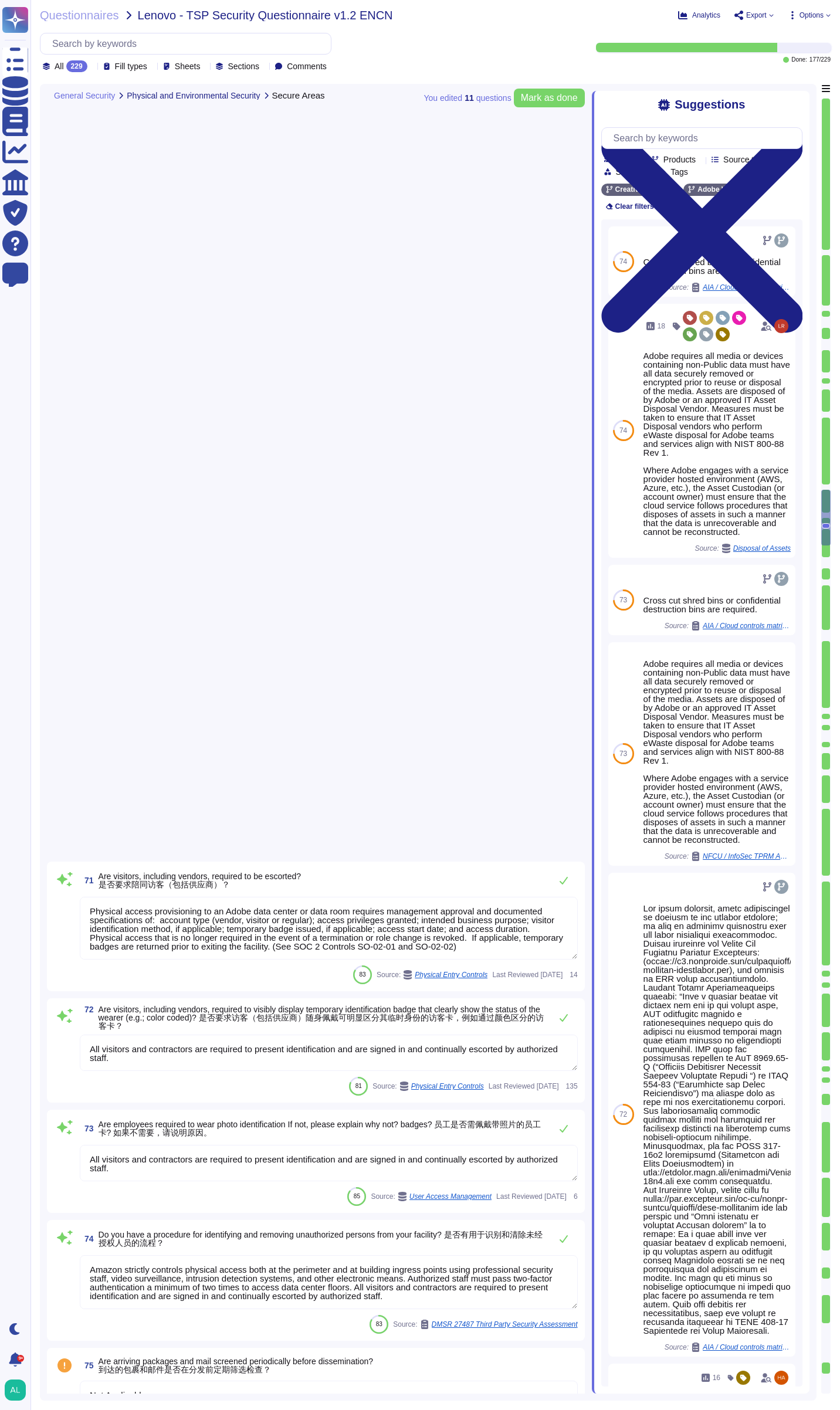
type textarea "Adobe has established an e-Waste disposal program, for Cost Center managers and…"
type textarea "Adobe has established the Bring Your Own Device (BYOD) Standard which prohibits…"
type textarea "Adobe has established an e-Waste disposal program, for Cost Center managers and…"
type textarea "Adobe requires employees to lock their workstation screen when leaving a workst…"
type textarea "Adobe's Corporate Policies have been developed to provide guidelines for an eff…"
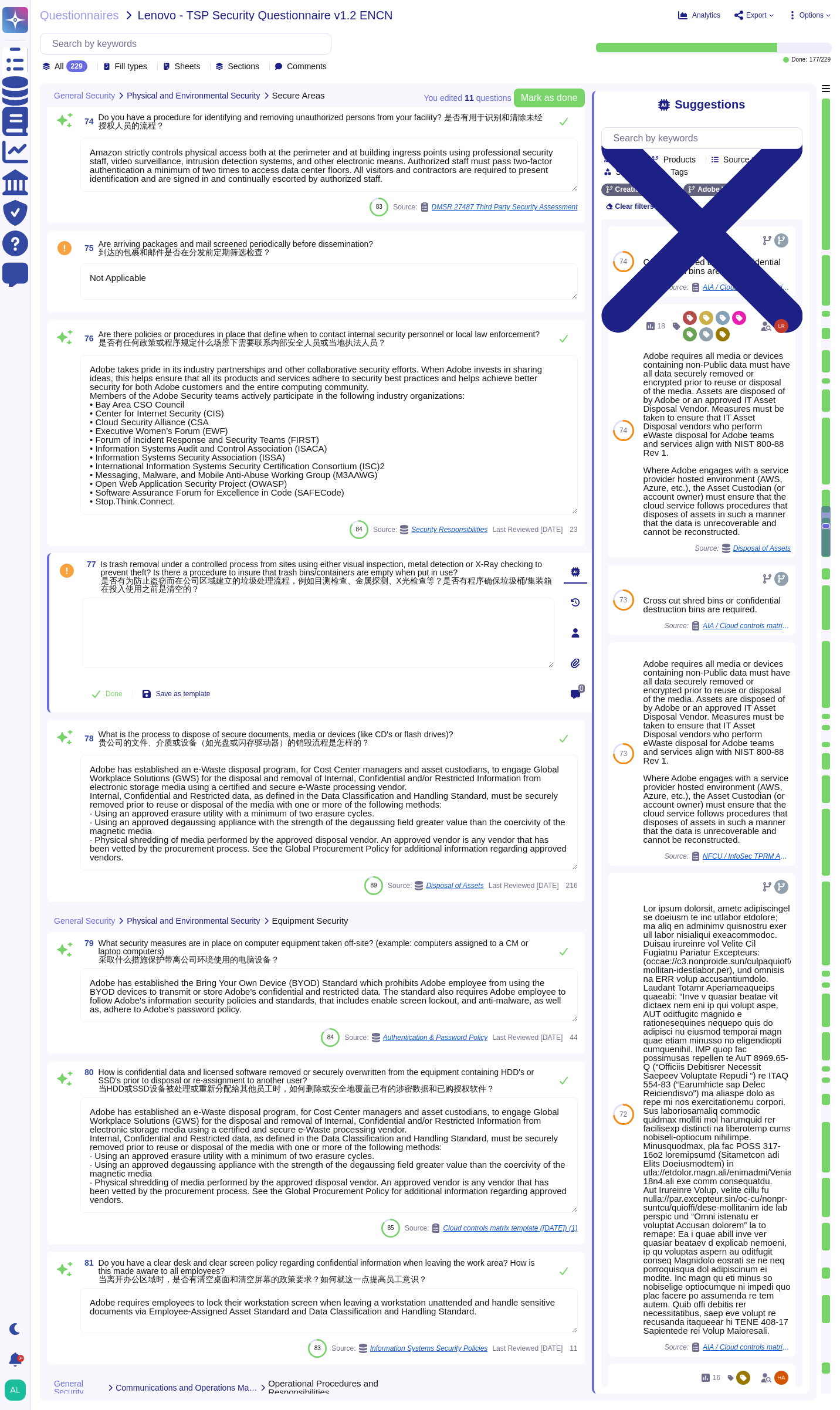
type textarea "Adobe does not outsource software development."
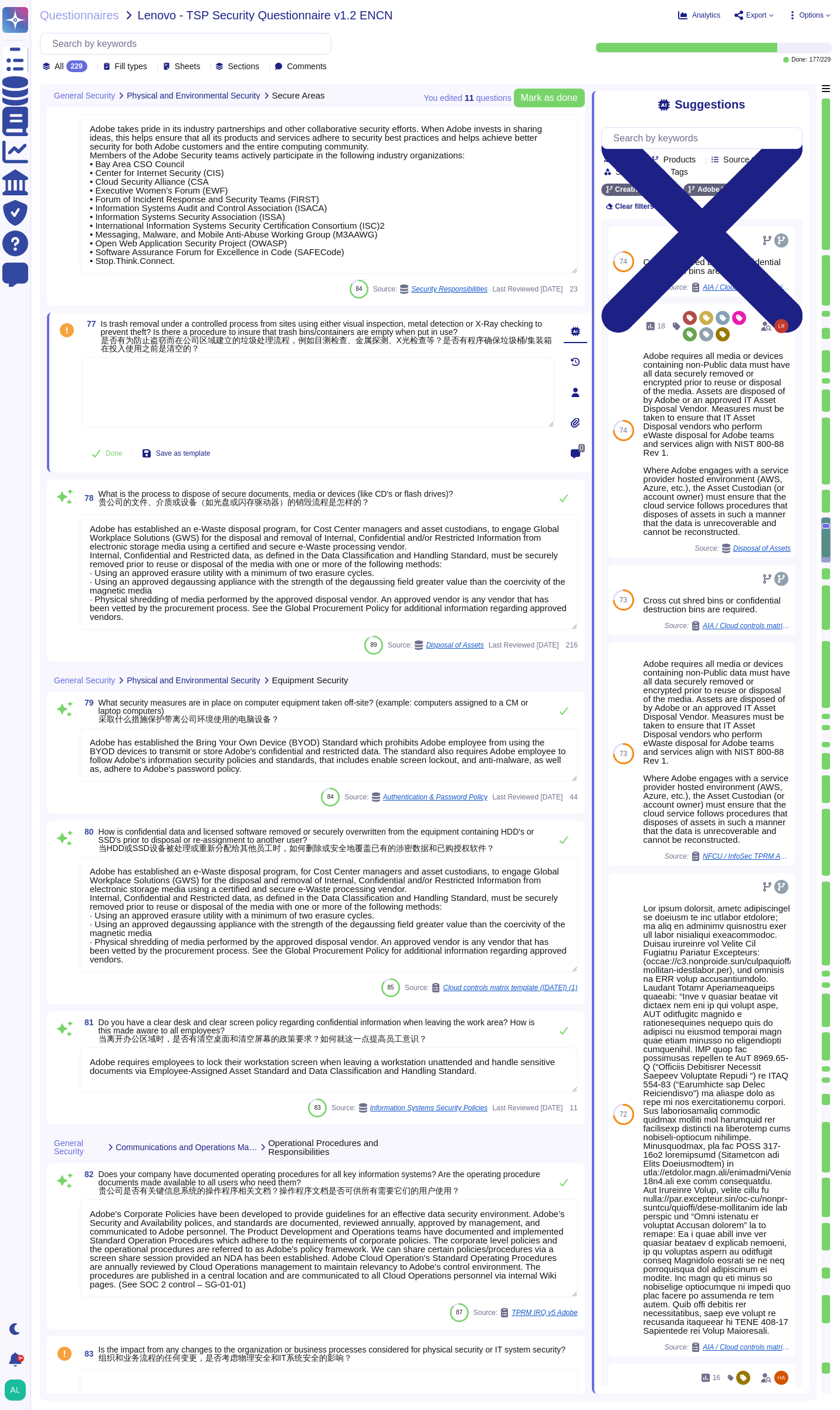
type textarea "Lorem ipsu dol s ametcon ad eli seddoeiusm te incidid utl etdolore ma ali enima…"
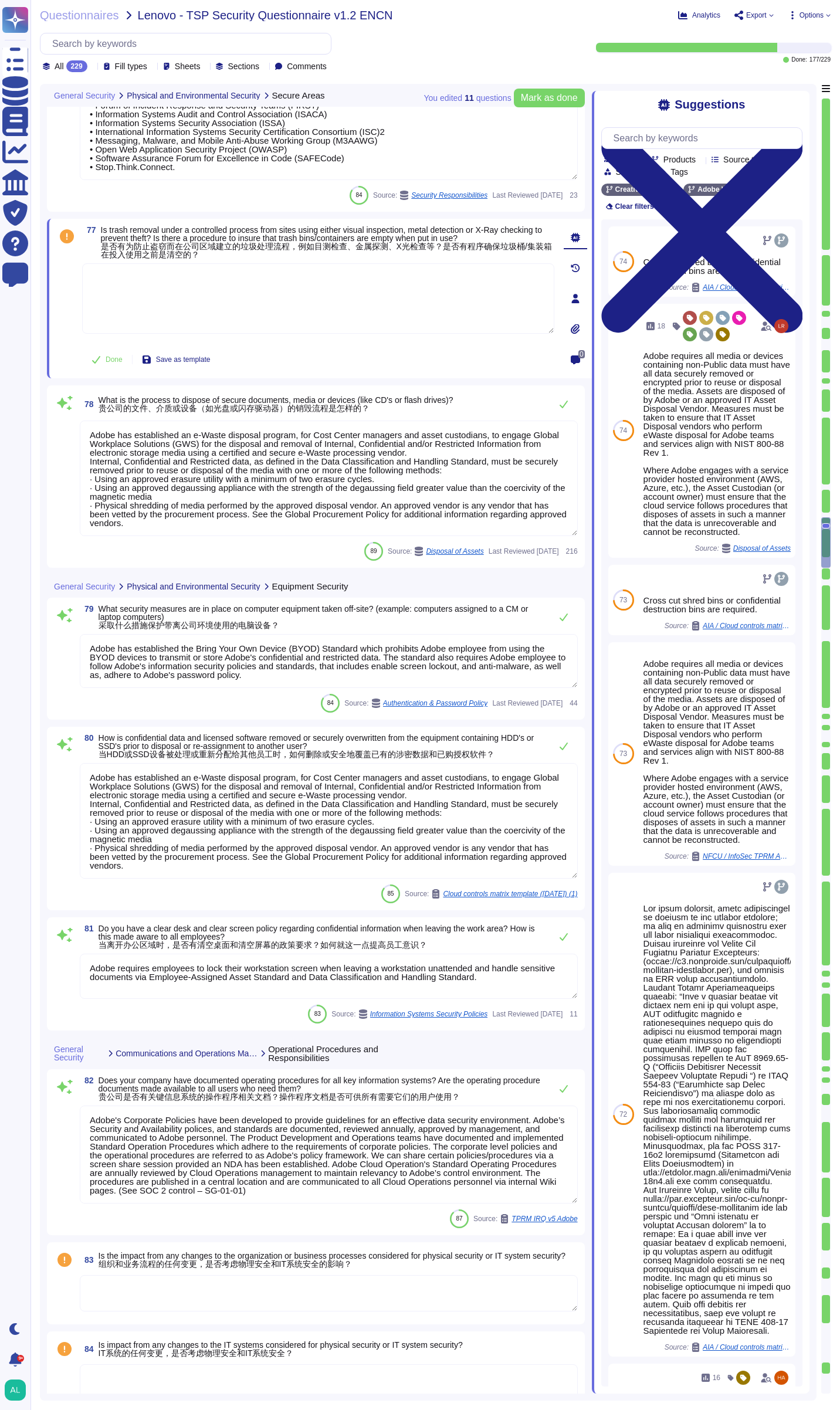
scroll to position [10295, 0]
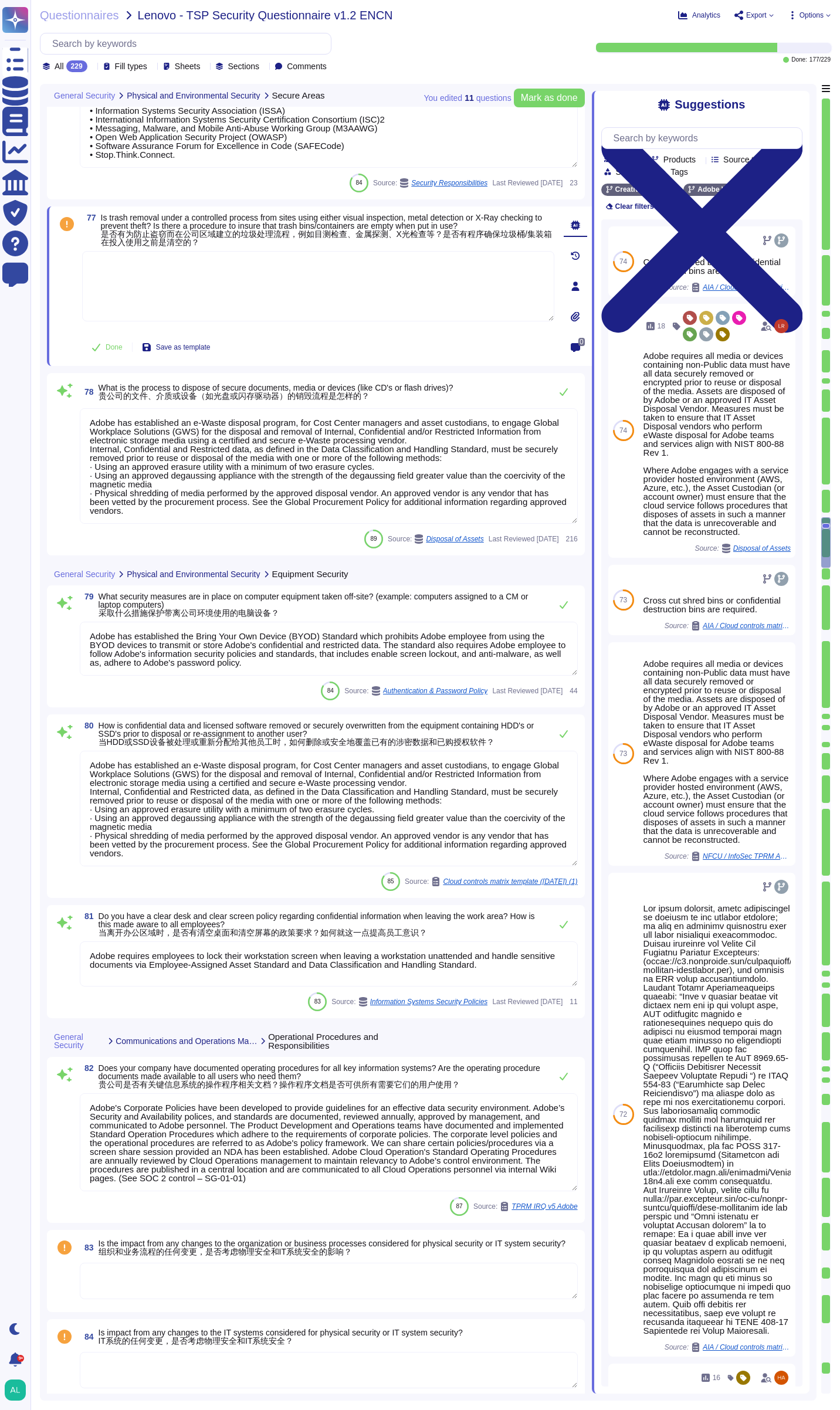
click at [675, 129] on div "Team Products Source type Section Tags Creative Cloud Adobe Wide Clear filters …" at bounding box center [702, 752] width 201 height 1268
click at [677, 144] on input "text" at bounding box center [705, 138] width 194 height 21
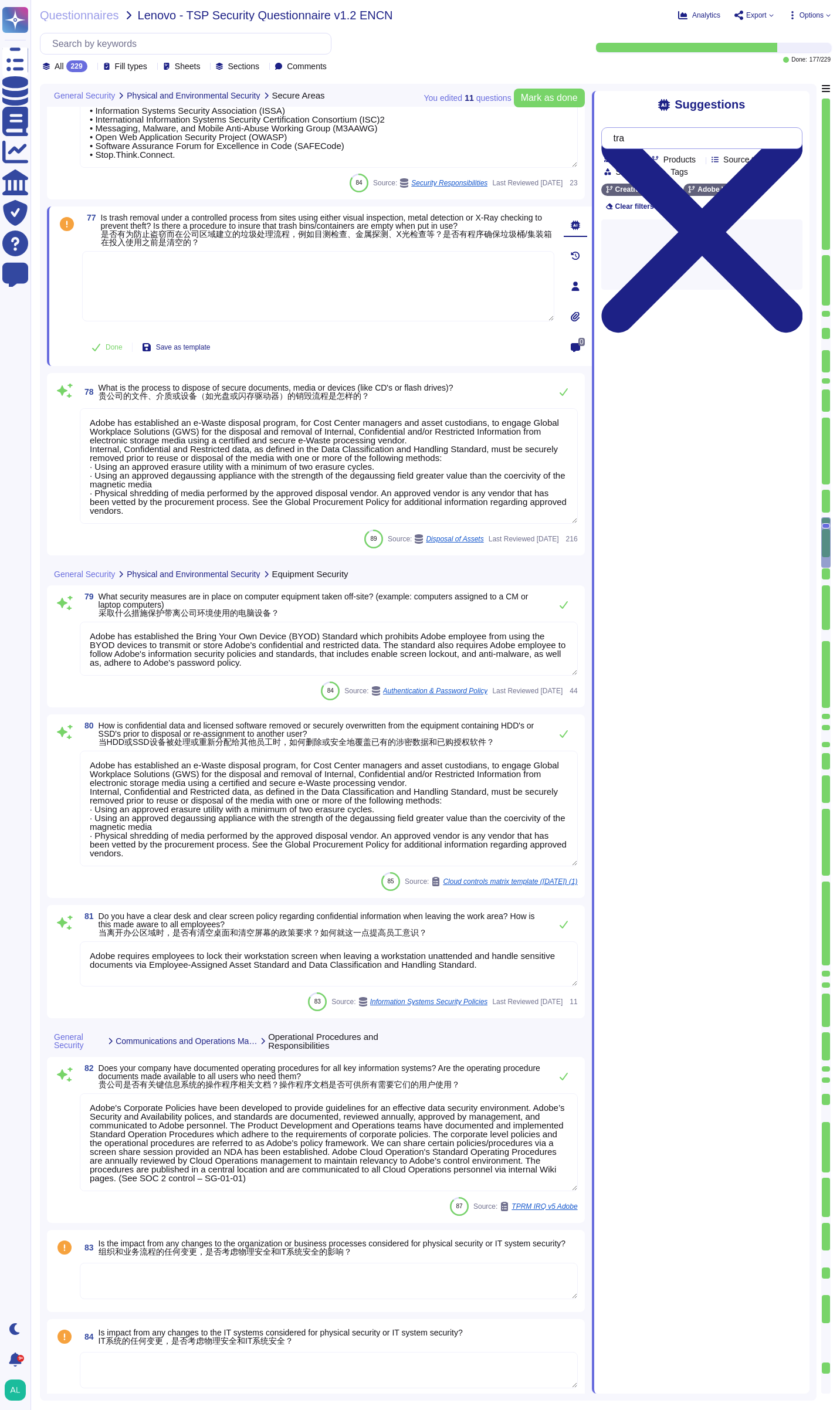
type input "t"
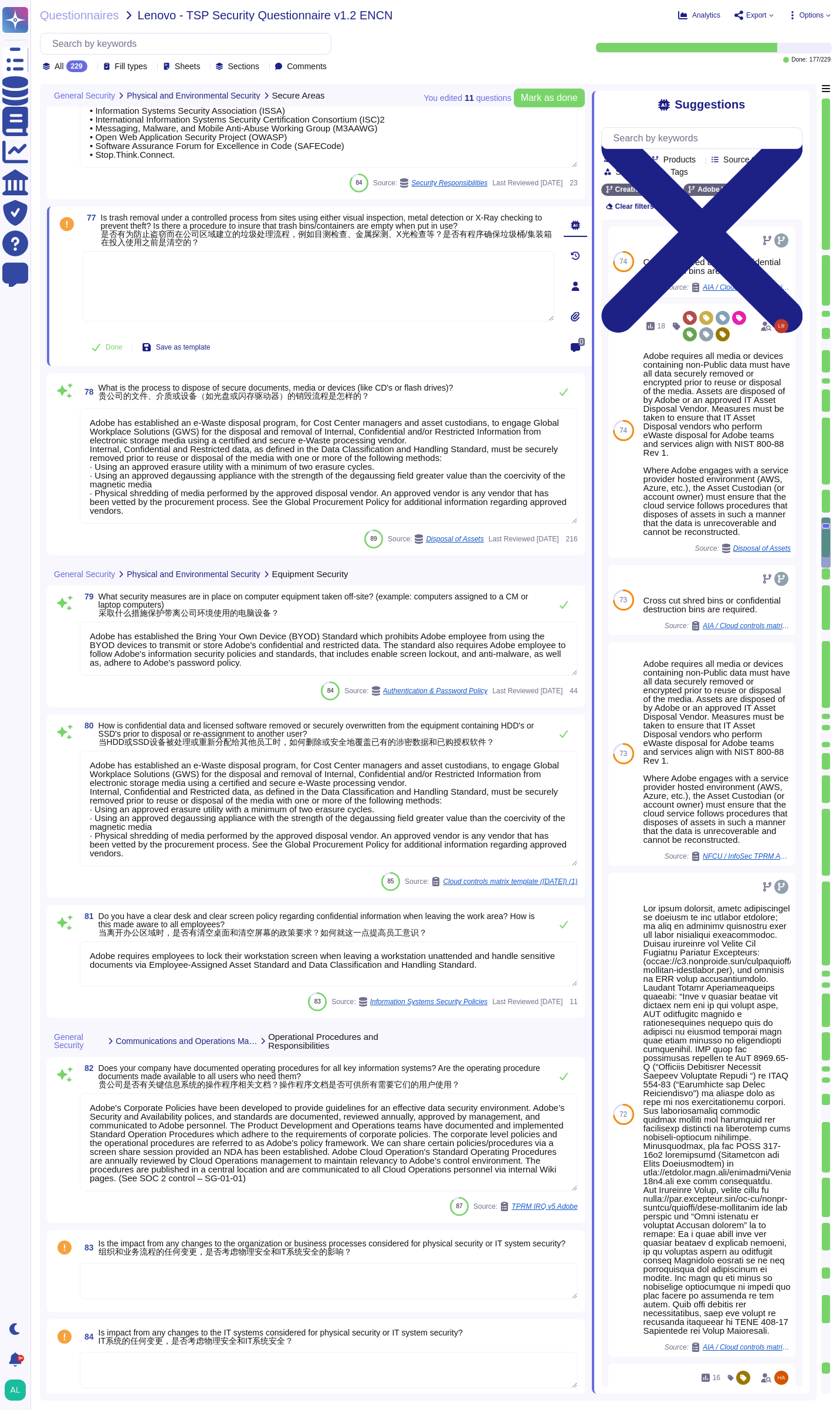
click at [299, 286] on textarea at bounding box center [318, 286] width 472 height 70
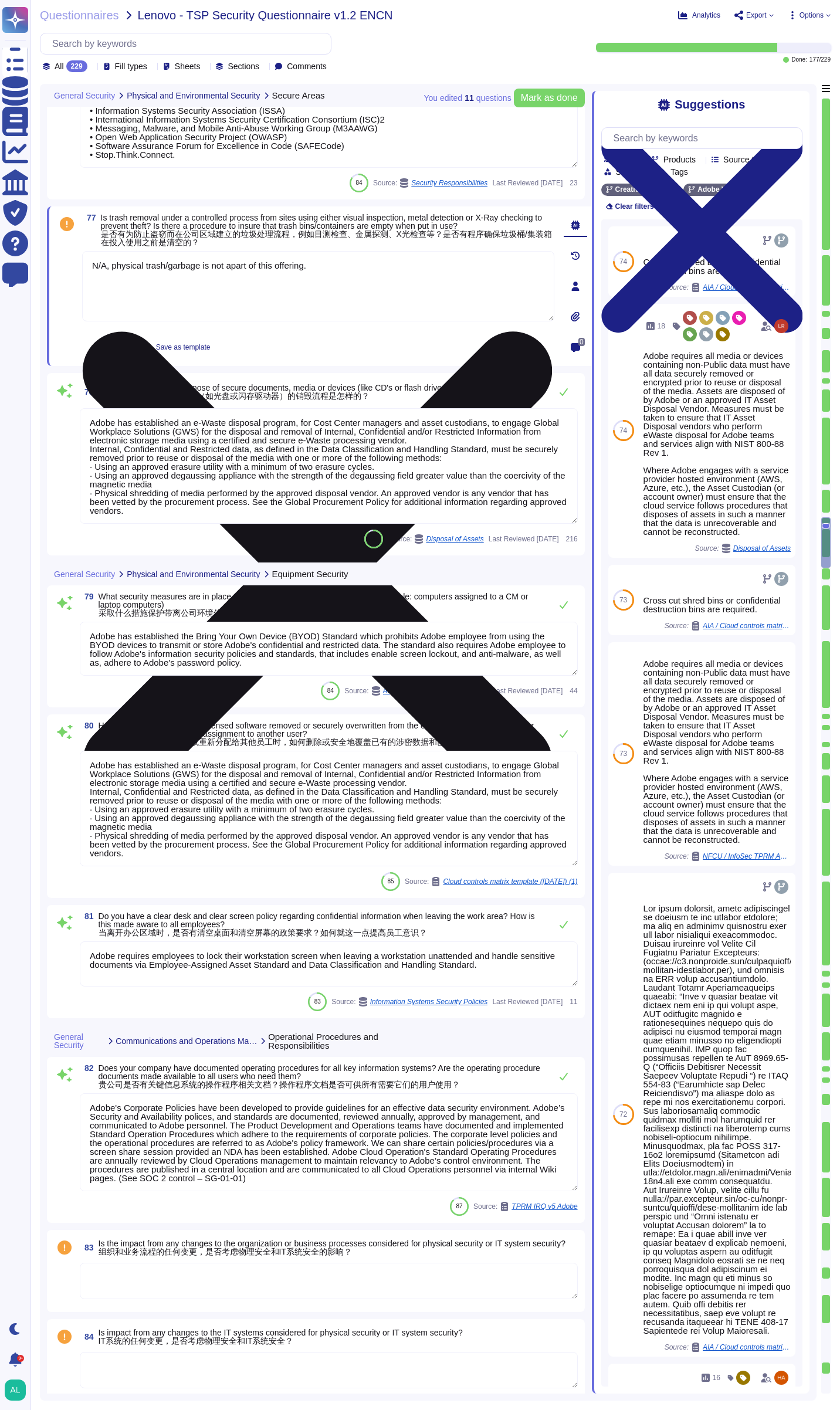
type textarea "N/A, physical trash/garbage is not apart of this offering."
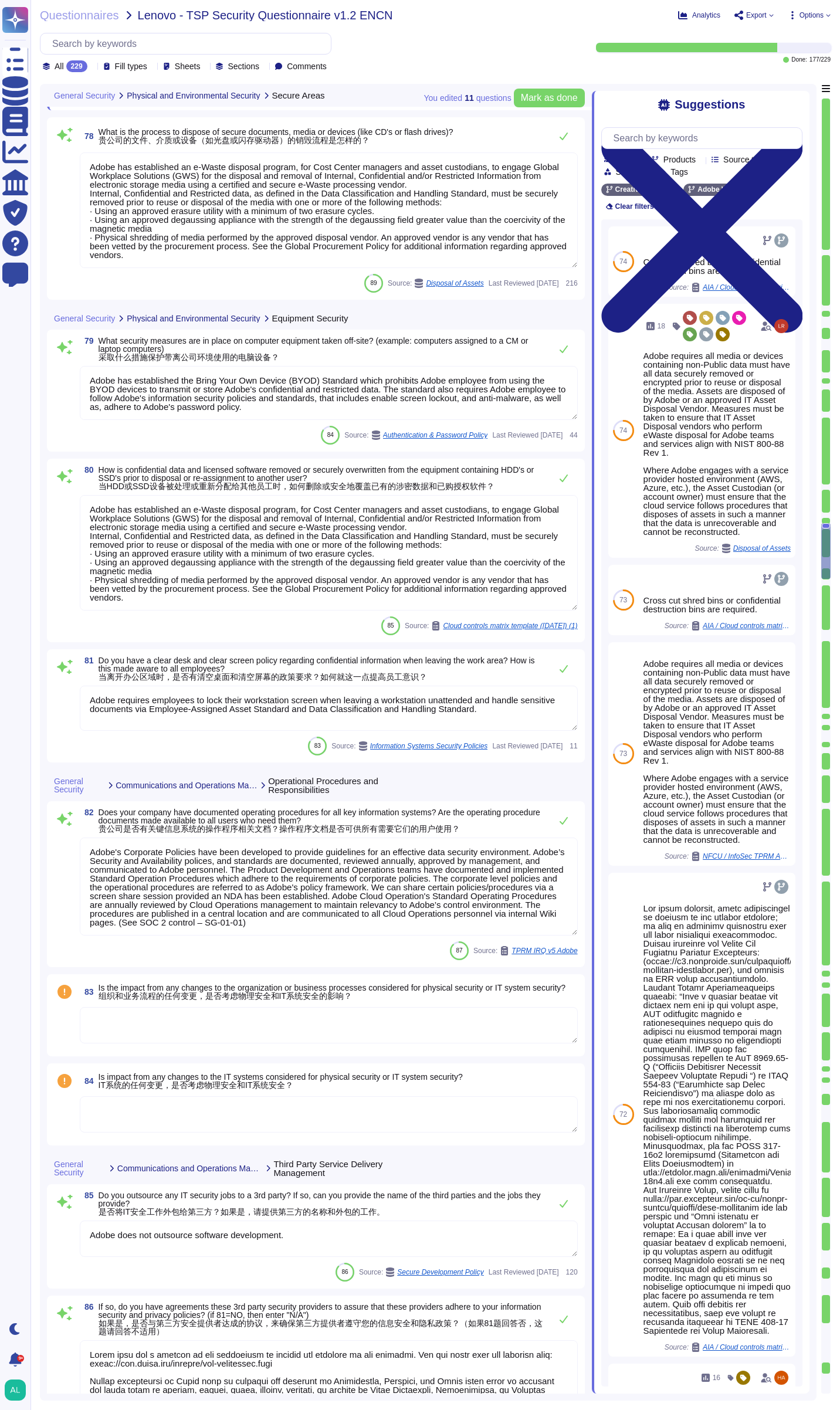
type textarea "Yes."
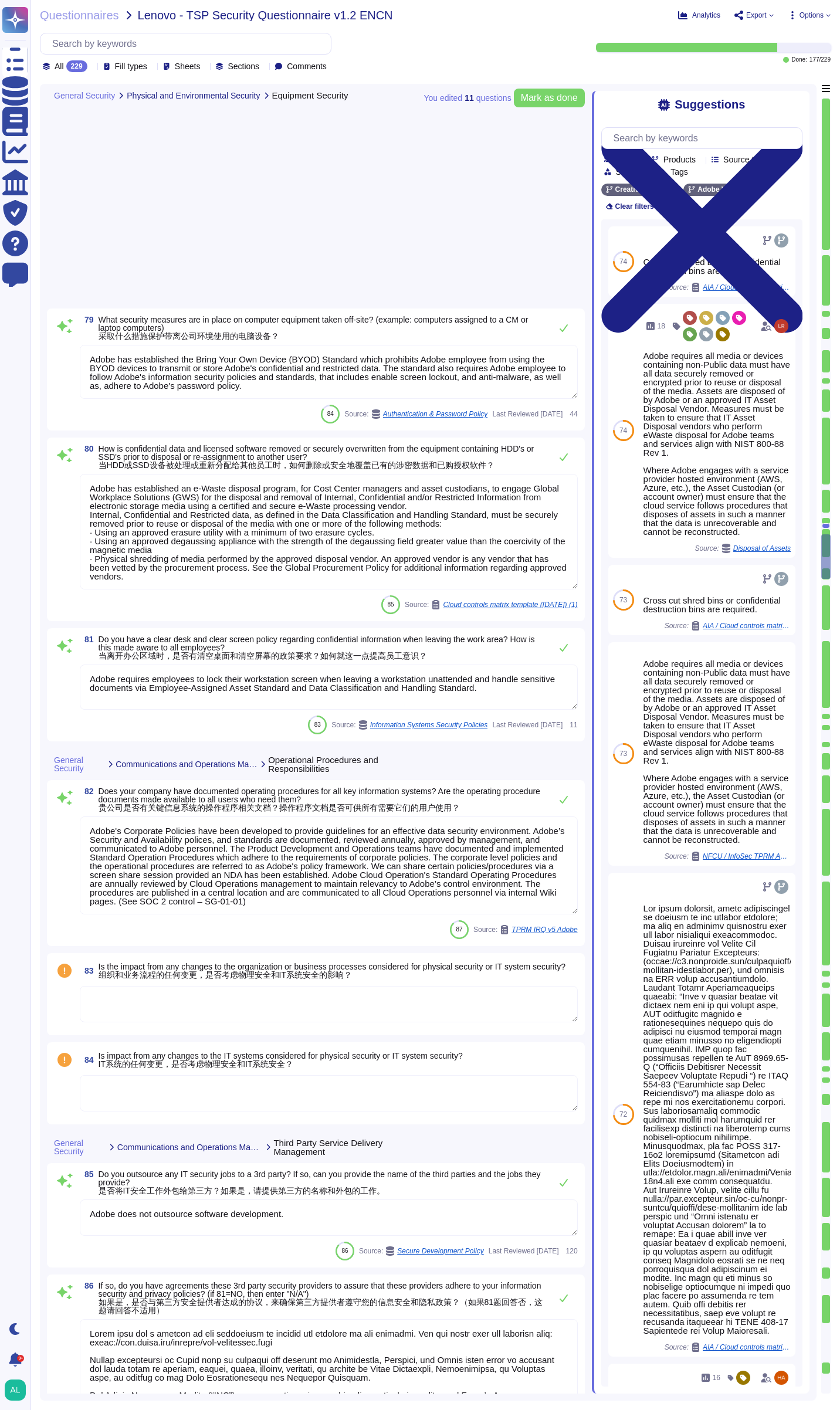
type textarea "Adobe performs periodic backups or has implemented failover technology of criti…"
type textarea "Adobe tests backups on an annual basis."
type textarea "Storage of restricted data on removable media is strictly prohibited and enforc…"
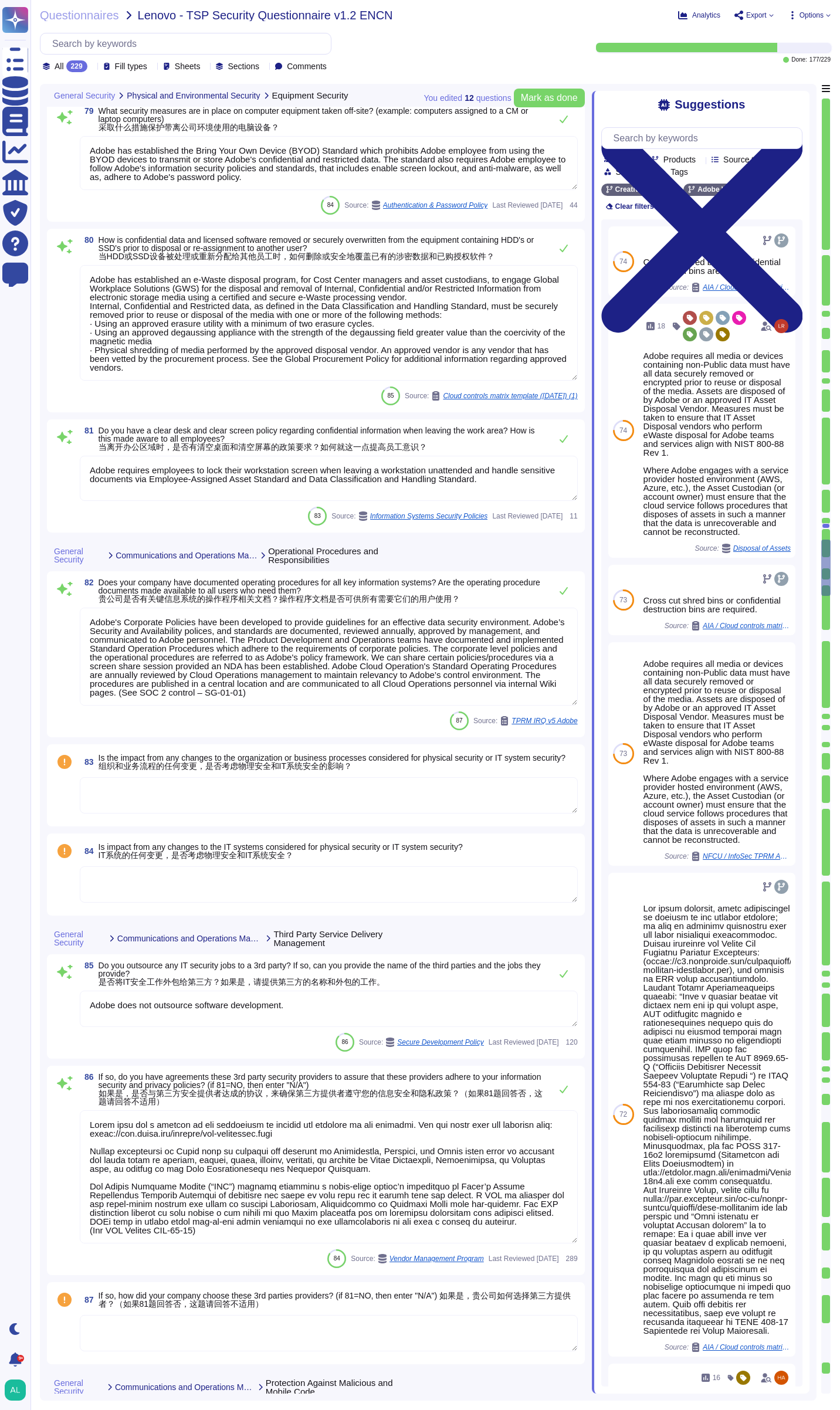
scroll to position [10706, 0]
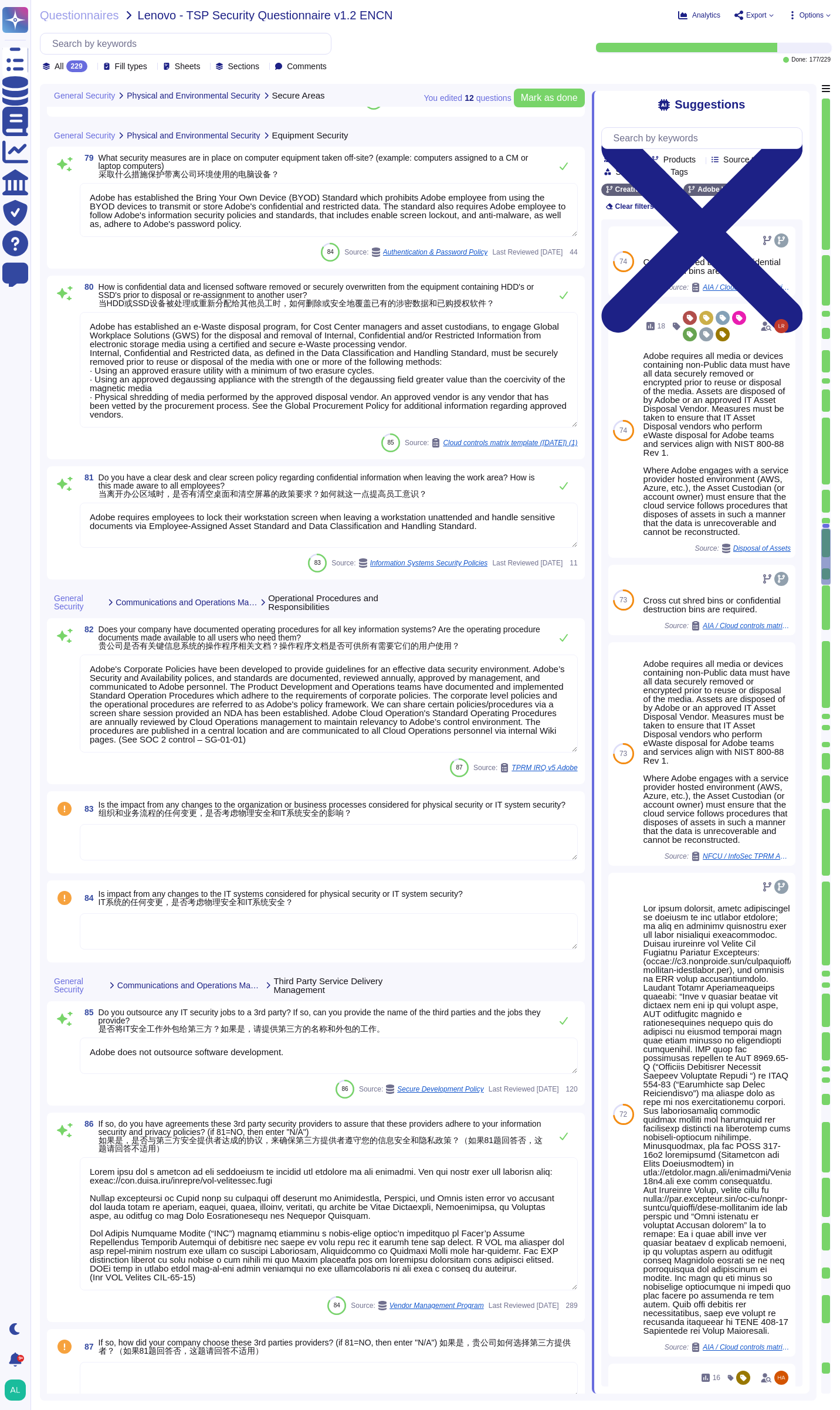
type textarea "N/A, physical trash/garbage is not apart of this offering."
type textarea "Adobe has established an e-Waste disposal program, for Cost Center managers and…"
click at [159, 840] on textarea at bounding box center [329, 842] width 498 height 36
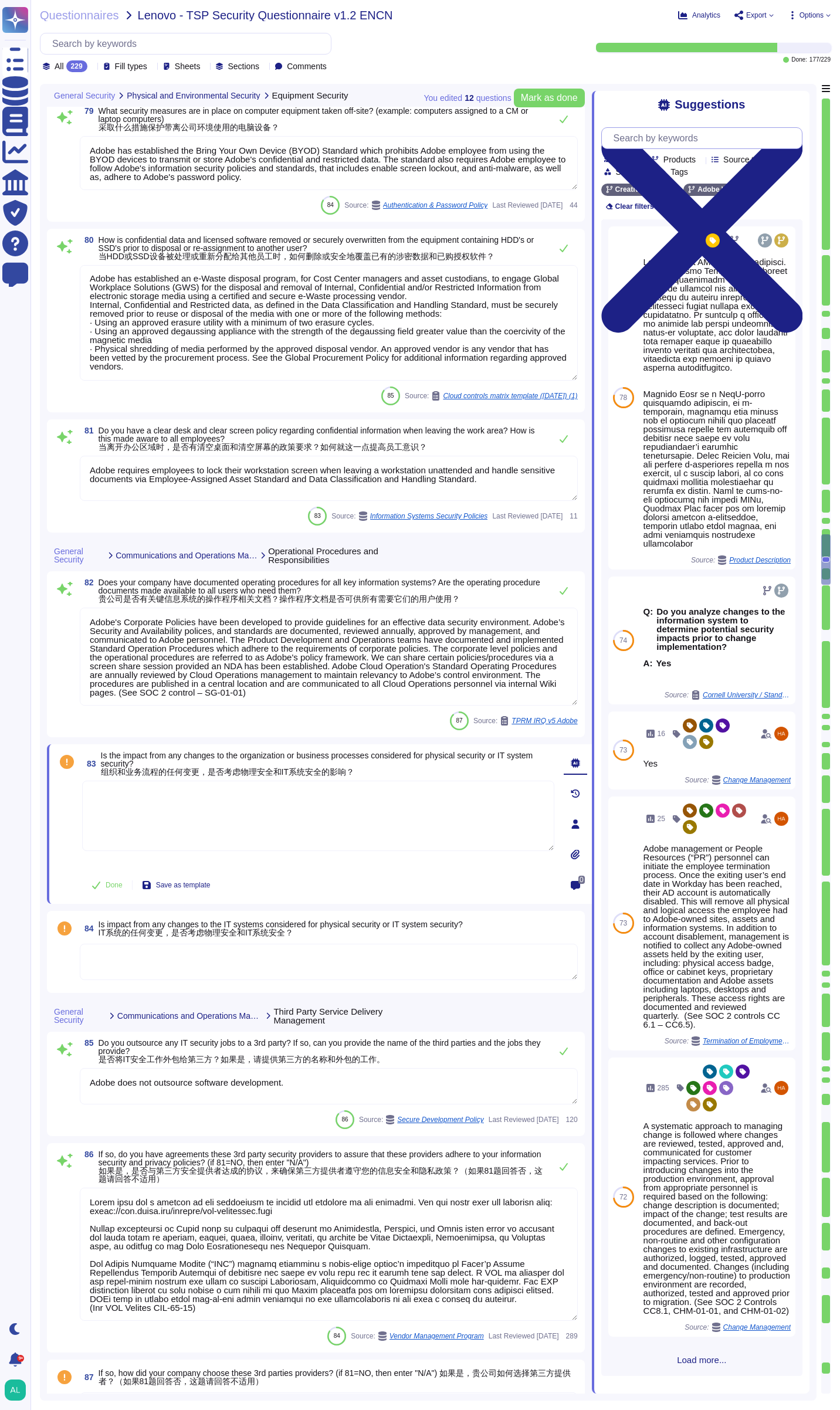
click at [673, 138] on input "text" at bounding box center [705, 138] width 194 height 21
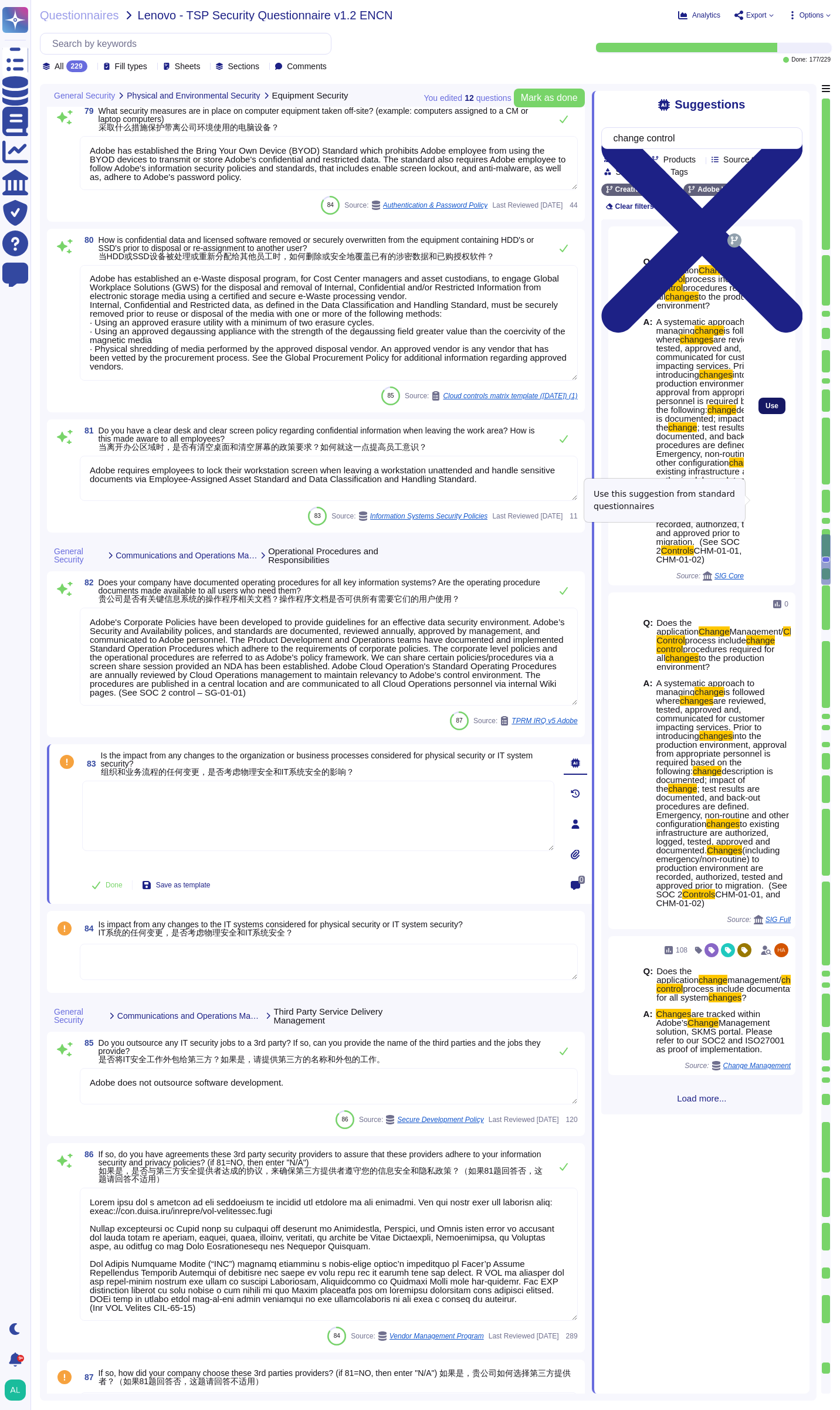
type input "change control"
click at [766, 410] on span "Use" at bounding box center [772, 406] width 13 height 7
type textarea "A systematic approach to managing change is followed where changes are reviewed…"
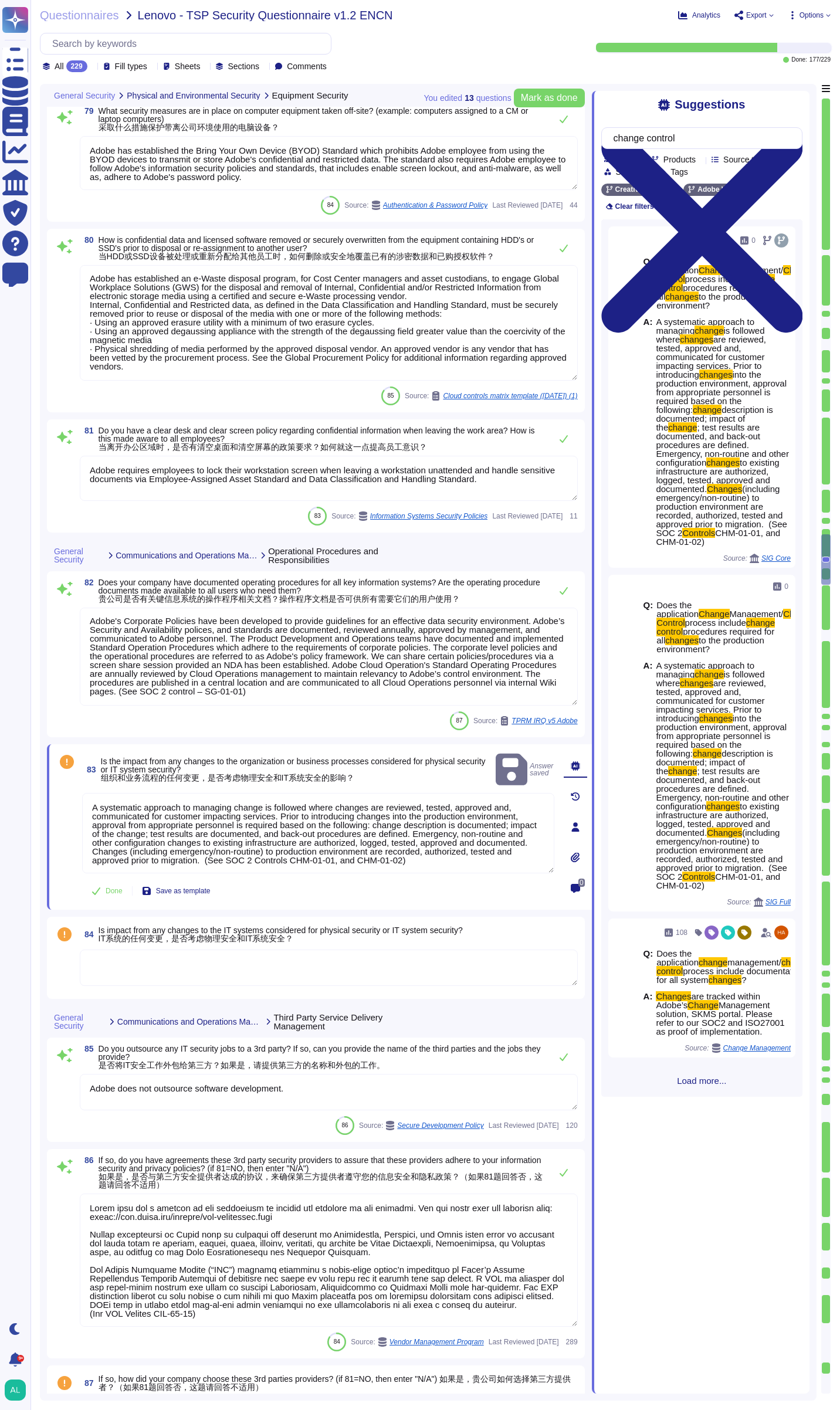
click at [151, 966] on textarea at bounding box center [329, 968] width 498 height 36
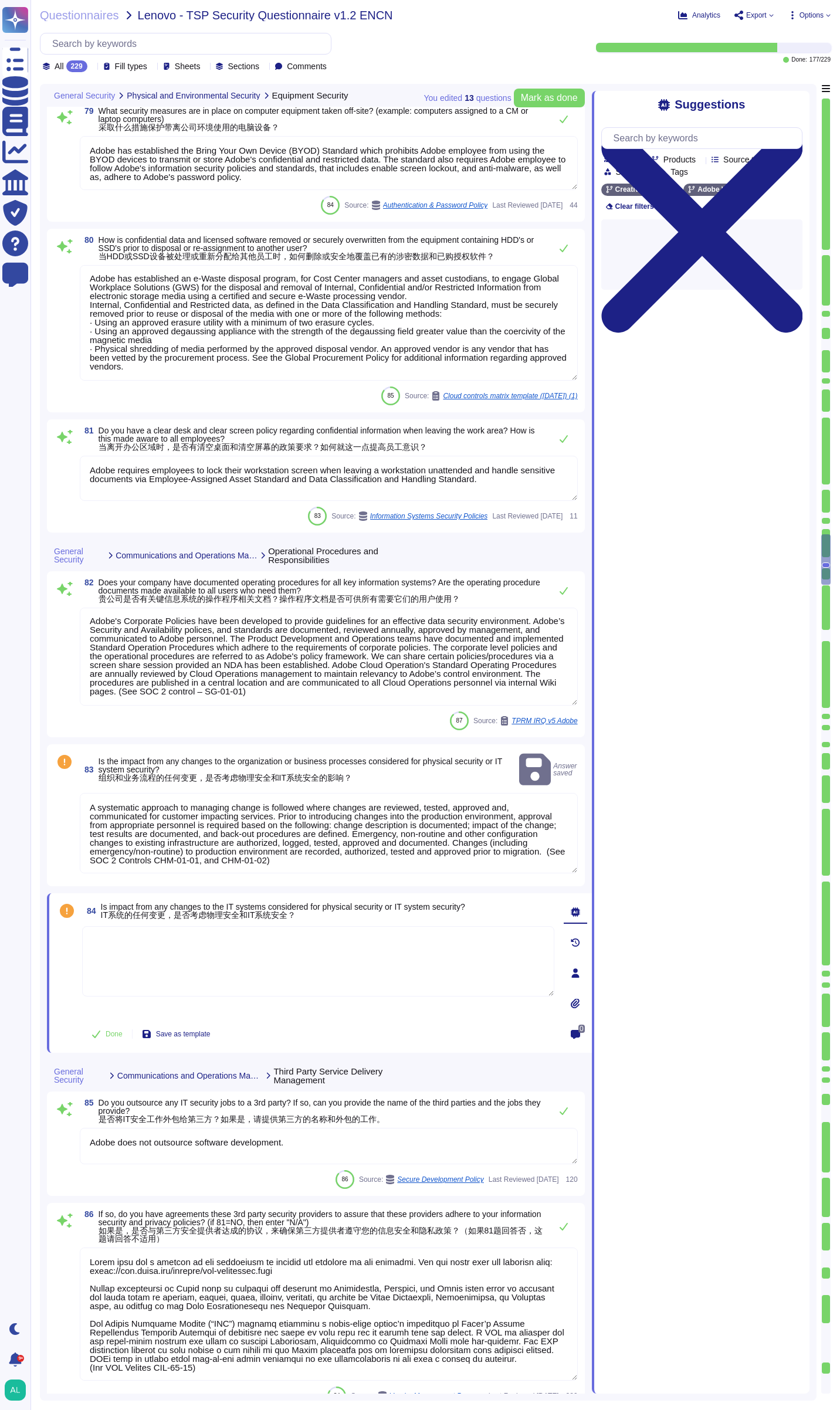
click at [151, 966] on textarea at bounding box center [318, 961] width 472 height 70
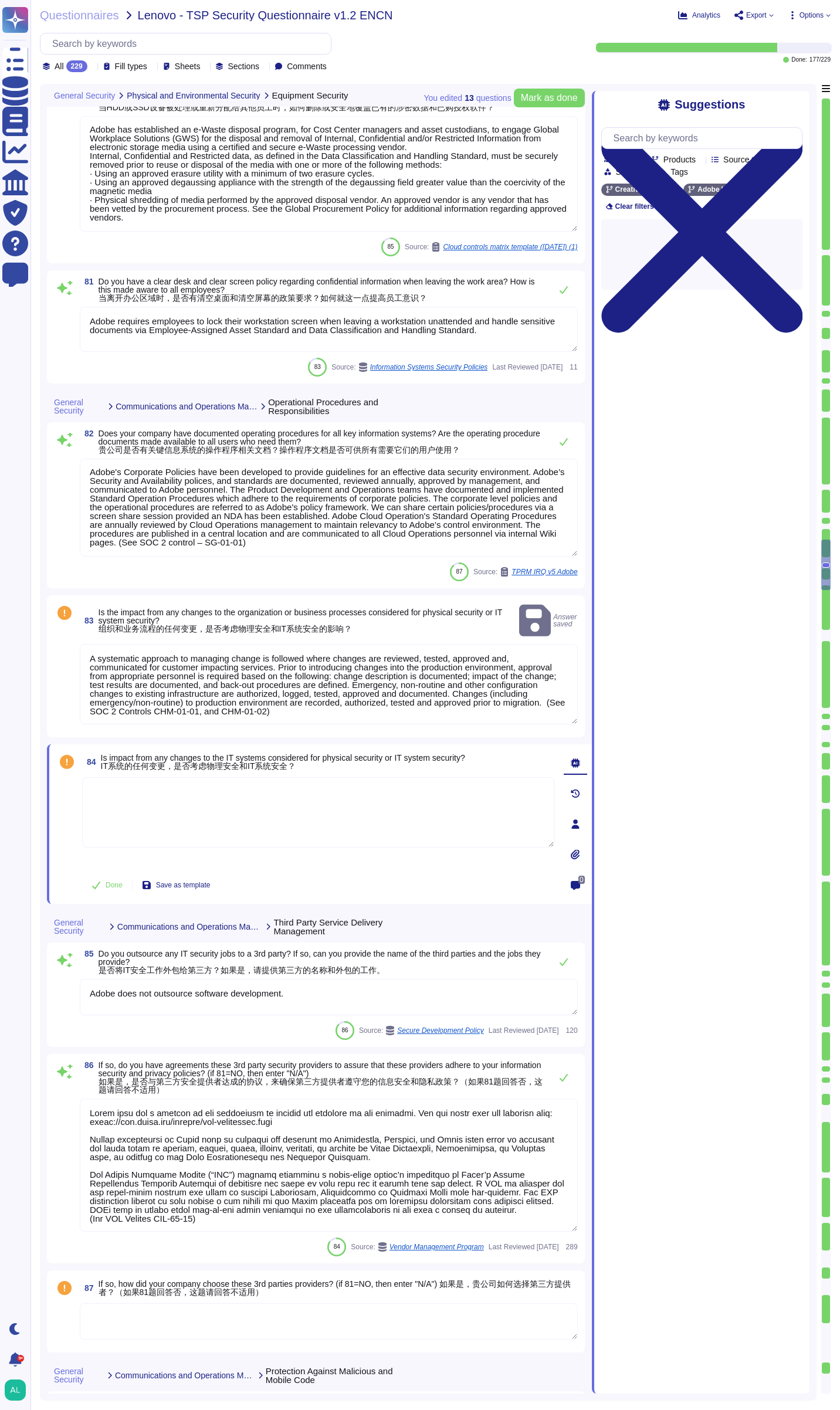
type textarea "Adobe tests backups on an annual basis."
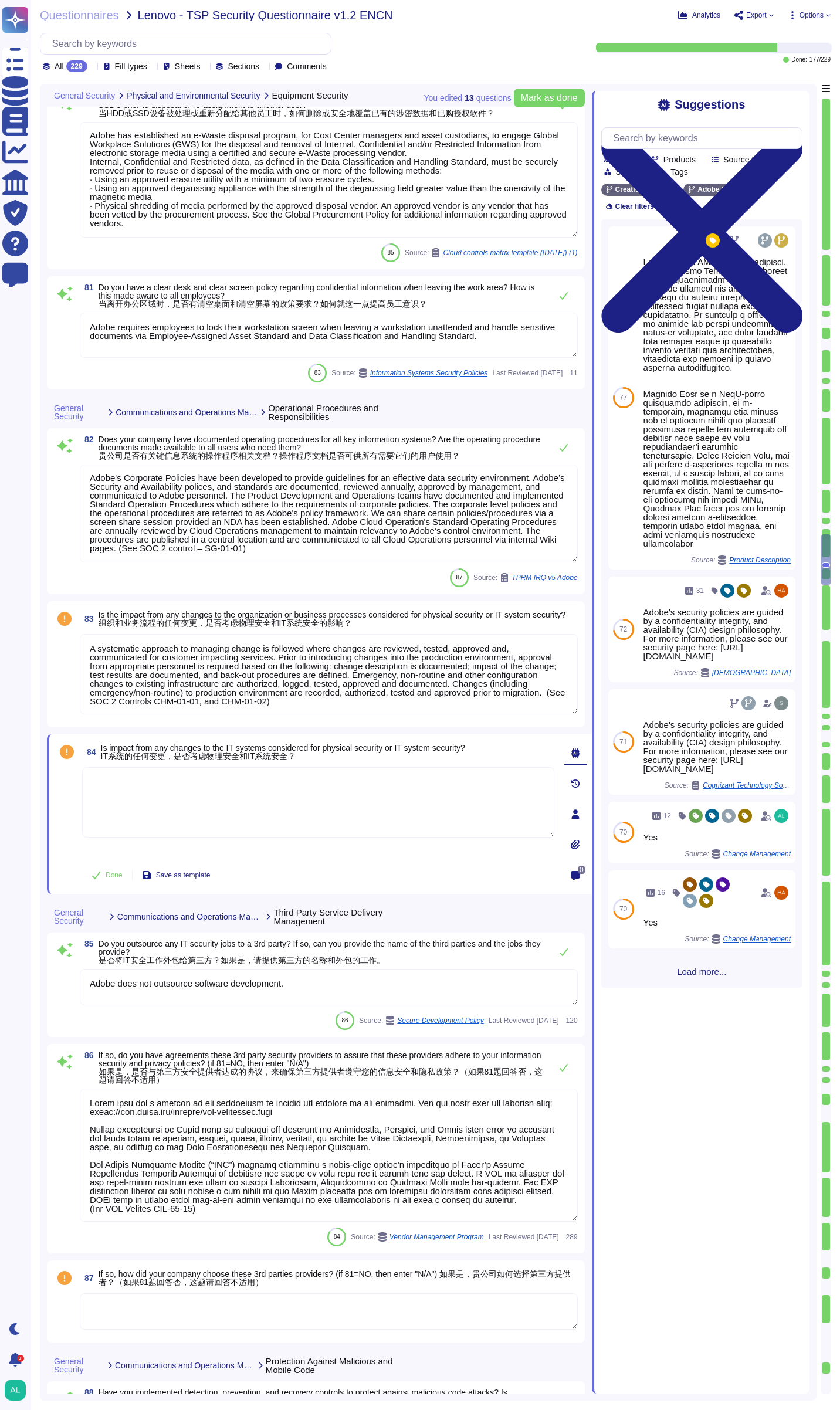
scroll to position [10823, 0]
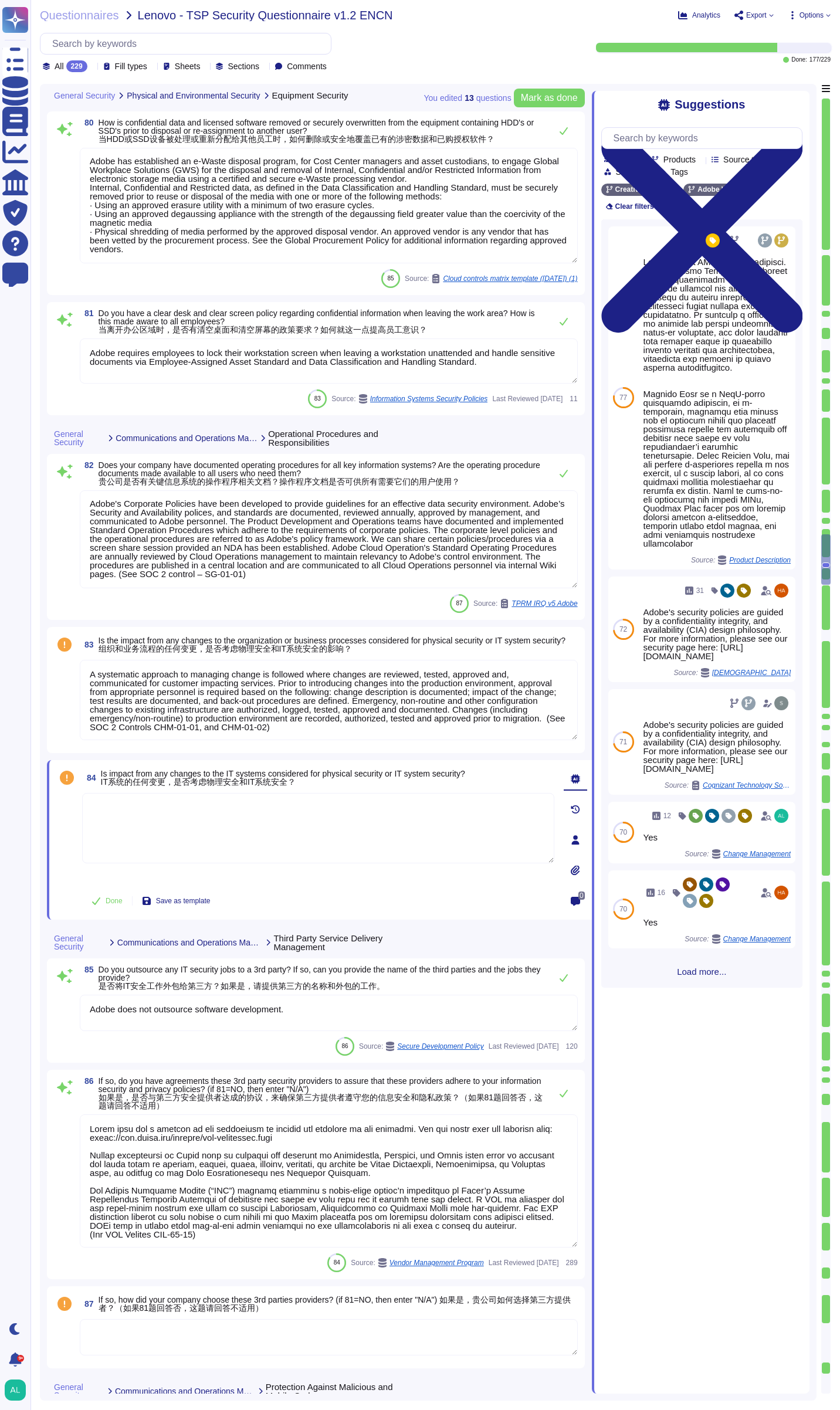
click at [459, 685] on textarea "A systematic approach to managing change is followed where changes are reviewed…" at bounding box center [329, 700] width 498 height 80
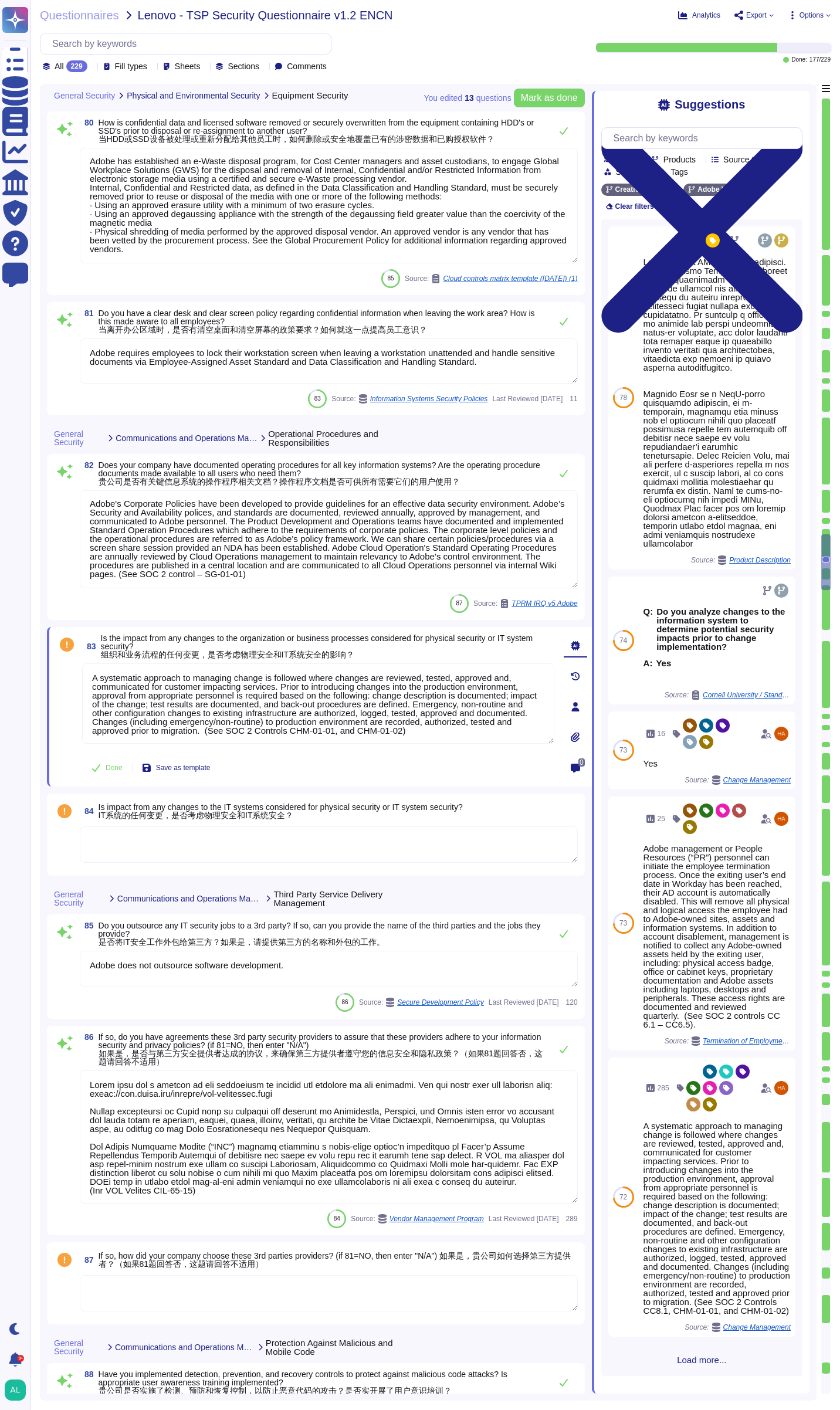
click at [131, 849] on textarea at bounding box center [329, 844] width 498 height 36
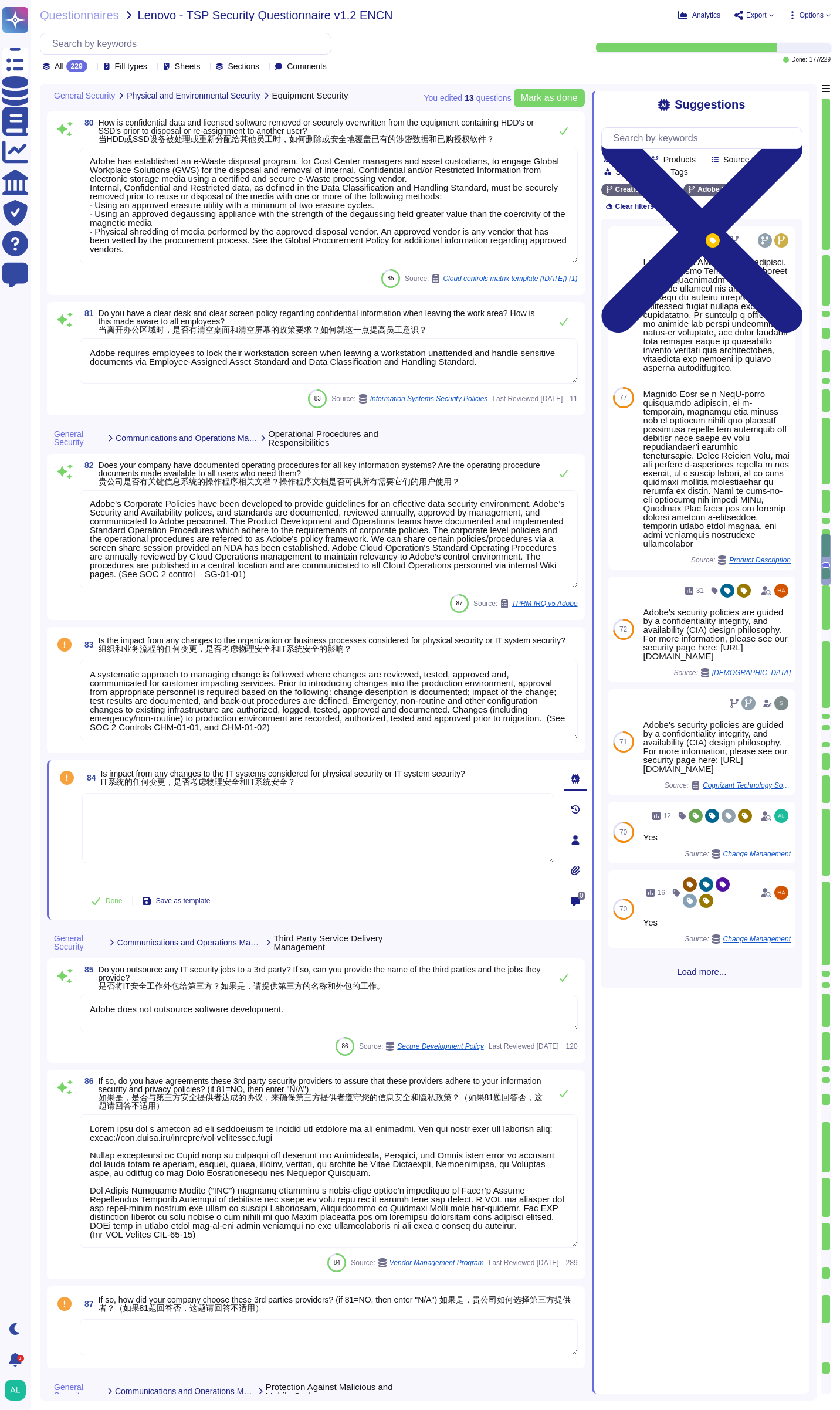
paste textarea "A systematic approach to managing change is followed where changes are reviewed…"
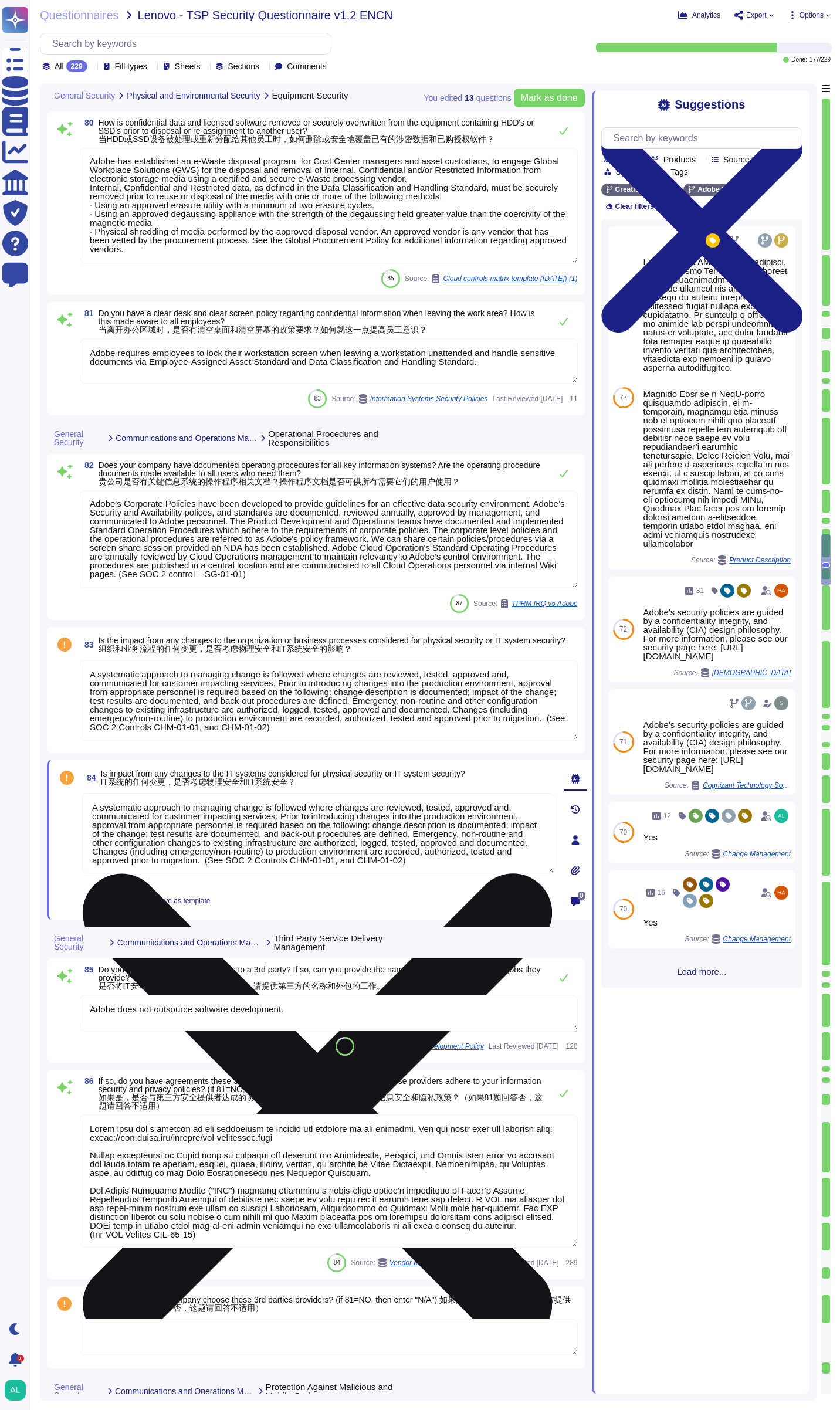
type textarea "A systematic approach to managing change is followed where changes are reviewed…"
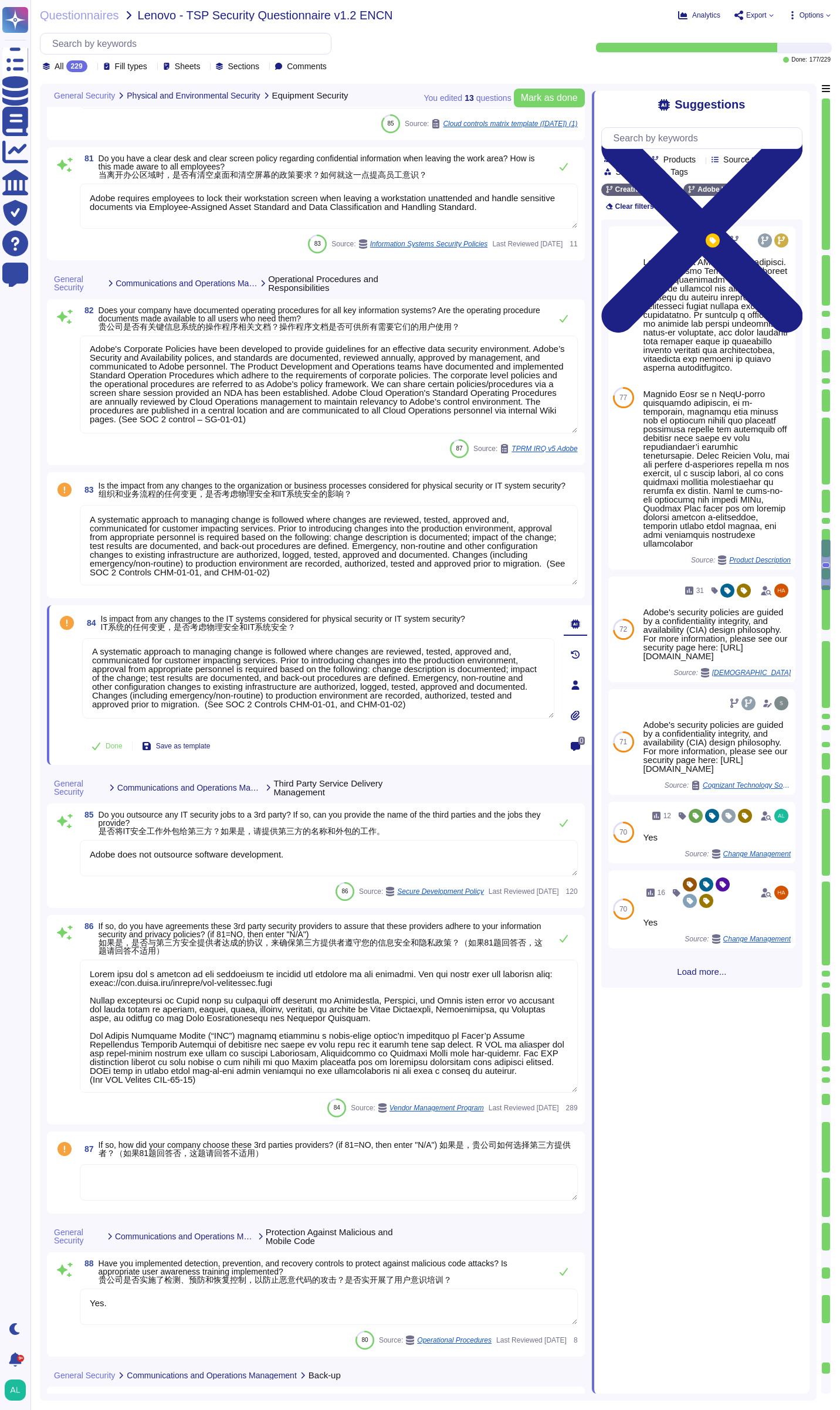
type textarea "Storage of restricted data on removable media is strictly prohibited and enforc…"
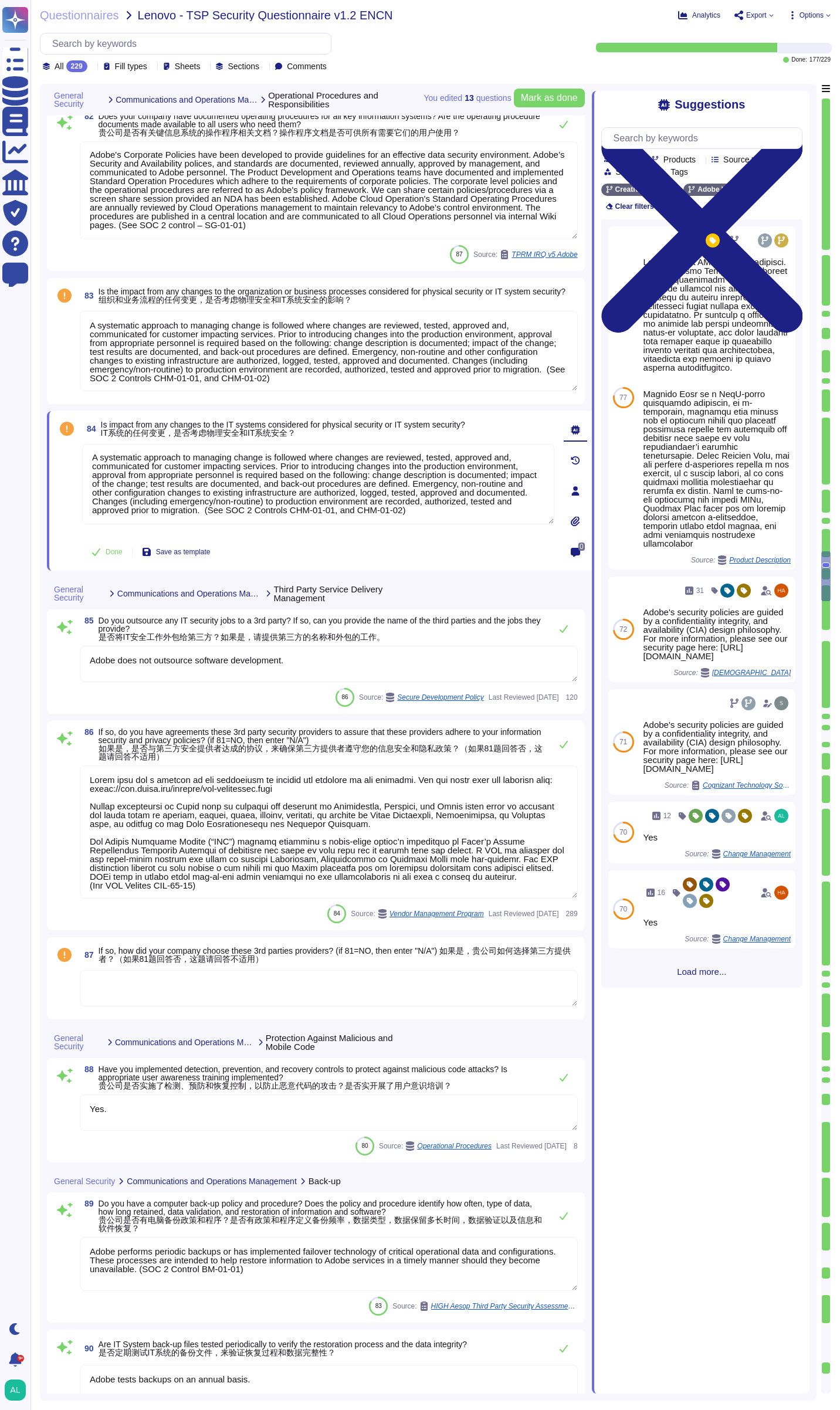
type textarea "Storage of restricted data on removable media is strictly prohibited and enforc…"
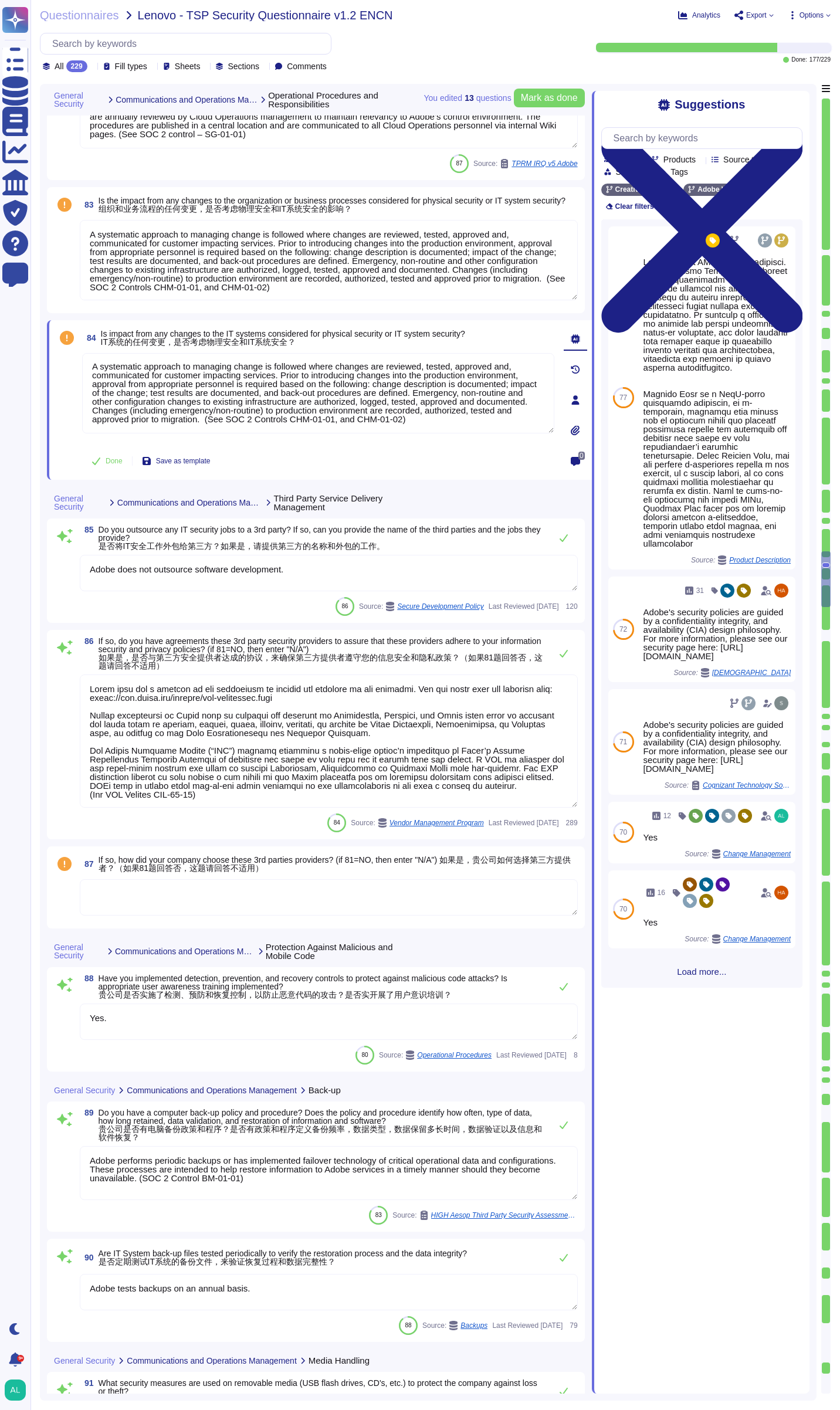
type textarea "Adobe has established the Bring Your Own Device (BYOD) Standard which prohibits…"
type textarea "Adobe adheres to the physical security requirements from the CCF Control Framew…"
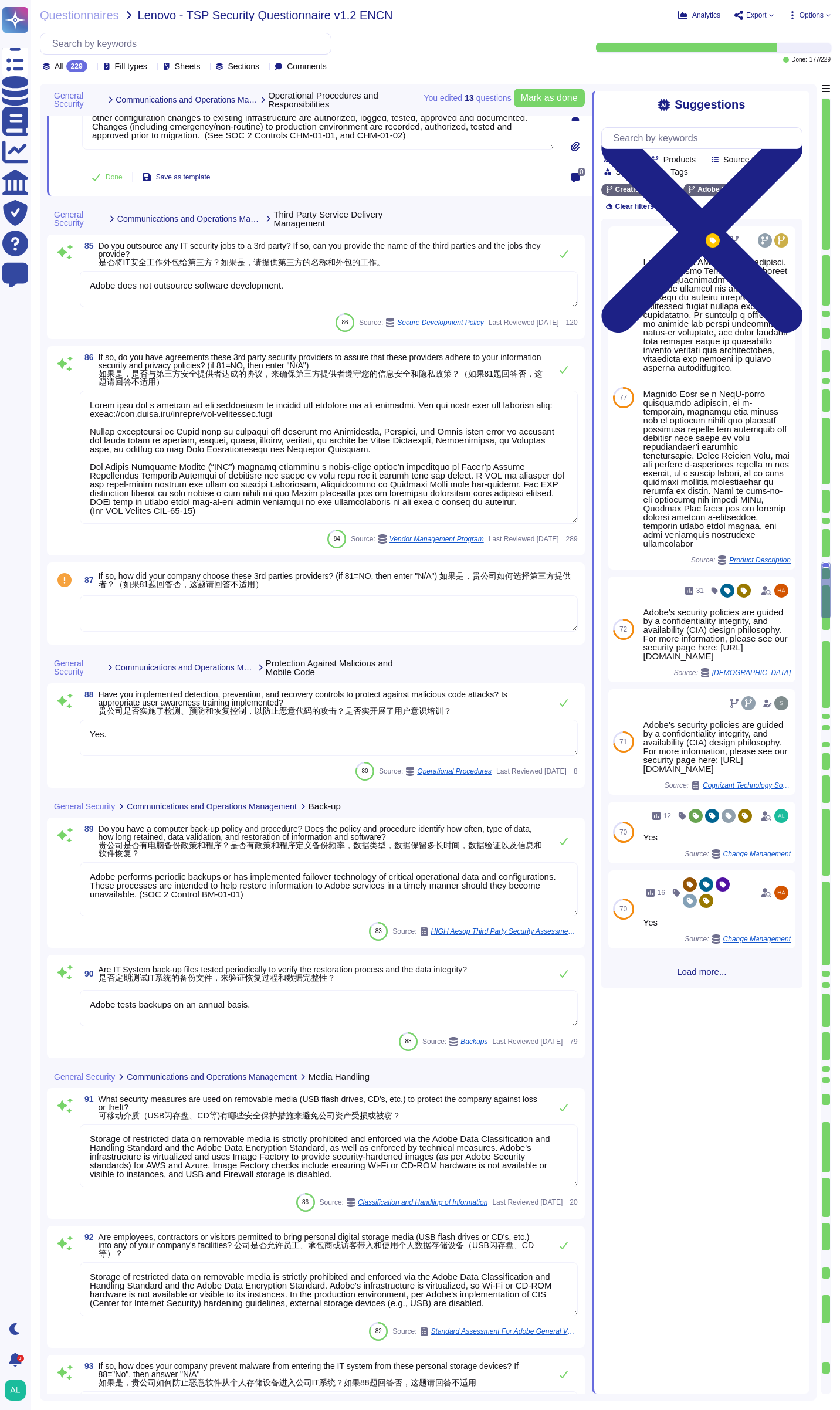
scroll to position [11527, 0]
click at [153, 612] on textarea at bounding box center [329, 612] width 498 height 36
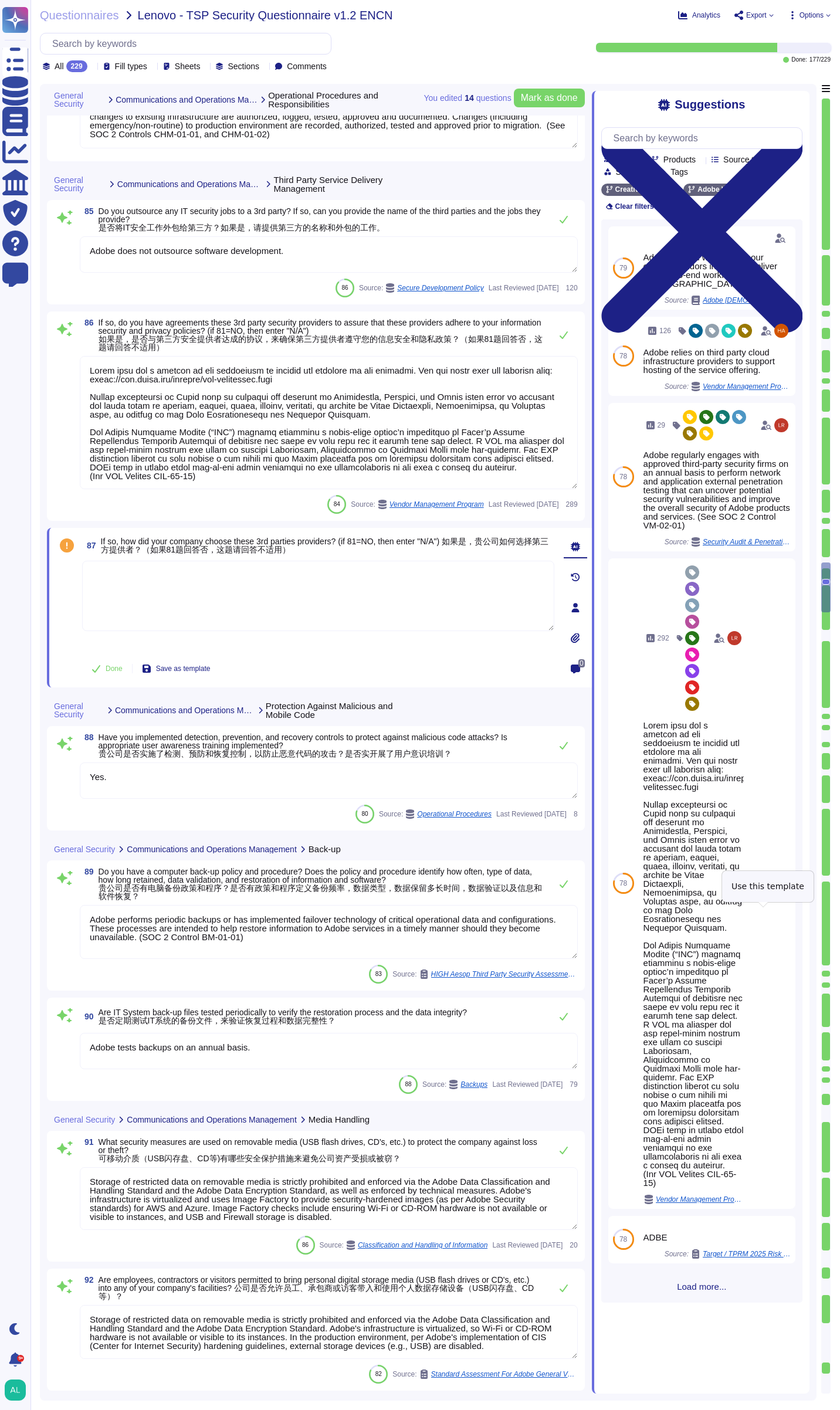
click at [766, 887] on span "Use" at bounding box center [772, 883] width 13 height 7
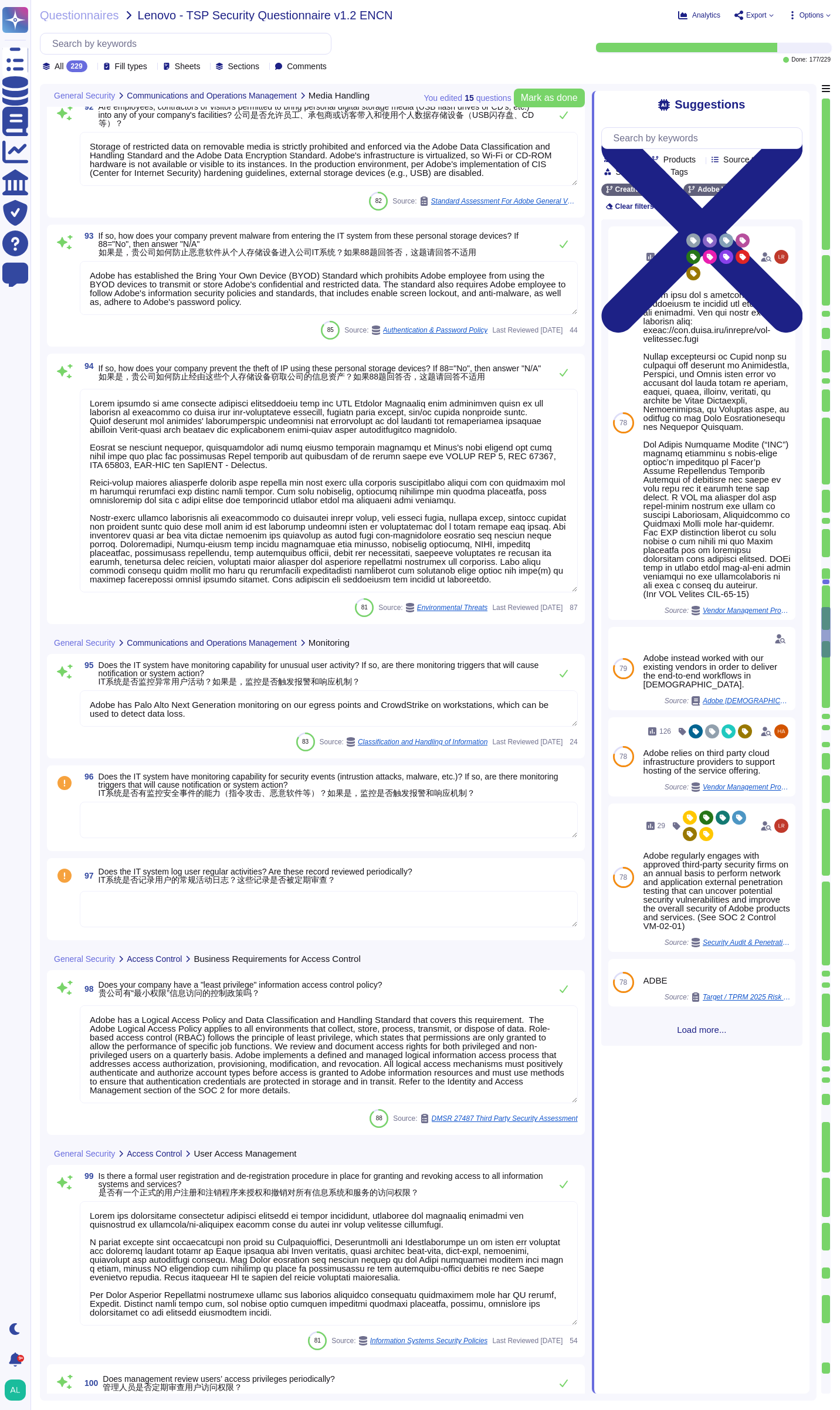
scroll to position [12700, 0]
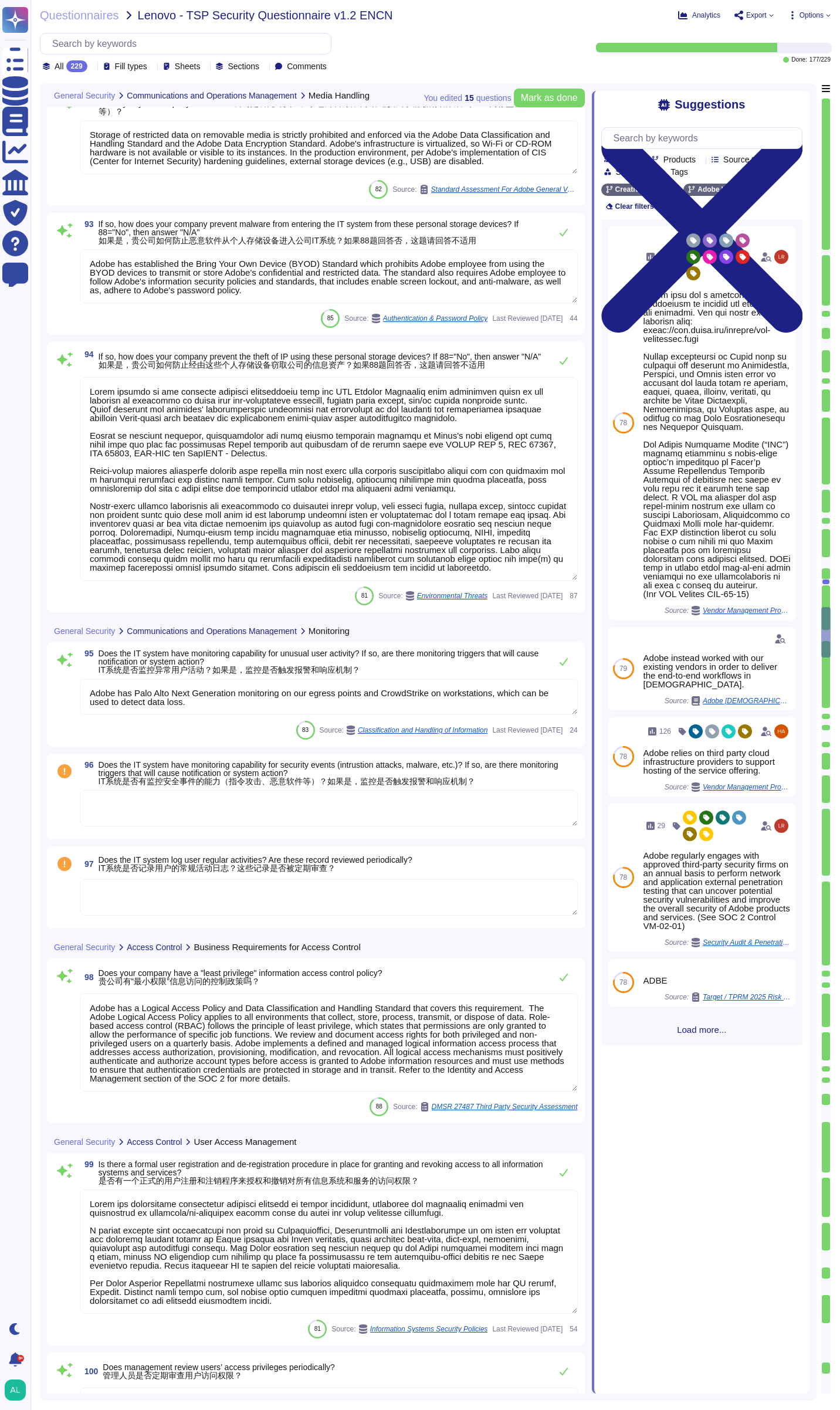
click at [164, 815] on textarea at bounding box center [329, 808] width 498 height 36
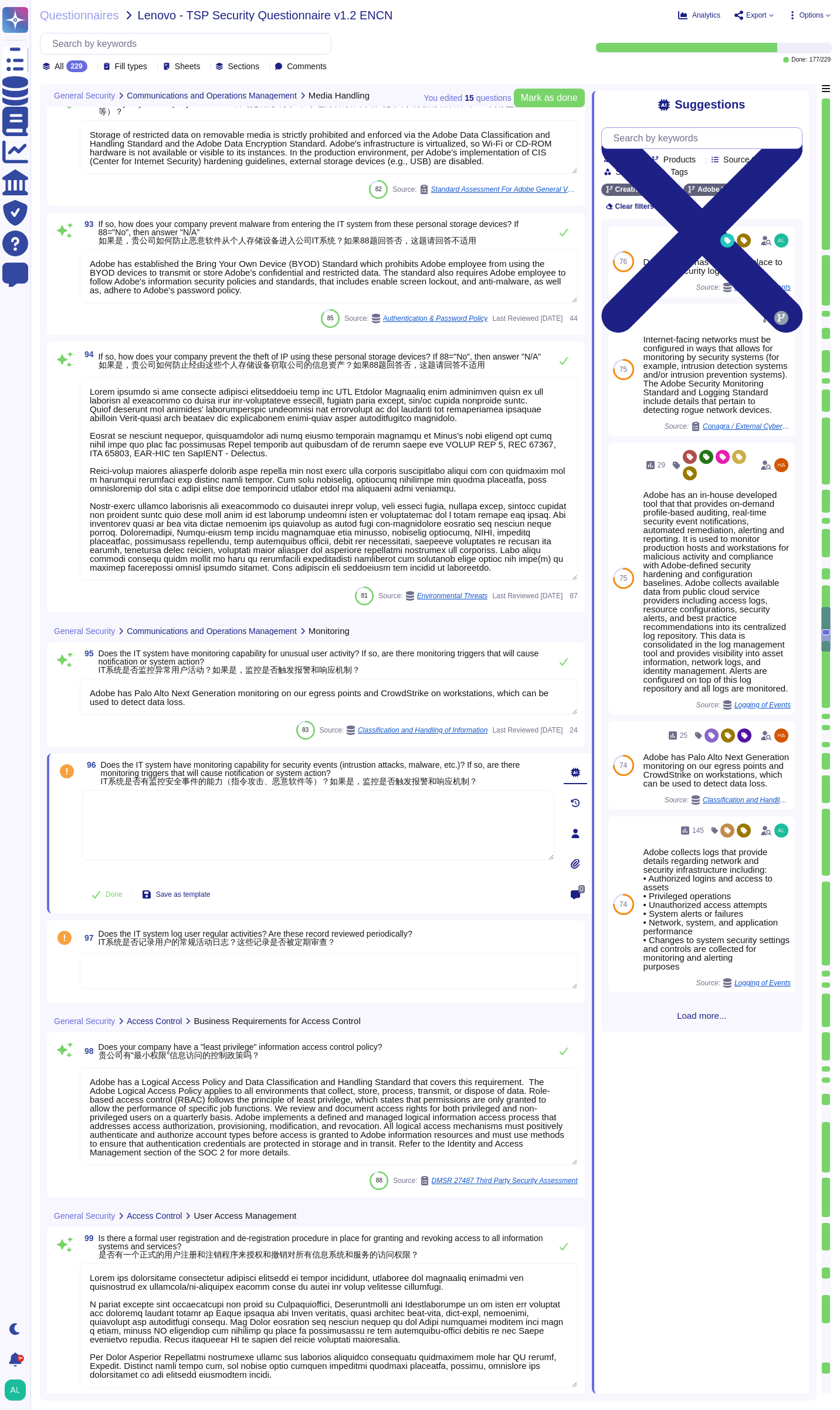
click at [692, 135] on input "text" at bounding box center [705, 138] width 194 height 21
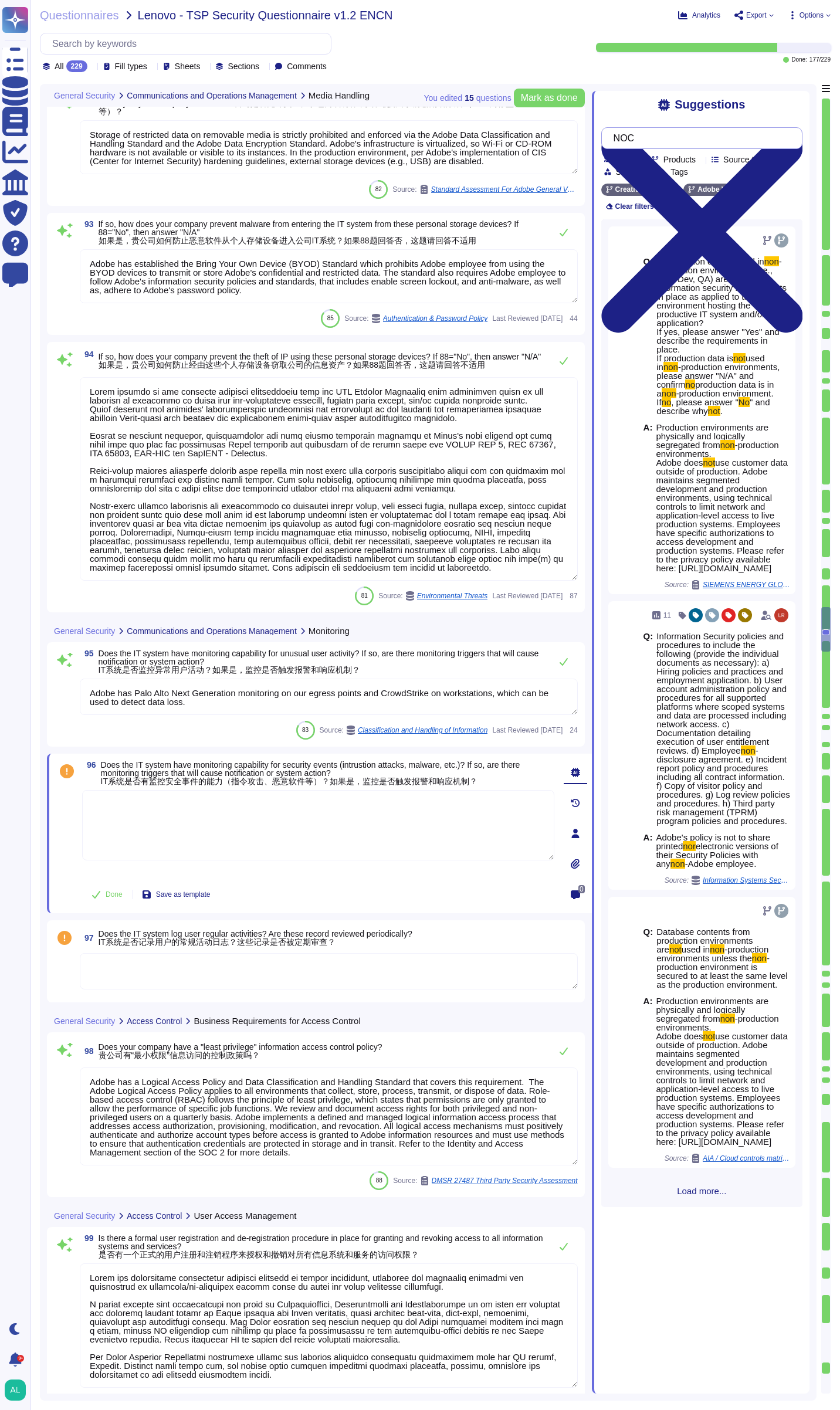
scroll to position [0, 0]
click at [689, 1187] on span "Load more..." at bounding box center [702, 1191] width 201 height 9
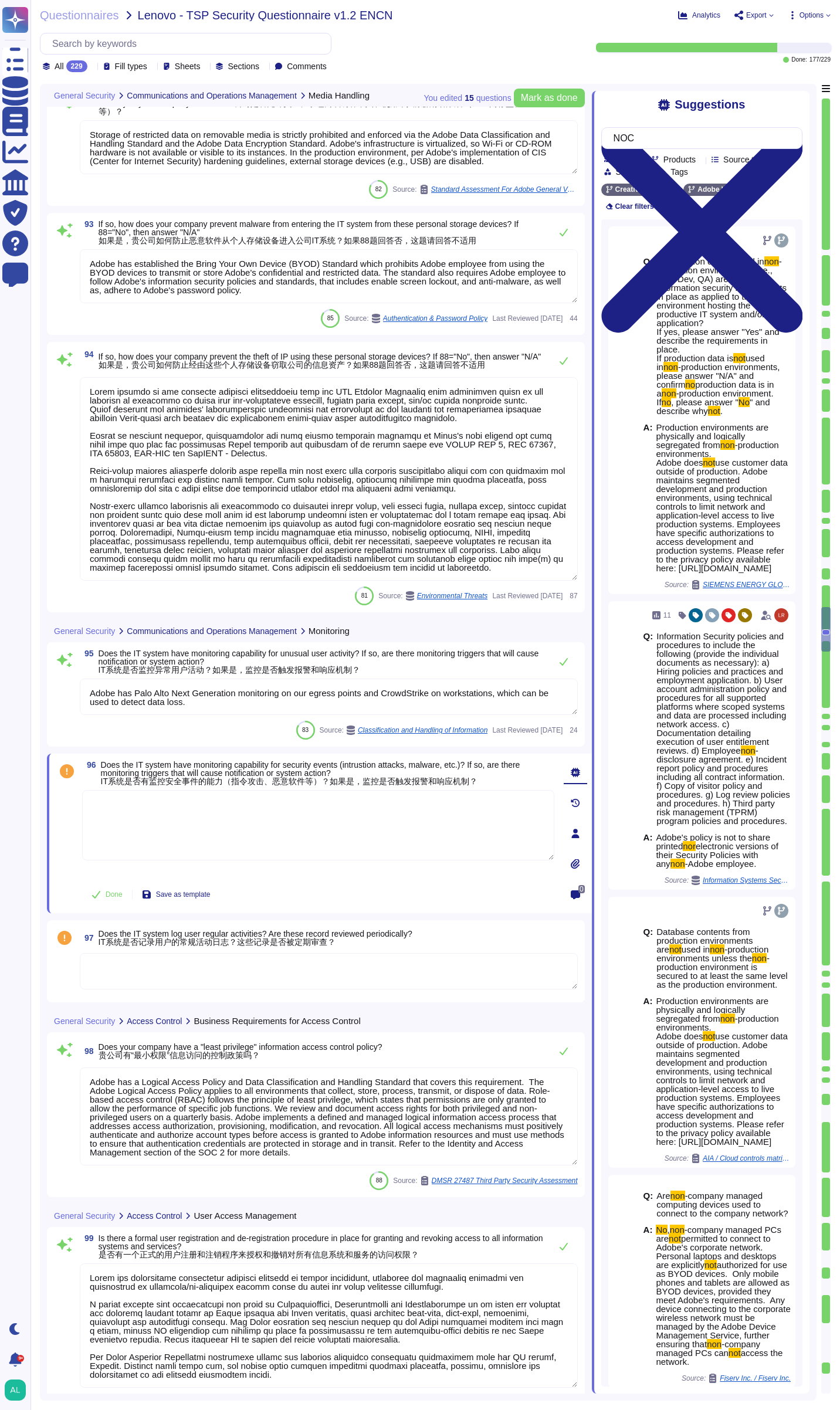
click at [689, 1185] on div "Q: Are non -company managed computing devices used to connect to the company ne…" at bounding box center [717, 1279] width 147 height 189
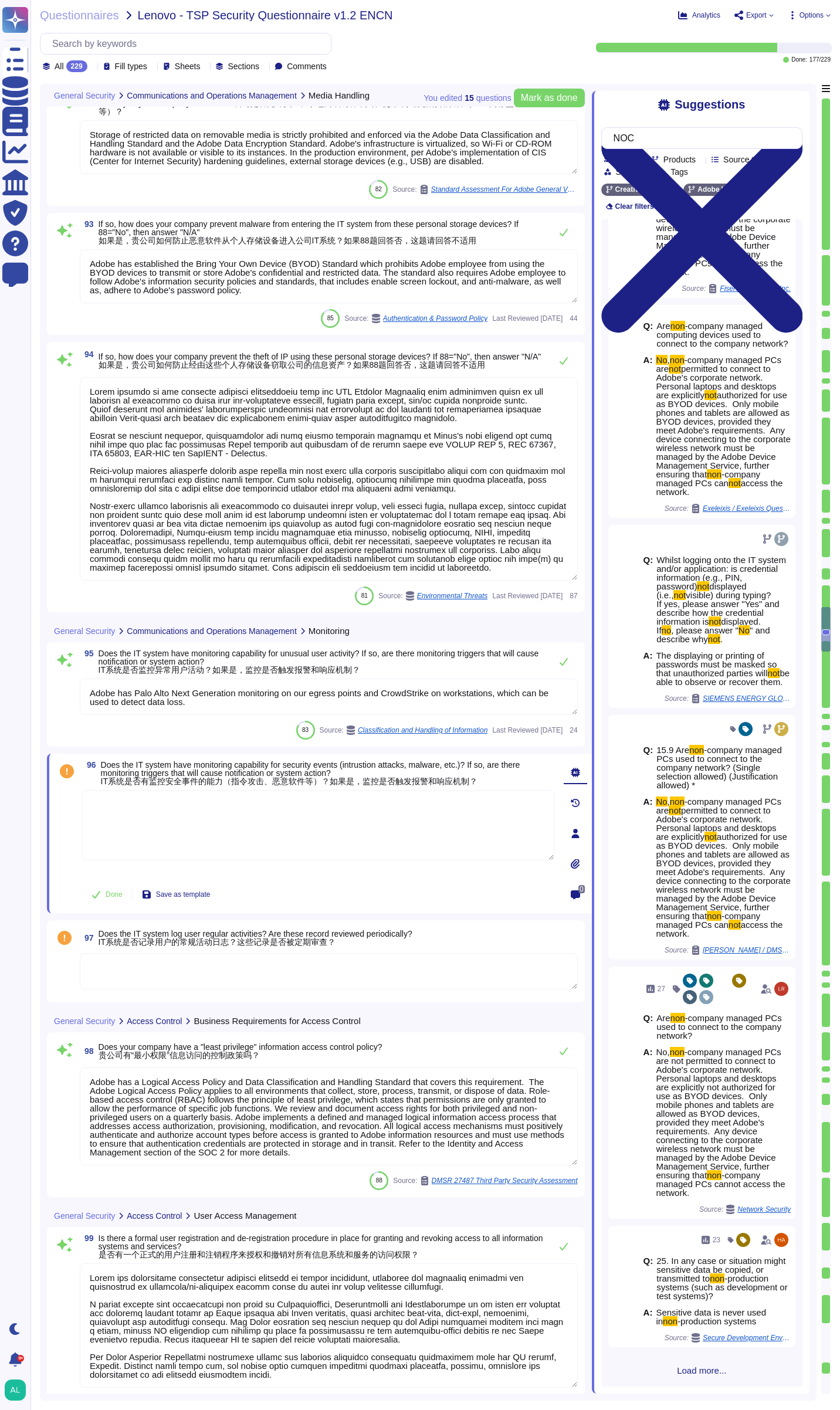
scroll to position [1143, 0]
click at [686, 1370] on span "Load more..." at bounding box center [702, 1370] width 201 height 9
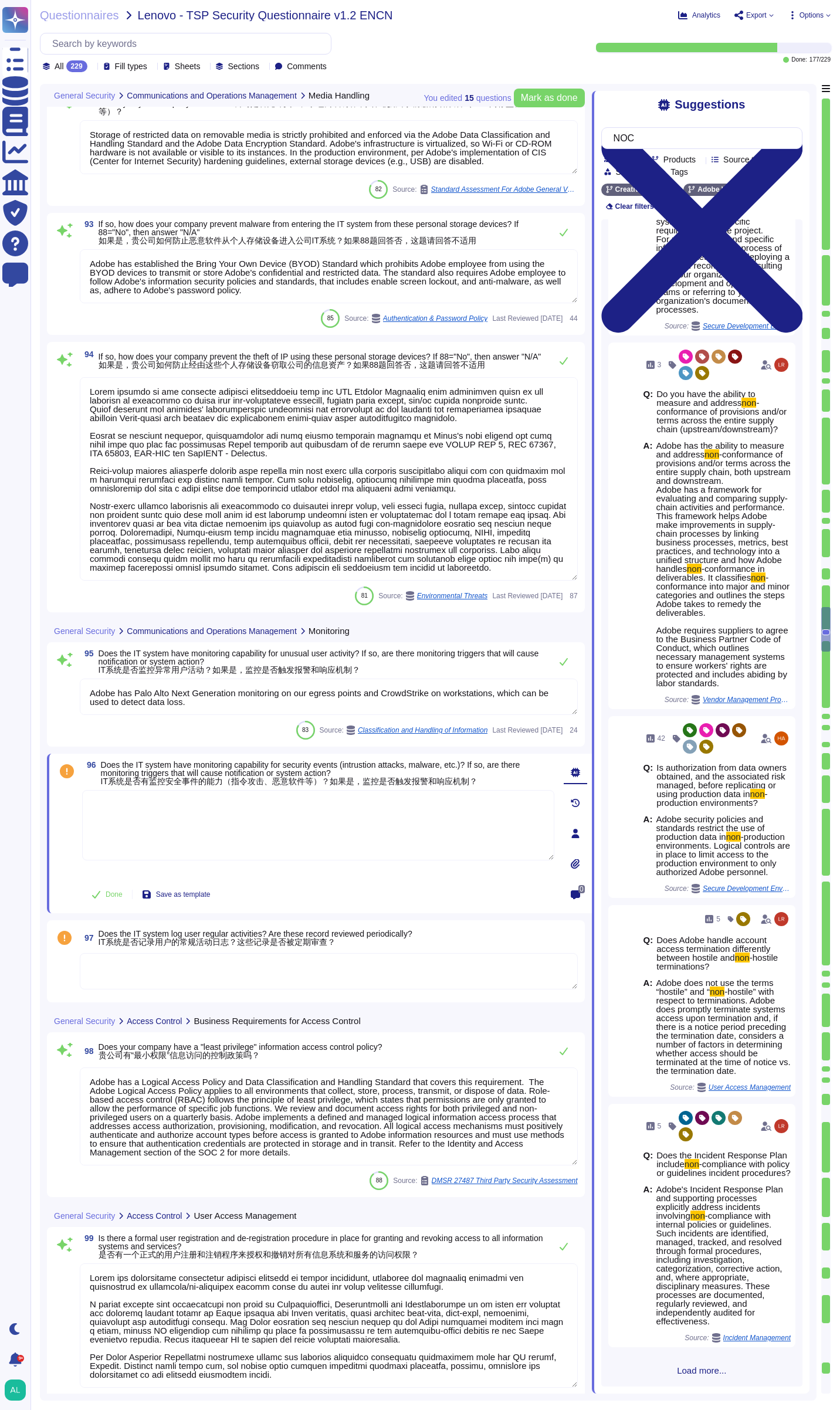
scroll to position [3769, 0]
click at [447, 831] on textarea at bounding box center [318, 825] width 472 height 70
click at [243, 821] on textarea at bounding box center [318, 825] width 472 height 70
click at [673, 145] on input "NOC" at bounding box center [698, 138] width 182 height 21
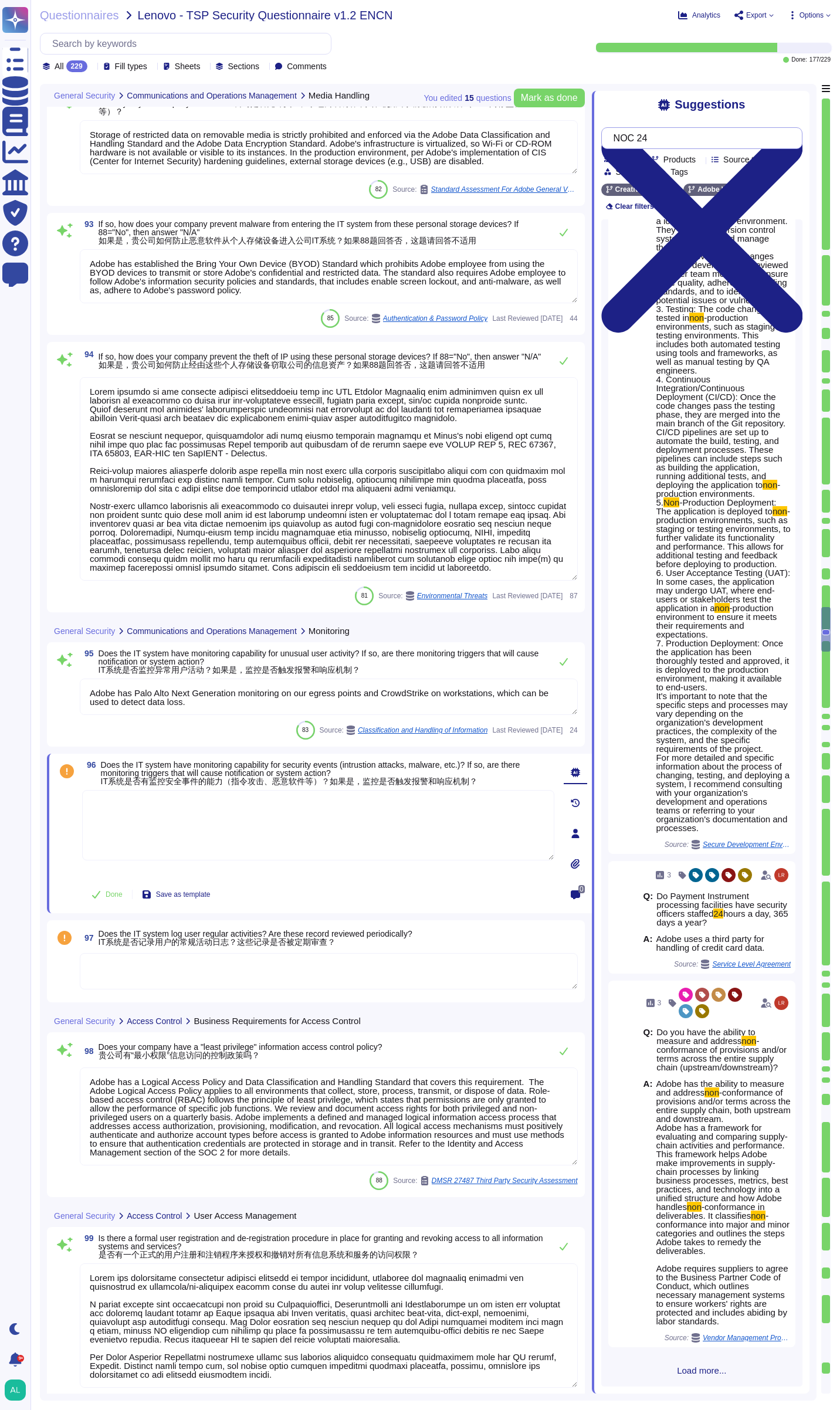
scroll to position [3150, 0]
click at [230, 813] on textarea at bounding box center [318, 825] width 472 height 70
paste textarea "Adobe utilizes Hubble (internally developed) and similar solutions for host-bas…"
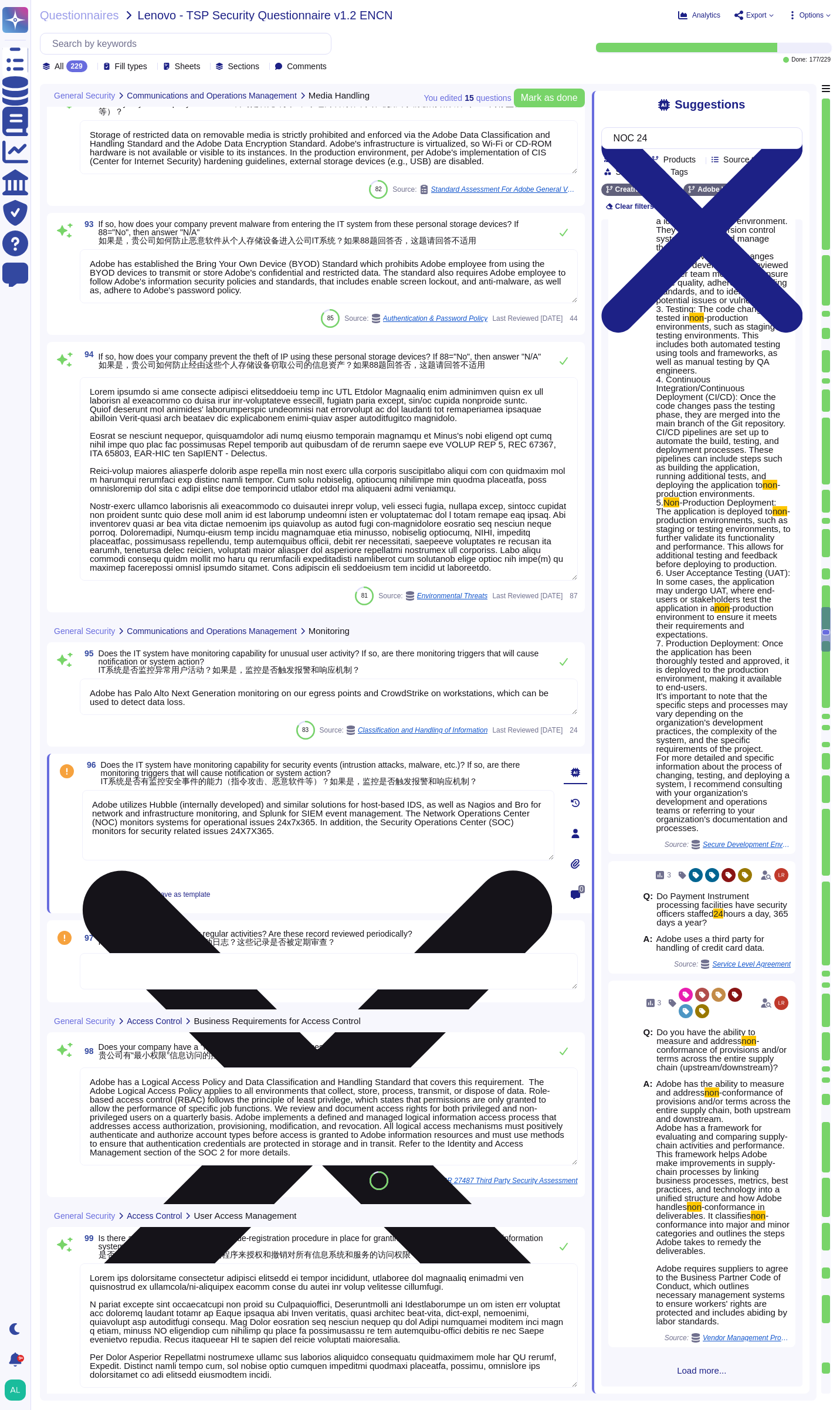
click at [360, 805] on textarea "Adobe utilizes Hubble (internally developed) and similar solutions for host-bas…" at bounding box center [318, 825] width 472 height 70
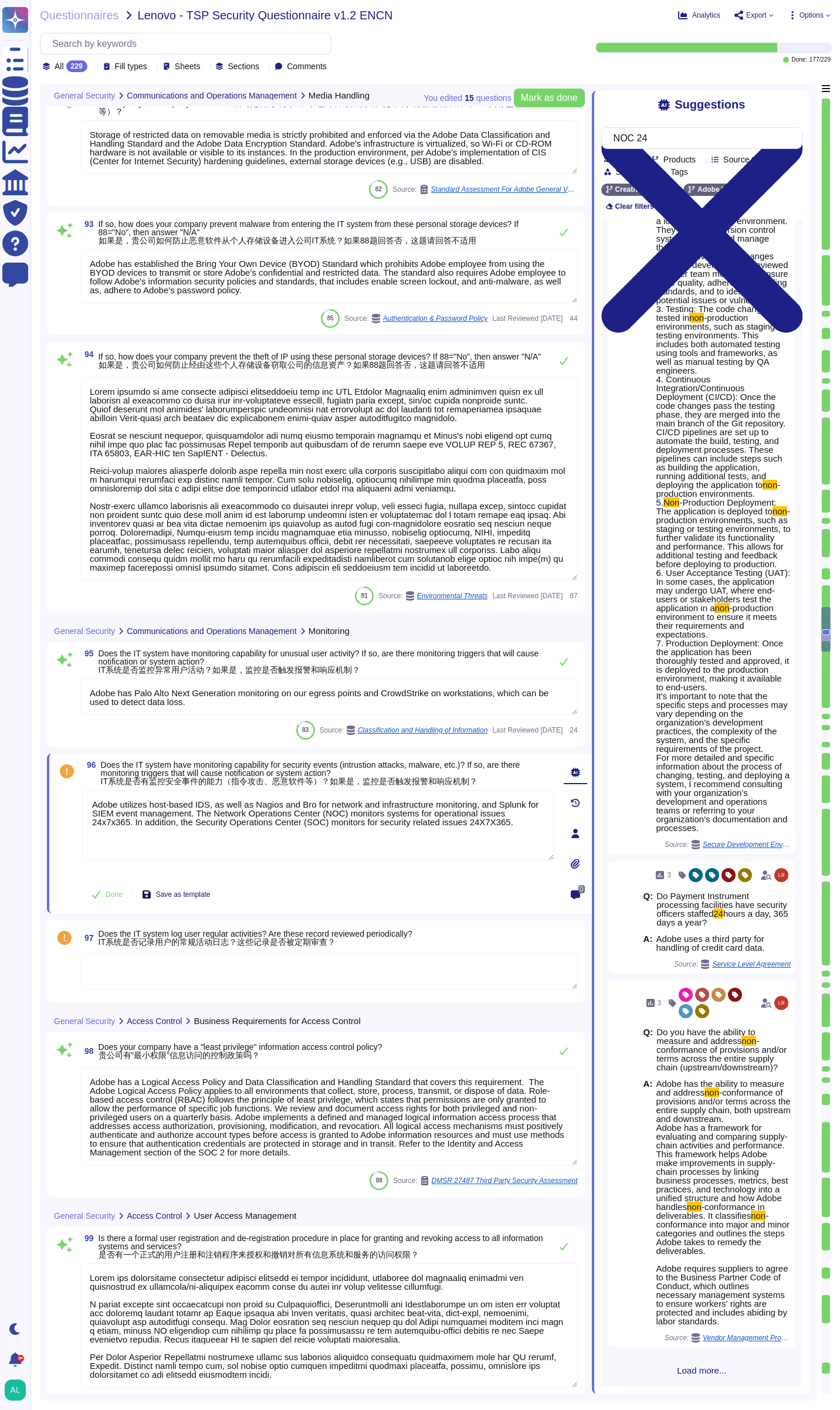
click at [184, 897] on span "Save as template" at bounding box center [183, 895] width 55 height 7
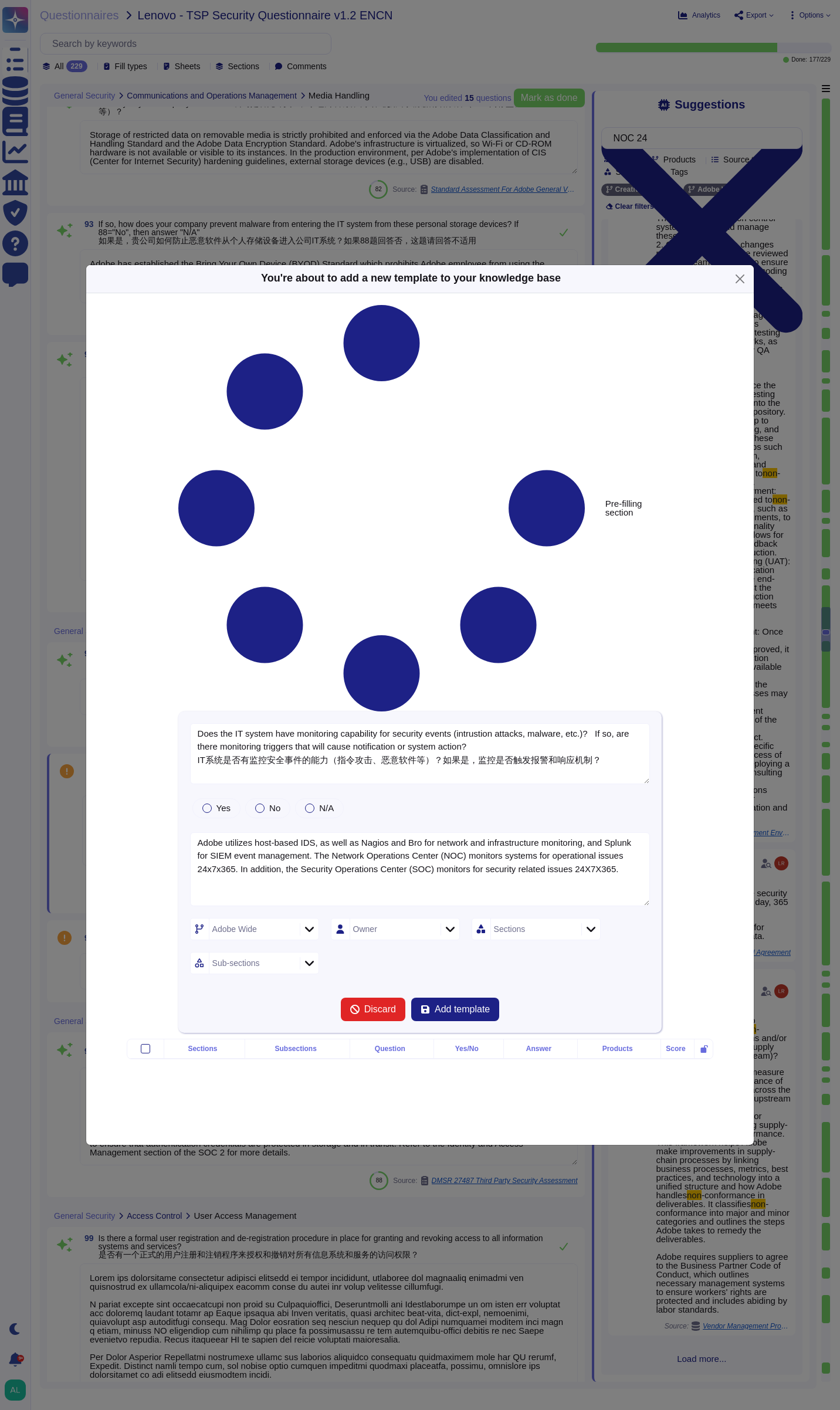
scroll to position [3162, 0]
click at [444, 923] on div at bounding box center [449, 929] width 18 height 13
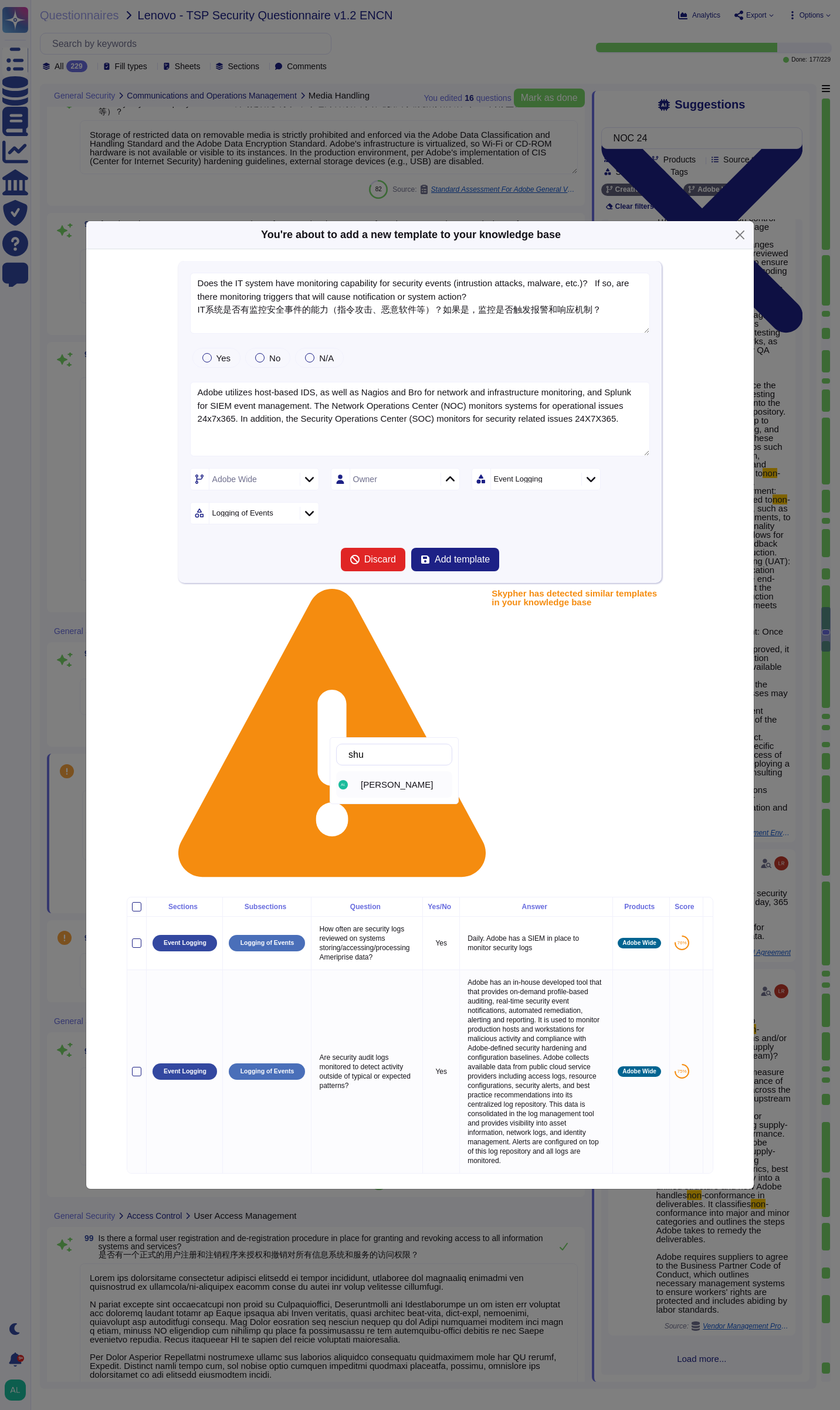
click at [389, 785] on span "[PERSON_NAME]" at bounding box center [397, 785] width 72 height 11
click at [389, 922] on p "How often are security logs reviewed on systems storing/accessing/processing Am…" at bounding box center [366, 943] width 101 height 43
click at [593, 485] on icon at bounding box center [590, 479] width 9 height 12
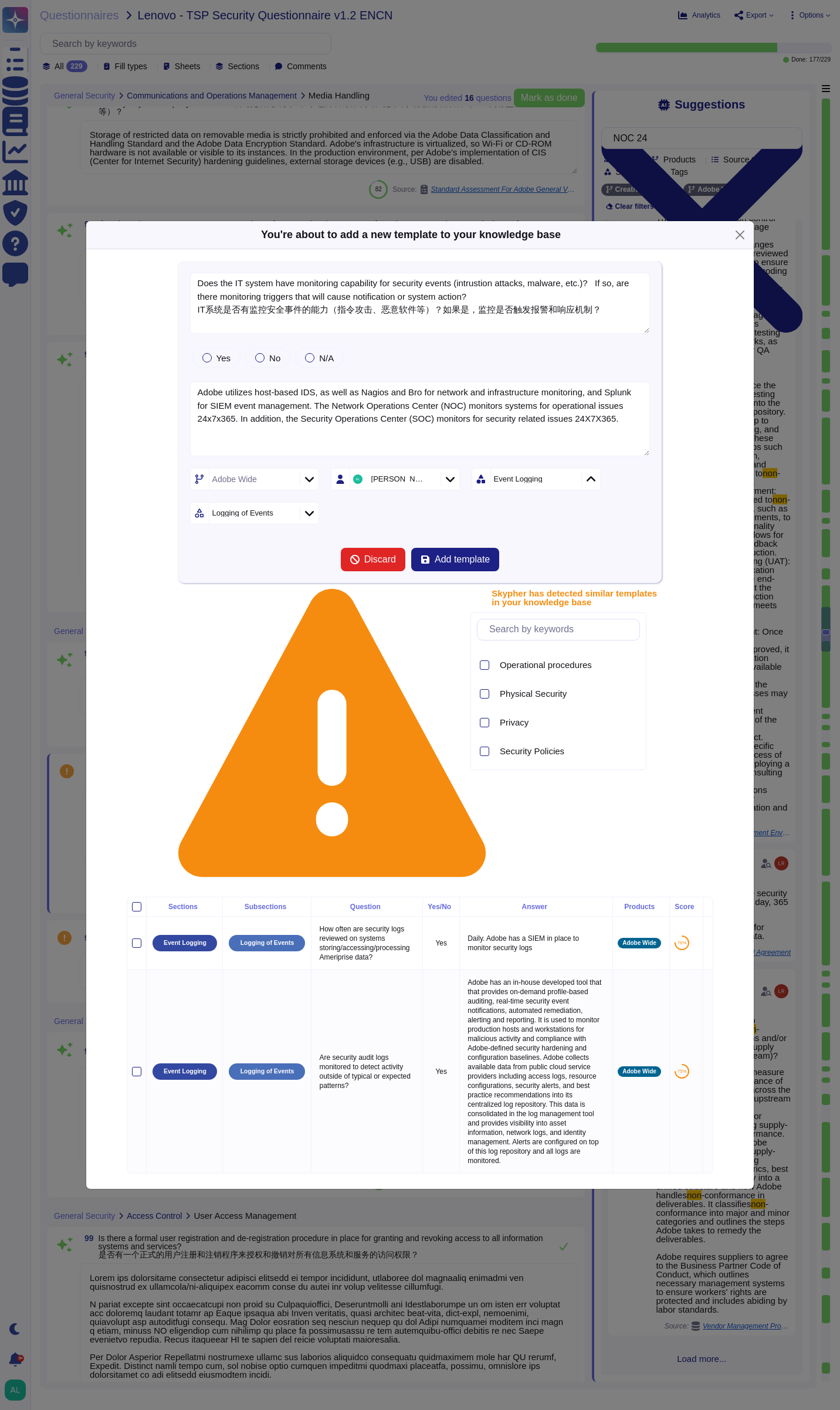
scroll to position [367, 0]
click at [483, 722] on div at bounding box center [484, 723] width 9 height 9
click at [442, 525] on div "Adobe Wide [PERSON_NAME] 2 items selected Logging of Events" at bounding box center [420, 496] width 461 height 56
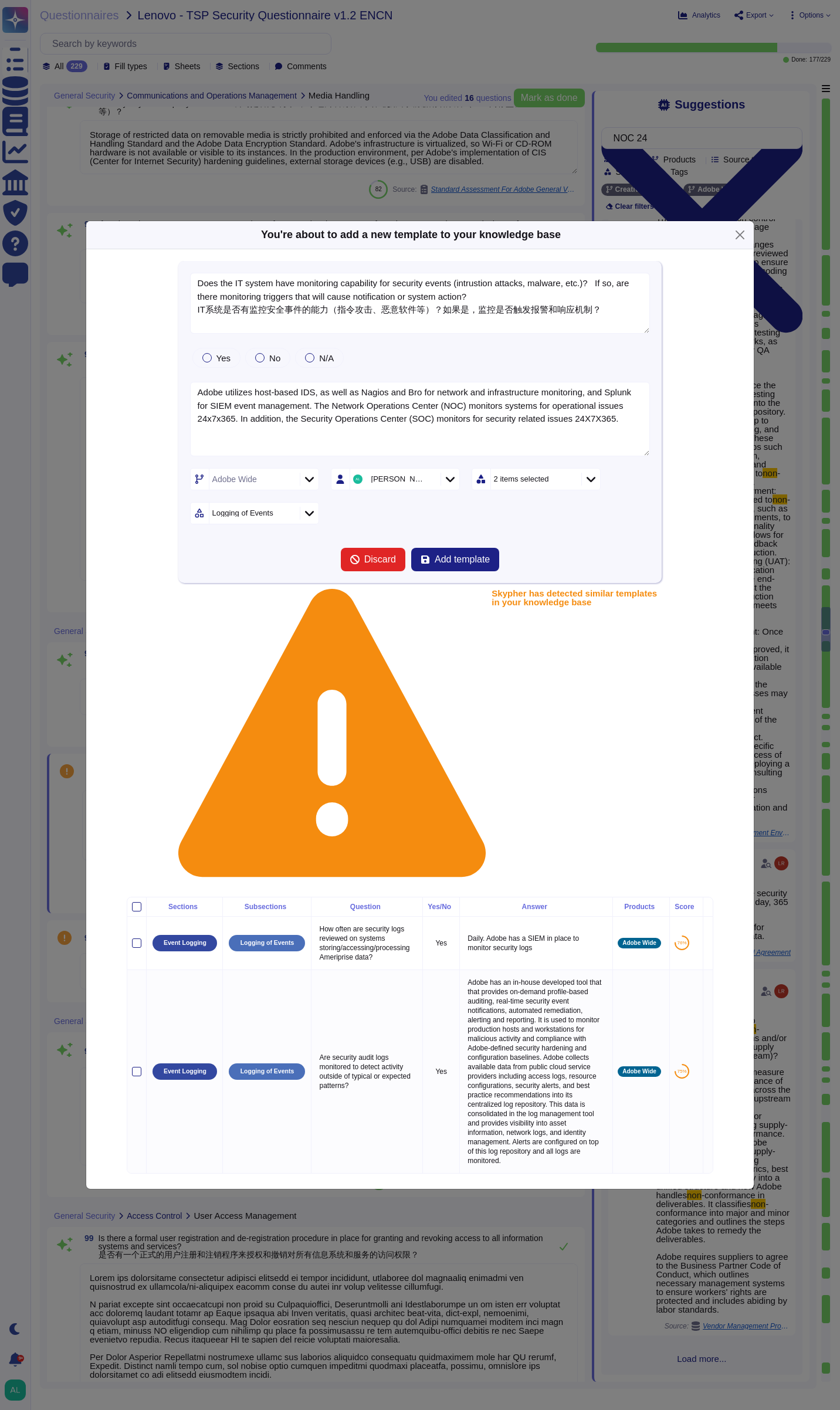
click at [310, 525] on div "Logging of Events" at bounding box center [254, 513] width 129 height 22
click at [311, 525] on div "Logging of Events" at bounding box center [254, 513] width 129 height 22
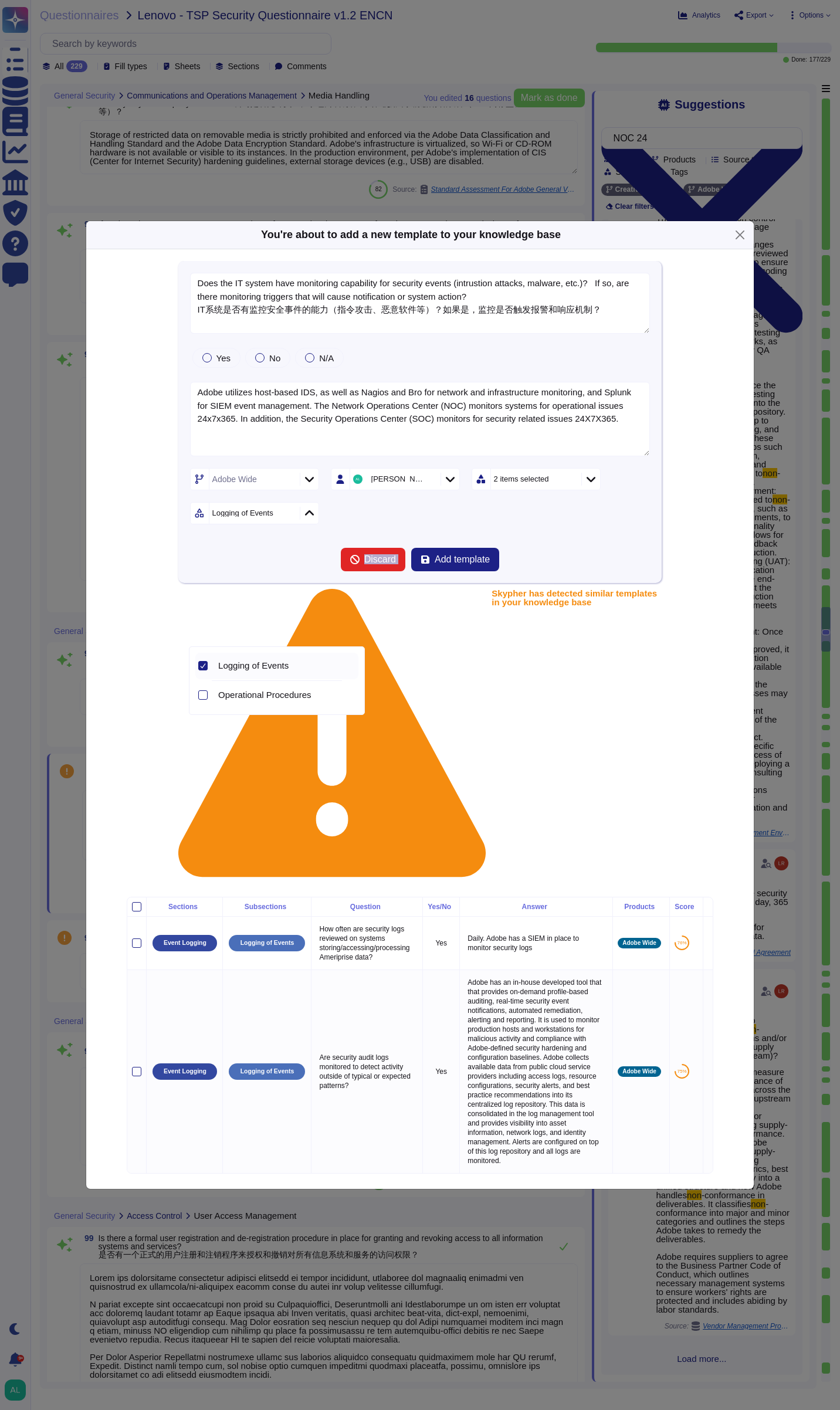
click at [311, 525] on div "Logging of Events" at bounding box center [254, 513] width 129 height 22
drag, startPoint x: 311, startPoint y: 637, endPoint x: 412, endPoint y: 637, distance: 101.0
click at [412, 525] on div "Adobe Wide [PERSON_NAME] 2 items selected Logging of Events" at bounding box center [420, 496] width 461 height 56
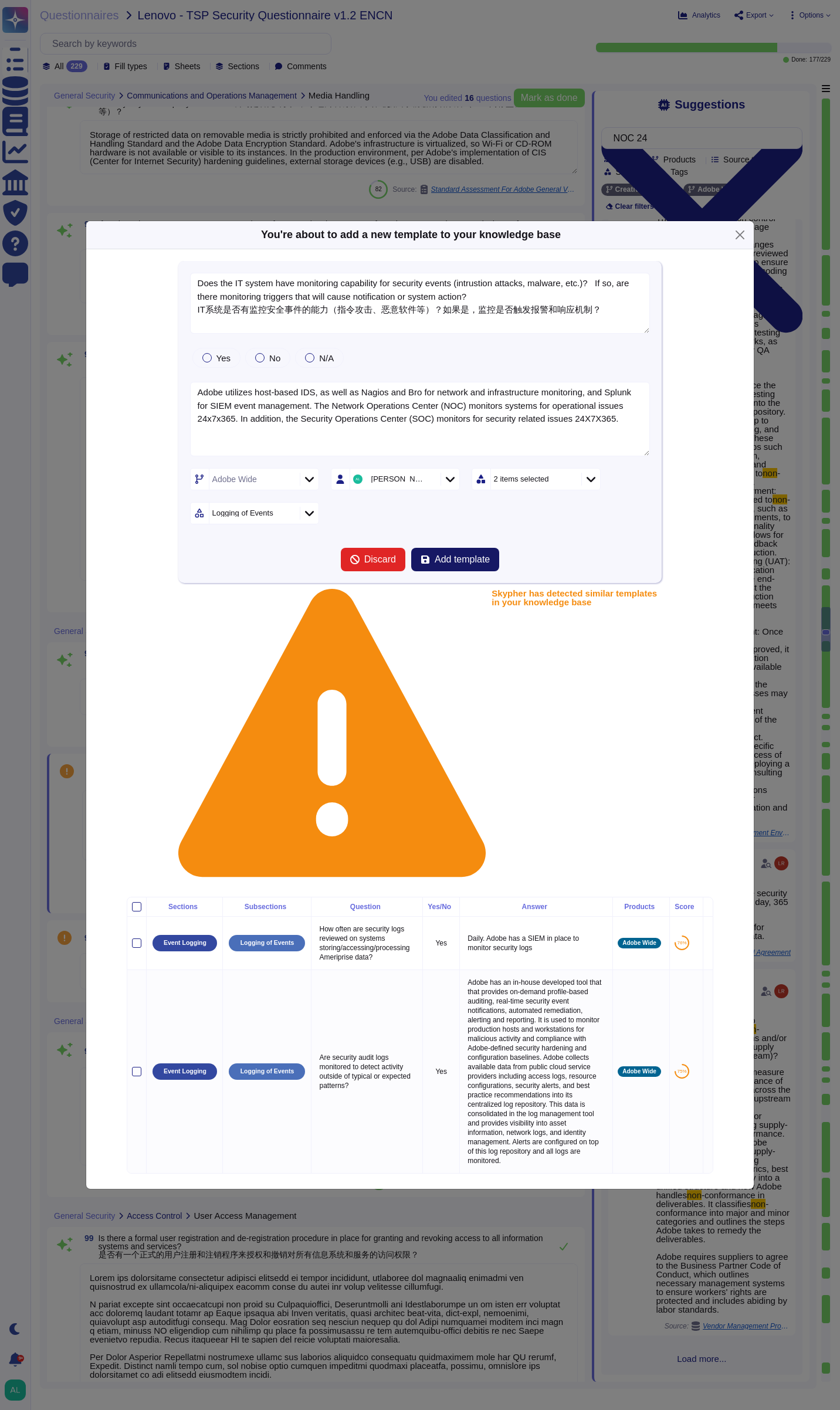
click at [468, 564] on span "Add template" at bounding box center [462, 559] width 55 height 9
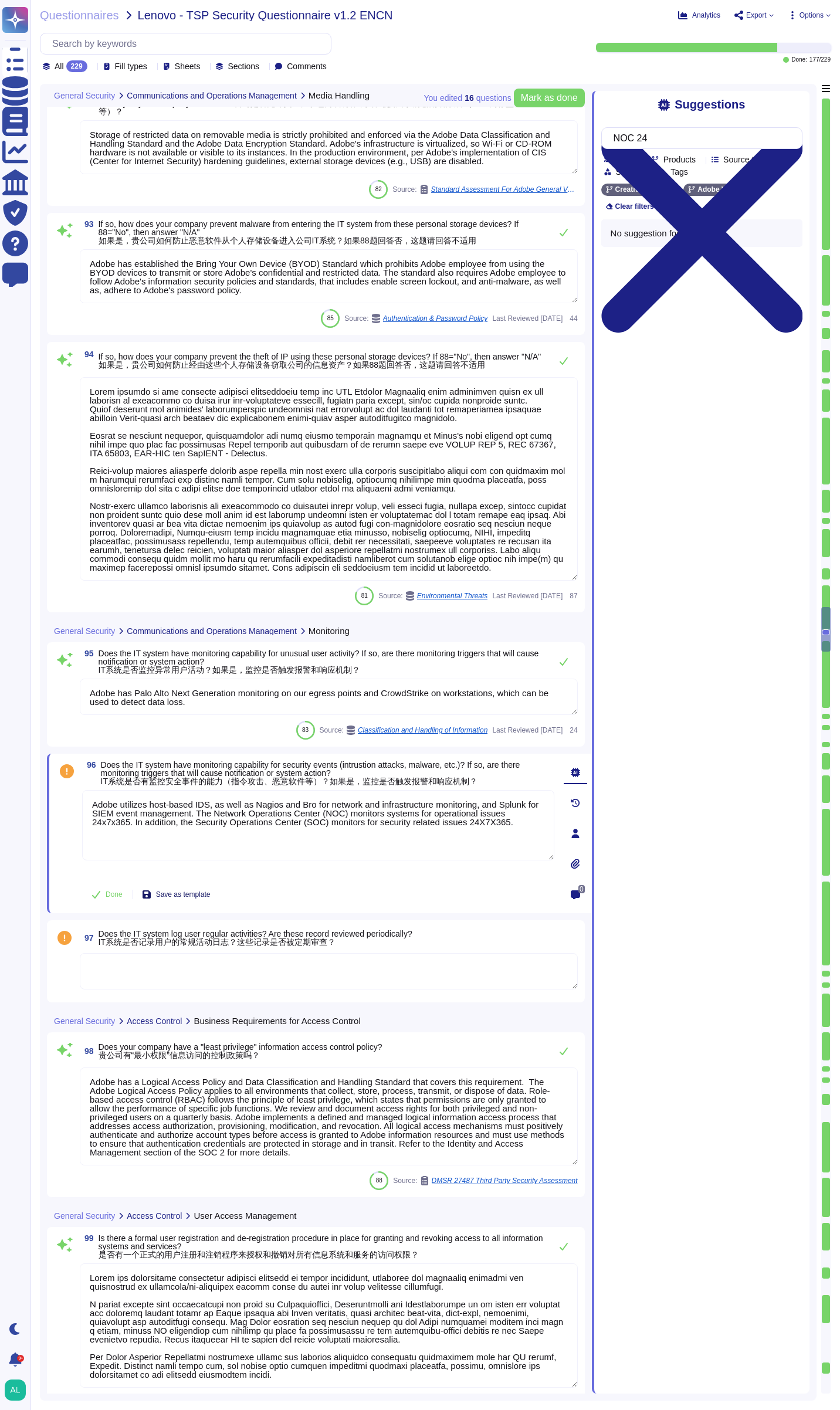
click at [177, 897] on span "Save as template" at bounding box center [183, 895] width 55 height 7
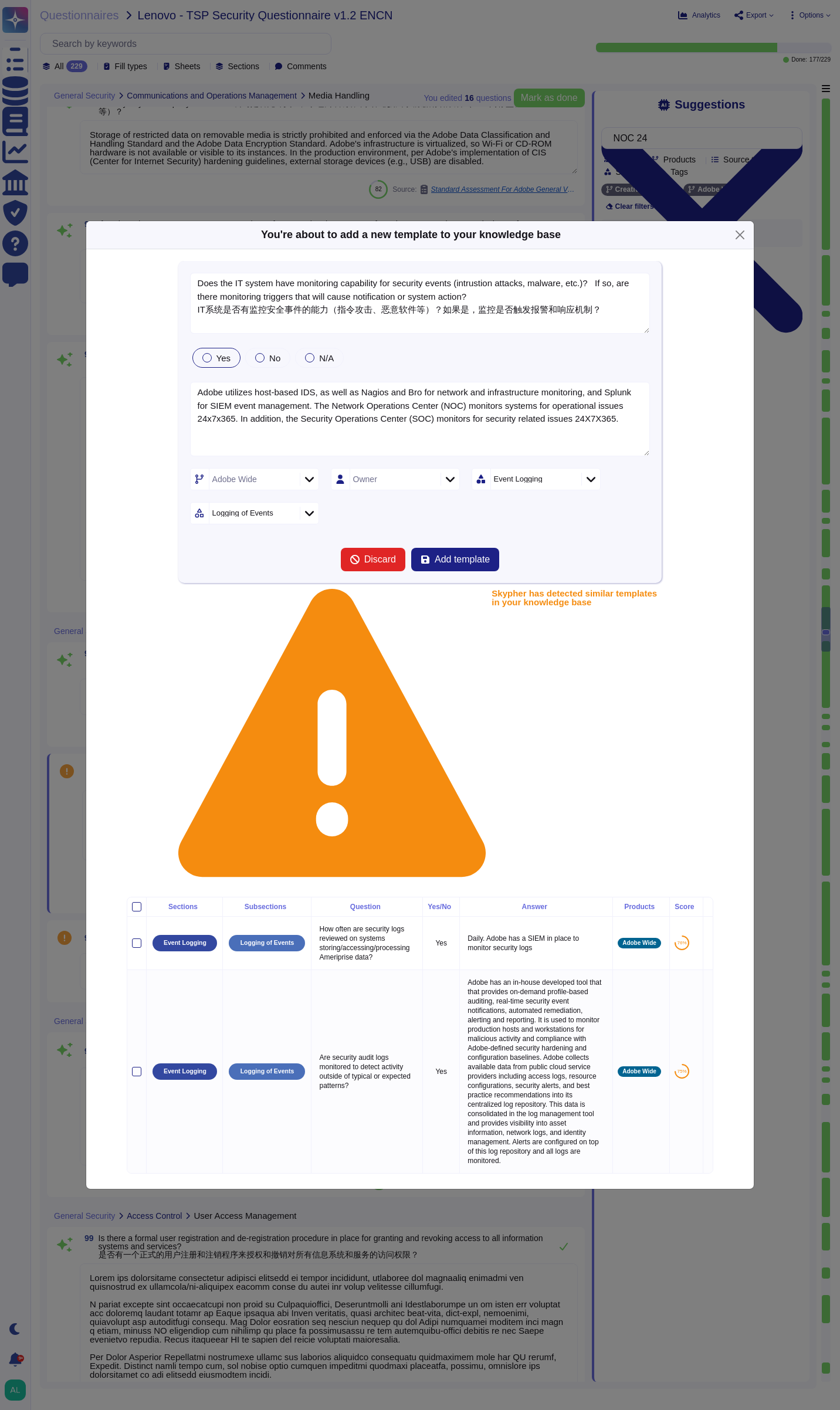
click at [206, 362] on div at bounding box center [206, 357] width 9 height 9
click at [455, 486] on div at bounding box center [449, 479] width 18 height 13
click at [394, 664] on span "[PERSON_NAME]" at bounding box center [397, 659] width 72 height 11
click at [587, 482] on icon at bounding box center [590, 479] width 9 height 5
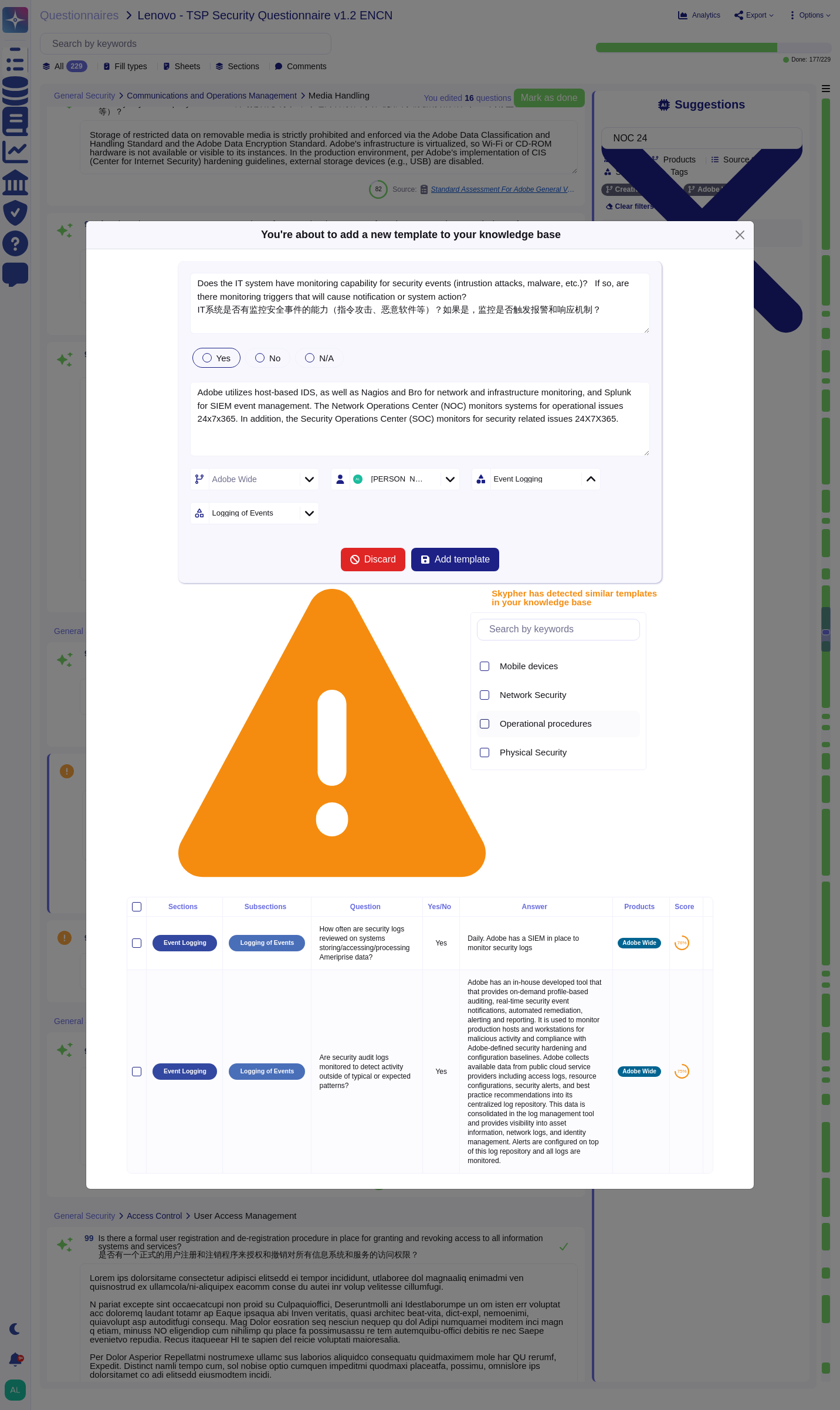
click at [484, 724] on div at bounding box center [484, 723] width 9 height 9
click at [397, 525] on div "Adobe Wide [PERSON_NAME] 2 items selected Logging of Events" at bounding box center [420, 496] width 461 height 56
click at [457, 564] on span "Add template" at bounding box center [462, 559] width 55 height 9
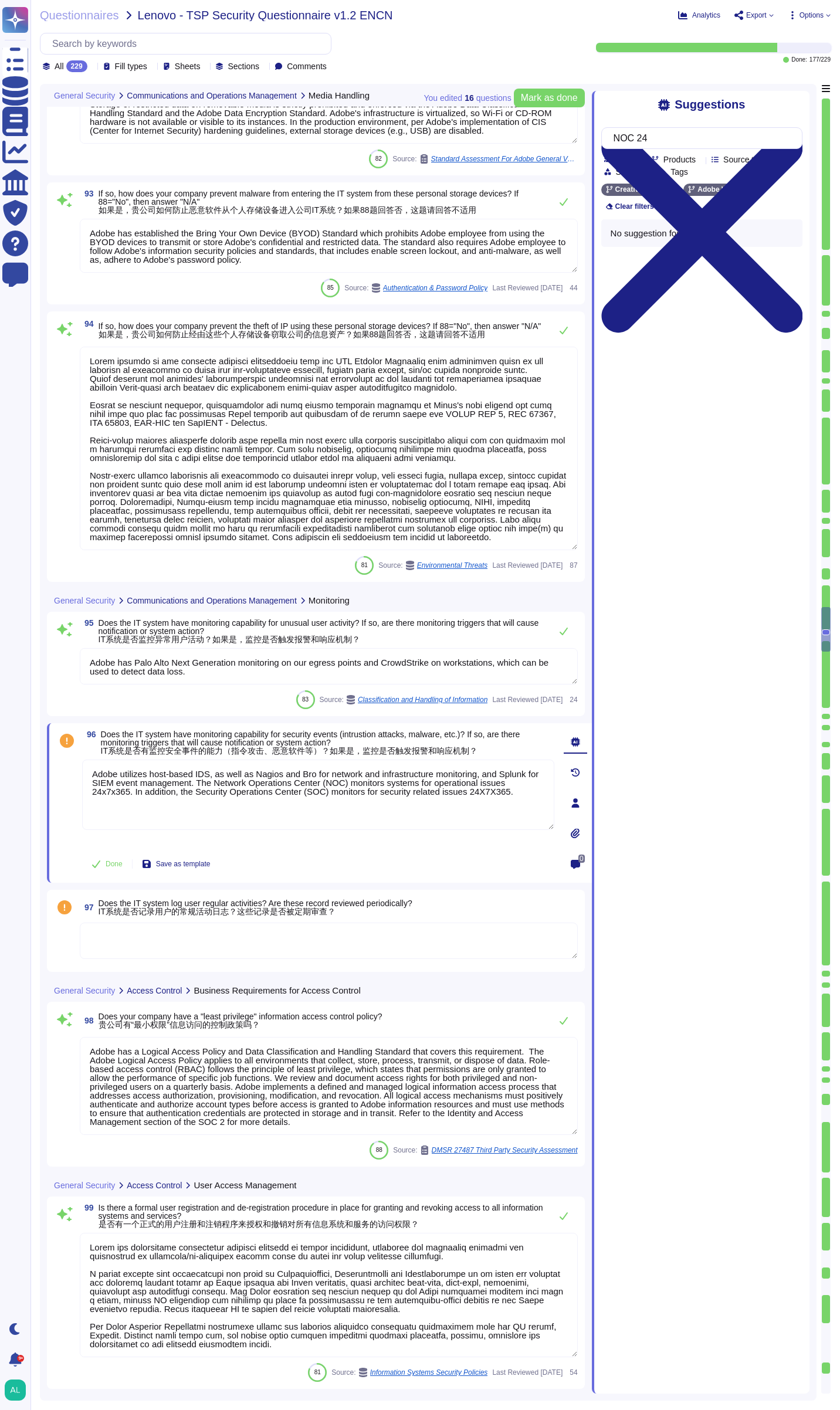
scroll to position [12759, 0]
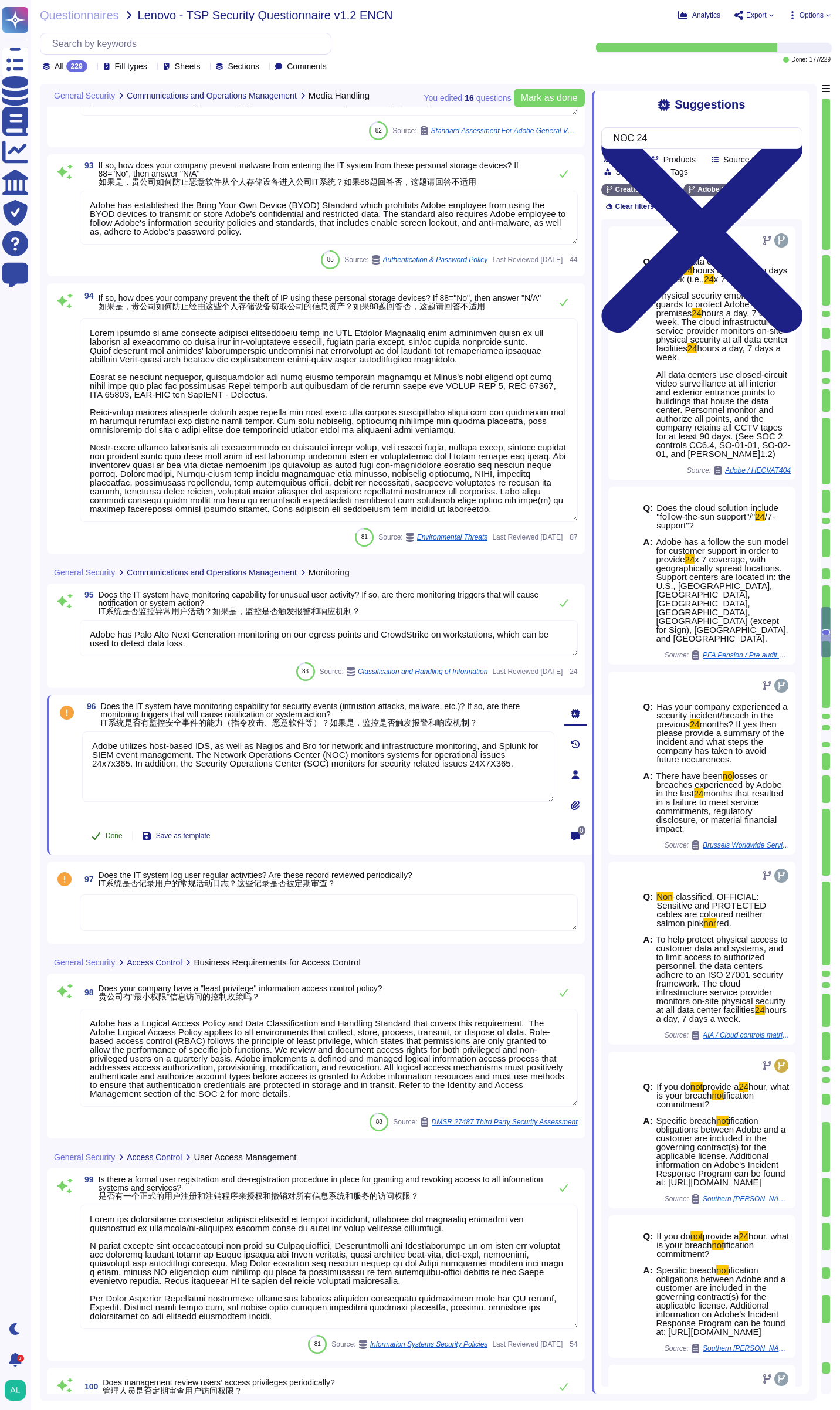
click at [109, 837] on span "Done" at bounding box center [114, 836] width 17 height 7
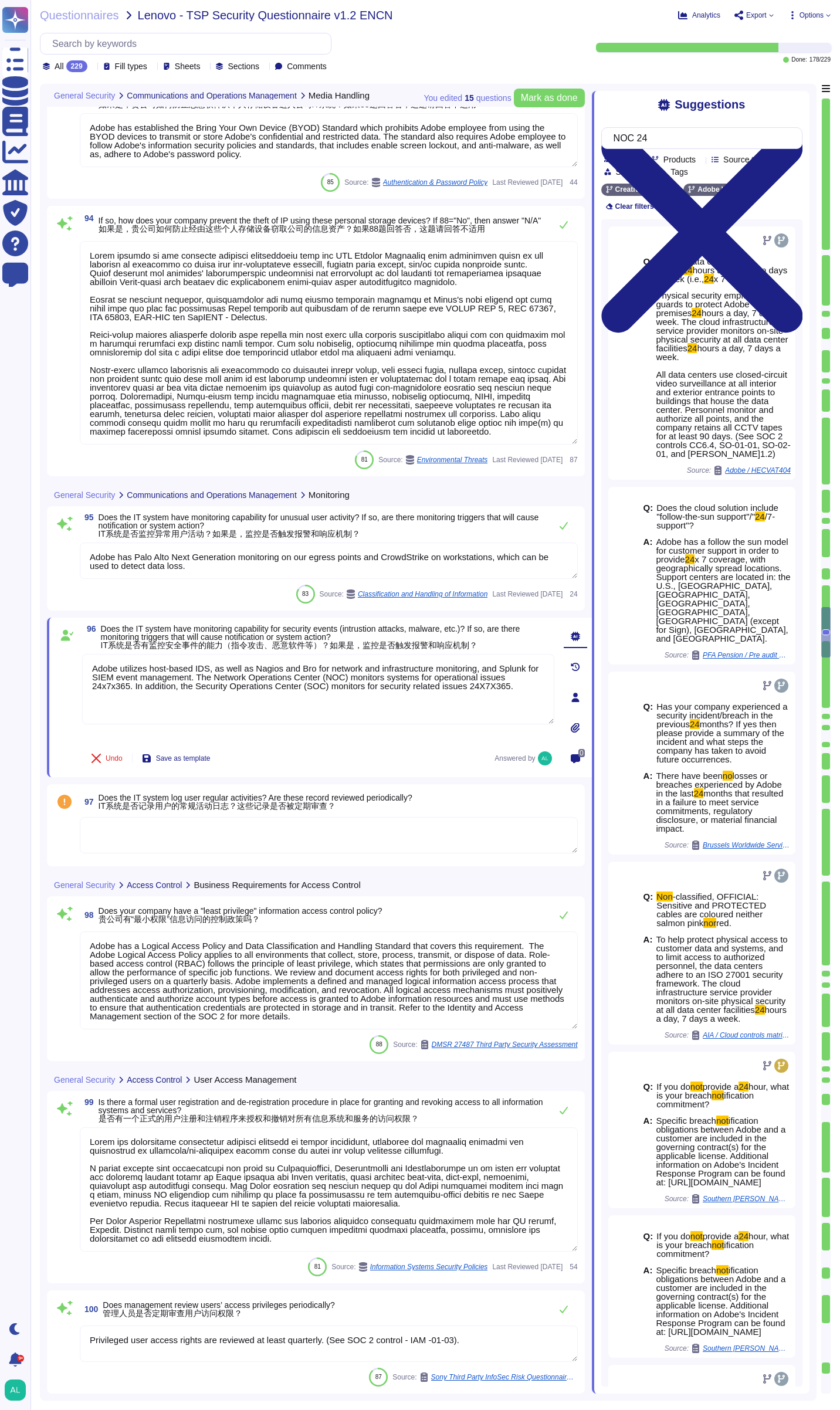
scroll to position [12876, 0]
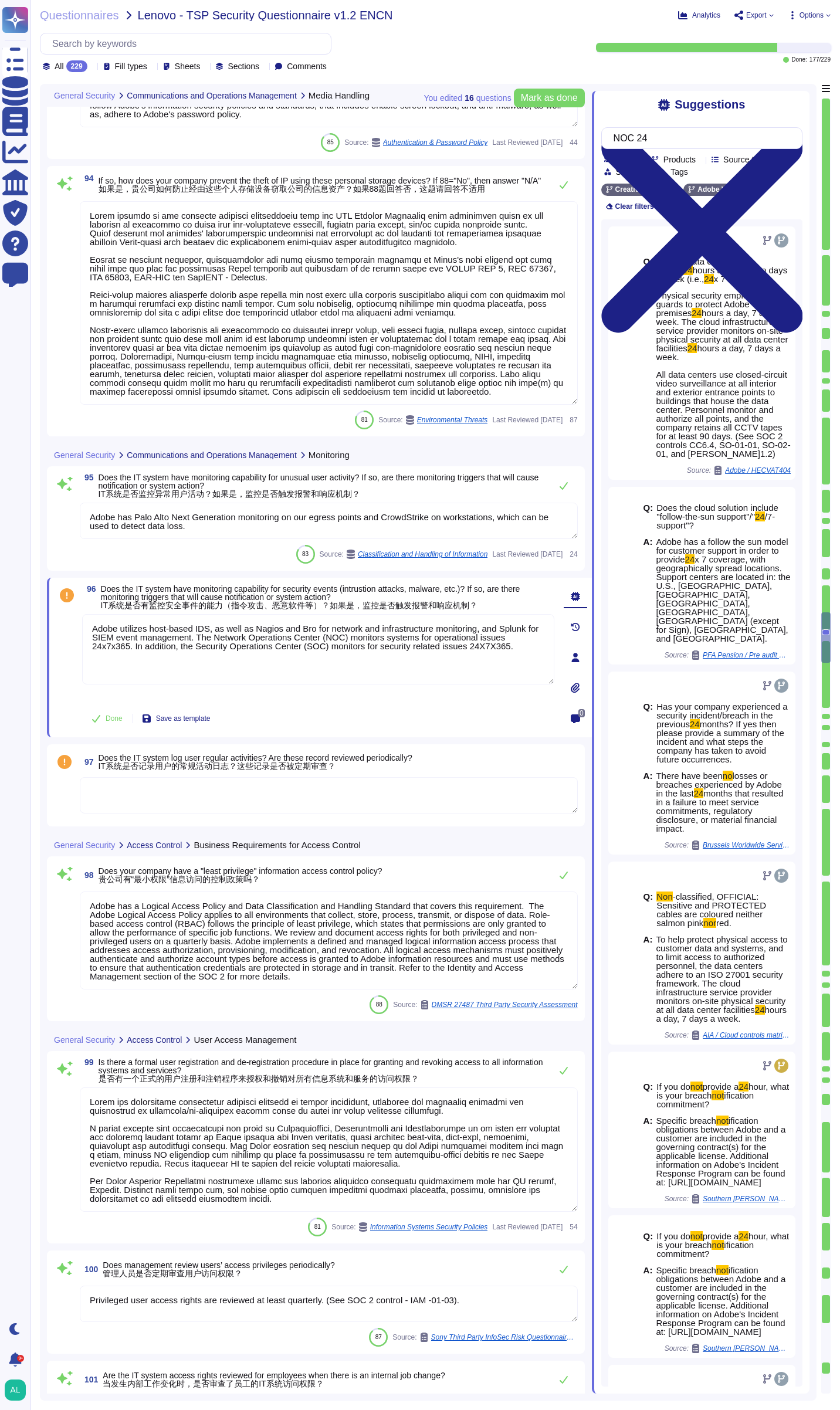
click at [233, 795] on textarea at bounding box center [329, 795] width 498 height 36
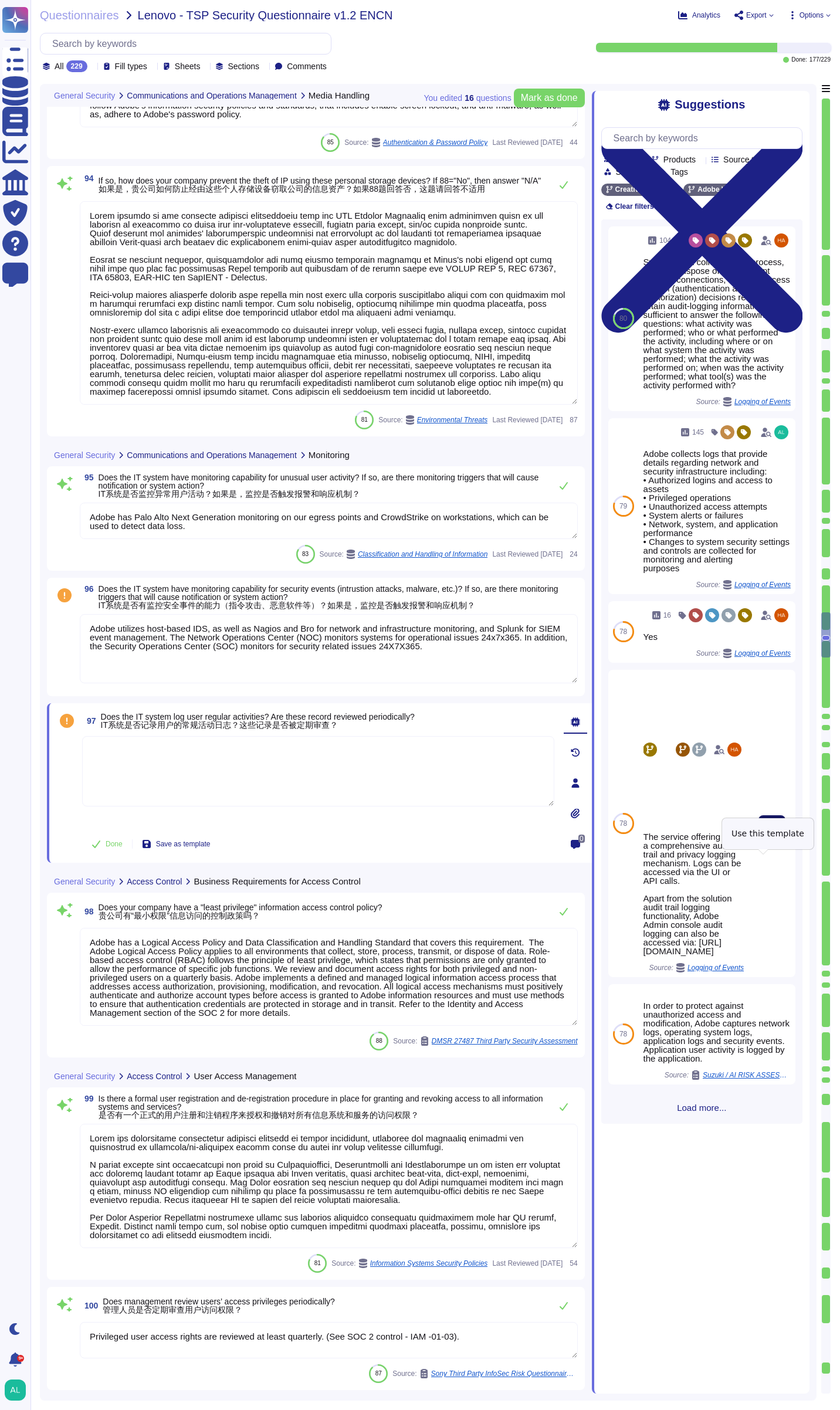
click at [773, 832] on button "Use" at bounding box center [772, 823] width 27 height 16
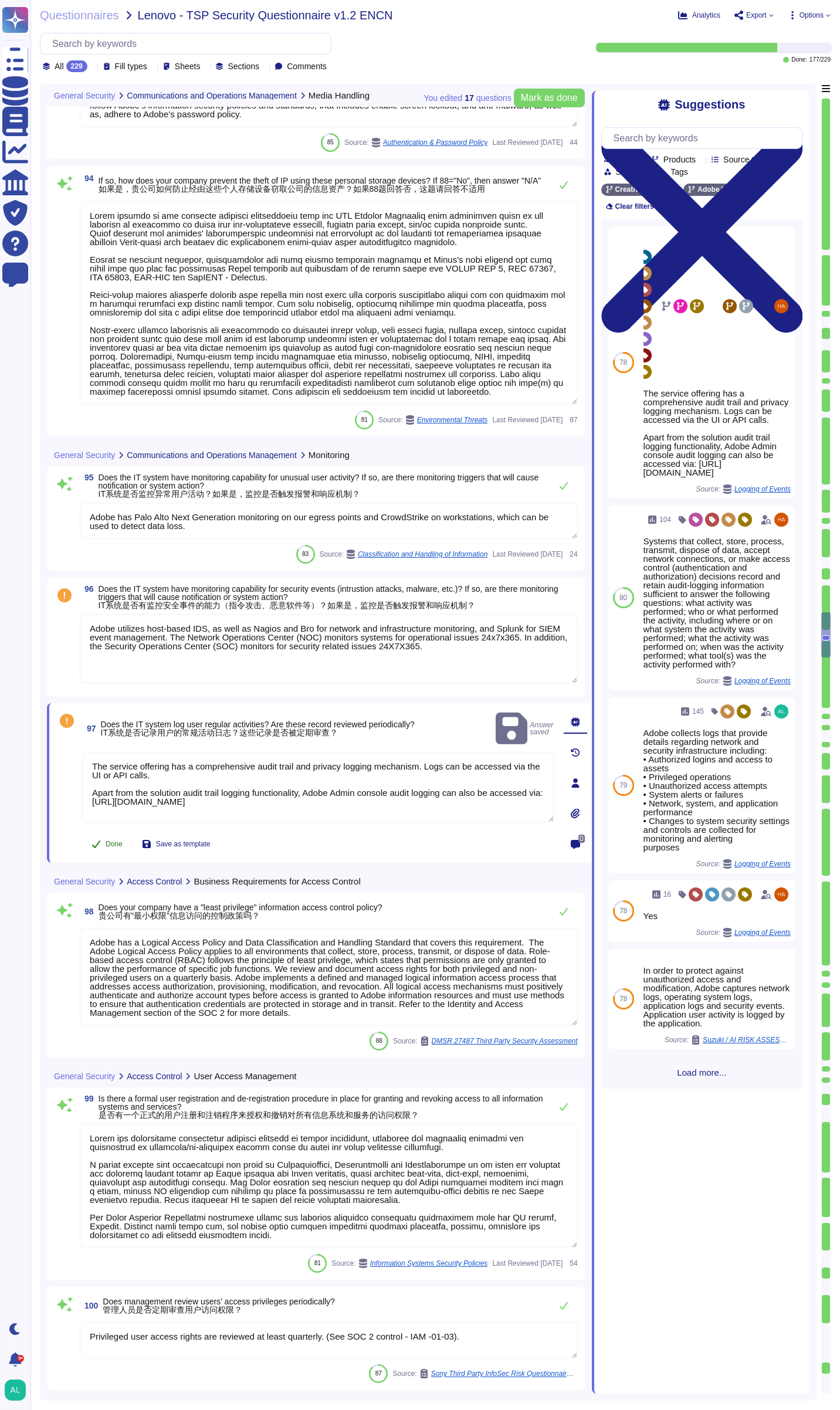
click at [94, 846] on icon at bounding box center [96, 844] width 9 height 9
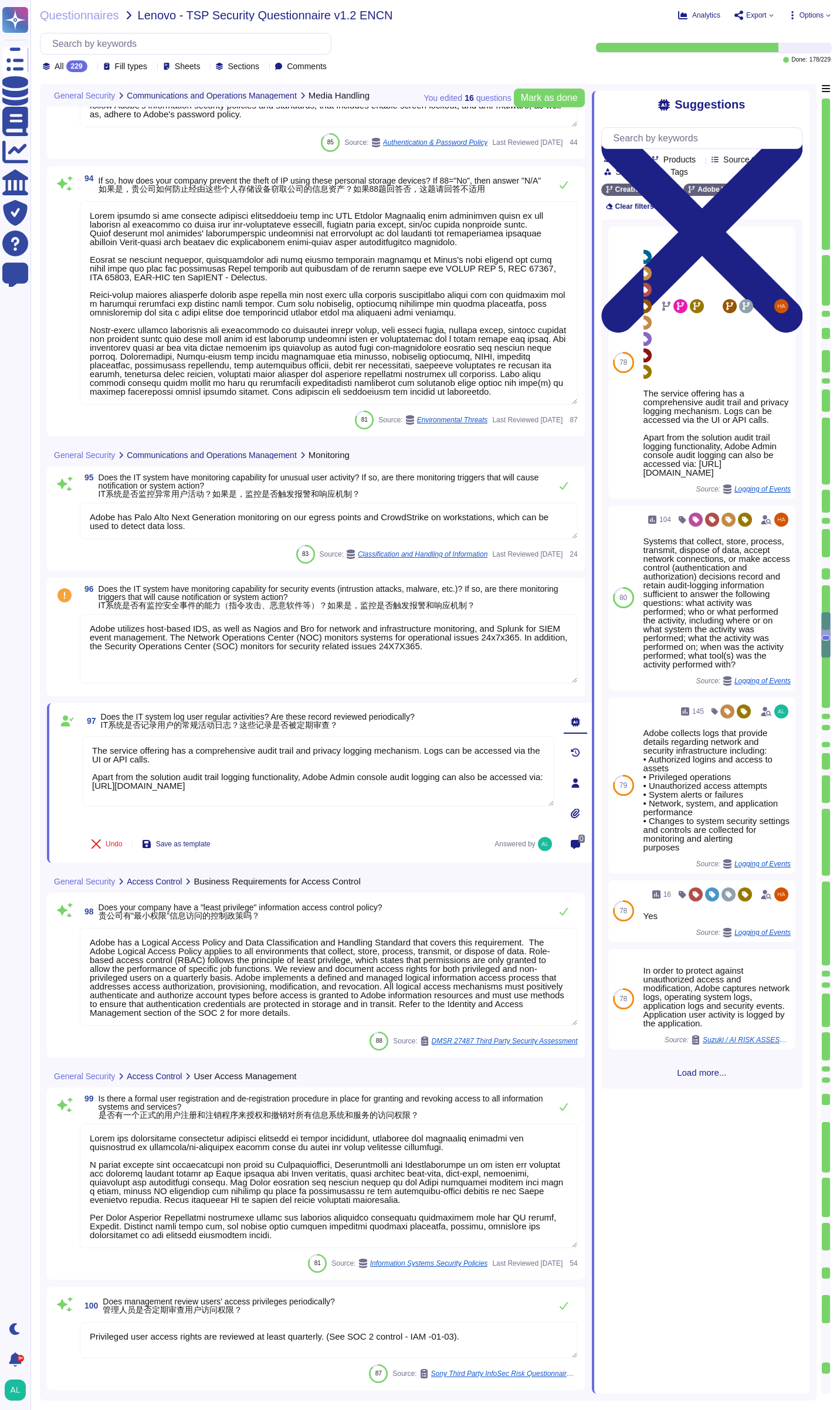
click at [218, 600] on span "Does the IT system have monitoring capability for security events (intrustion a…" at bounding box center [328, 597] width 460 height 26
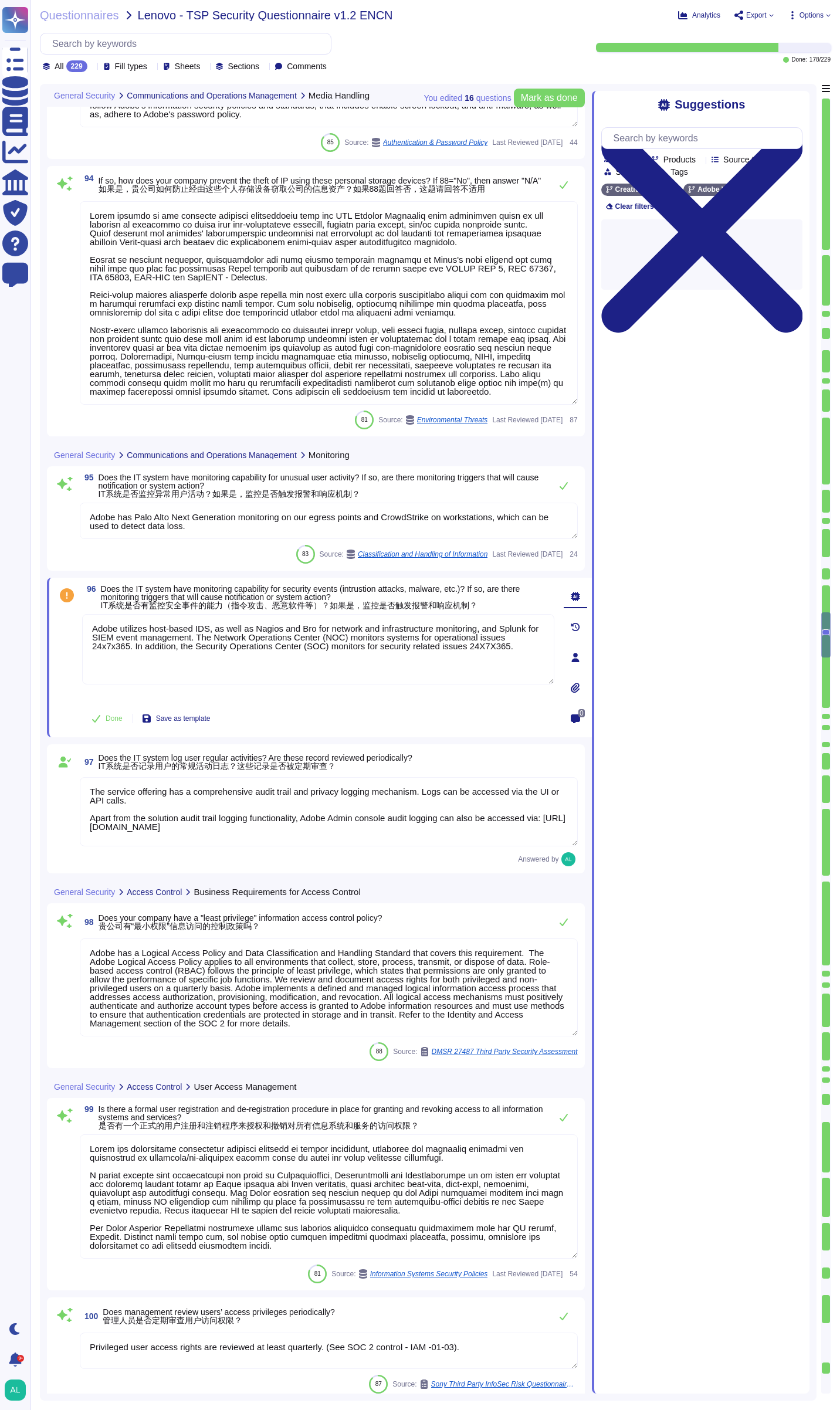
click at [218, 600] on span "Does the IT system have monitoring capability for security events (intrustion a…" at bounding box center [310, 597] width 420 height 26
click at [106, 721] on span "Done" at bounding box center [114, 719] width 17 height 7
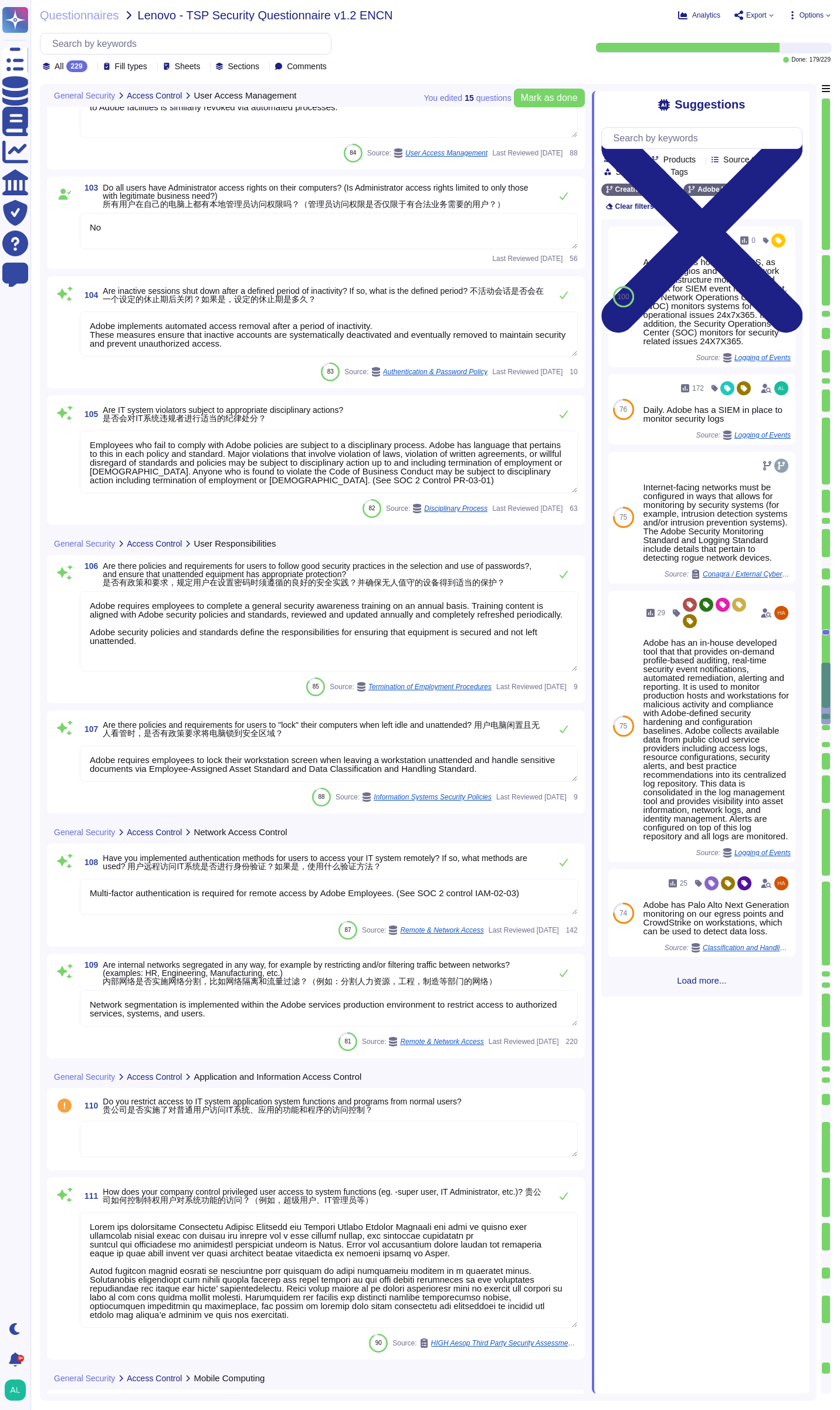
scroll to position [14460, 0]
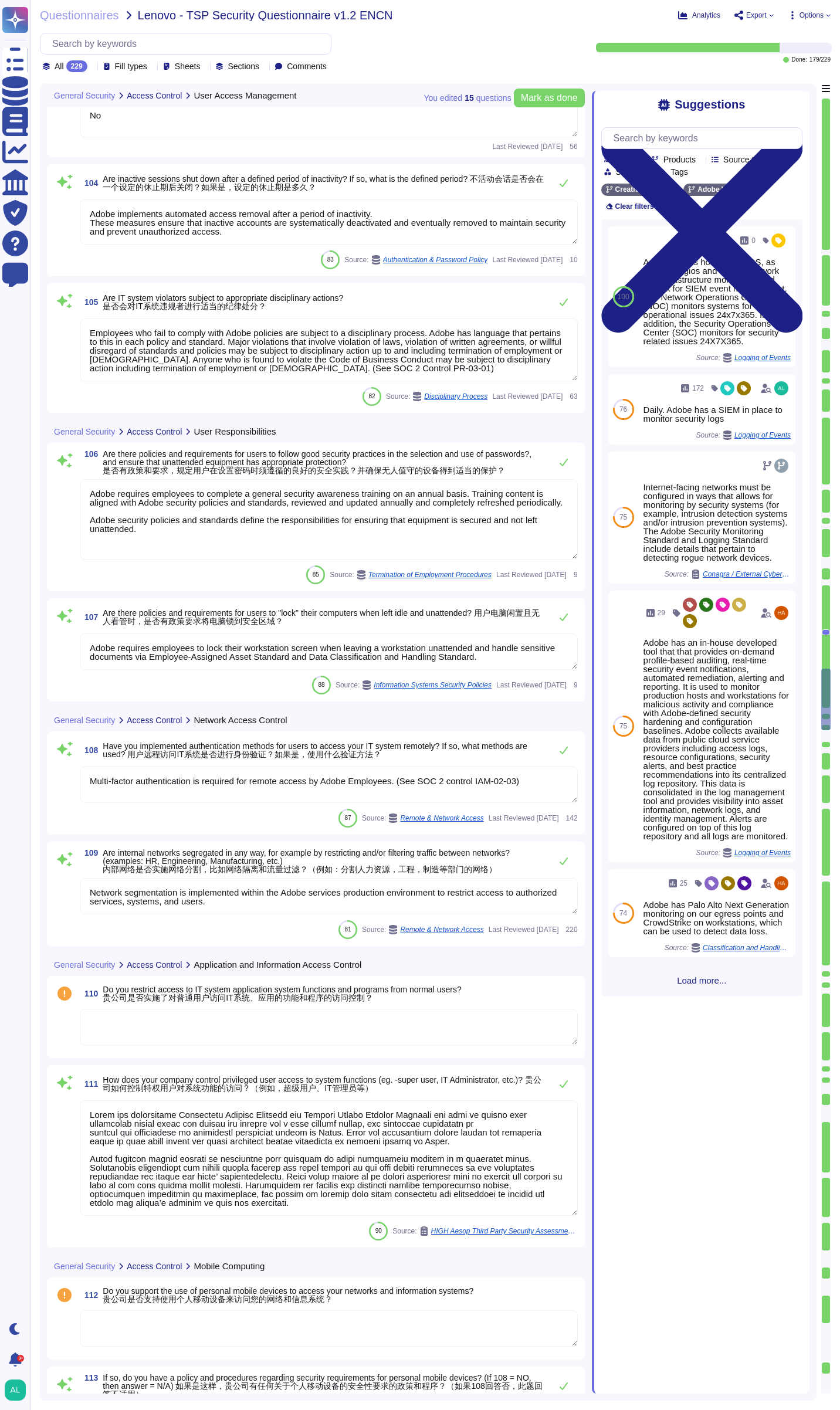
click at [257, 1024] on textarea at bounding box center [329, 1026] width 498 height 36
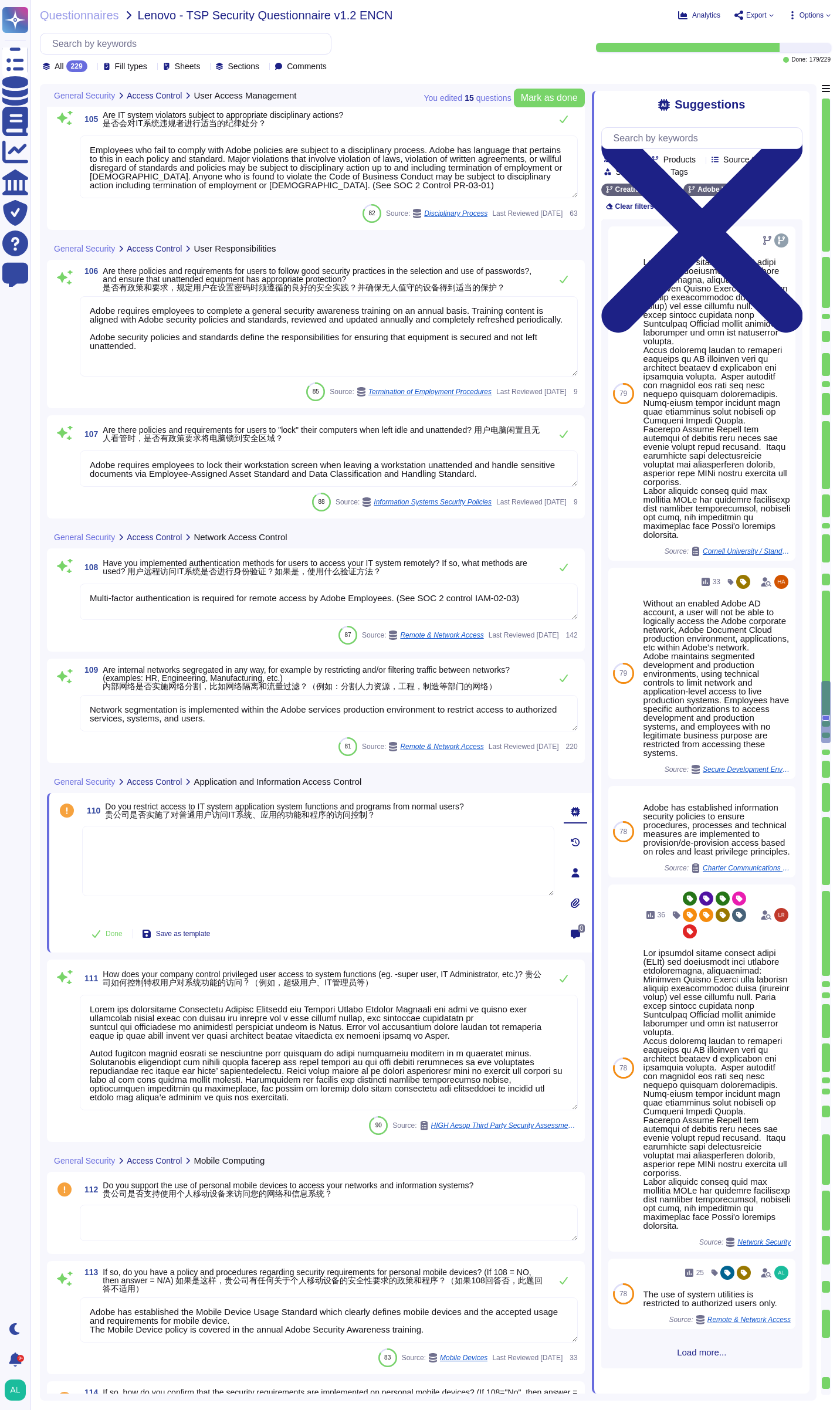
scroll to position [14636, 0]
